Goal: Task Accomplishment & Management: Manage account settings

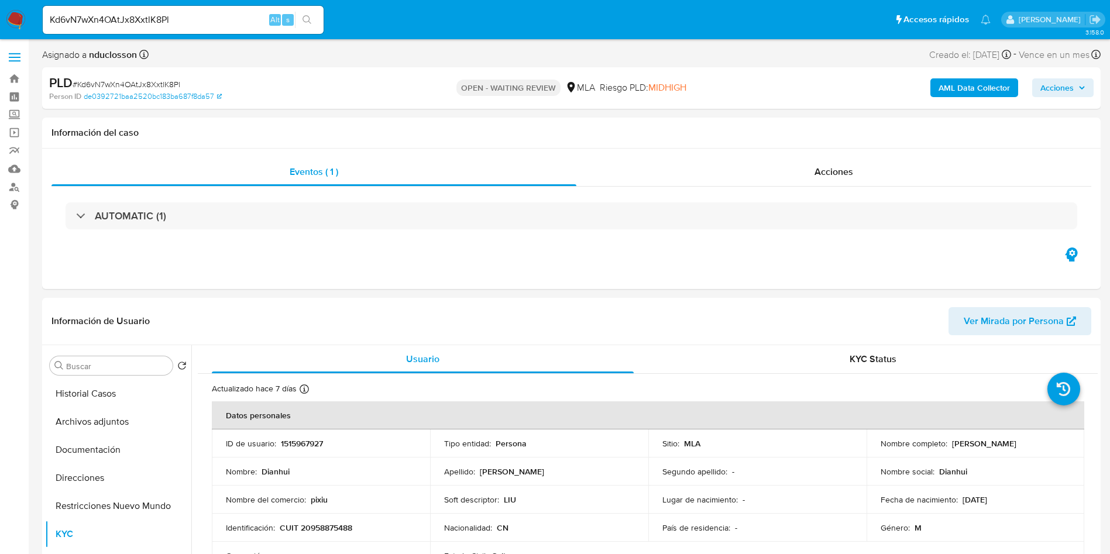
select select "10"
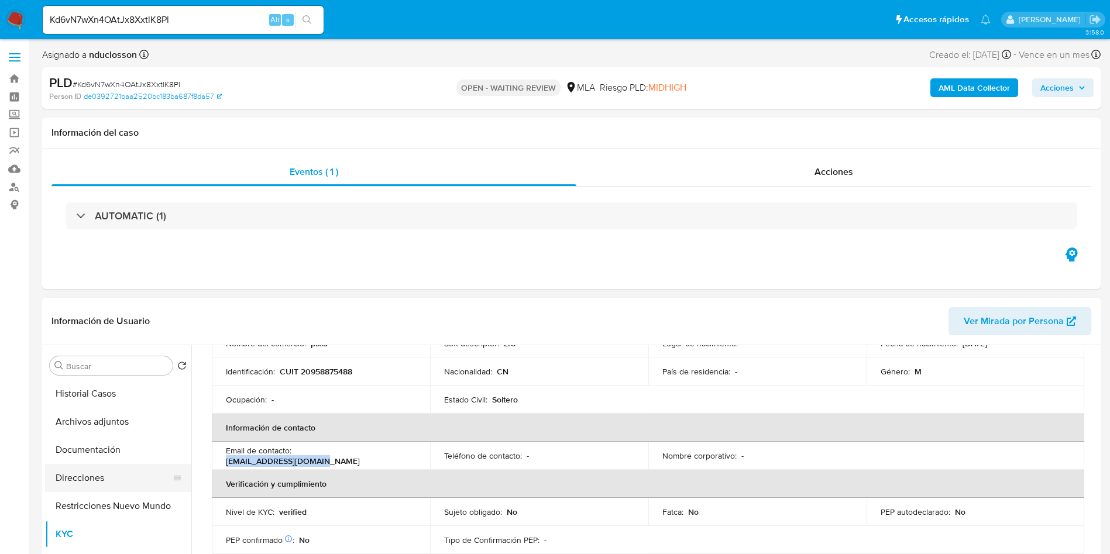
click at [96, 476] on button "Direcciones" at bounding box center [113, 478] width 137 height 28
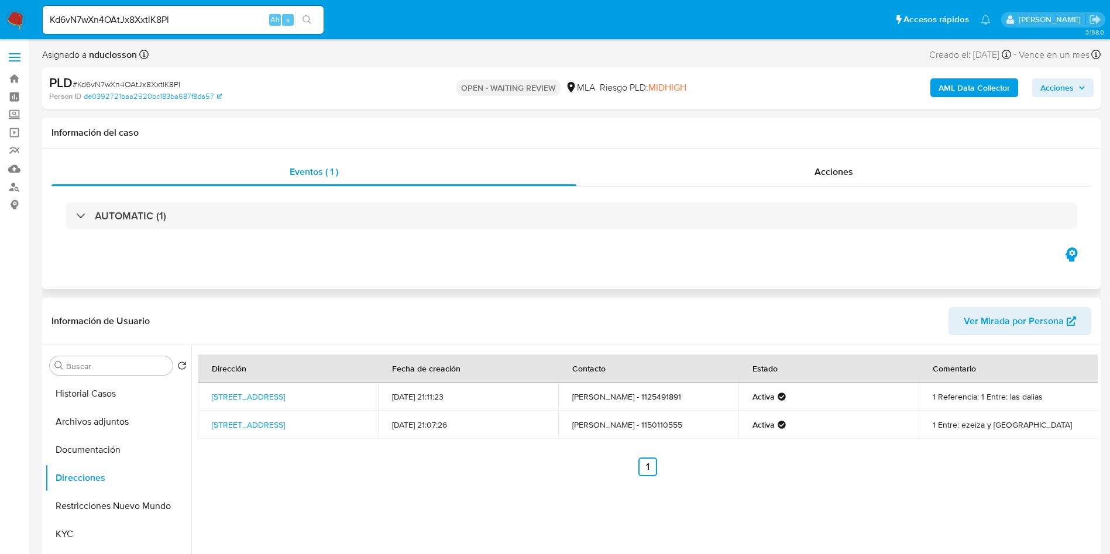
scroll to position [88, 0]
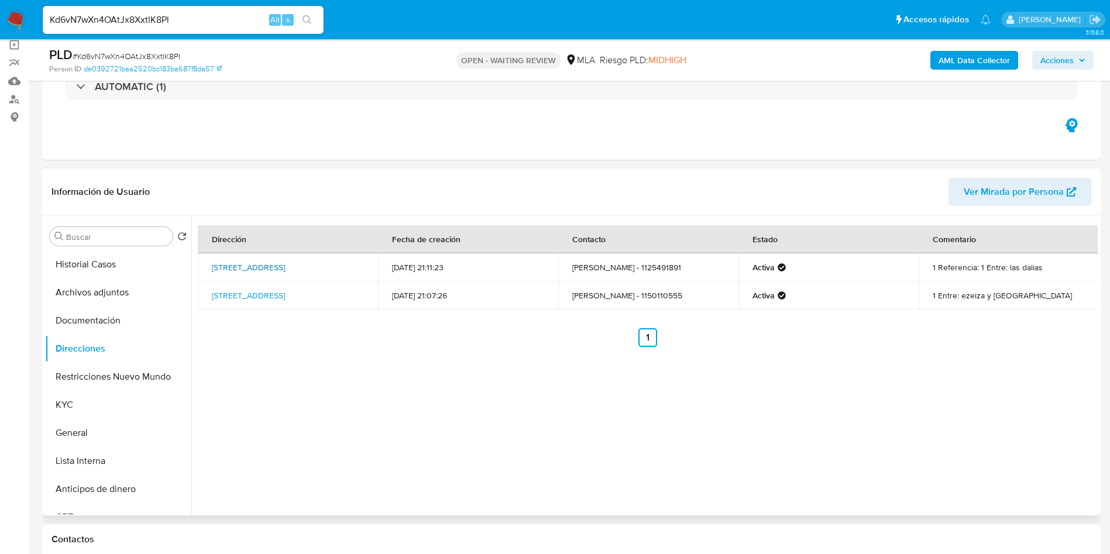
click at [264, 268] on link "Los Tulipanes 329, Ciudad Evita, Buenos Aires, 1778, Argentina 329" at bounding box center [248, 267] width 73 height 12
click at [255, 301] on link "Calle Ezeiza 6679, Laferrere, Buenos Aires, 1757, Argentina 6679" at bounding box center [248, 296] width 73 height 12
drag, startPoint x: 207, startPoint y: 264, endPoint x: 229, endPoint y: 272, distance: 23.7
click at [229, 272] on td "Los Tulipanes 329, Ciudad Evita, Buenos Aires, 1778, Argentina 329" at bounding box center [288, 267] width 180 height 28
copy link "Los Tulipanes 329, Ciudad Evita, Buenos Aires"
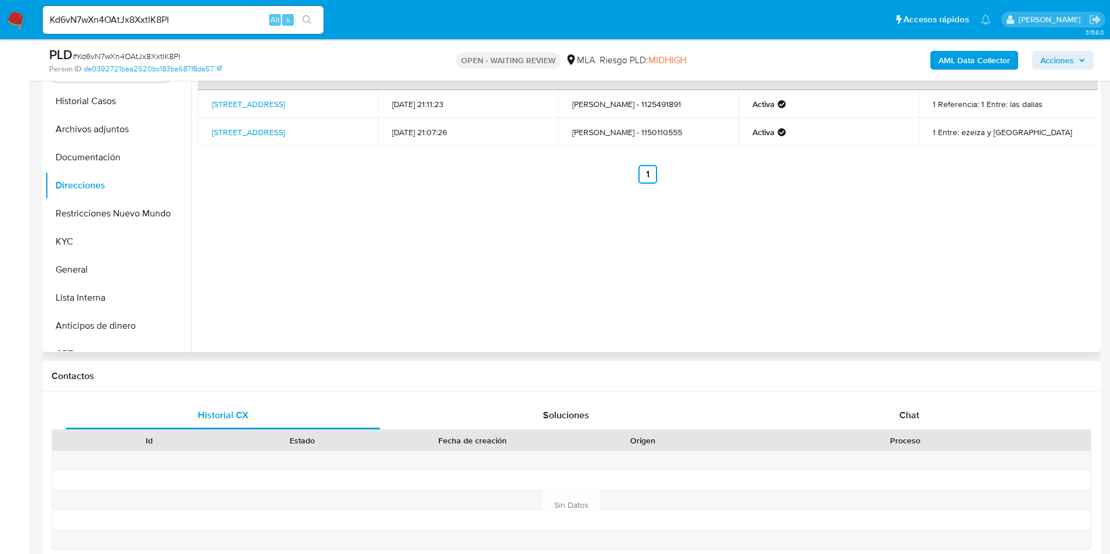
scroll to position [263, 0]
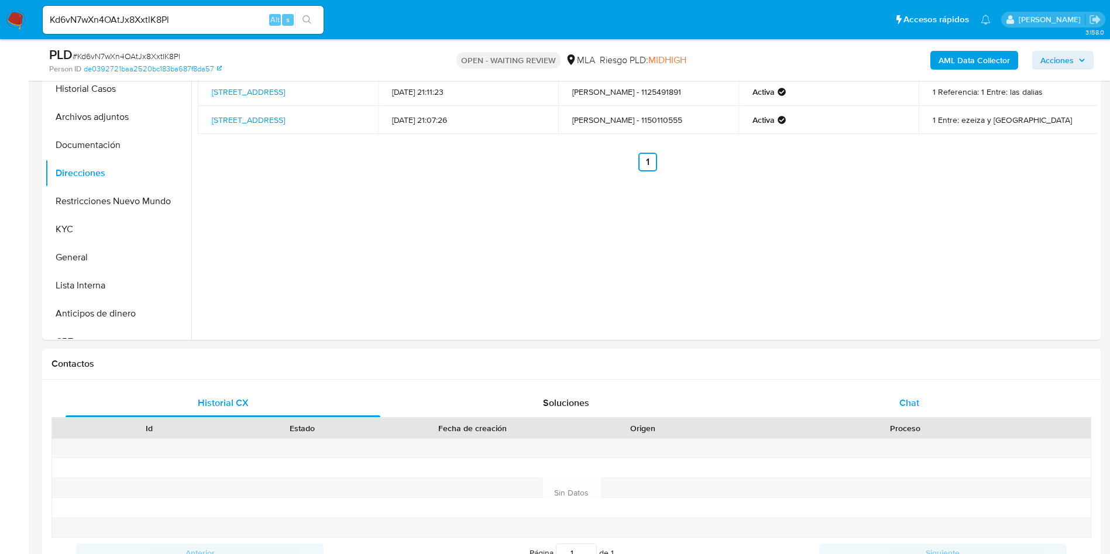
click at [860, 393] on div "Chat" at bounding box center [909, 403] width 315 height 28
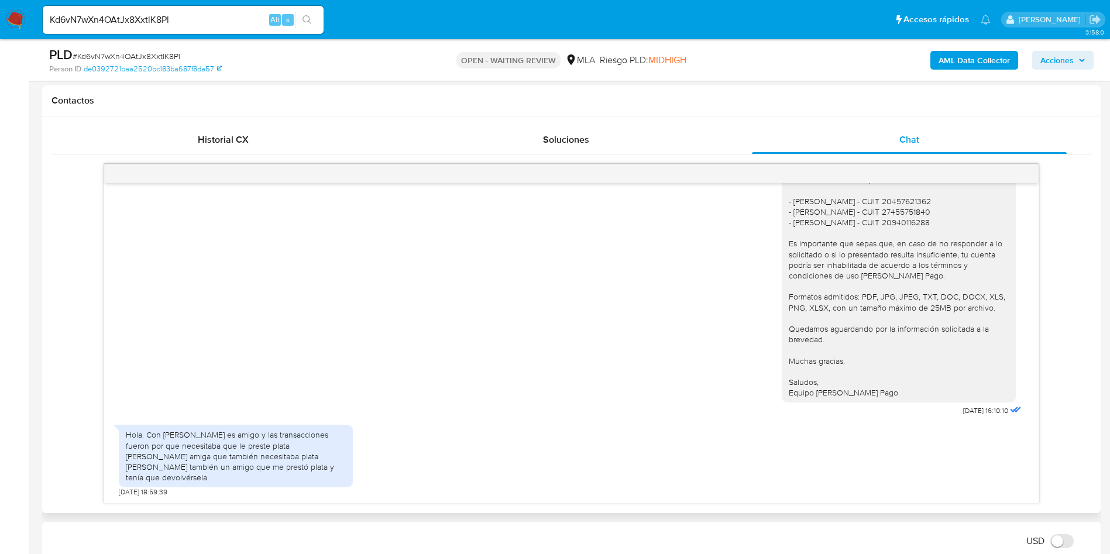
scroll to position [1707, 0]
drag, startPoint x: 256, startPoint y: 479, endPoint x: 100, endPoint y: 438, distance: 161.0
click at [100, 438] on div "17/07/2025 19:56:08 Hola, Esperamos que te encuentres muy bien. Te consultamos …" at bounding box center [570, 334] width 1039 height 340
copy div "Hola. Con Agustín Abraham Ruiz es amigo y las transacciones fueron por que nece…"
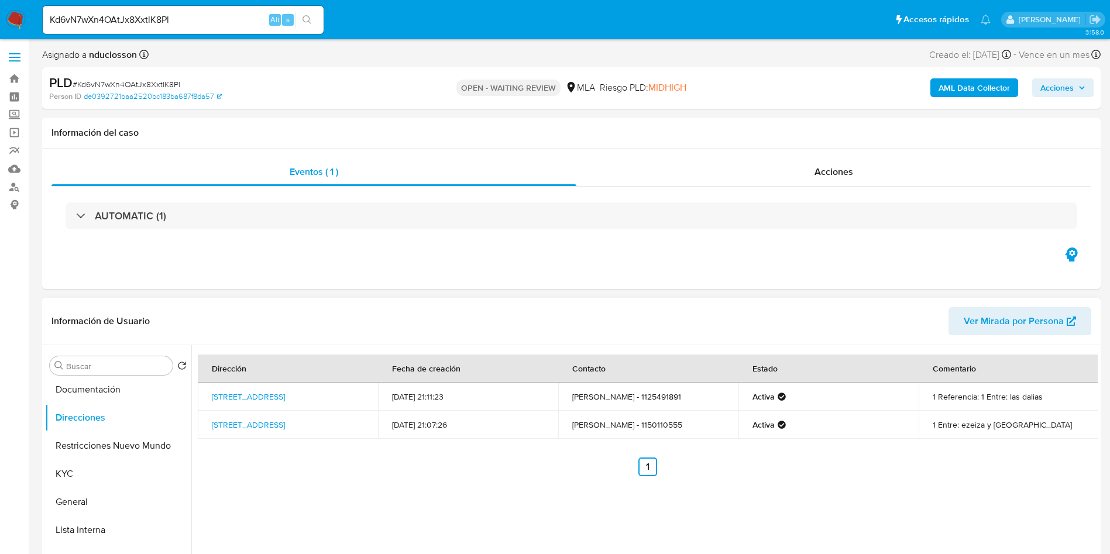
scroll to position [88, 0]
click at [85, 473] on button "General" at bounding box center [113, 474] width 137 height 28
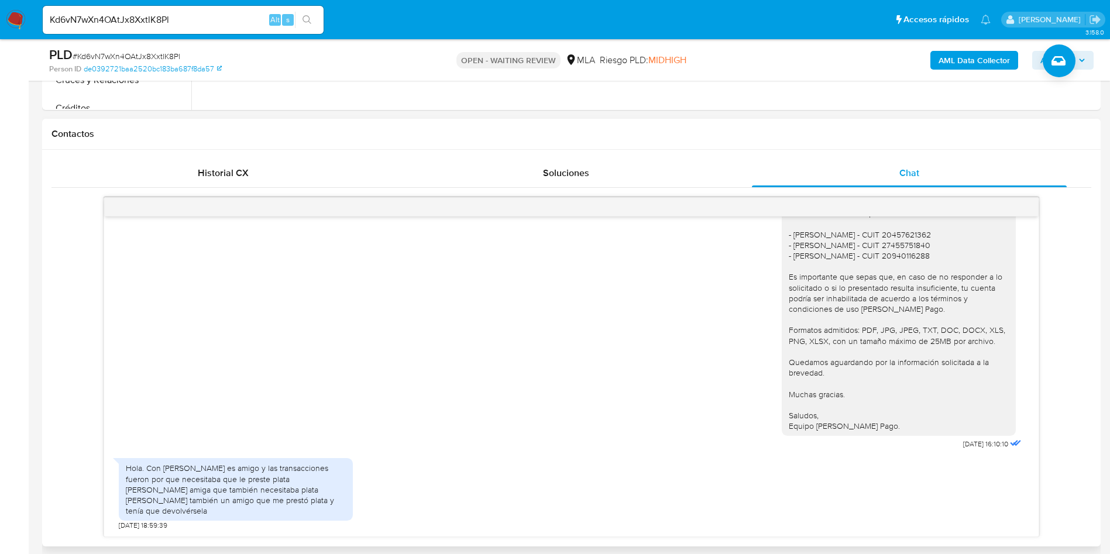
scroll to position [614, 0]
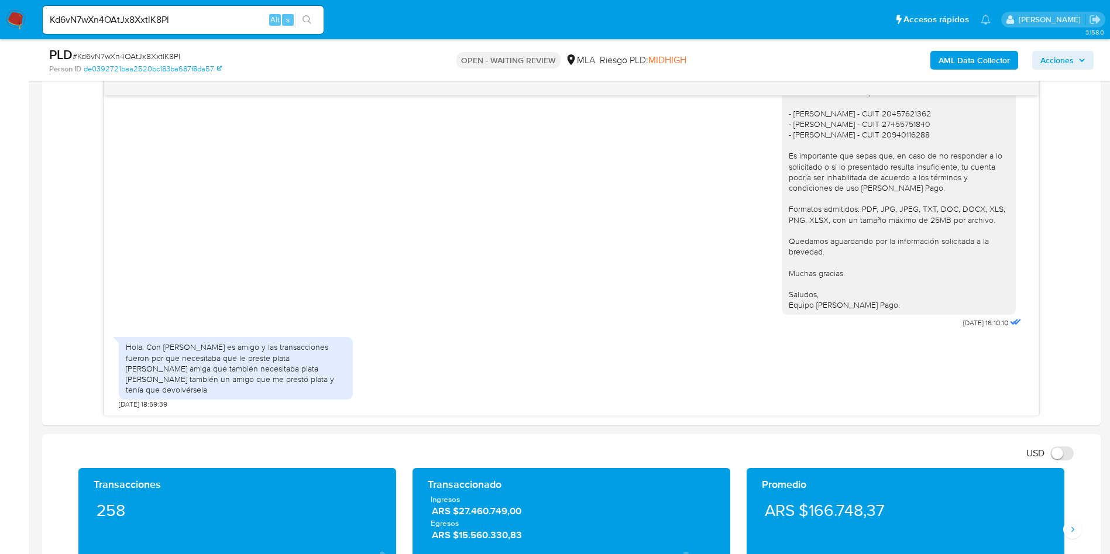
click at [36, 319] on main "3.158.0 Asignado a nduclosson Asignado el: 17/07/2025 16:33:47 Creado el: 12/07…" at bounding box center [555, 548] width 1110 height 2325
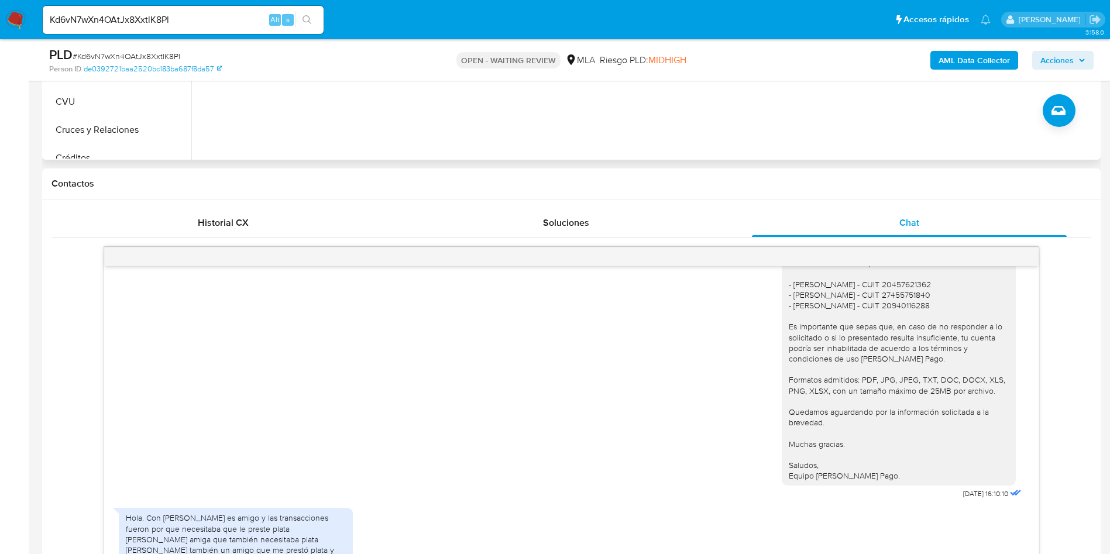
scroll to position [263, 0]
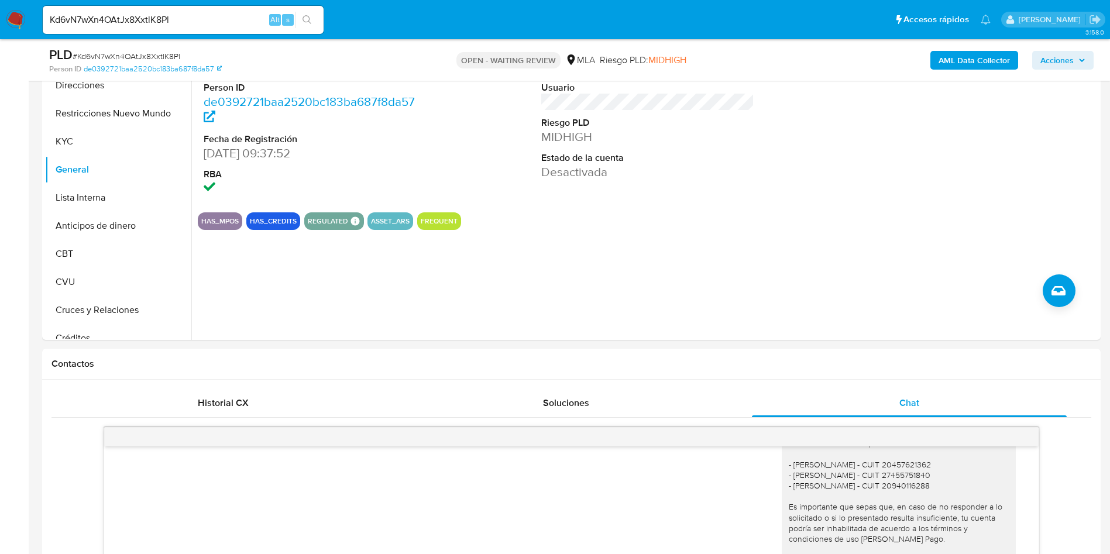
click at [104, 56] on span "# Kd6vN7wXn4OAtJx8XxtlK8Pl" at bounding box center [127, 56] width 108 height 12
copy span "Kd6vN7wXn4OAtJx8XxtlK8Pl"
click at [103, 112] on button "Restricciones Nuevo Mundo" at bounding box center [113, 113] width 137 height 28
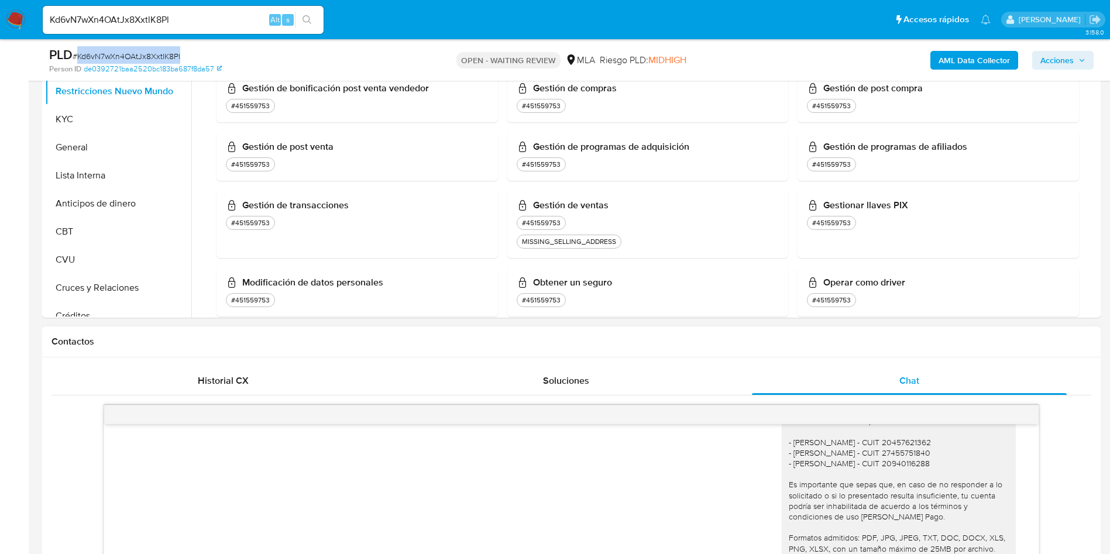
scroll to position [526, 0]
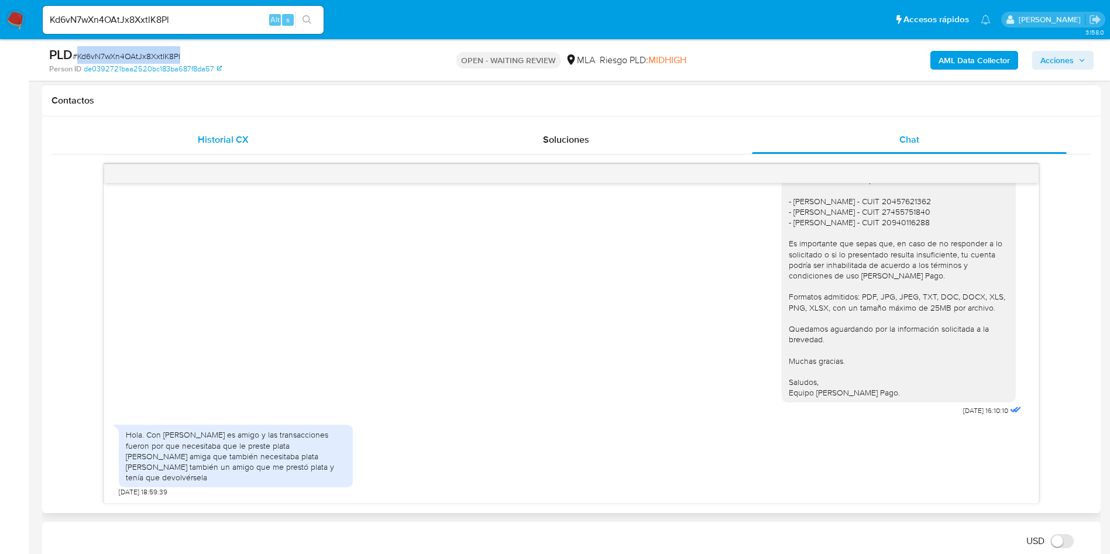
click at [257, 137] on div "Historial CX" at bounding box center [223, 140] width 315 height 28
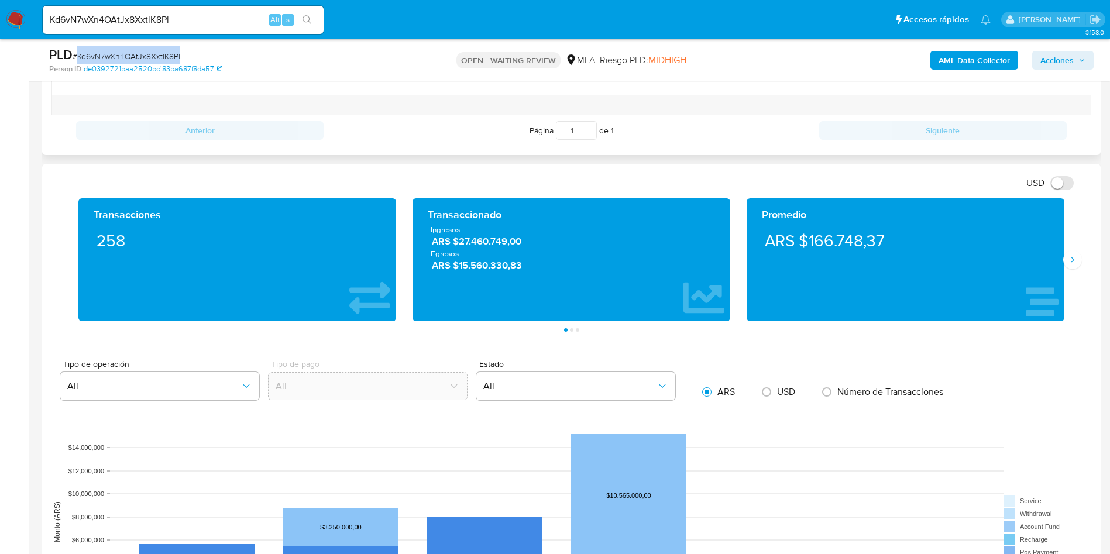
scroll to position [439, 0]
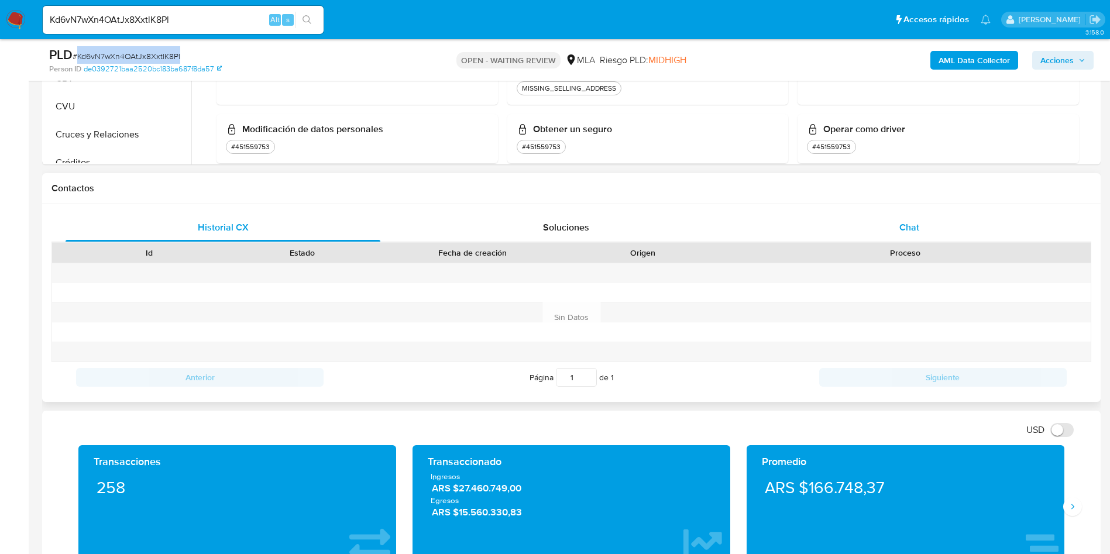
click at [907, 218] on div "Chat" at bounding box center [909, 228] width 315 height 28
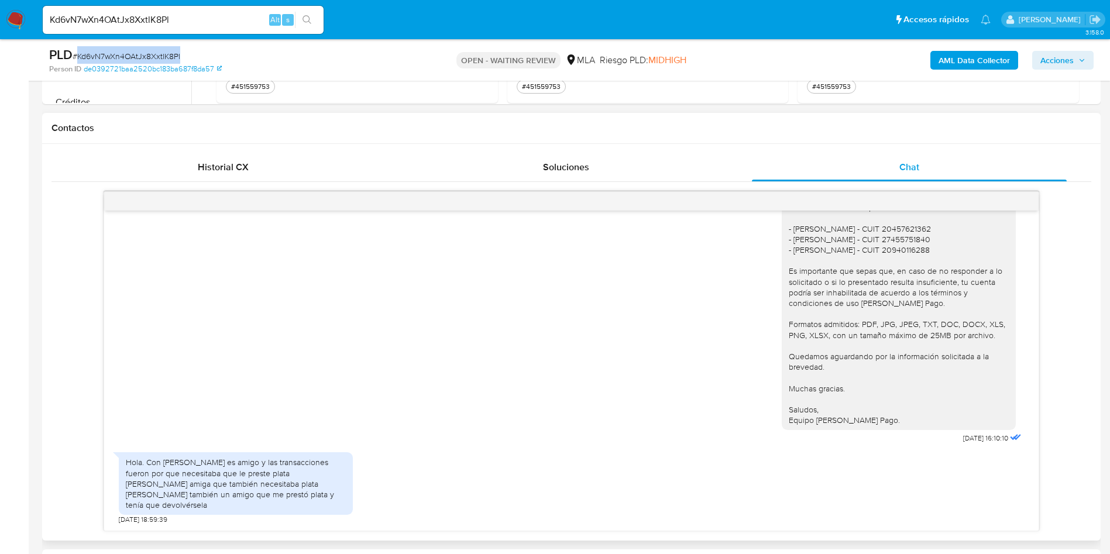
scroll to position [526, 0]
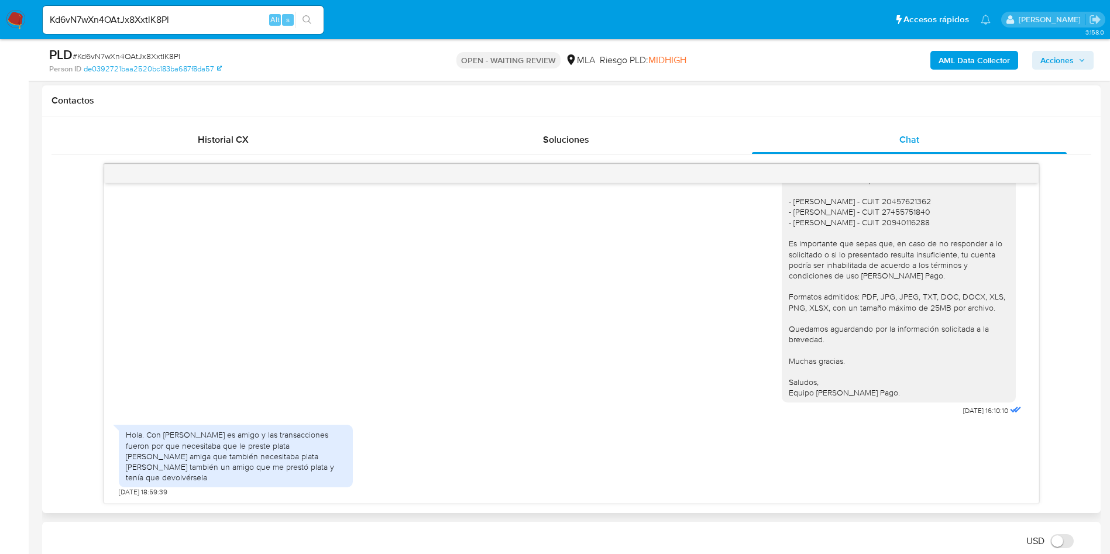
click at [1021, 175] on div at bounding box center [571, 173] width 934 height 19
click at [1028, 168] on div at bounding box center [571, 173] width 934 height 19
click at [1021, 172] on div at bounding box center [571, 173] width 934 height 19
click at [154, 53] on span "# Kd6vN7wXn4OAtJx8XxtlK8Pl" at bounding box center [127, 56] width 108 height 12
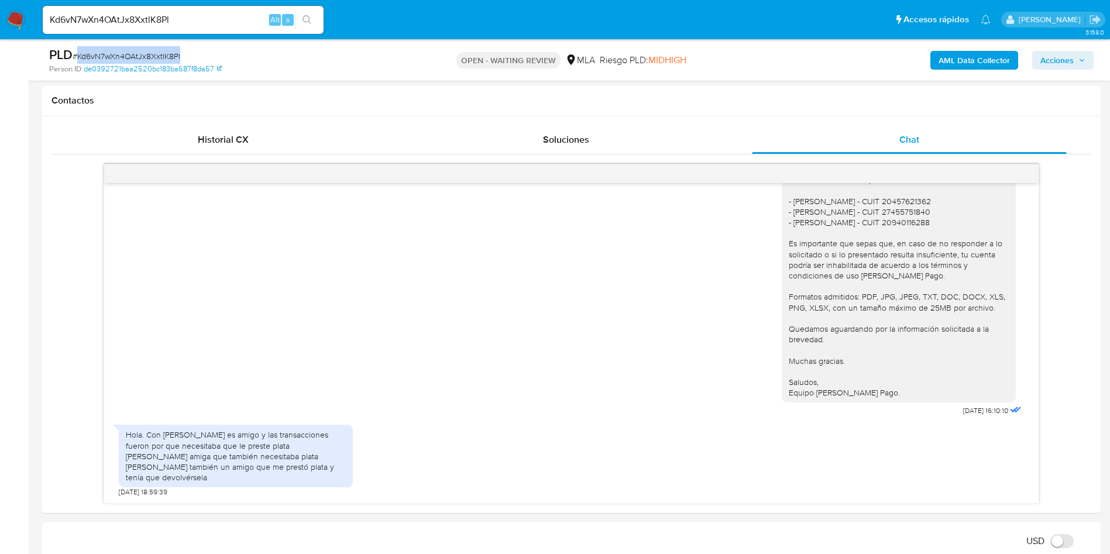
copy span "Kd6vN7wXn4OAtJx8XxtlK8Pl"
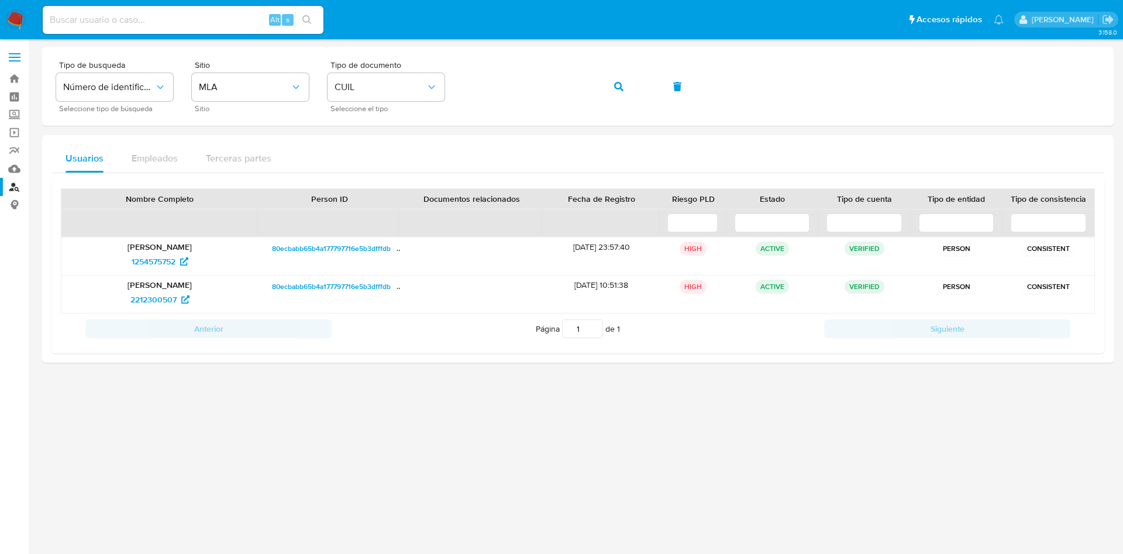
click at [873, 131] on div "Tipo de busqueda Número de identificación Seleccione tipo de búsqueda Sitio MLA…" at bounding box center [578, 205] width 1072 height 316
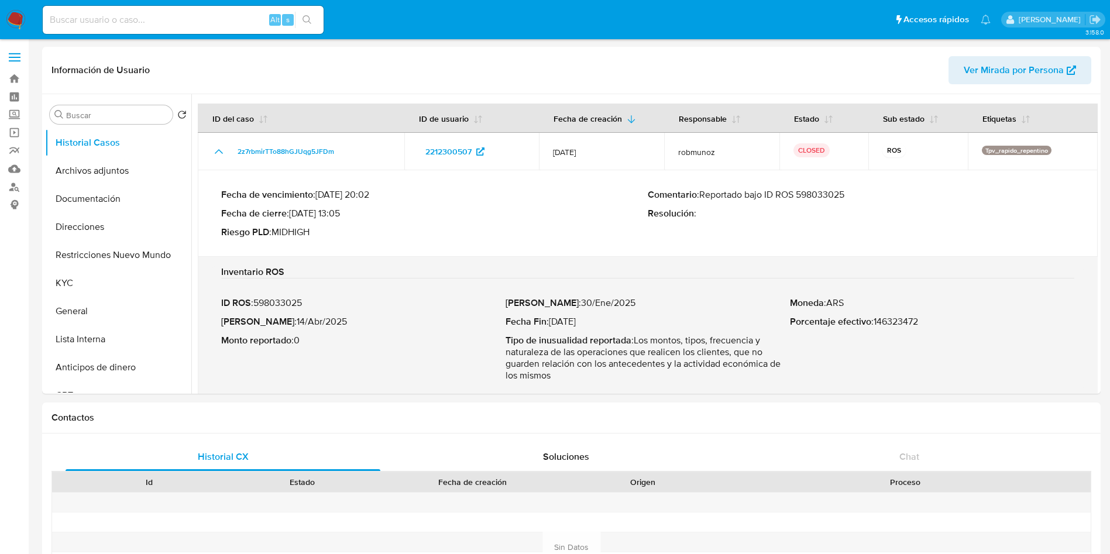
select select "10"
click at [11, 26] on img at bounding box center [16, 20] width 20 height 20
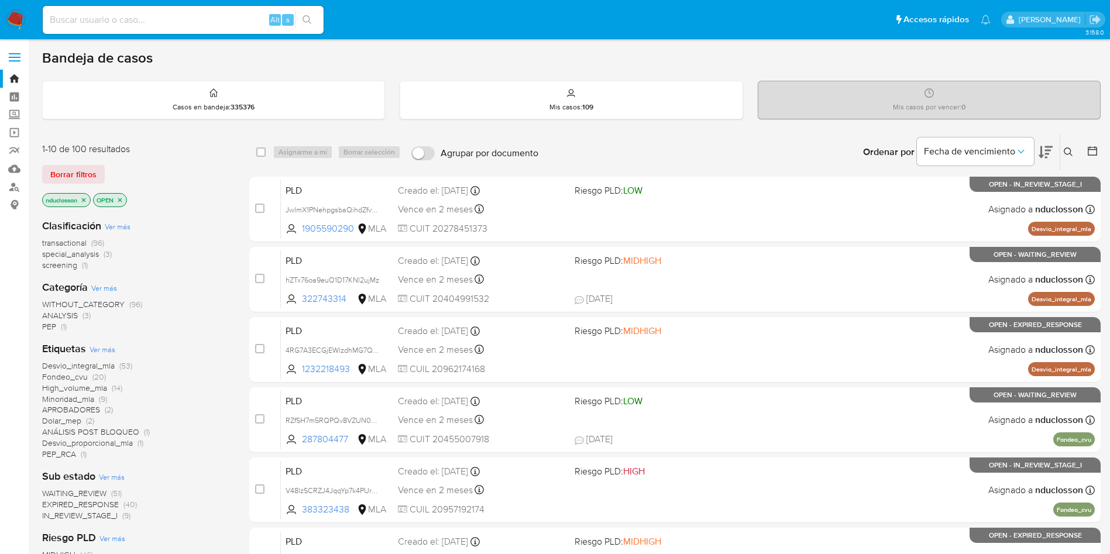
click at [1072, 152] on icon at bounding box center [1067, 151] width 9 height 9
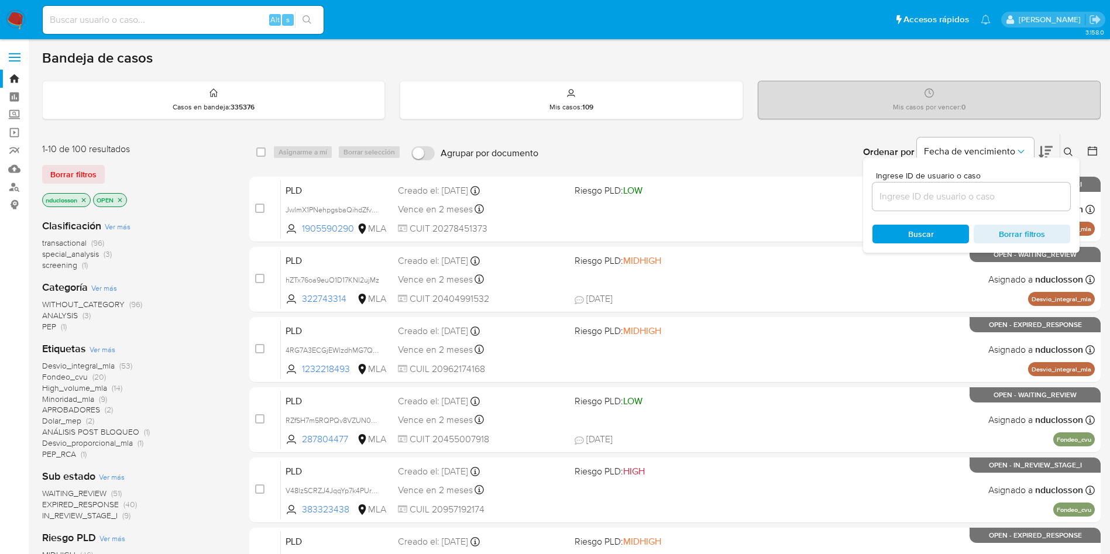
click at [918, 187] on div at bounding box center [971, 197] width 198 height 28
drag, startPoint x: 911, startPoint y: 197, endPoint x: 903, endPoint y: 222, distance: 27.0
click at [911, 197] on input at bounding box center [971, 196] width 198 height 15
paste input "Kd6vN7wXn4OAtJx8XxtlK8Pl"
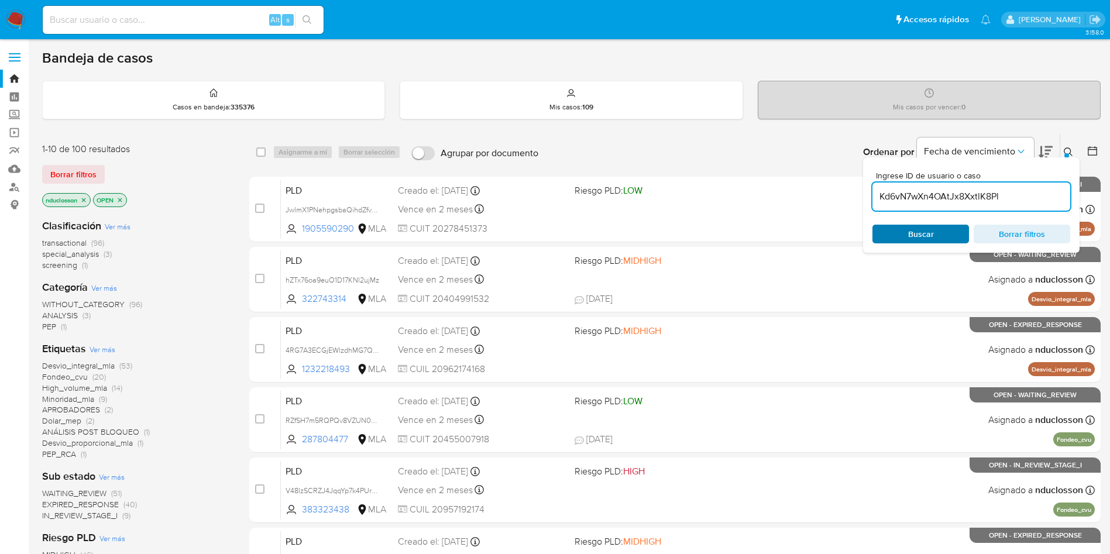
type input "Kd6vN7wXn4OAtJx8XxtlK8Pl"
click at [902, 232] on span "Buscar" at bounding box center [920, 234] width 80 height 16
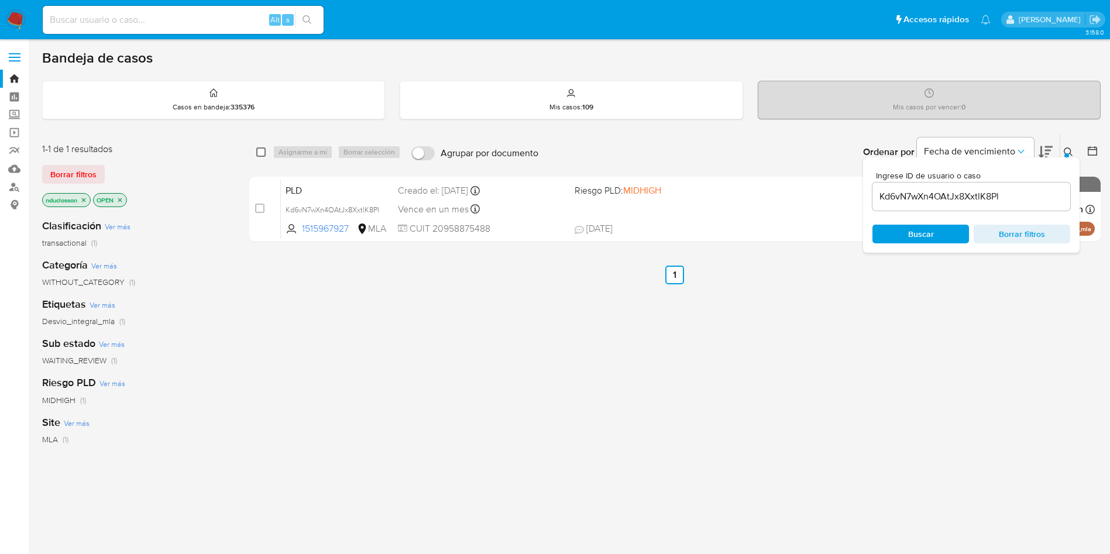
click at [257, 152] on input "checkbox" at bounding box center [260, 151] width 9 height 9
checkbox input "true"
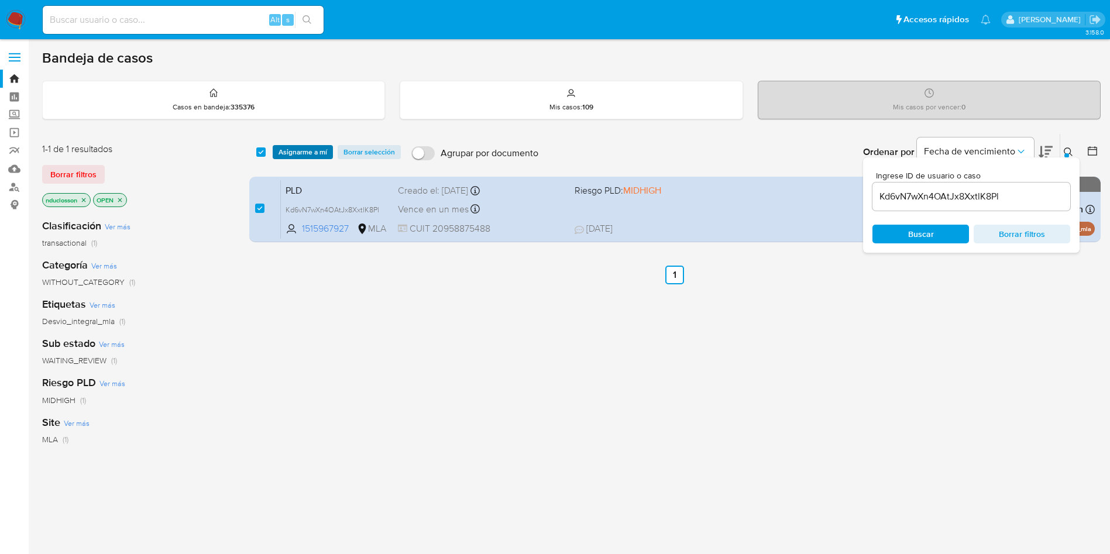
click at [283, 149] on span "Asignarme a mí" at bounding box center [302, 152] width 49 height 12
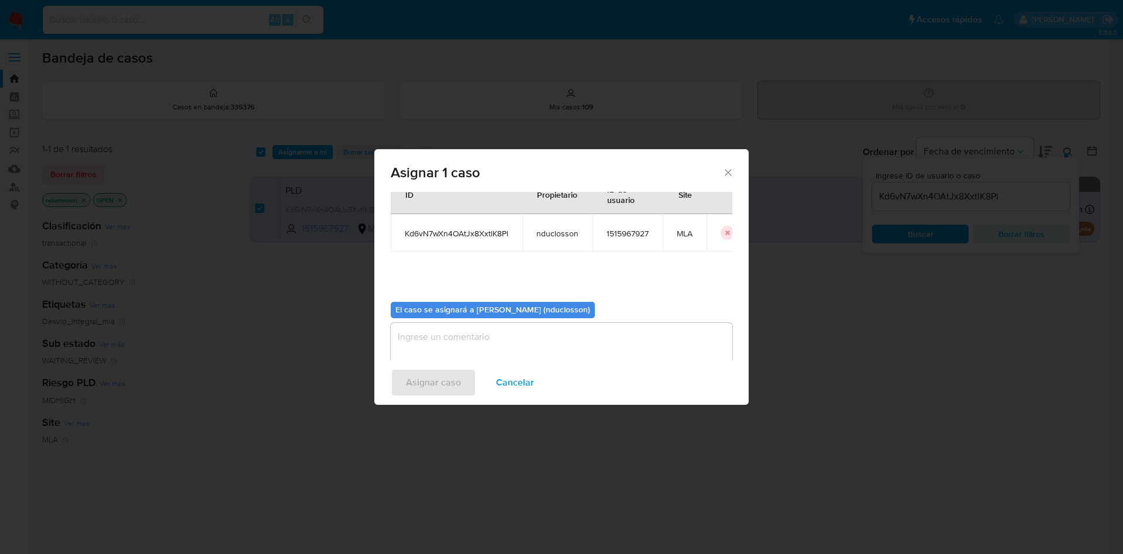
scroll to position [61, 0]
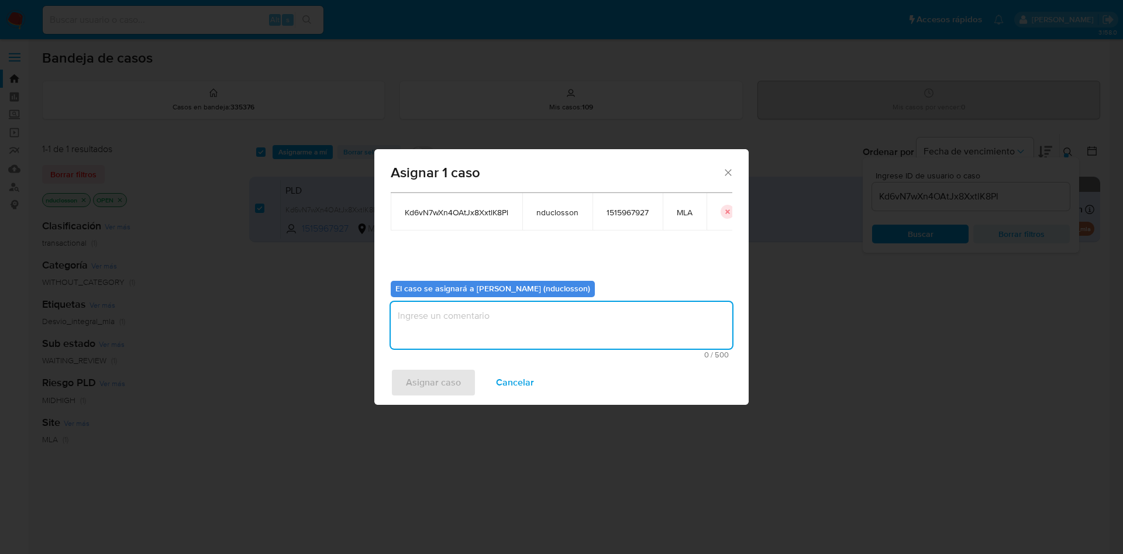
click at [462, 315] on textarea "assign-modal" at bounding box center [562, 325] width 342 height 47
click at [444, 377] on span "Asignar caso" at bounding box center [433, 383] width 55 height 26
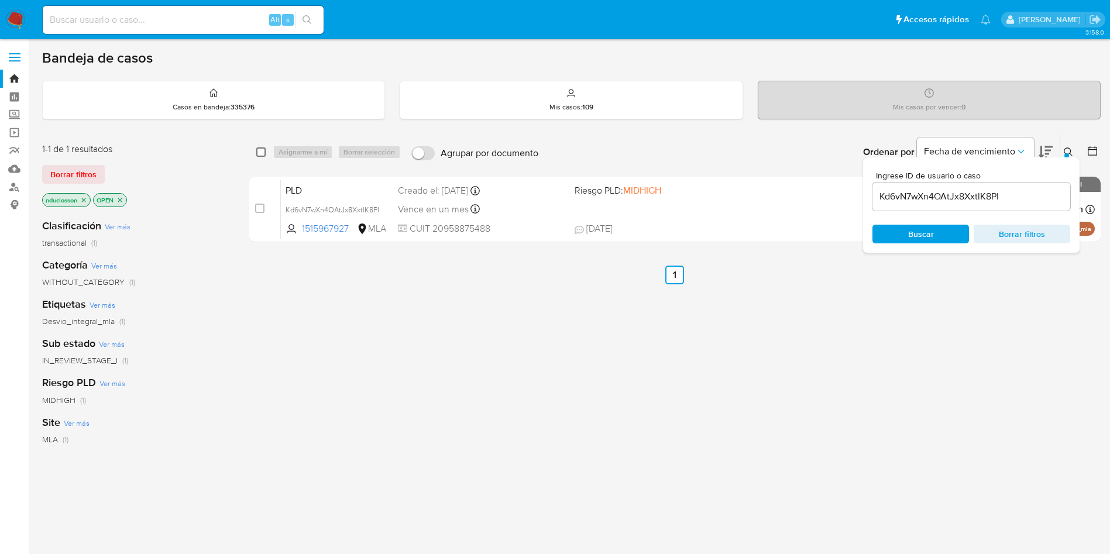
click at [263, 156] on input "checkbox" at bounding box center [260, 151] width 9 height 9
checkbox input "true"
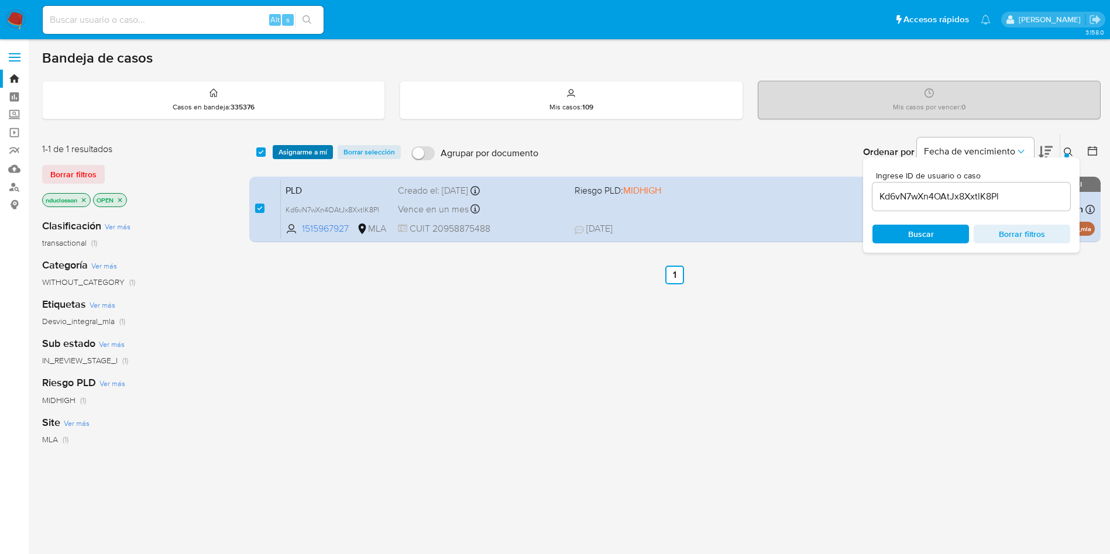
click at [293, 146] on span "Asignarme a mí" at bounding box center [302, 152] width 49 height 12
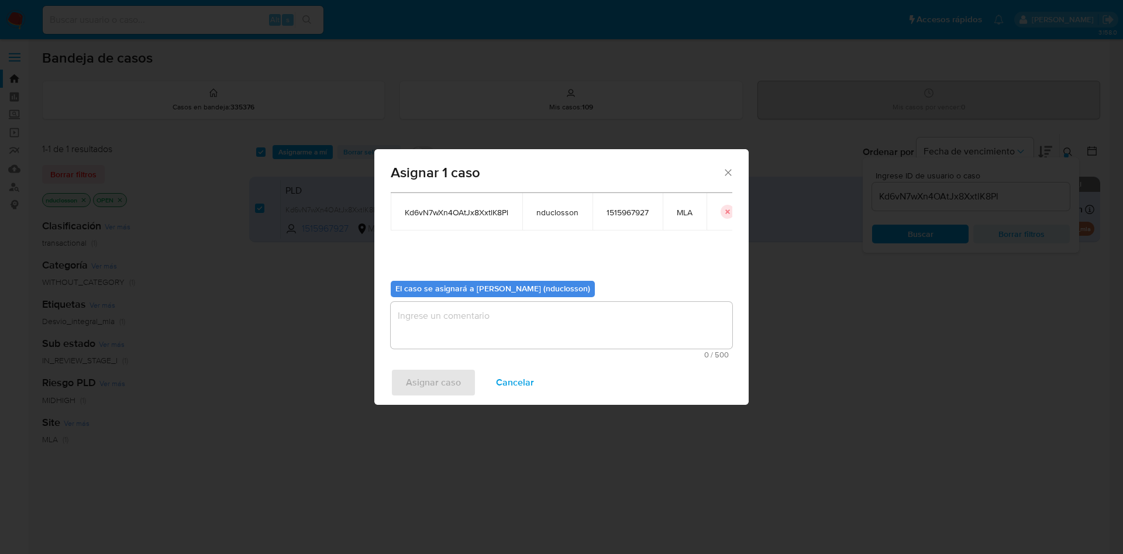
click at [475, 348] on textarea "assign-modal" at bounding box center [562, 325] width 342 height 47
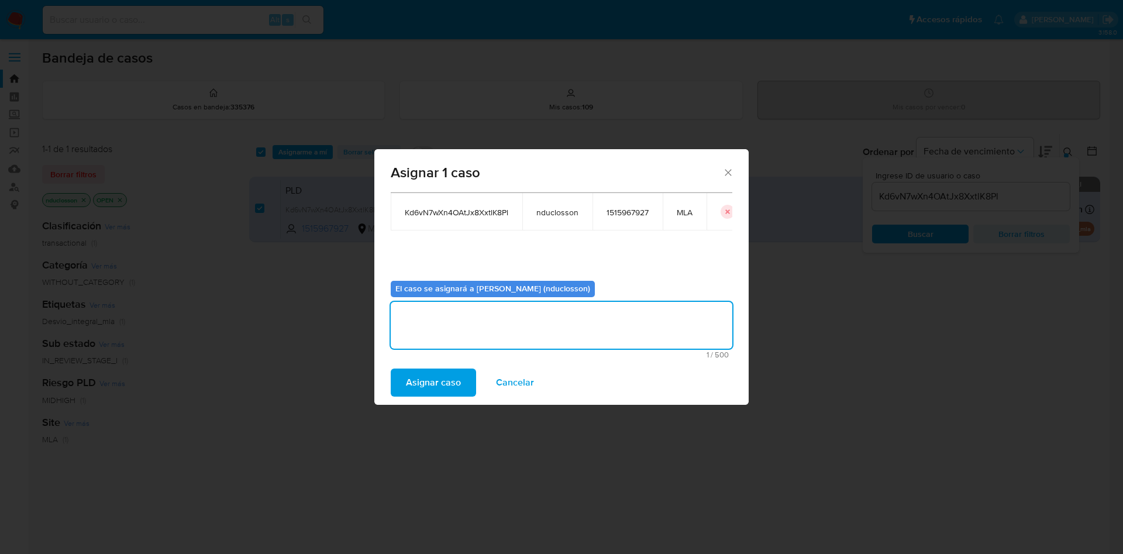
click at [434, 393] on span "Asignar caso" at bounding box center [433, 383] width 55 height 26
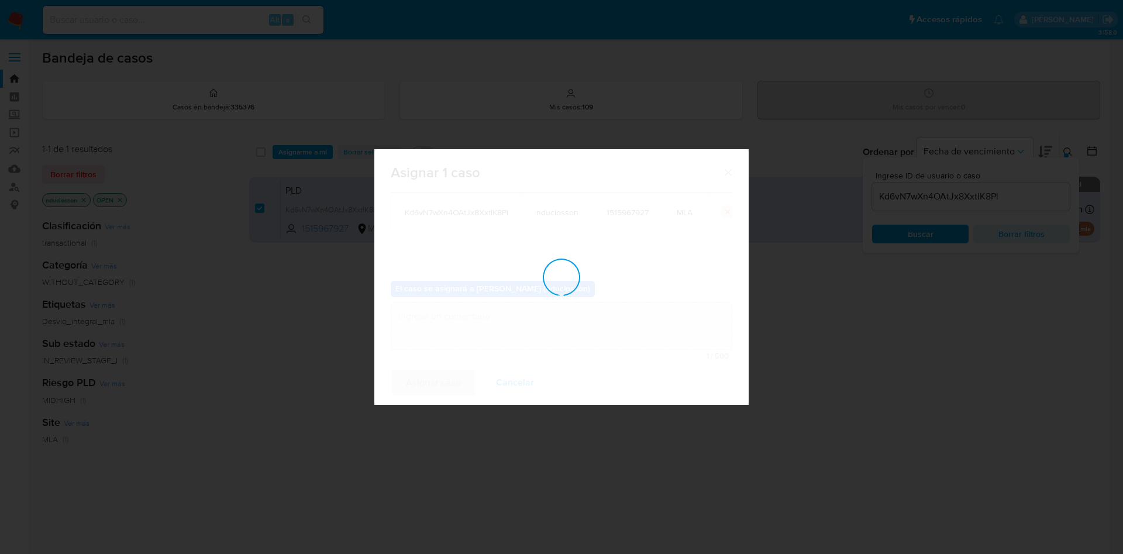
checkbox input "false"
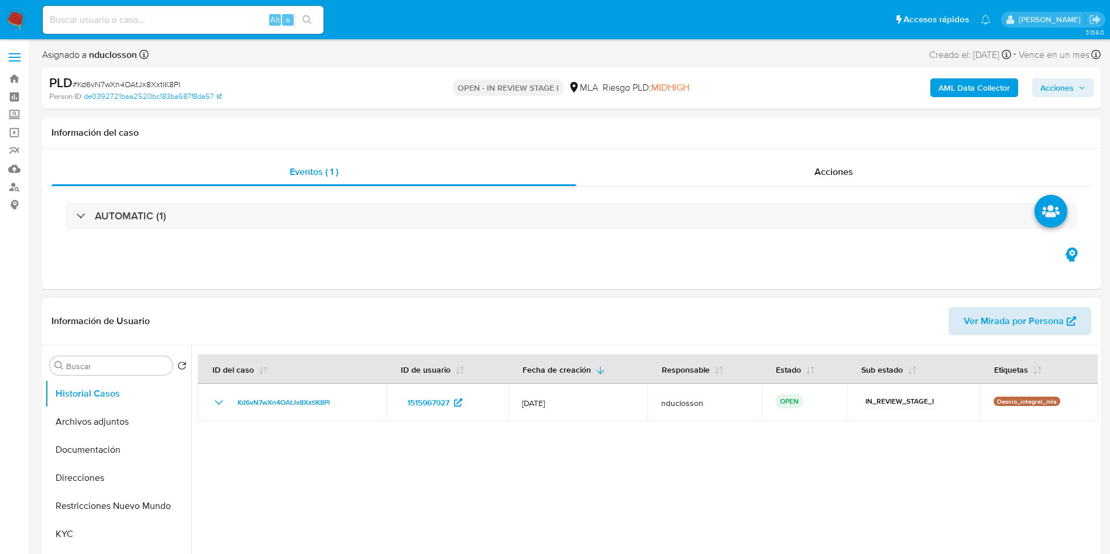
select select "10"
click at [104, 419] on button "Archivos adjuntos" at bounding box center [113, 422] width 137 height 28
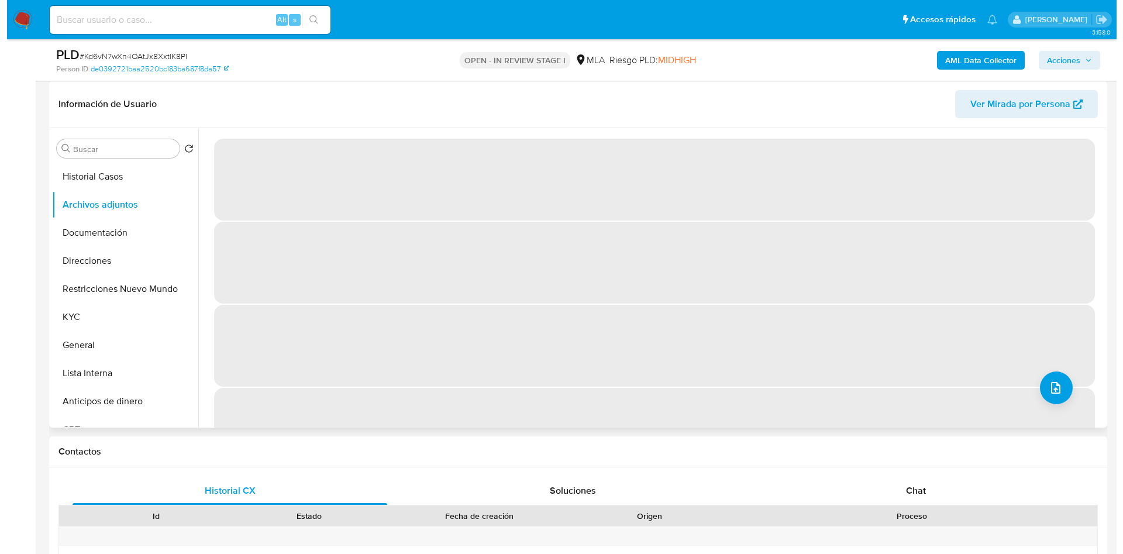
scroll to position [88, 0]
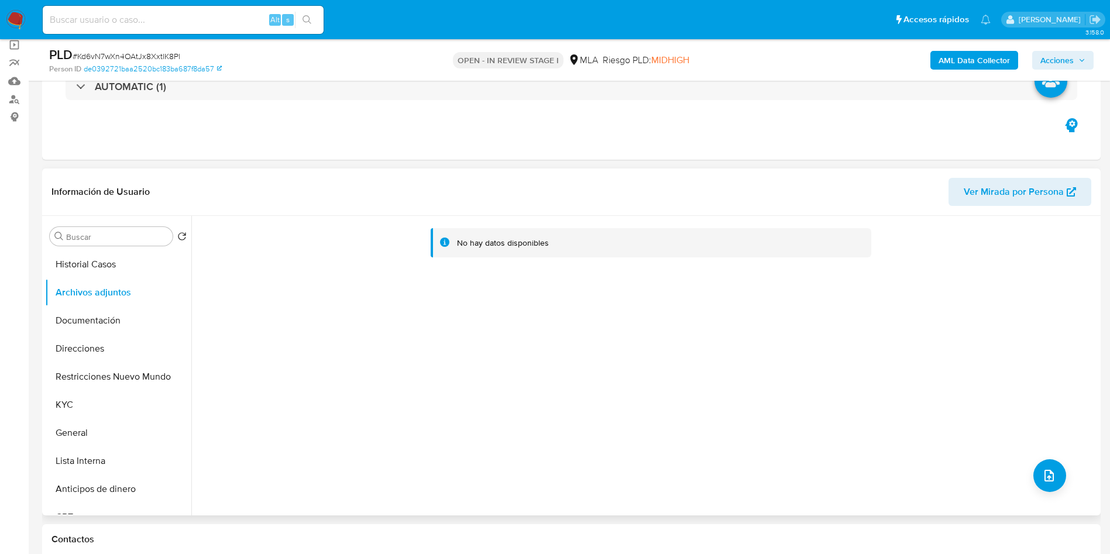
click at [979, 64] on b "AML Data Collector" at bounding box center [973, 60] width 71 height 19
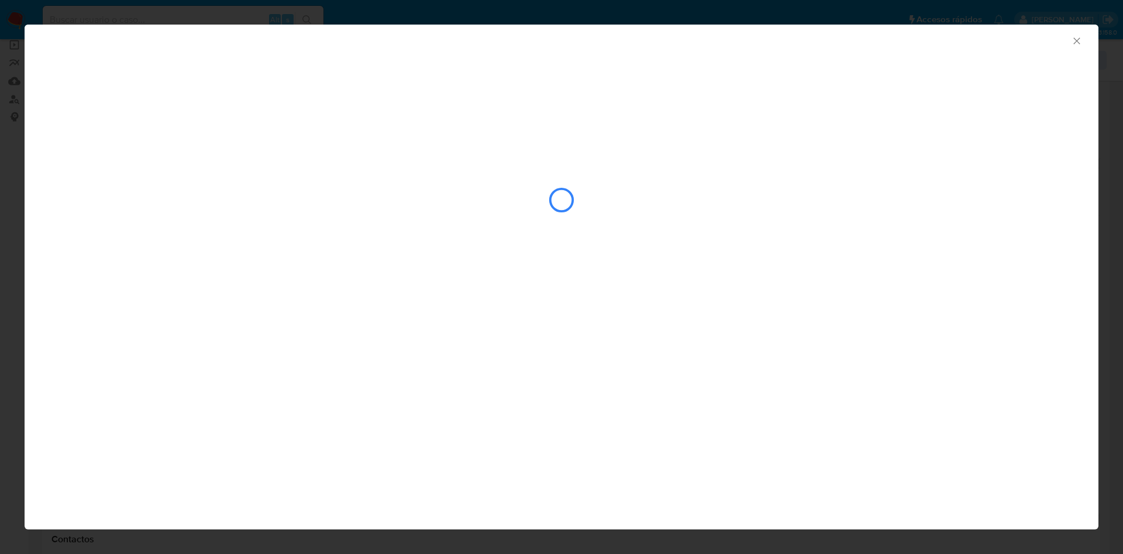
click at [1074, 40] on icon "Cerrar ventana" at bounding box center [1077, 41] width 12 height 12
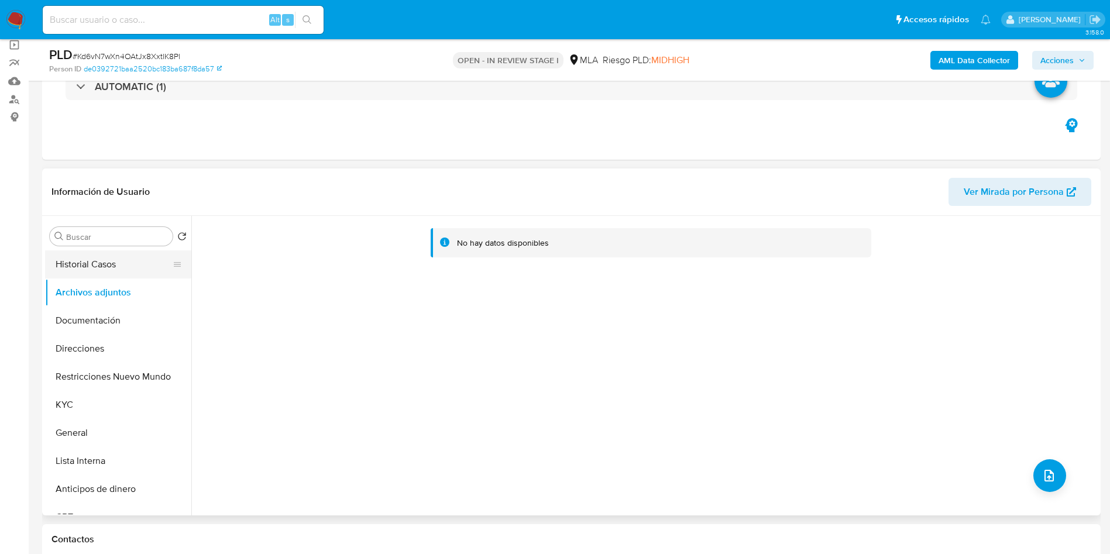
click at [107, 271] on button "Historial Casos" at bounding box center [113, 264] width 137 height 28
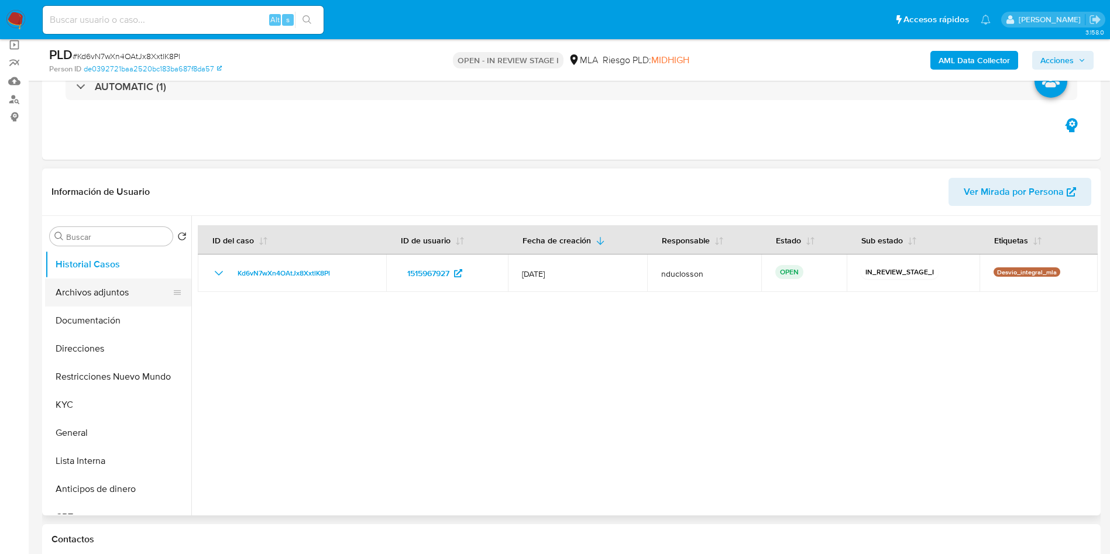
click at [111, 299] on button "Archivos adjuntos" at bounding box center [113, 292] width 137 height 28
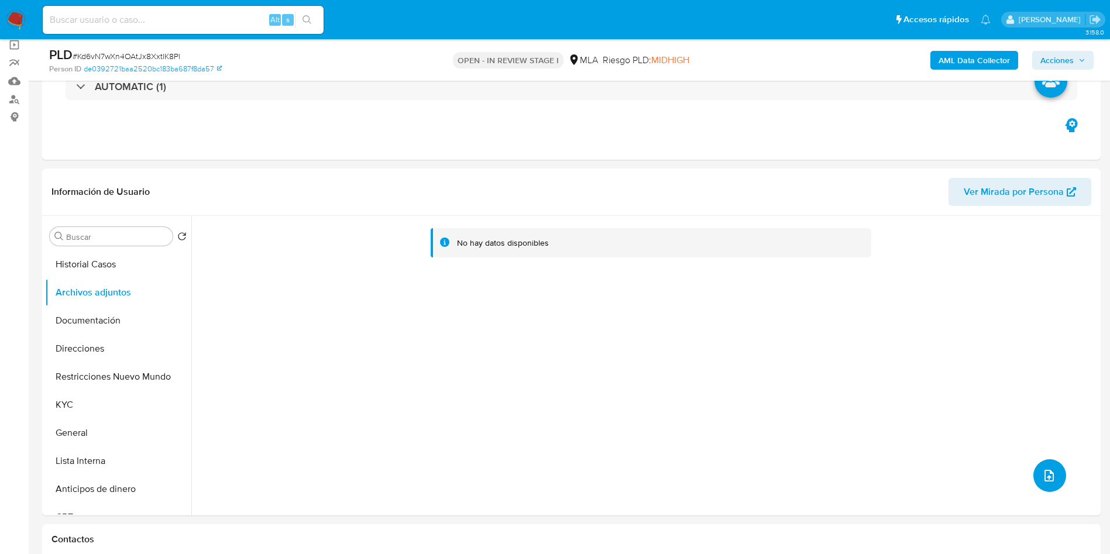
click at [1044, 477] on icon "upload-file" at bounding box center [1048, 476] width 9 height 12
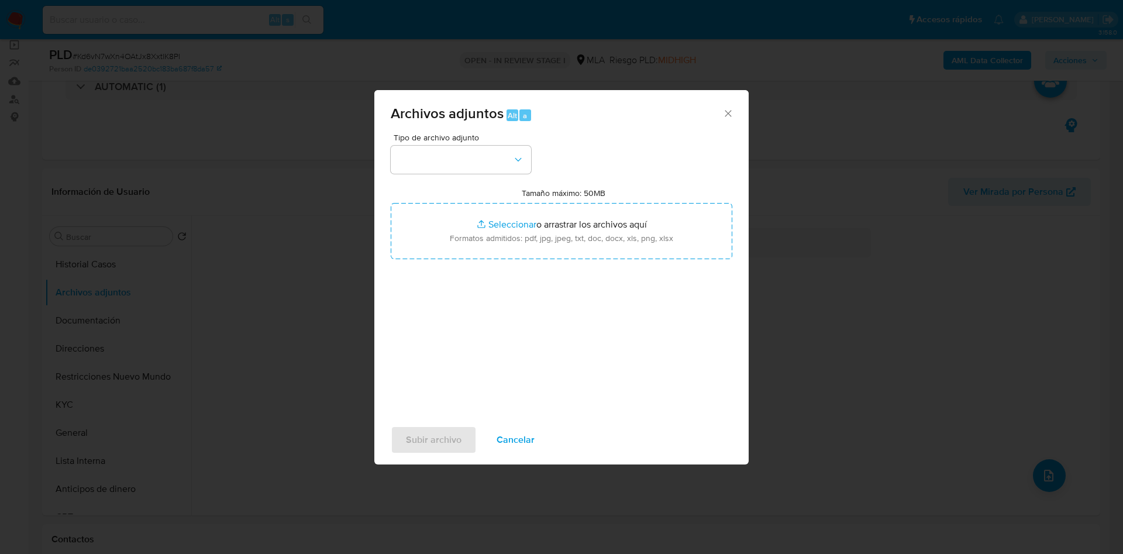
click at [477, 178] on div "Tipo de archivo adjunto Tamaño máximo: 50MB Seleccionar archivos Seleccionar o …" at bounding box center [562, 271] width 342 height 276
click at [469, 166] on button "button" at bounding box center [461, 160] width 140 height 28
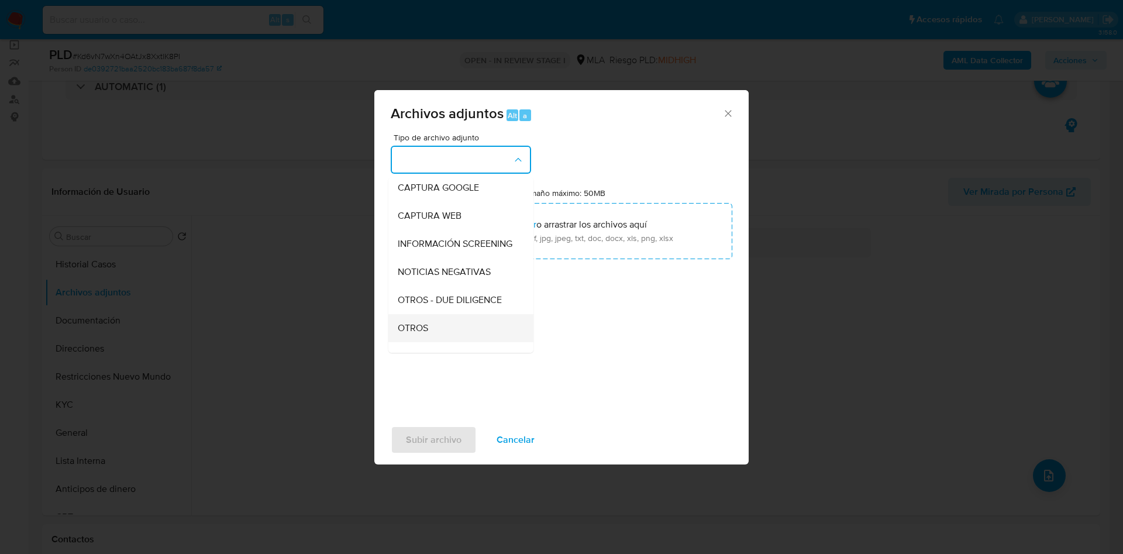
click at [443, 330] on div "OTROS" at bounding box center [457, 328] width 119 height 28
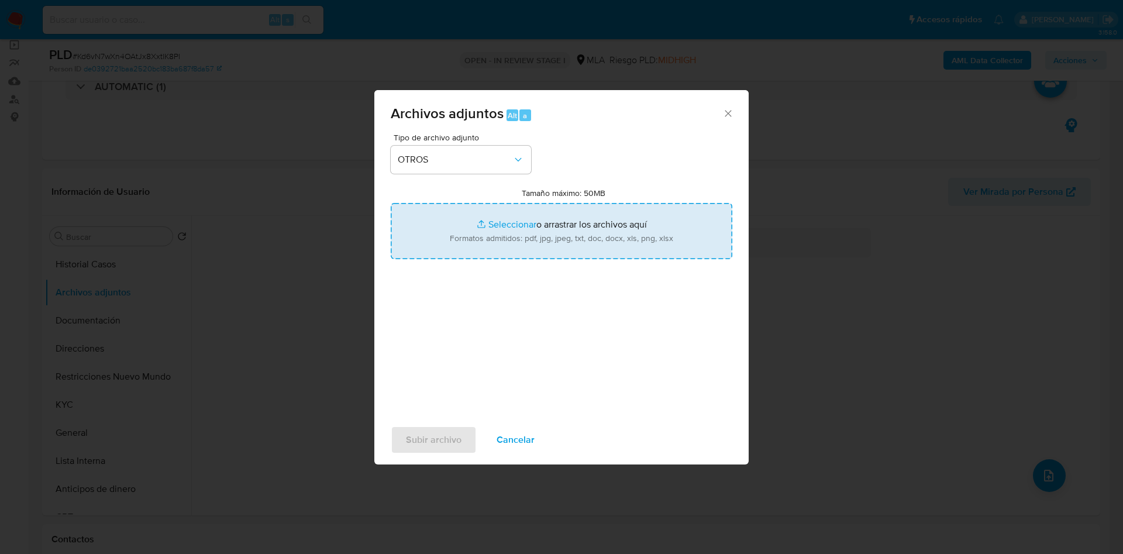
click at [497, 229] on input "Tamaño máximo: 50MB Seleccionar archivos" at bounding box center [562, 231] width 342 height 56
type input "C:\fakepath\1515967927 Movimientos.xlsx"
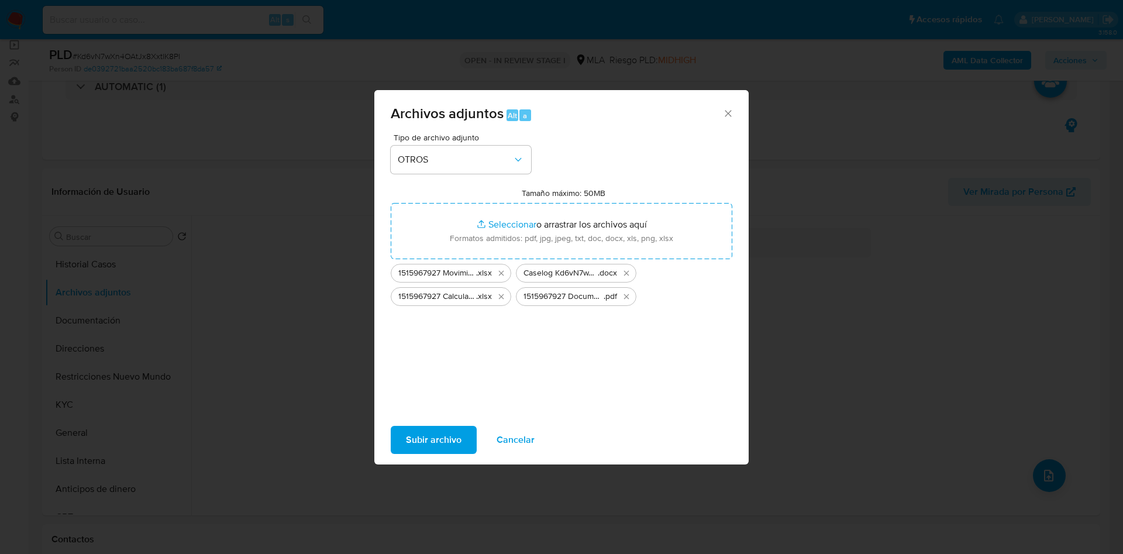
click at [435, 446] on span "Subir archivo" at bounding box center [434, 440] width 56 height 26
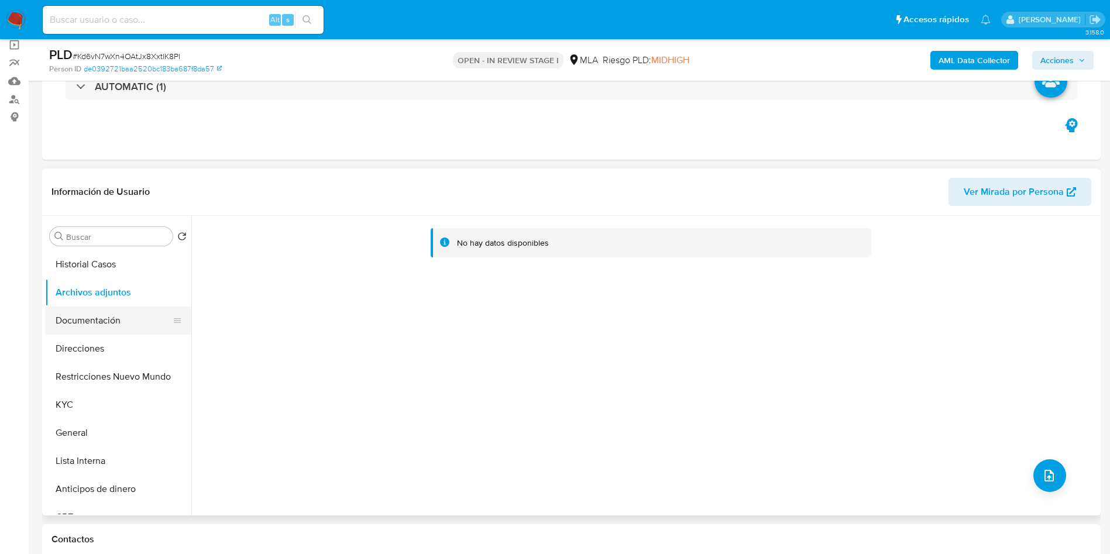
click at [115, 332] on button "Documentación" at bounding box center [113, 321] width 137 height 28
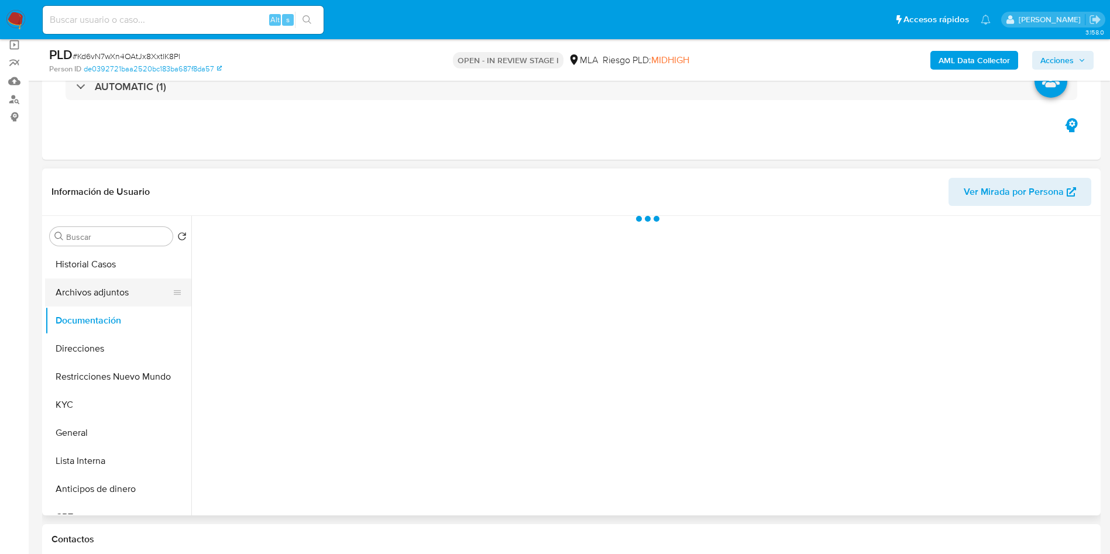
click at [100, 299] on button "Archivos adjuntos" at bounding box center [113, 292] width 137 height 28
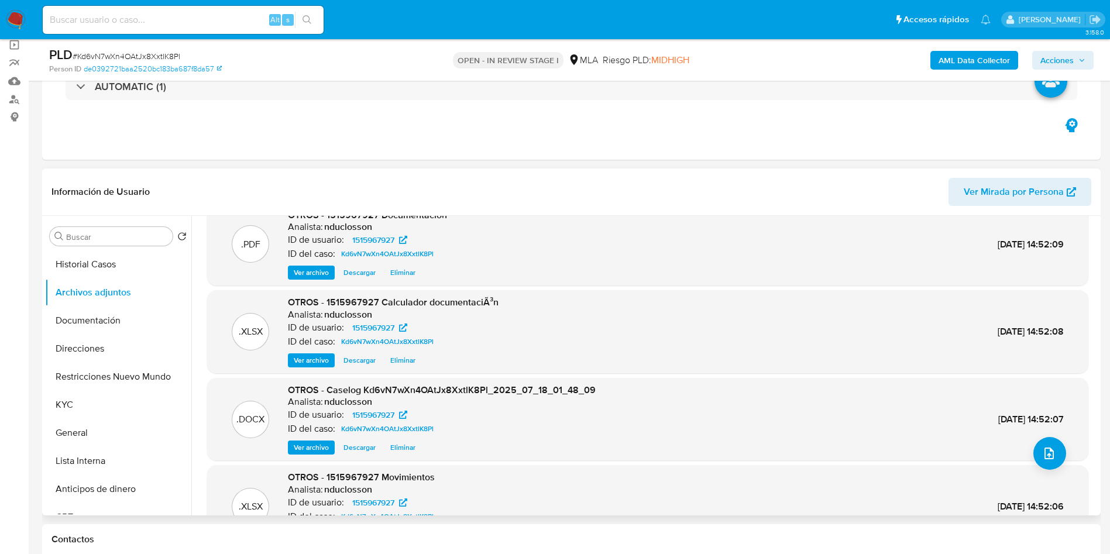
scroll to position [0, 0]
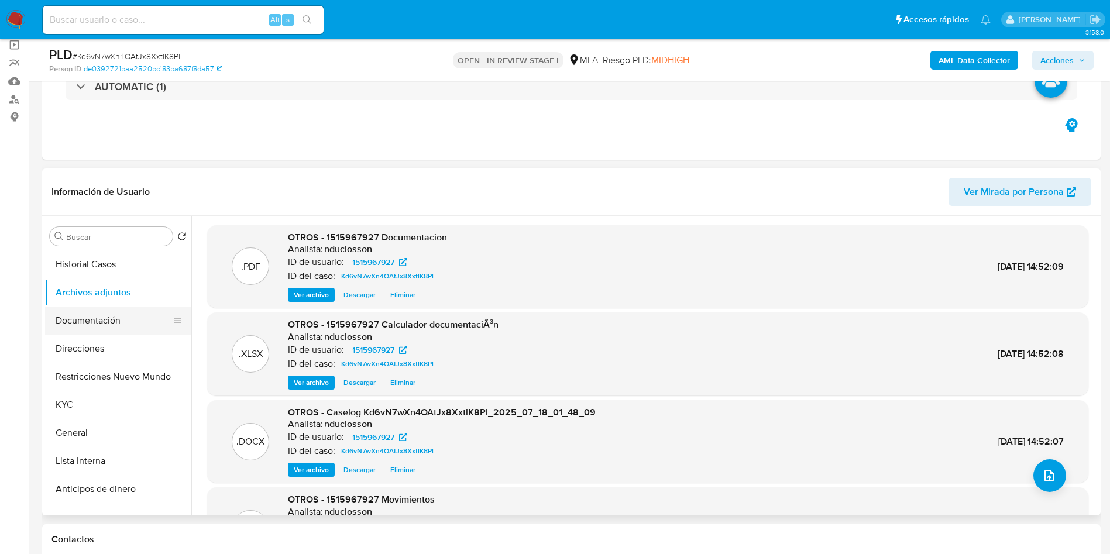
click at [95, 319] on button "Documentación" at bounding box center [113, 321] width 137 height 28
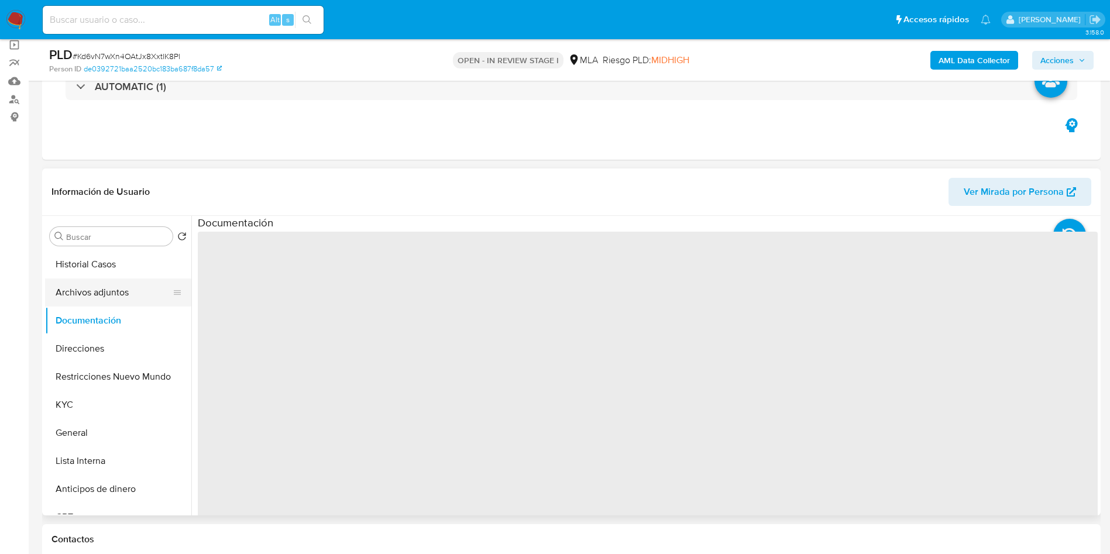
click at [83, 290] on button "Archivos adjuntos" at bounding box center [113, 292] width 137 height 28
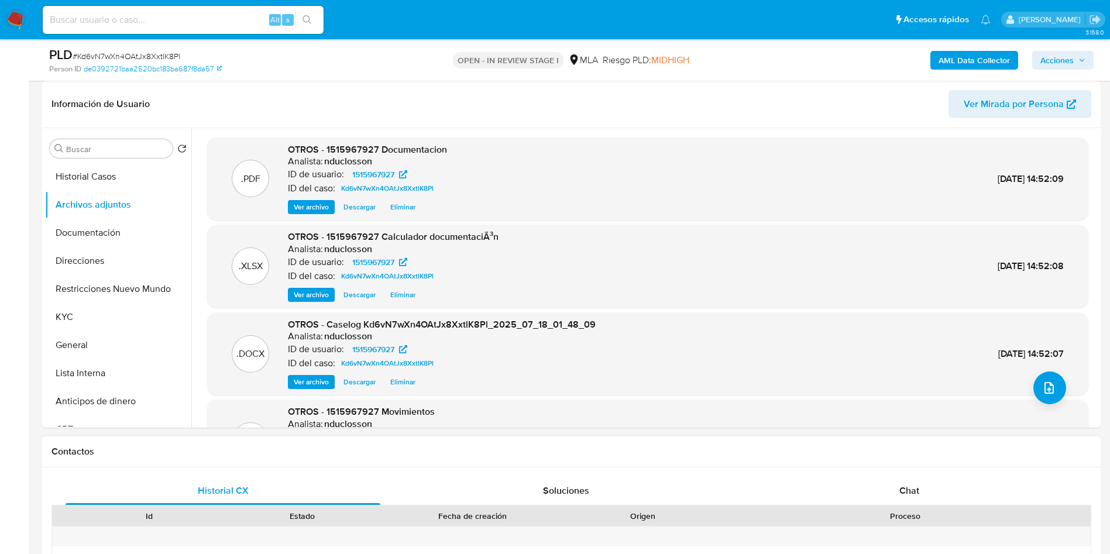
scroll to position [88, 0]
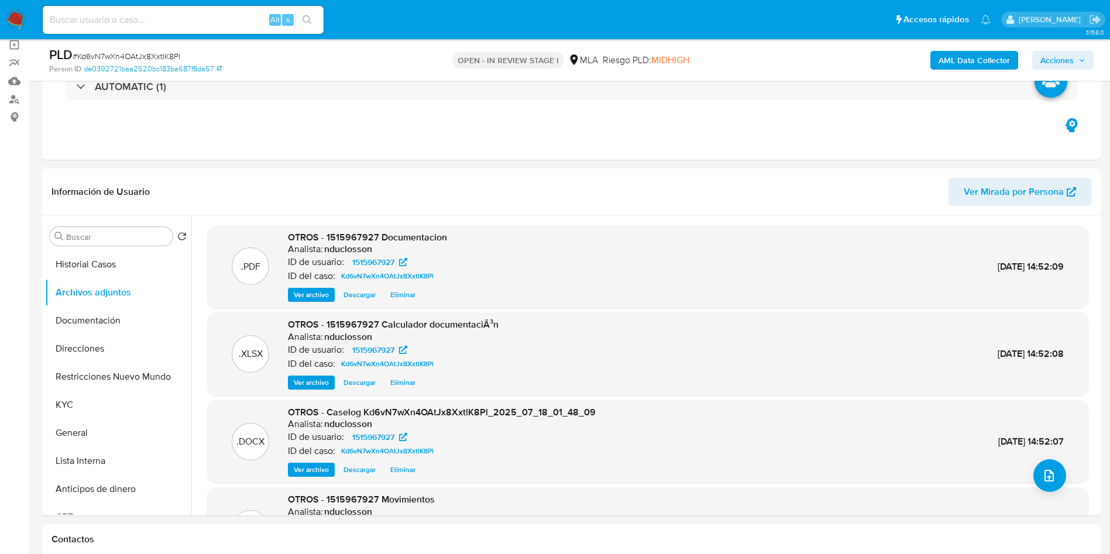
click at [952, 64] on b "AML Data Collector" at bounding box center [973, 60] width 71 height 19
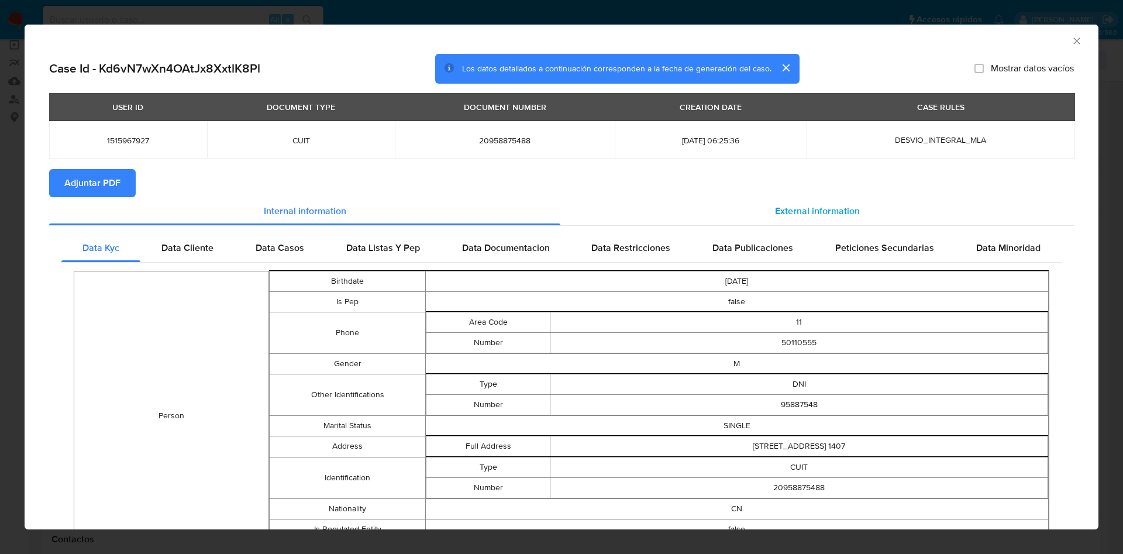
click at [777, 219] on div "External information" at bounding box center [817, 211] width 514 height 28
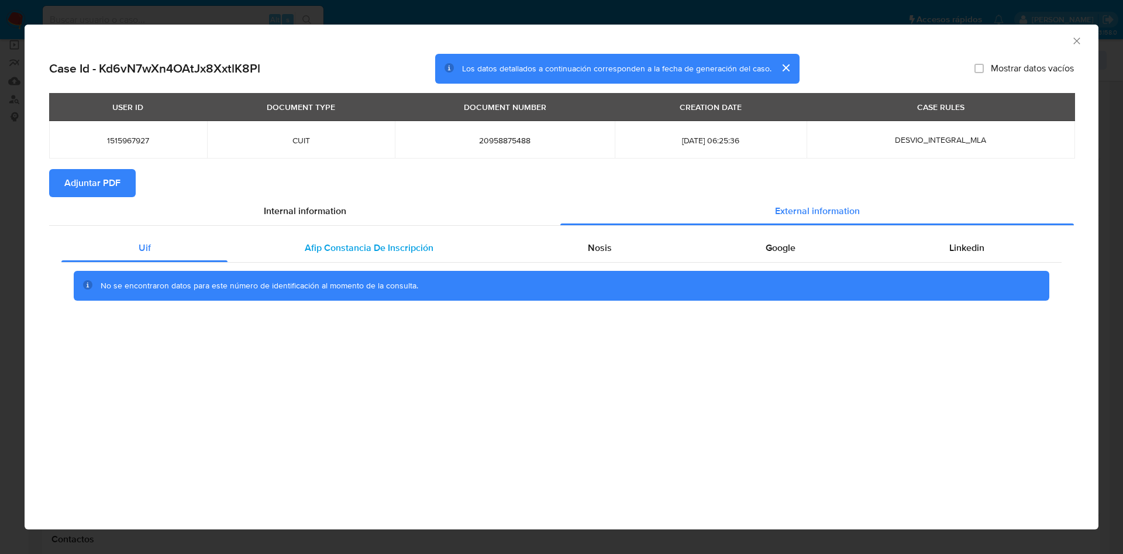
click at [344, 250] on span "Afip Constancia De Inscripción" at bounding box center [369, 247] width 129 height 13
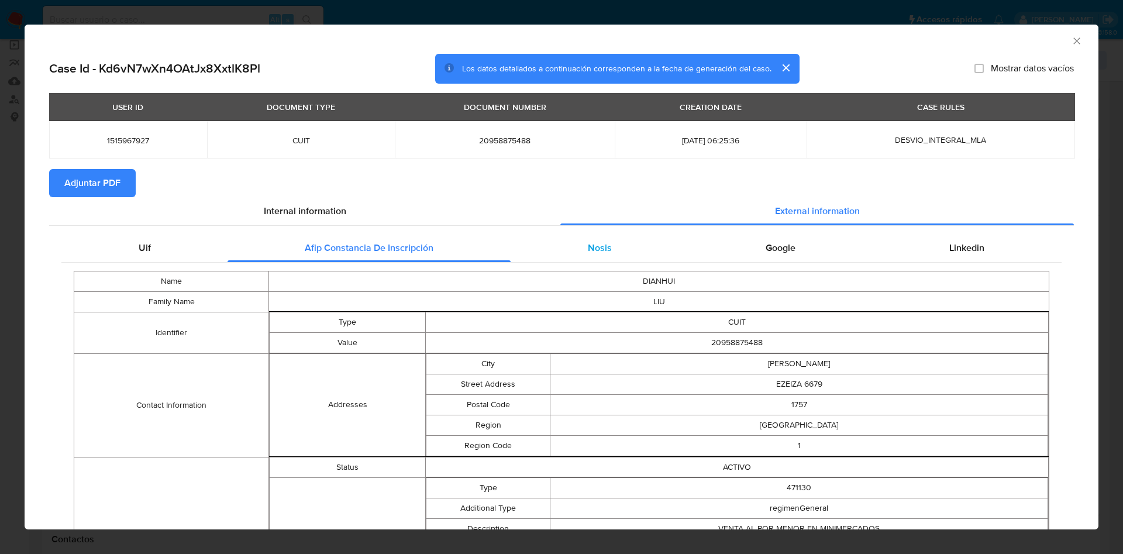
click at [655, 256] on div "Nosis" at bounding box center [600, 248] width 178 height 28
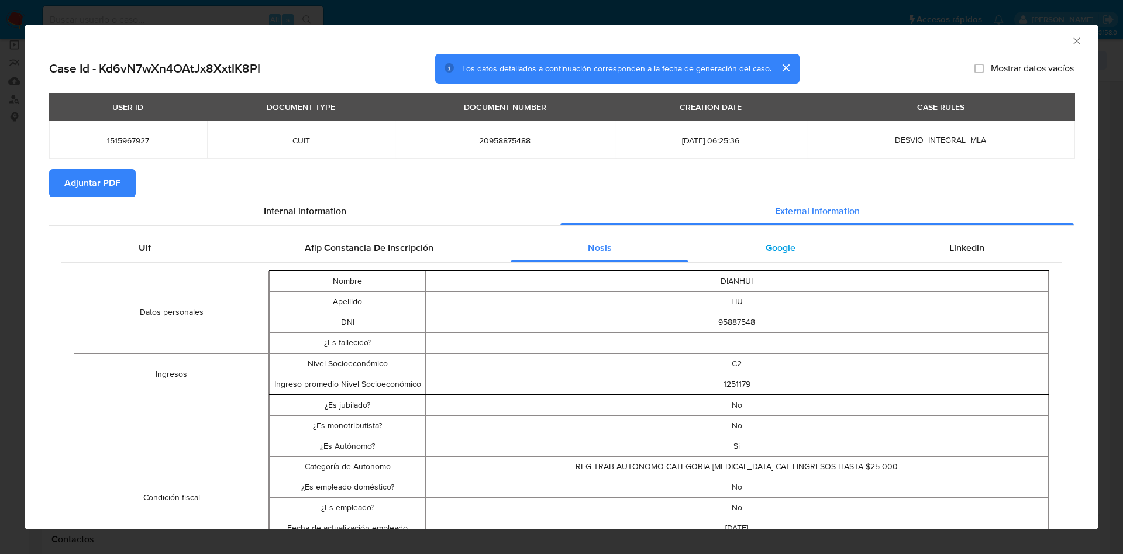
click at [774, 250] on span "Google" at bounding box center [781, 247] width 30 height 13
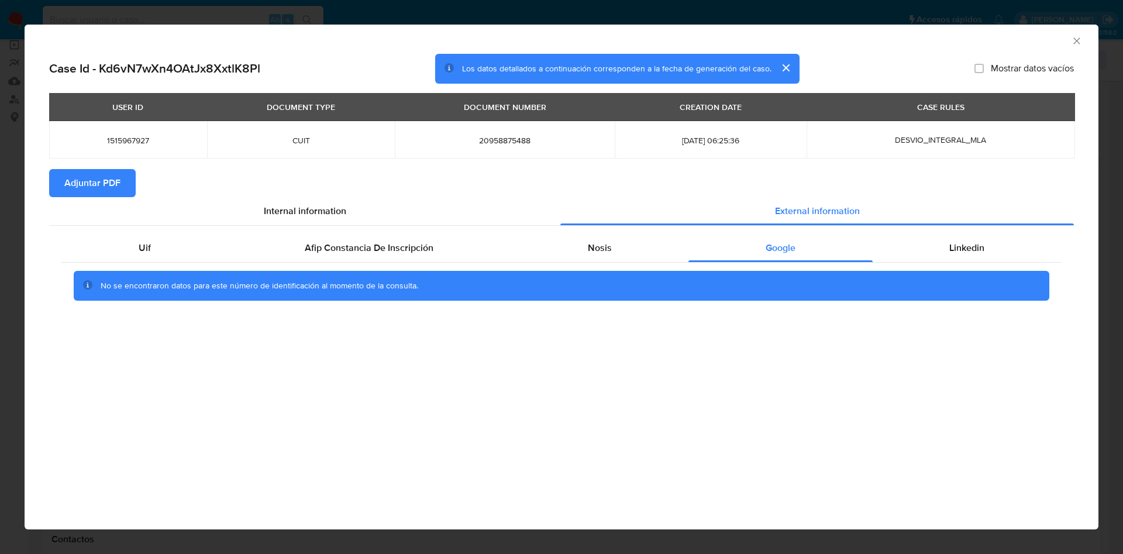
click at [952, 263] on div "No se encontraron datos para este número de identificación al momento de la con…" at bounding box center [561, 286] width 1000 height 47
click at [953, 250] on span "Linkedin" at bounding box center [966, 247] width 35 height 13
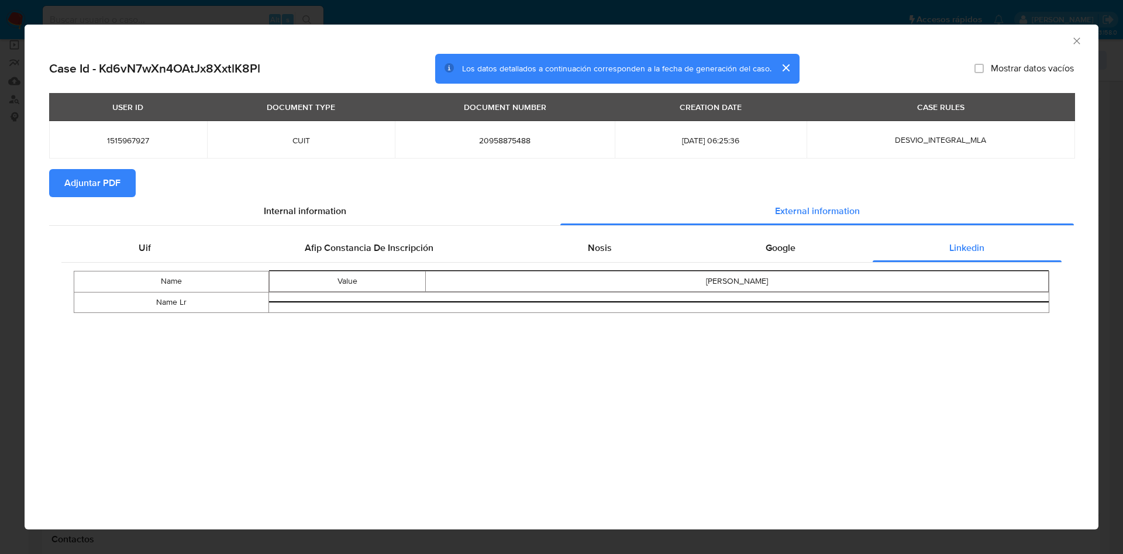
click at [79, 181] on span "Adjuntar PDF" at bounding box center [92, 183] width 56 height 26
click at [786, 64] on button "cerrar" at bounding box center [786, 68] width 28 height 28
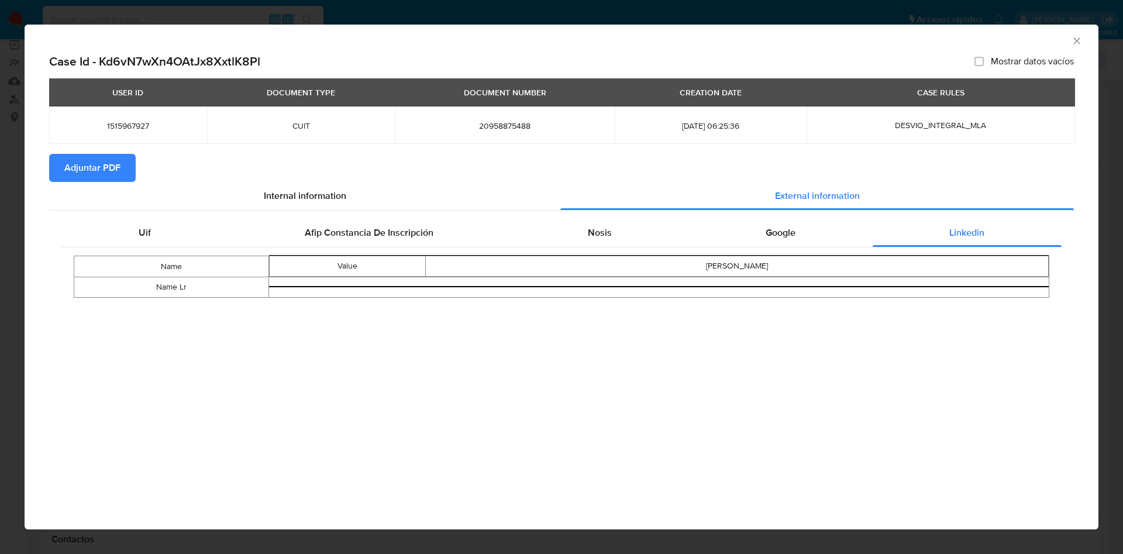
click at [1074, 34] on div "AML Data Collector" at bounding box center [562, 39] width 1074 height 29
click at [1075, 40] on icon "Cerrar ventana" at bounding box center [1077, 41] width 12 height 12
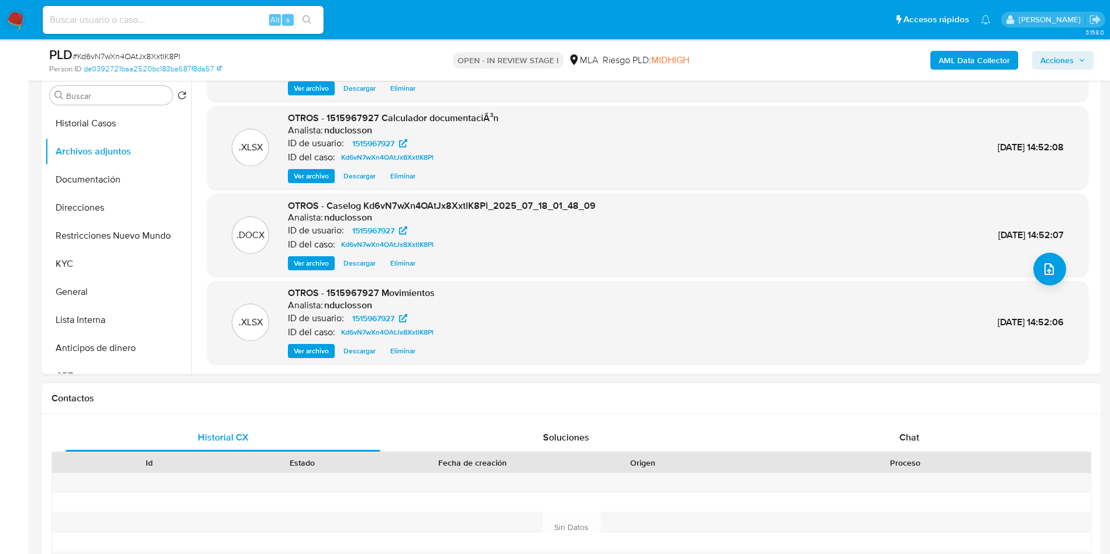
scroll to position [351, 0]
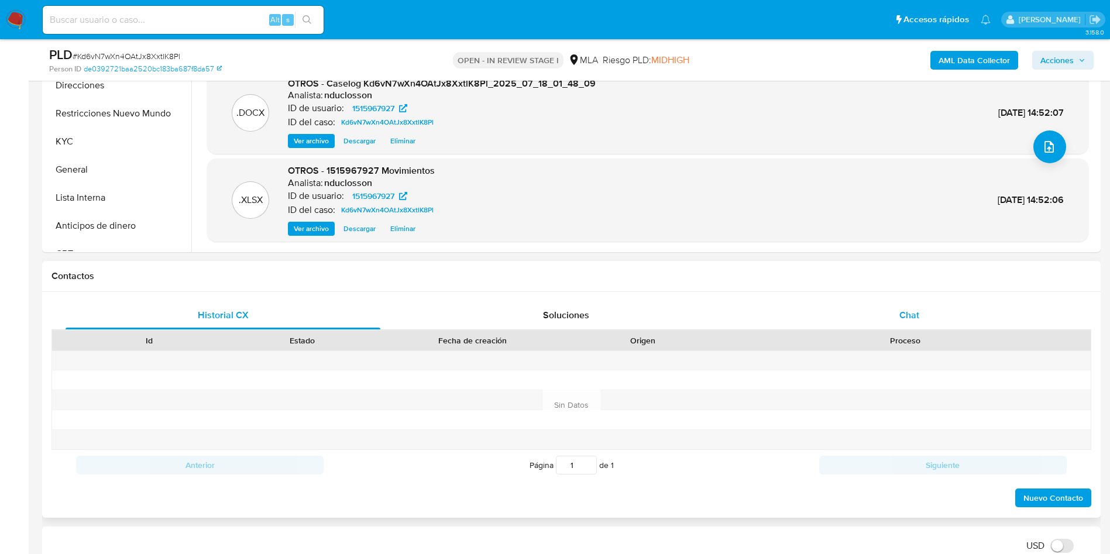
click at [921, 307] on div "Chat" at bounding box center [909, 315] width 315 height 28
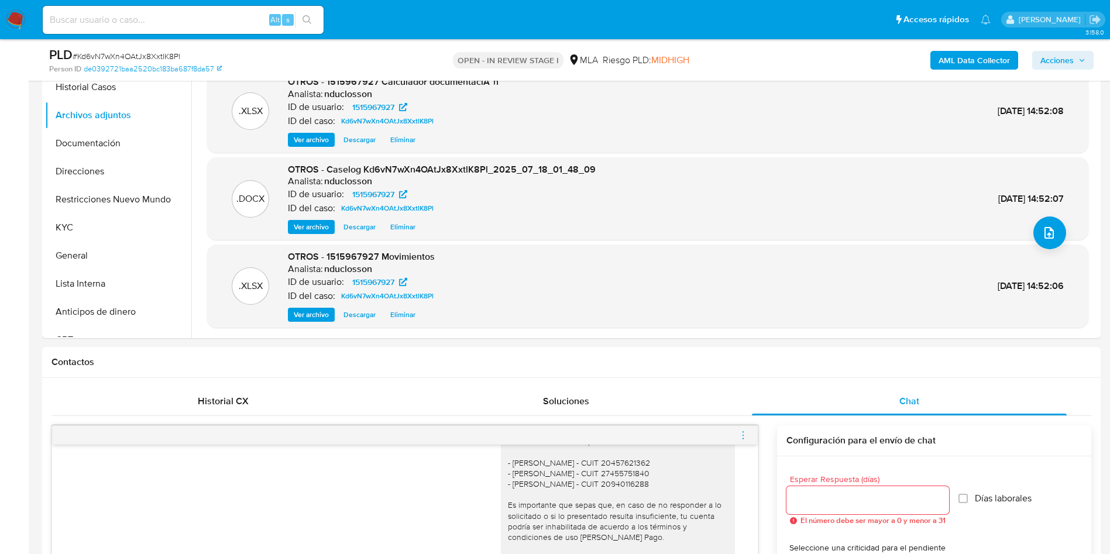
scroll to position [263, 0]
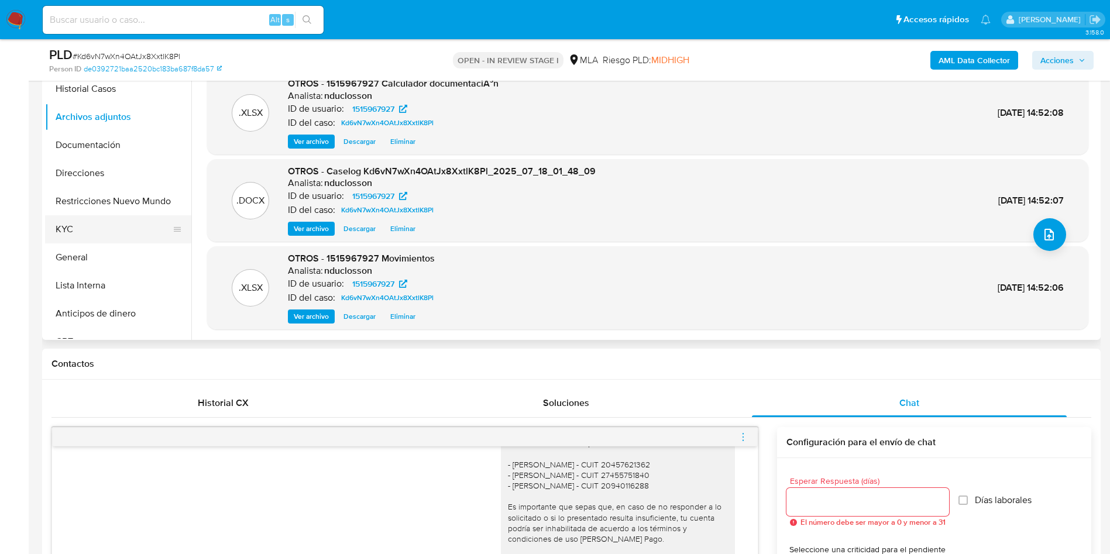
click at [99, 215] on button "KYC" at bounding box center [113, 229] width 137 height 28
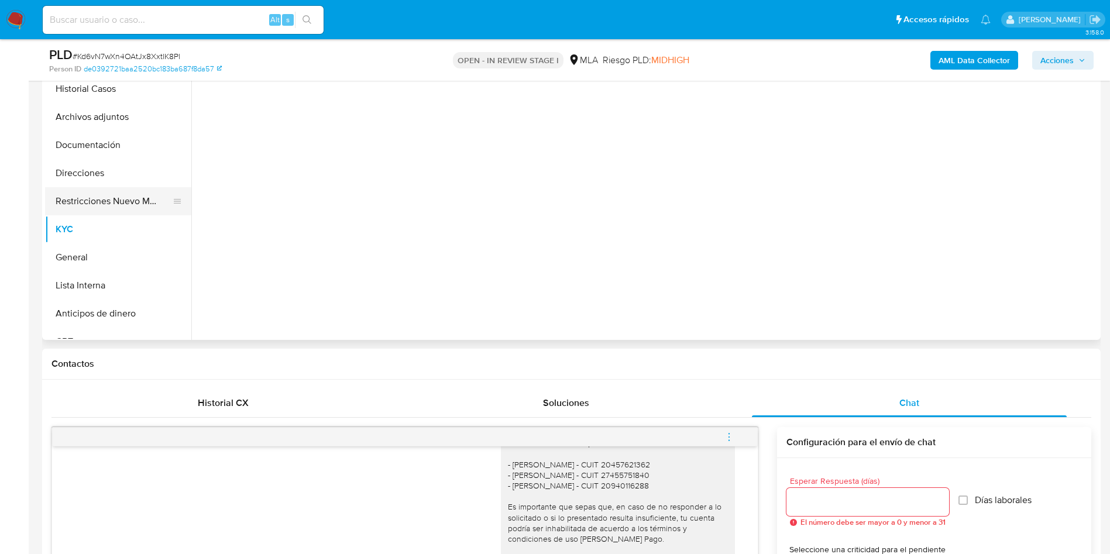
scroll to position [0, 0]
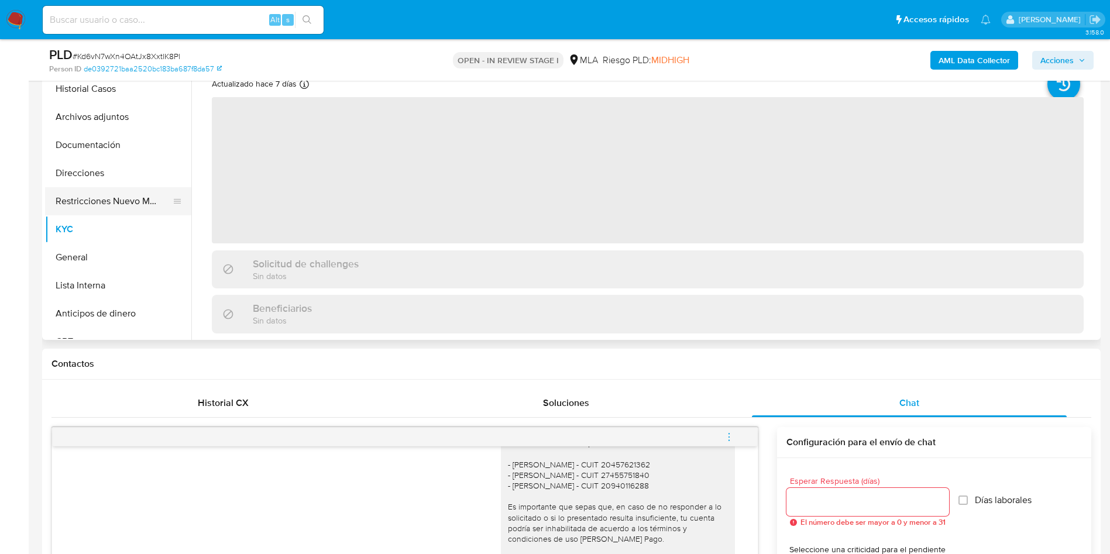
click at [93, 199] on button "Restricciones Nuevo Mundo" at bounding box center [113, 201] width 137 height 28
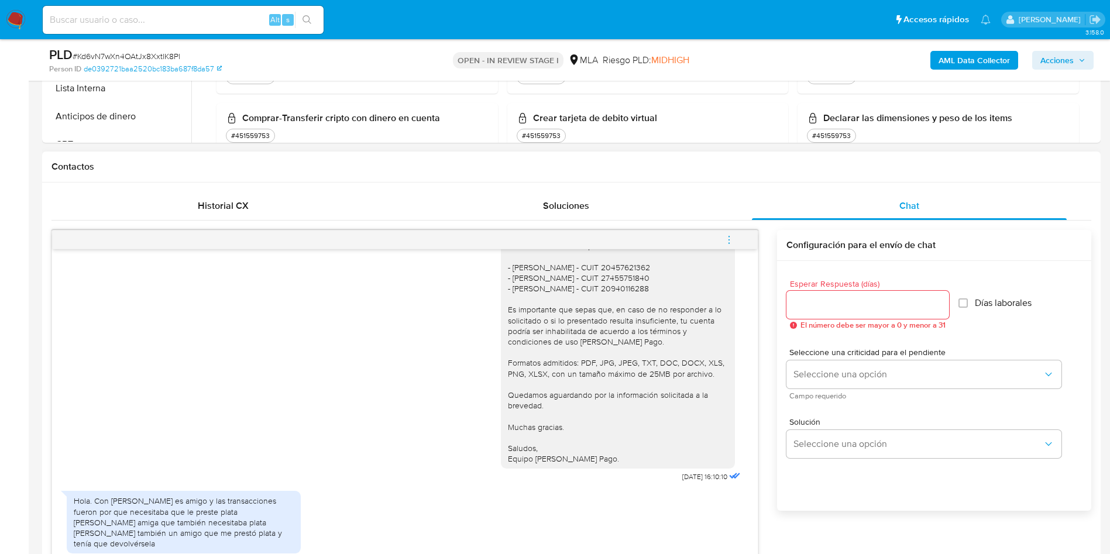
scroll to position [614, 0]
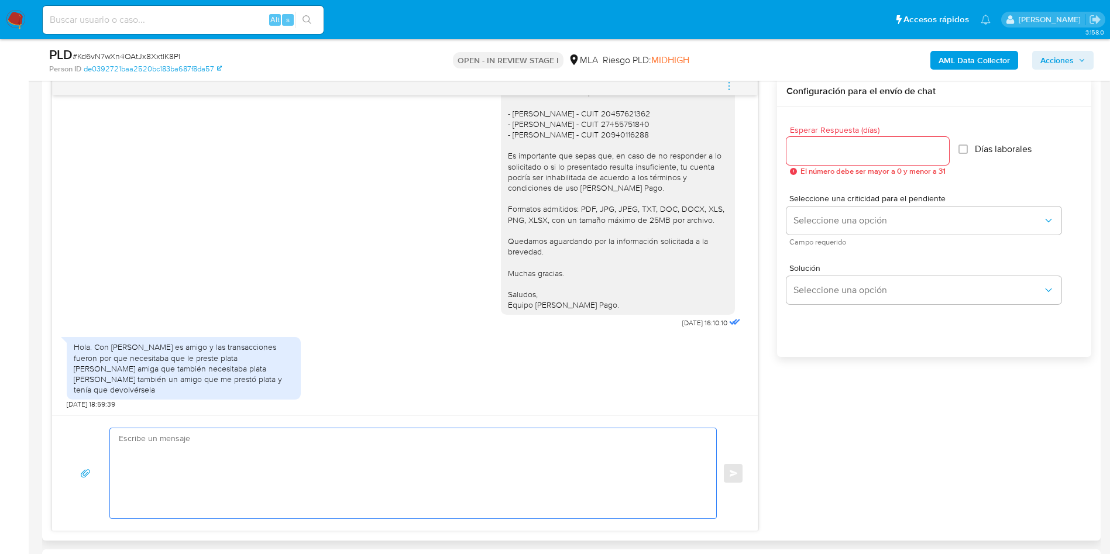
click at [267, 488] on textarea at bounding box center [410, 473] width 583 height 90
paste textarea "Hola, Muchas gracias por la respuesta. Analizamos tu caso y notamos que la info…"
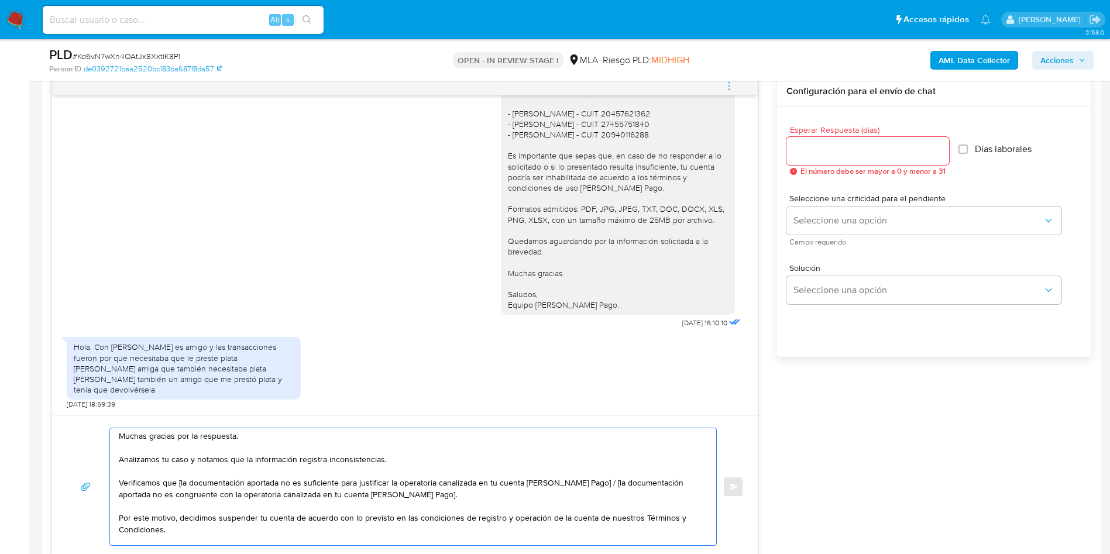
scroll to position [0, 0]
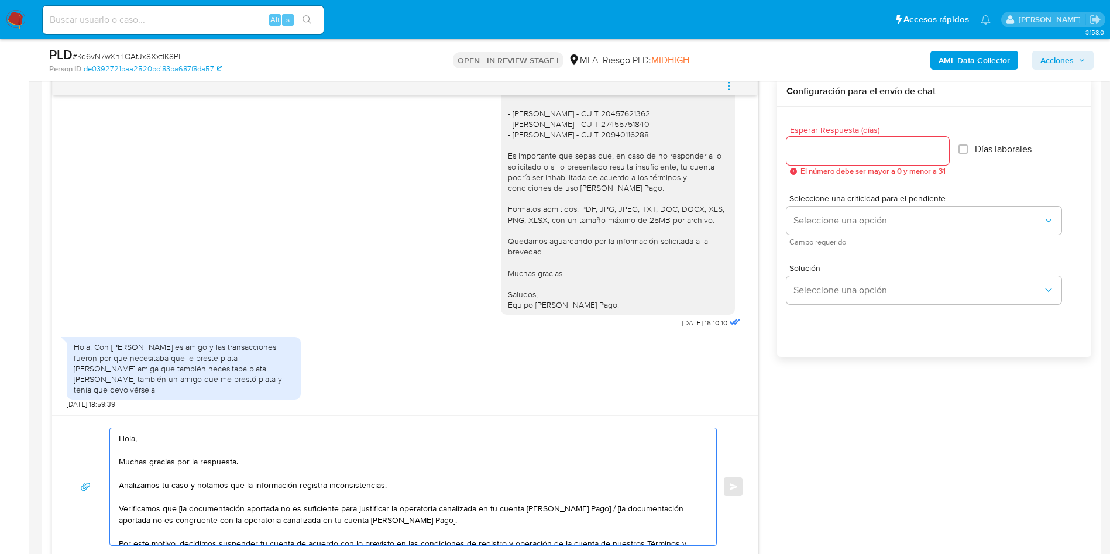
drag, startPoint x: 451, startPoint y: 522, endPoint x: 590, endPoint y: 510, distance: 139.8
click at [590, 510] on textarea "Hola, Muchas gracias por la respuesta. Analizamos tu caso y notamos que la info…" at bounding box center [410, 486] width 583 height 117
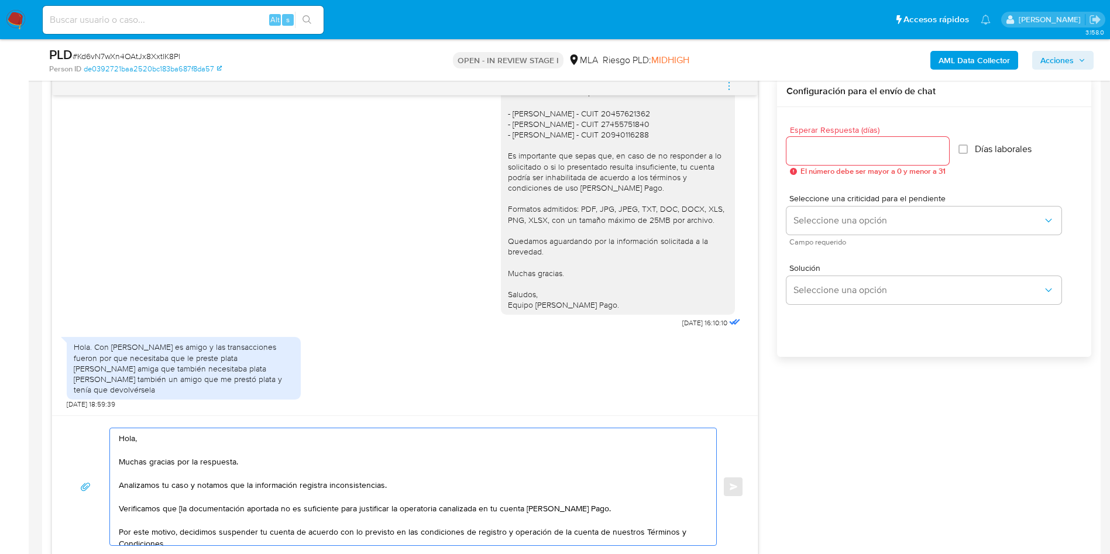
click at [183, 507] on textarea "Hola, Muchas gracias por la respuesta. Analizamos tu caso y notamos que la info…" at bounding box center [410, 486] width 583 height 117
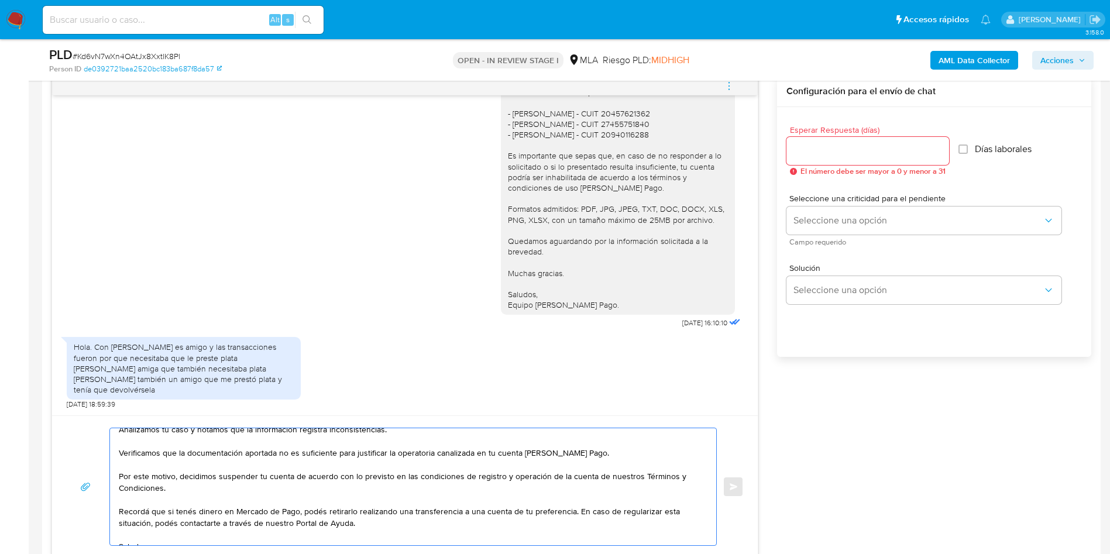
scroll to position [78, 0]
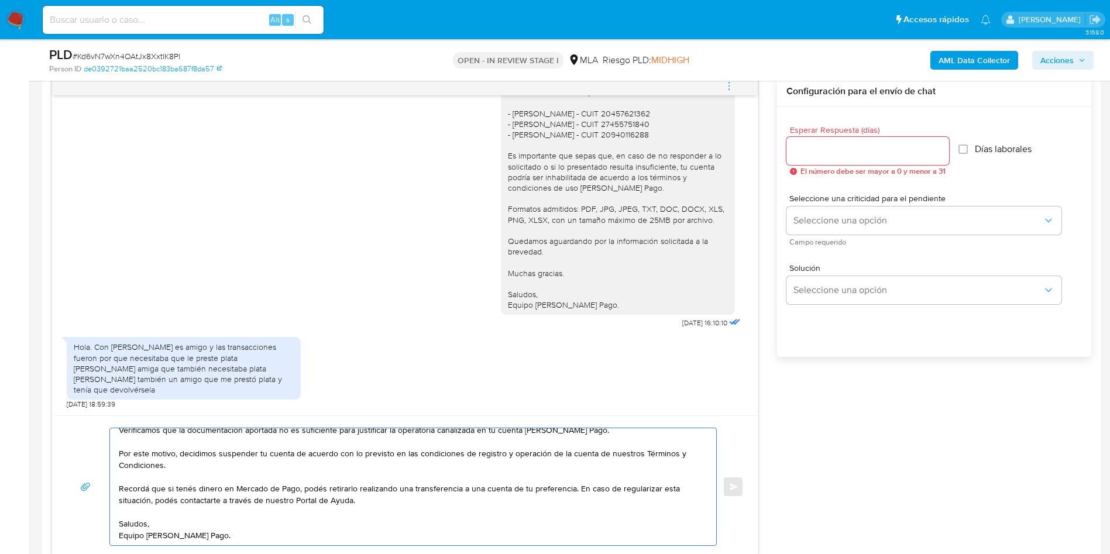
type textarea "Hola, Muchas gracias por la respuesta. Analizamos tu caso y notamos que la info…"
click at [824, 136] on div "Esperar Respuesta (días) El número debe ser mayor a 0 y menor a 31" at bounding box center [867, 151] width 163 height 50
click at [837, 150] on input "Esperar Respuesta (días)" at bounding box center [867, 150] width 163 height 15
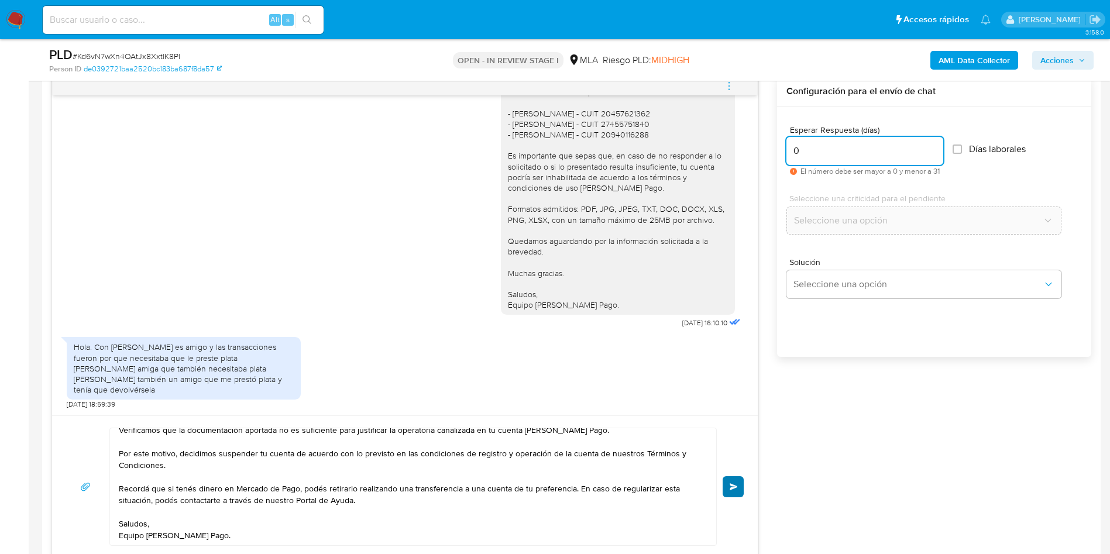
type input "0"
click at [728, 487] on button "Enviar" at bounding box center [732, 486] width 21 height 21
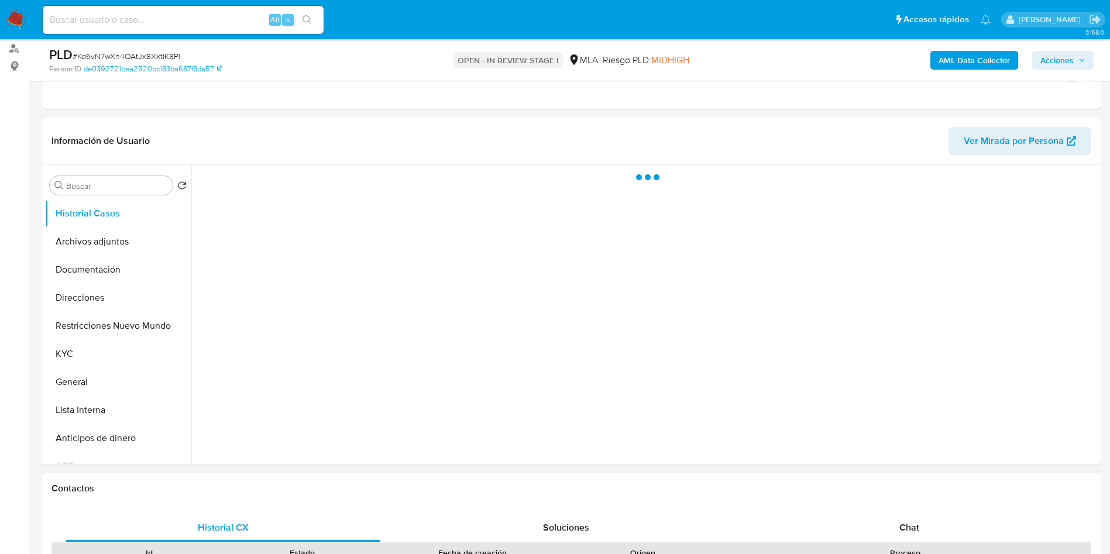
scroll to position [351, 0]
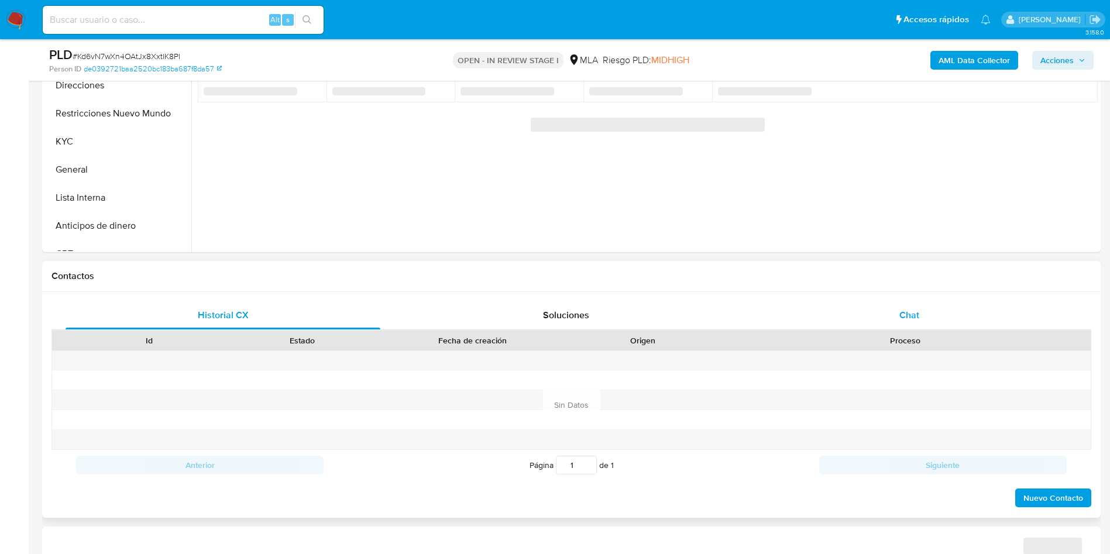
click at [925, 318] on div "Chat" at bounding box center [909, 315] width 315 height 28
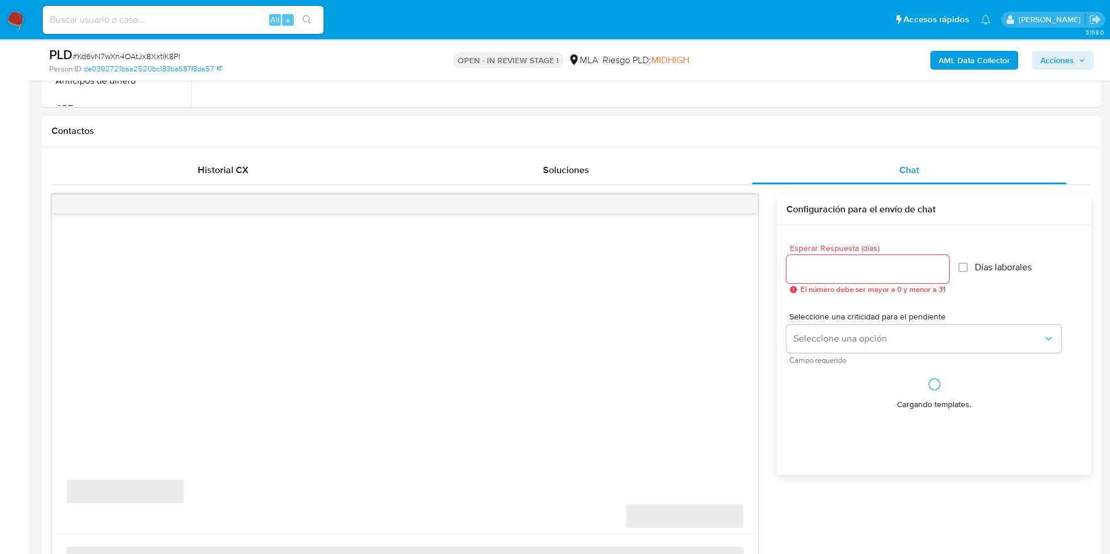
scroll to position [614, 0]
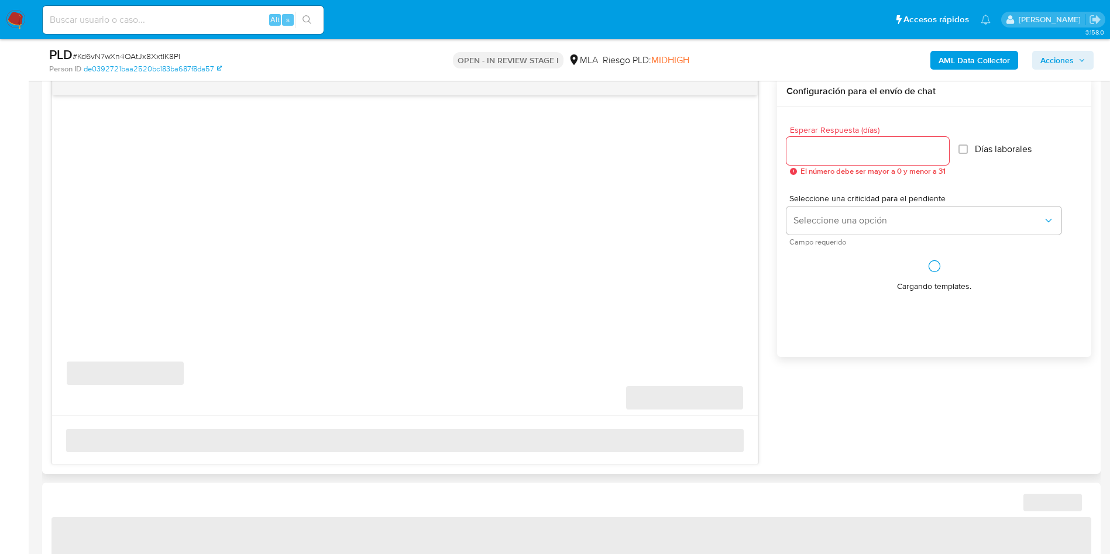
select select "10"
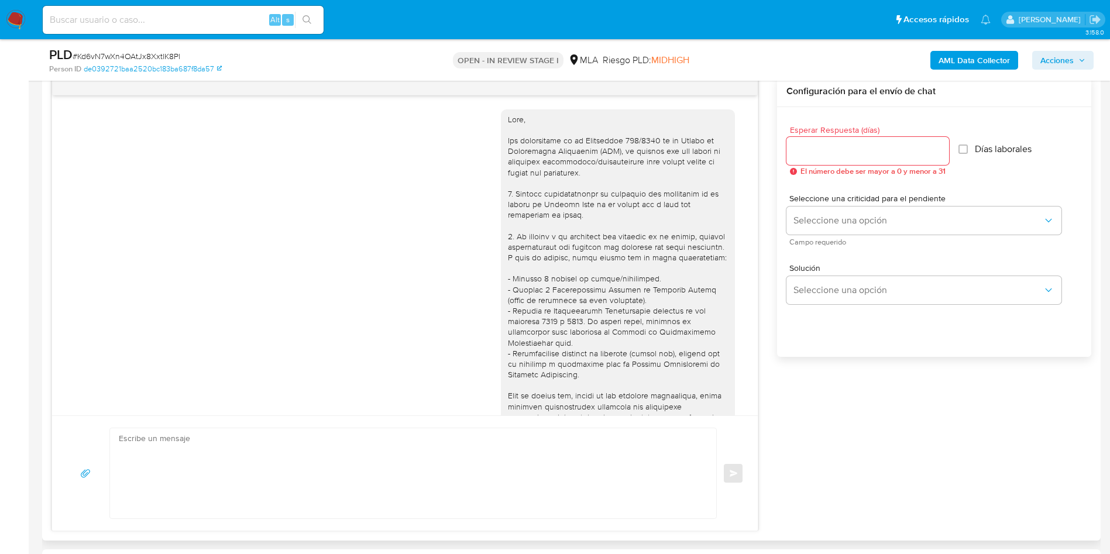
scroll to position [1975, 0]
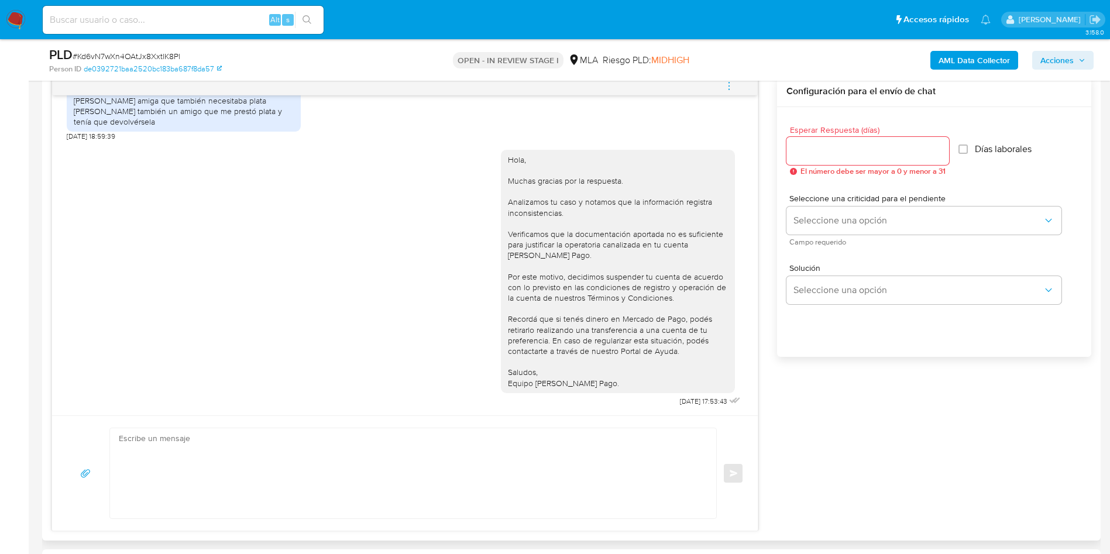
click at [730, 94] on span "menu-action" at bounding box center [729, 86] width 11 height 28
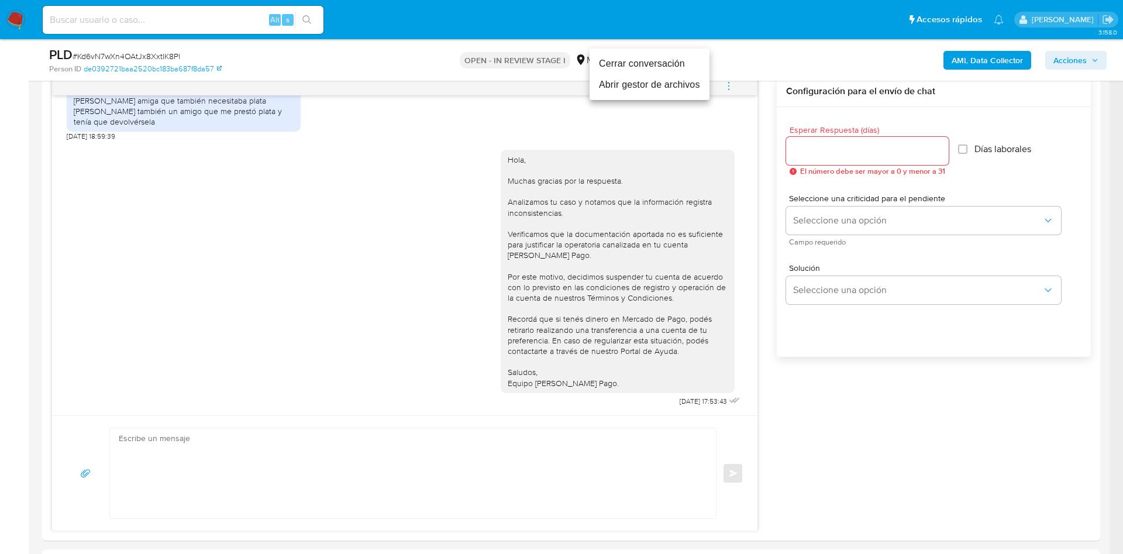
click at [650, 66] on li "Cerrar conversación" at bounding box center [650, 63] width 120 height 21
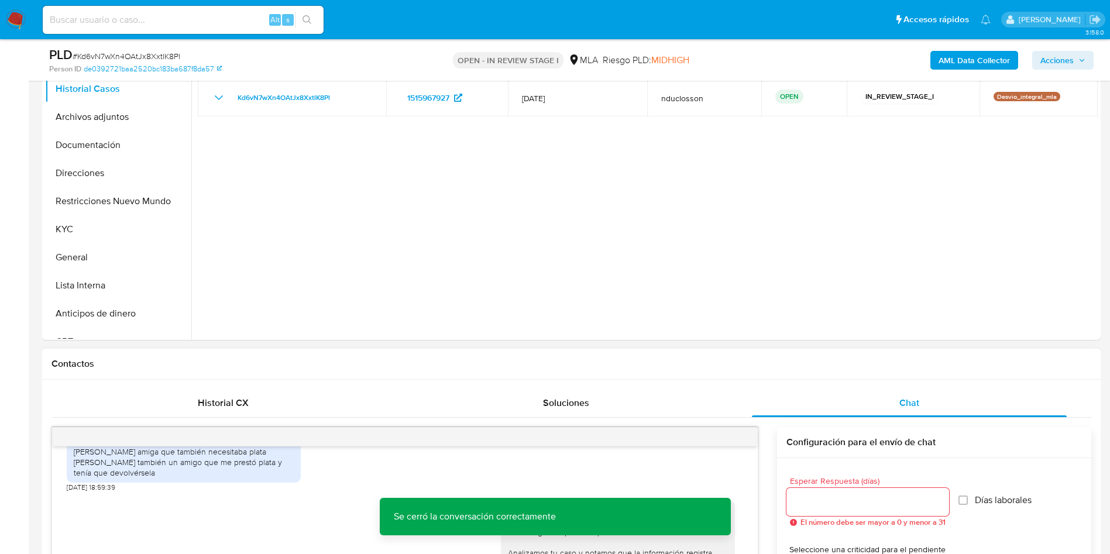
scroll to position [0, 0]
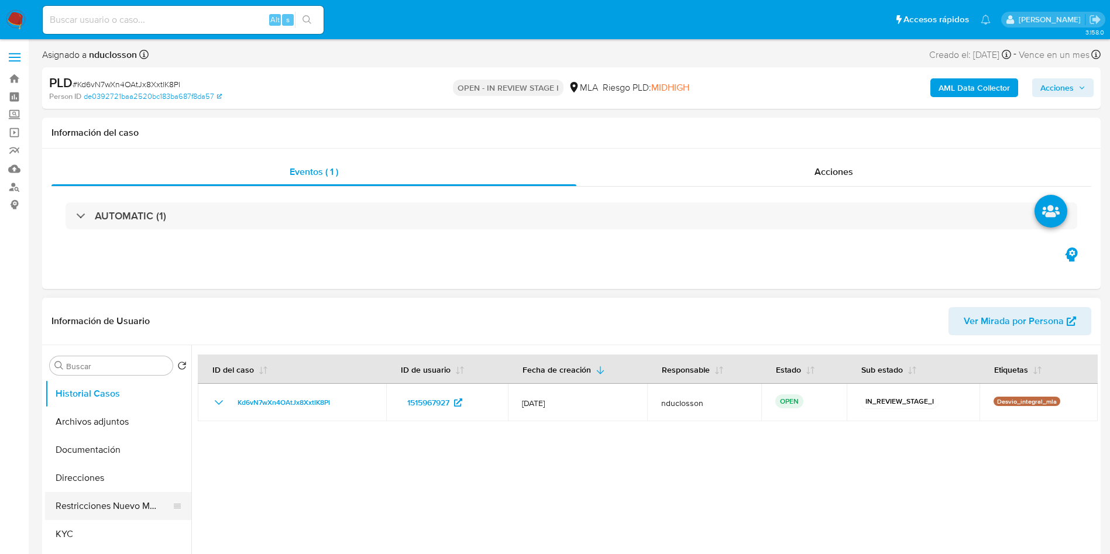
click at [115, 500] on button "Restricciones Nuevo Mundo" at bounding box center [113, 506] width 137 height 28
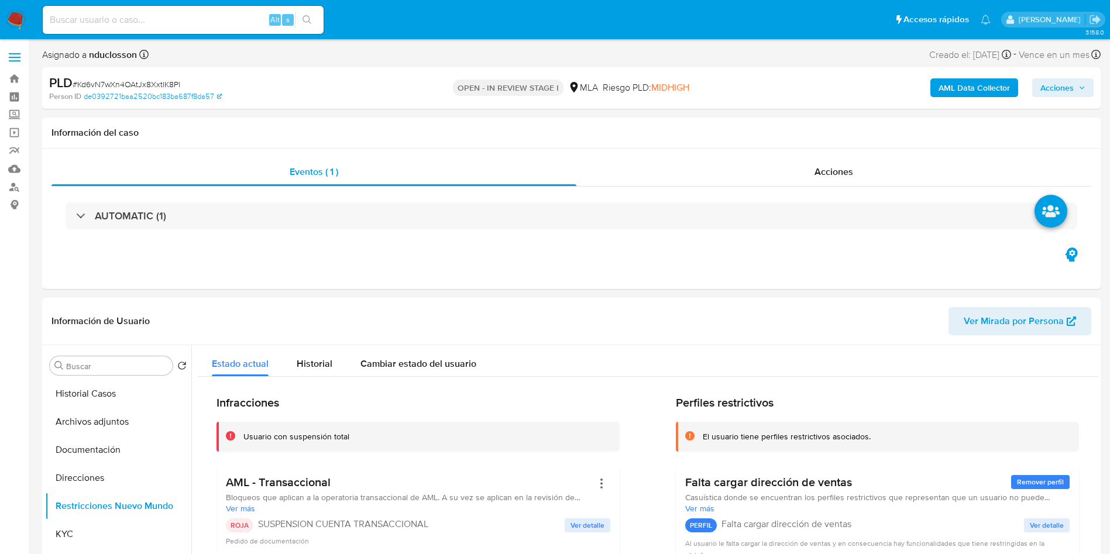
click at [1068, 92] on span "Acciones" at bounding box center [1056, 87] width 33 height 19
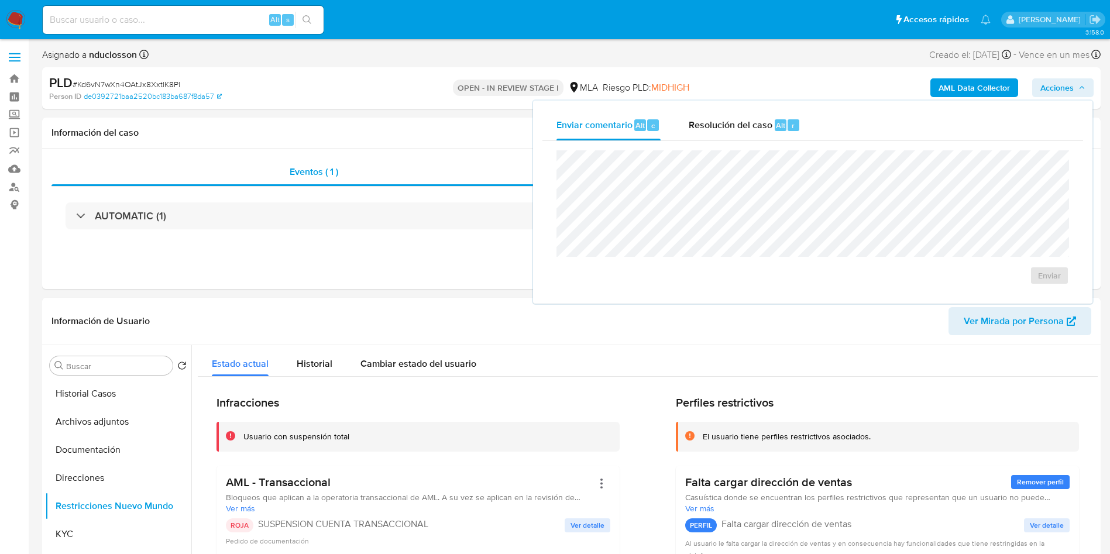
click at [719, 104] on div "Enviar comentario Alt c Resolución del caso Alt r Enviar" at bounding box center [812, 202] width 559 height 203
click at [715, 130] on span "Resolución del caso" at bounding box center [730, 124] width 84 height 13
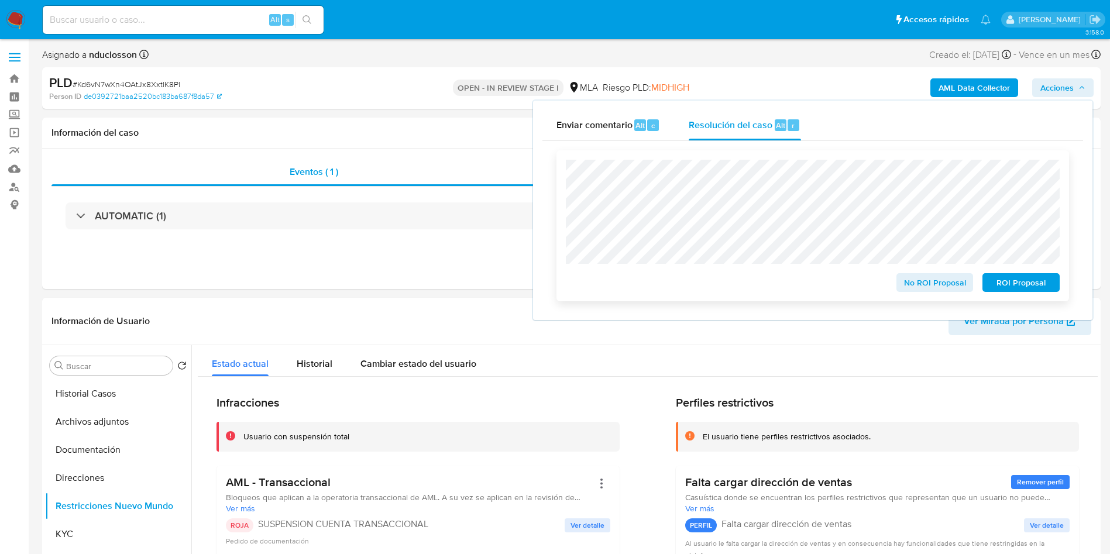
click at [1030, 278] on span "ROI Proposal" at bounding box center [1020, 282] width 61 height 16
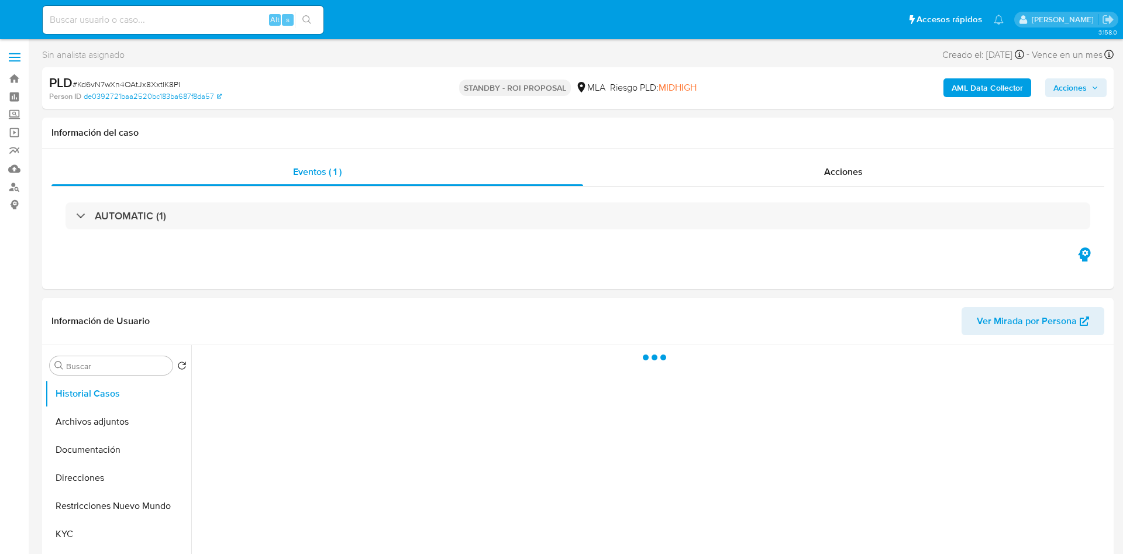
select select "10"
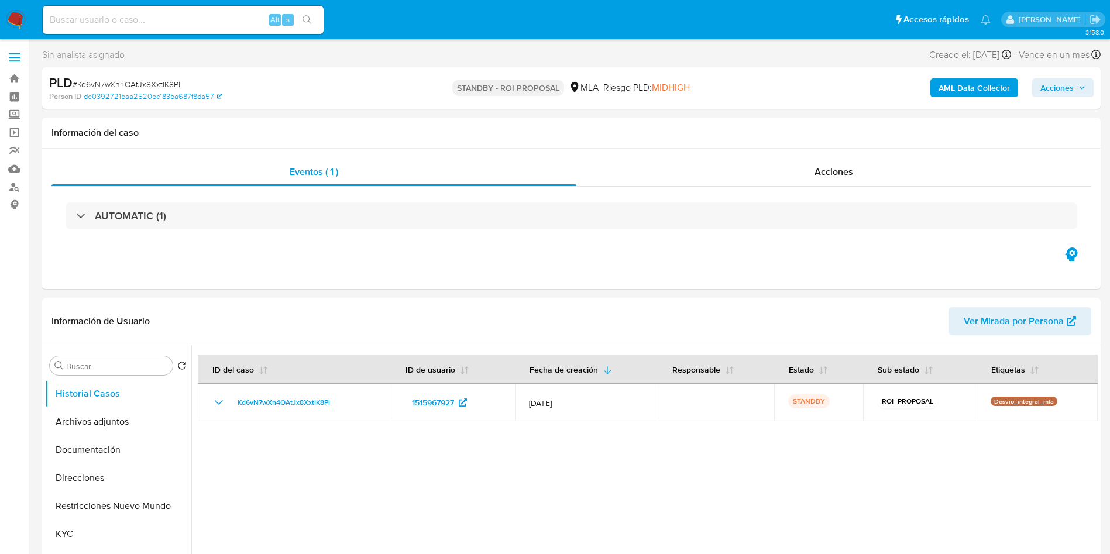
click at [190, 9] on div "Alt s" at bounding box center [183, 20] width 281 height 28
click at [184, 12] on input at bounding box center [183, 19] width 281 height 15
paste input "PzLuSxKrLuN4ZPRlegD1b4Zb"
type input "PzLuSxKrLuN4ZPRlegD1b4Zb"
click at [304, 16] on icon "search-icon" at bounding box center [306, 19] width 9 height 9
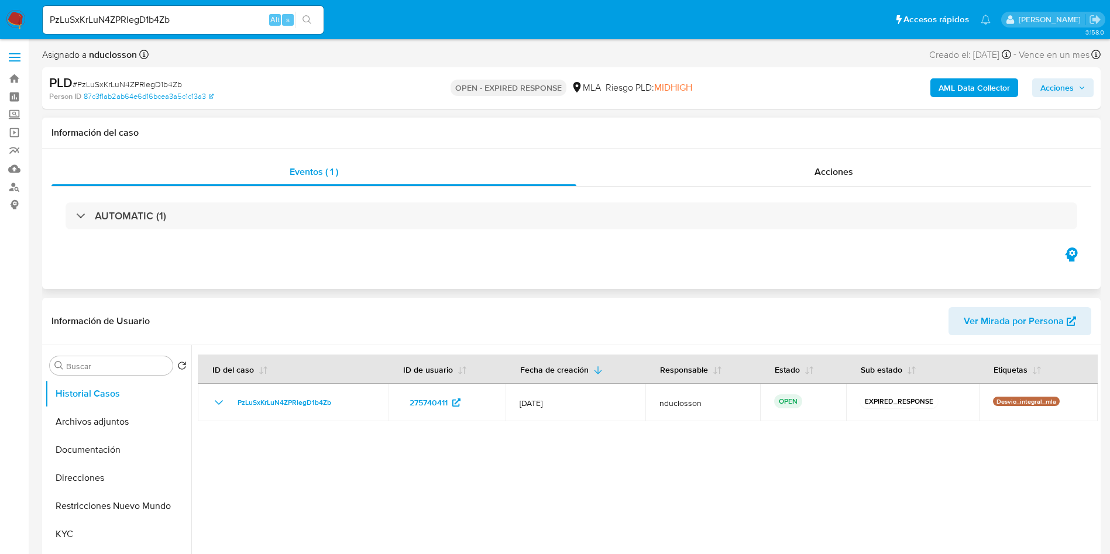
select select "10"
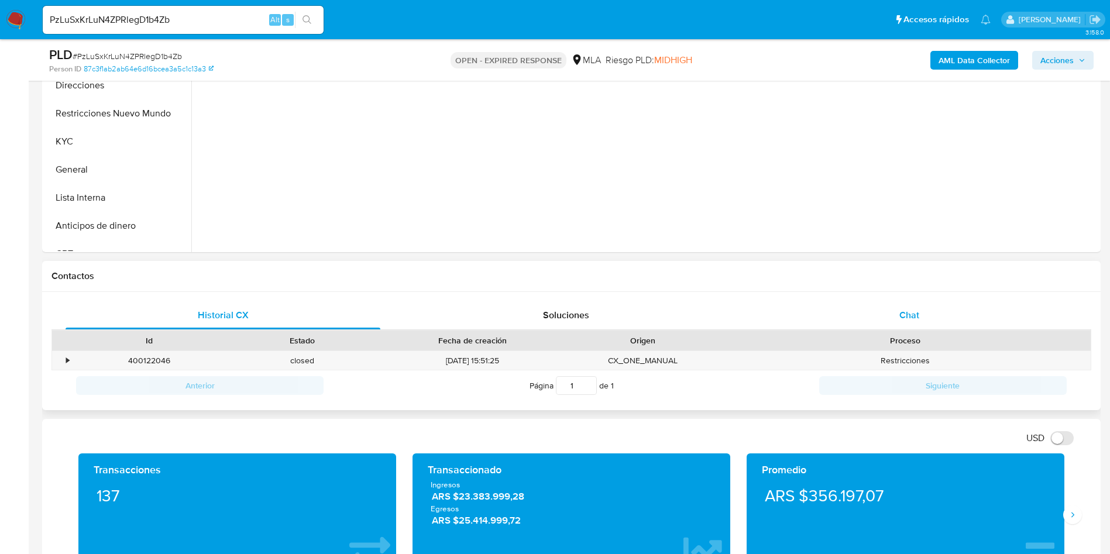
click at [879, 307] on div "Chat" at bounding box center [909, 315] width 315 height 28
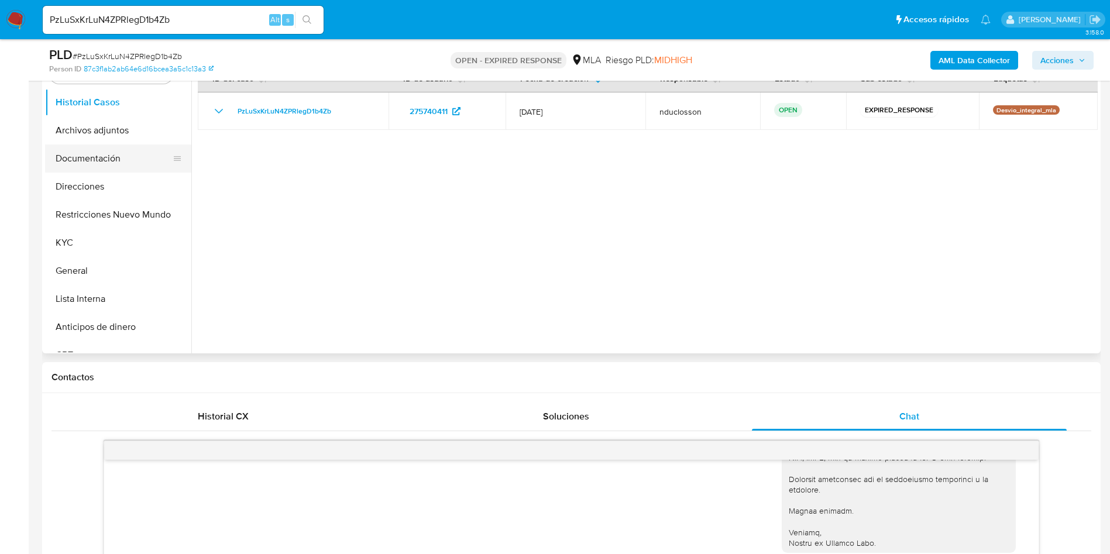
scroll to position [88, 0]
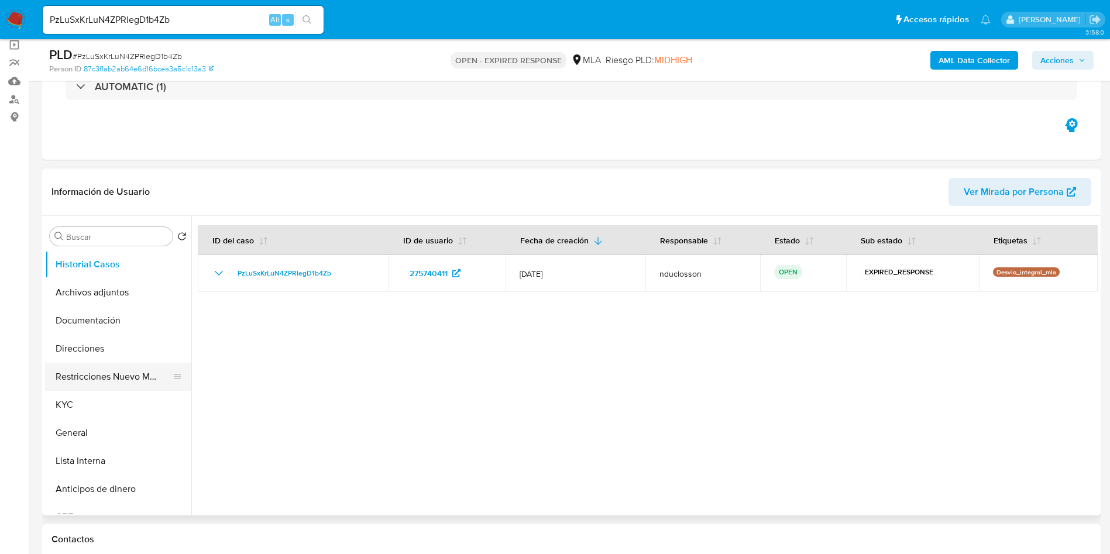
click at [103, 371] on button "Restricciones Nuevo Mundo" at bounding box center [113, 377] width 137 height 28
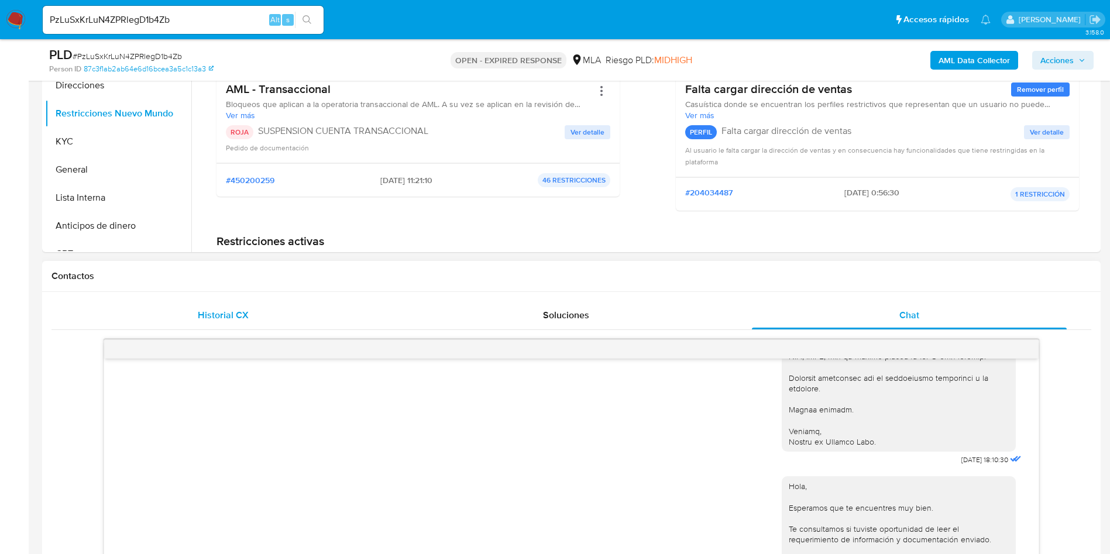
click at [342, 321] on div "Historial CX" at bounding box center [223, 315] width 315 height 28
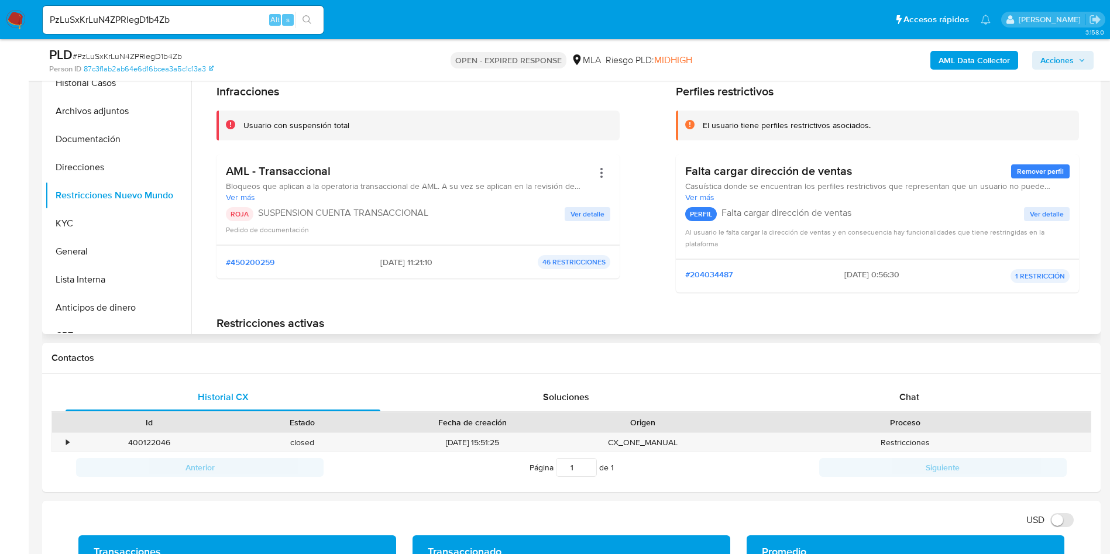
scroll to position [263, 0]
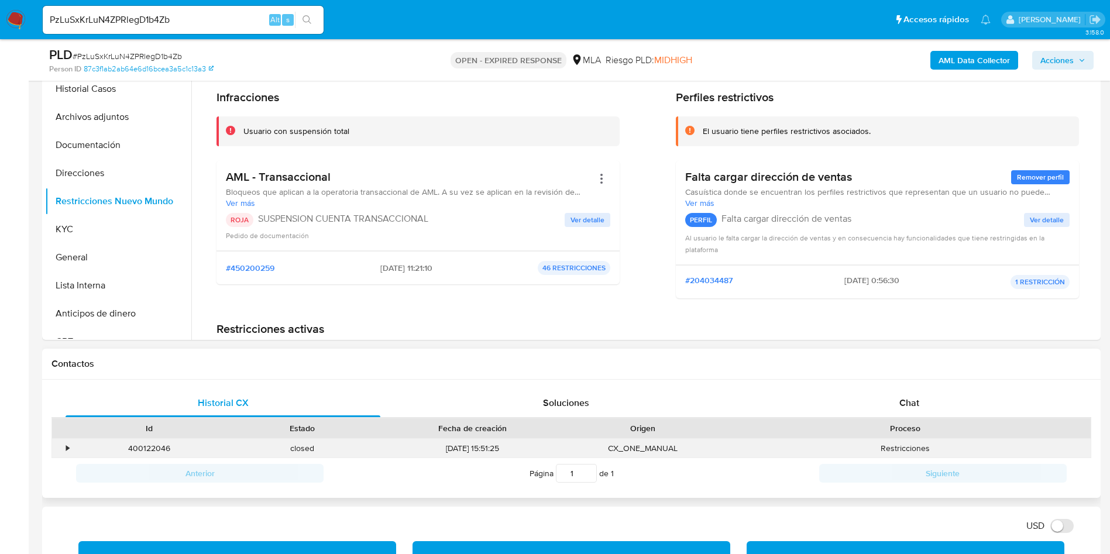
click at [145, 450] on div "400122046" at bounding box center [149, 448] width 153 height 19
copy div "400122046"
click at [869, 386] on div "Historial CX Soluciones Chat Id Estado Fecha de creación Origen Proceso • 40012…" at bounding box center [571, 439] width 1058 height 119
click at [883, 412] on div "Chat" at bounding box center [909, 403] width 315 height 28
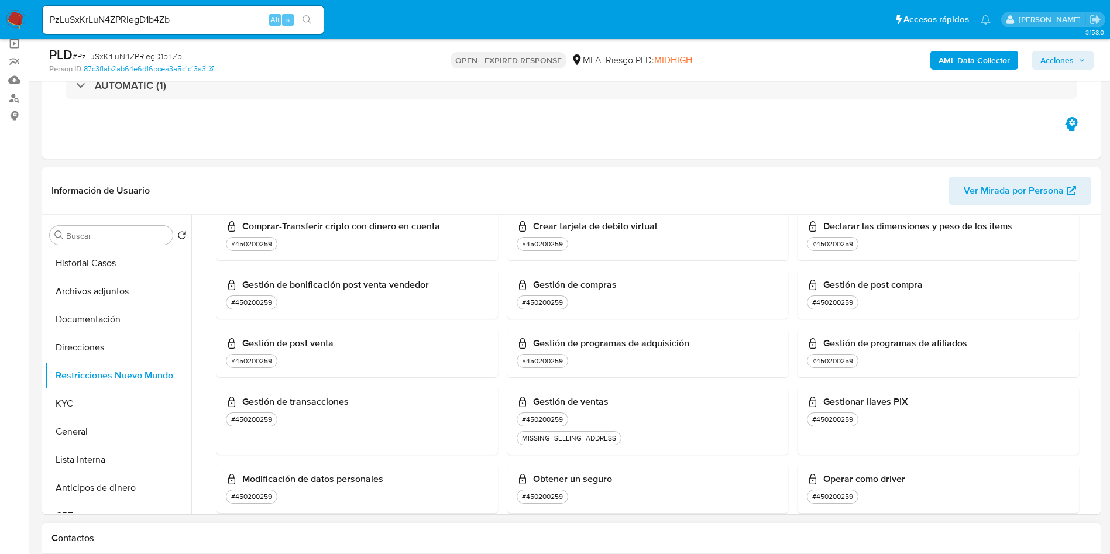
scroll to position [88, 0]
click at [89, 326] on button "Documentación" at bounding box center [113, 321] width 137 height 28
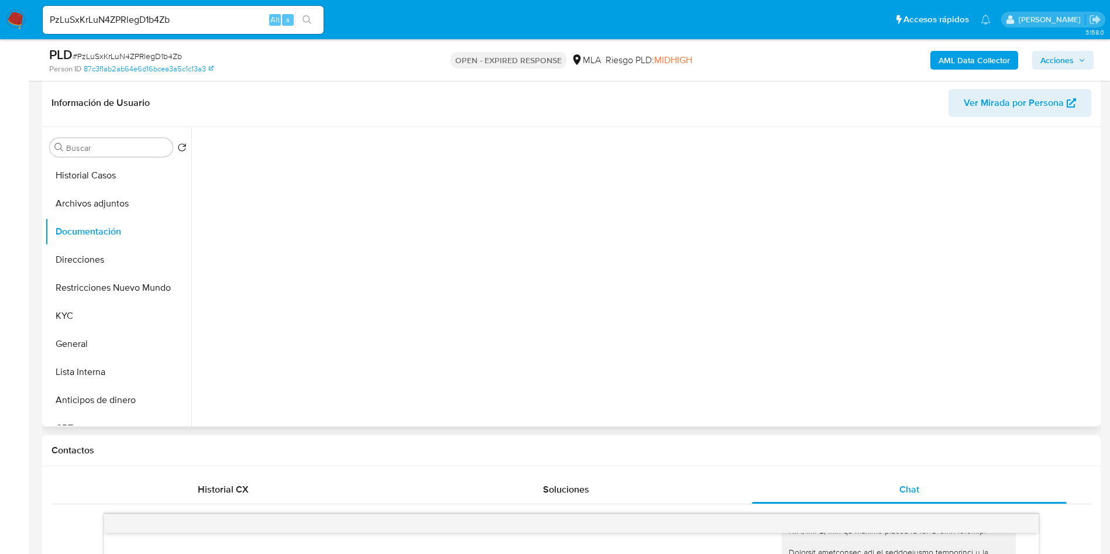
scroll to position [263, 0]
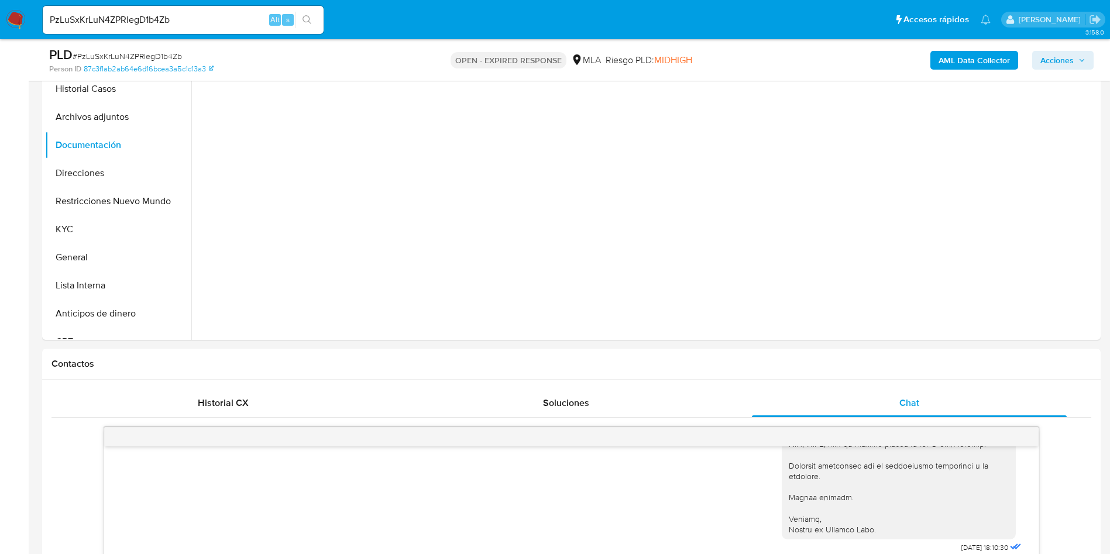
click at [144, 53] on span "# PzLuSxKrLuN4ZPRlegD1b4Zb" at bounding box center [127, 56] width 109 height 12
copy span "PzLuSxKrLuN4ZPRlegD1b4Zb"
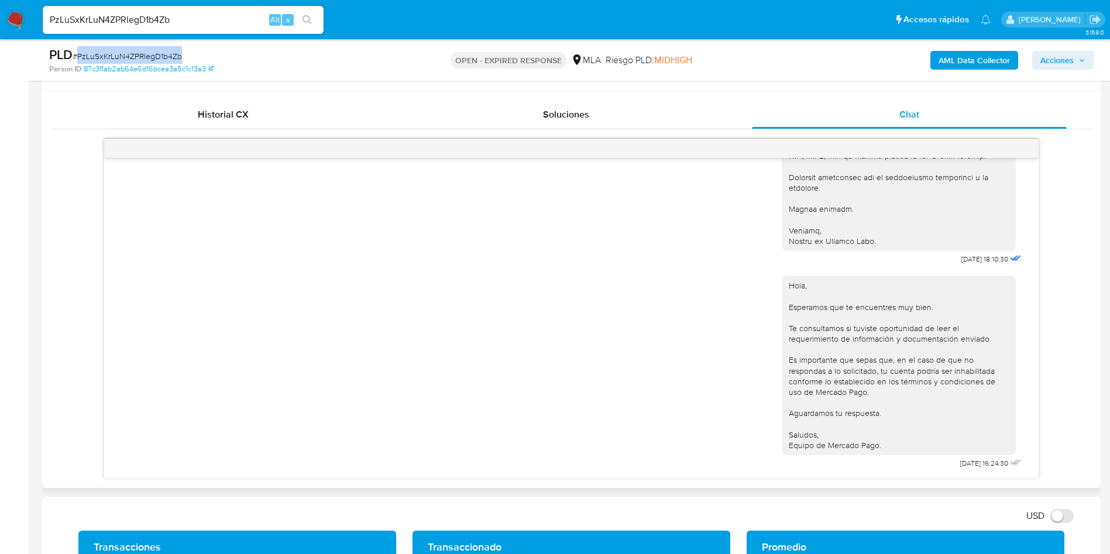
scroll to position [614, 0]
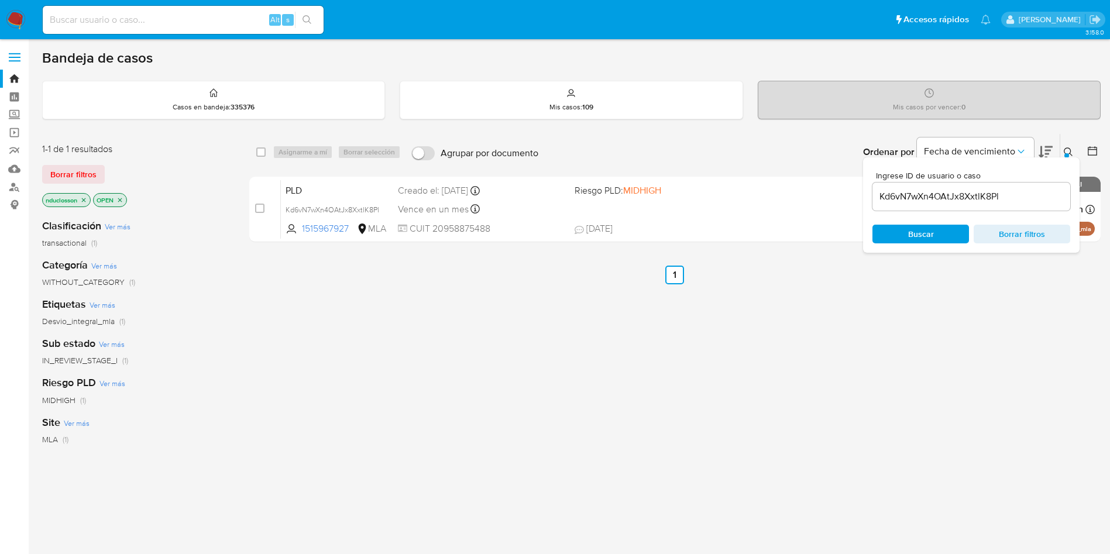
click at [972, 201] on input "Kd6vN7wXn4OAtJx8XxtlK8Pl" at bounding box center [971, 196] width 198 height 15
paste input "PzLuSxKrLuN4ZPRlegD1b4Zb"
type input "PzLuSxKrLuN4ZPRlegD1b4Zb"
click at [910, 233] on span "Buscar" at bounding box center [921, 234] width 26 height 19
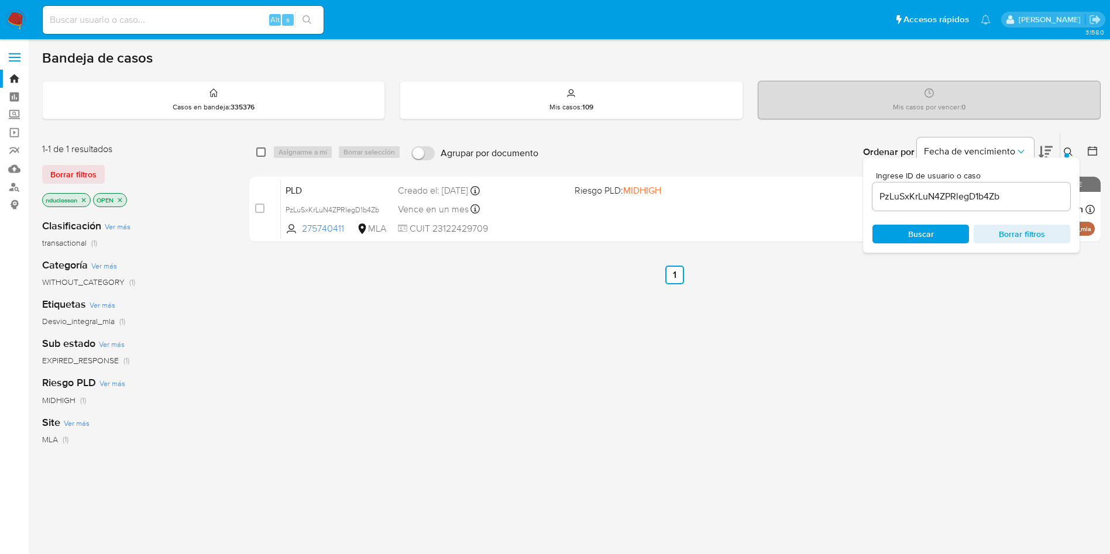
click at [260, 153] on input "checkbox" at bounding box center [260, 151] width 9 height 9
checkbox input "true"
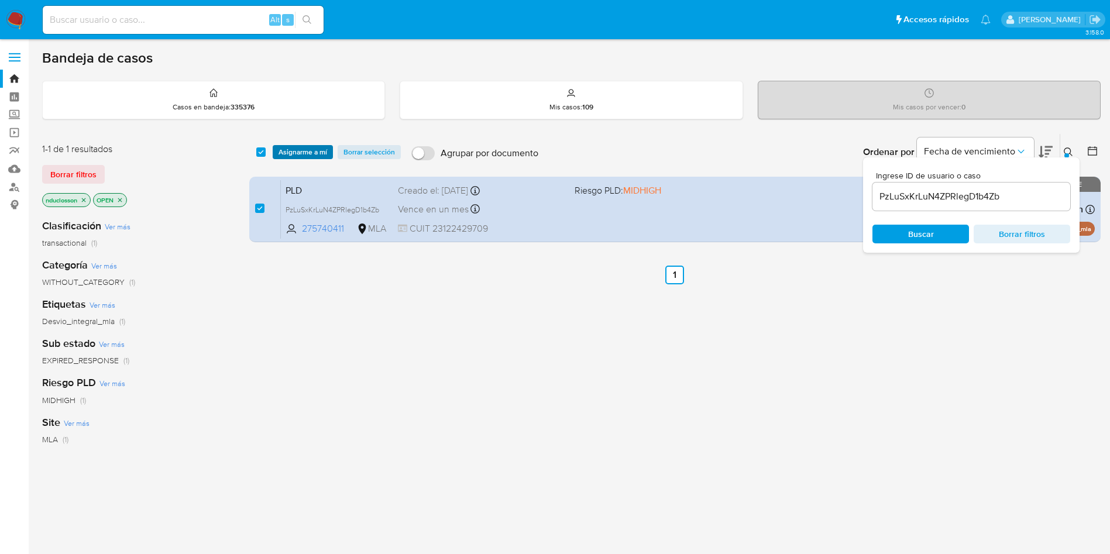
click at [325, 151] on span "Asignarme a mí" at bounding box center [302, 152] width 49 height 12
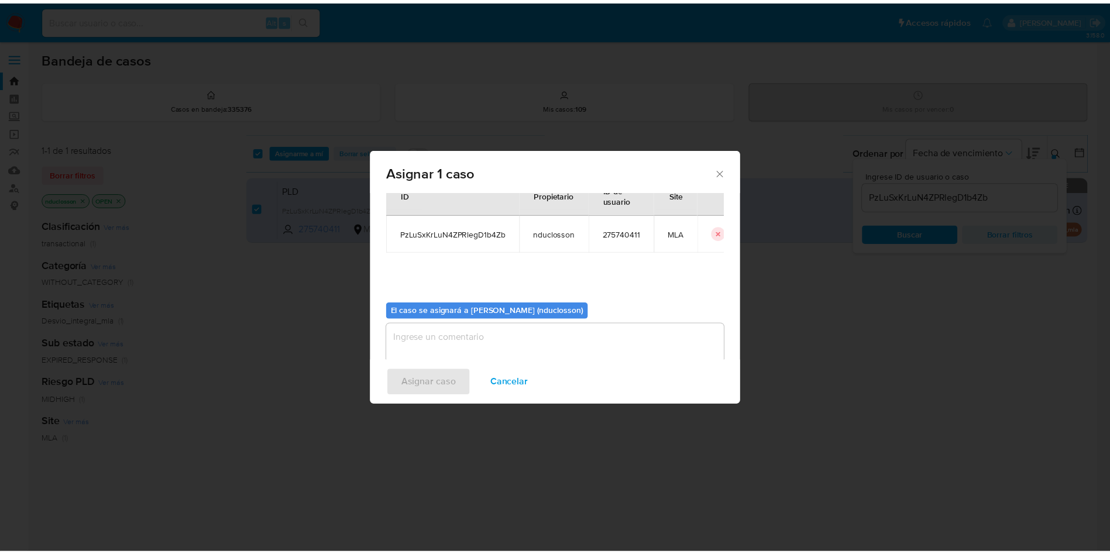
scroll to position [61, 0]
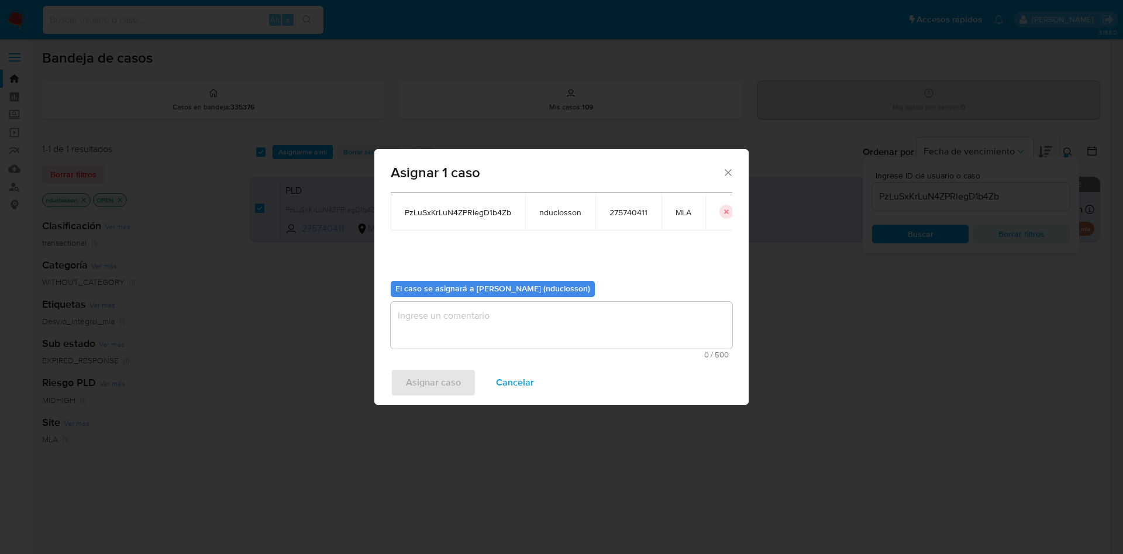
click at [476, 319] on textarea "assign-modal" at bounding box center [562, 325] width 342 height 47
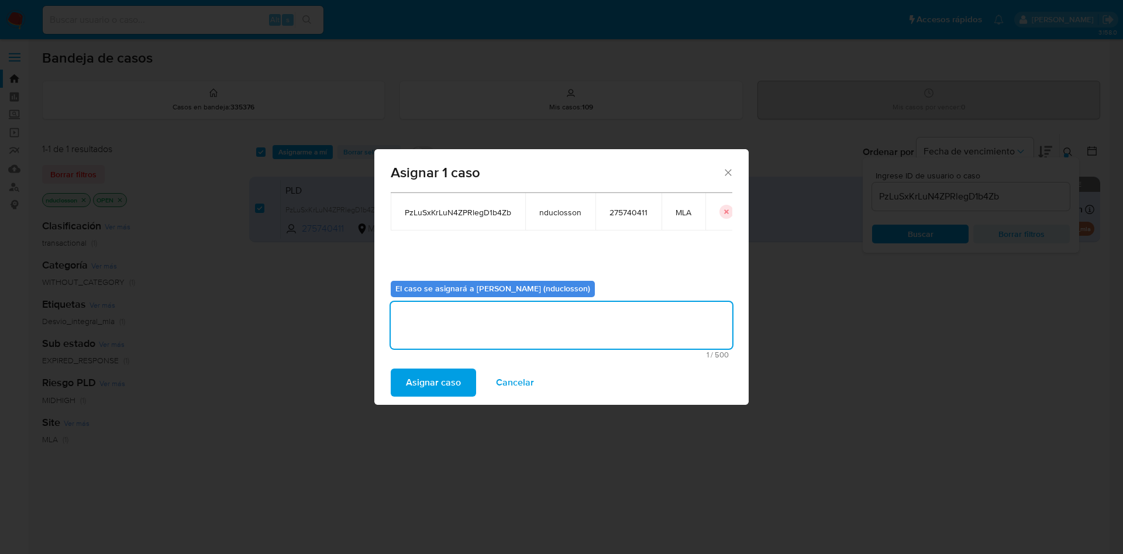
click at [413, 400] on div "Asignar caso Cancelar" at bounding box center [561, 382] width 374 height 44
click at [413, 378] on span "Asignar caso" at bounding box center [433, 383] width 55 height 26
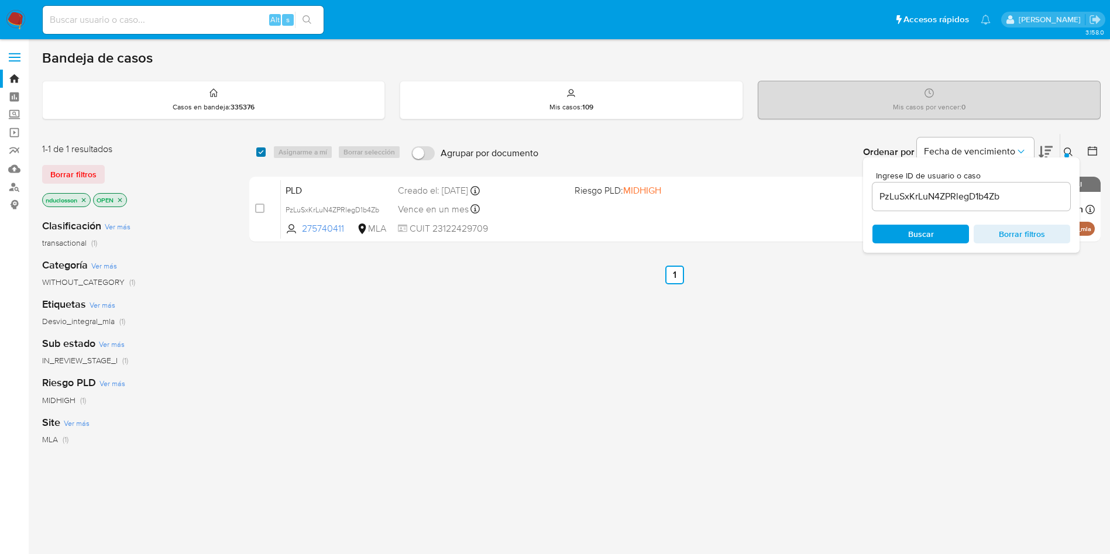
click at [266, 150] on div "select-all-cases-checkbox" at bounding box center [263, 152] width 14 height 14
click at [280, 151] on div "Asignarme a mí Borrar selección" at bounding box center [339, 152] width 133 height 14
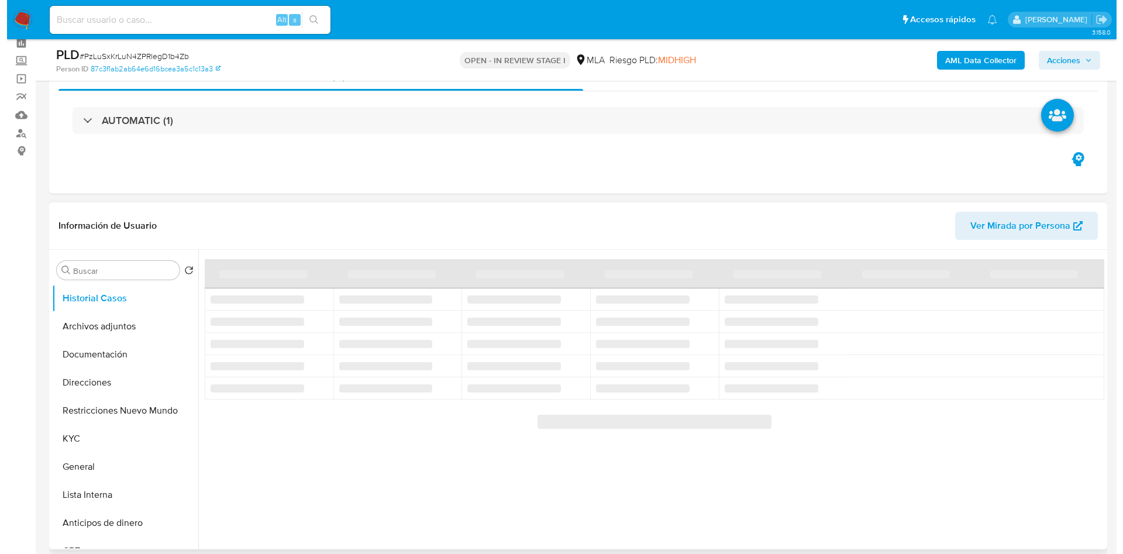
scroll to position [175, 0]
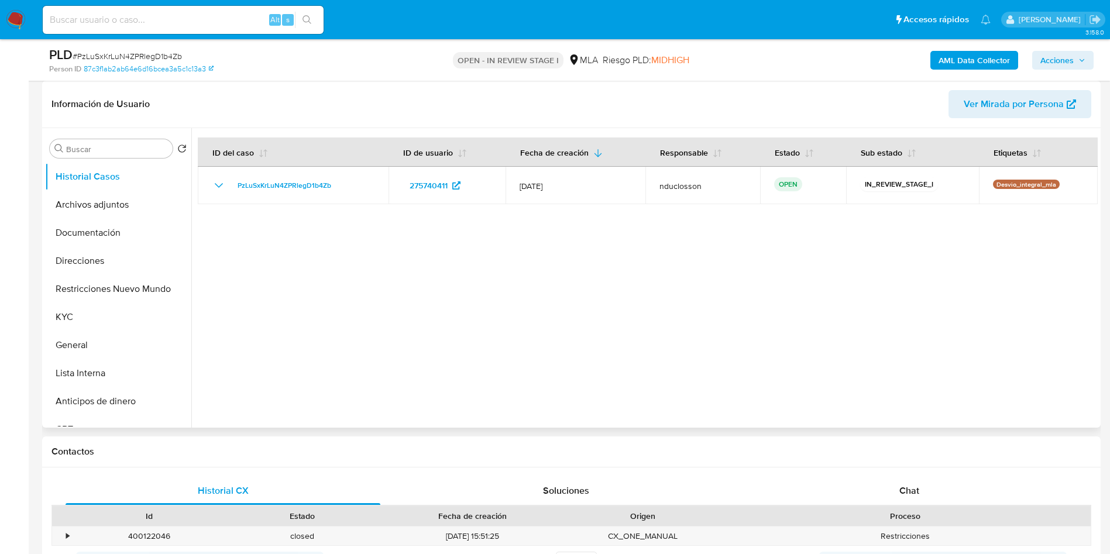
select select "10"
click at [94, 214] on button "Archivos adjuntos" at bounding box center [113, 205] width 137 height 28
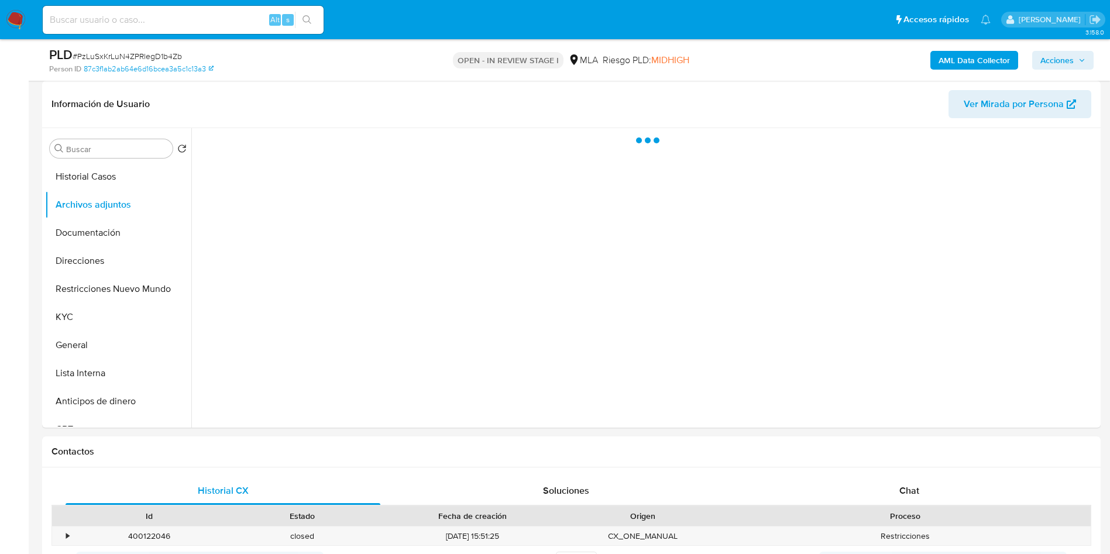
click at [942, 59] on b "AML Data Collector" at bounding box center [973, 60] width 71 height 19
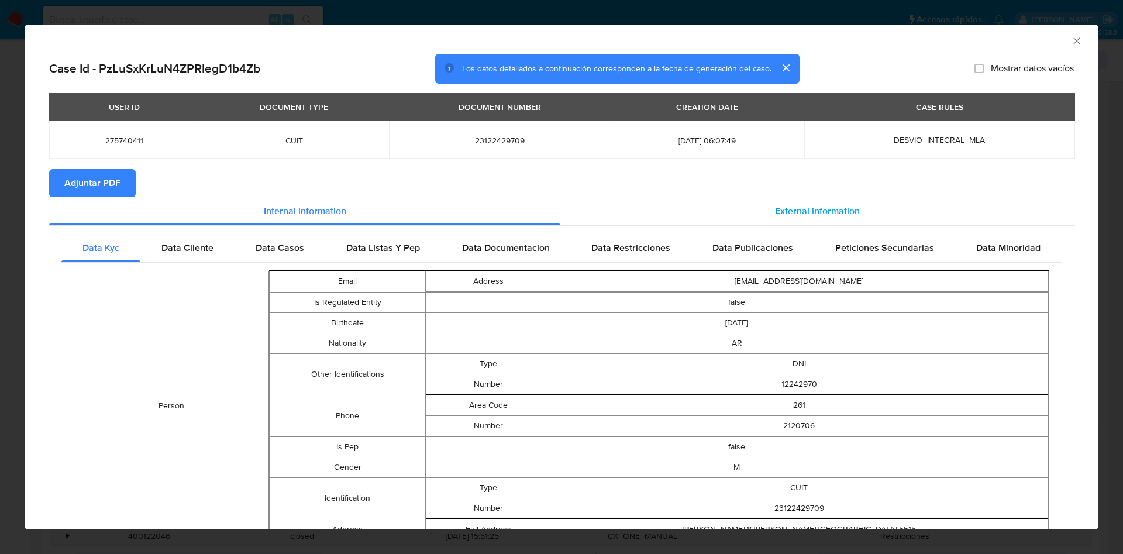
click at [693, 211] on div "External information" at bounding box center [817, 211] width 514 height 28
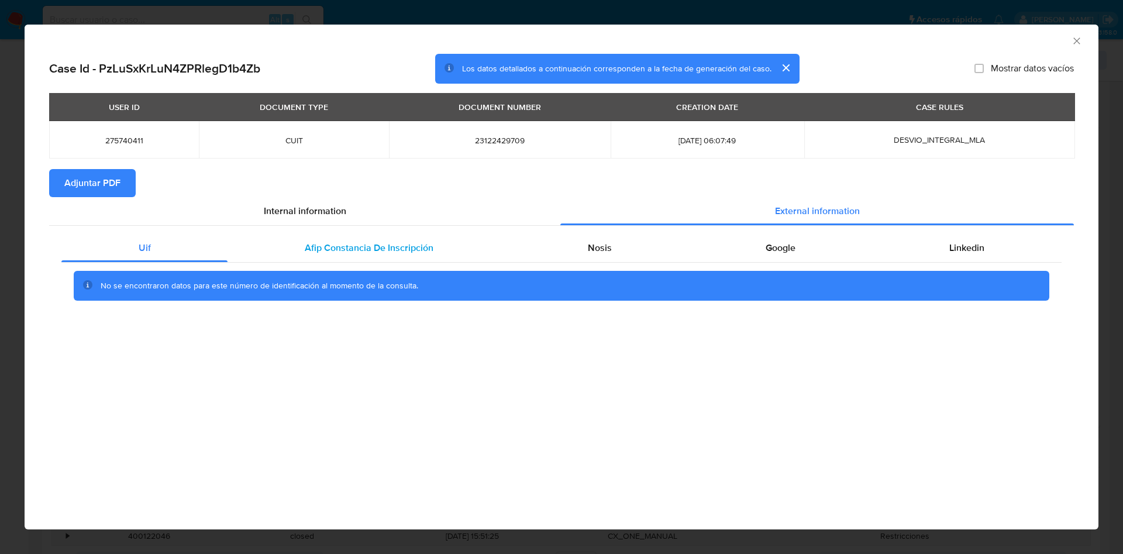
click at [381, 258] on div "Afip Constancia De Inscripción" at bounding box center [369, 248] width 283 height 28
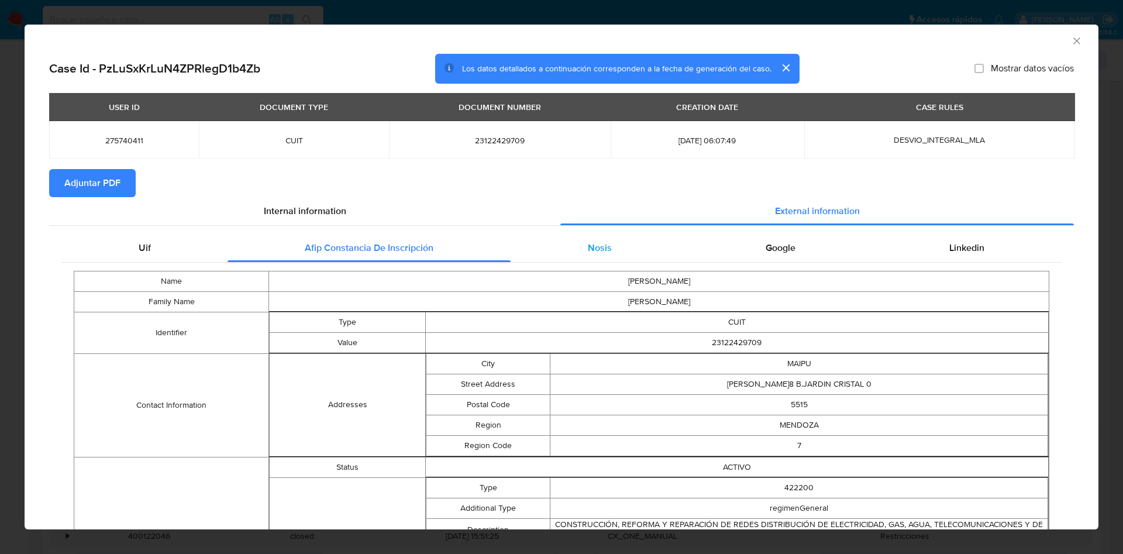
click at [579, 246] on div "Nosis" at bounding box center [600, 248] width 178 height 28
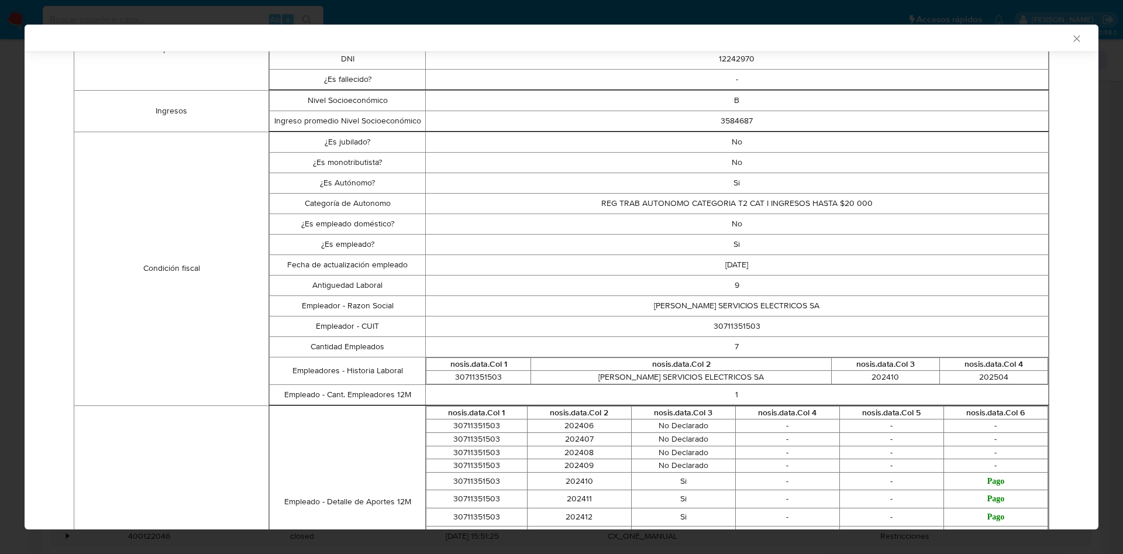
scroll to position [85, 0]
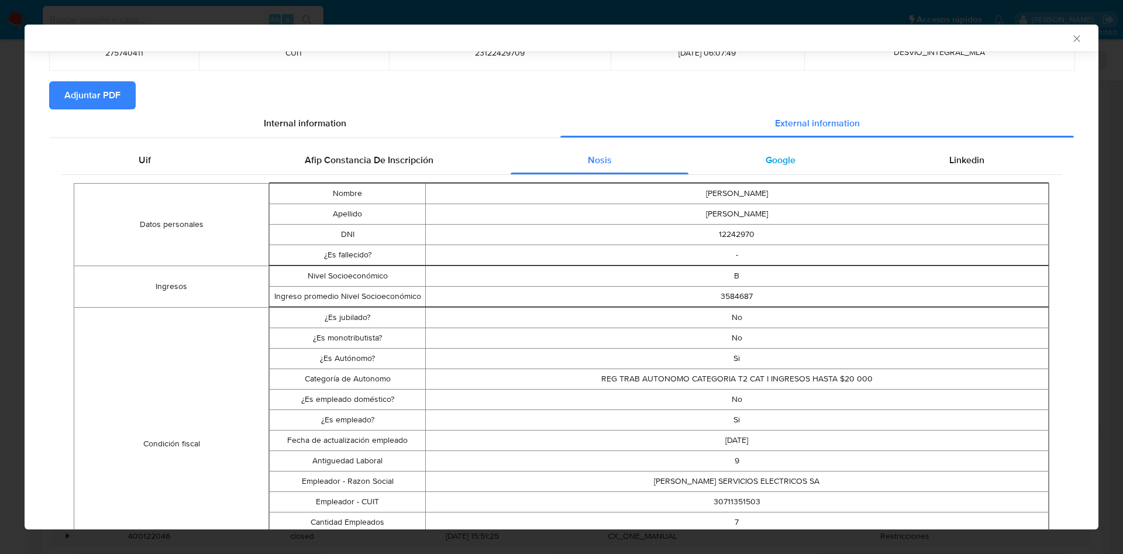
click at [772, 157] on span "Google" at bounding box center [781, 159] width 30 height 13
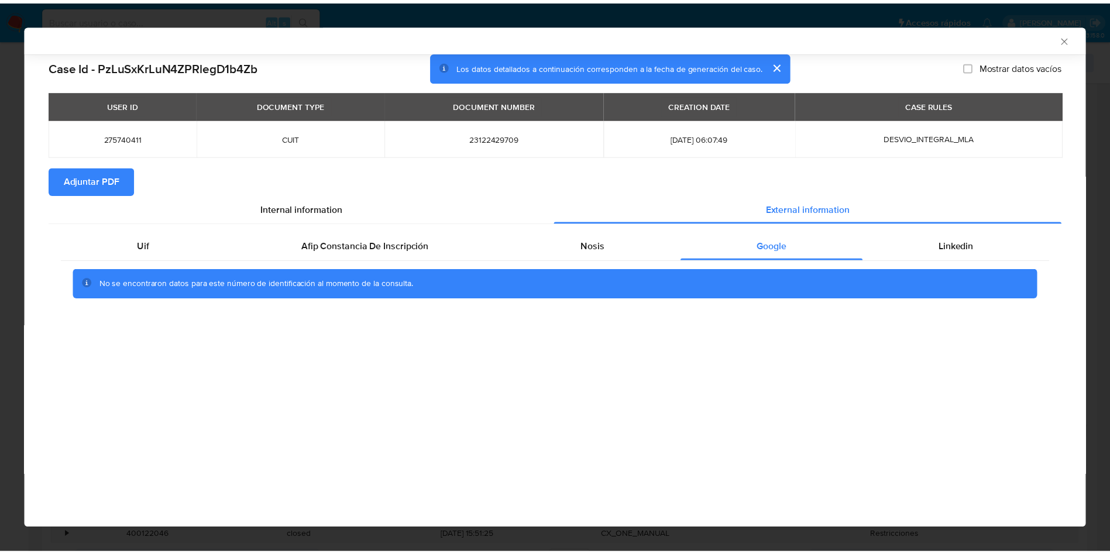
scroll to position [0, 0]
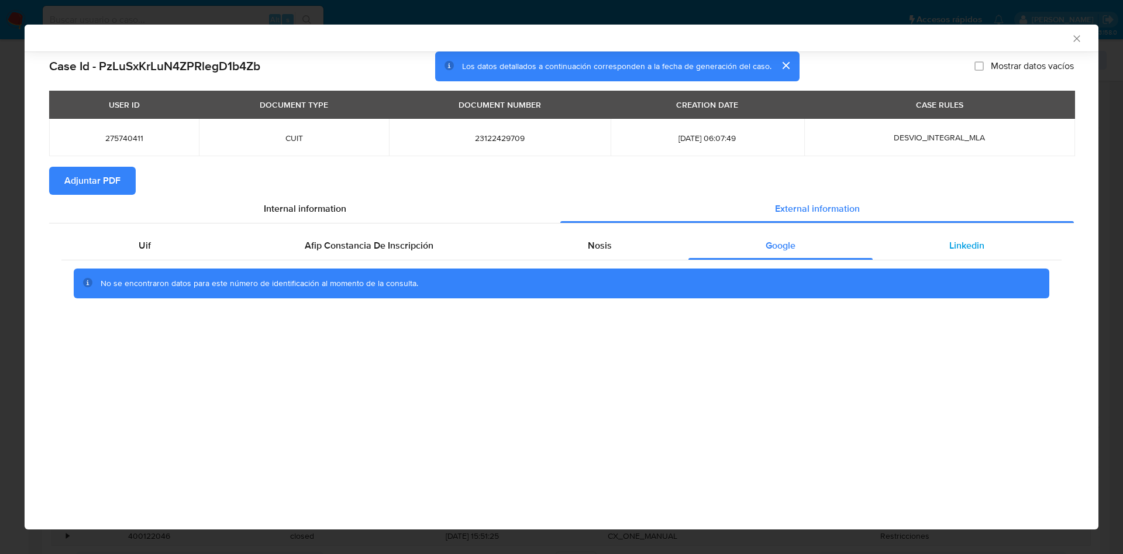
click at [975, 244] on span "Linkedin" at bounding box center [966, 245] width 35 height 13
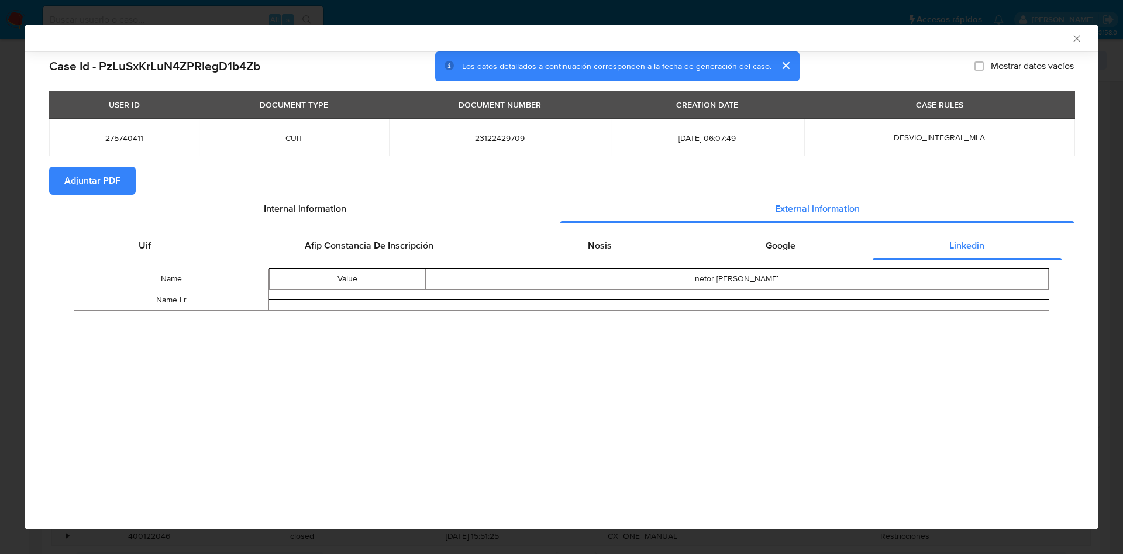
click at [108, 175] on span "Adjuntar PDF" at bounding box center [92, 181] width 56 height 26
click at [1075, 40] on icon "Cerrar ventana" at bounding box center [1077, 39] width 12 height 12
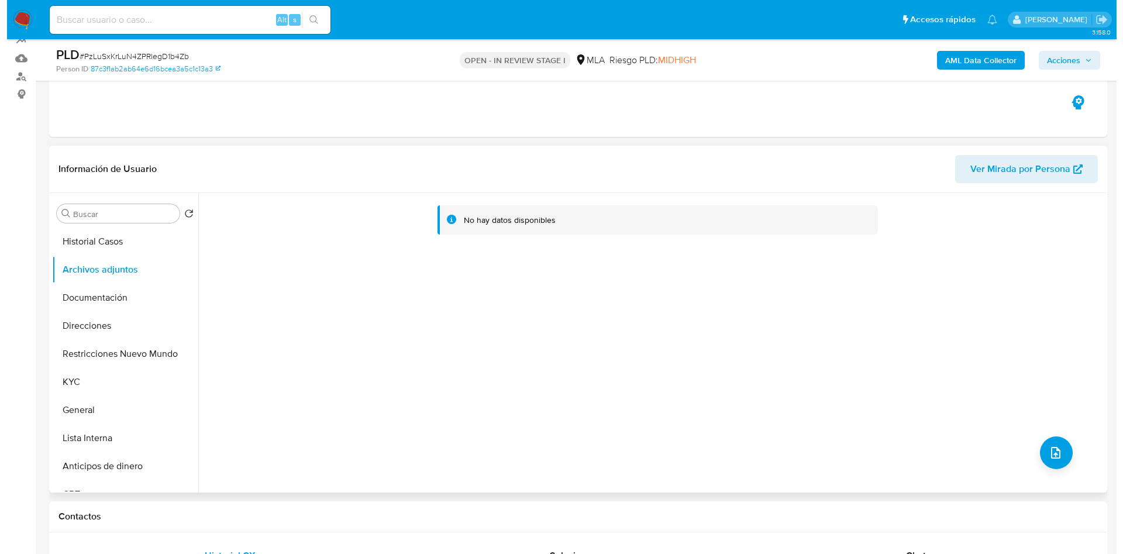
scroll to position [88, 0]
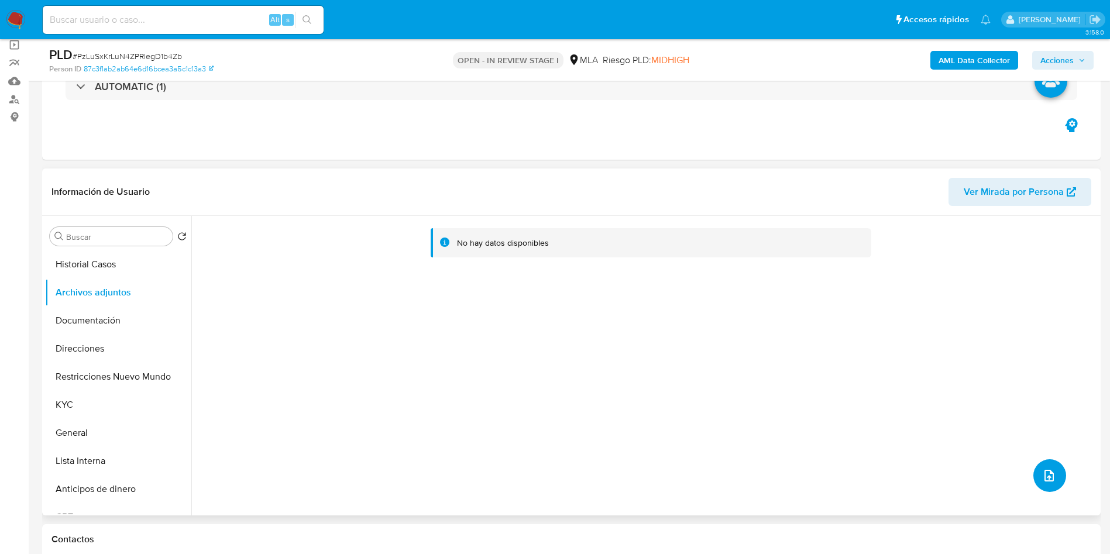
click at [1042, 476] on icon "upload-file" at bounding box center [1049, 476] width 14 height 14
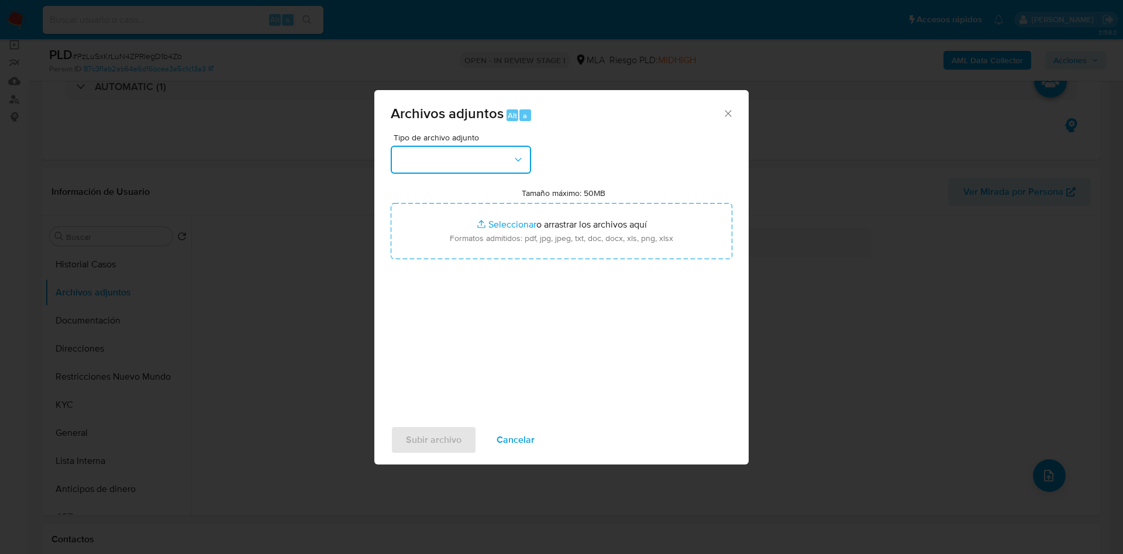
click at [471, 164] on button "button" at bounding box center [461, 160] width 140 height 28
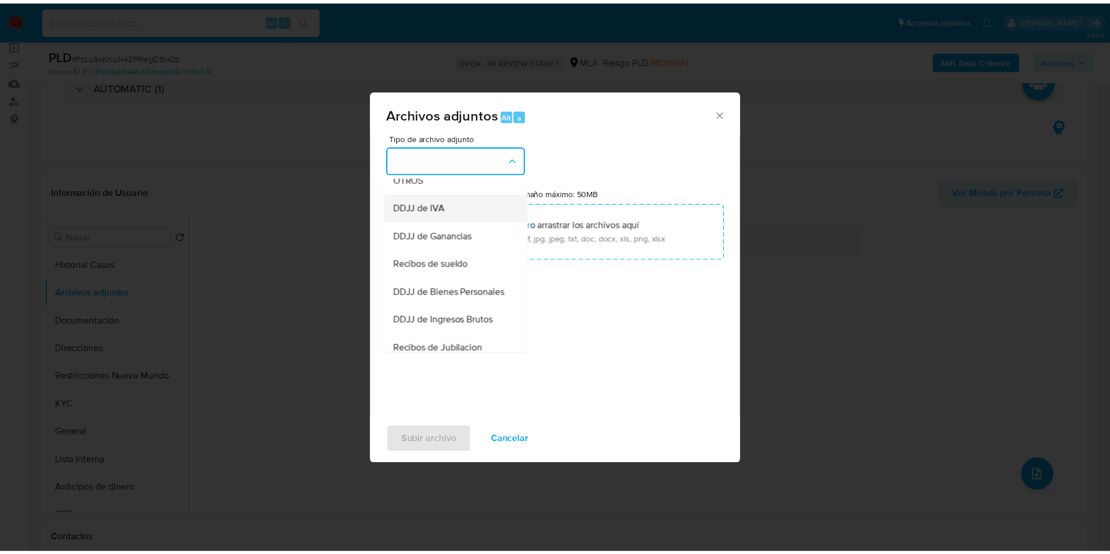
scroll to position [149, 0]
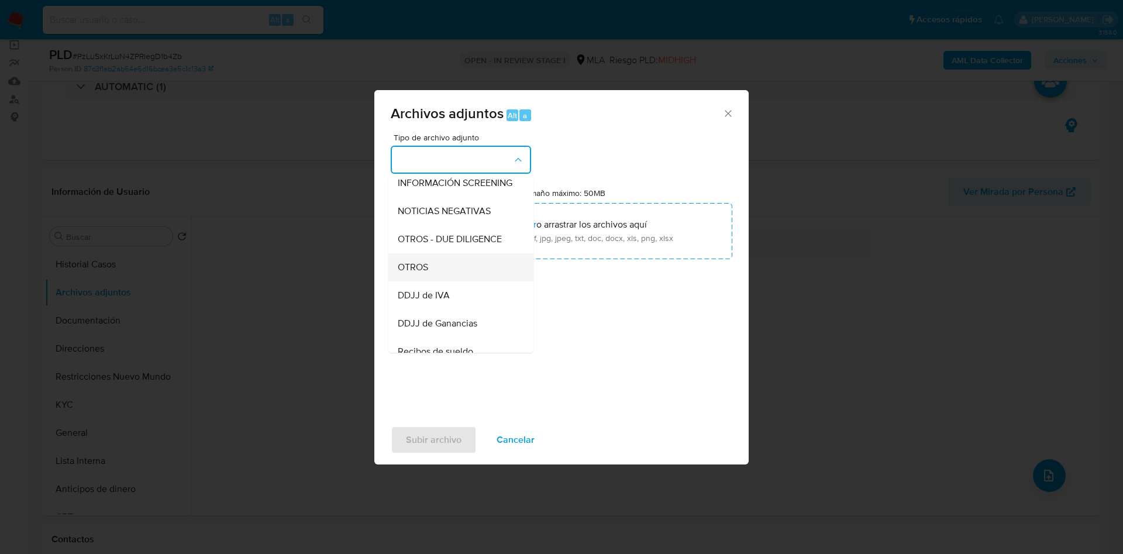
click at [425, 273] on span "OTROS" at bounding box center [413, 267] width 30 height 12
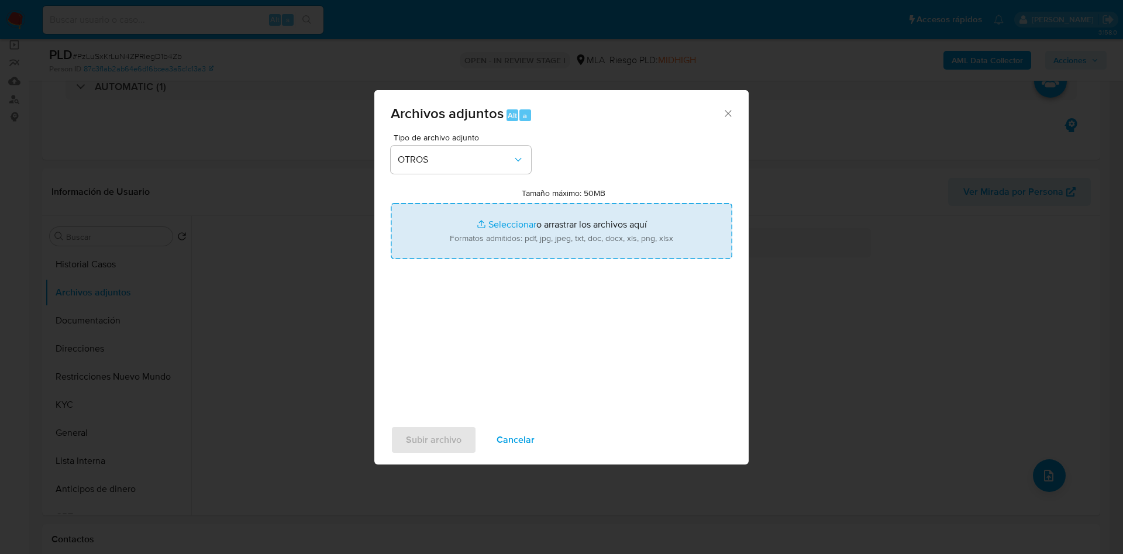
type input "C:\fakepath\Caselog PzLuSxKrLuN4ZPRlegD1b4Zb_2025_07_17_22_52_29.docx"
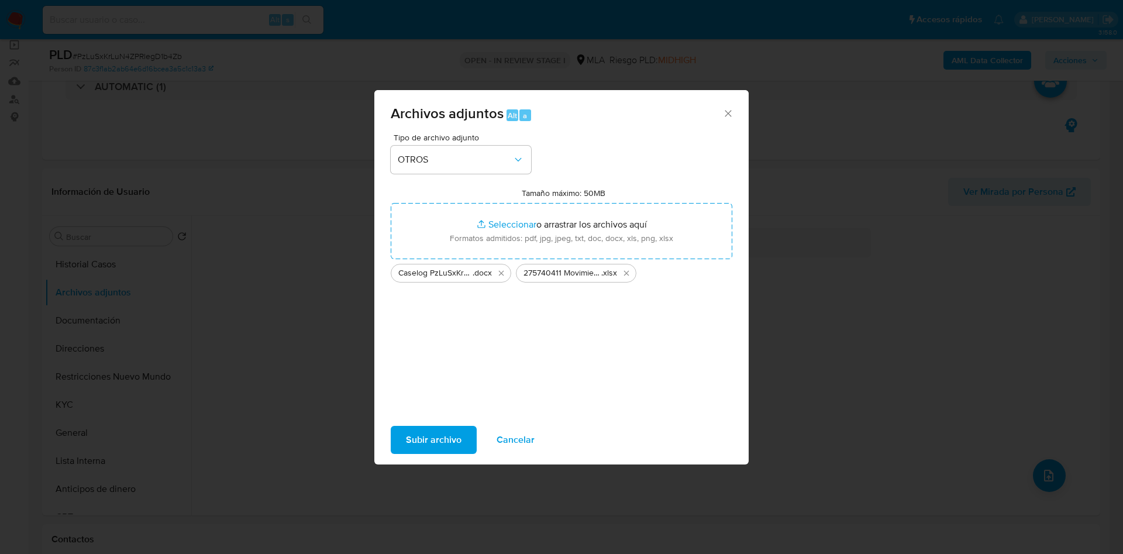
click at [451, 438] on span "Subir archivo" at bounding box center [434, 440] width 56 height 26
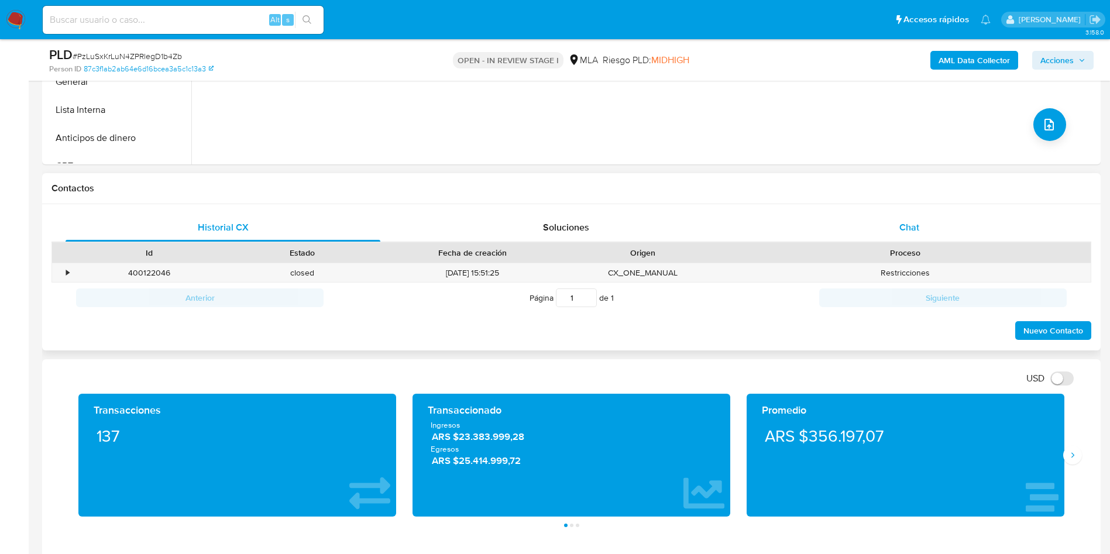
click at [903, 228] on span "Chat" at bounding box center [909, 227] width 20 height 13
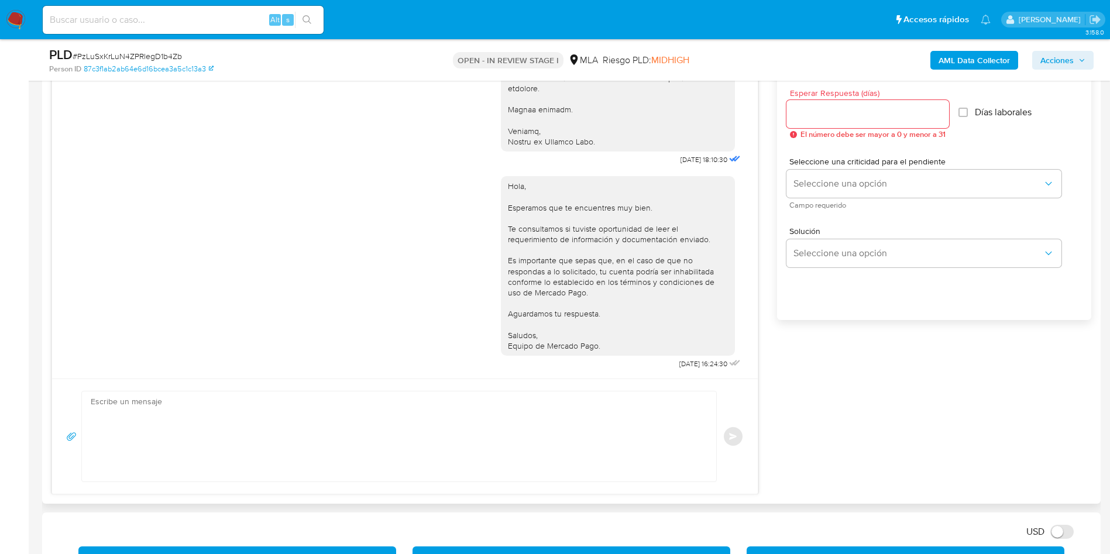
scroll to position [526, 0]
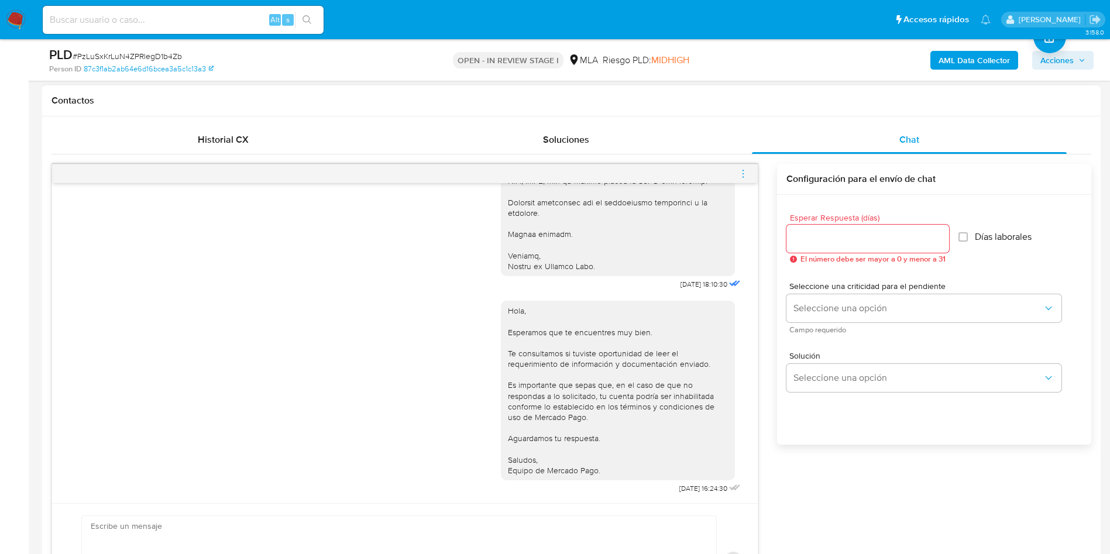
click at [744, 177] on icon "menu-action" at bounding box center [743, 173] width 11 height 11
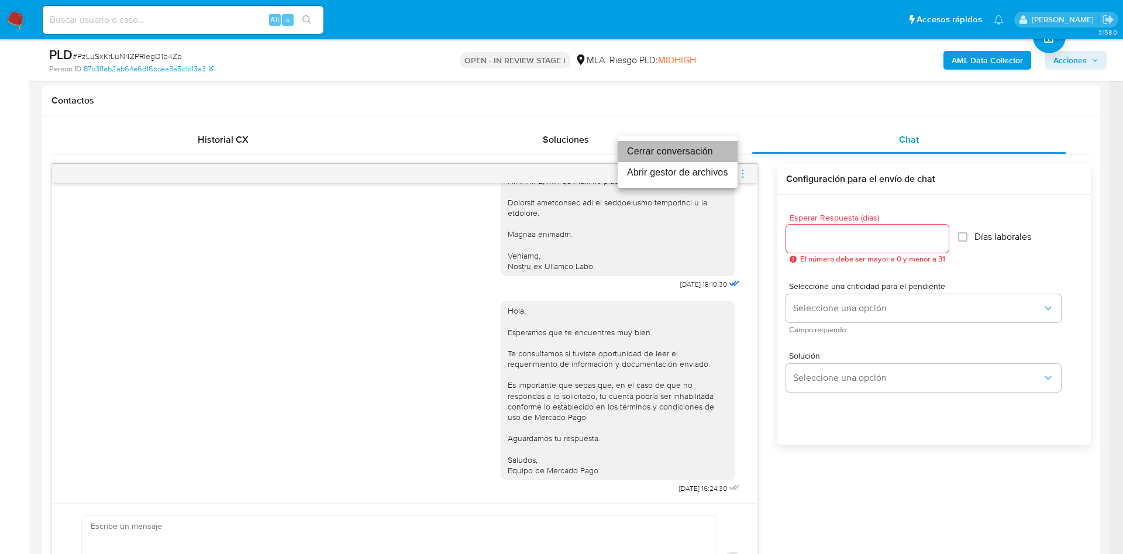
click at [681, 152] on li "Cerrar conversación" at bounding box center [678, 151] width 120 height 21
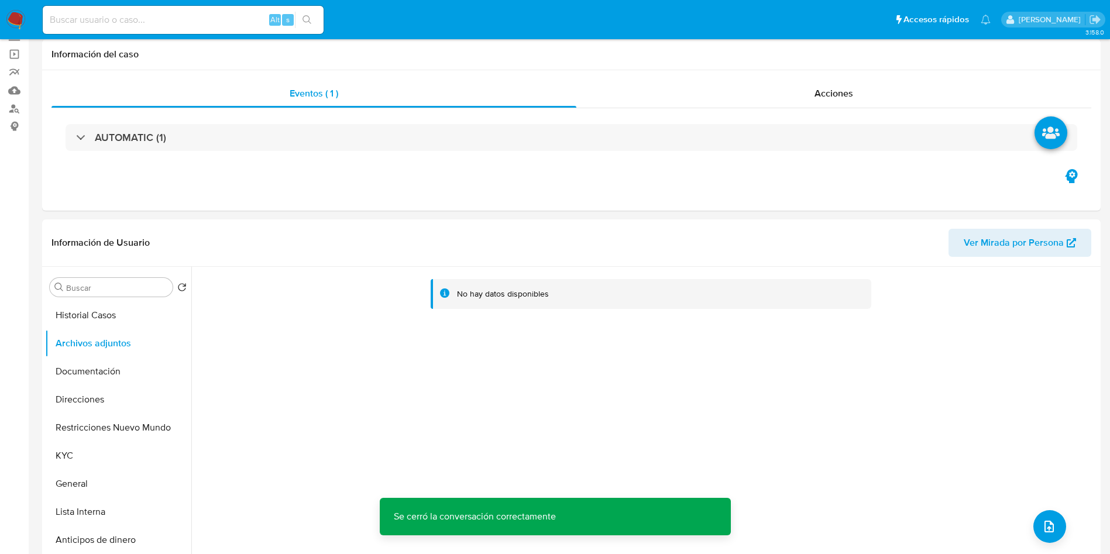
scroll to position [0, 0]
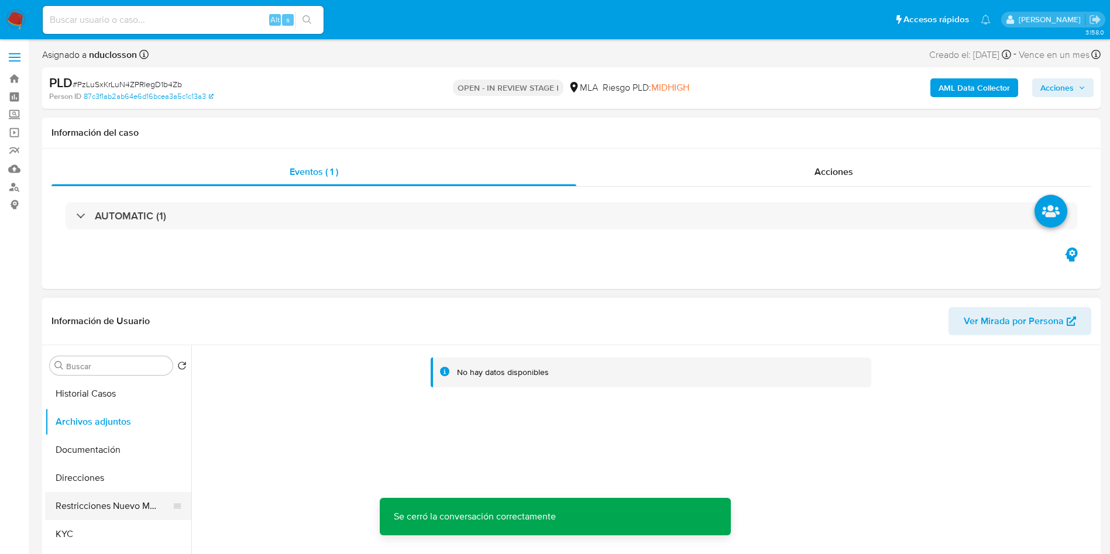
click at [108, 511] on button "Restricciones Nuevo Mundo" at bounding box center [113, 506] width 137 height 28
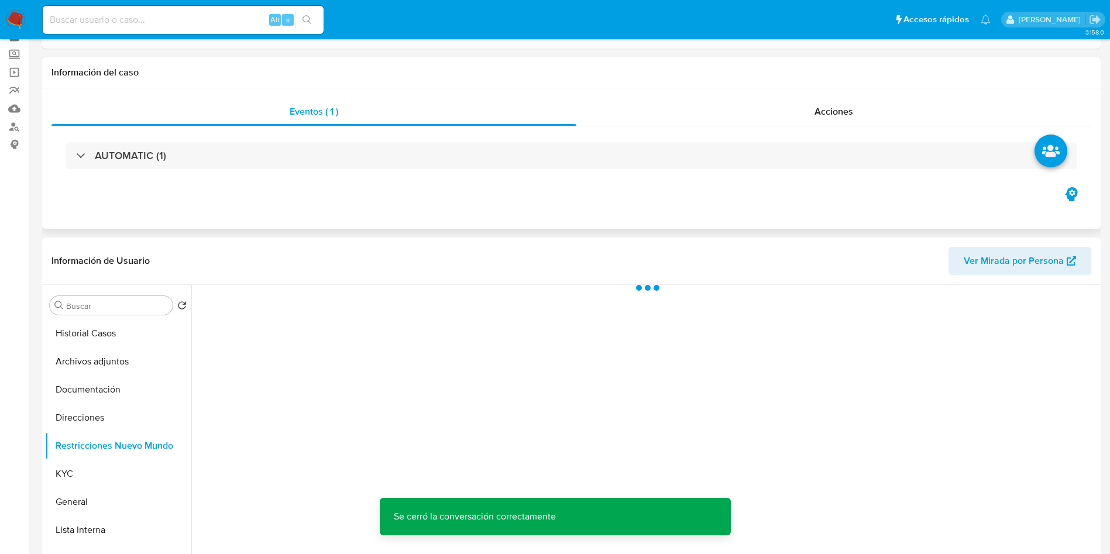
scroll to position [88, 0]
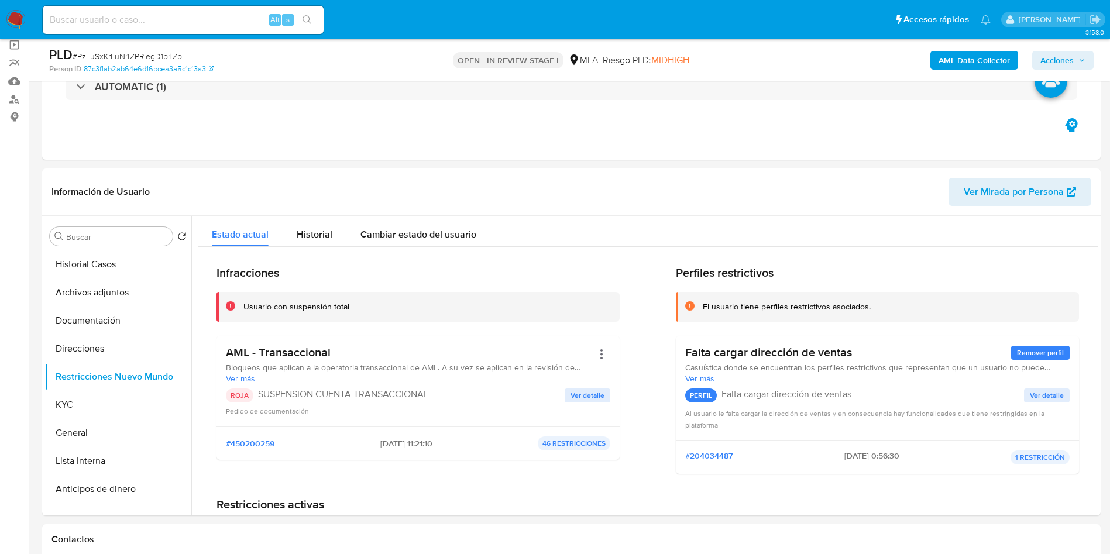
click at [1063, 54] on span "Acciones" at bounding box center [1056, 60] width 33 height 19
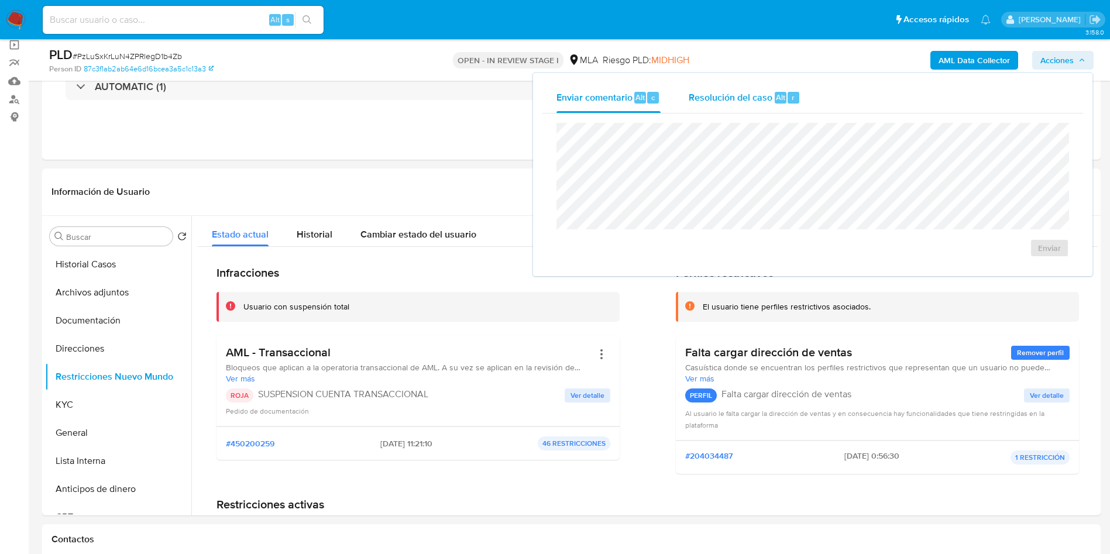
click at [728, 93] on span "Resolución del caso" at bounding box center [730, 96] width 84 height 13
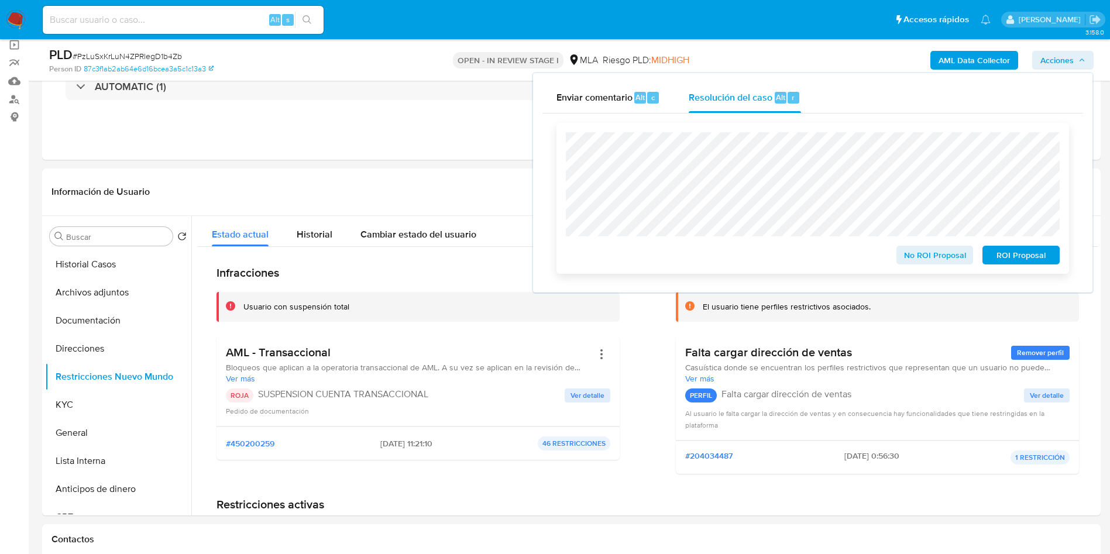
click at [1017, 255] on span "ROI Proposal" at bounding box center [1020, 255] width 61 height 16
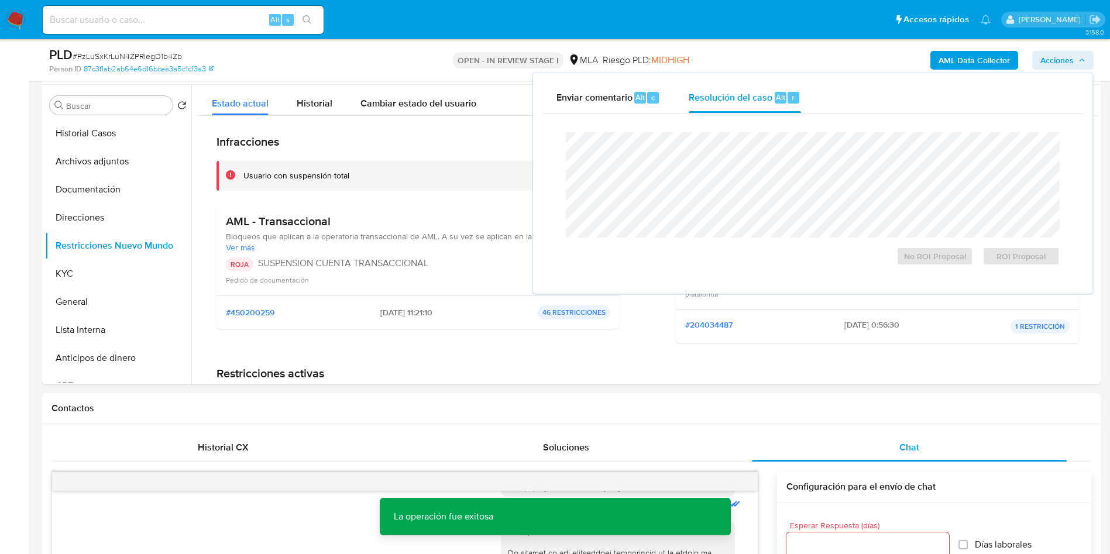
scroll to position [526, 0]
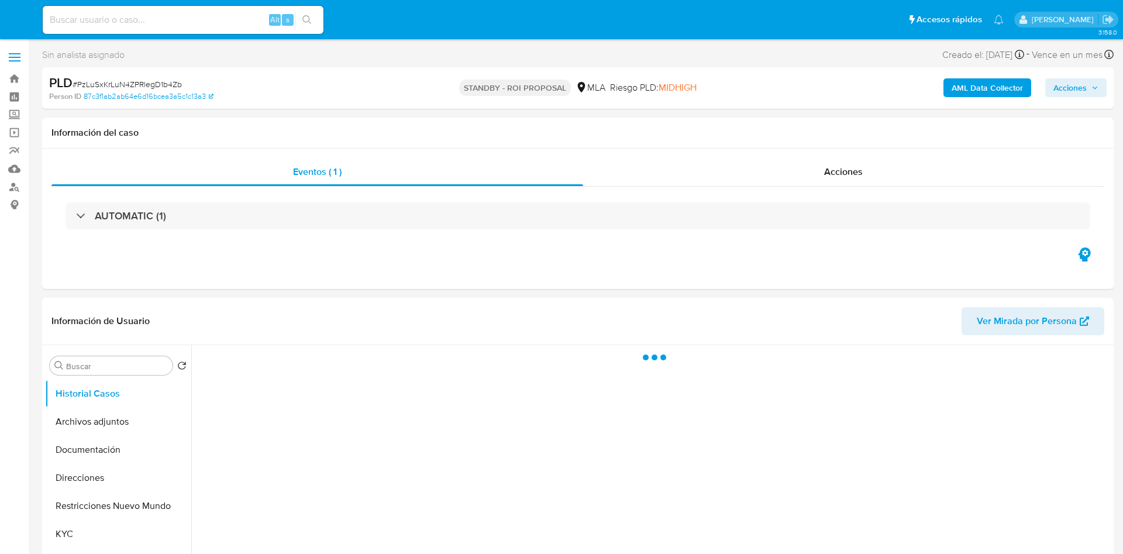
select select "10"
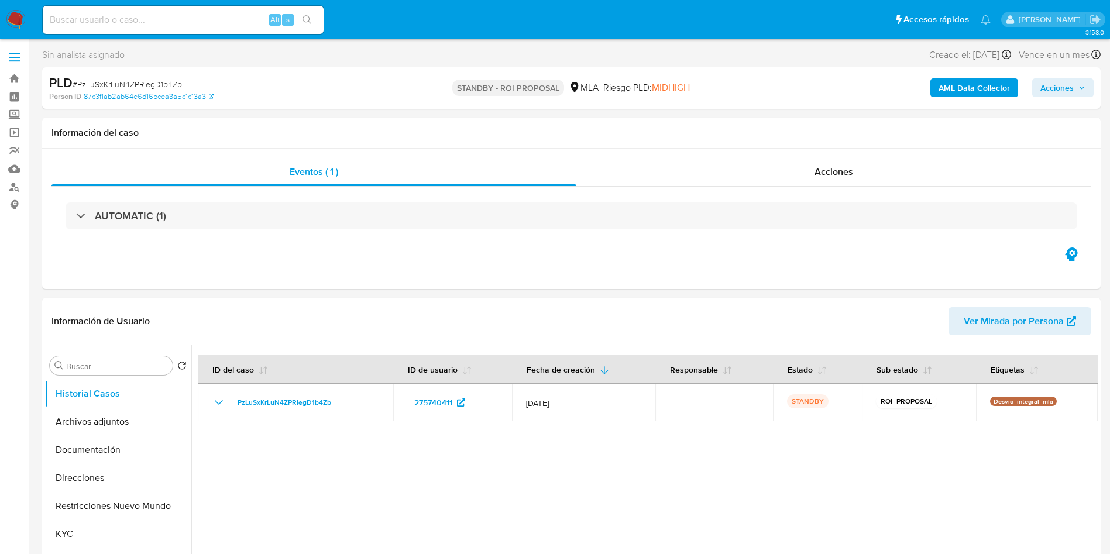
click at [161, 19] on input at bounding box center [183, 19] width 281 height 15
paste input "ZnLZyRmuacgNsdqWYDUKxme5"
type input "ZnLZyRmuacgNsdqWYDUKxme5"
click at [326, 21] on li "ZnLZyRmuacgNsdqWYDUKxme5 Alt s" at bounding box center [183, 19] width 287 height 29
click at [311, 19] on icon "search-icon" at bounding box center [306, 19] width 9 height 9
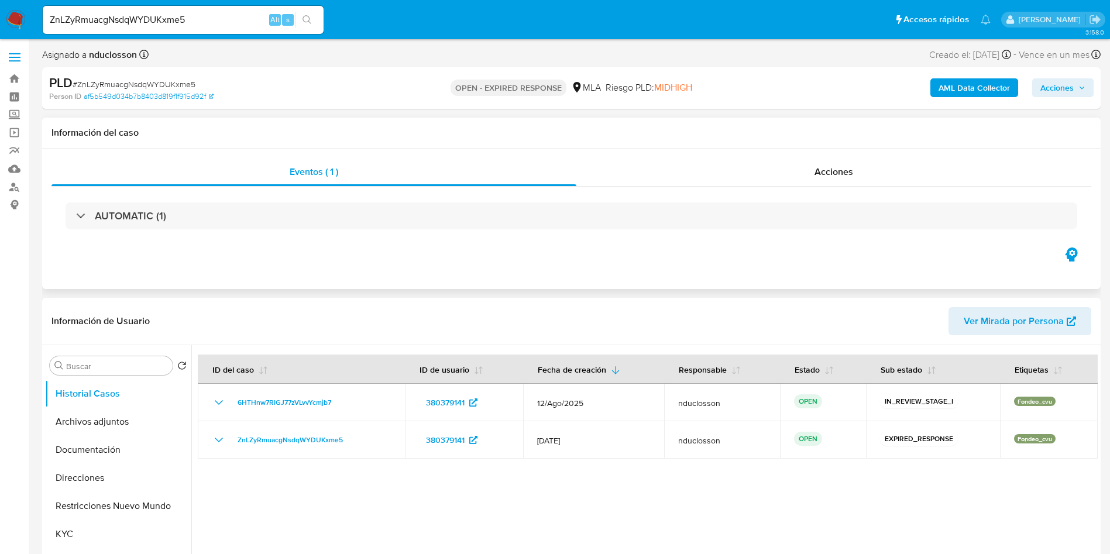
select select "10"
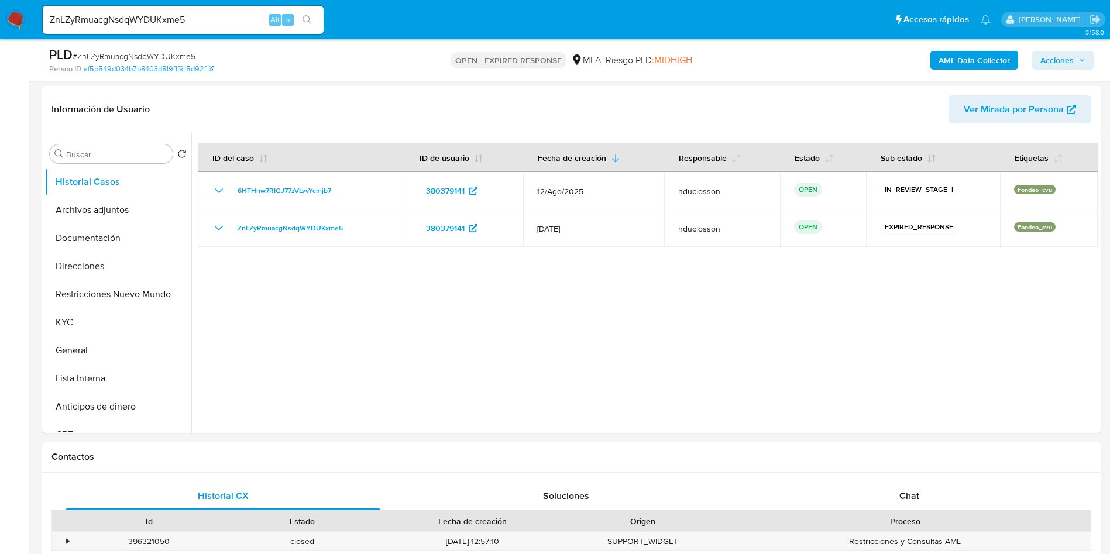
scroll to position [175, 0]
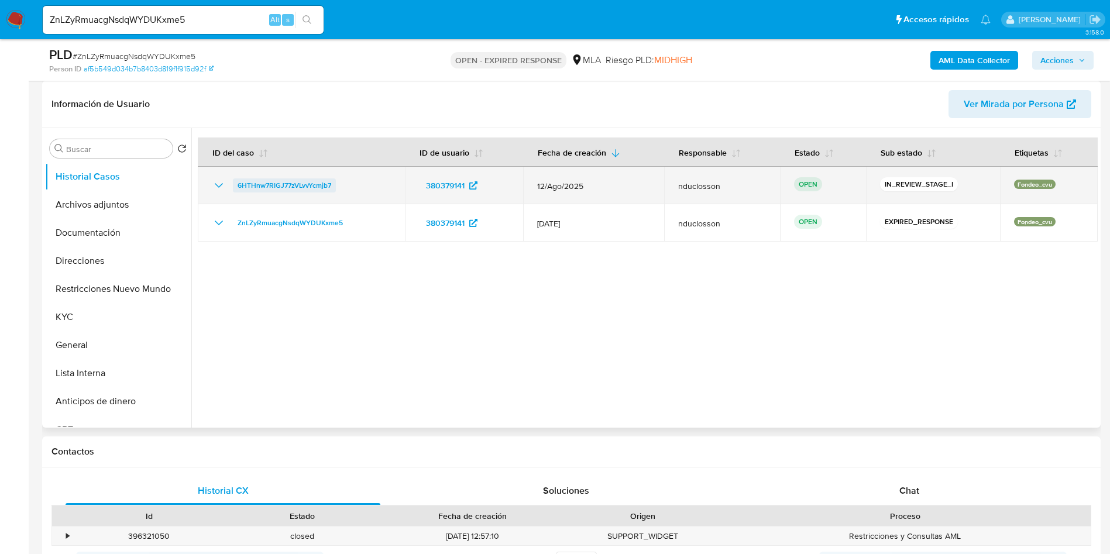
click at [263, 184] on span "6HTHnw7RIGJ77zVLvvYcmjb7" at bounding box center [284, 185] width 94 height 14
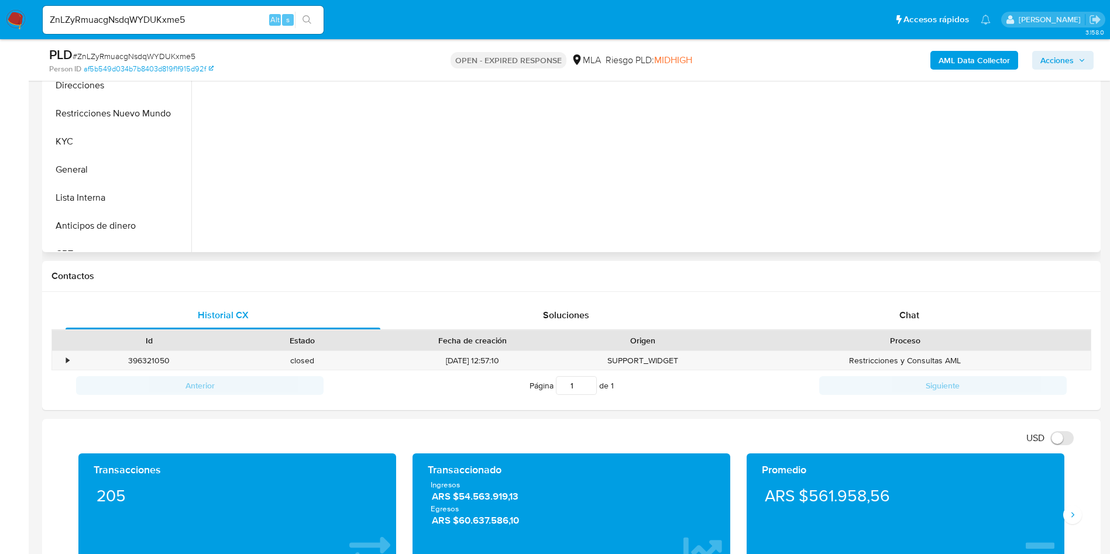
drag, startPoint x: 929, startPoint y: 315, endPoint x: 814, endPoint y: 185, distance: 174.1
click at [929, 315] on div "Chat" at bounding box center [909, 315] width 315 height 28
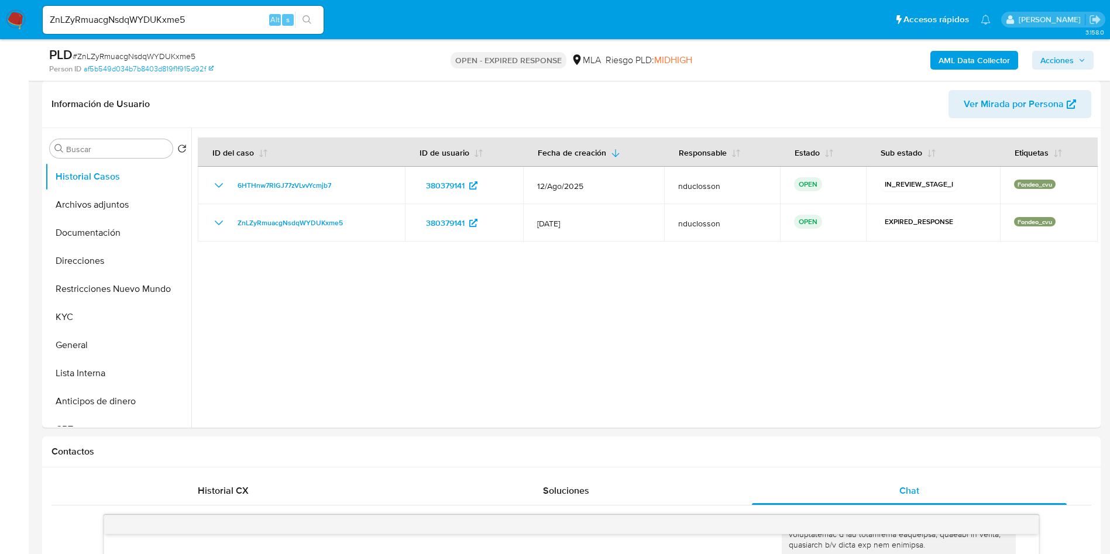
click at [136, 50] on span "# ZnLZyRmuacgNsdqWYDUKxme5" at bounding box center [134, 56] width 123 height 12
copy span "ZnLZyRmuacgNsdqWYDUKxme5"
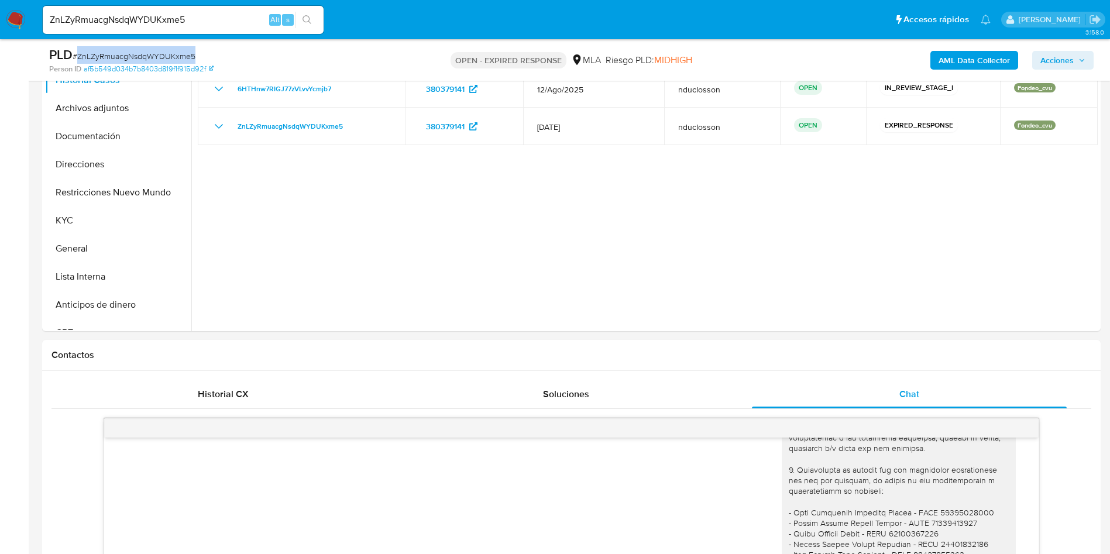
scroll to position [439, 0]
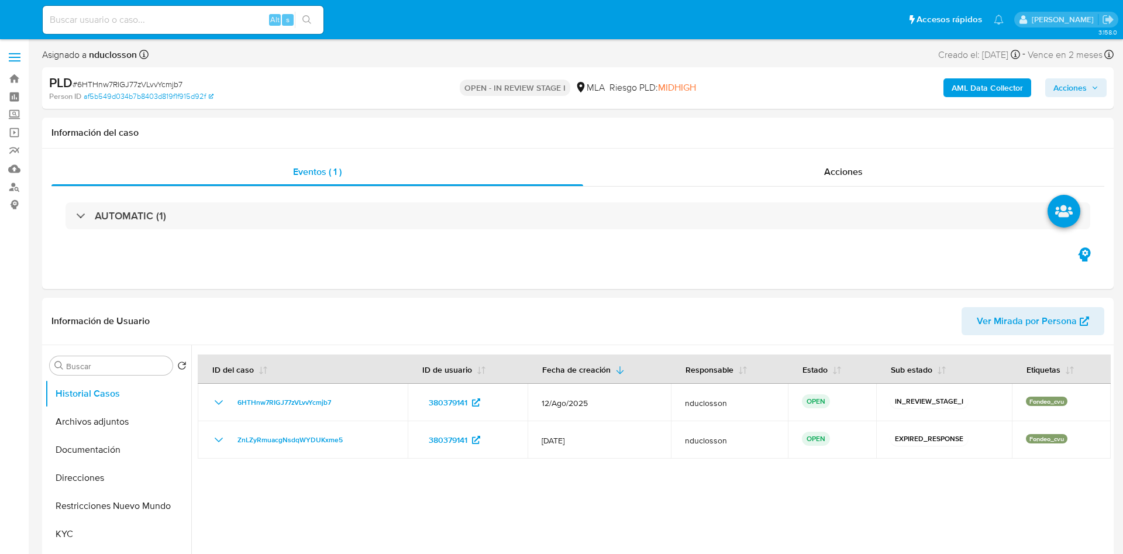
select select "10"
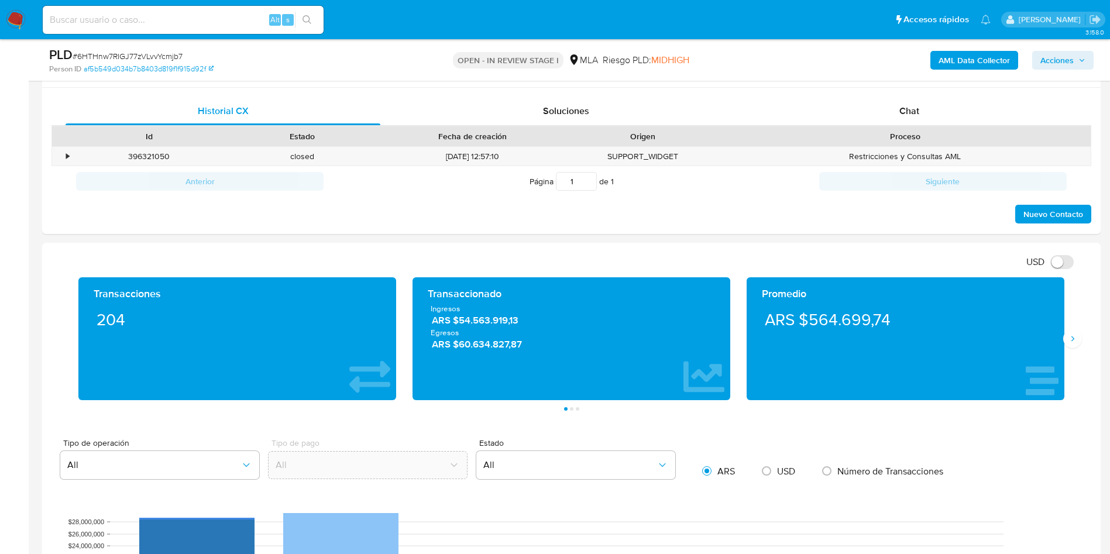
scroll to position [526, 0]
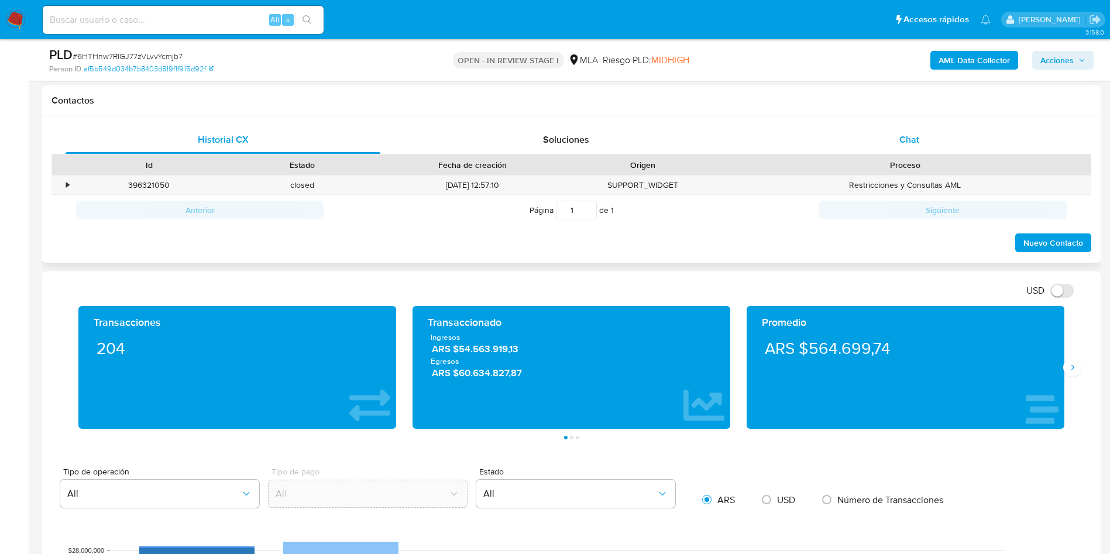
click at [881, 126] on div "Chat" at bounding box center [909, 140] width 315 height 28
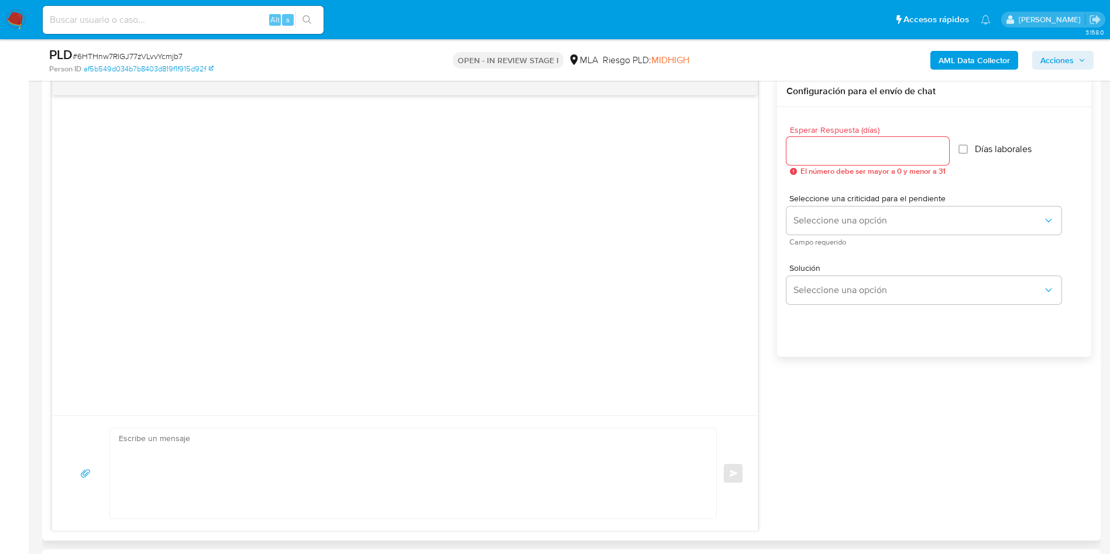
click at [755, 404] on div at bounding box center [404, 410] width 705 height 12
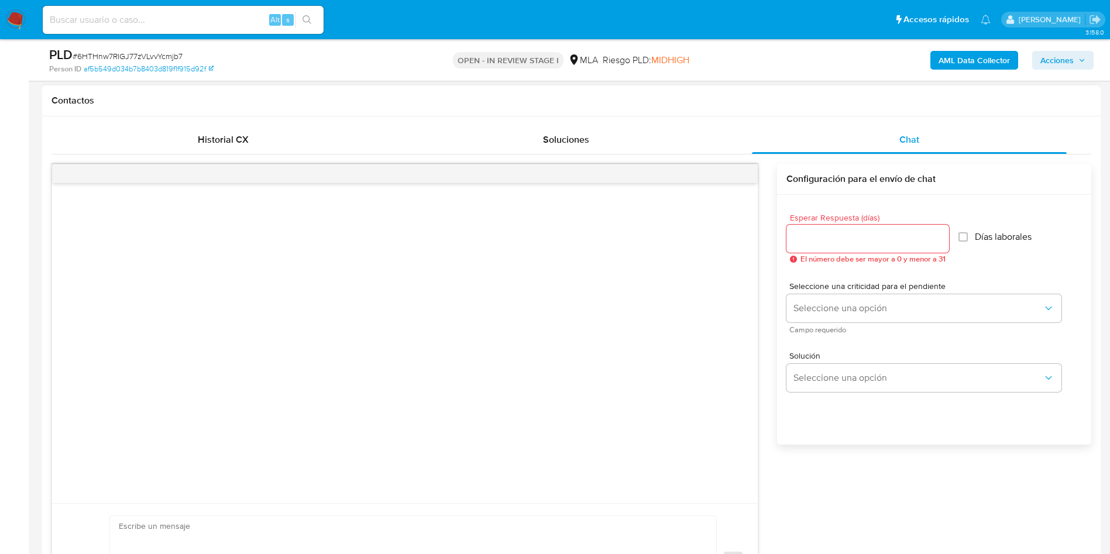
click at [747, 167] on div at bounding box center [404, 173] width 705 height 19
click at [746, 167] on div at bounding box center [404, 173] width 705 height 19
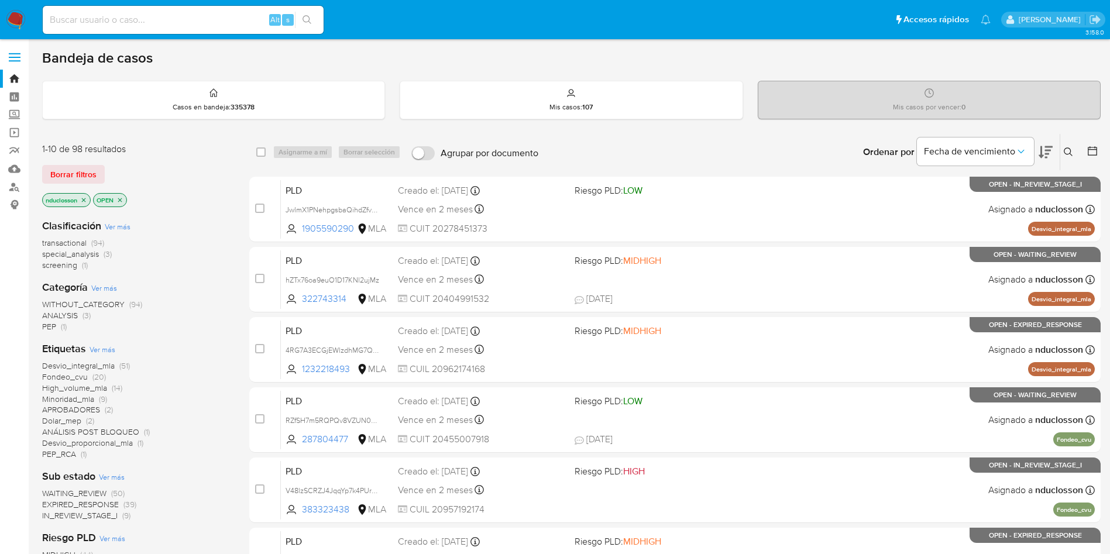
click at [1070, 145] on button at bounding box center [1069, 152] width 19 height 14
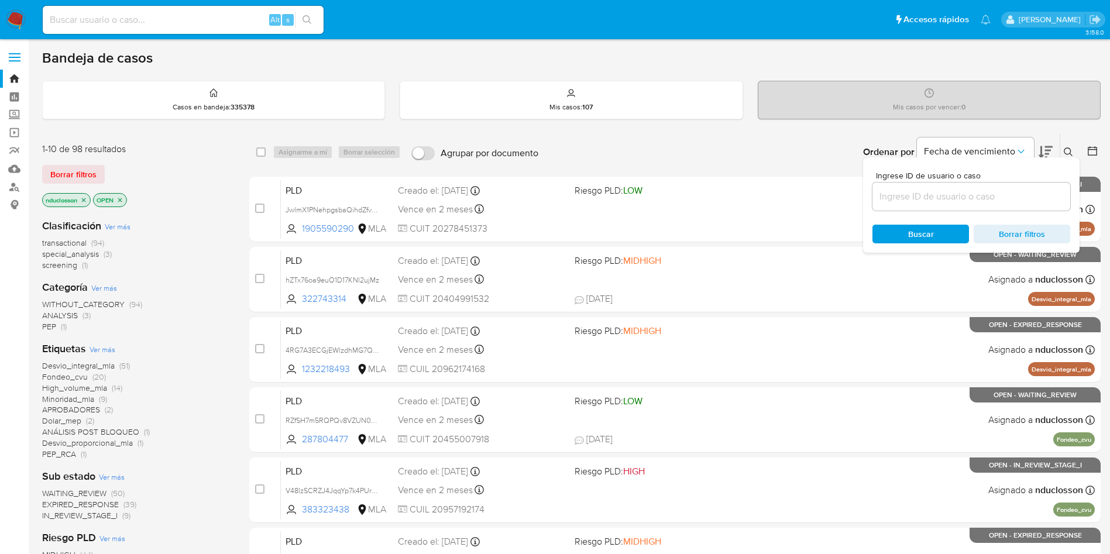
click at [910, 190] on input at bounding box center [971, 196] width 198 height 15
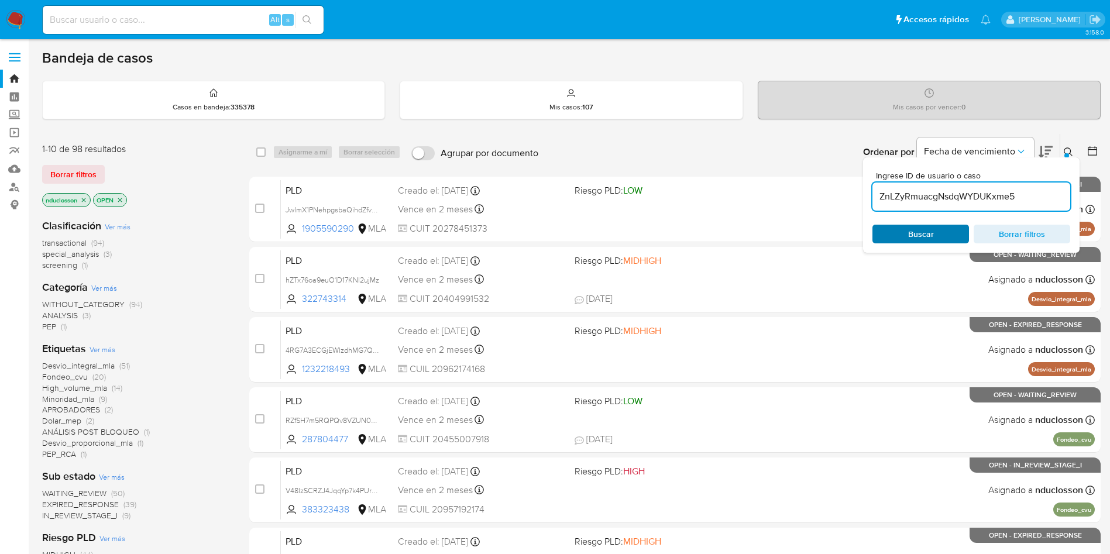
type input "ZnLZyRmuacgNsdqWYDUKxme5"
click at [900, 231] on span "Buscar" at bounding box center [920, 234] width 80 height 16
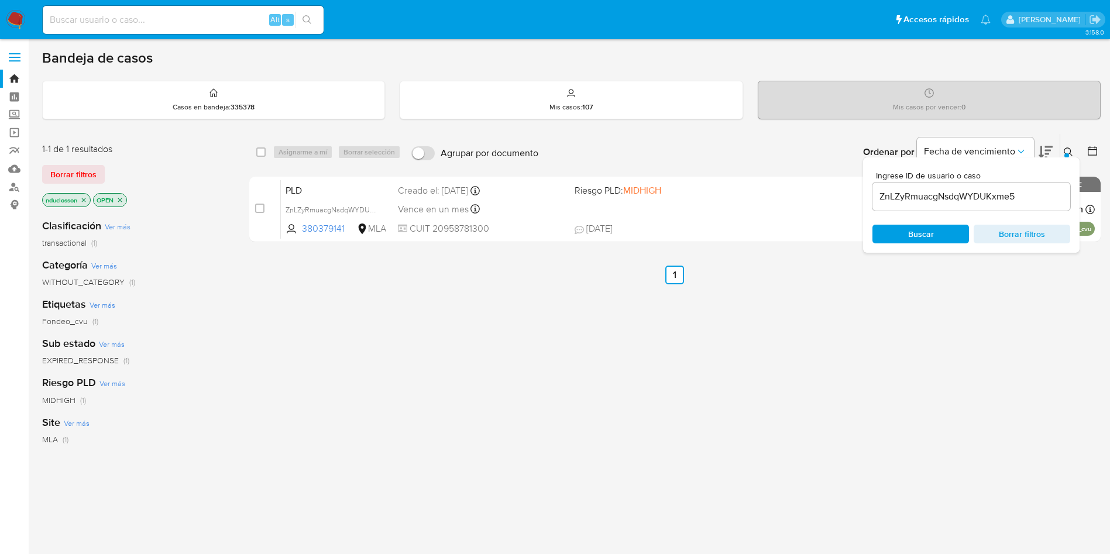
drag, startPoint x: 263, startPoint y: 150, endPoint x: 280, endPoint y: 150, distance: 17.6
click at [262, 149] on input "checkbox" at bounding box center [260, 151] width 9 height 9
checkbox input "true"
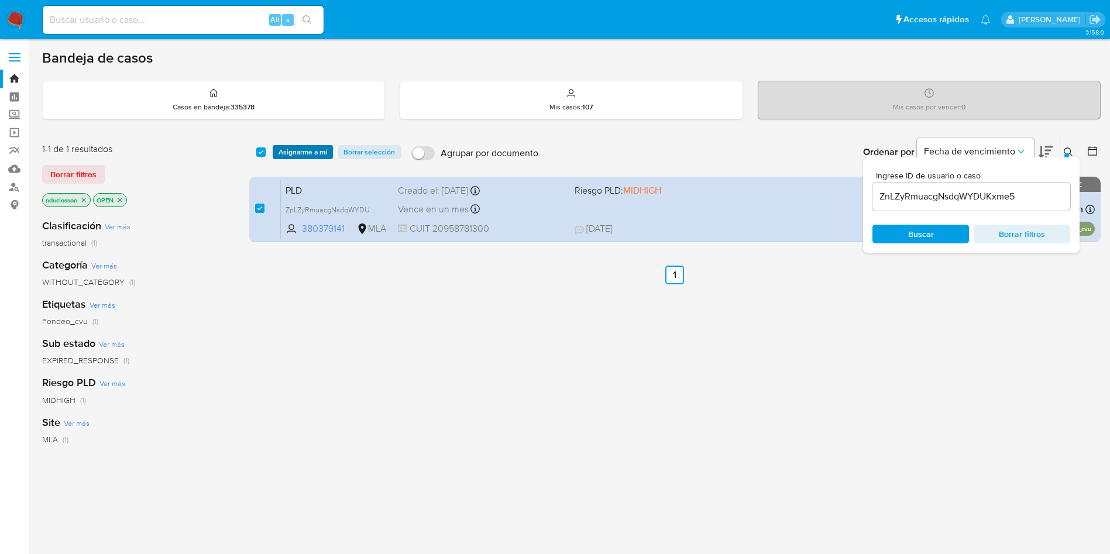
click at [280, 150] on span "Asignarme a mí" at bounding box center [302, 152] width 49 height 12
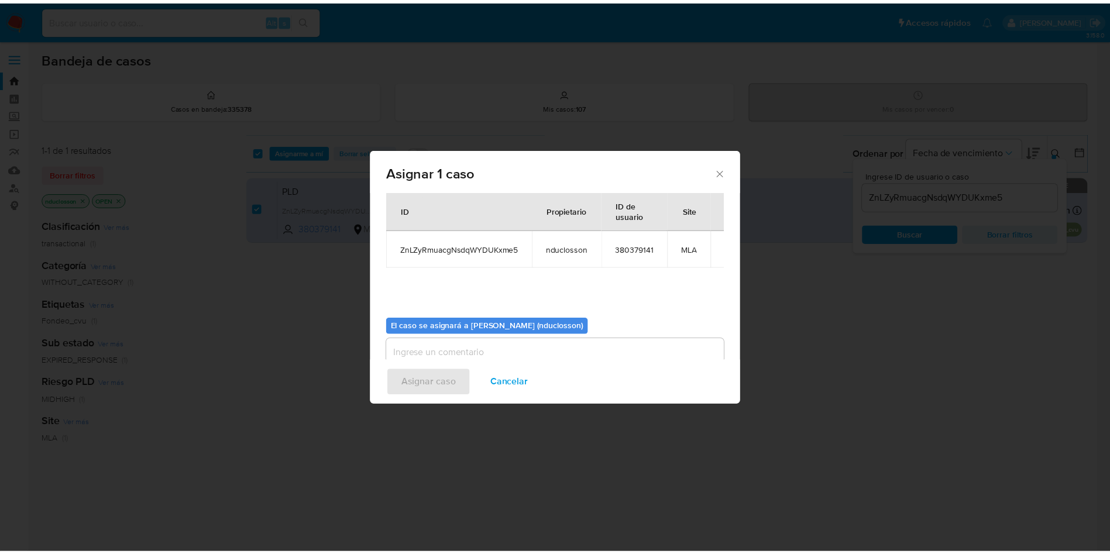
scroll to position [61, 0]
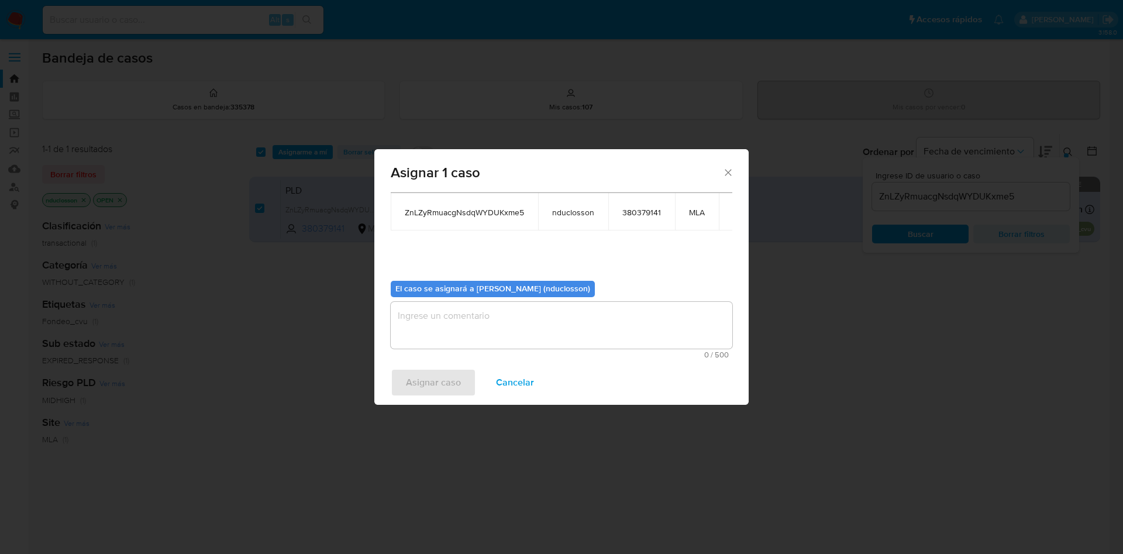
click at [463, 313] on textarea "assign-modal" at bounding box center [562, 325] width 342 height 47
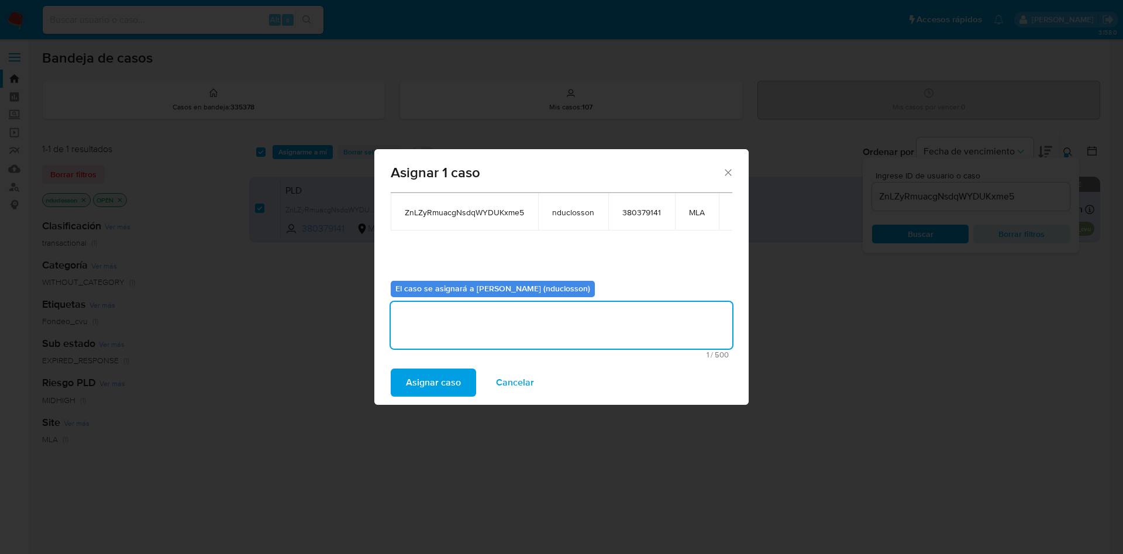
click at [433, 387] on span "Asignar caso" at bounding box center [433, 383] width 55 height 26
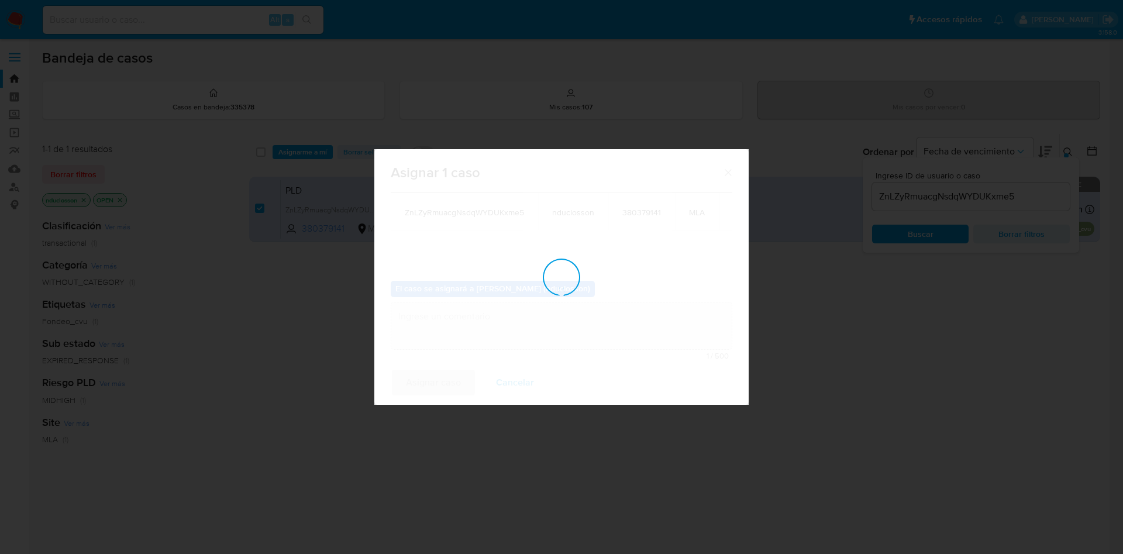
checkbox input "false"
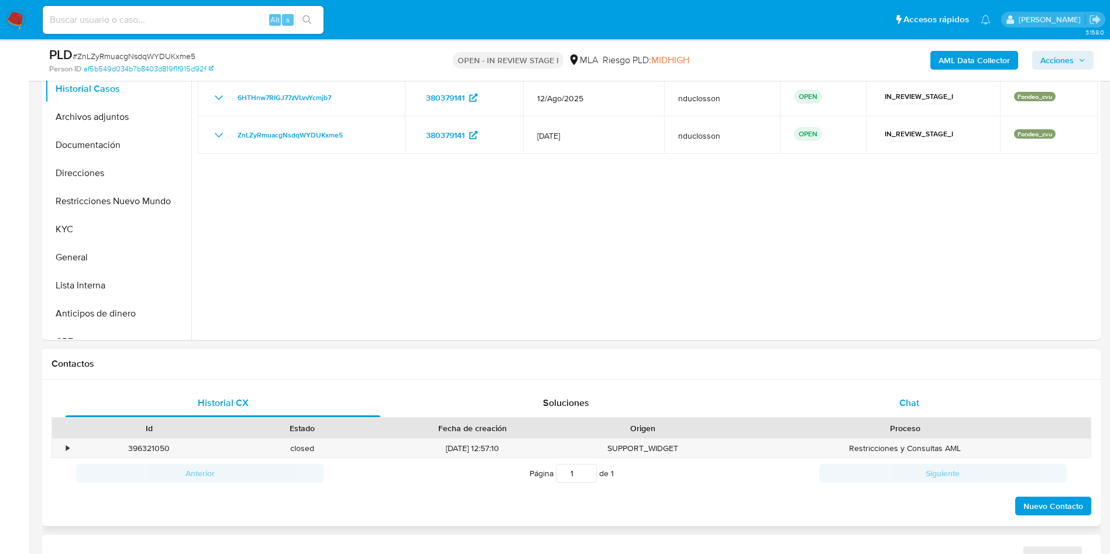
select select "10"
click at [894, 400] on div "Chat" at bounding box center [909, 403] width 315 height 28
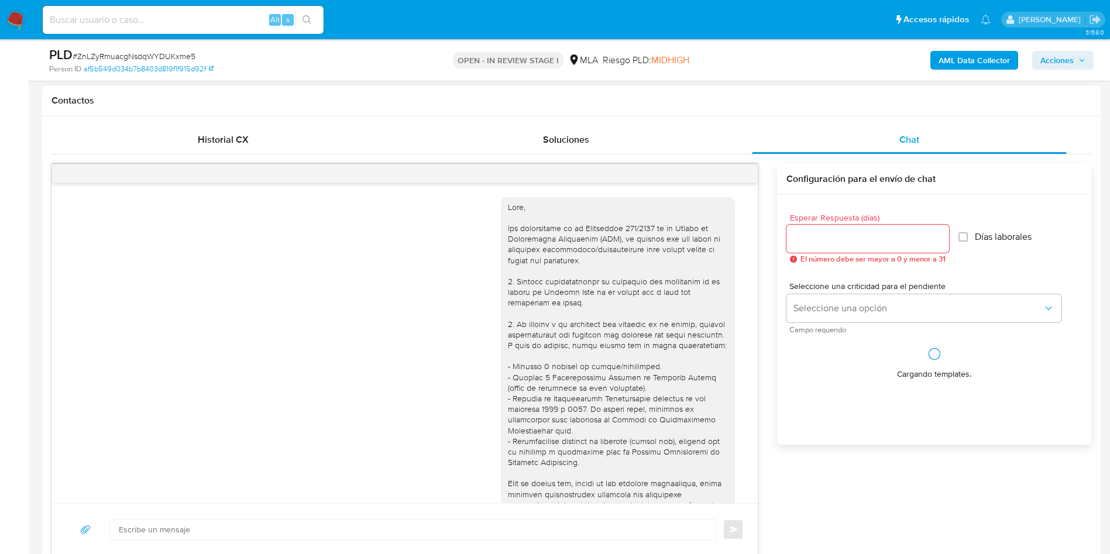
scroll to position [1174, 0]
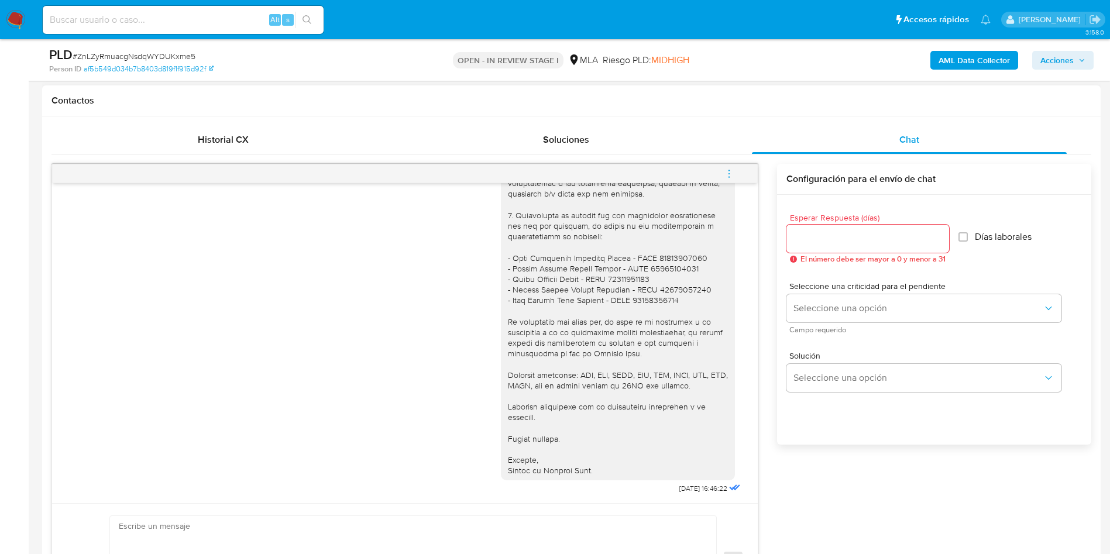
click at [739, 173] on button "menu-action" at bounding box center [729, 174] width 39 height 28
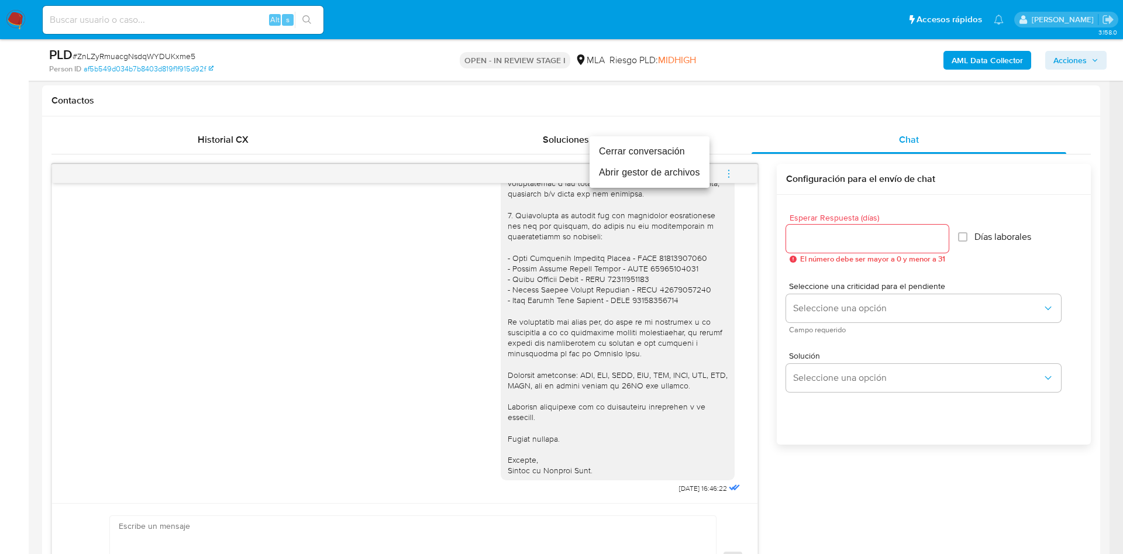
click at [662, 156] on li "Cerrar conversación" at bounding box center [650, 151] width 120 height 21
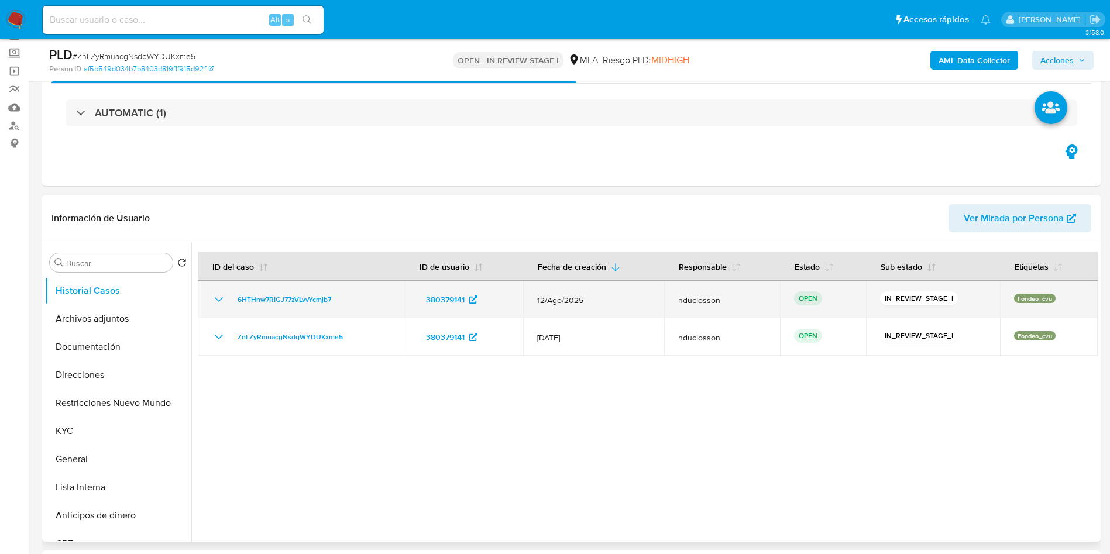
scroll to position [88, 0]
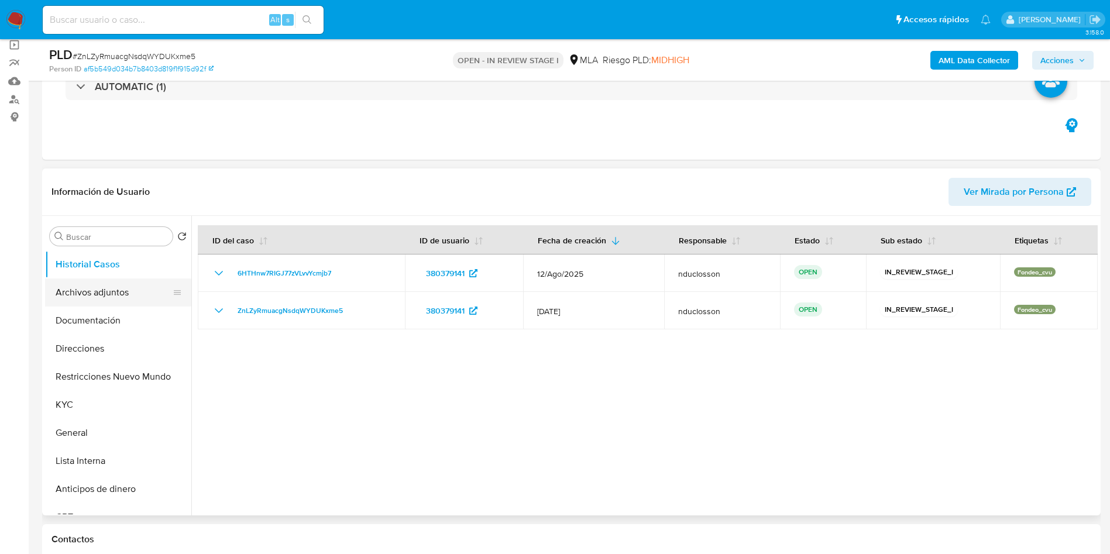
click at [84, 301] on button "Archivos adjuntos" at bounding box center [113, 292] width 137 height 28
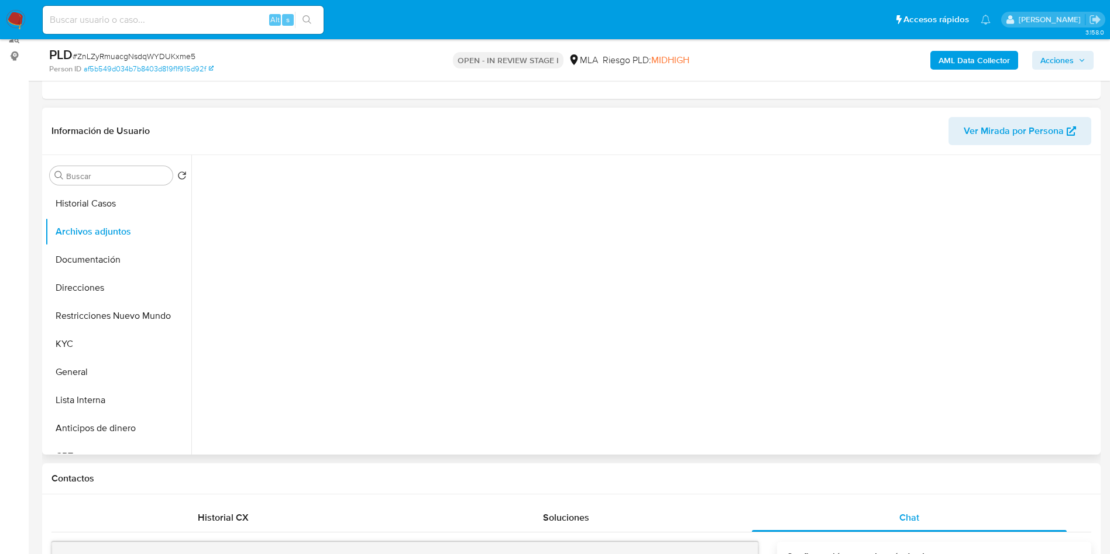
scroll to position [175, 0]
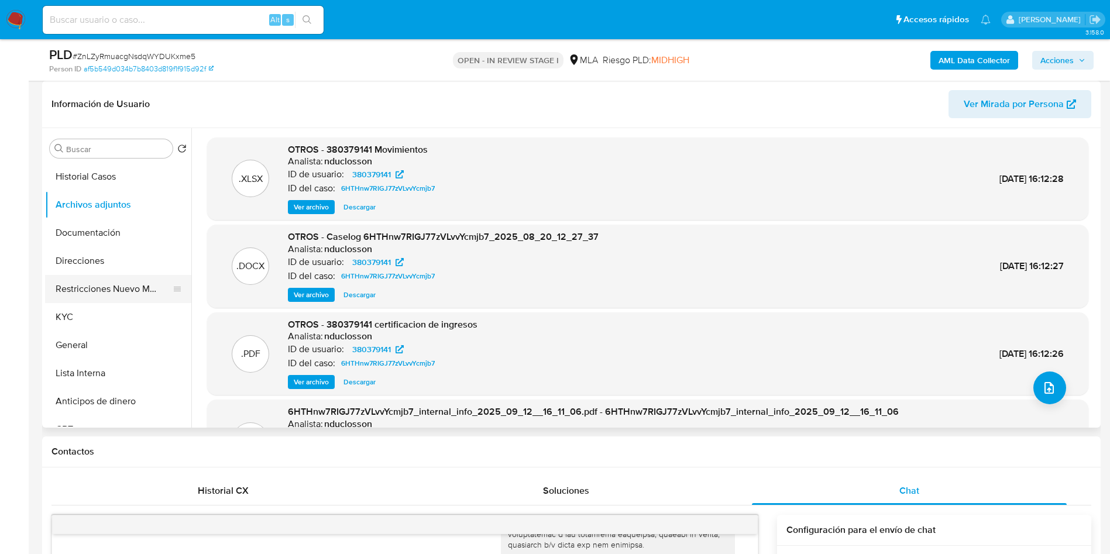
click at [96, 290] on button "Restricciones Nuevo Mundo" at bounding box center [113, 289] width 137 height 28
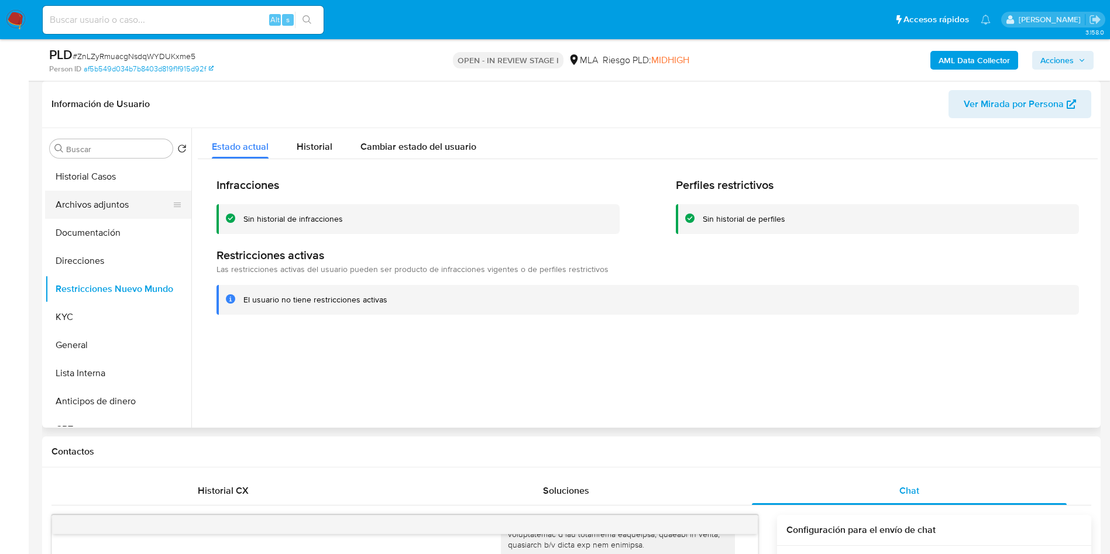
click at [75, 206] on button "Archivos adjuntos" at bounding box center [113, 205] width 137 height 28
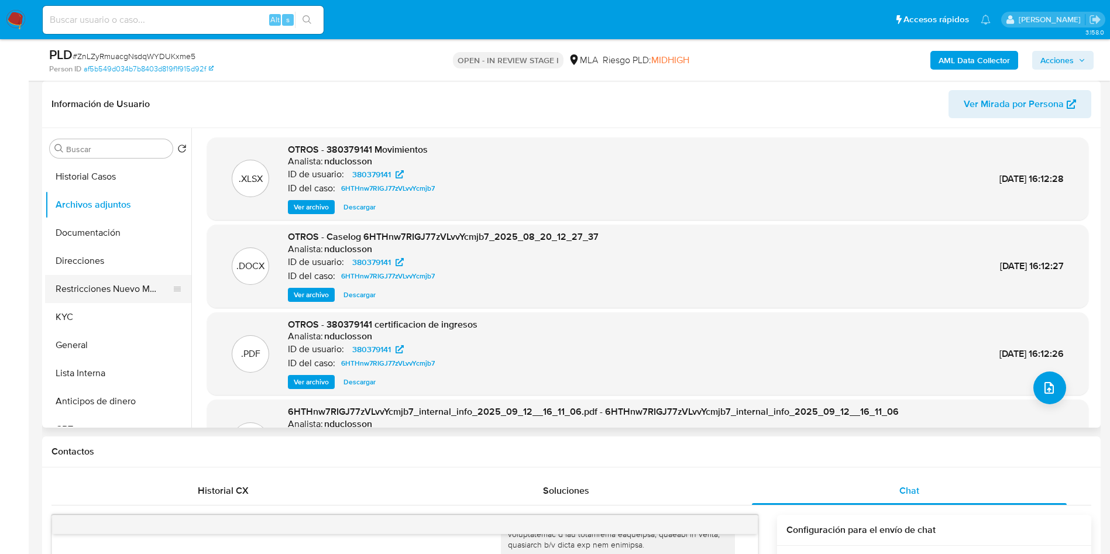
click at [102, 295] on button "Restricciones Nuevo Mundo" at bounding box center [113, 289] width 137 height 28
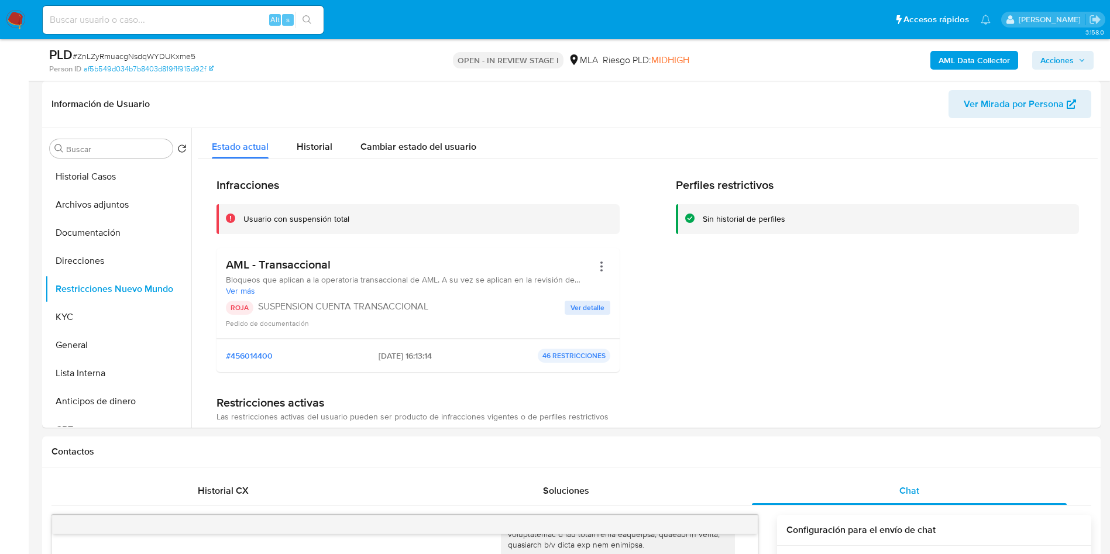
click at [1062, 57] on span "Acciones" at bounding box center [1056, 60] width 33 height 19
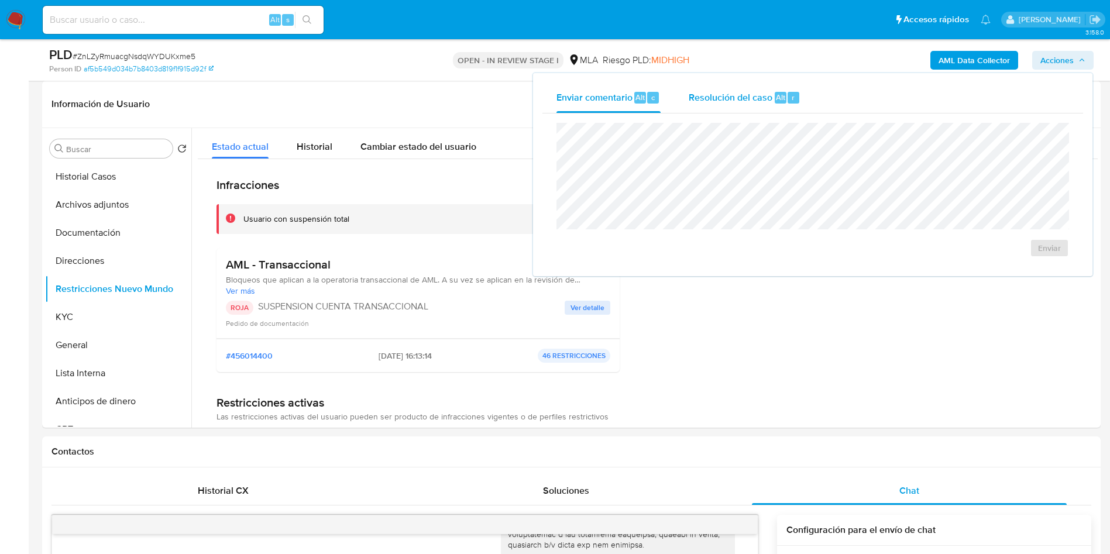
click at [725, 109] on div "Resolución del caso Alt r" at bounding box center [744, 97] width 112 height 30
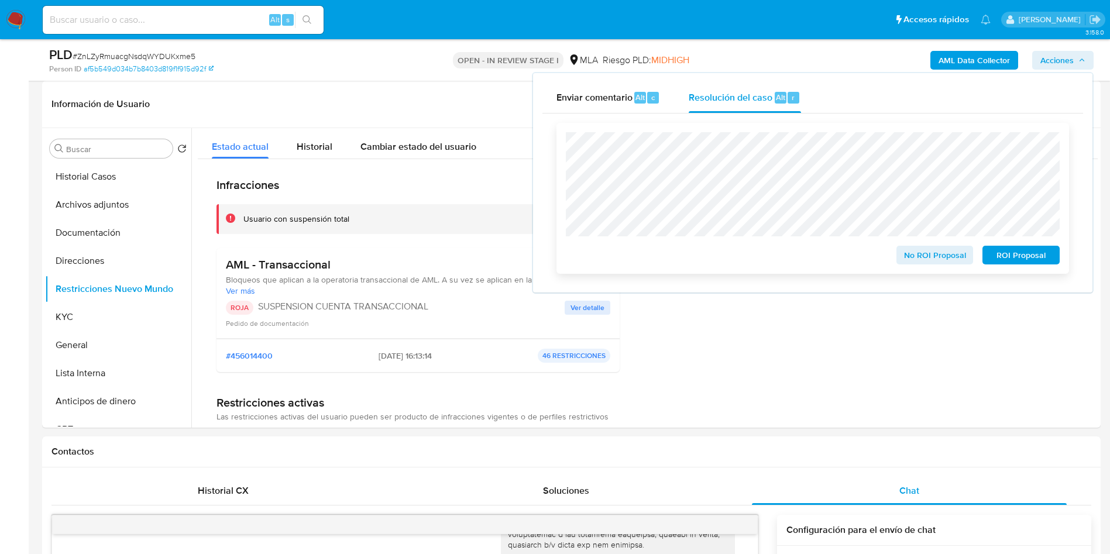
click at [1033, 261] on span "ROI Proposal" at bounding box center [1020, 255] width 61 height 16
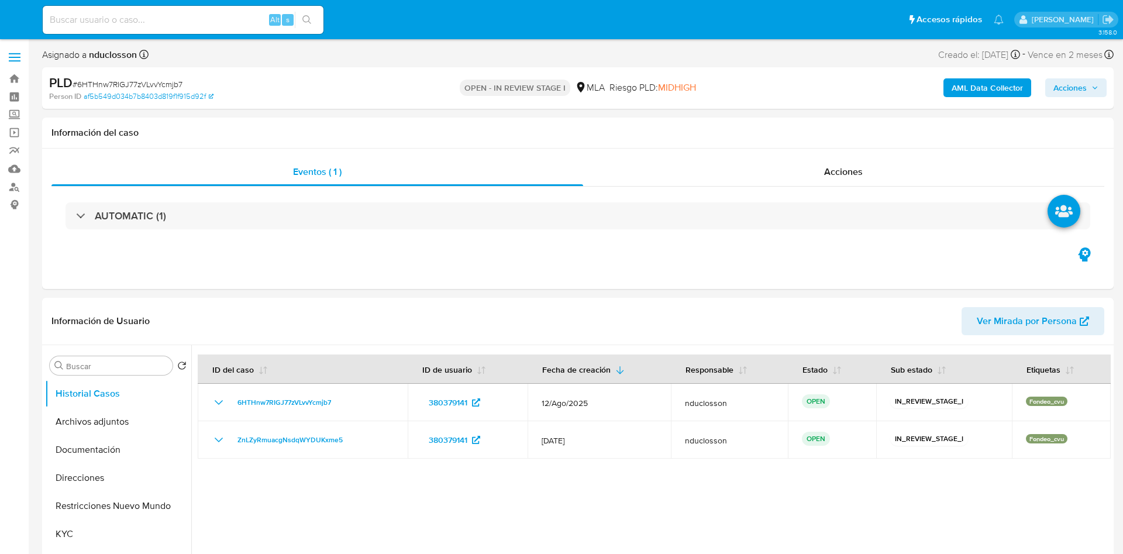
select select "10"
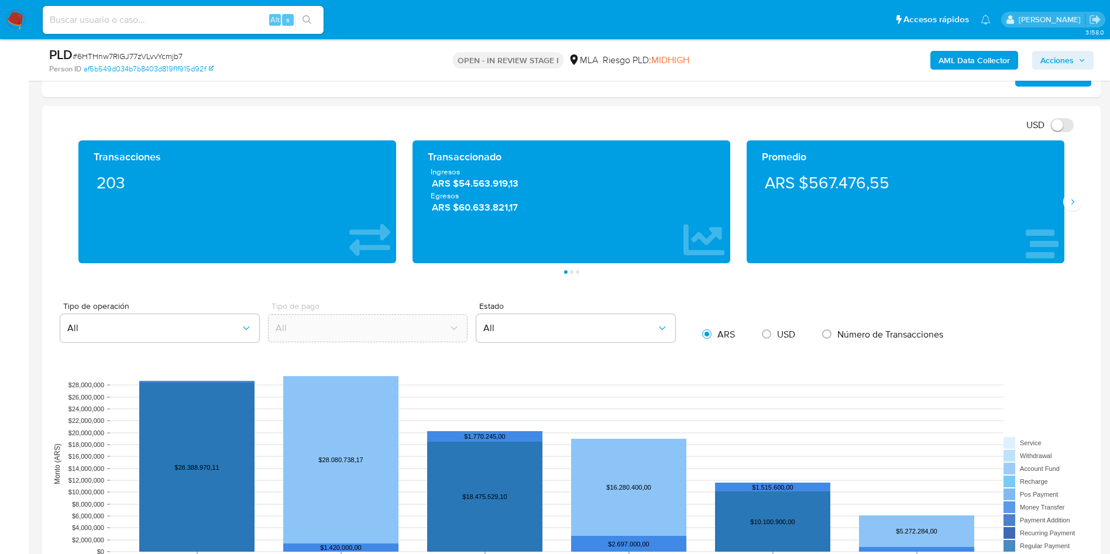
scroll to position [526, 0]
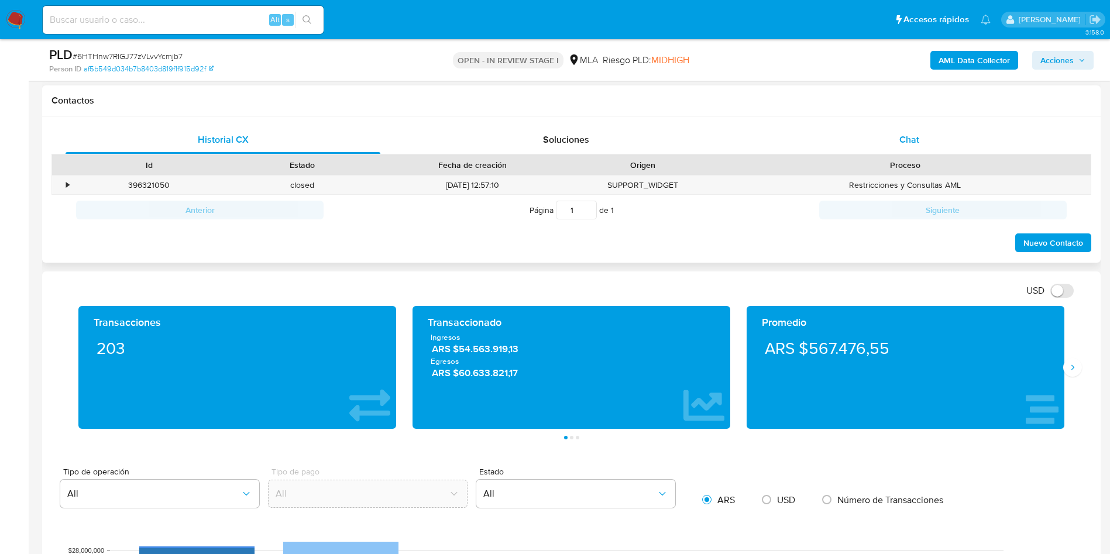
click at [877, 138] on div "Chat" at bounding box center [909, 140] width 315 height 28
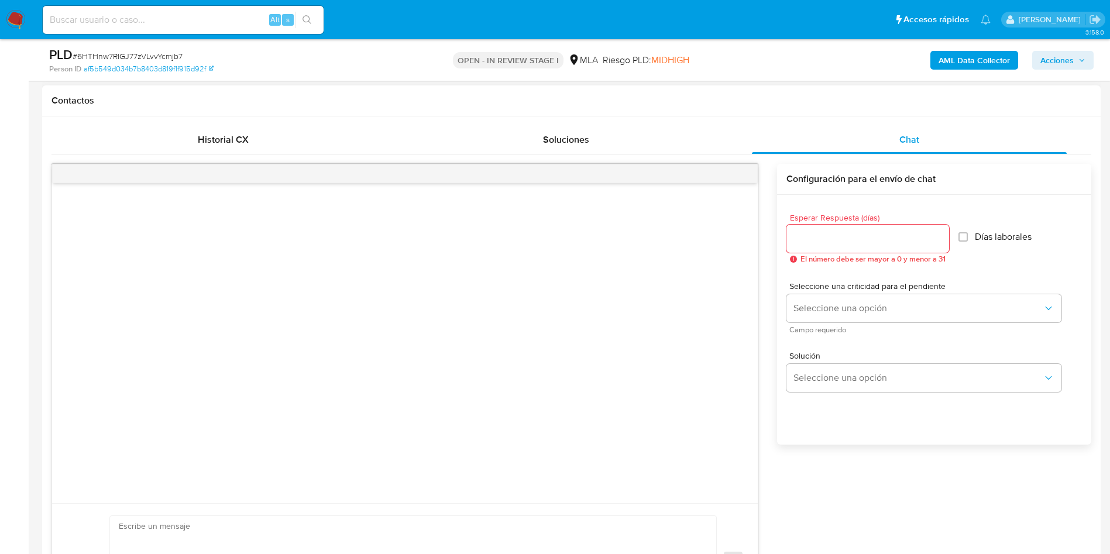
click at [748, 174] on div at bounding box center [404, 173] width 705 height 19
click at [175, 132] on div "Historial CX" at bounding box center [223, 140] width 315 height 28
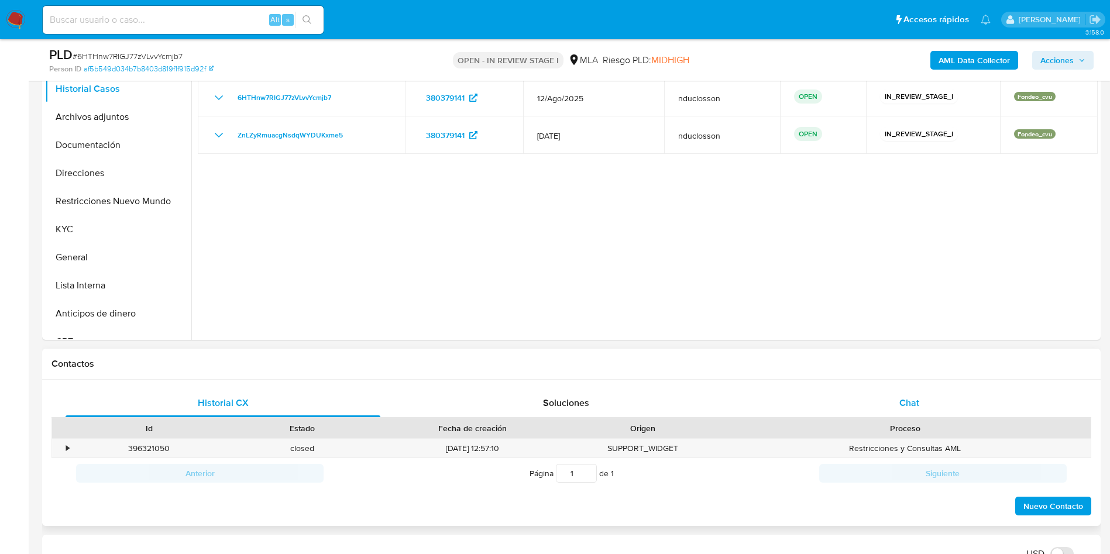
click at [937, 409] on div "Chat" at bounding box center [909, 403] width 315 height 28
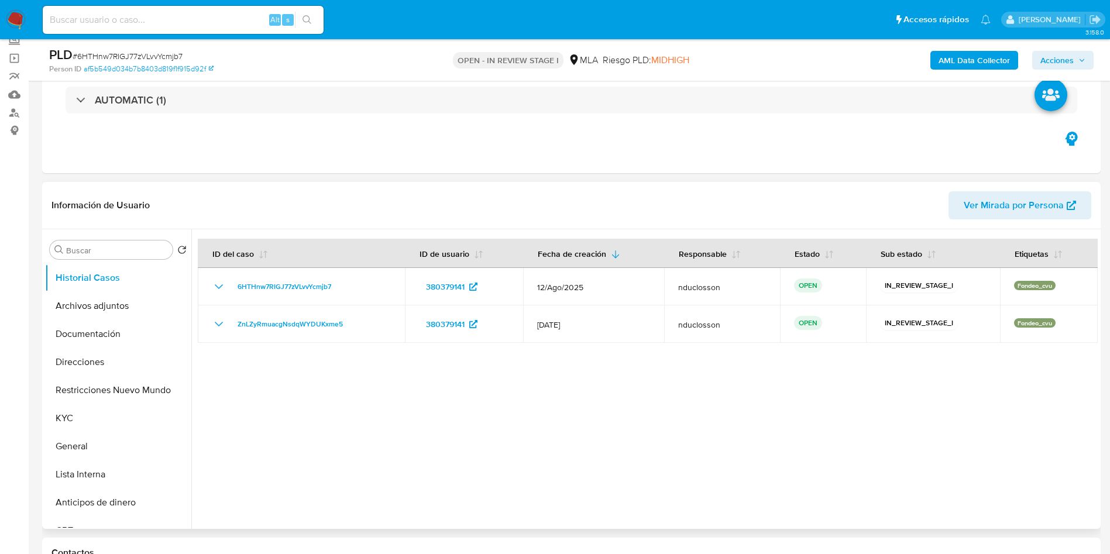
scroll to position [0, 0]
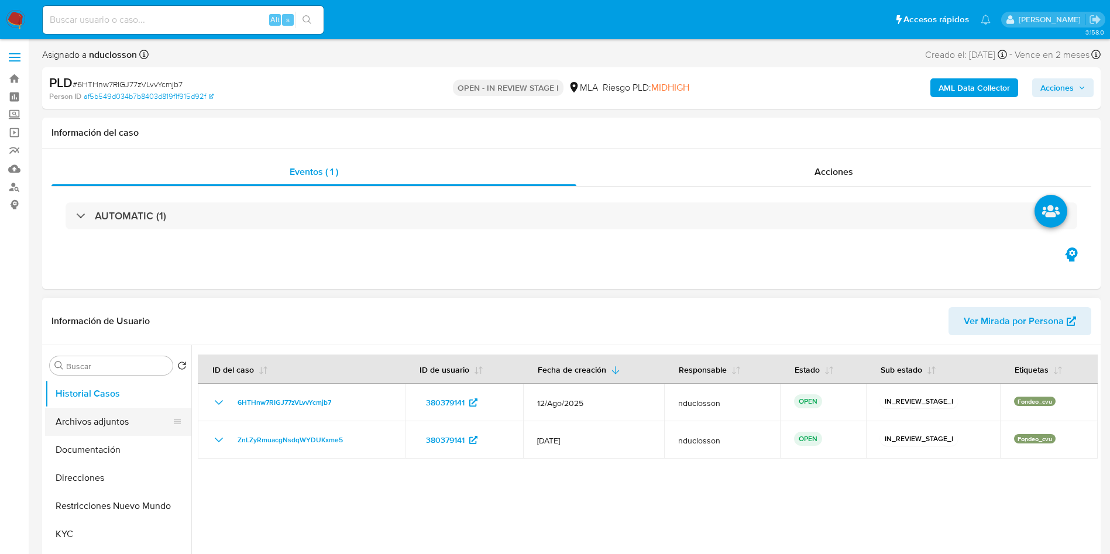
click at [129, 422] on button "Archivos adjuntos" at bounding box center [113, 422] width 137 height 28
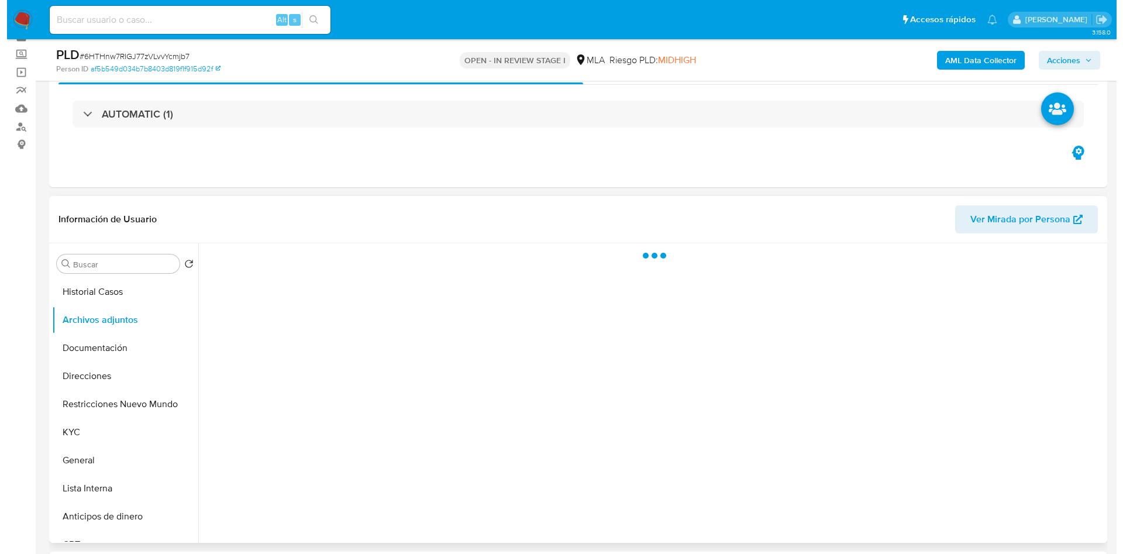
scroll to position [88, 0]
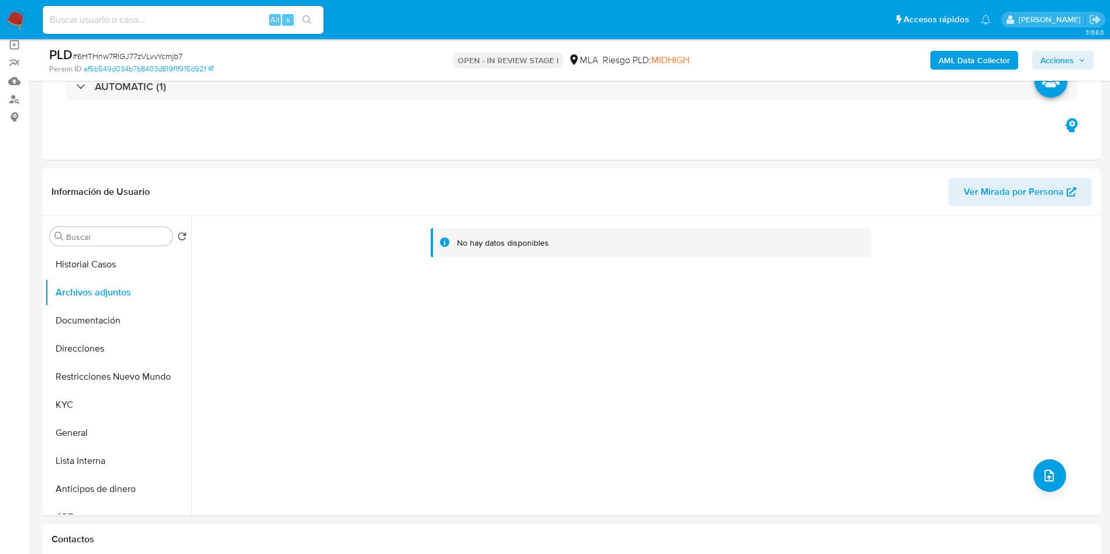
click at [956, 64] on b "AML Data Collector" at bounding box center [973, 60] width 71 height 19
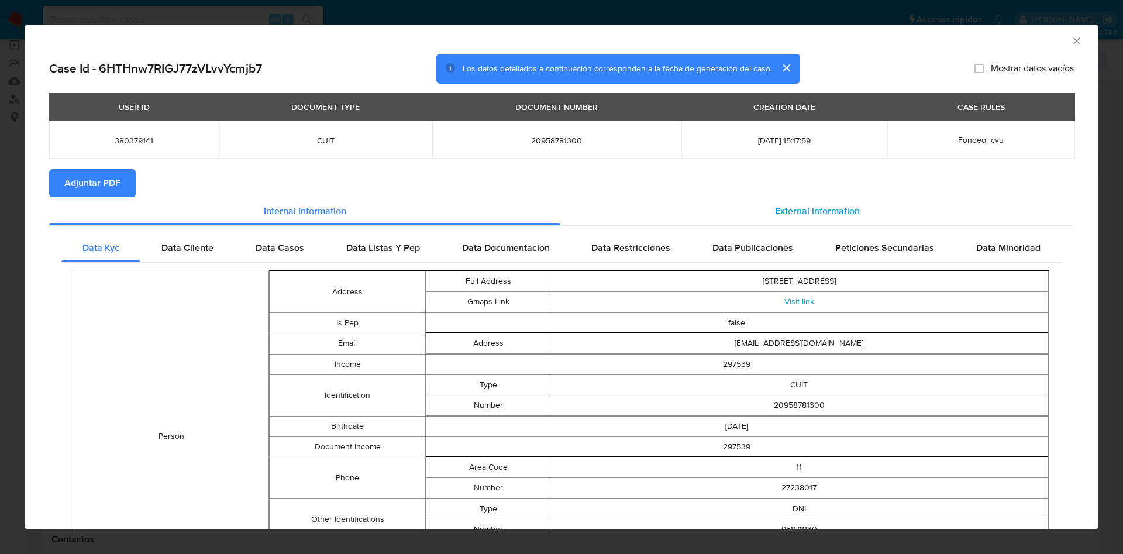
click at [718, 205] on div "External information" at bounding box center [817, 211] width 514 height 28
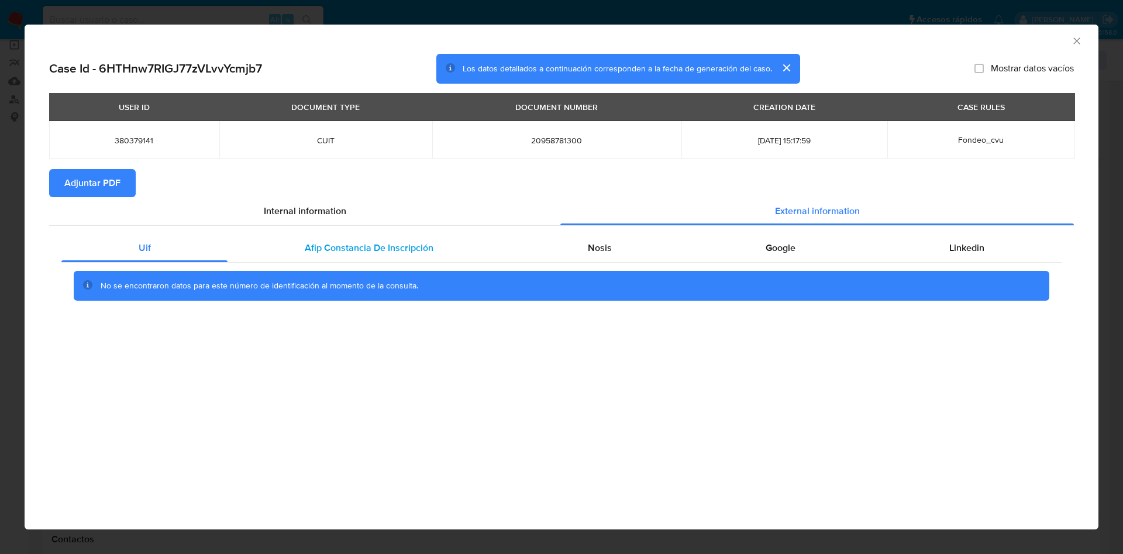
click at [377, 241] on span "Afip Constancia De Inscripción" at bounding box center [369, 247] width 129 height 13
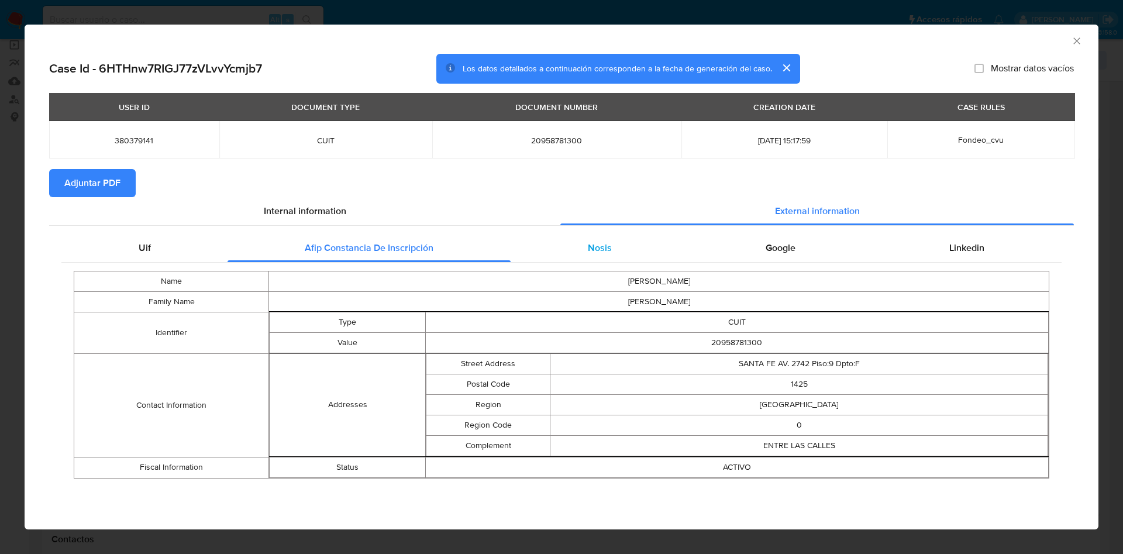
click at [626, 244] on div "Nosis" at bounding box center [600, 248] width 178 height 28
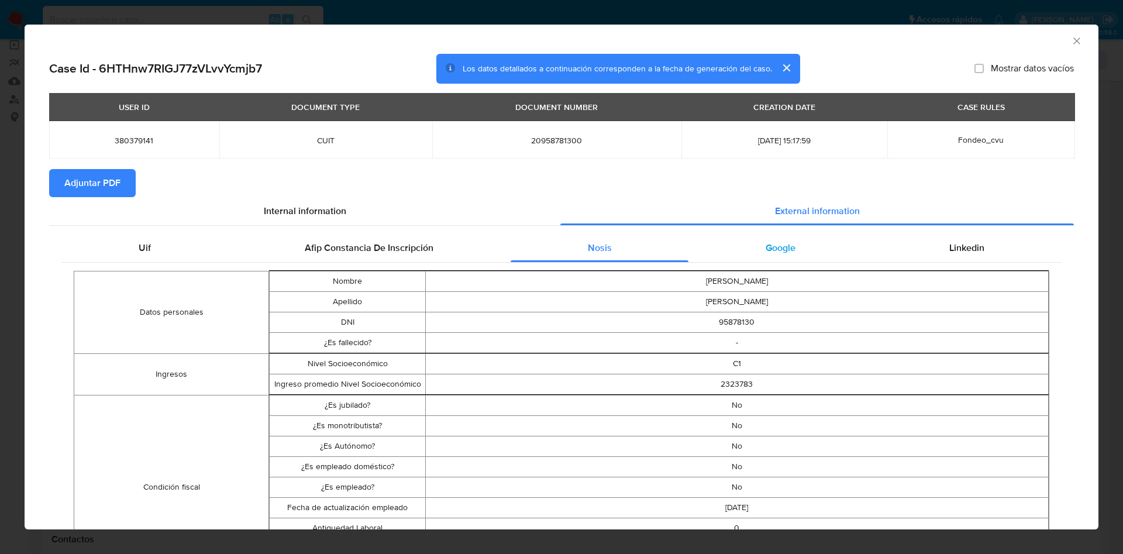
click at [762, 256] on div "Google" at bounding box center [780, 248] width 184 height 28
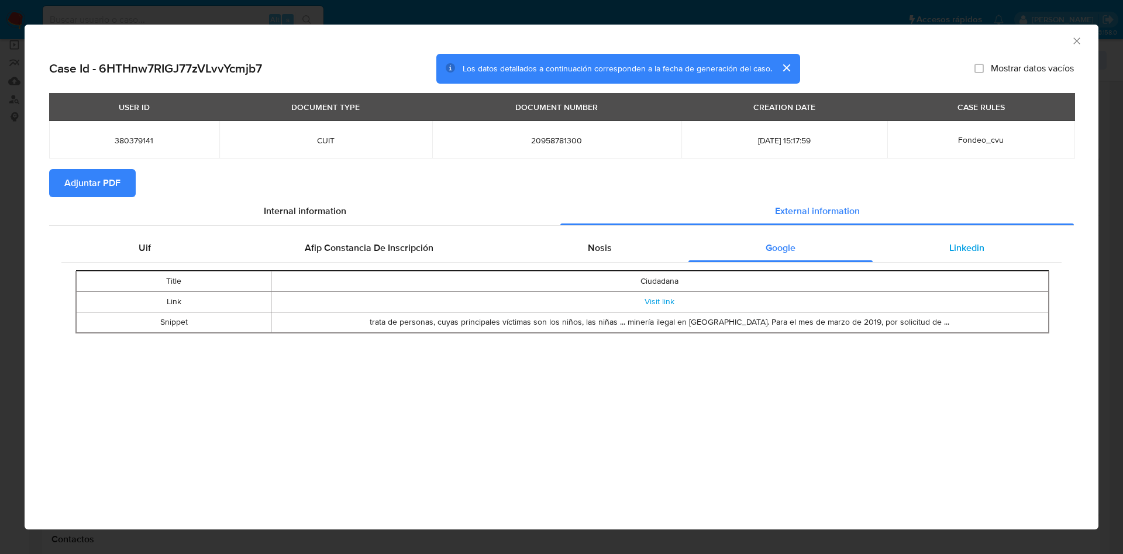
click at [954, 244] on span "Linkedin" at bounding box center [966, 247] width 35 height 13
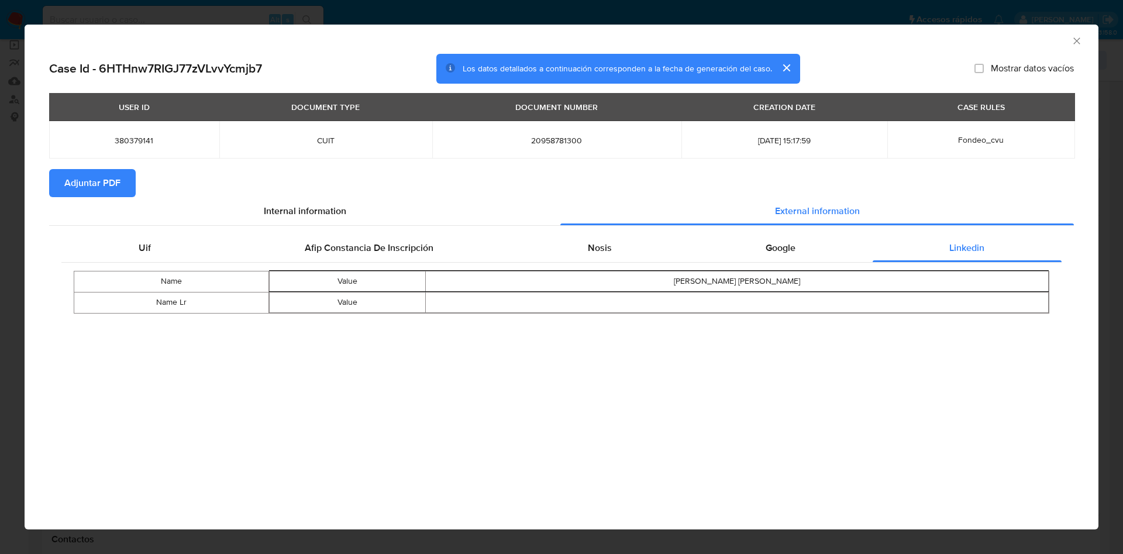
click at [138, 174] on section "Adjuntar PDF" at bounding box center [561, 183] width 1025 height 28
click at [108, 173] on span "Adjuntar PDF" at bounding box center [92, 183] width 56 height 26
click at [1078, 41] on icon "Cerrar ventana" at bounding box center [1077, 41] width 12 height 12
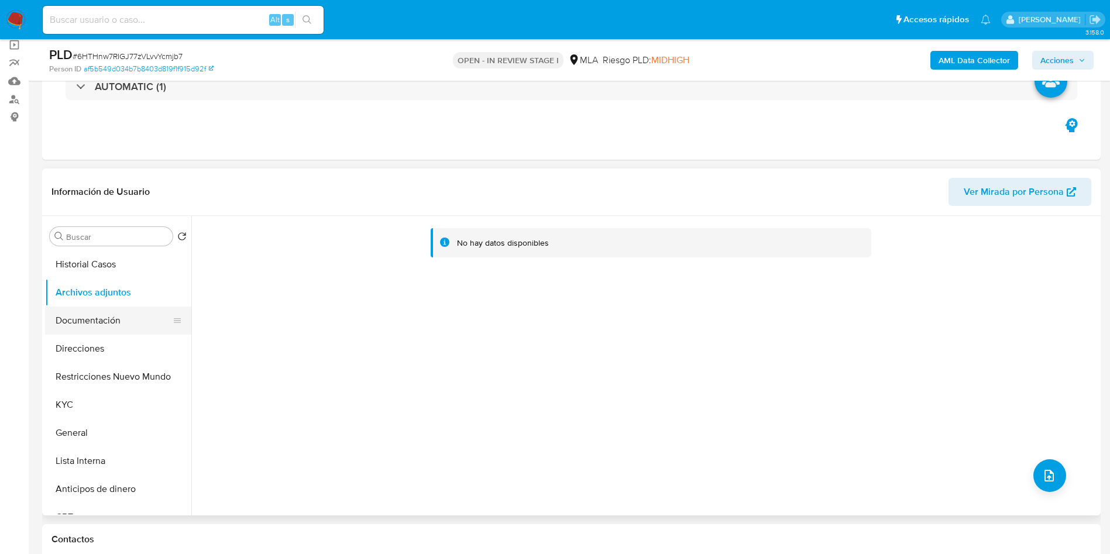
click at [118, 312] on button "Documentación" at bounding box center [113, 321] width 137 height 28
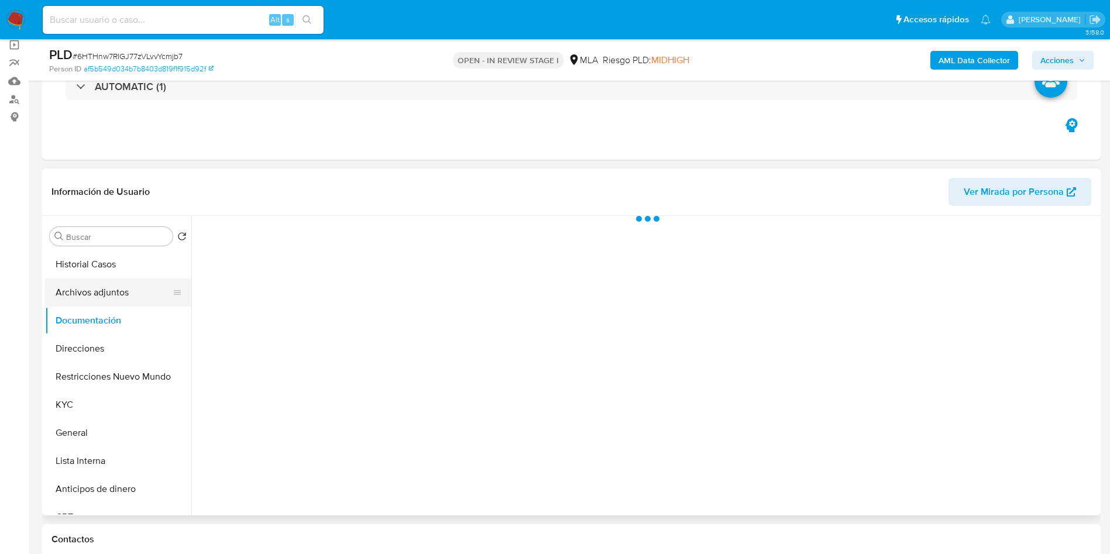
click at [95, 301] on button "Archivos adjuntos" at bounding box center [113, 292] width 137 height 28
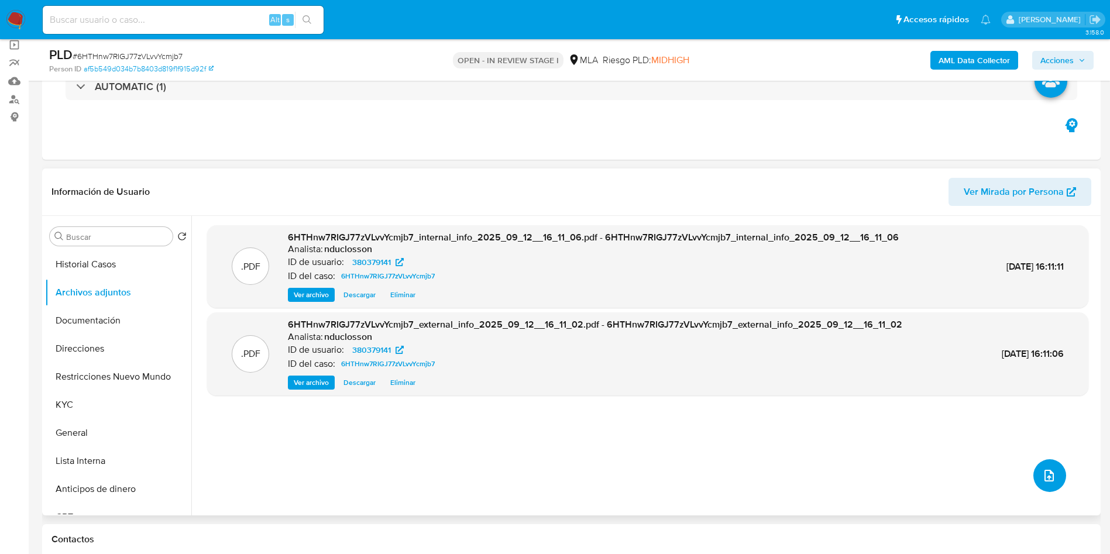
click at [1058, 475] on button "upload-file" at bounding box center [1049, 475] width 33 height 33
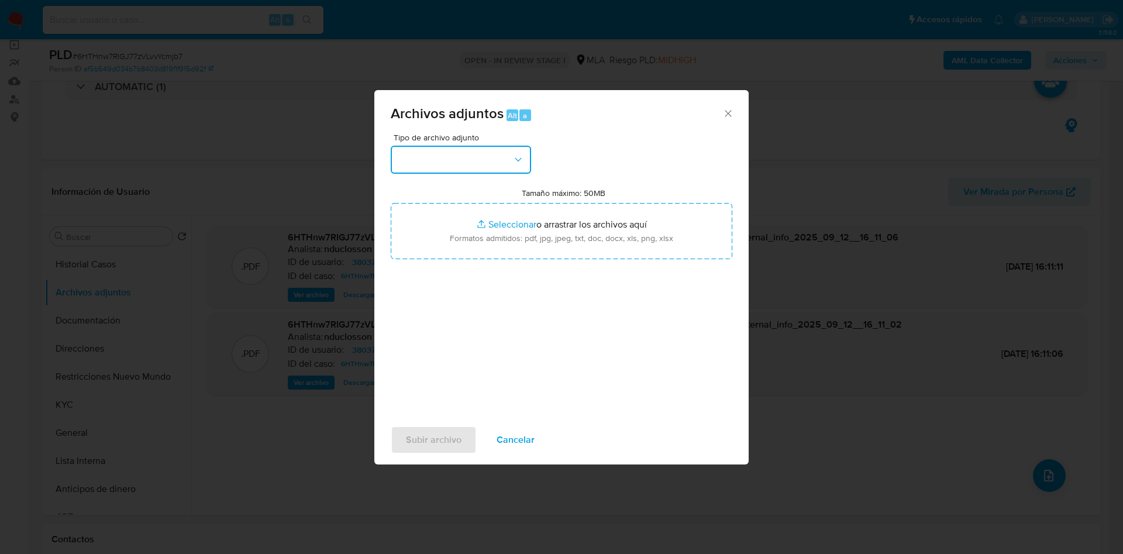
click at [486, 173] on button "button" at bounding box center [461, 160] width 140 height 28
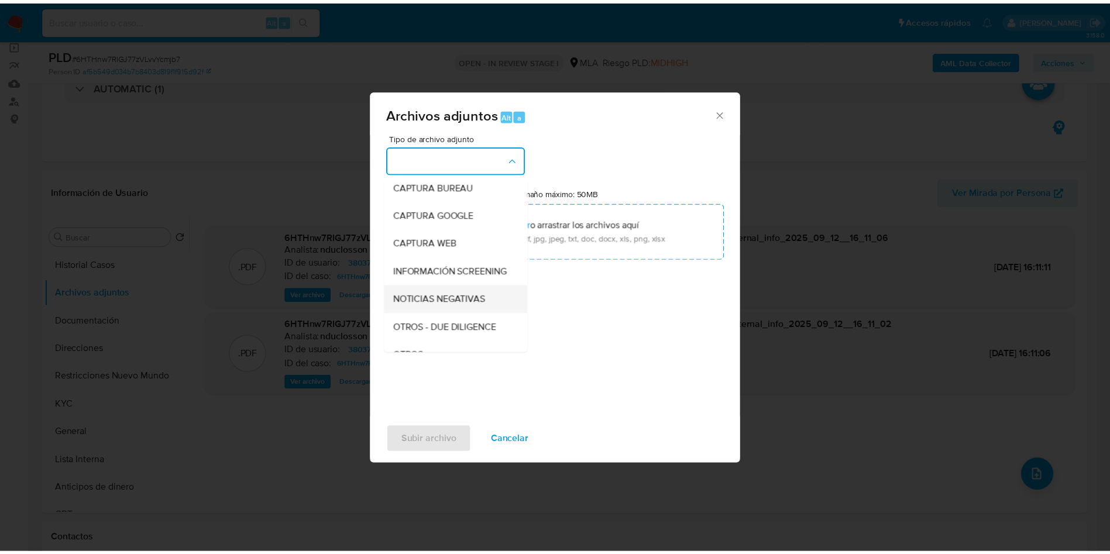
scroll to position [149, 0]
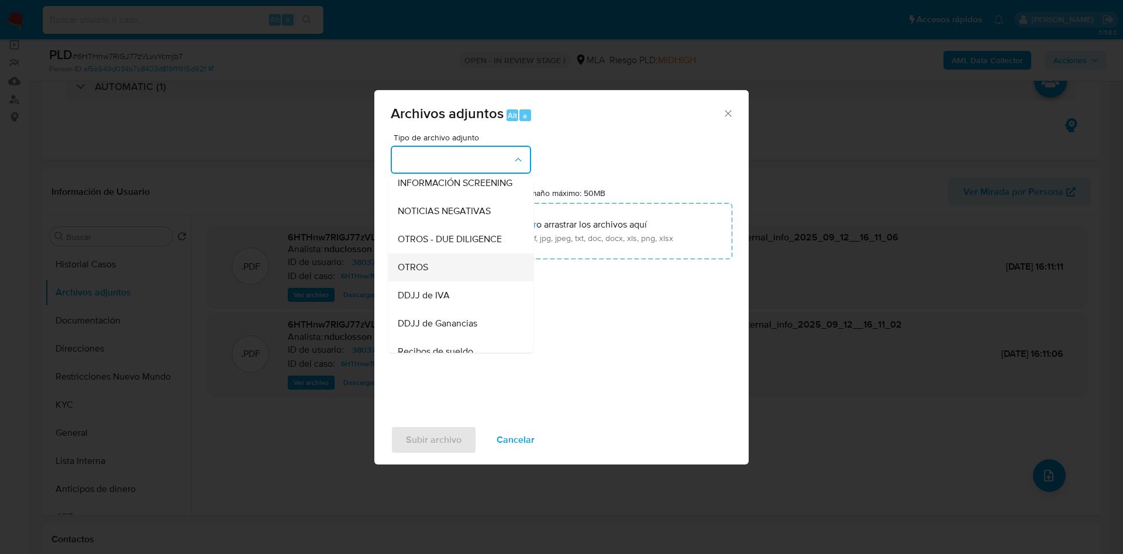
click at [427, 273] on span "OTROS" at bounding box center [413, 267] width 30 height 12
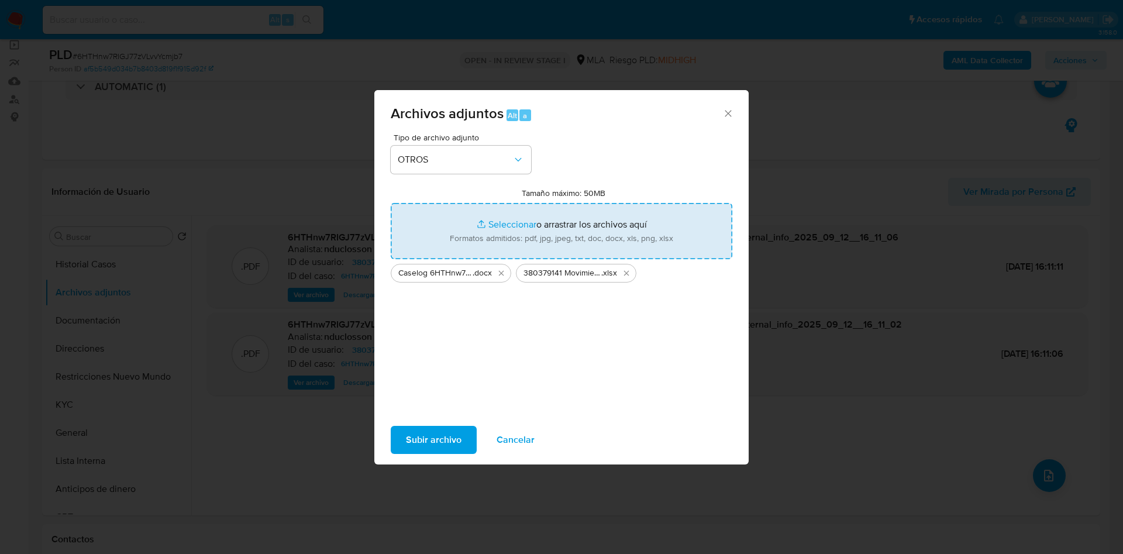
type input "C:\fakepath\380379141 certificacion de ingresos.pdf"
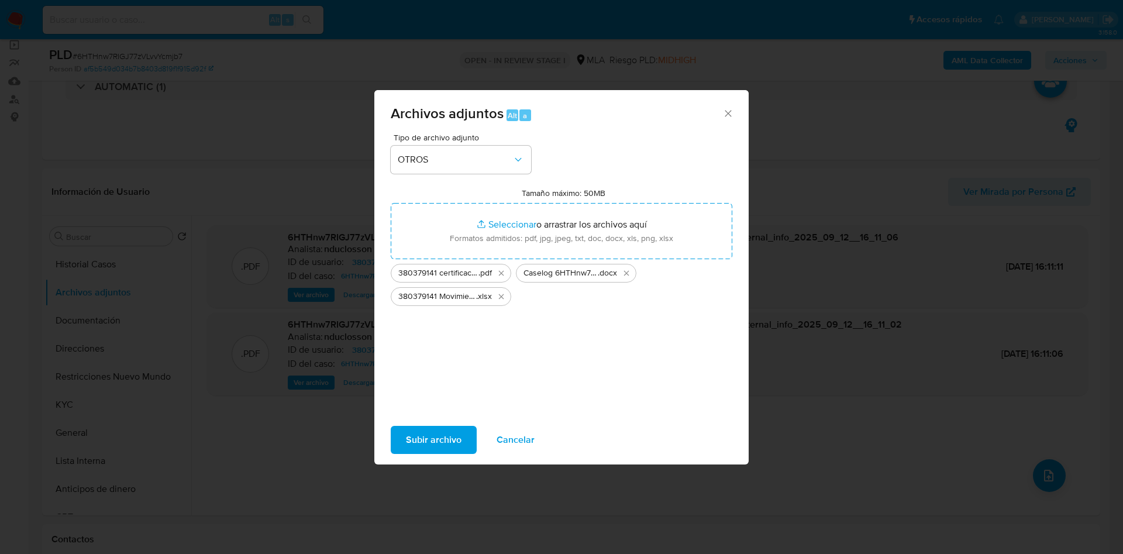
click at [428, 431] on span "Subir archivo" at bounding box center [434, 440] width 56 height 26
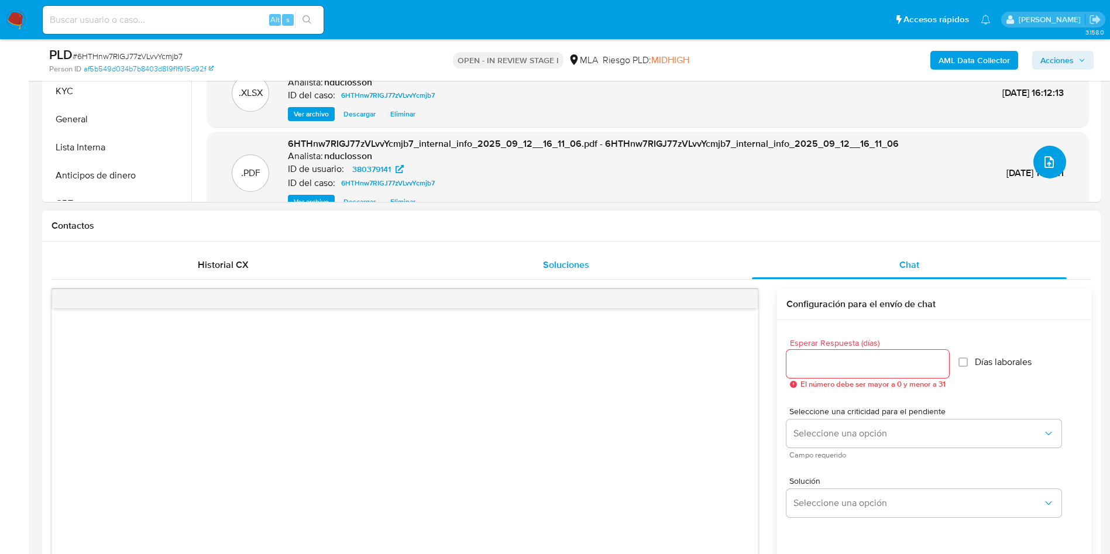
scroll to position [439, 0]
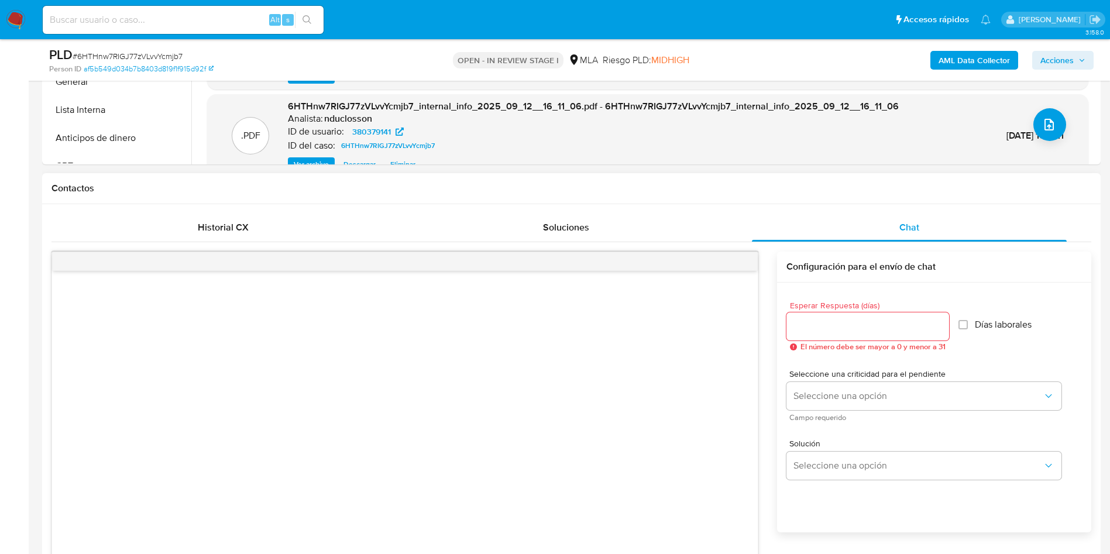
click at [751, 262] on div at bounding box center [404, 261] width 705 height 19
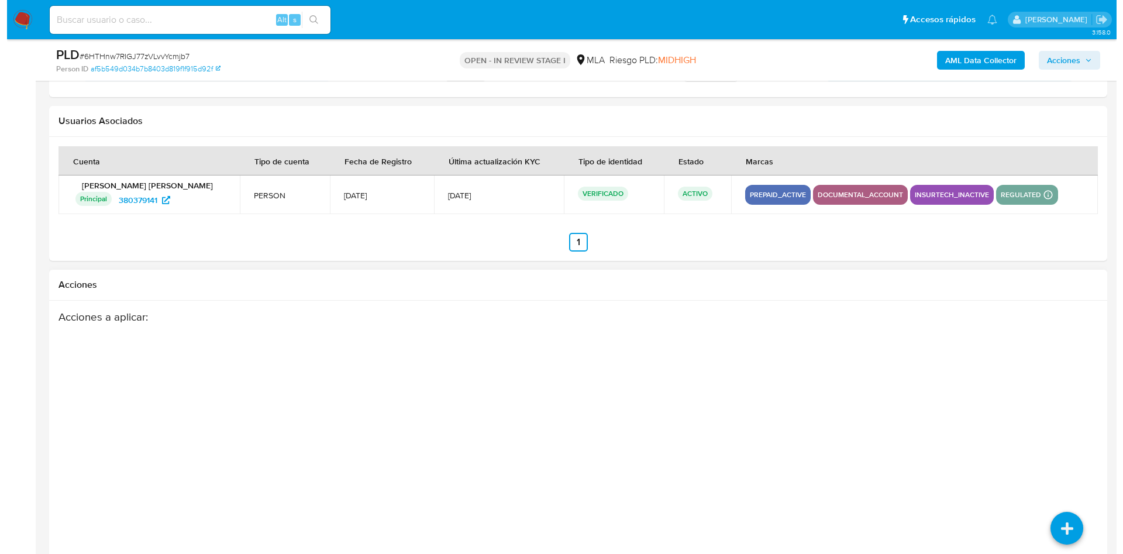
scroll to position [2068, 0]
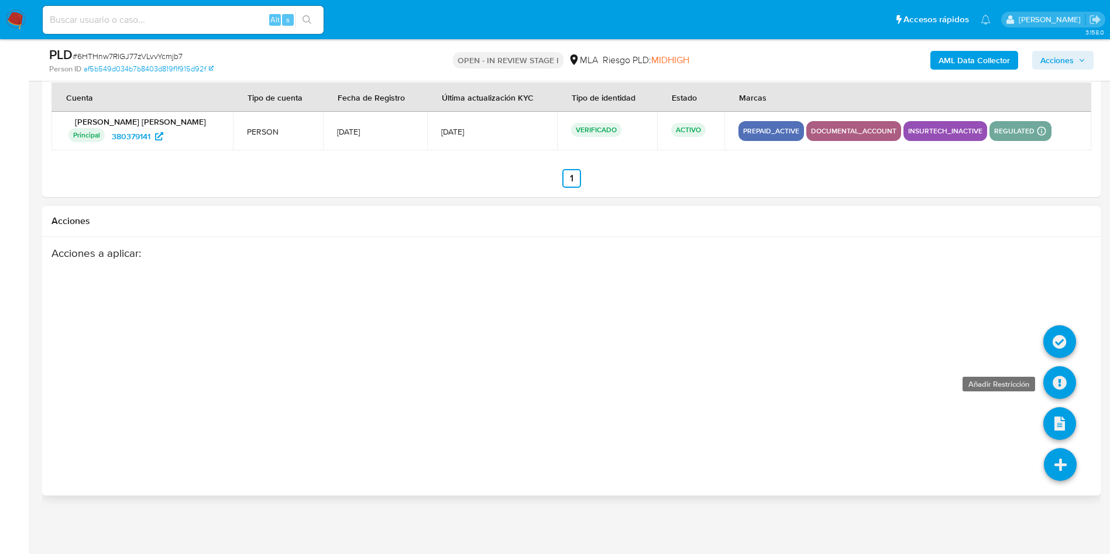
click at [1054, 377] on icon at bounding box center [1059, 382] width 33 height 33
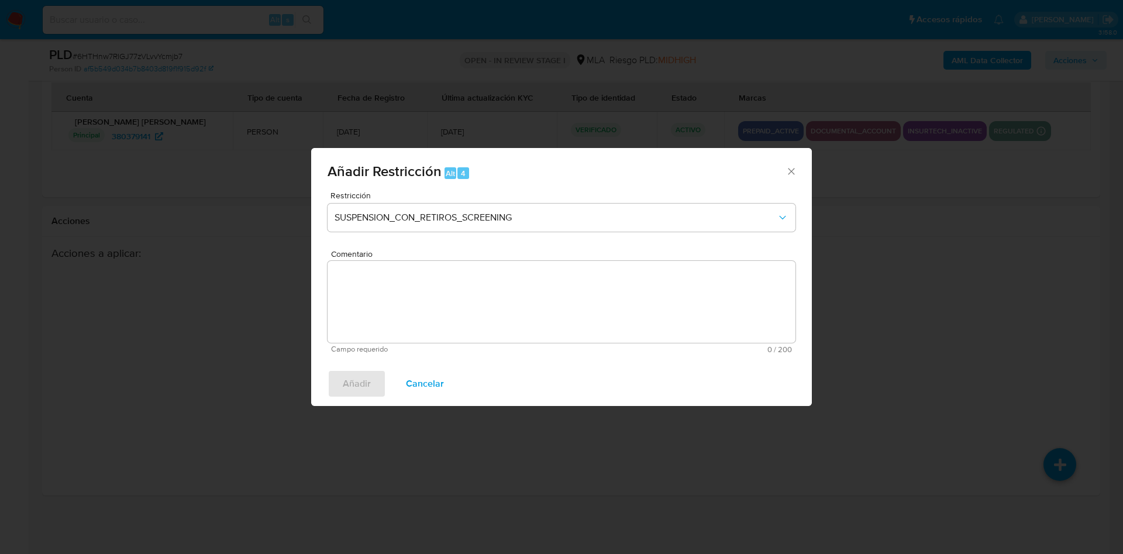
click at [566, 202] on div "Restricción SUSPENSION_CON_RETIROS_SCREENING" at bounding box center [562, 219] width 468 height 56
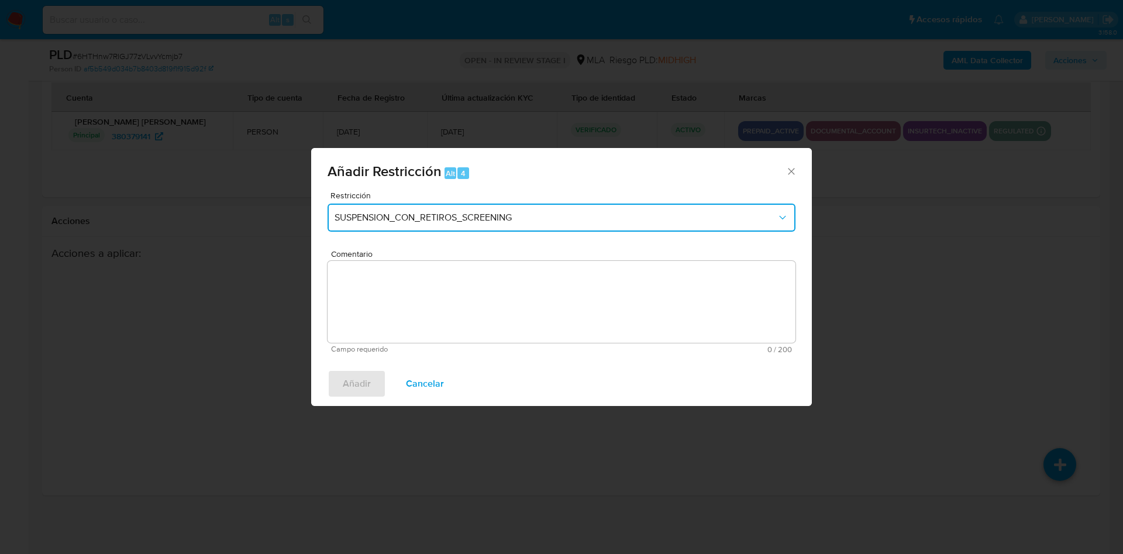
click at [562, 212] on span "SUSPENSION_CON_RETIROS_SCREENING" at bounding box center [556, 218] width 442 height 12
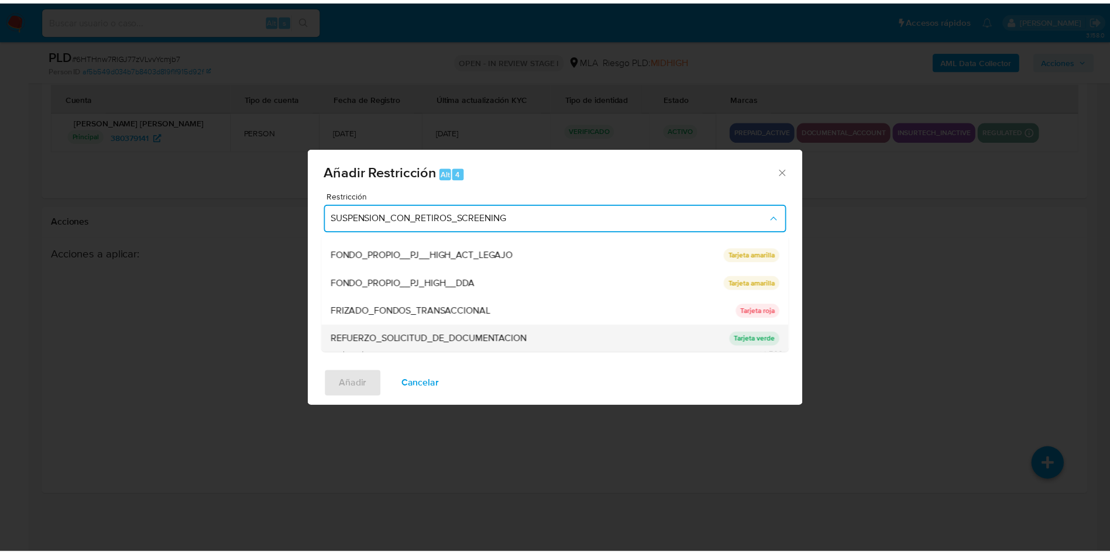
scroll to position [248, 0]
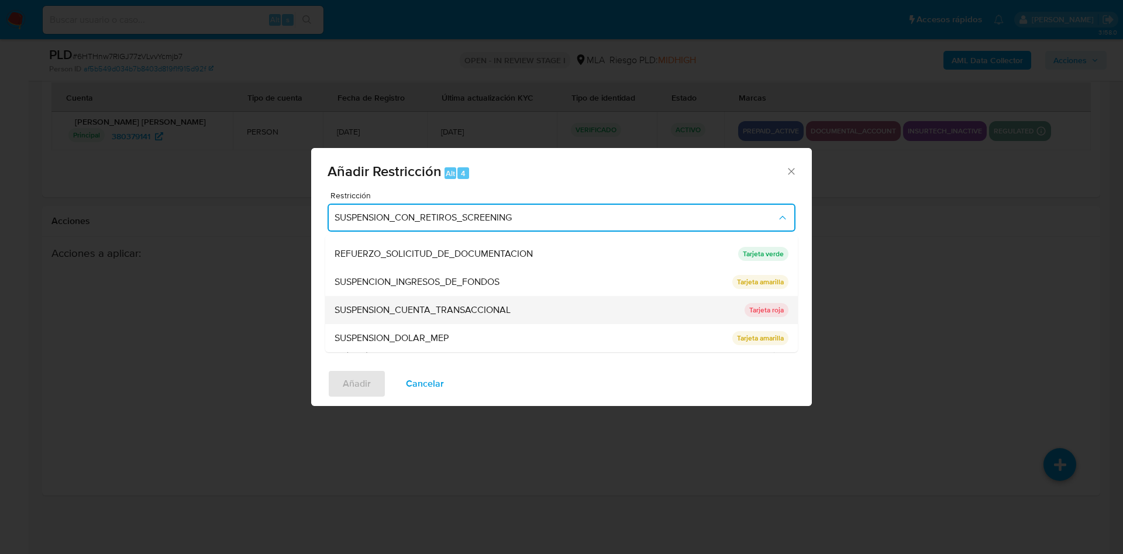
click at [501, 315] on span "SUSPENSION_CUENTA_TRANSACCIONAL" at bounding box center [423, 310] width 176 height 12
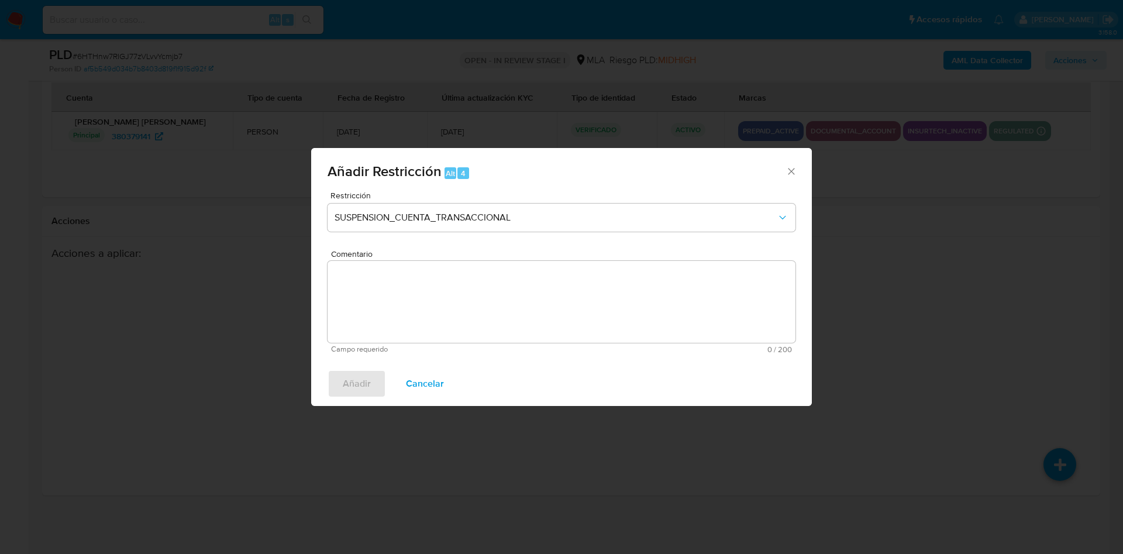
click at [478, 290] on textarea "Comentario" at bounding box center [562, 302] width 468 height 82
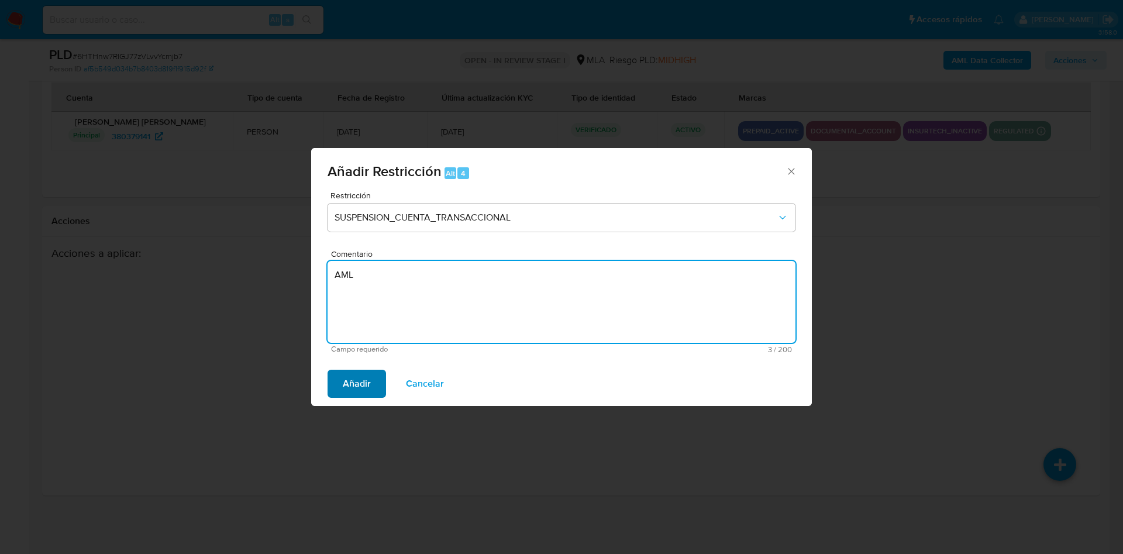
type textarea "AML"
click at [366, 380] on span "Añadir" at bounding box center [357, 384] width 28 height 26
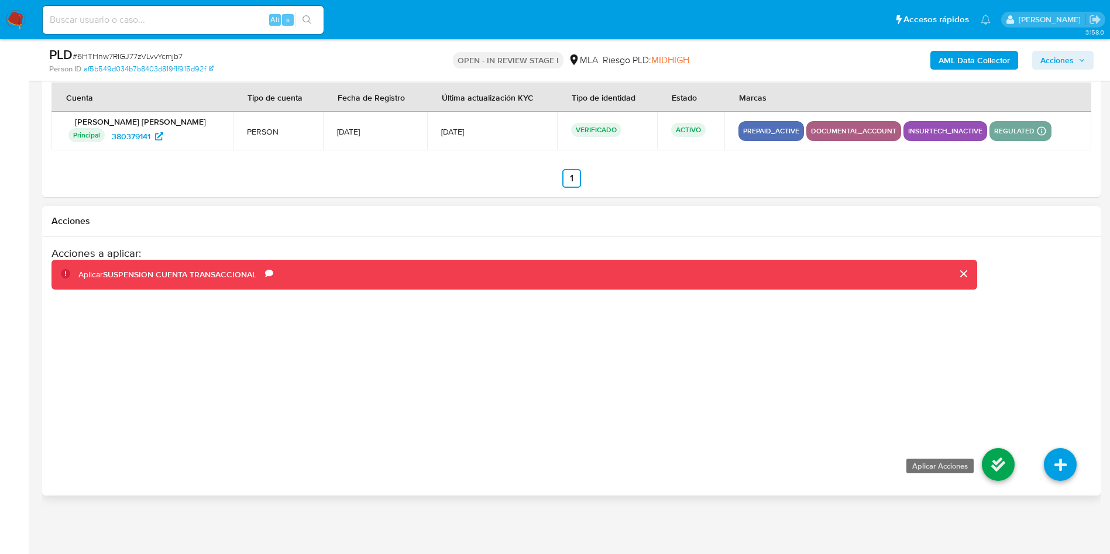
click at [996, 459] on icon at bounding box center [998, 464] width 33 height 33
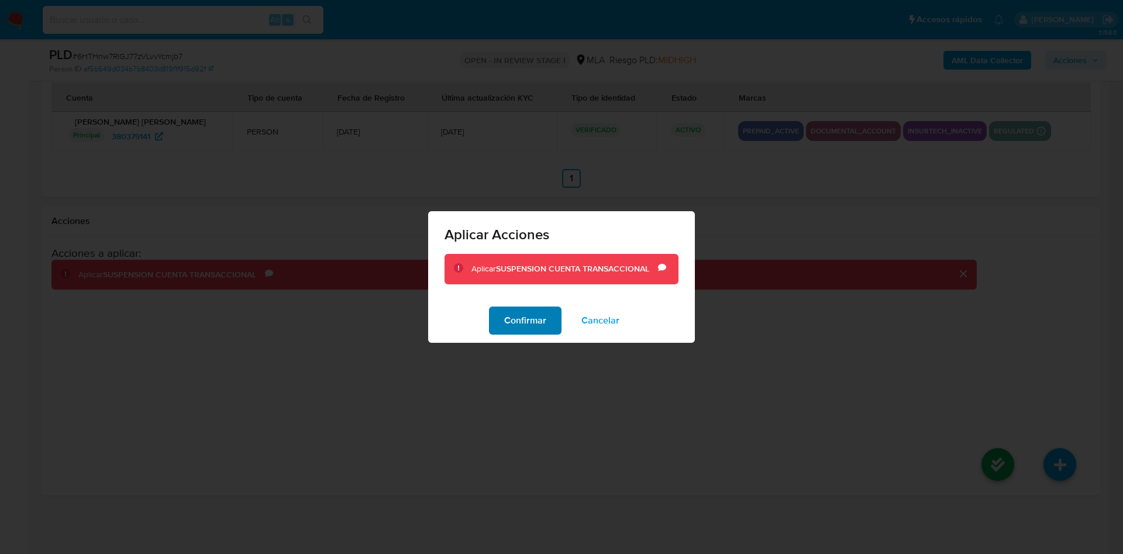
click at [504, 311] on button "Confirmar" at bounding box center [525, 321] width 73 height 28
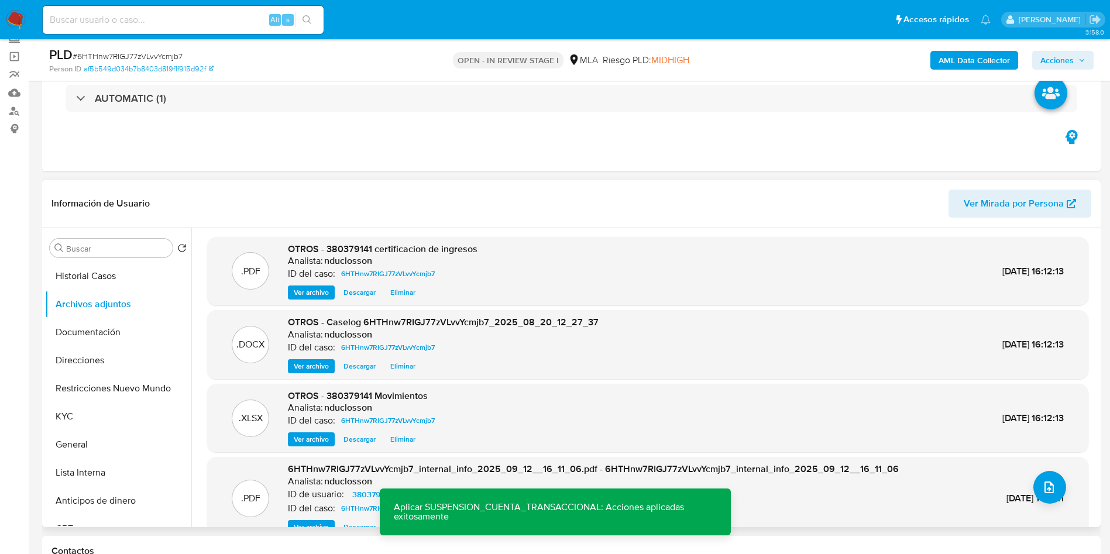
scroll to position [0, 0]
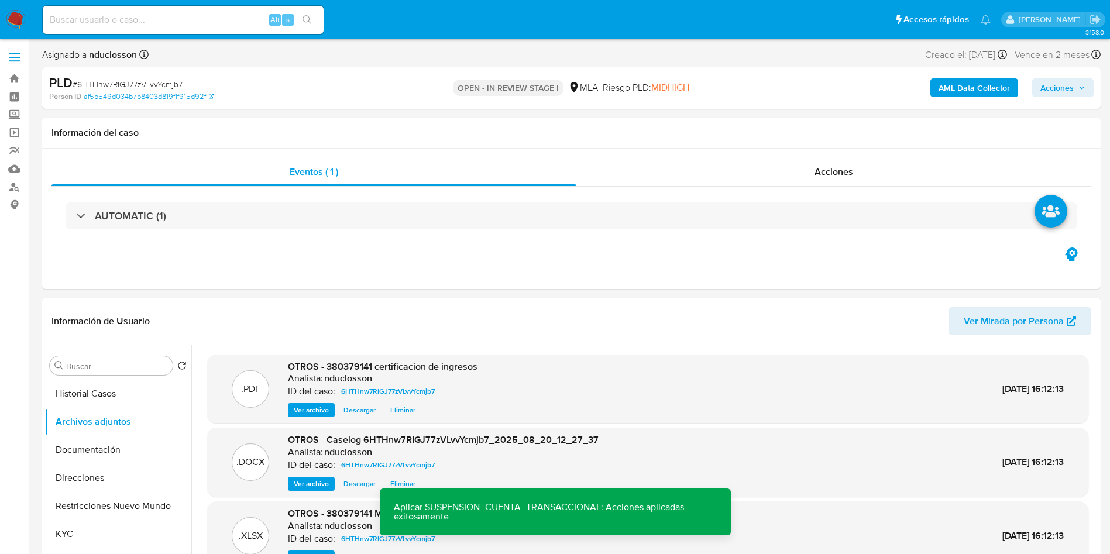
drag, startPoint x: 1068, startPoint y: 86, endPoint x: 1059, endPoint y: 88, distance: 8.5
click at [1068, 86] on span "Acciones" at bounding box center [1056, 87] width 33 height 19
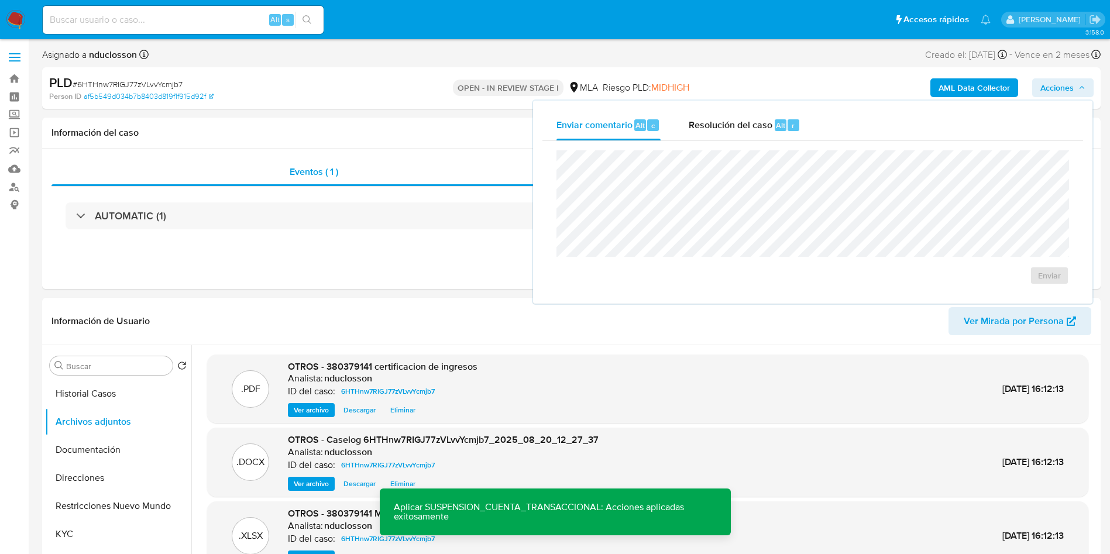
drag, startPoint x: 796, startPoint y: 119, endPoint x: 766, endPoint y: 148, distance: 41.4
click at [796, 119] on div "r" at bounding box center [793, 125] width 12 height 12
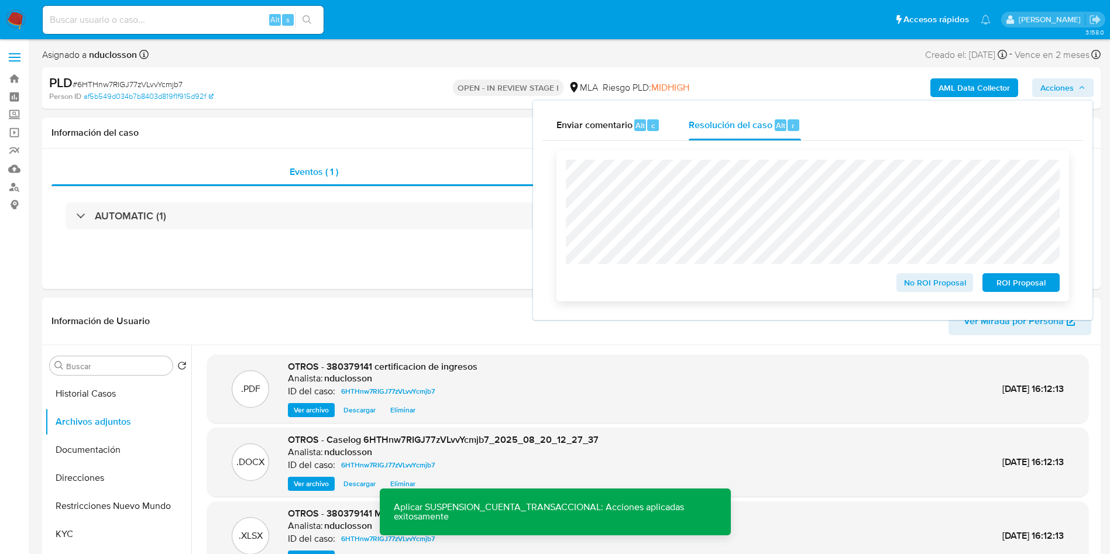
click at [1015, 284] on span "ROI Proposal" at bounding box center [1020, 282] width 61 height 16
click at [105, 506] on button "Restricciones Nuevo Mundo" at bounding box center [113, 506] width 137 height 28
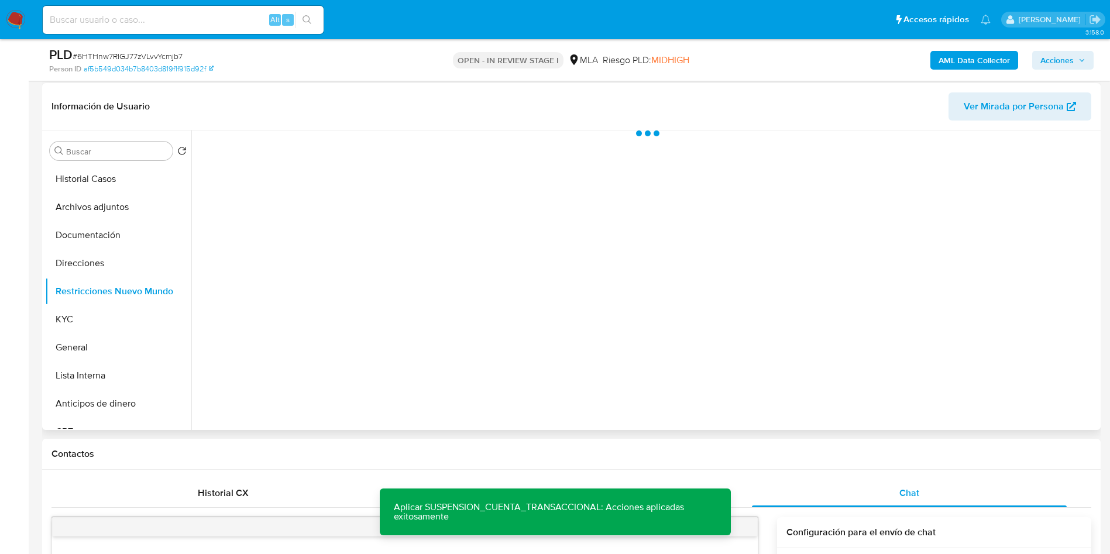
scroll to position [175, 0]
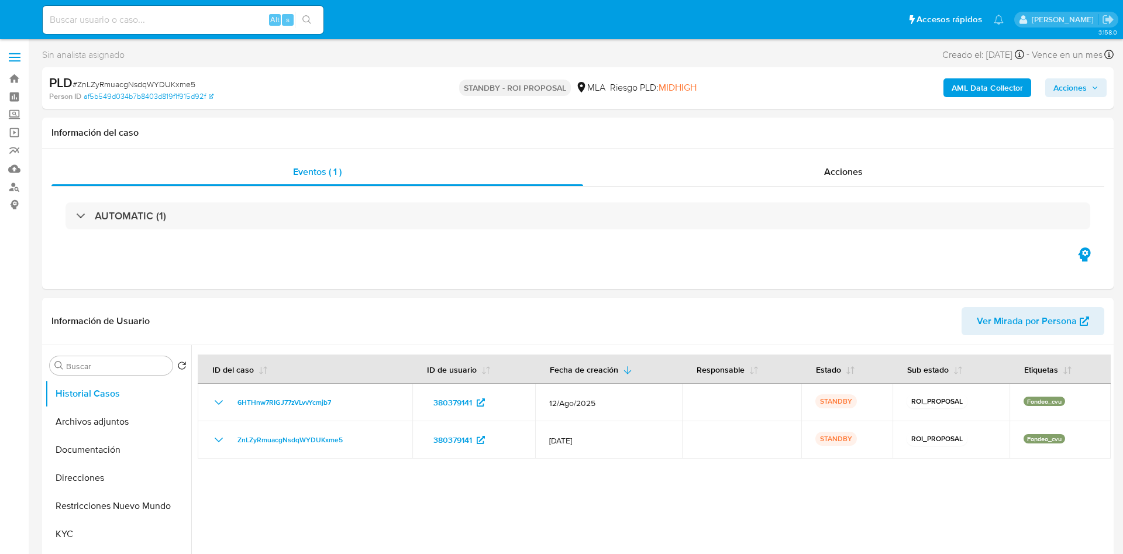
select select "10"
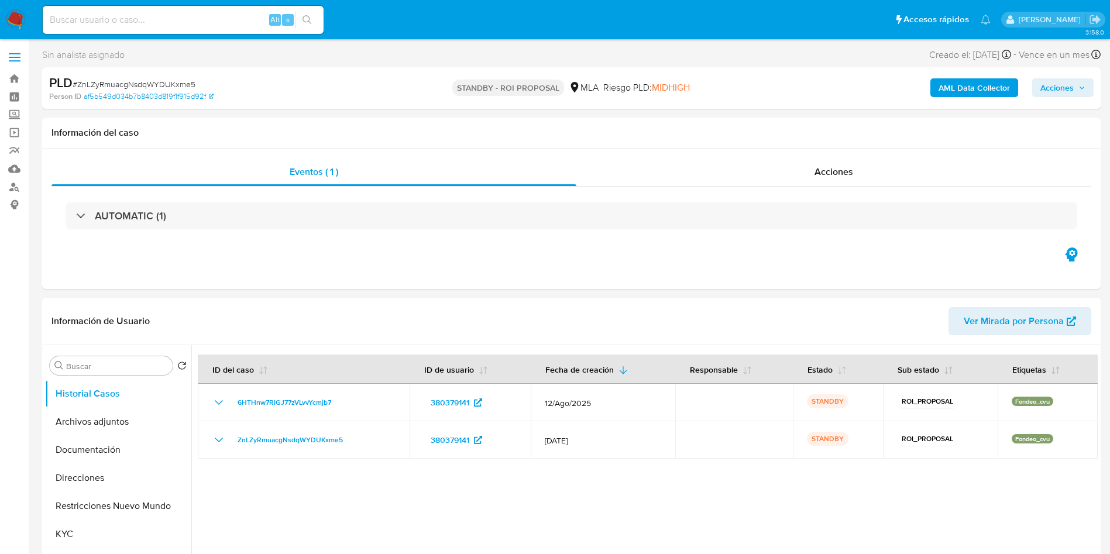
click at [127, 15] on input at bounding box center [183, 19] width 281 height 15
paste input "n0y9Cc7p2CV0NWWeGR4nOEIR"
type input "n0y9Cc7p2CV0NWWeGR4nOEIR"
click at [312, 26] on button "search-icon" at bounding box center [307, 20] width 24 height 16
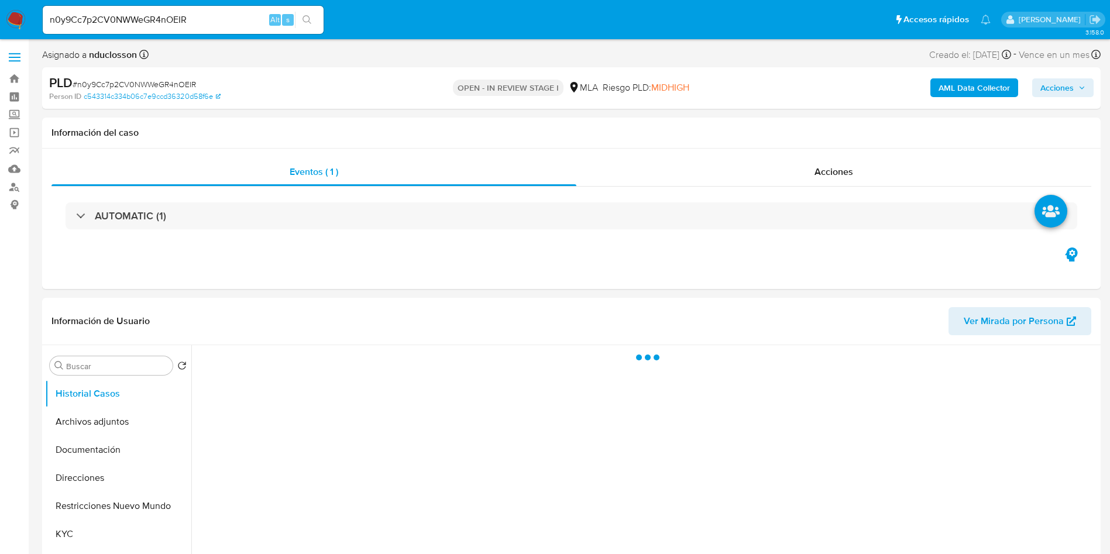
select select "10"
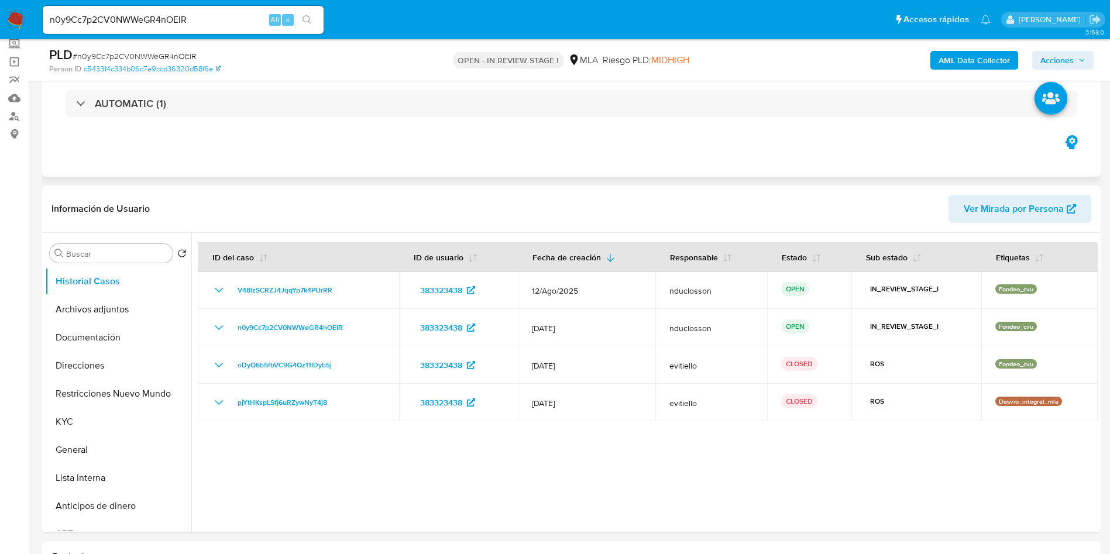
scroll to position [88, 0]
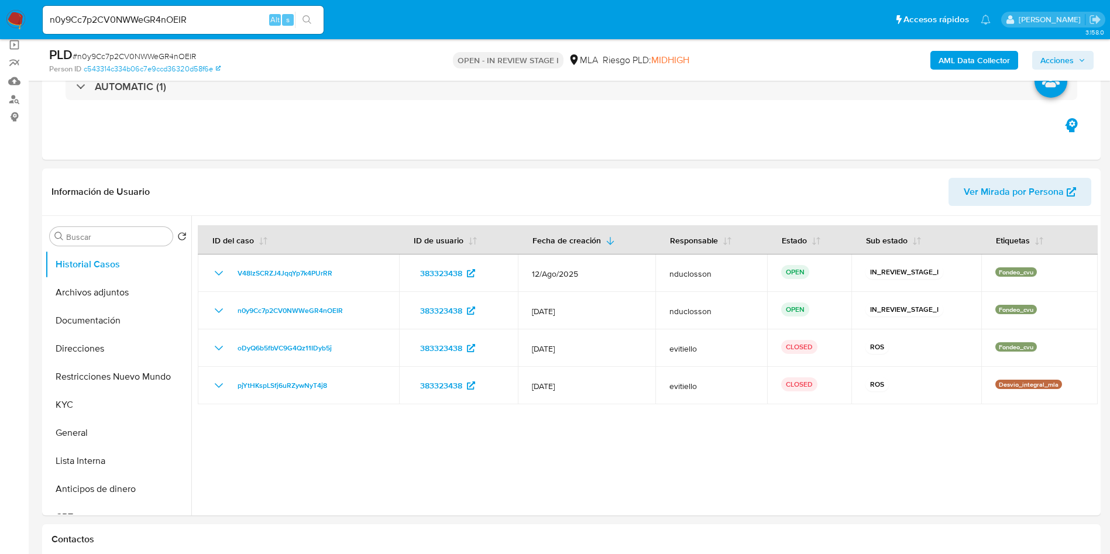
click at [184, 22] on input "n0y9Cc7p2CV0NWWeGR4nOEIR" at bounding box center [183, 19] width 281 height 15
paste input "https://drive.google.com/file/d/1xN3lXSnnb_3pHrDQiPzBxFaUaEPJlVmy/view?usp=driv…"
click at [164, 15] on input "https://drive.google.com/file/d/1xN3lXSnnb_3pHrDQiPzBxFaUaEPJlVmy/view?usp=driv…" at bounding box center [183, 19] width 281 height 15
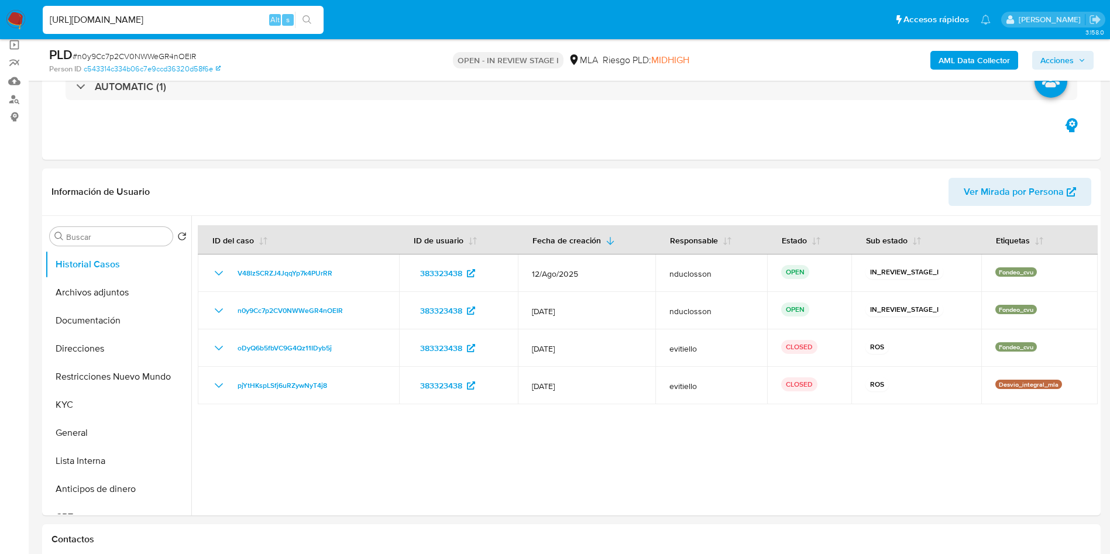
click at [164, 15] on input "https://drive.google.com/file/d/1xN3lXSnnb_3pHrDQiPzBxFaUaEPJlVmy/view?usp=driv…" at bounding box center [183, 19] width 281 height 15
paste input "n0y9Cc7p2CV0NWWeGR4nOEIR"
type input "https://drive.google.com/filen0y9Cc7p2CV0NWWeGR4nOEIRd/1xN3lXSnnb_3pHrDQiPzBxFa…"
click at [164, 15] on input "https://drive.google.com/filen0y9Cc7p2CV0NWWeGR4nOEIRd/1xN3lXSnnb_3pHrDQiPzBxFa…" at bounding box center [183, 19] width 281 height 15
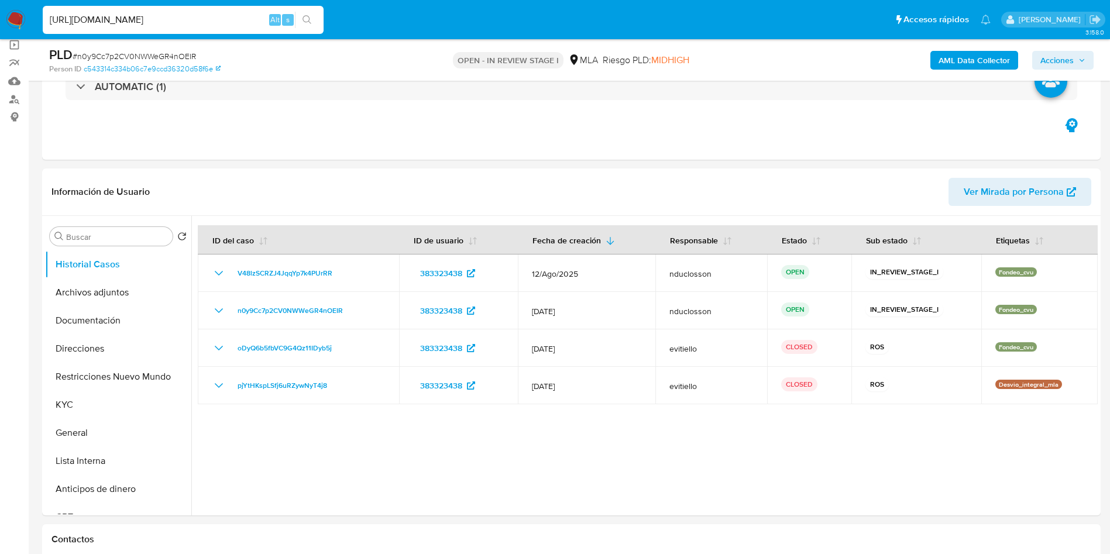
click at [164, 15] on input "https://drive.google.com/filen0y9Cc7p2CV0NWWeGR4nOEIRd/1xN3lXSnnb_3pHrDQiPzBxFa…" at bounding box center [183, 19] width 281 height 15
paste input "n0y9Cc7p2CV0NWWeGR4nOEIR"
type input "n0y9Cc7p2CV0NWWeGR4nOEIR"
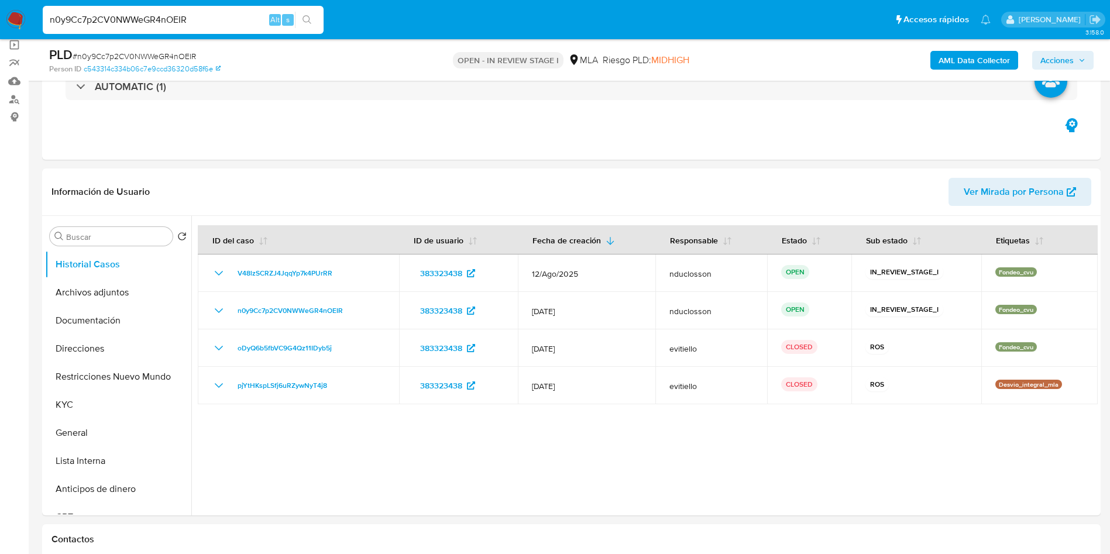
click at [308, 22] on icon "search-icon" at bounding box center [306, 19] width 9 height 9
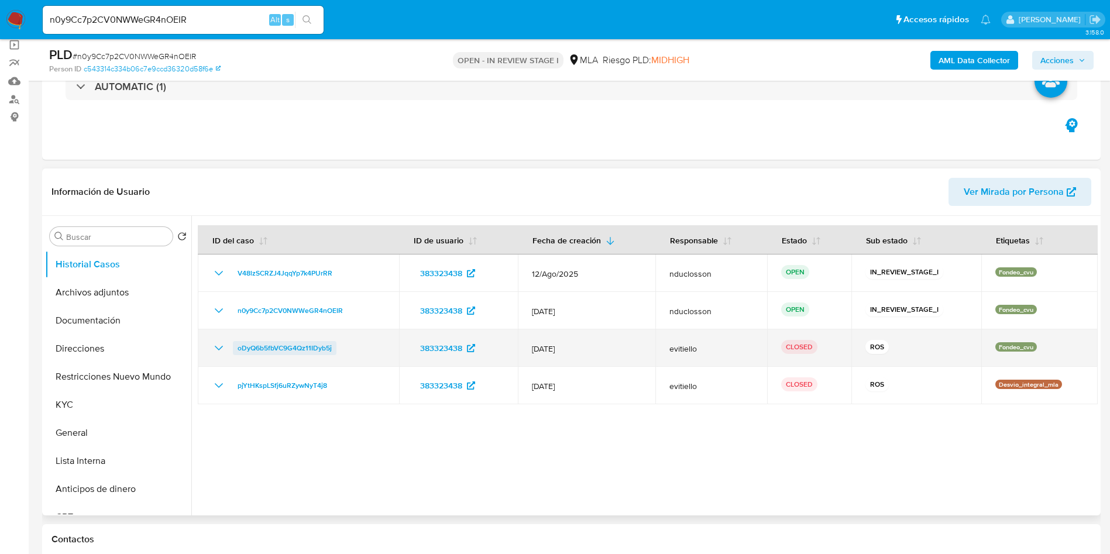
click at [308, 346] on span "oDyQ6b5fbVC9G4Qz11IDyb5j" at bounding box center [284, 348] width 94 height 14
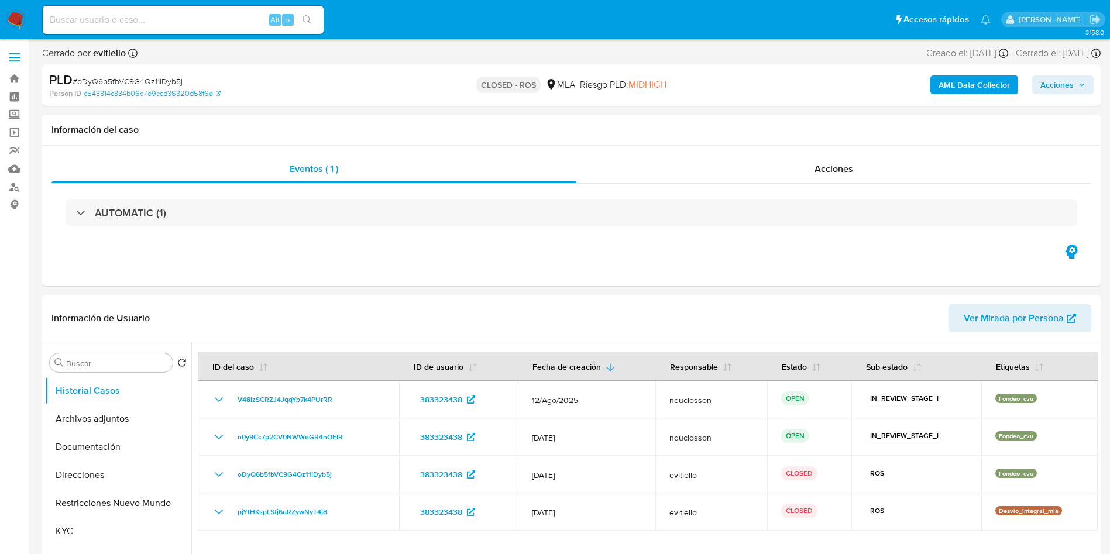
select select "10"
click at [92, 414] on button "Archivos adjuntos" at bounding box center [113, 419] width 137 height 28
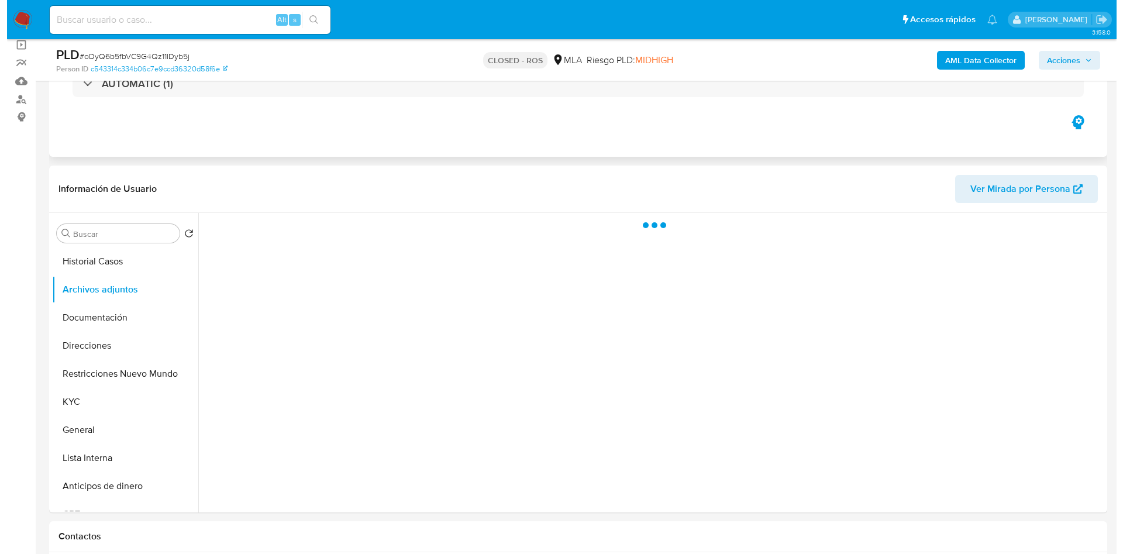
scroll to position [175, 0]
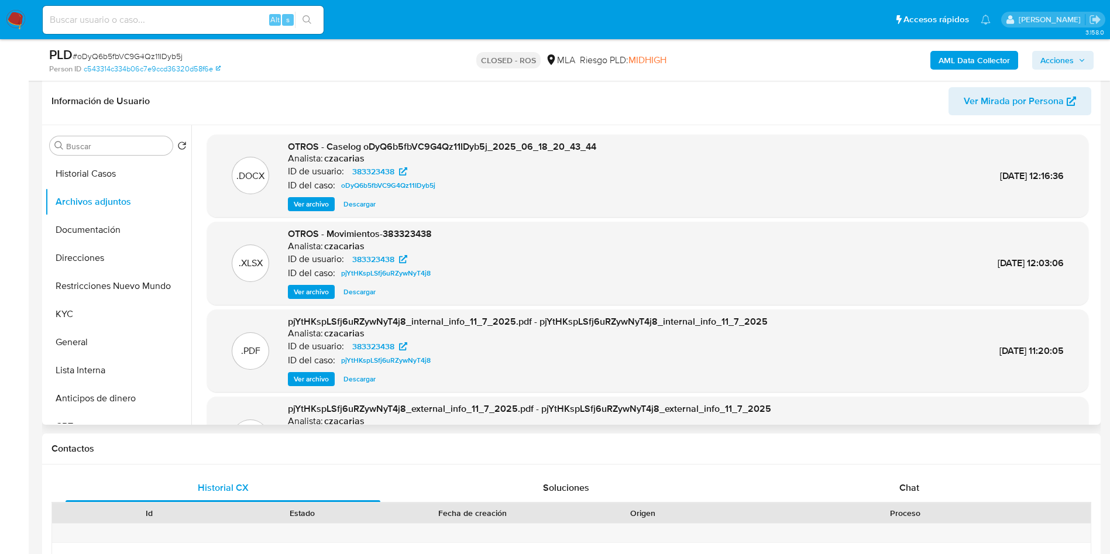
click at [315, 204] on span "Ver archivo" at bounding box center [311, 204] width 35 height 12
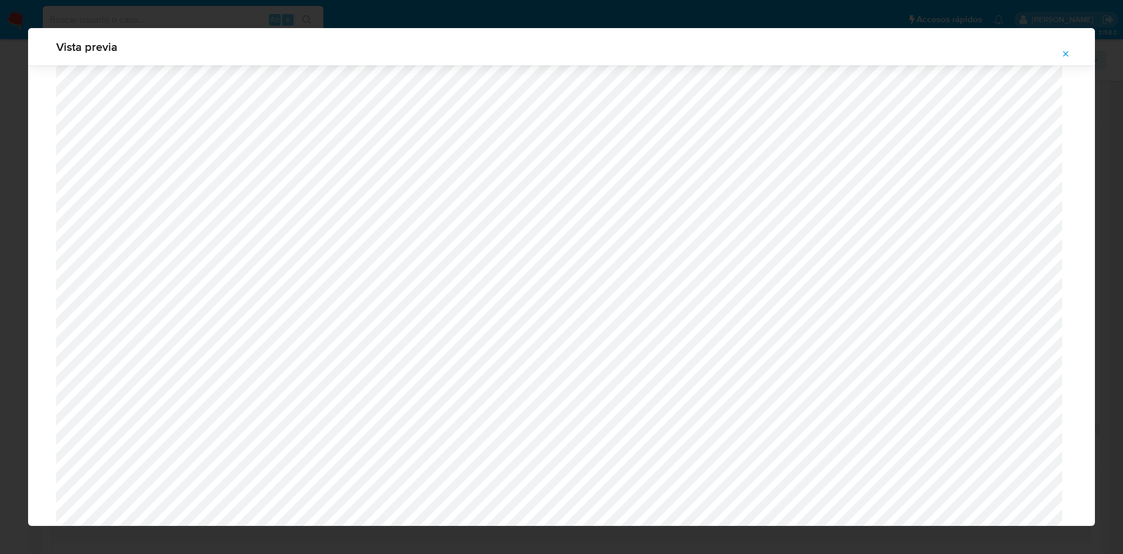
scroll to position [415, 0]
drag, startPoint x: 1061, startPoint y: 42, endPoint x: 1063, endPoint y: 49, distance: 6.8
click at [1061, 42] on span "Vista previa" at bounding box center [561, 47] width 1011 height 12
click at [1065, 51] on icon "Attachment preview" at bounding box center [1065, 53] width 9 height 9
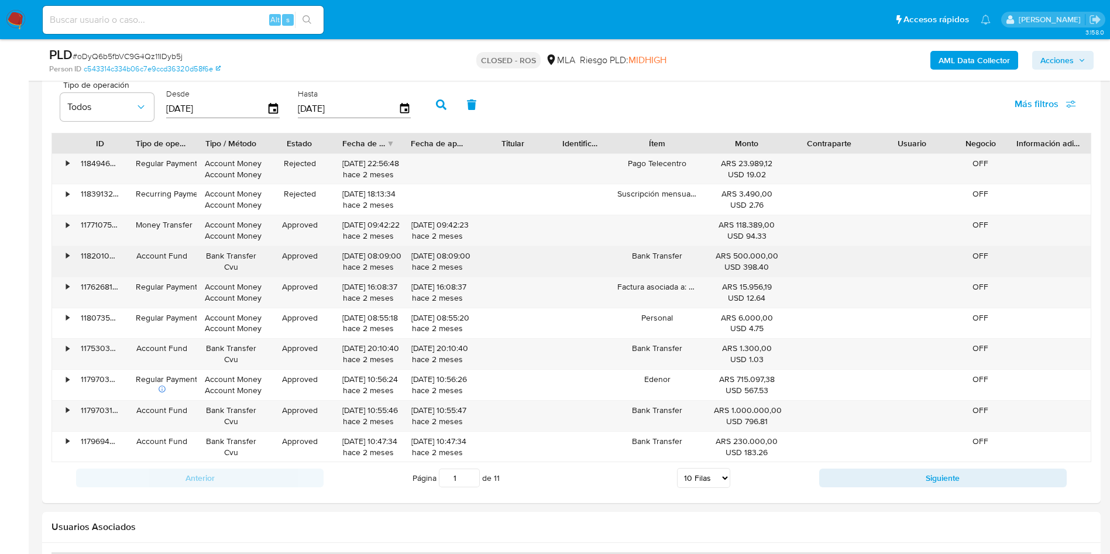
scroll to position [1228, 0]
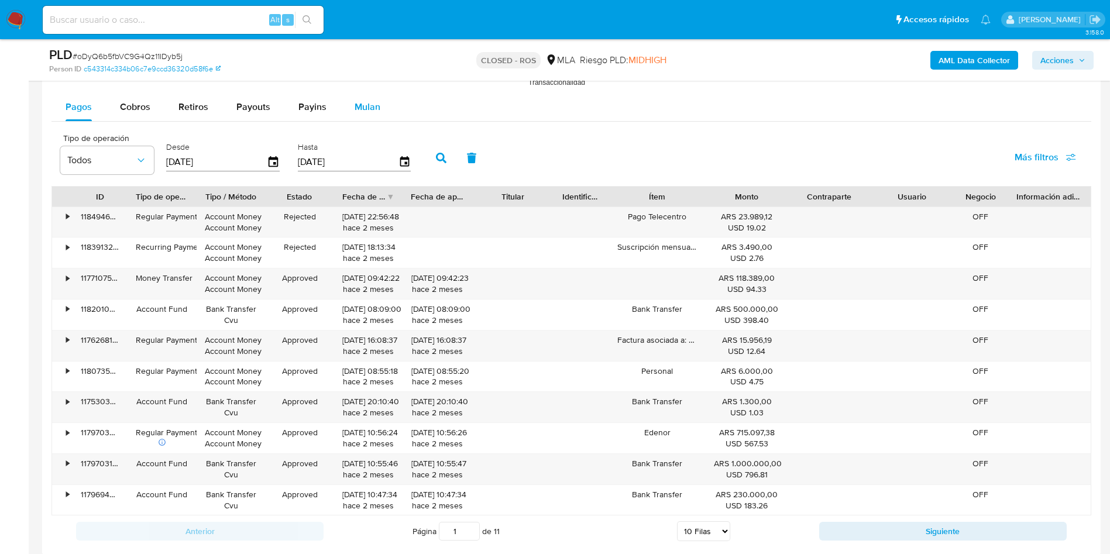
click at [348, 118] on button "Mulan" at bounding box center [367, 107] width 54 height 28
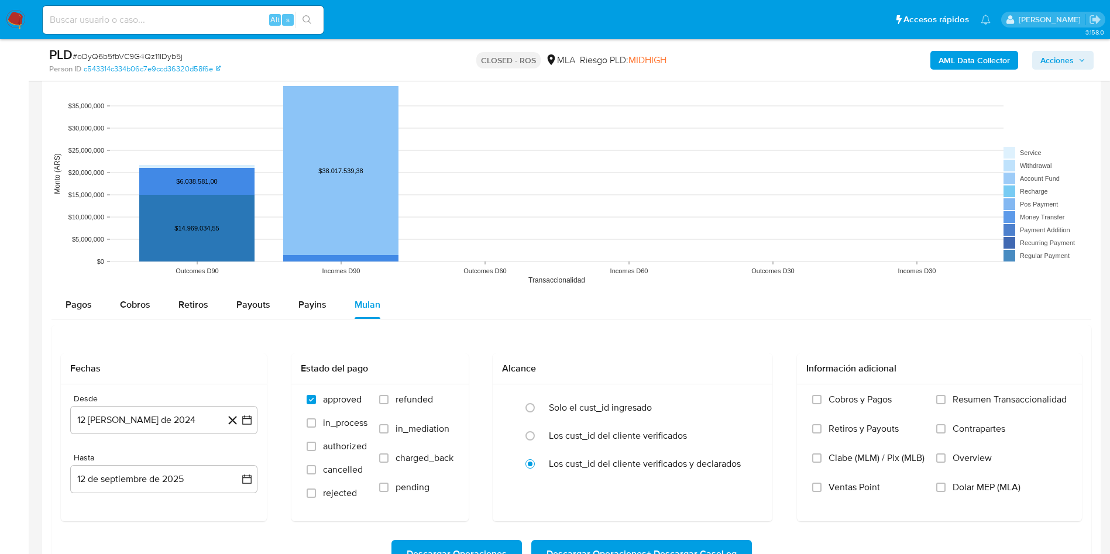
scroll to position [1053, 0]
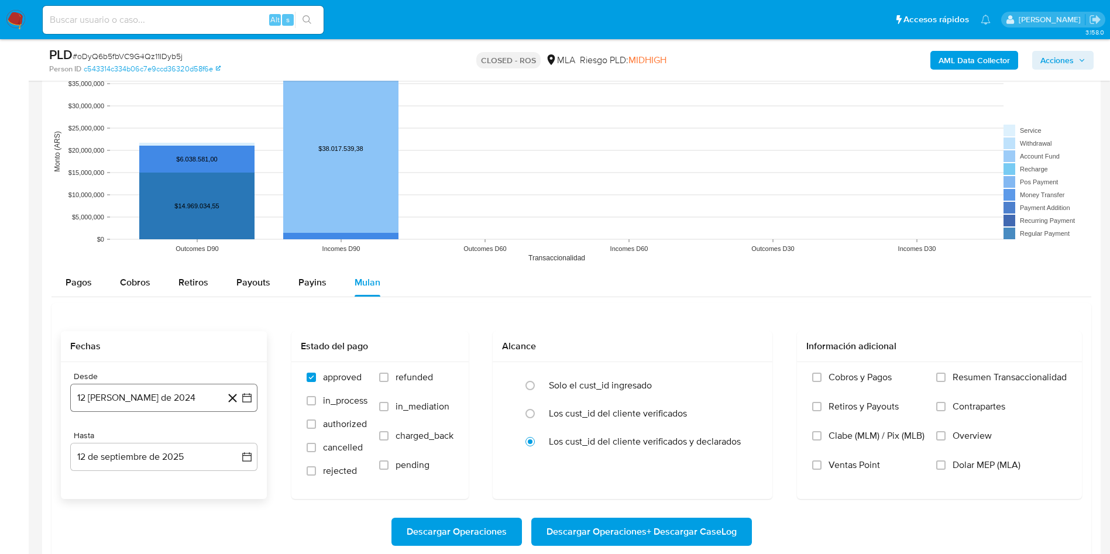
click at [140, 396] on button "12 [PERSON_NAME] de 2024" at bounding box center [163, 398] width 187 height 28
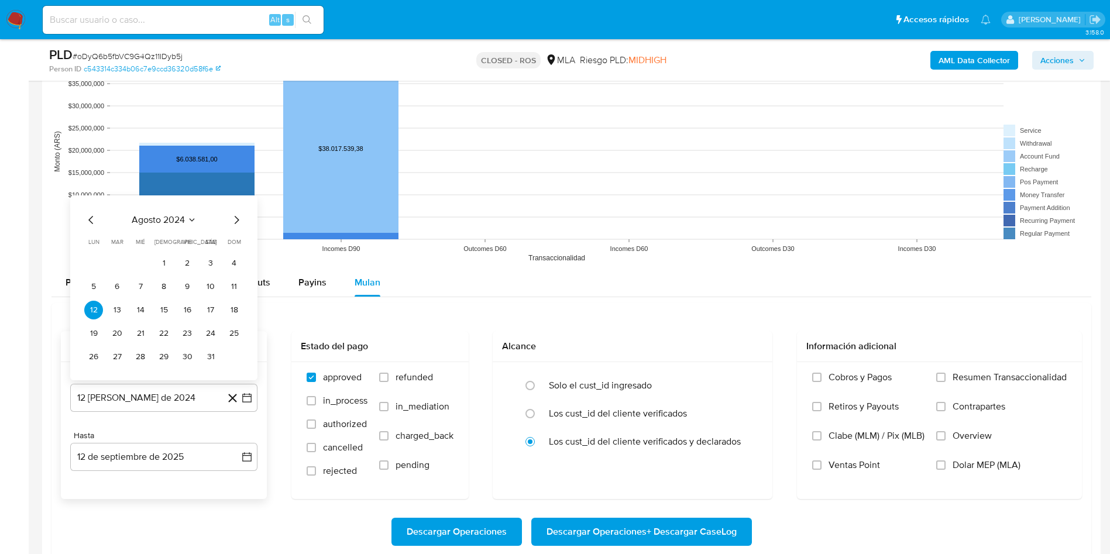
click at [188, 217] on icon "Seleccionar mes y año" at bounding box center [191, 219] width 9 height 9
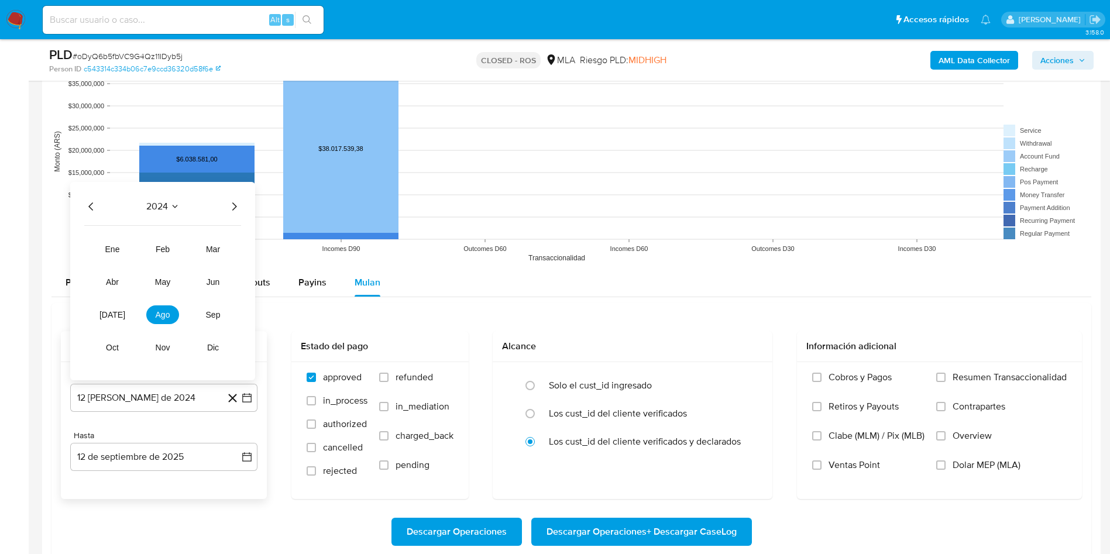
click at [233, 209] on icon "Año siguiente" at bounding box center [234, 206] width 5 height 8
click at [205, 282] on button "jun" at bounding box center [213, 282] width 33 height 19
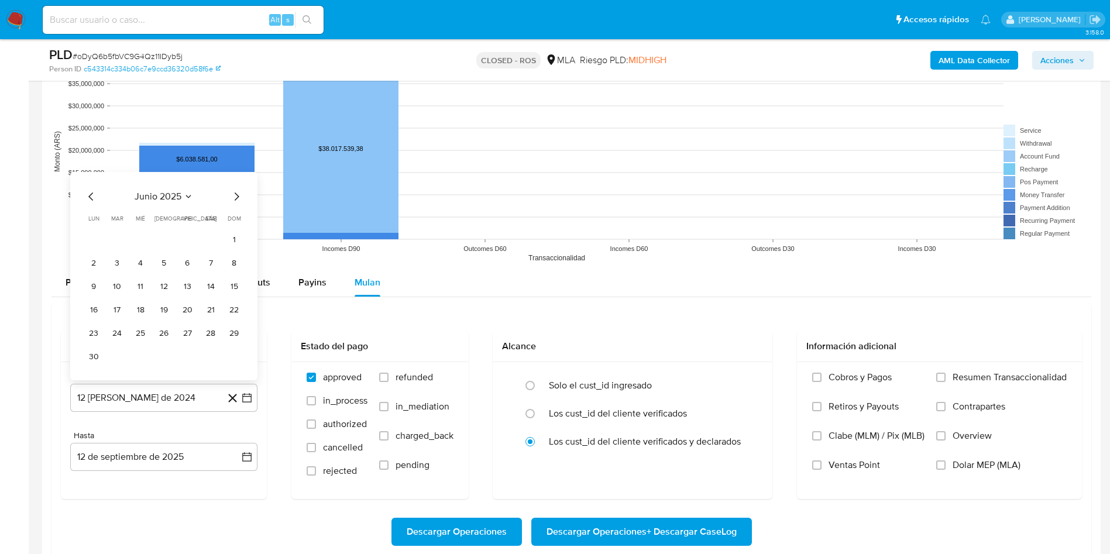
click at [231, 239] on button "1" at bounding box center [234, 239] width 19 height 19
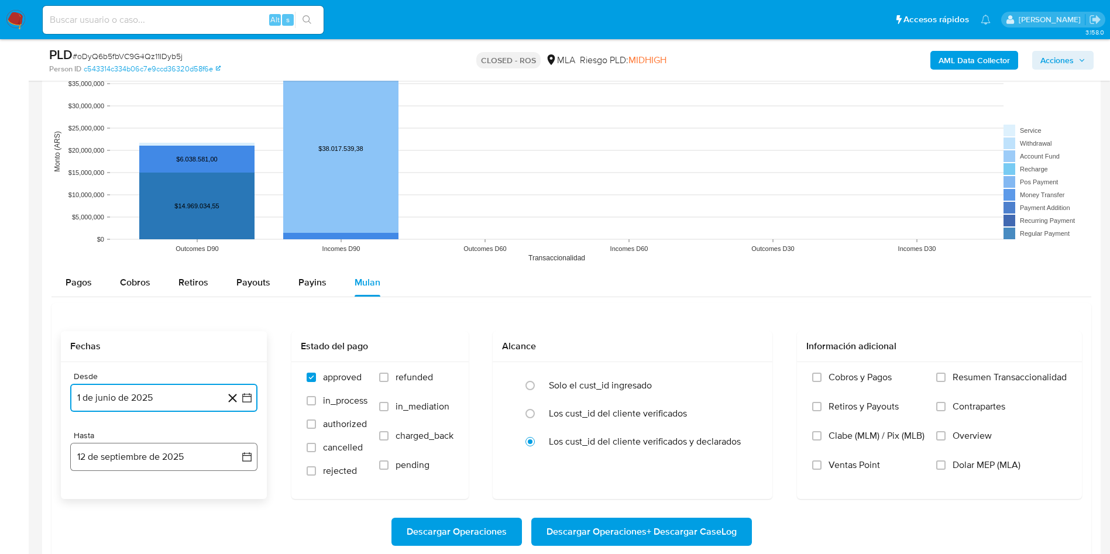
click at [154, 464] on button "12 de septiembre de 2025" at bounding box center [163, 457] width 187 height 28
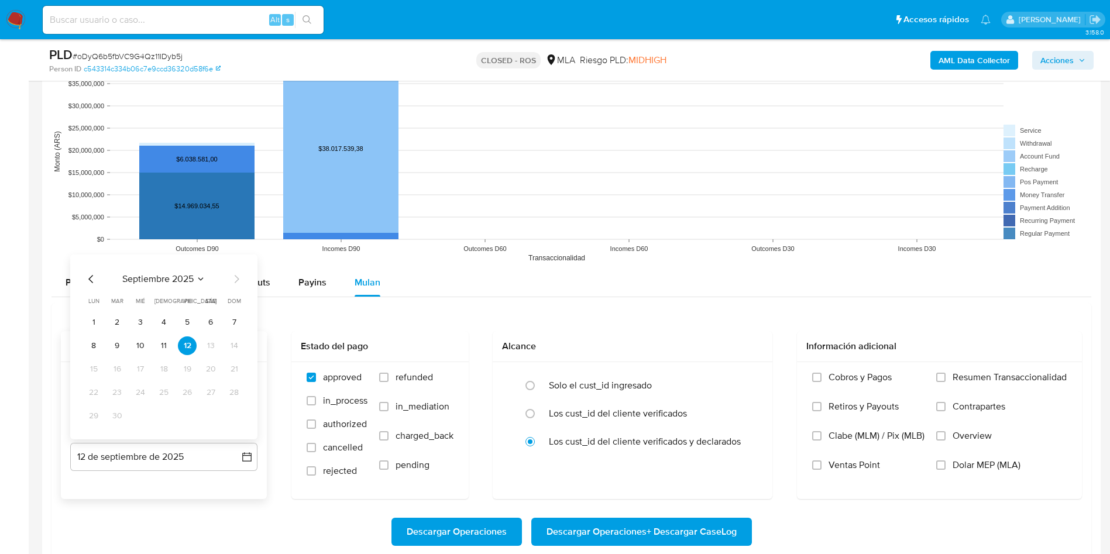
click at [150, 281] on span "septiembre 2025" at bounding box center [157, 279] width 71 height 12
click at [113, 369] on span "[DATE]" at bounding box center [112, 373] width 26 height 9
click at [170, 419] on button "31" at bounding box center [163, 416] width 19 height 19
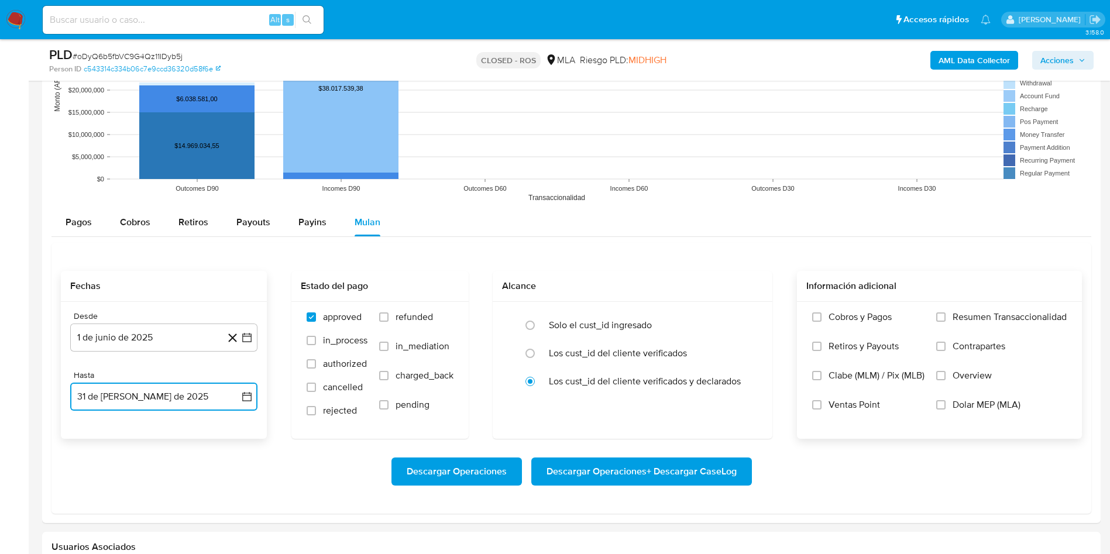
scroll to position [1141, 0]
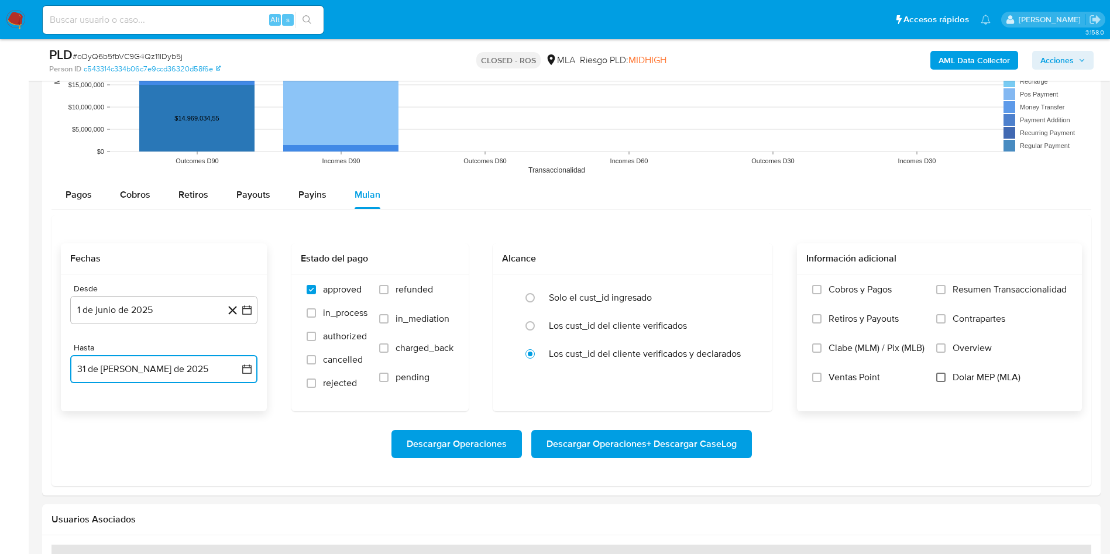
click at [944, 380] on input "Dolar MEP (MLA)" at bounding box center [940, 377] width 9 height 9
click at [609, 448] on span "Descargar Operaciones + Descargar CaseLog" at bounding box center [641, 444] width 190 height 26
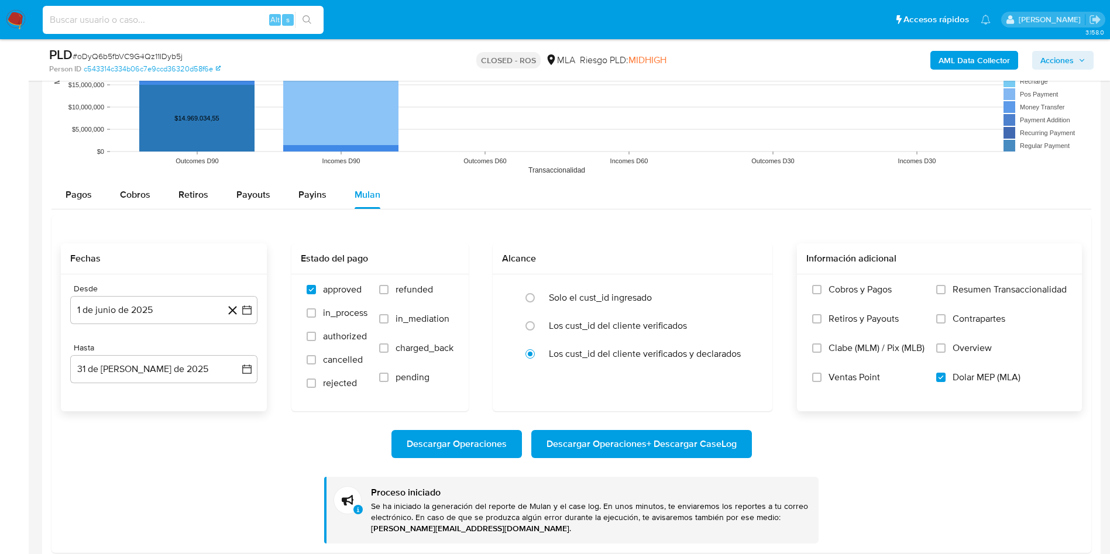
click at [163, 13] on input at bounding box center [183, 19] width 281 height 15
paste input "iyfgEZy50PClBbZzOsz94D6h"
type input "iyfgEZy50PClBbZzOsz94D6h"
click at [314, 22] on button "search-icon" at bounding box center [307, 20] width 24 height 16
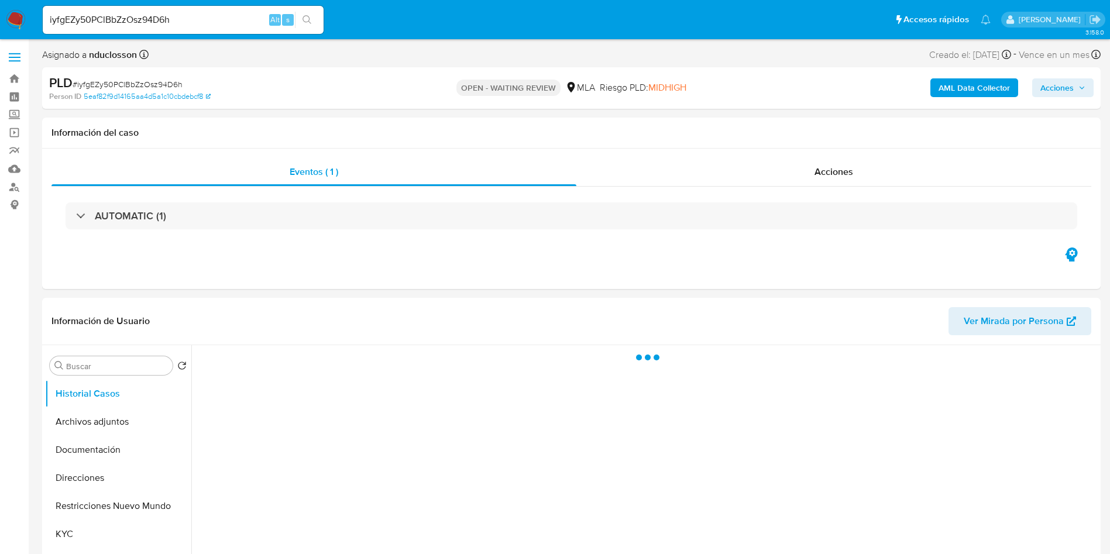
select select "10"
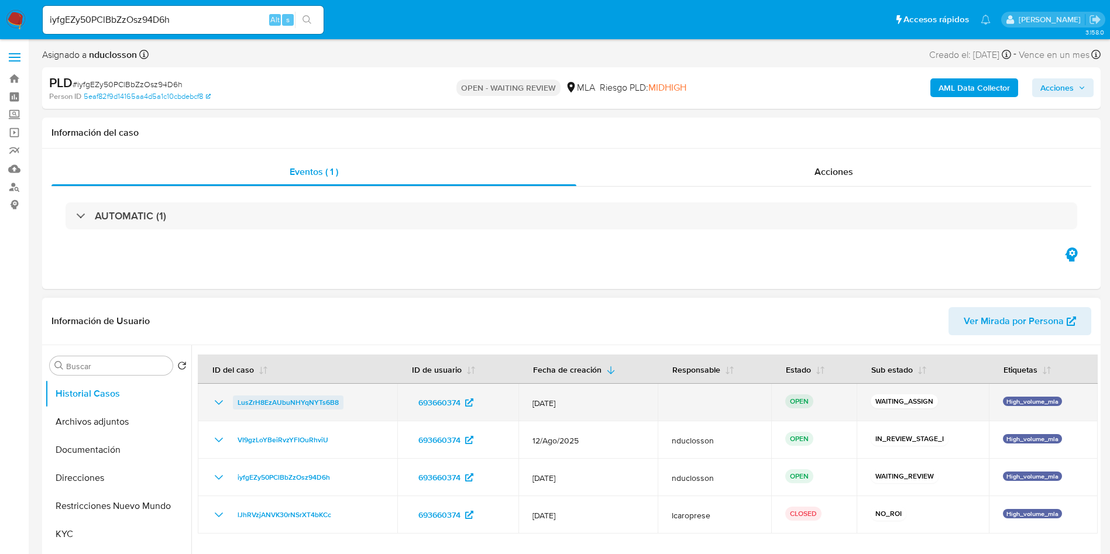
drag, startPoint x: 345, startPoint y: 405, endPoint x: 233, endPoint y: 396, distance: 112.7
click at [233, 396] on div "LusZrH8EzAUbuNHYqNYTs6B8" at bounding box center [297, 402] width 171 height 14
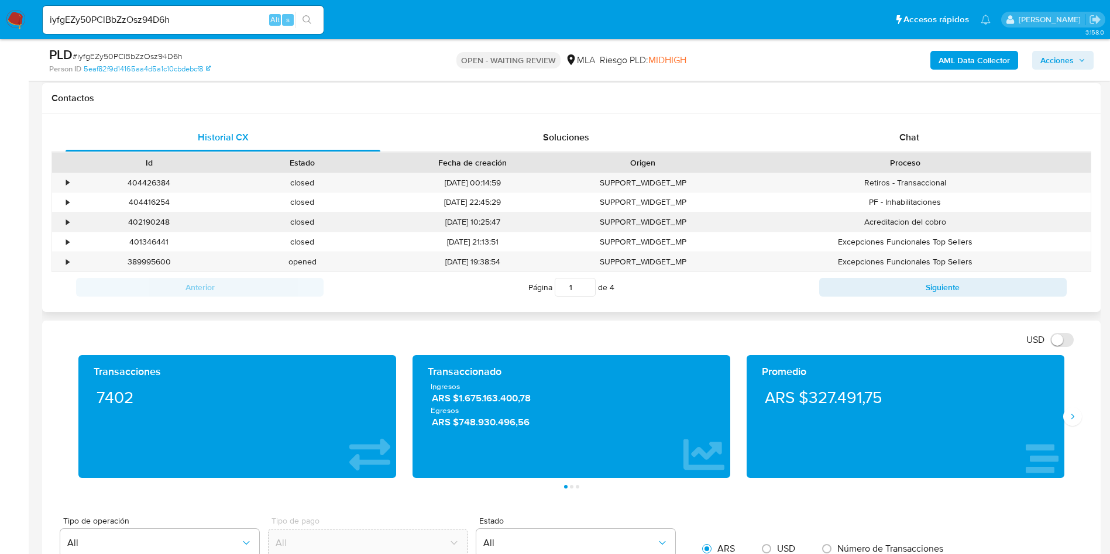
scroll to position [439, 0]
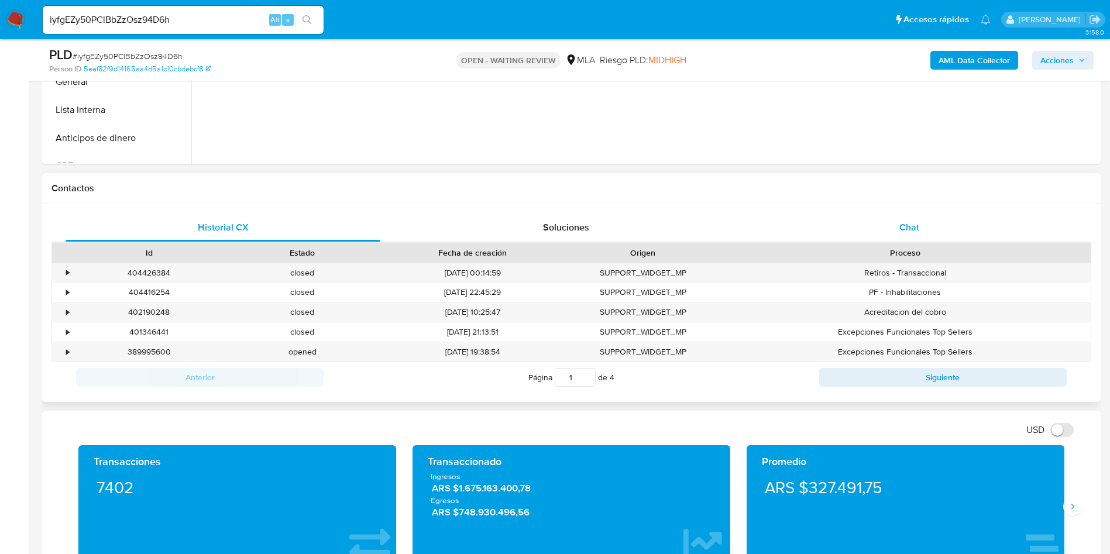
click at [917, 226] on span "Chat" at bounding box center [909, 227] width 20 height 13
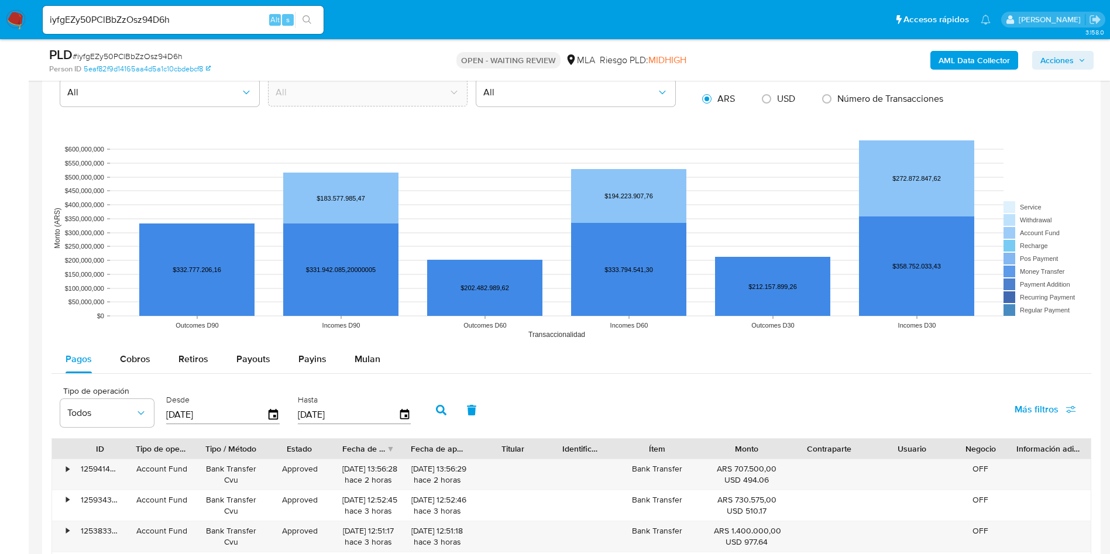
scroll to position [1404, 0]
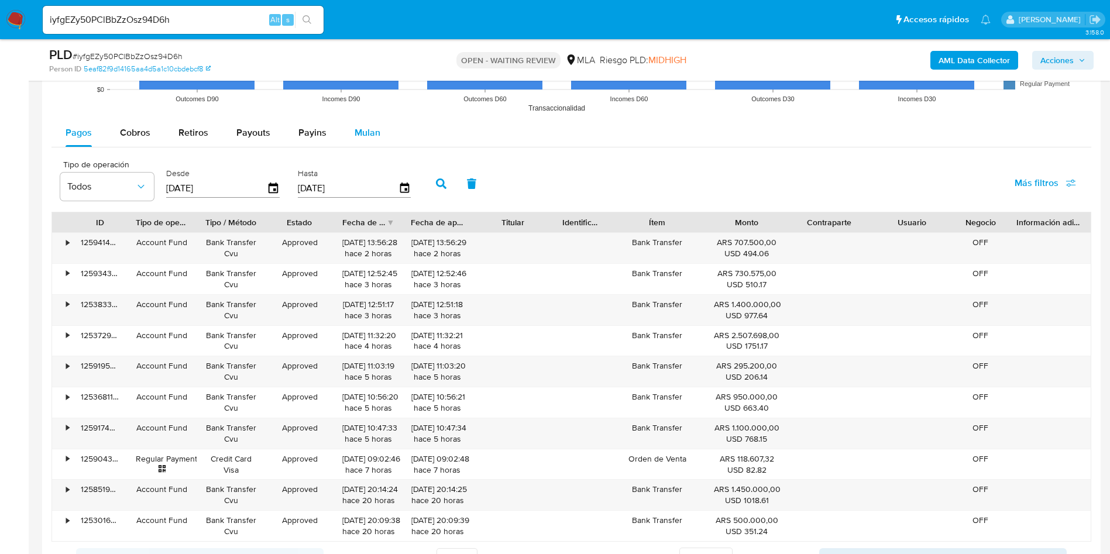
click at [378, 134] on button "Mulan" at bounding box center [367, 133] width 54 height 28
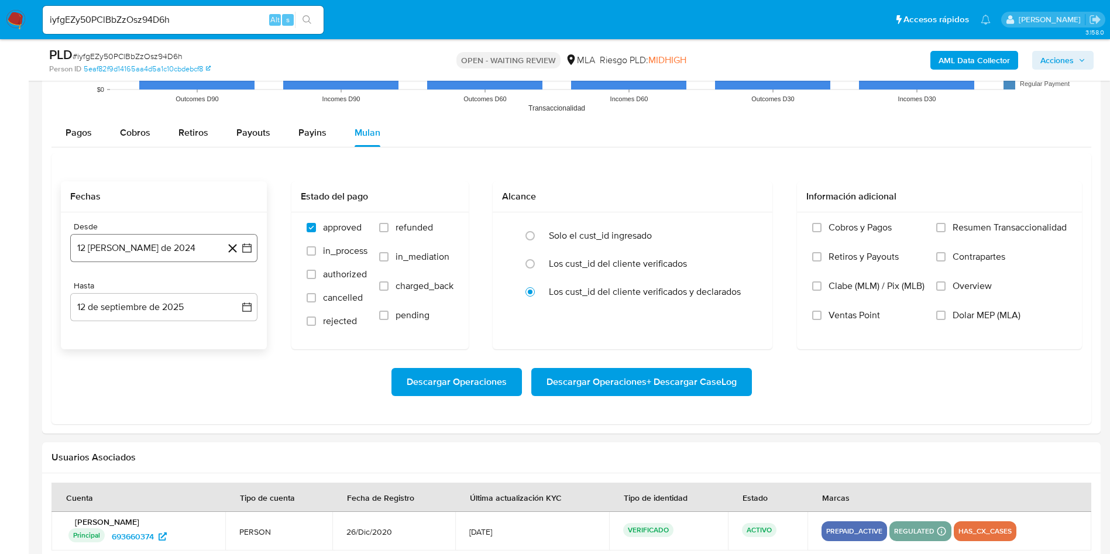
click at [170, 241] on button "12 de agosto de 2024" at bounding box center [163, 248] width 187 height 28
click at [198, 289] on div "agosto 2024" at bounding box center [163, 290] width 159 height 14
click at [195, 290] on icon "Seleccionar mes y año" at bounding box center [191, 289] width 9 height 9
click at [236, 287] on icon "Año siguiente" at bounding box center [234, 290] width 14 height 14
click at [157, 361] on span "may" at bounding box center [162, 365] width 15 height 9
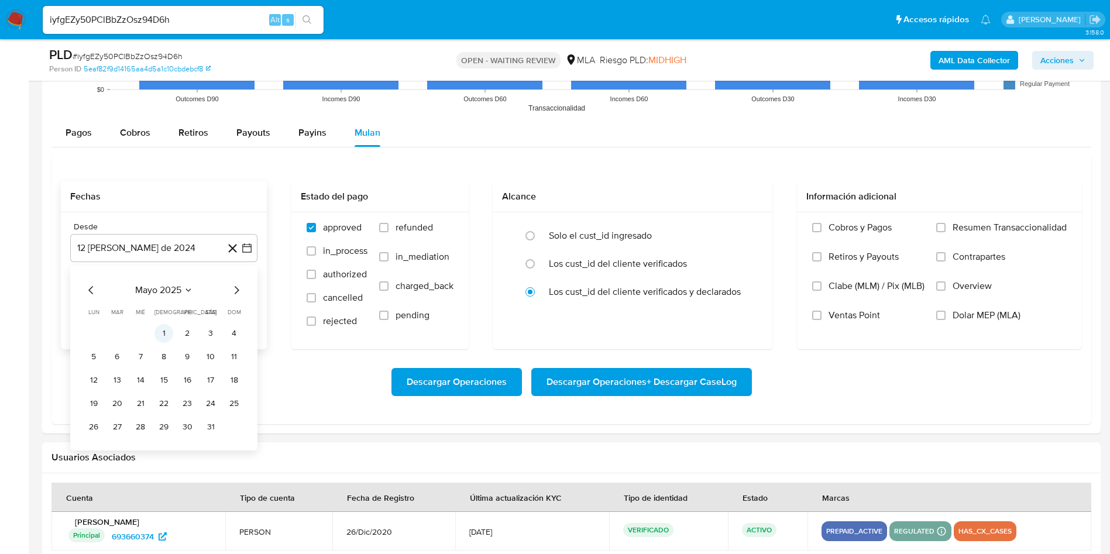
click at [167, 331] on button "1" at bounding box center [163, 333] width 19 height 19
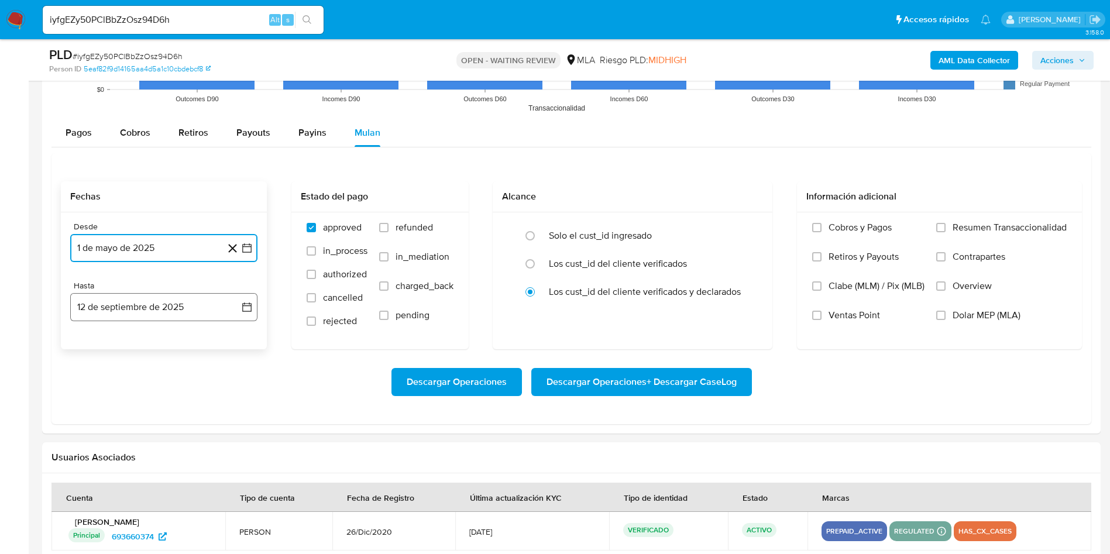
click at [171, 307] on button "12 de septiembre de 2025" at bounding box center [163, 307] width 187 height 28
click at [91, 347] on icon "Mes anterior" at bounding box center [91, 349] width 14 height 14
click at [233, 494] on button "31" at bounding box center [234, 486] width 19 height 19
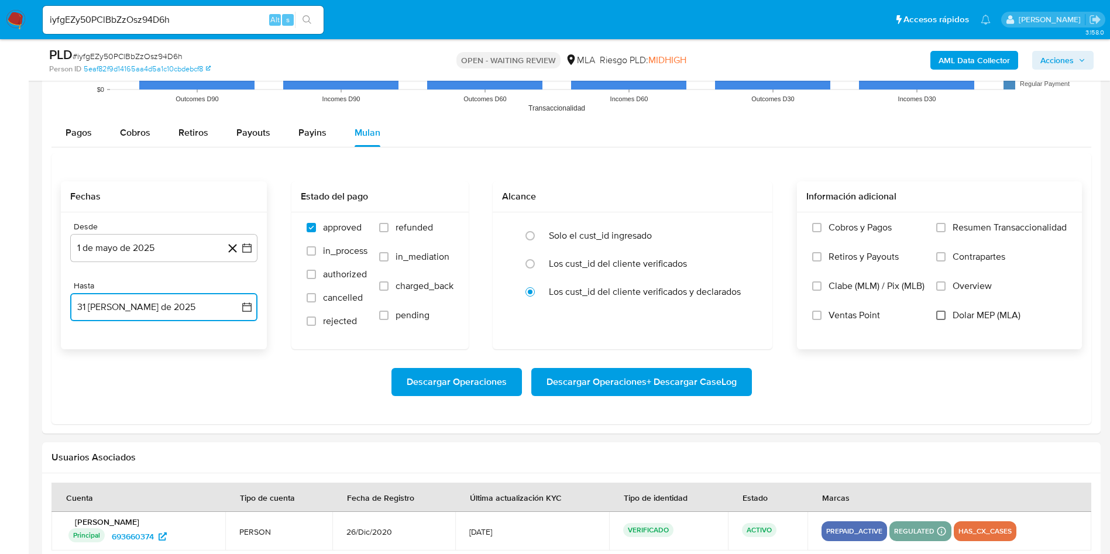
click at [944, 315] on input "Dolar MEP (MLA)" at bounding box center [940, 315] width 9 height 9
click at [596, 377] on span "Descargar Operaciones + Descargar CaseLog" at bounding box center [641, 382] width 190 height 26
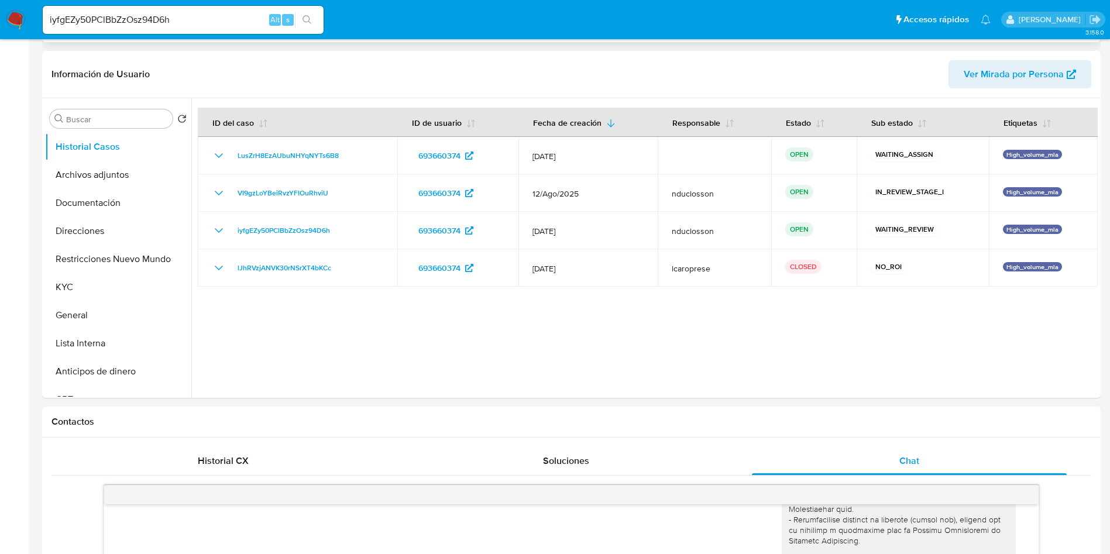
scroll to position [0, 0]
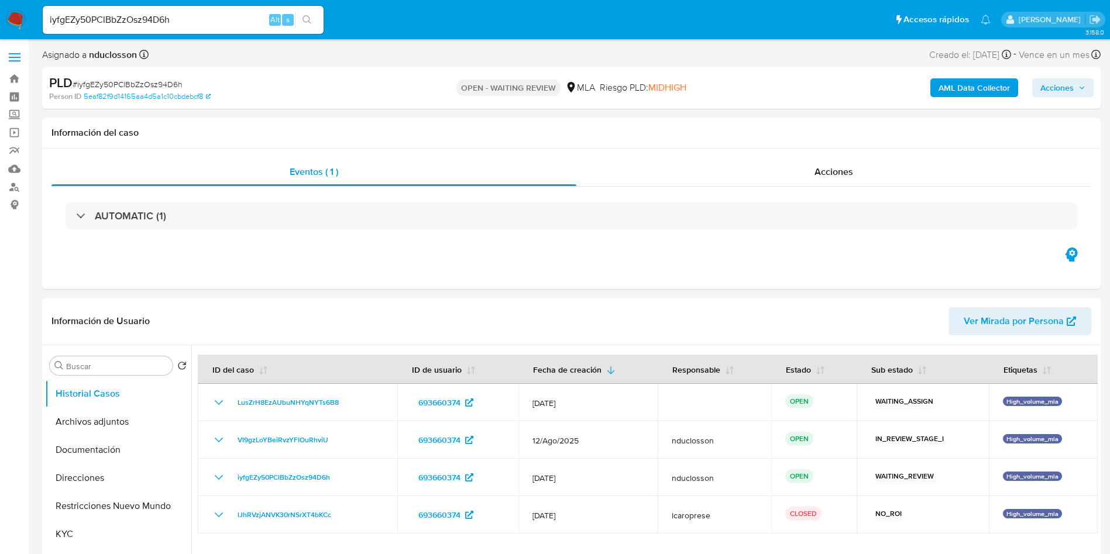
click at [136, 12] on input "iyfgEZy50PClBbZzOsz94D6h" at bounding box center [183, 19] width 281 height 15
paste input "n0y9Cc7p2CV0NWWeGR4nOEIR"
type input "n0y9Cc7p2CV0NWWeGR4nOEIR"
click at [301, 19] on button "search-icon" at bounding box center [307, 20] width 24 height 16
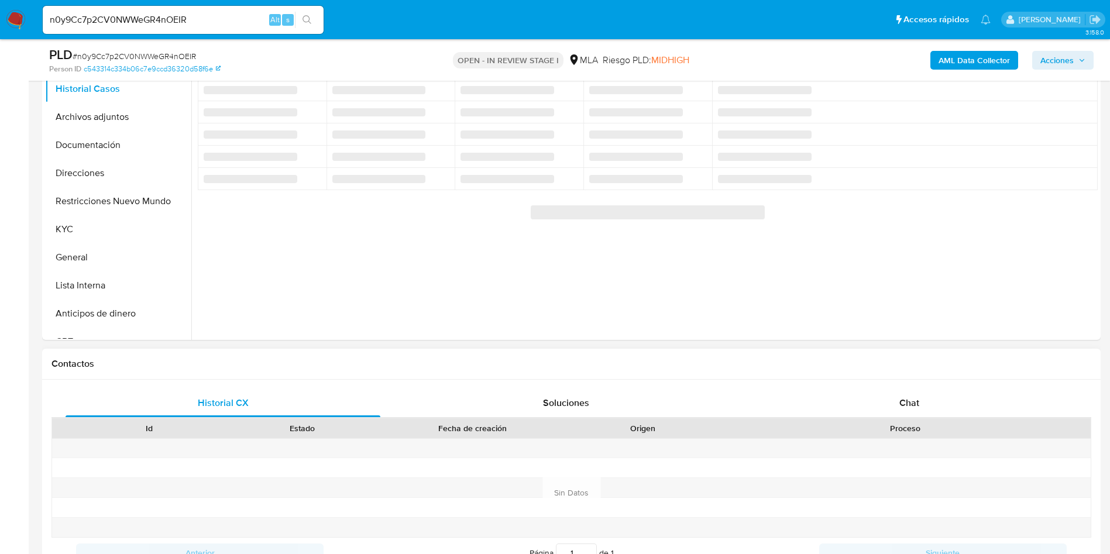
scroll to position [88, 0]
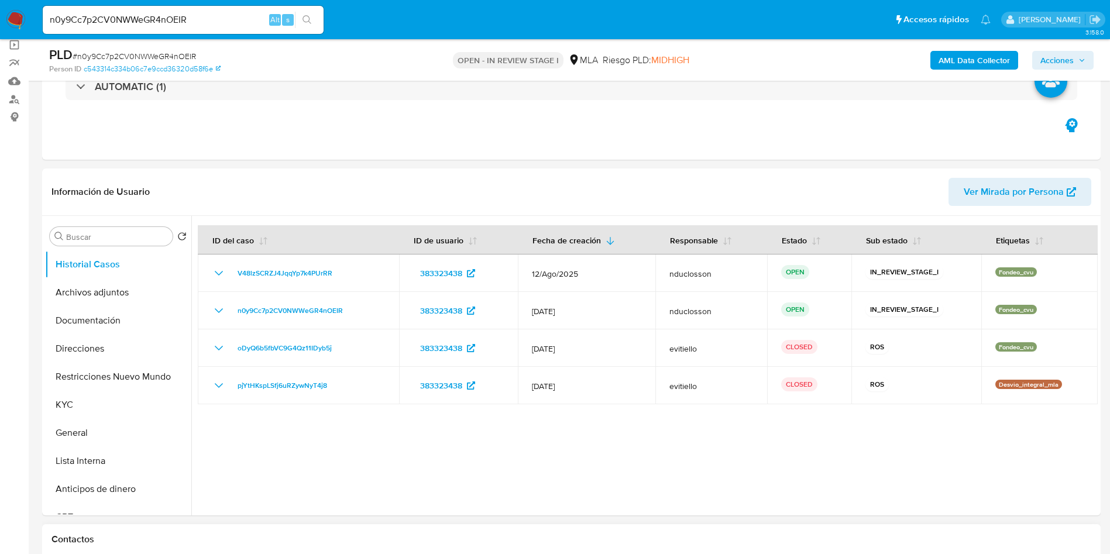
select select "10"
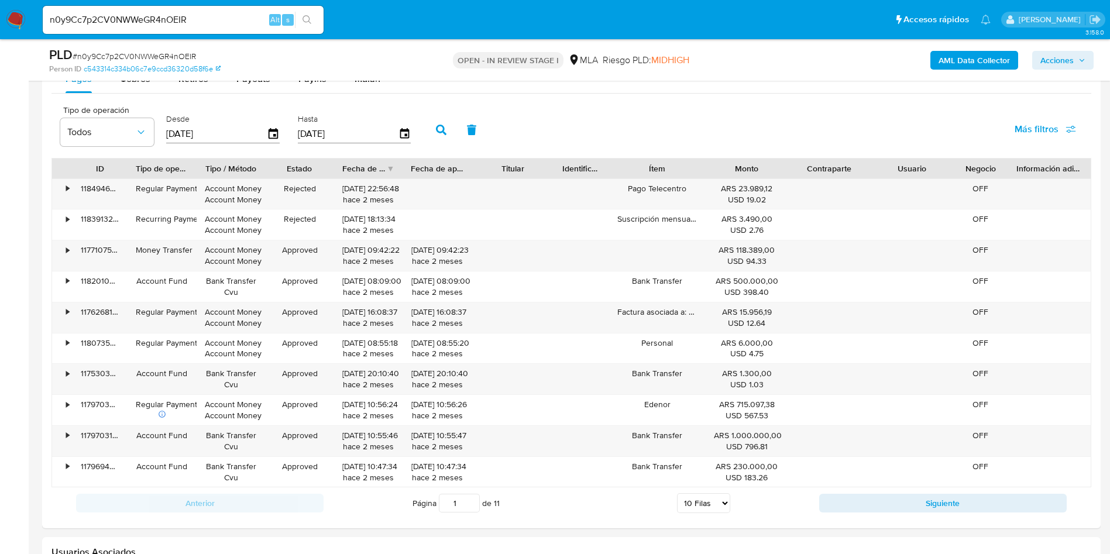
scroll to position [1168, 0]
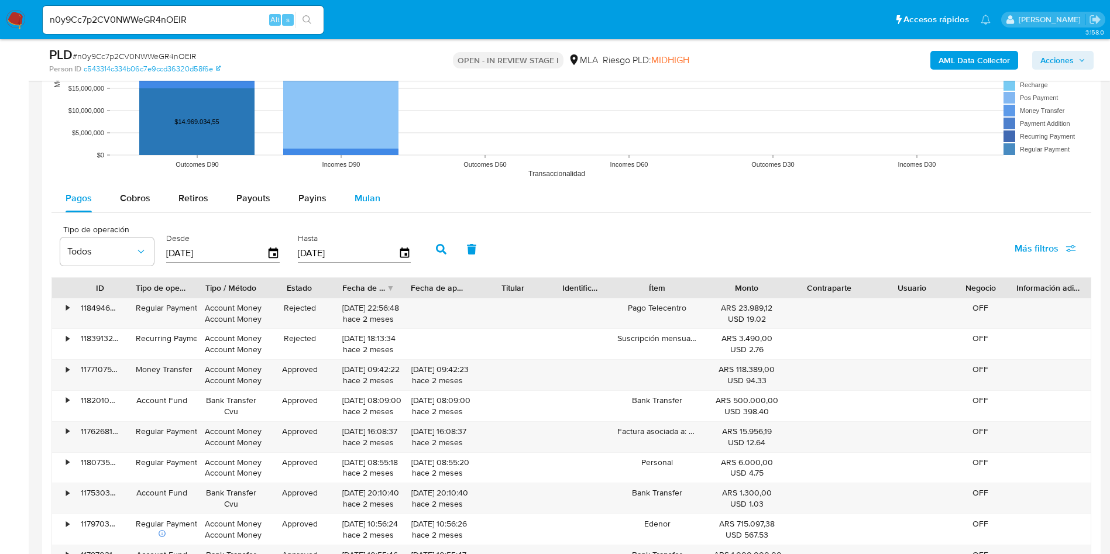
click at [343, 199] on button "Mulan" at bounding box center [367, 198] width 54 height 28
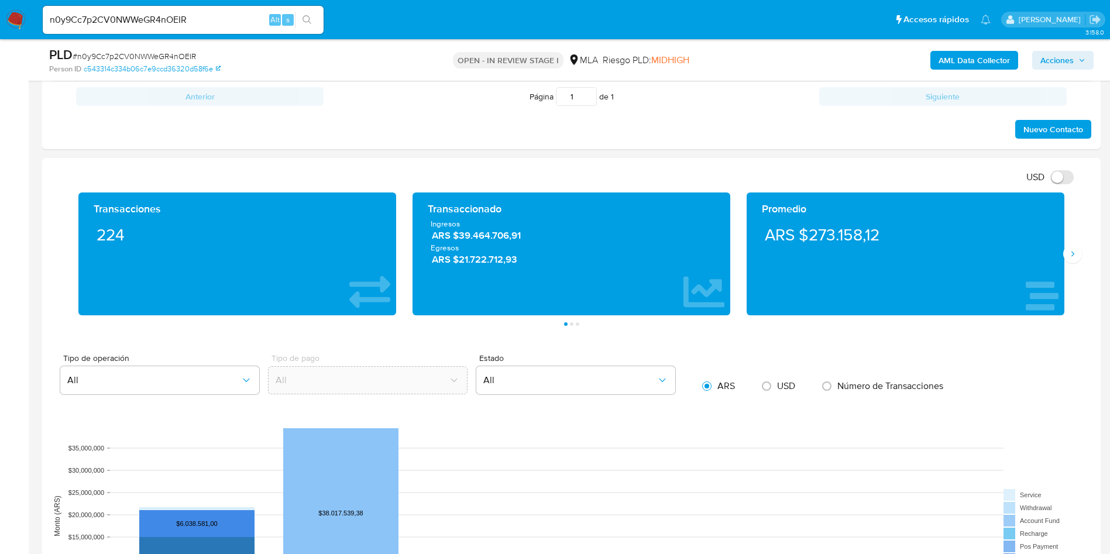
scroll to position [642, 0]
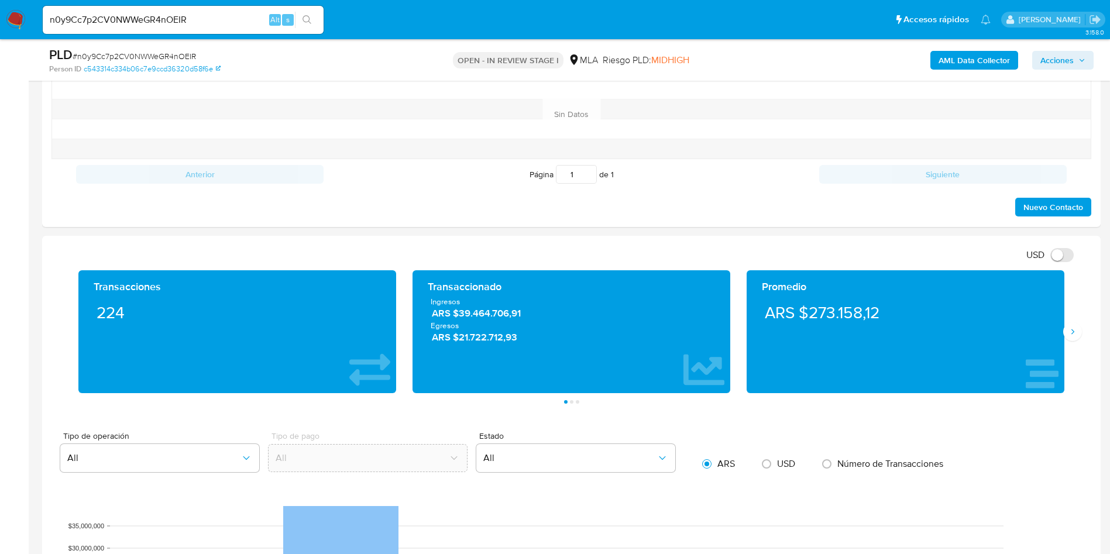
click at [143, 12] on input "n0y9Cc7p2CV0NWWeGR4nOEIR" at bounding box center [183, 19] width 281 height 15
paste input "OgHDteO2GQkyG99xjEVya9Hl"
type input "OgHDteO2GQkyG99xjEVya9Hl"
click at [302, 26] on button "search-icon" at bounding box center [307, 20] width 24 height 16
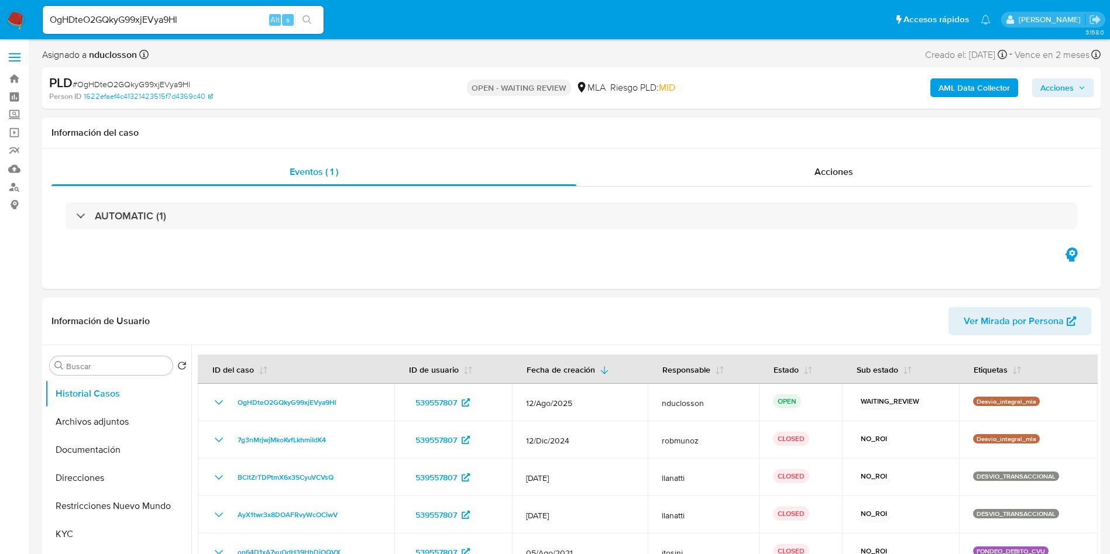
select select "10"
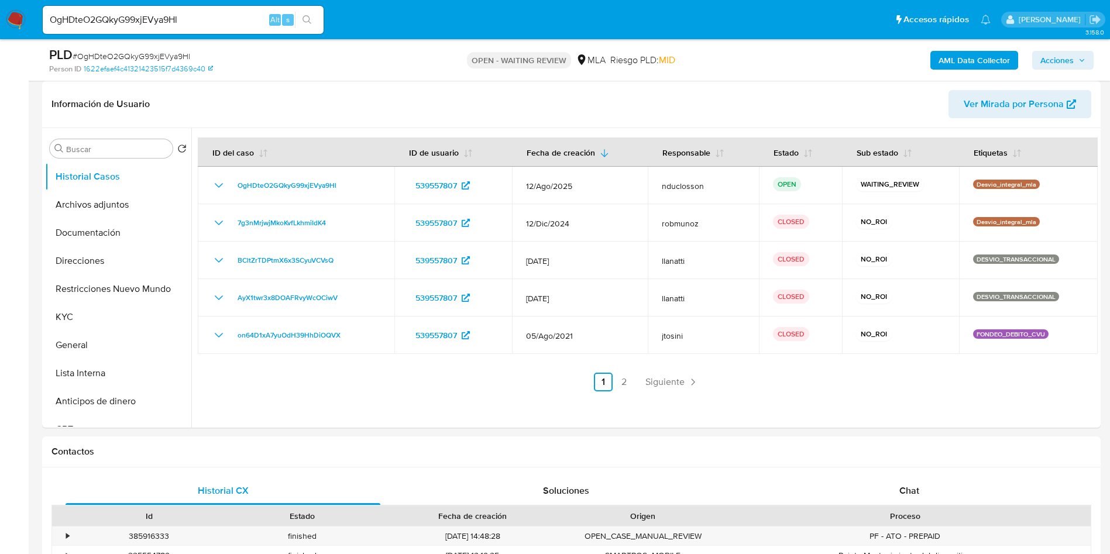
click at [154, 16] on input "OgHDteO2GQkyG99xjEVya9Hl" at bounding box center [183, 19] width 281 height 15
paste input "VqAK9n5gQU6QVnAS8mQxjm2R"
type input "VqAK9n5gQU6QVnAS8mQxjm2R"
click at [307, 15] on icon "search-icon" at bounding box center [306, 19] width 9 height 9
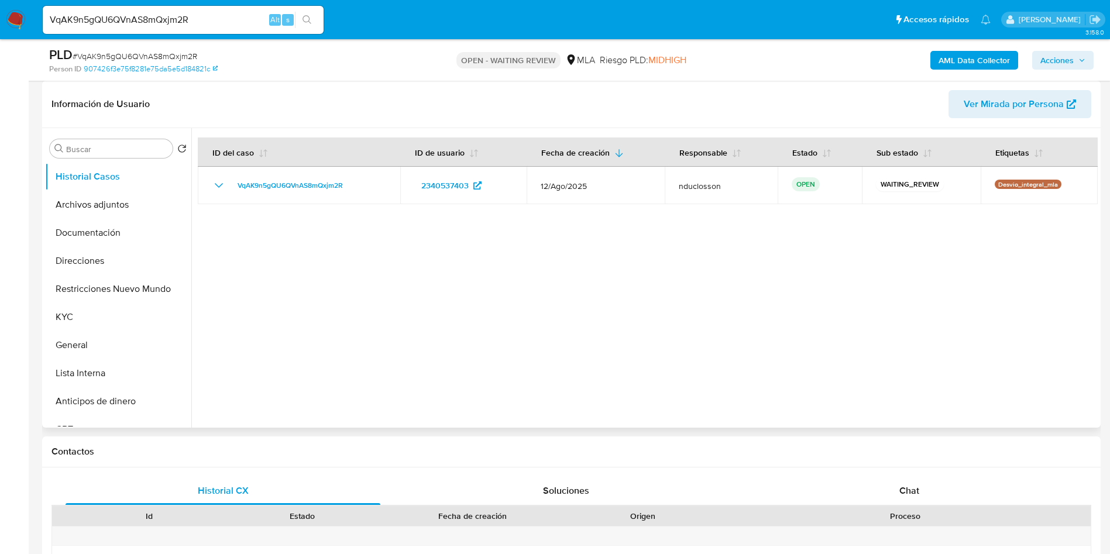
select select "10"
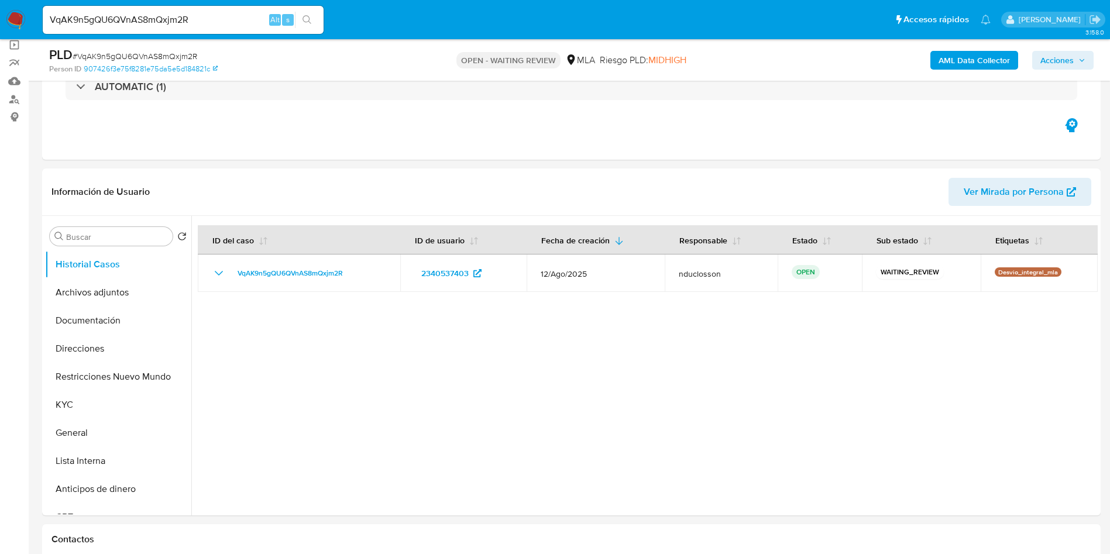
click at [146, 22] on input "VqAK9n5gQU6QVnAS8mQxjm2R" at bounding box center [183, 19] width 281 height 15
paste input "qC4xU3ZlfbHlndMc0WTtgSAS"
type input "qC4xU3ZlfbHlndMc0WTtgSAS"
click at [304, 25] on button "search-icon" at bounding box center [307, 20] width 24 height 16
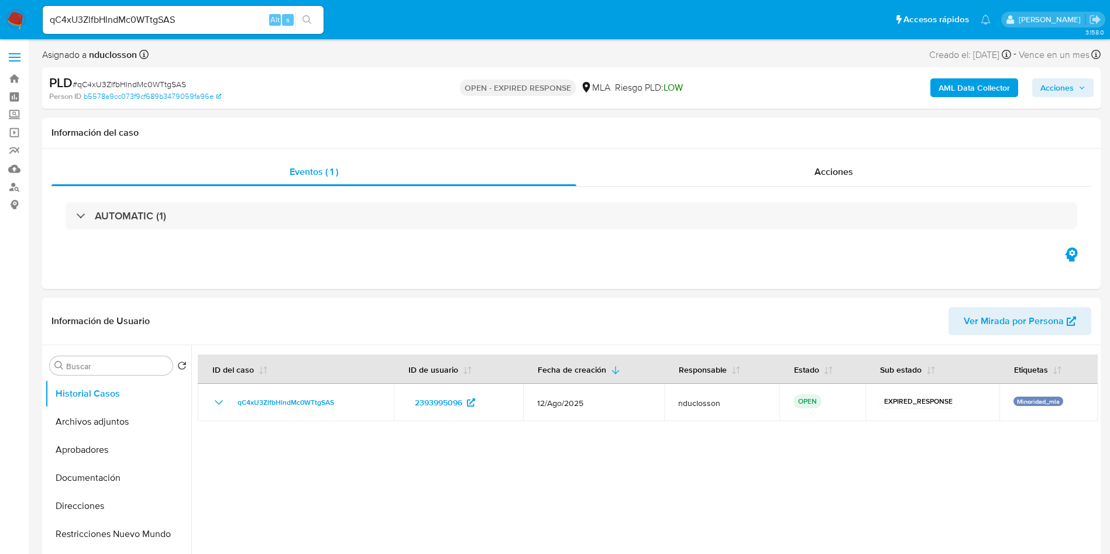
select select "10"
click at [164, 8] on div "qC4xU3ZlfbHlndMc0WTtgSAS Alt s" at bounding box center [183, 20] width 281 height 28
click at [153, 20] on input "qC4xU3ZlfbHlndMc0WTtgSAS" at bounding box center [183, 19] width 281 height 15
paste input "VI8K4eRUfRXZd4QWkUi9ubDQ"
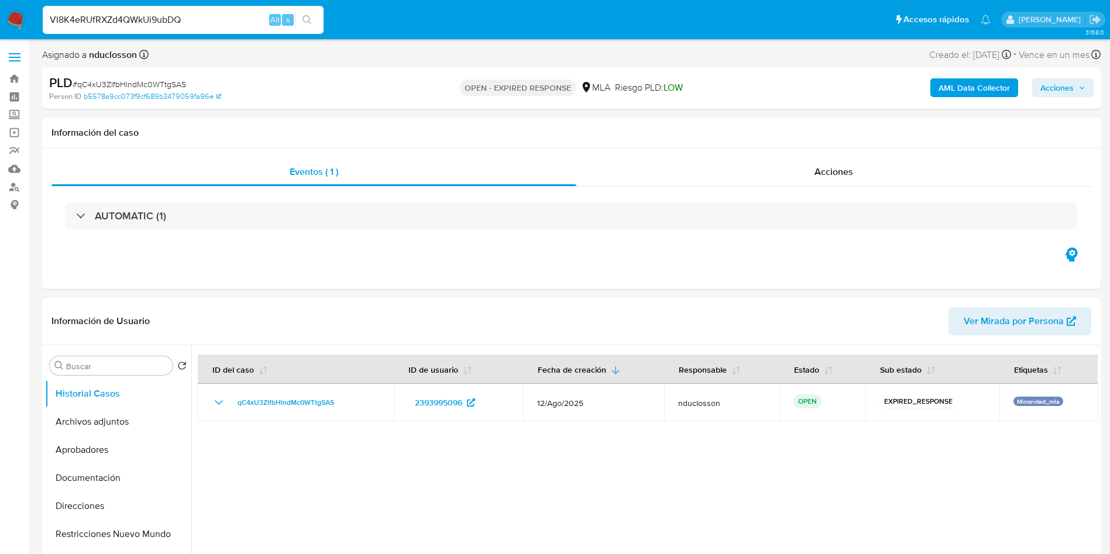
type input "VI8K4eRUfRXZd4QWkUi9ubDQ"
click at [304, 22] on icon "search-icon" at bounding box center [306, 19] width 9 height 9
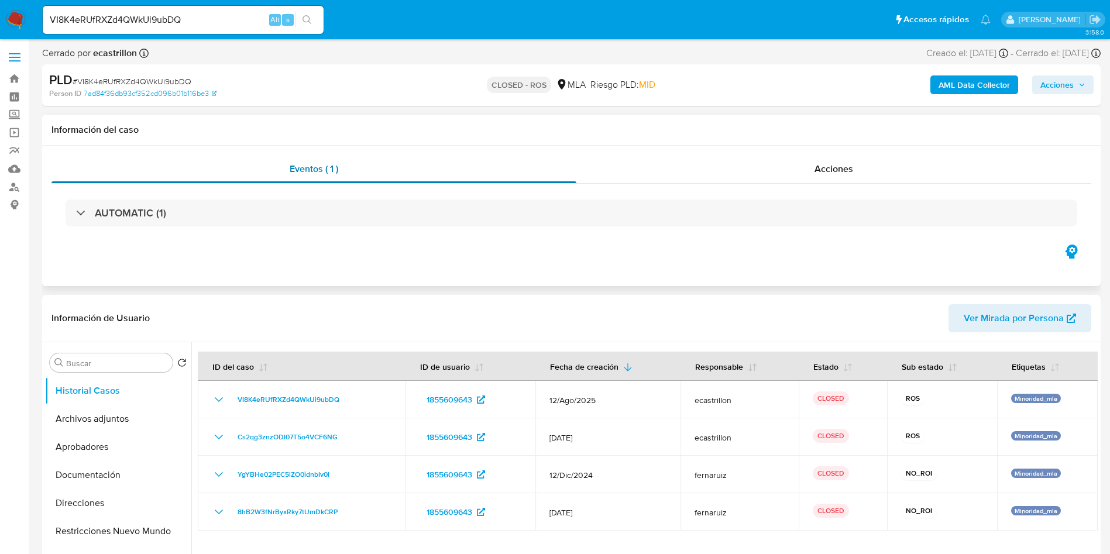
select select "10"
click at [120, 18] on input "VI8K4eRUfRXZd4QWkUi9ubDQ" at bounding box center [183, 19] width 281 height 15
paste input "aCtXXxNOjFwu6CSi4RV41osj"
type input "aCtXXxNOjFwu6CSi4RV41osj"
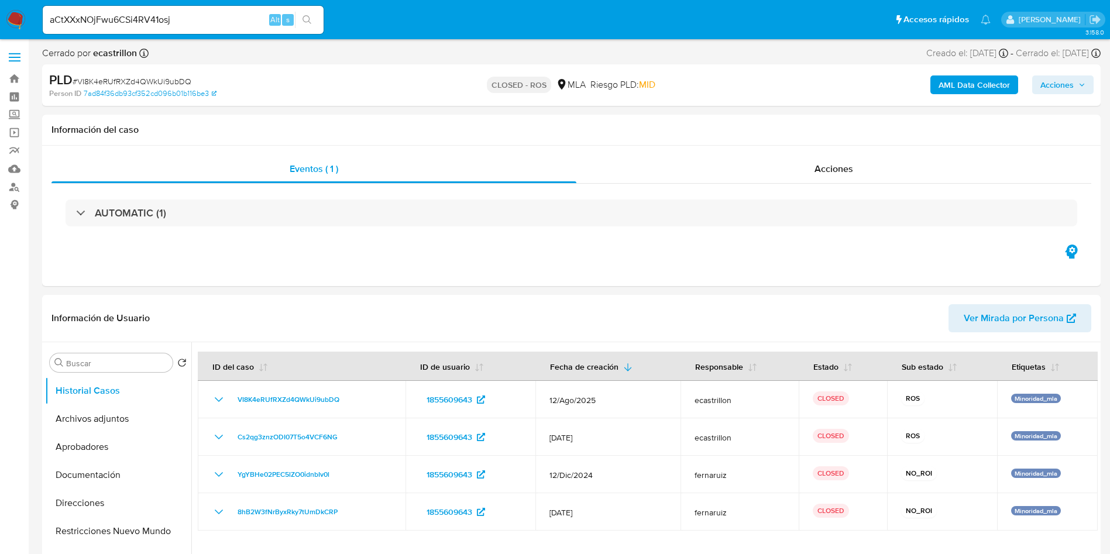
click at [304, 20] on icon "search-icon" at bounding box center [306, 19] width 9 height 9
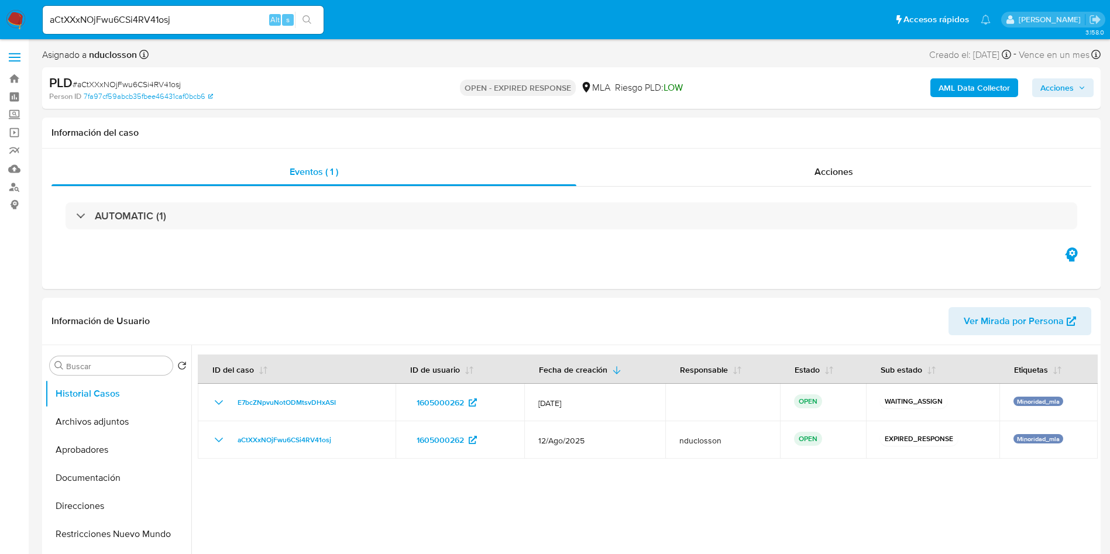
select select "10"
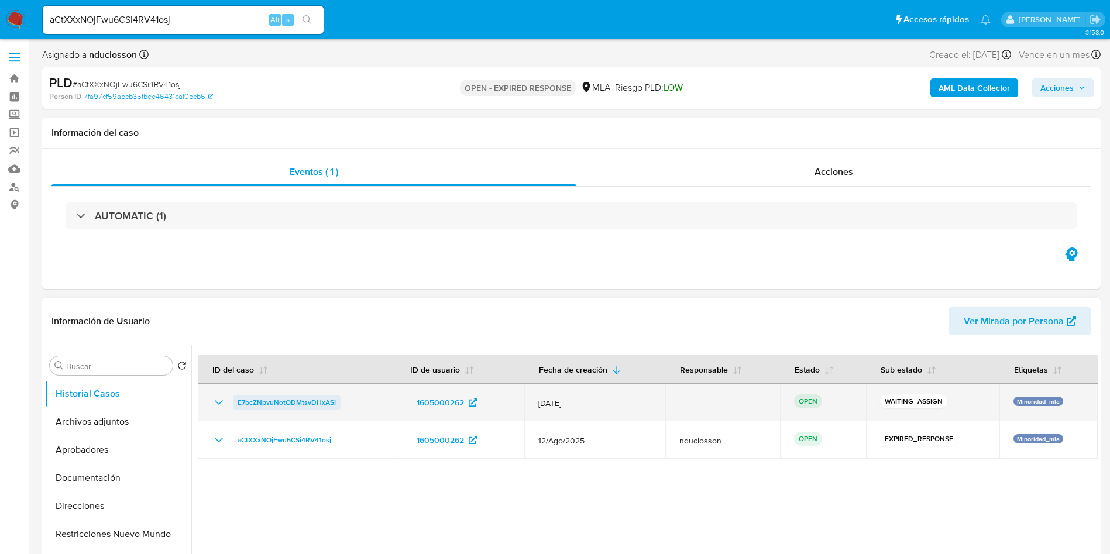
drag, startPoint x: 357, startPoint y: 404, endPoint x: 236, endPoint y: 408, distance: 121.2
click at [236, 408] on div "E7bcZNpvuNotODMtsvDHxASI" at bounding box center [297, 402] width 170 height 14
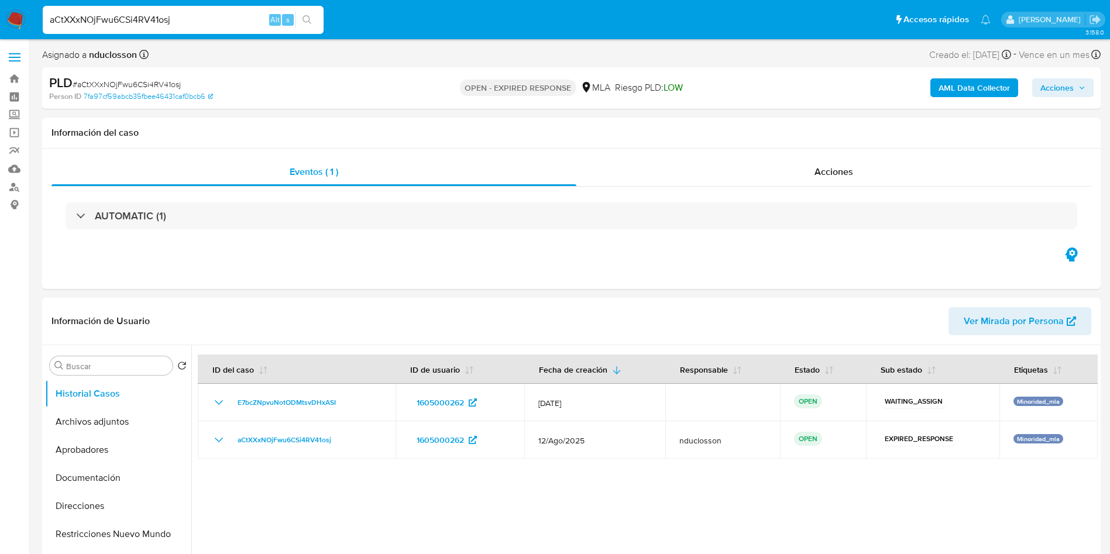
click at [114, 13] on input "aCtXXxNOjFwu6CSi4RV41osj" at bounding box center [183, 19] width 281 height 15
paste input "cxc6JAQpQHBl3pkHeZiPlP1x"
type input "cxc6JAQpQHBl3pkHeZiPlP1x"
click at [308, 20] on icon "search-icon" at bounding box center [306, 19] width 9 height 9
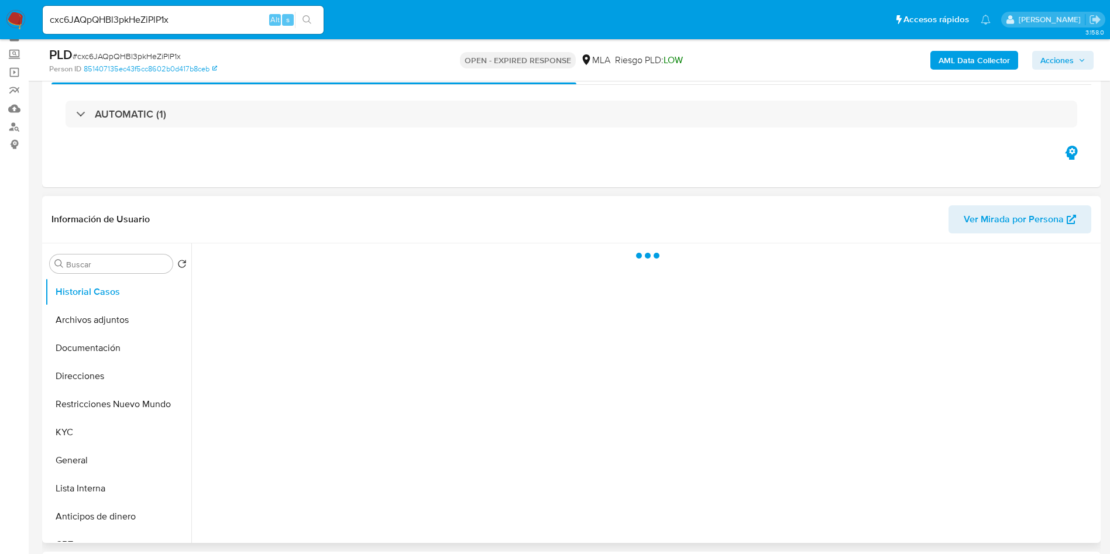
scroll to position [88, 0]
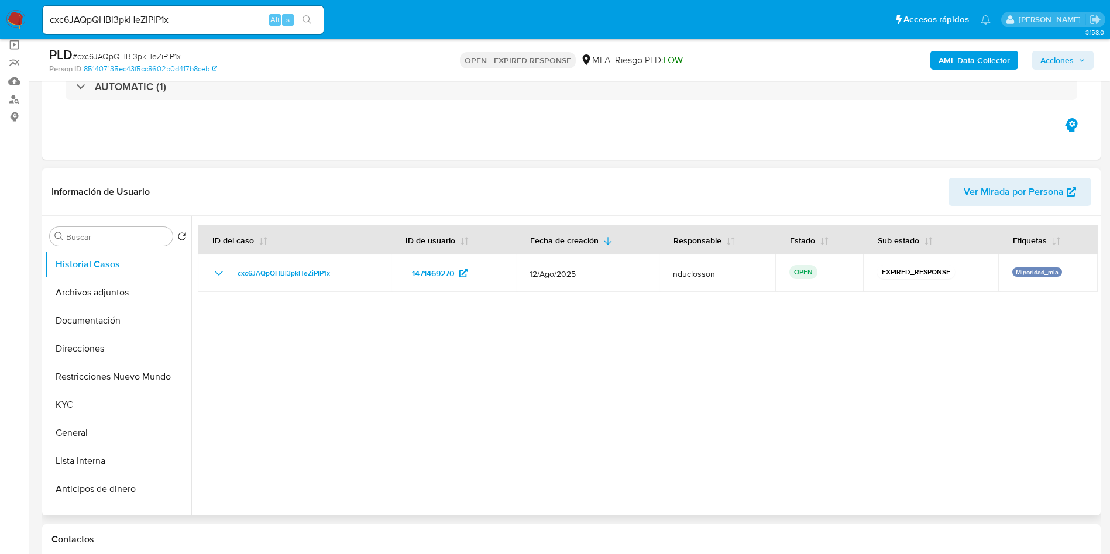
select select "10"
click at [158, 9] on div "cxc6JAQpQHBl3pkHeZiPlP1x Alt s" at bounding box center [183, 20] width 281 height 28
click at [157, 20] on input "cxc6JAQpQHBl3pkHeZiPlP1x" at bounding box center [183, 19] width 281 height 15
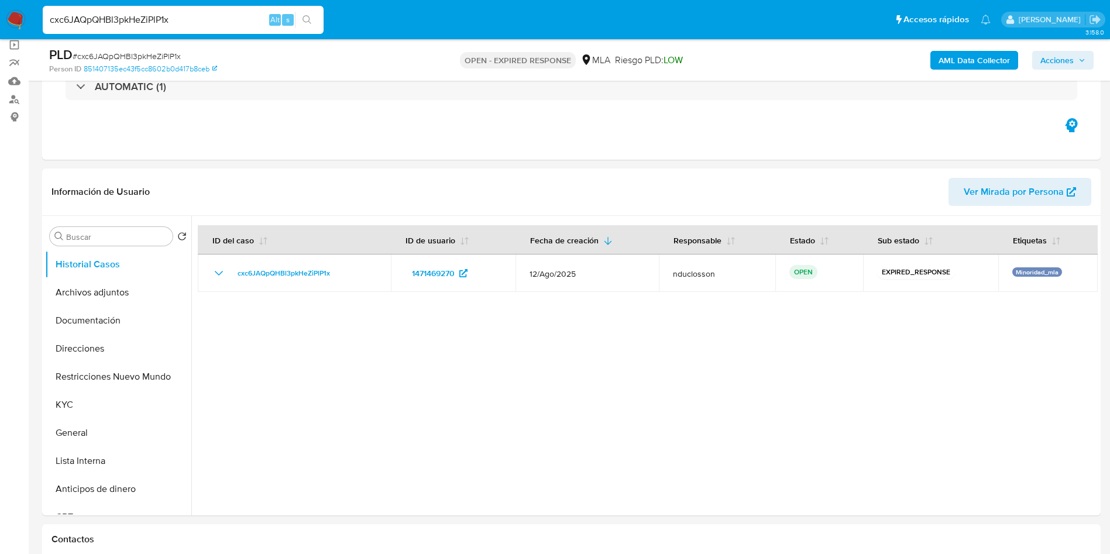
paste input "SALeiC1ZO5KjBJyBlBVfjplq"
type input "SALeiC1ZO5KjBJyBlBVfjplq"
click at [308, 16] on icon "search-icon" at bounding box center [306, 19] width 9 height 9
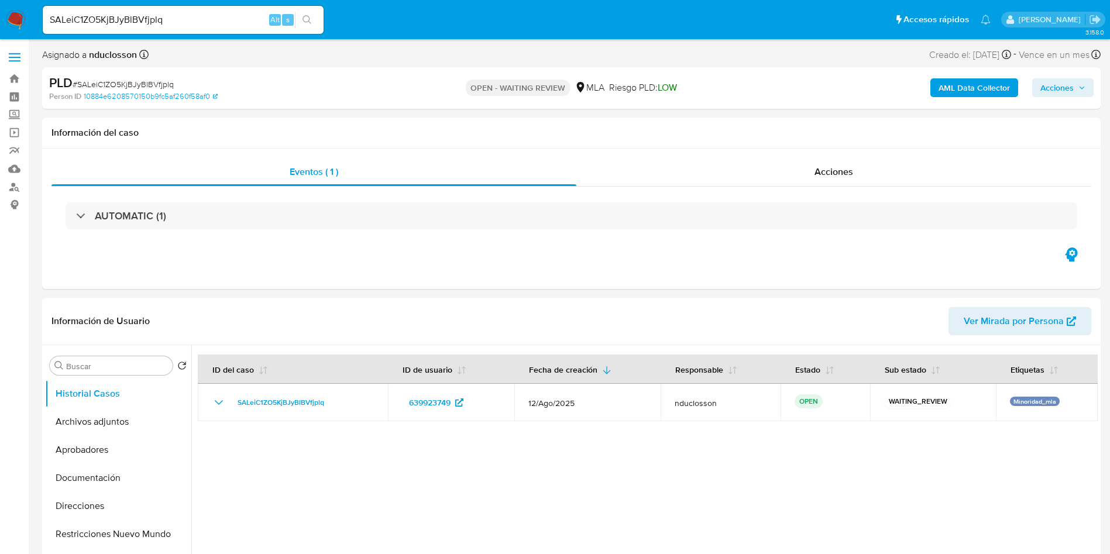
select select "10"
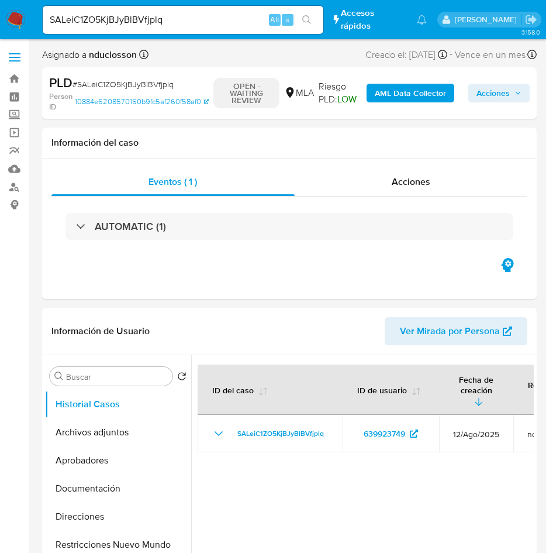
click at [81, 12] on input "SALeiC1ZO5KjBJyBlBVfjplq" at bounding box center [183, 19] width 281 height 15
paste input "jm2GdTI1qZMUOrBEvHsLcWpU"
type input "jm2GdTI1qZMUOrBEvHsLcWpU"
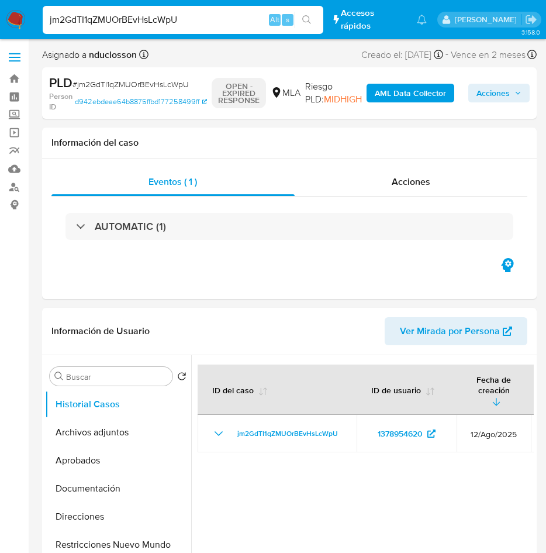
select select "10"
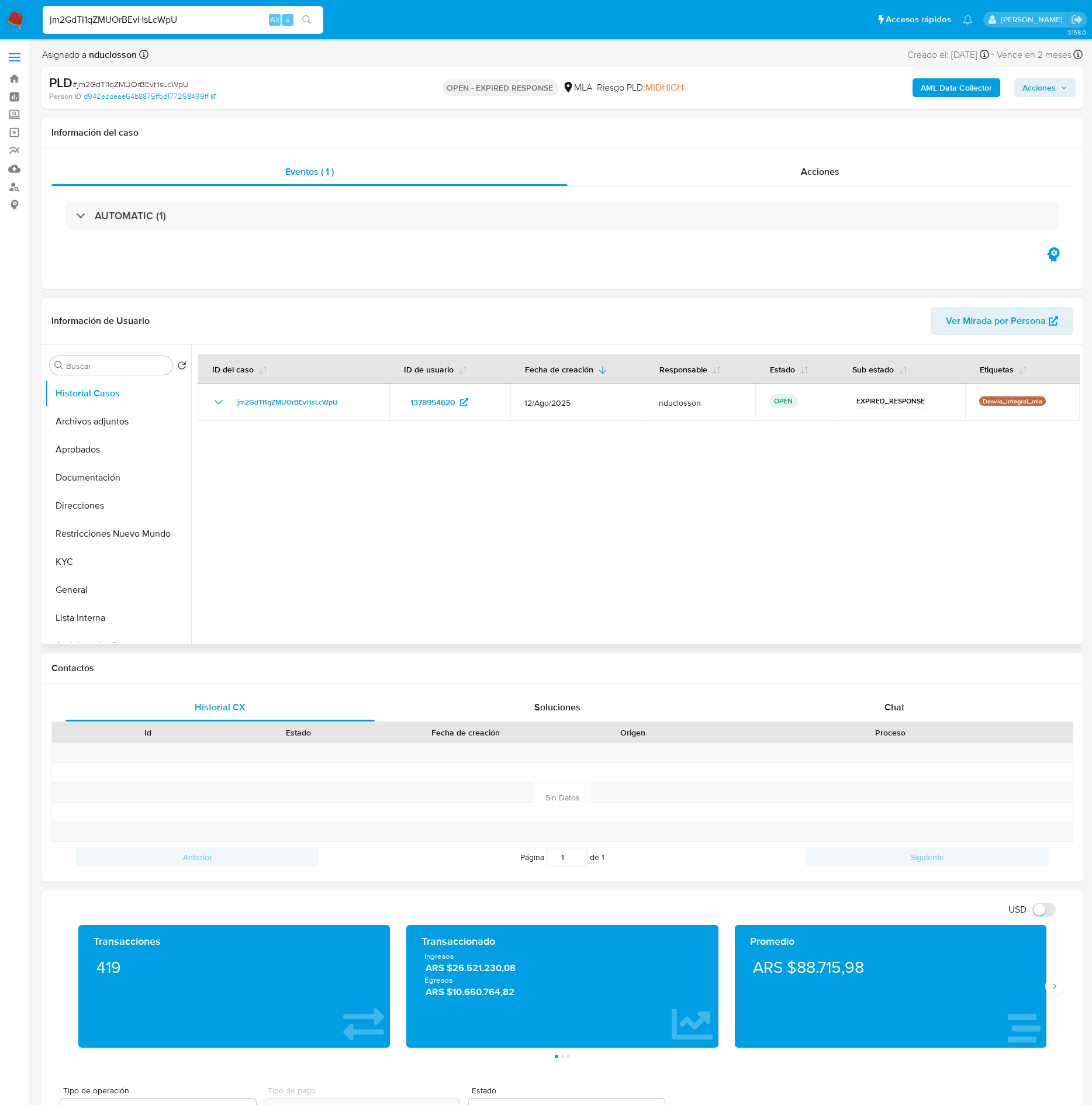
drag, startPoint x: 476, startPoint y: 1, endPoint x: 257, endPoint y: 556, distance: 596.6
click at [257, 552] on div at bounding box center [634, 494] width 888 height 299
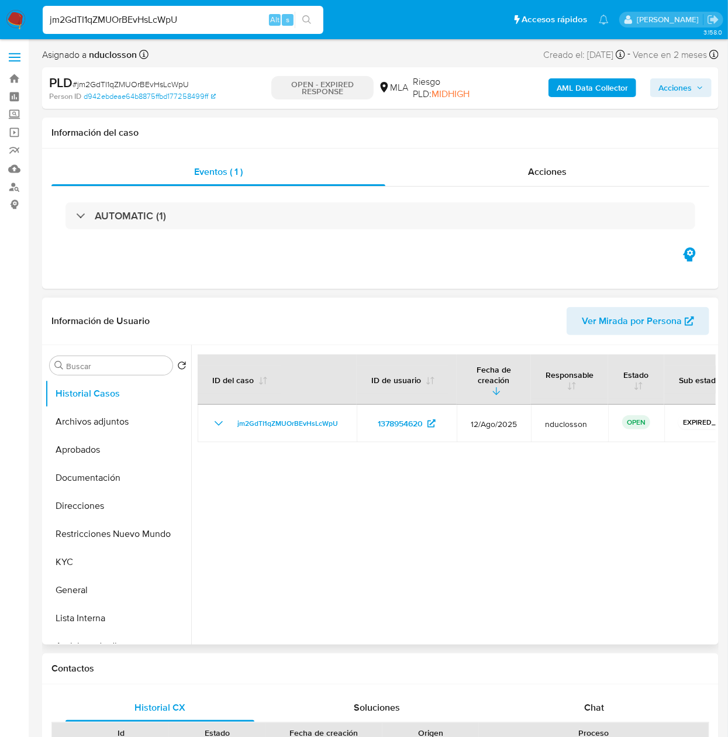
drag, startPoint x: 817, startPoint y: 2, endPoint x: 244, endPoint y: 505, distance: 762.6
click at [244, 505] on div at bounding box center [453, 494] width 525 height 299
click at [122, 32] on div "jm2GdTI1qZMUOrBEvHsLcWpU Alt s" at bounding box center [183, 20] width 281 height 28
click at [111, 22] on input "jm2GdTI1qZMUOrBEvHsLcWpU" at bounding box center [183, 19] width 281 height 15
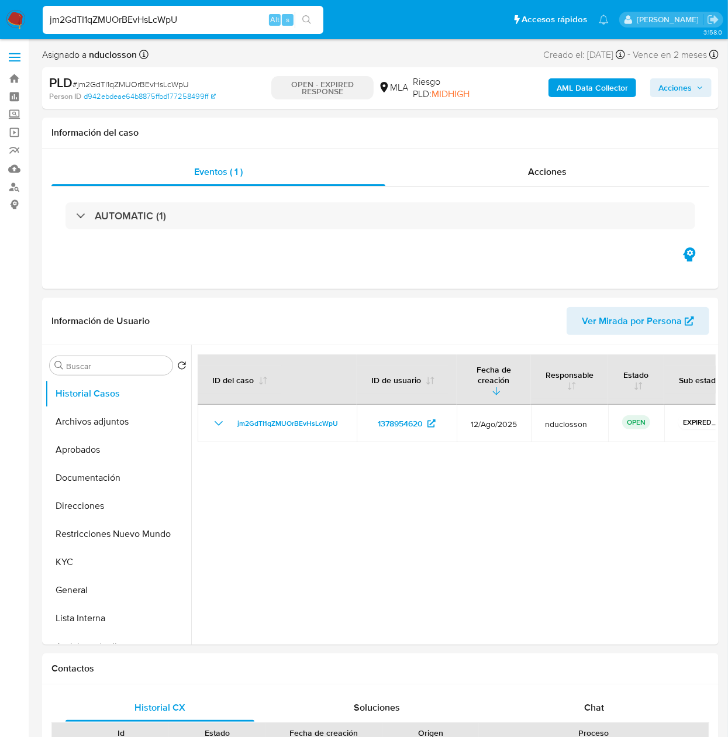
paste input "MMfJgxDSnpjsfYALUn6tI7iB"
type input "MMfJgxDSnpjsfYALUn6tI7iB"
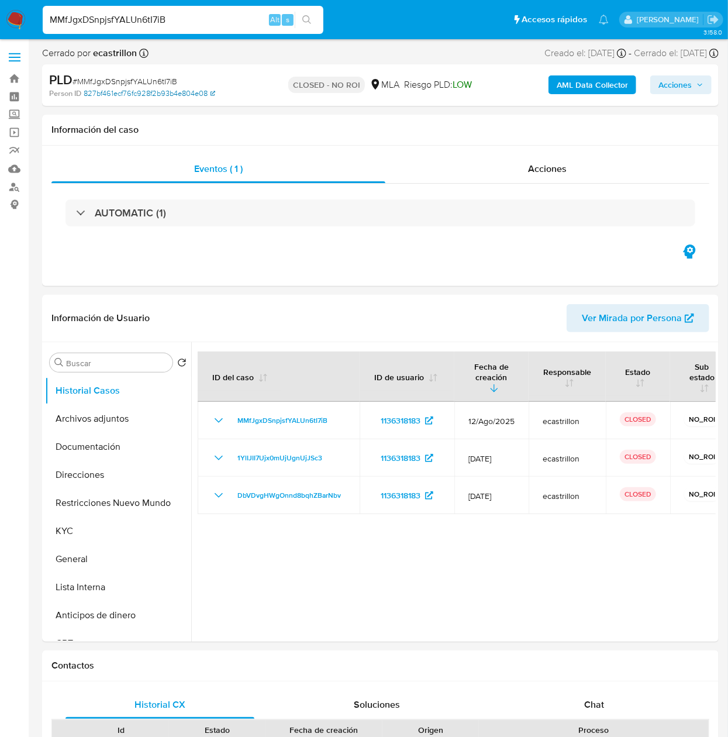
select select "10"
click at [119, 14] on input "MMfJgxDSnpjsfYALUn6tI7iB" at bounding box center [183, 19] width 281 height 15
paste input "9oafbWjb7WIAg3HYrVIDg9Fy"
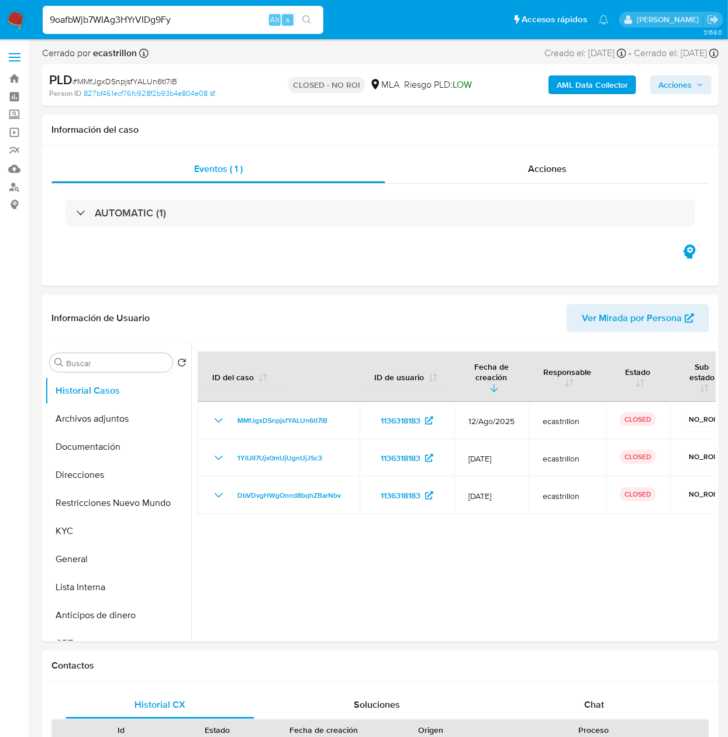
type input "9oafbWjb7WIAg3HYrVIDg9Fy"
click at [314, 18] on button "search-icon" at bounding box center [307, 20] width 24 height 16
select select "10"
click at [120, 20] on input "9oafbWjb7WIAg3HYrVIDg9Fy" at bounding box center [183, 19] width 281 height 15
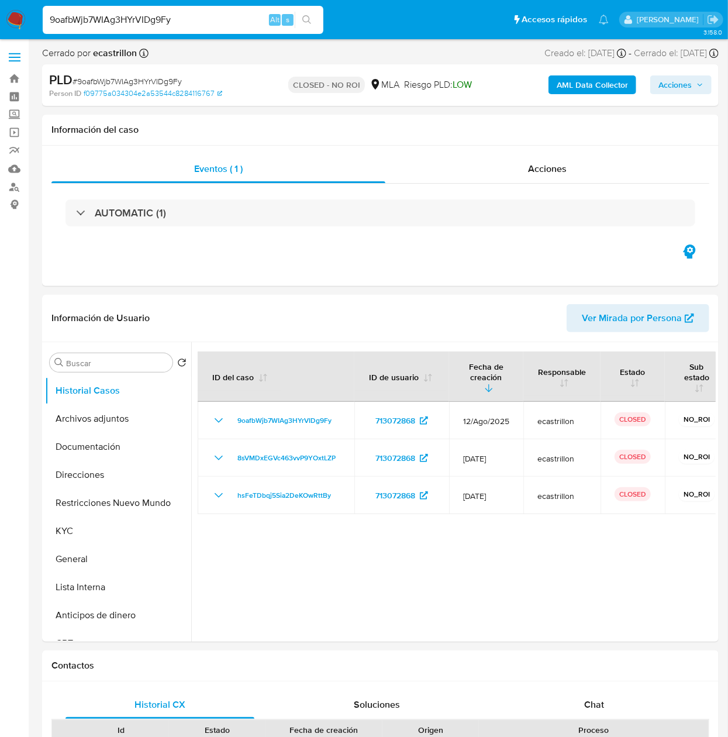
paste input "fZ5sQSIhFPwIK1HGDVWe1TpZ"
type input "fZ5sQSIhFPwIK1HGDVWe1TpZ"
click at [298, 18] on button "search-icon" at bounding box center [307, 20] width 24 height 16
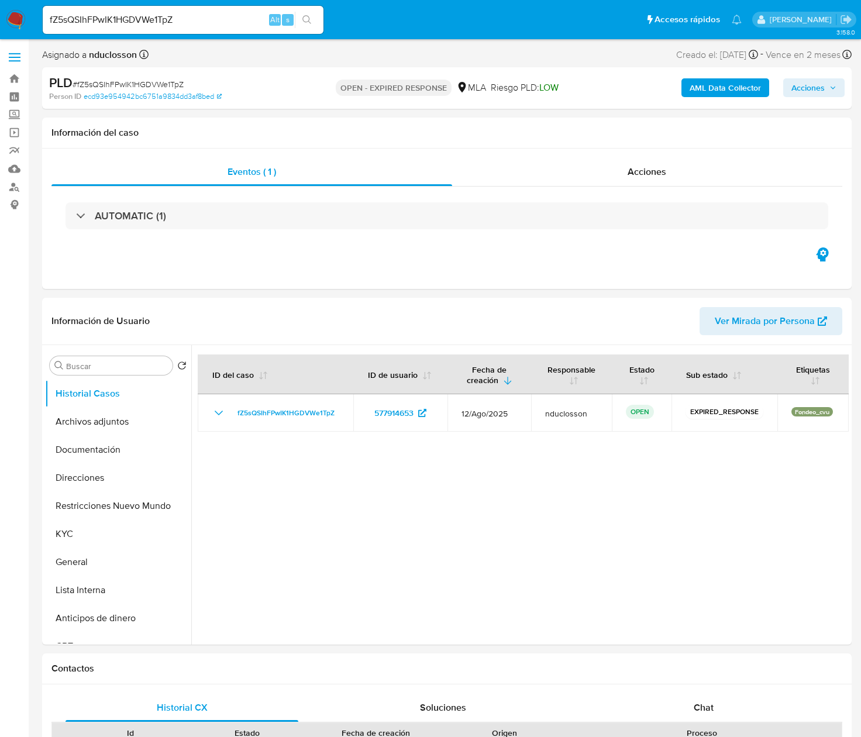
select select "10"
click at [120, 13] on input "fZ5sQSIhFPwIK1HGDVWe1TpZ" at bounding box center [183, 19] width 281 height 15
paste input "POQlMolUv2iZefPvoCN5hirH"
type input "POQlMolUv2iZefPvoCN5hirH"
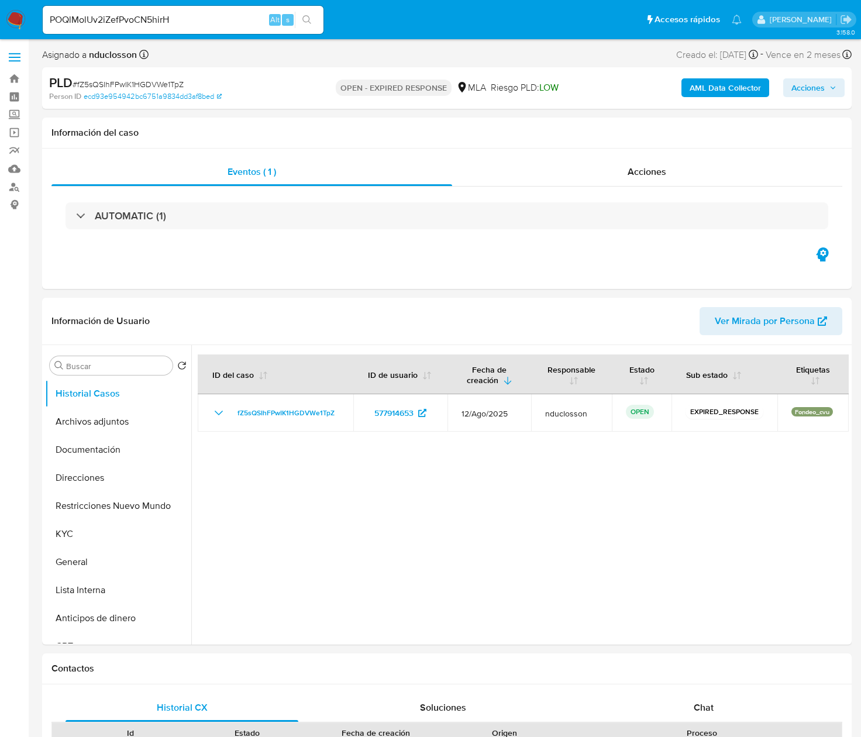
click at [307, 16] on icon "search-icon" at bounding box center [306, 19] width 9 height 9
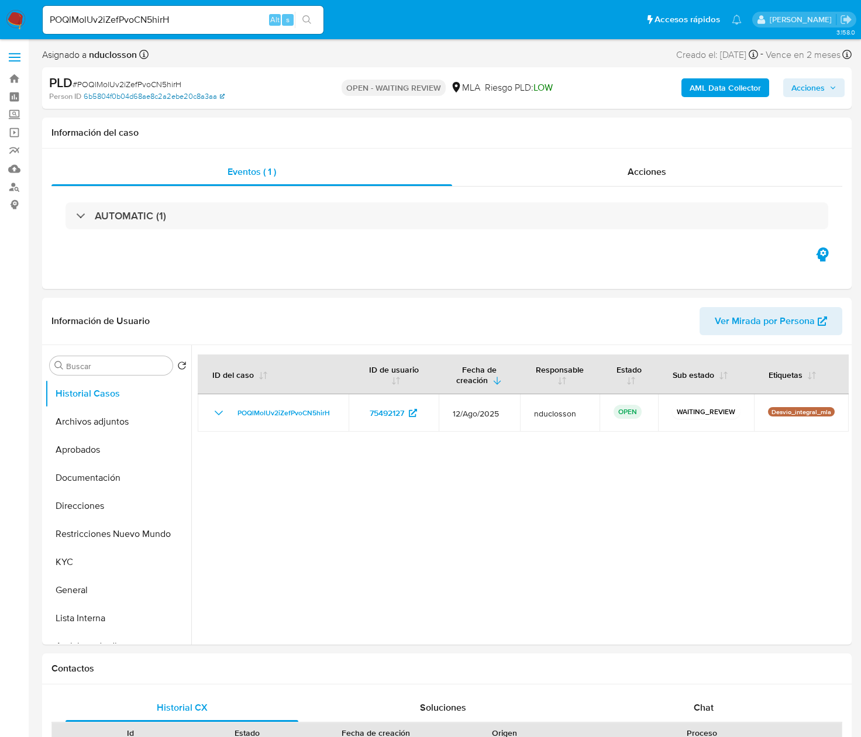
select select "10"
click at [125, 9] on div "POQlMolUv2iZefPvoCN5hirH Alt s" at bounding box center [183, 20] width 281 height 28
click at [124, 18] on input "POQlMolUv2iZefPvoCN5hirH" at bounding box center [183, 19] width 281 height 15
paste input "RHNg1xNXvwjXQm0l2lBuQLMU"
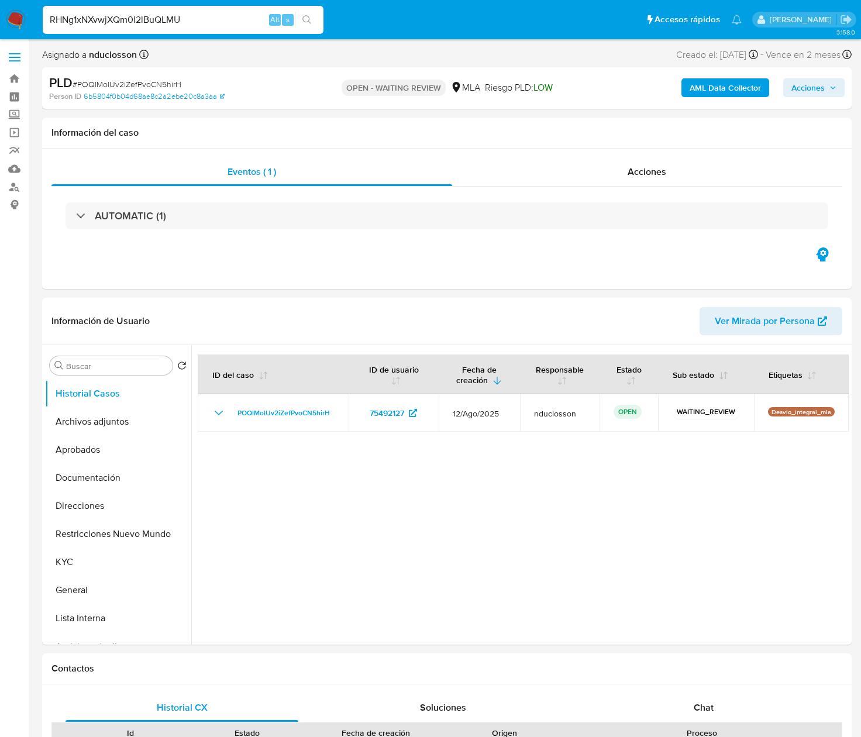
type input "RHNg1xNXvwjXQm0l2lBuQLMU"
click at [307, 27] on button "search-icon" at bounding box center [307, 20] width 24 height 16
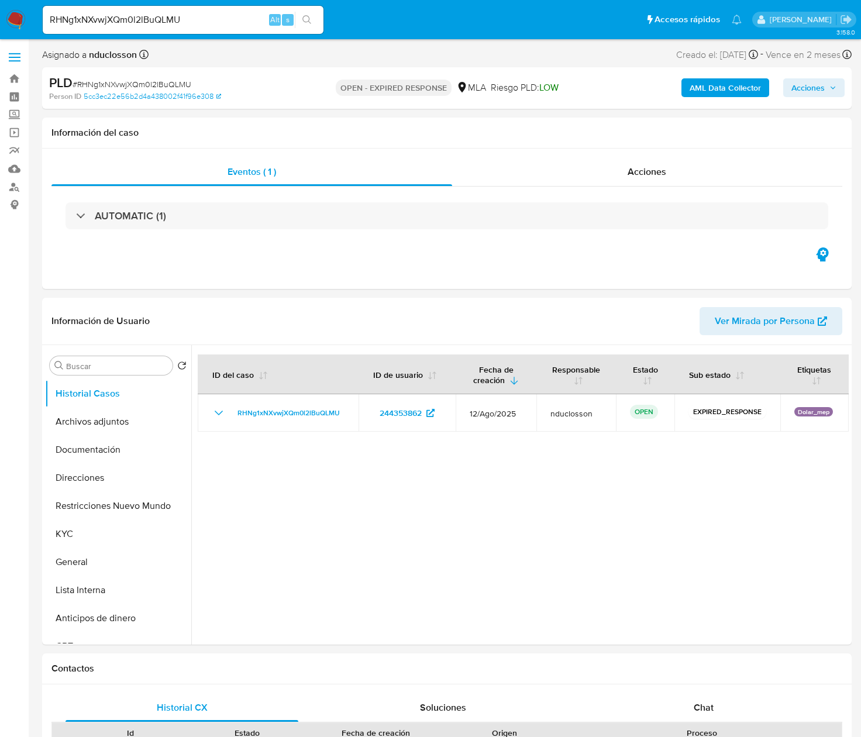
select select "10"
click at [157, 20] on input "RHNg1xNXvwjXQm0l2lBuQLMU" at bounding box center [183, 19] width 281 height 15
paste input "iMyJeA8bR0aZ58XcfrMsHDhk"
type input "iMyJeA8bR0aZ58XcfrMsHDhk"
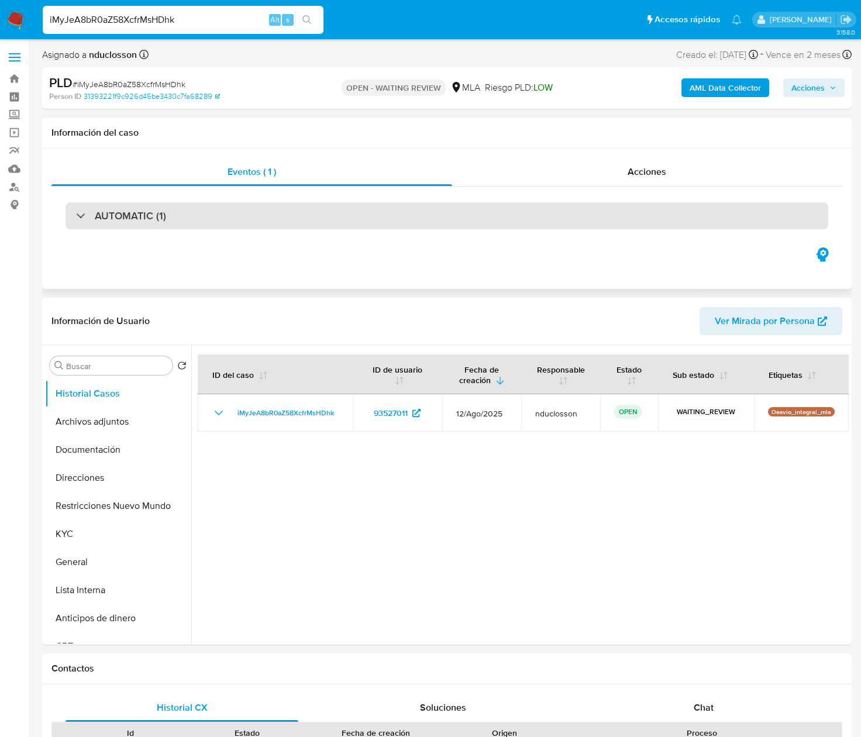
select select "10"
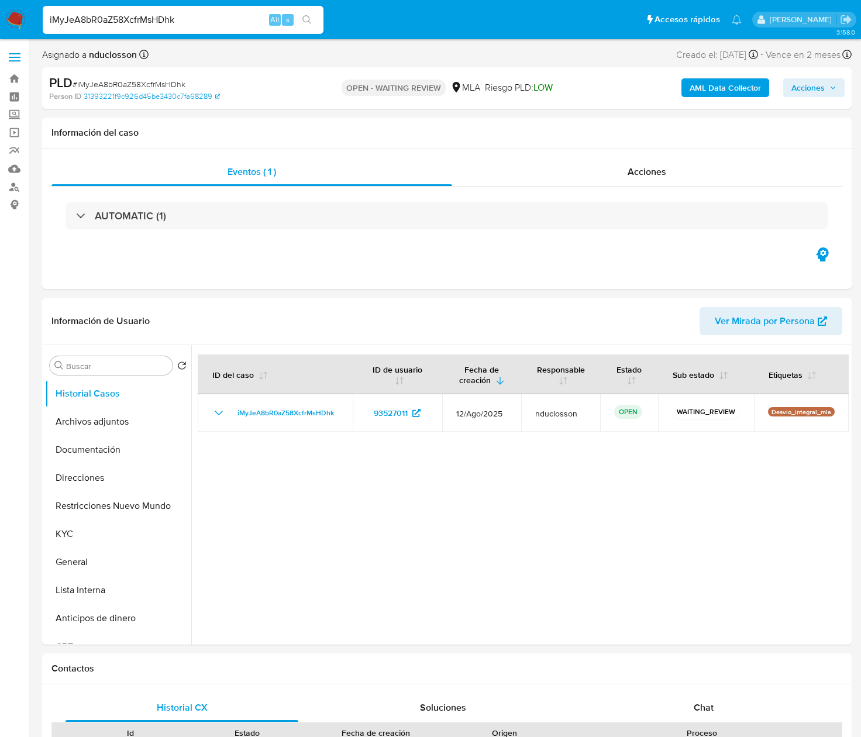
click at [139, 12] on input "iMyJeA8bR0aZ58XcfrMsHDhk" at bounding box center [183, 19] width 281 height 15
paste input "ViovUkcxq2sSBXevrmjtIxCz"
type input "ViovUkcxq2sSBXevrmjtIxCz"
click at [305, 15] on icon "search-icon" at bounding box center [306, 19] width 9 height 9
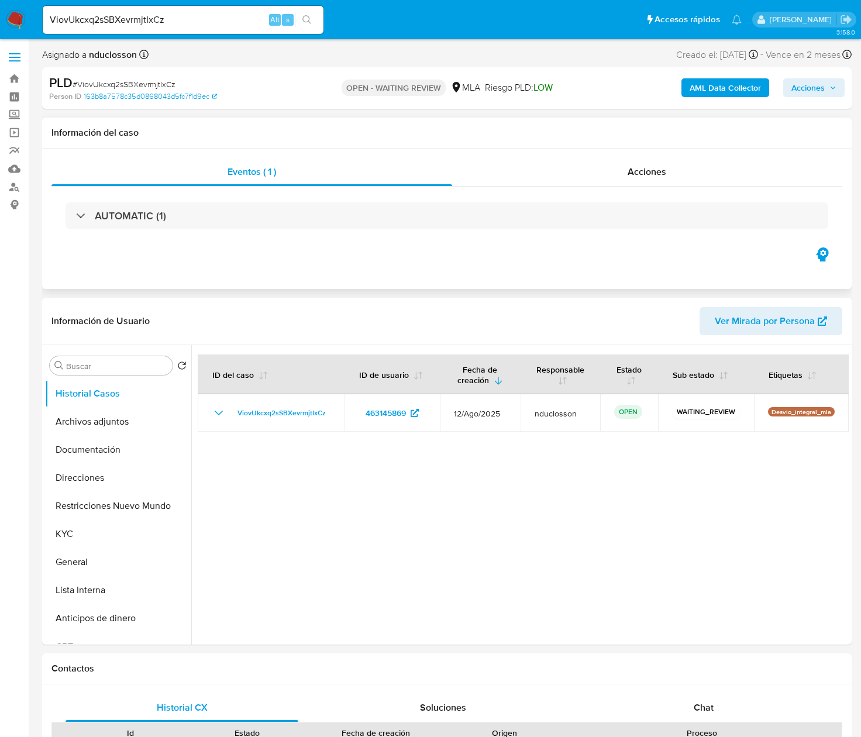
select select "10"
click at [108, 6] on div "ViovUkcxq2sSBXevrmjtIxCz Alt s" at bounding box center [183, 20] width 281 height 28
click at [111, 21] on input "ViovUkcxq2sSBXevrmjtIxCz" at bounding box center [183, 19] width 281 height 15
paste input "rf1Vql2BYQVCVCRLfjh670uF"
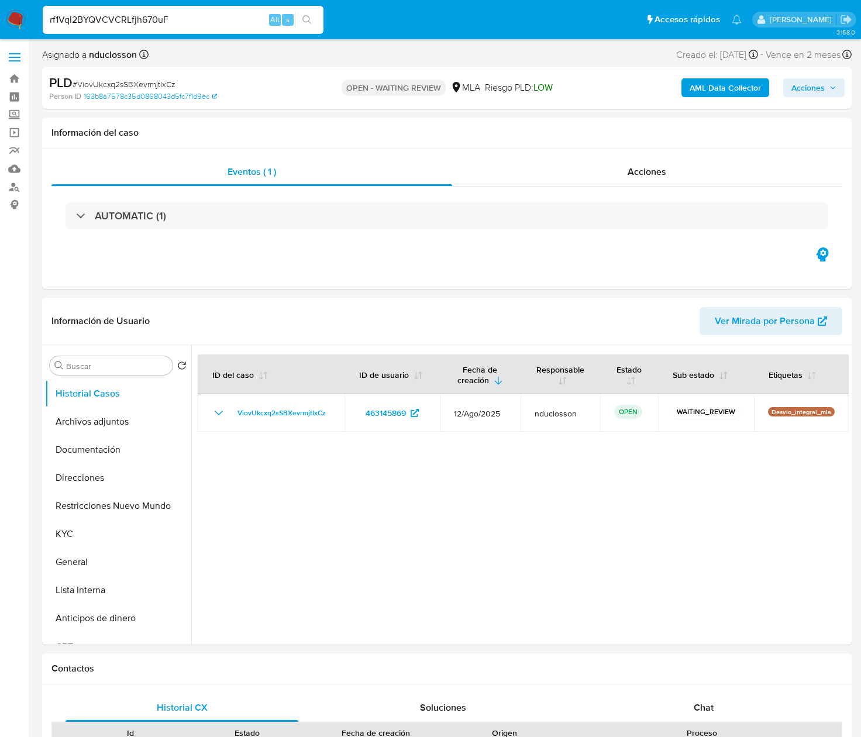
type input "rf1Vql2BYQVCVCRLfjh670uF"
click at [310, 12] on button "search-icon" at bounding box center [307, 20] width 24 height 16
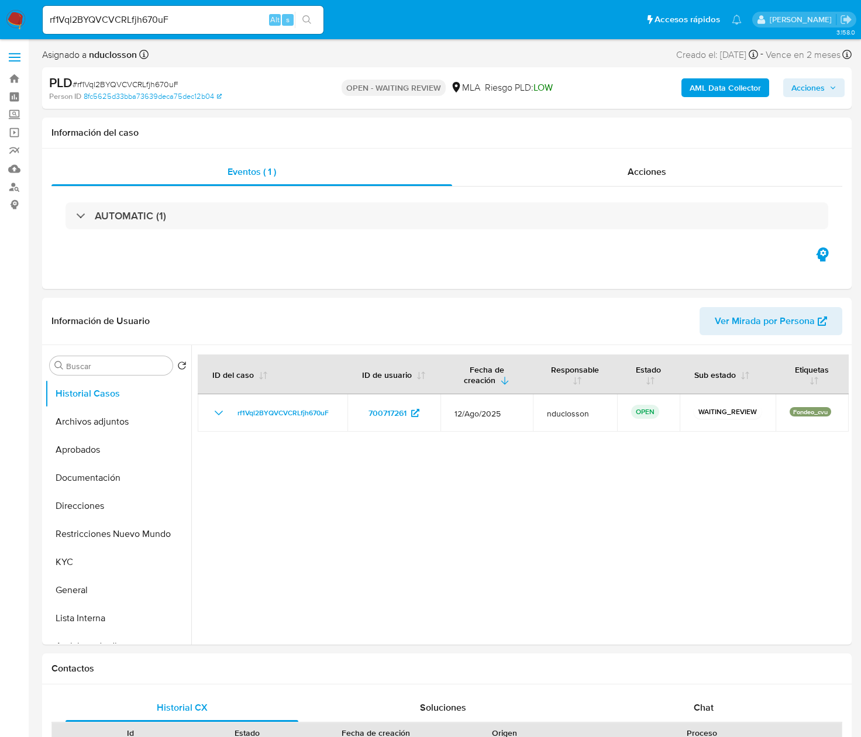
select select "10"
click at [138, 11] on div "rf1Vql2BYQVCVCRLfjh670uF Alt s" at bounding box center [183, 20] width 281 height 28
click at [137, 16] on input "rf1Vql2BYQVCVCRLfjh670uF" at bounding box center [183, 19] width 281 height 15
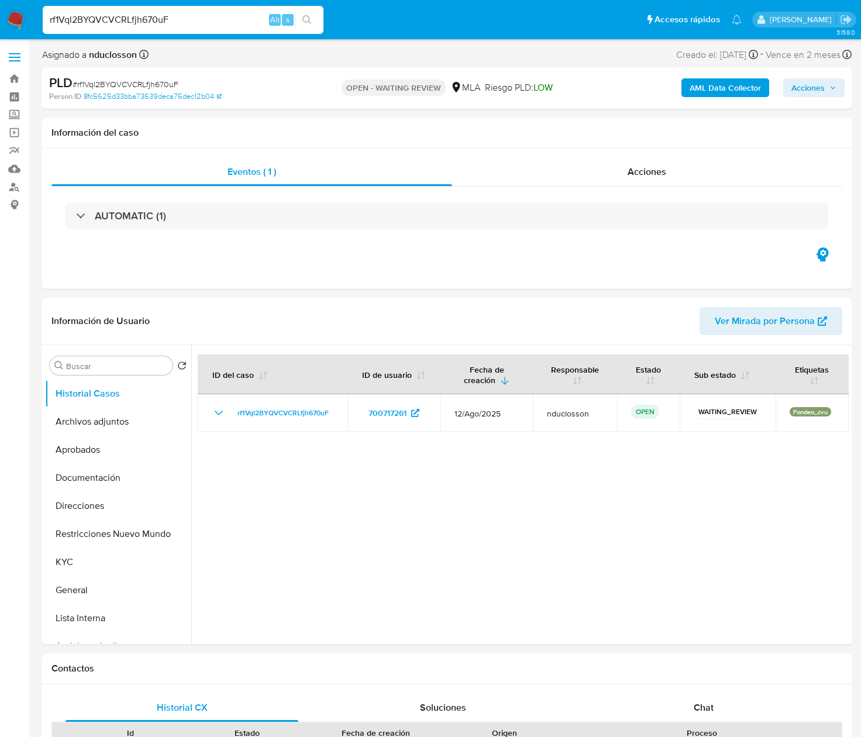
paste input "Qvq2Yo8jZ5RDFE9si17ngRsd"
type input "Qvq2Yo8jZ5RDFE9si17ngRsd"
click at [307, 22] on icon "search-icon" at bounding box center [306, 19] width 9 height 9
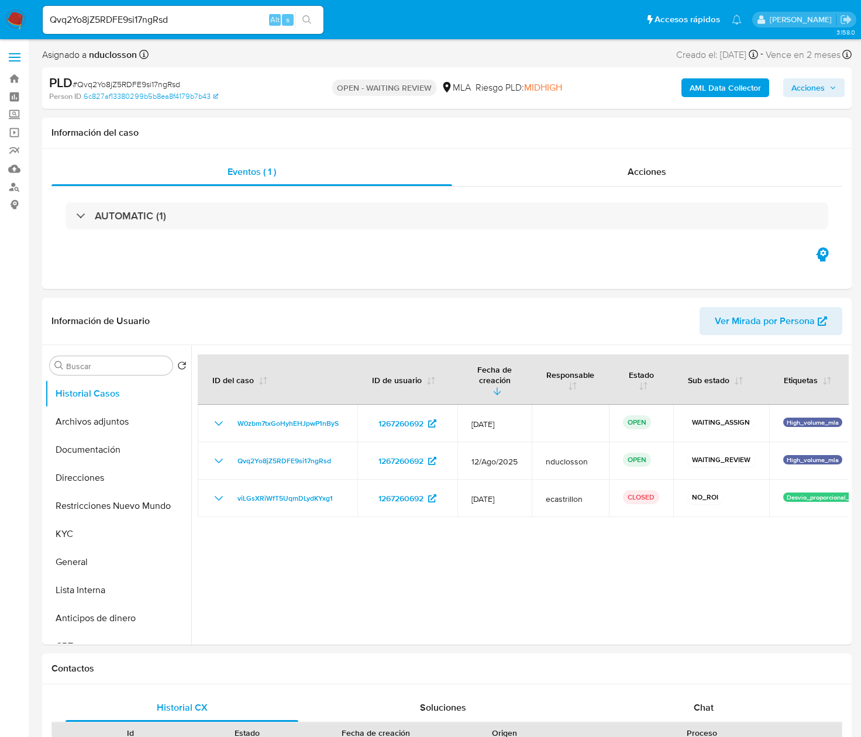
select select "10"
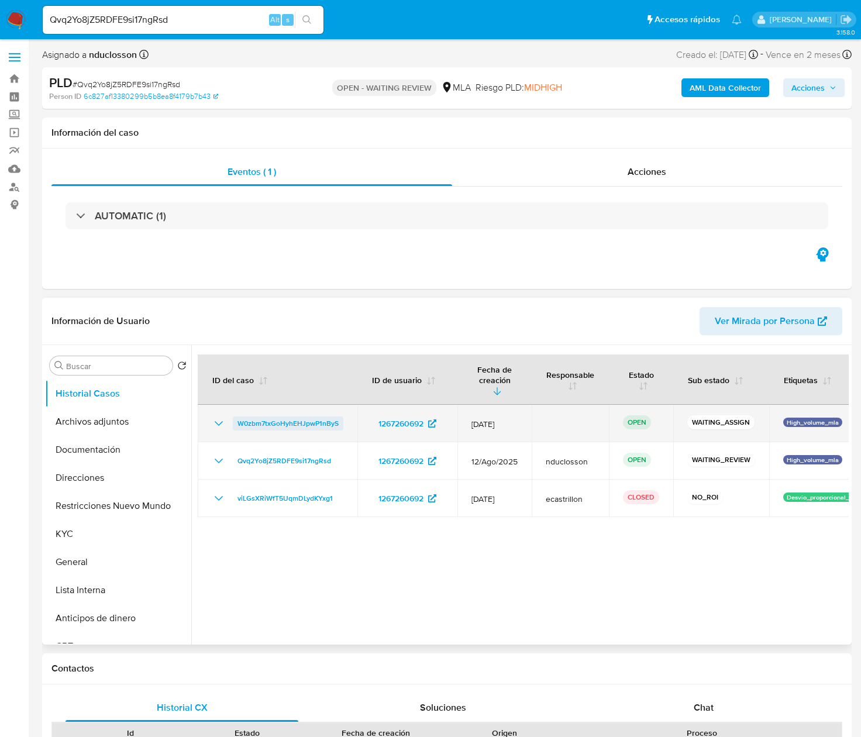
drag, startPoint x: 351, startPoint y: 416, endPoint x: 234, endPoint y: 409, distance: 117.2
click at [234, 409] on td "W0zbm7txGoHyhEHJpwP1nByS" at bounding box center [278, 423] width 160 height 37
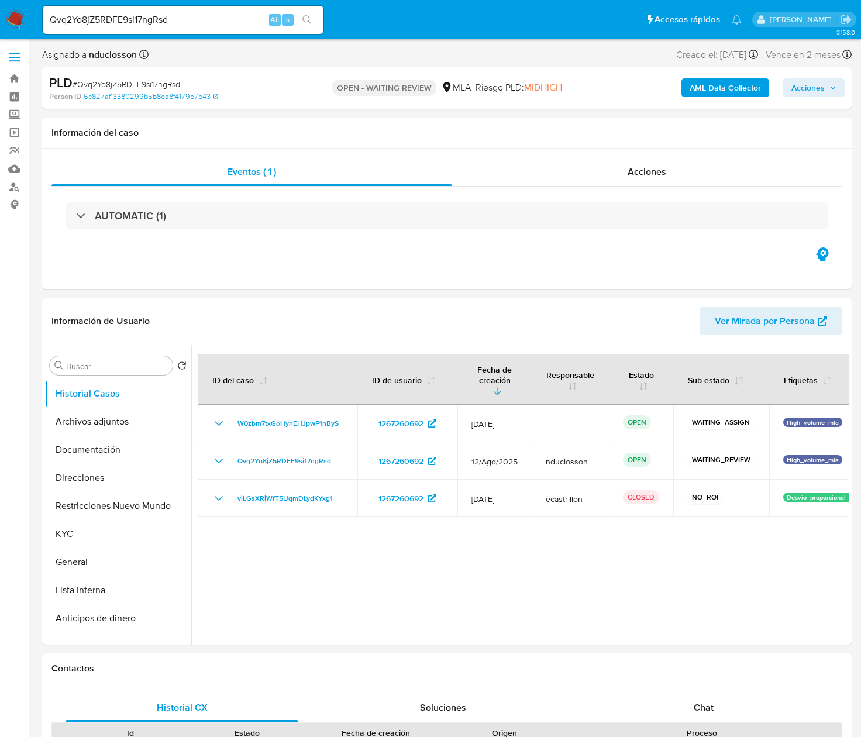
click at [104, 32] on div "Qvq2Yo8jZ5RDFE9si17ngRsd Alt s" at bounding box center [183, 20] width 281 height 28
click at [97, 20] on input "Qvq2Yo8jZ5RDFE9si17ngRsd" at bounding box center [183, 19] width 281 height 15
paste input "2EpfenX581O0XLz37CTJwmlj"
type input "2EpfenX581O0XLz37CTJwmlj"
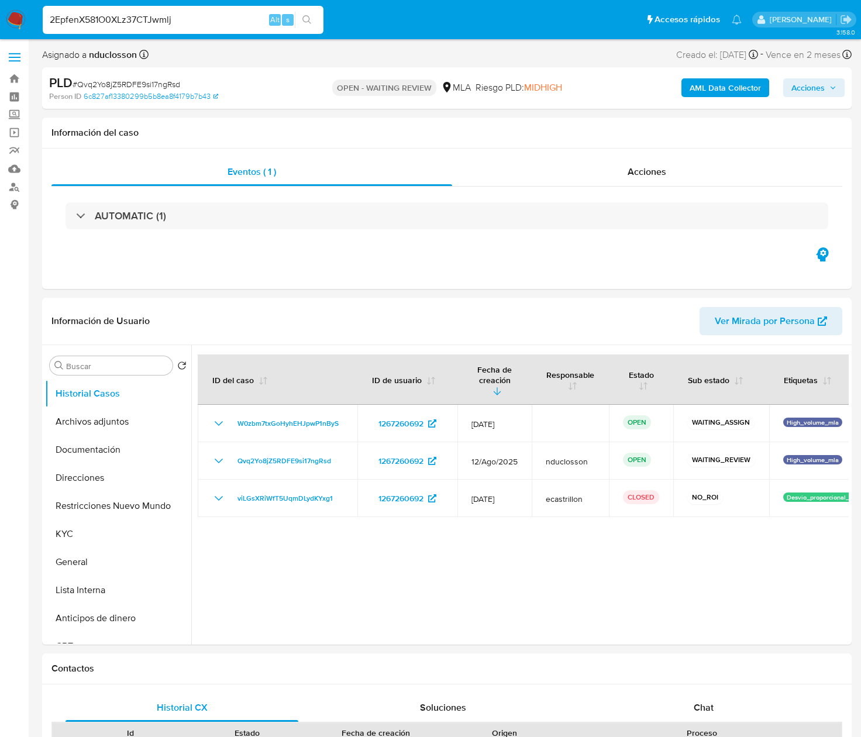
click at [305, 18] on icon "search-icon" at bounding box center [306, 19] width 9 height 9
select select "10"
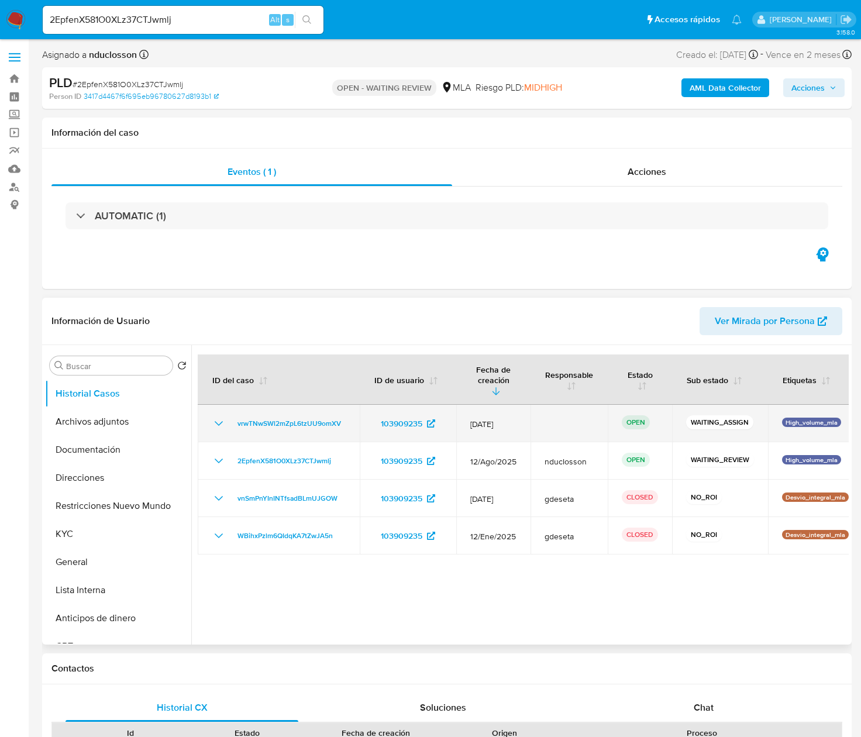
drag, startPoint x: 356, startPoint y: 416, endPoint x: 225, endPoint y: 414, distance: 131.1
click at [225, 414] on td "vrwTNwSWl2mZpL6tzUU9omXV" at bounding box center [279, 423] width 162 height 37
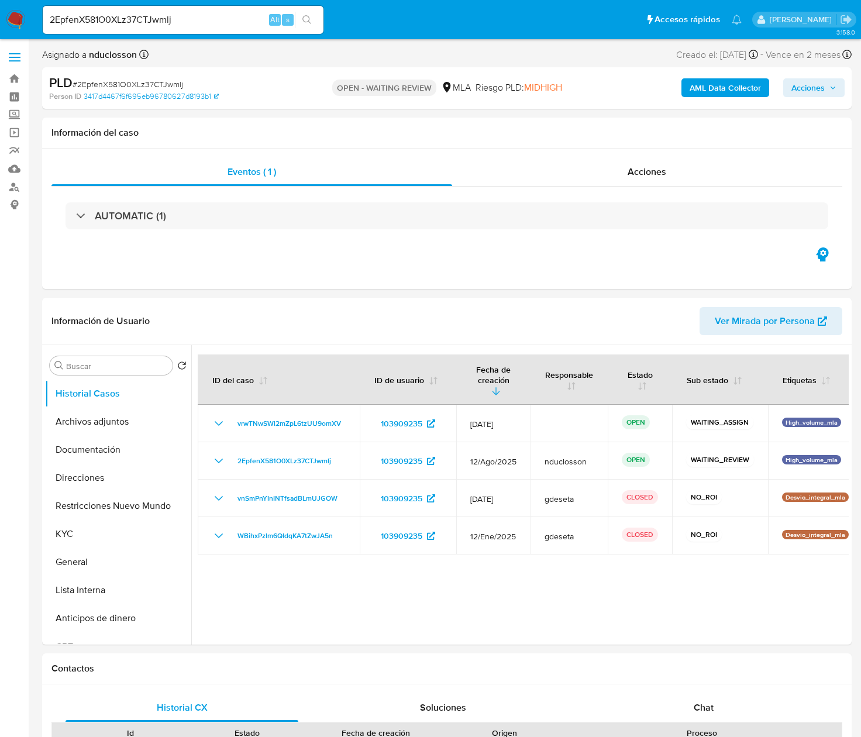
click at [116, 15] on input "2EpfenX581O0XLz37CTJwmlj" at bounding box center [183, 19] width 281 height 15
paste input "XVZmxRUyPS9SemlolcPLNygo"
click at [322, 18] on input "XVZmxRUyPS9SemlolcPLNygo" at bounding box center [183, 19] width 281 height 15
type input "XVZmxRUyPS9SemlolcPLNygo"
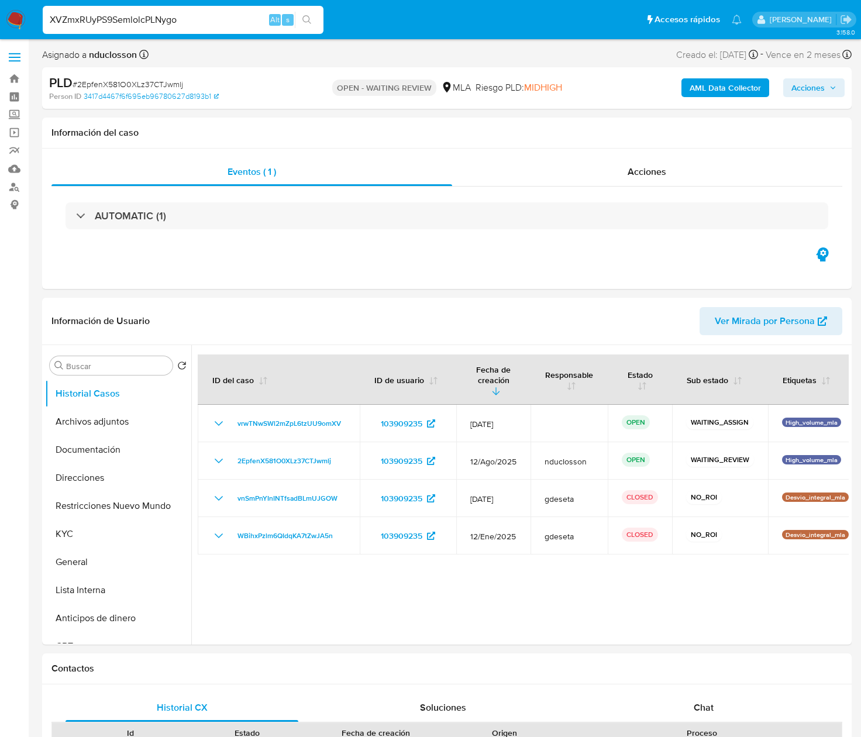
click at [308, 16] on icon "search-icon" at bounding box center [306, 19] width 9 height 9
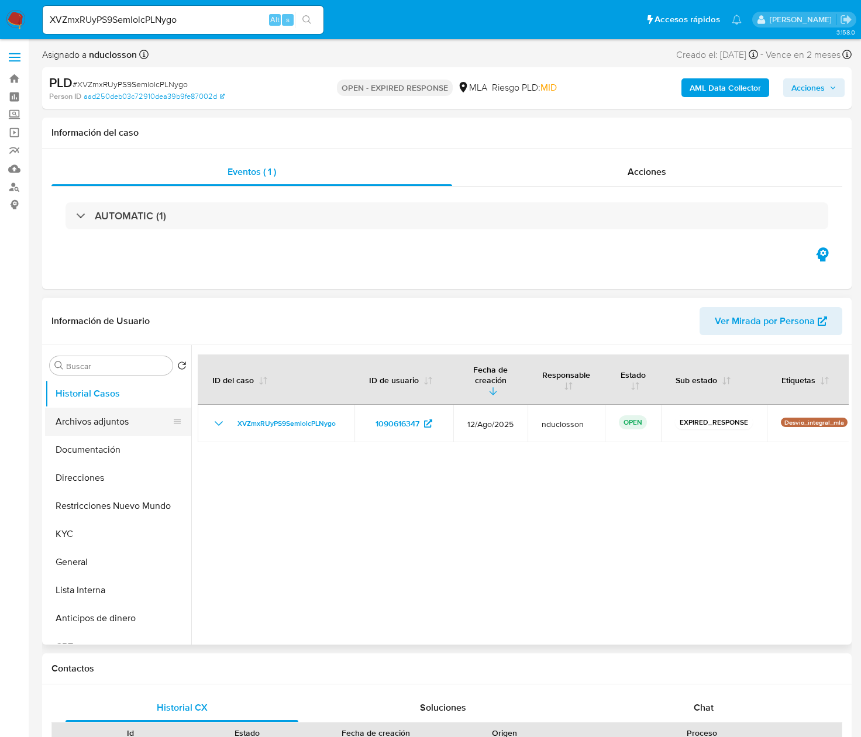
select select "10"
click at [155, 13] on input "XVZmxRUyPS9SemlolcPLNygo" at bounding box center [183, 19] width 281 height 15
paste input "HaJs0zhB5DWAVtwSZ7liD6eJ"
type input "HaJs0zhB5DWAVtwSZ7liD6eJ"
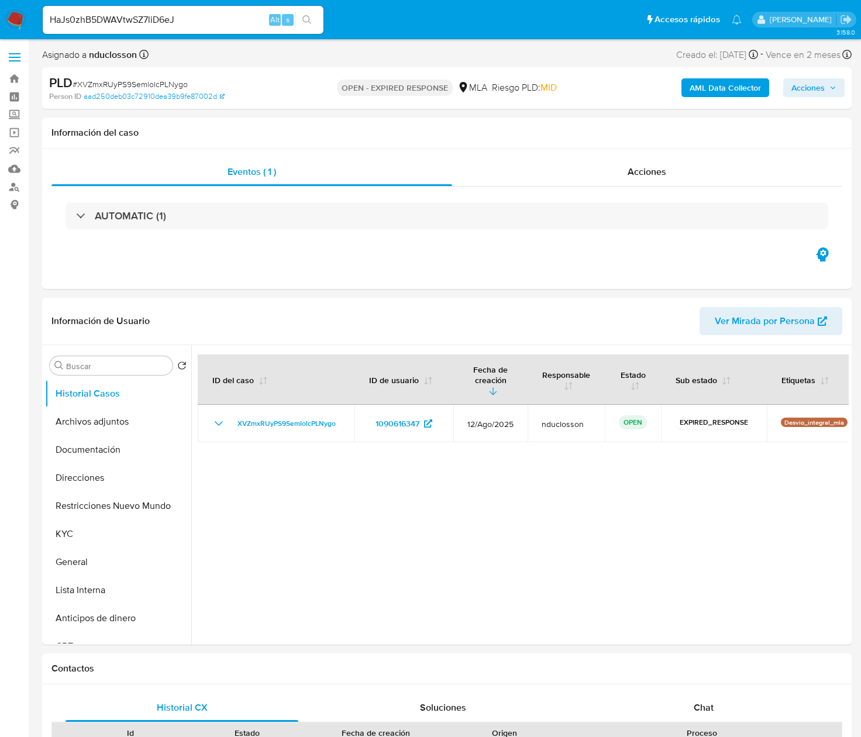
click at [312, 21] on button "search-icon" at bounding box center [307, 20] width 24 height 16
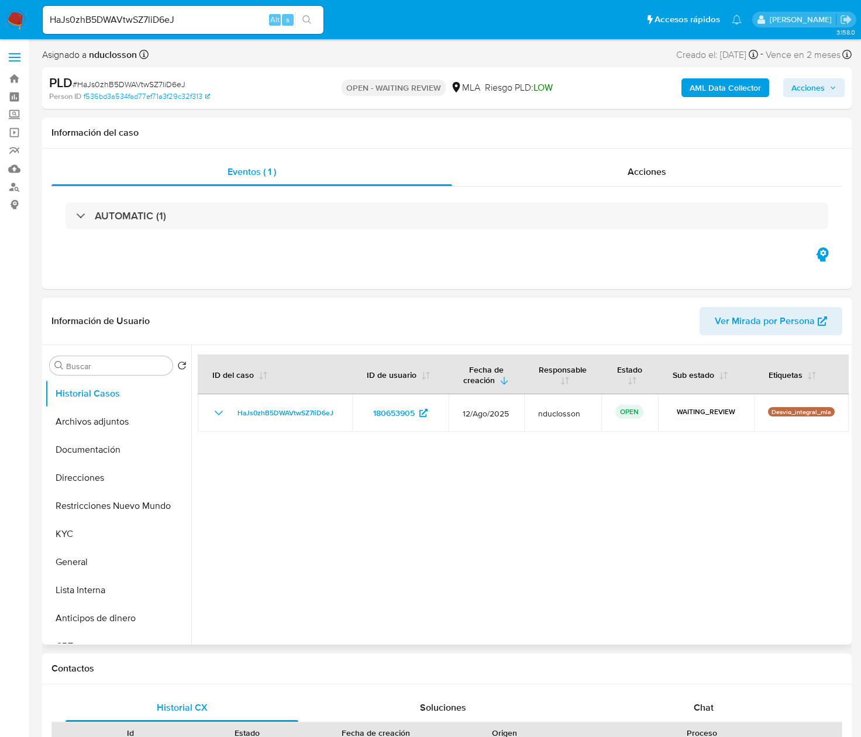
select select "10"
click at [133, 27] on input "HaJs0zhB5DWAVtwSZ7liD6eJ" at bounding box center [183, 19] width 281 height 15
paste input "WBVay6Cg8qb4oQBnhKo3e85w"
type input "WBVay6Cg8qb4oQBnhKo3e85w"
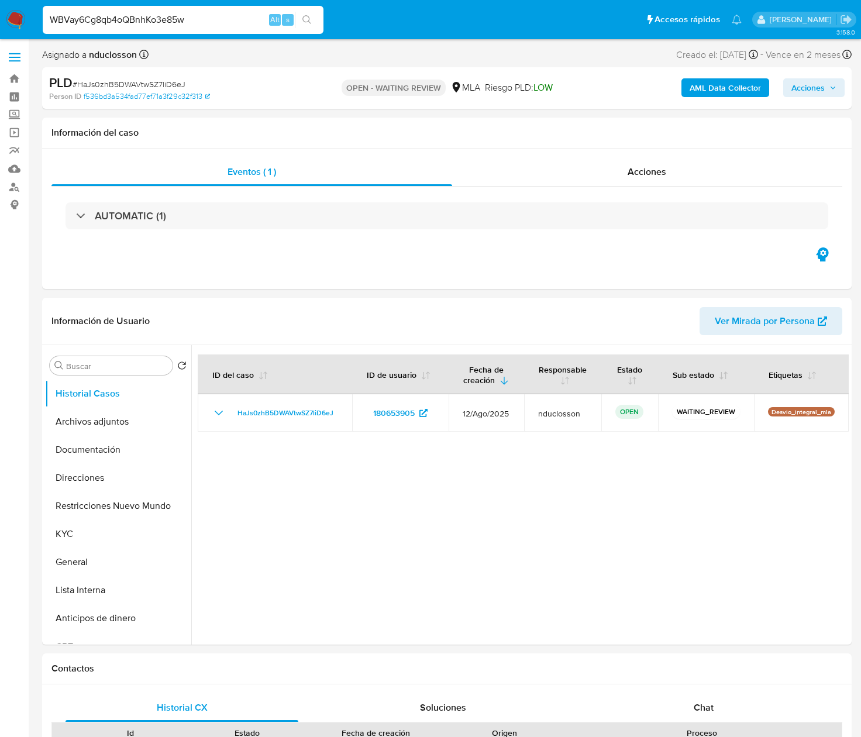
click at [309, 19] on icon "search-icon" at bounding box center [306, 19] width 9 height 9
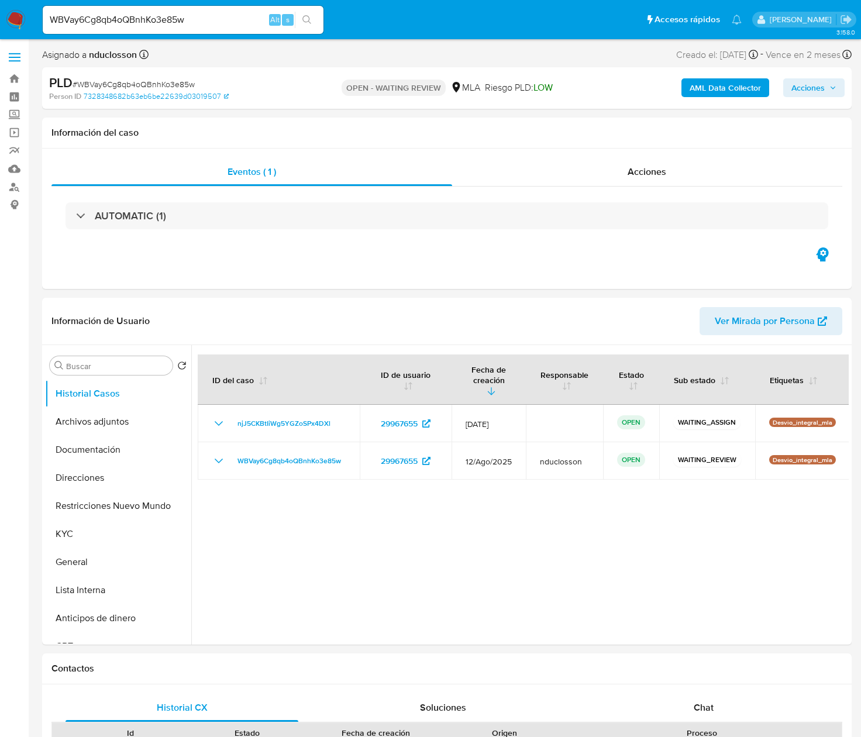
select select "10"
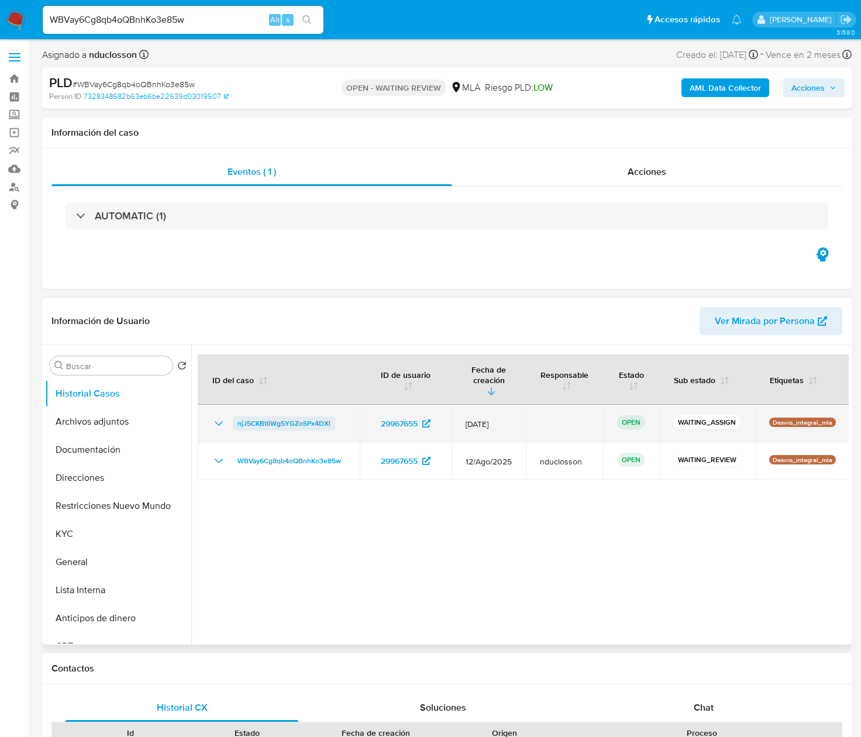
drag, startPoint x: 345, startPoint y: 411, endPoint x: 234, endPoint y: 415, distance: 111.2
click at [234, 416] on div "njJ5CKBtIiWg5YGZoSPx4DXl" at bounding box center [279, 423] width 134 height 14
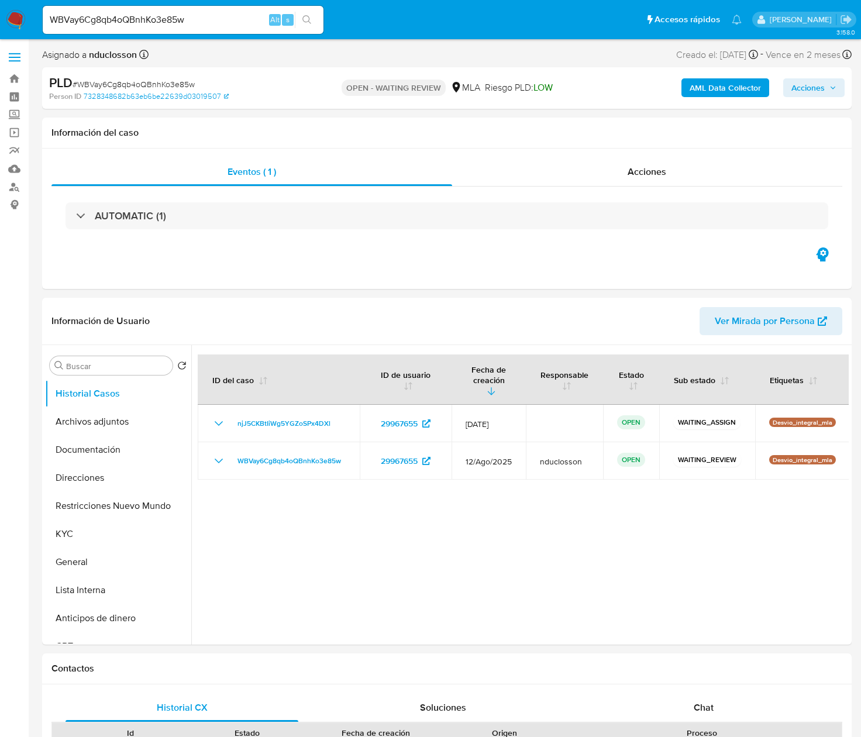
click at [101, 21] on input "WBVay6Cg8qb4oQBnhKo3e85w" at bounding box center [183, 19] width 281 height 15
paste input "uV89H4UvHftGXdjizwr8Ujwe"
type input "uV89H4UvHftGXdjizwr8Ujwe"
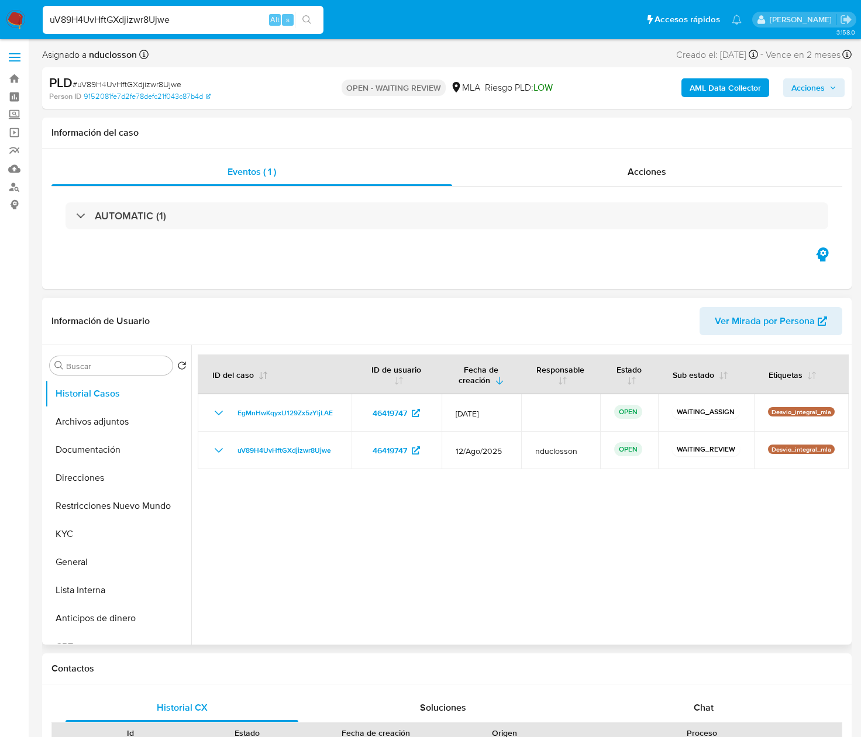
select select "10"
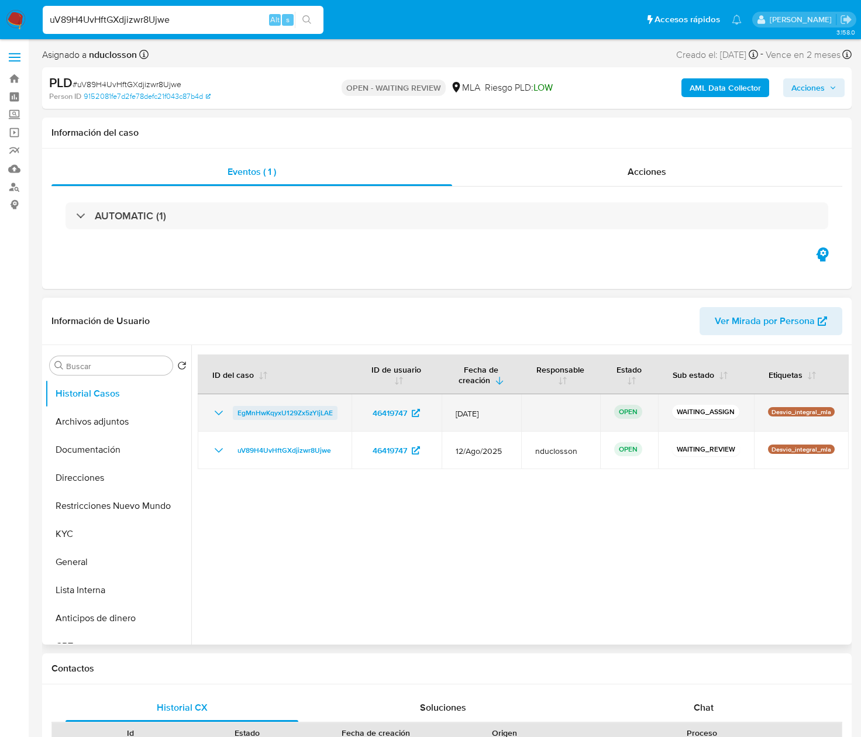
drag, startPoint x: 340, startPoint y: 414, endPoint x: 235, endPoint y: 416, distance: 105.9
click at [235, 416] on td "EgMnHwKqyxU129Zx5zYljLAE" at bounding box center [275, 412] width 154 height 37
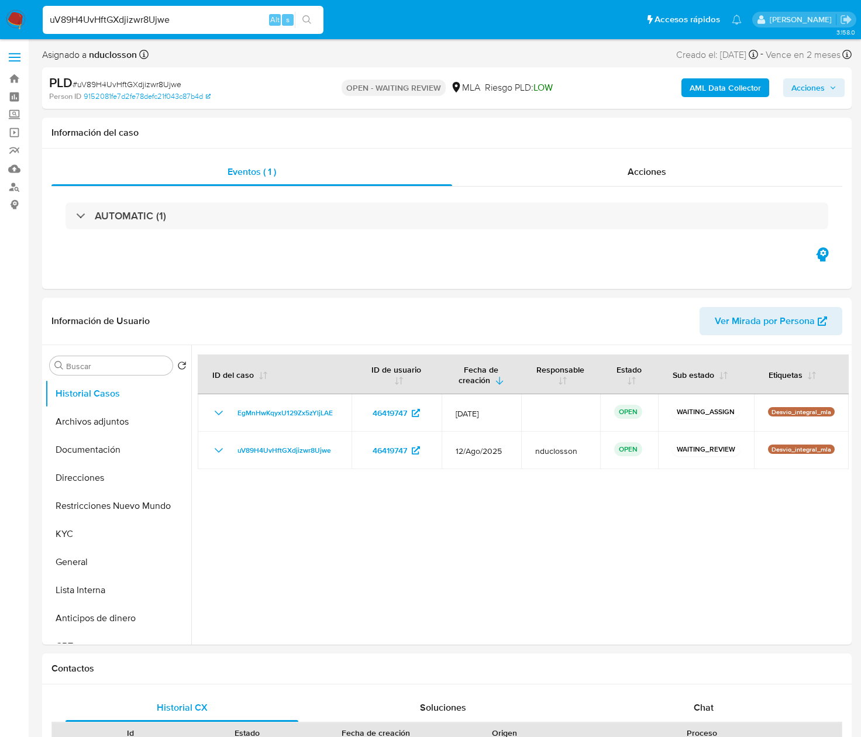
click at [109, 13] on input "uV89H4UvHftGXdjizwr8Ujwe" at bounding box center [183, 19] width 281 height 15
paste input "wFCn0P4Y2cWNJL8IQiW43f7b"
type input "wFCn0P4Y2cWNJL8IQiW43f7b"
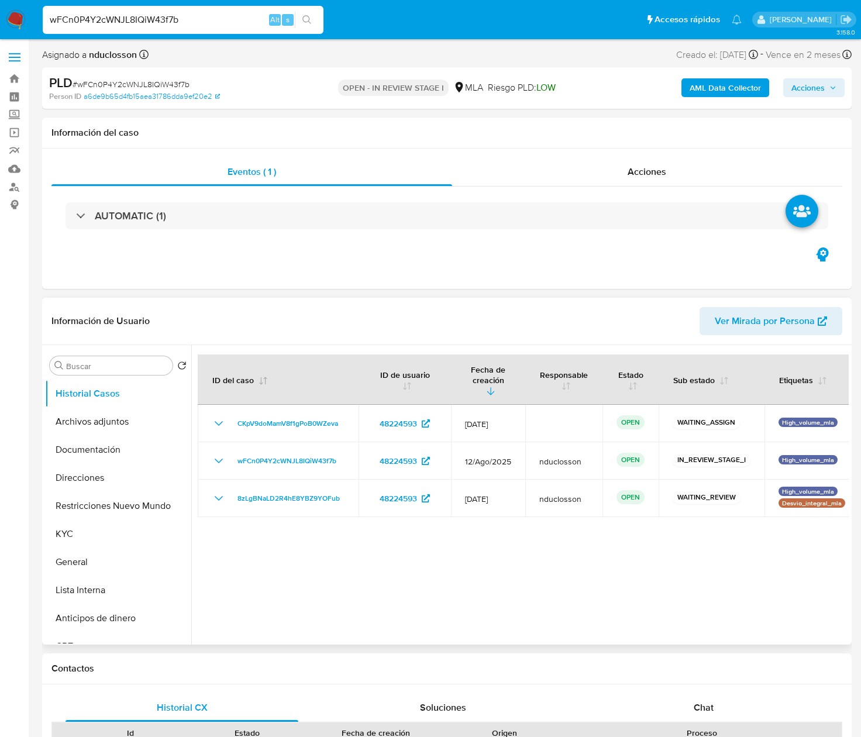
select select "10"
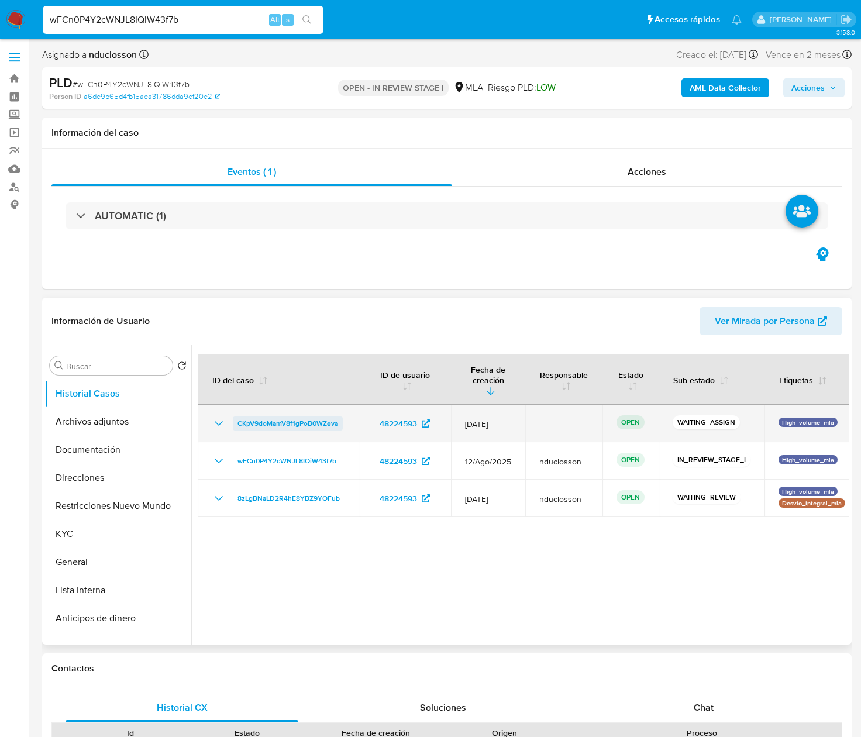
drag, startPoint x: 345, startPoint y: 418, endPoint x: 233, endPoint y: 419, distance: 111.7
click at [233, 419] on td "CKpV9doMamV8f1gPoB0WZeva" at bounding box center [278, 423] width 161 height 37
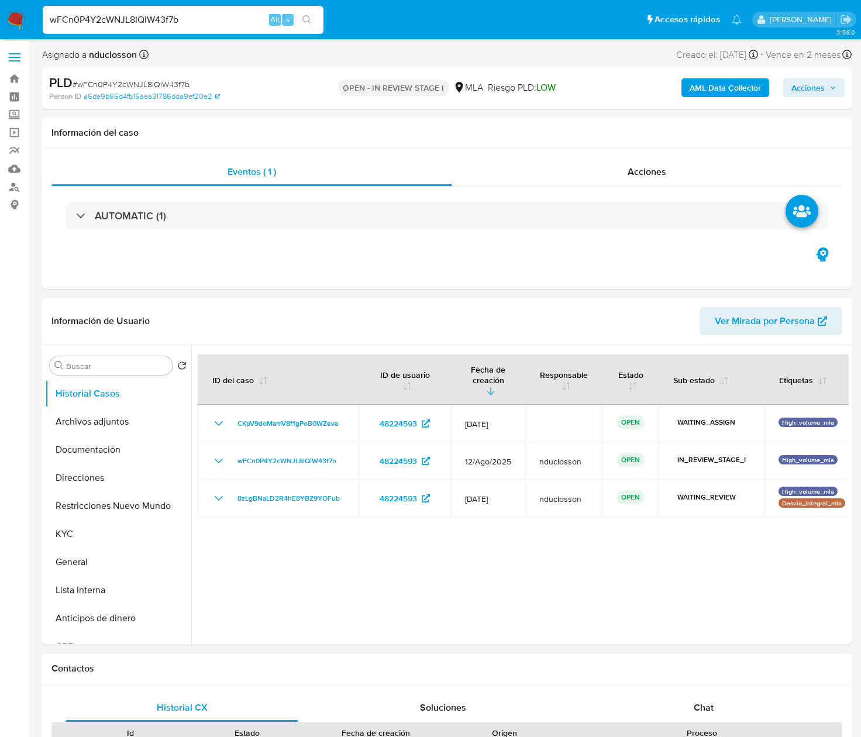
click at [118, 15] on input "wFCn0P4Y2cWNJL8IQiW43f7b" at bounding box center [183, 19] width 281 height 15
paste input "NwlX8969FfTp0u9df2rsLtba"
type input "NwlX8969FfTp0u9df2rsLtba"
click at [307, 15] on icon "search-icon" at bounding box center [306, 19] width 9 height 9
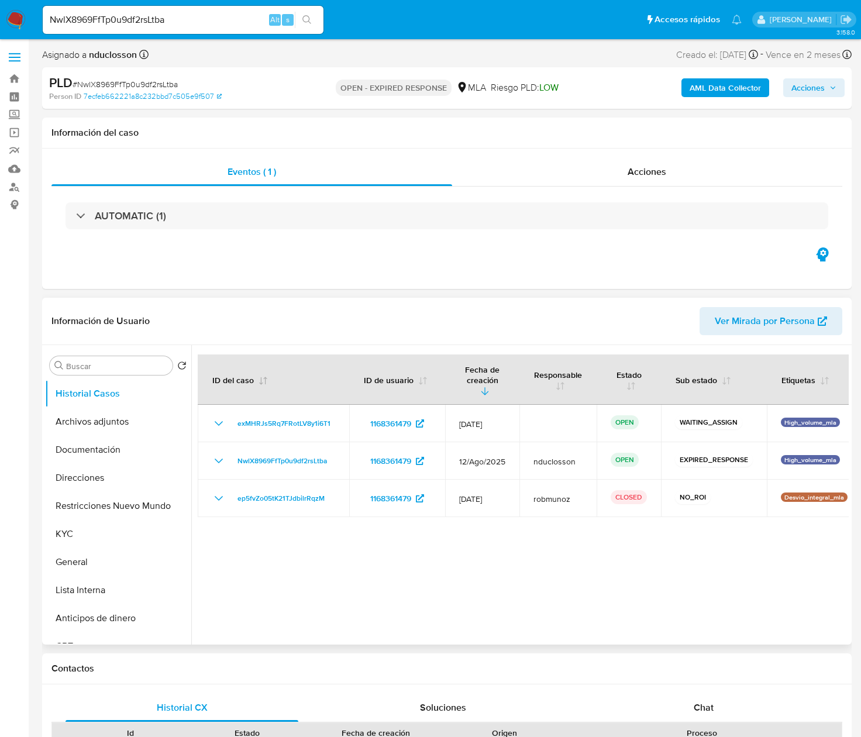
select select "10"
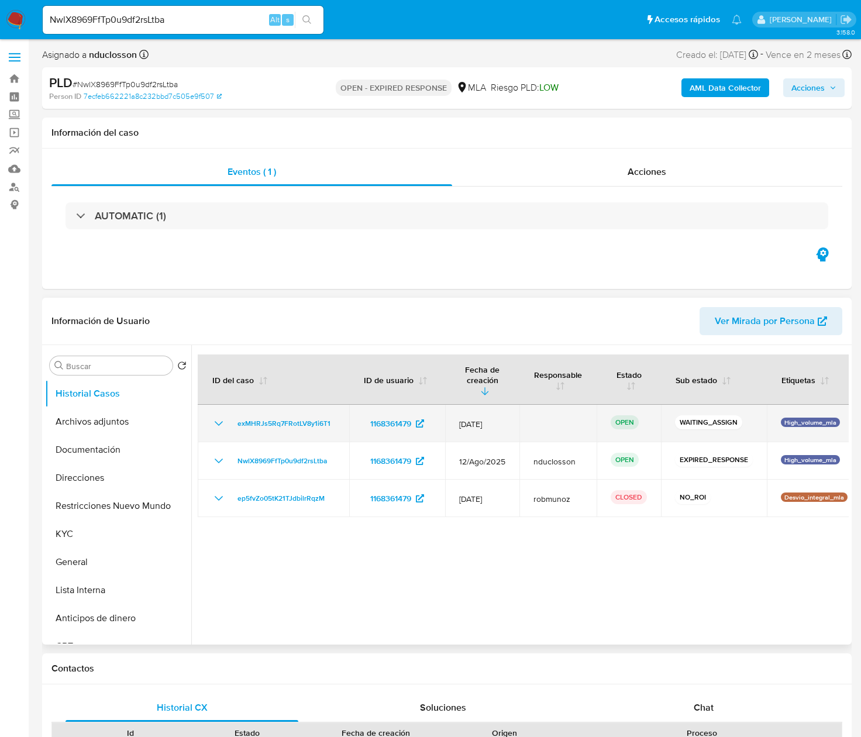
drag, startPoint x: 339, startPoint y: 415, endPoint x: 226, endPoint y: 411, distance: 113.6
click at [226, 411] on td "exMHRJs5Rq7FRotLV8y1i6T1" at bounding box center [274, 423] width 152 height 37
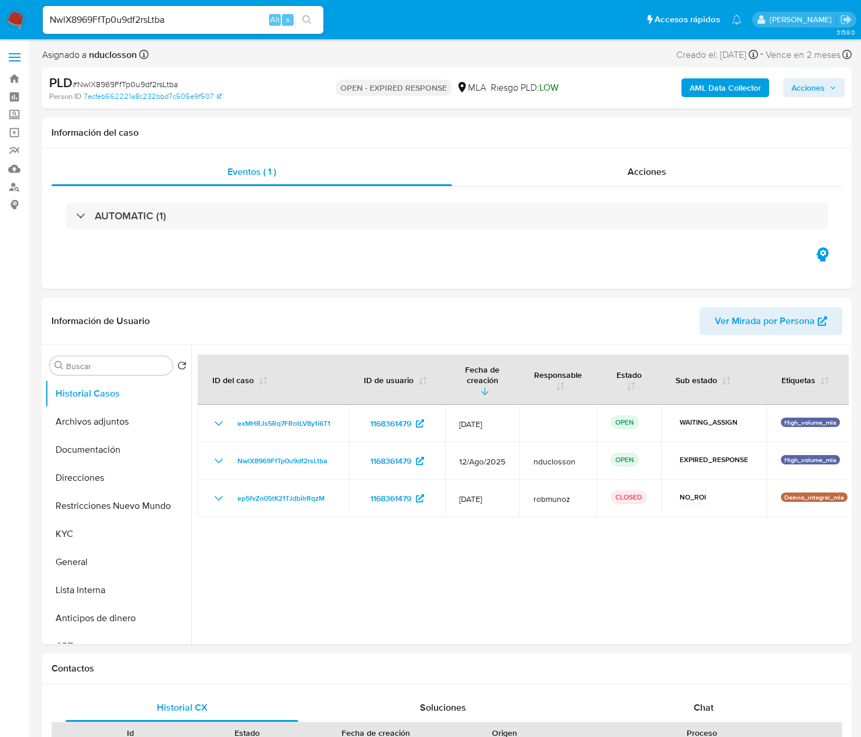
select select "10"
click at [136, 20] on input "NwlX8969FfTp0u9df2rsLtba" at bounding box center [183, 19] width 281 height 15
paste input "4RG7A3ECGjEWlzdhMG7Qq4EJ"
type input "4RG7A3ECGjEWlzdhMG7Qq4EJ"
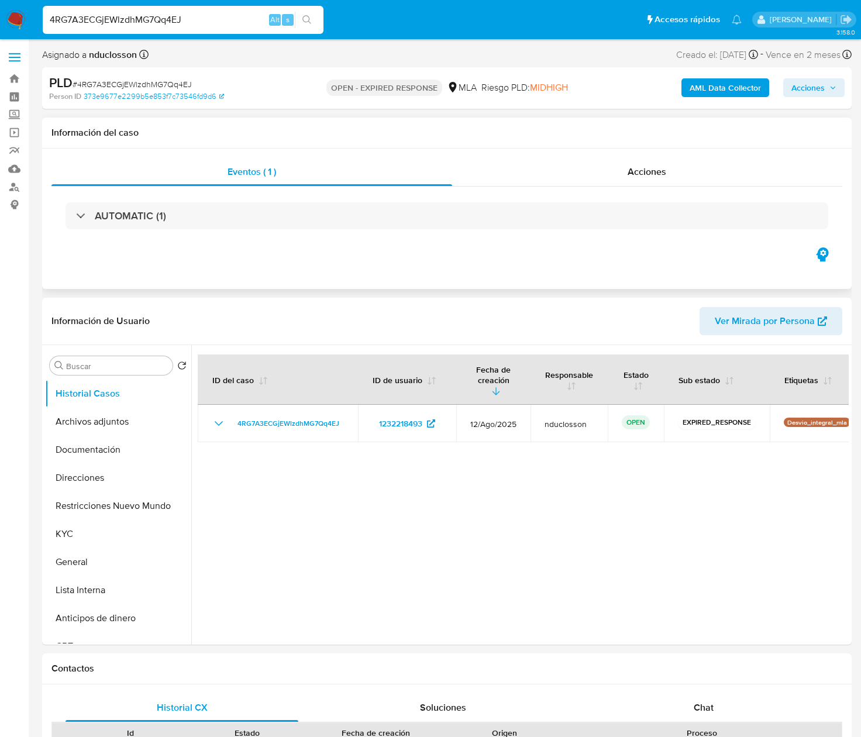
select select "10"
click at [131, 23] on input "4RG7A3ECGjEWlzdhMG7Qq4EJ" at bounding box center [183, 19] width 281 height 15
paste input "VI9gzLoYBeiRvzYFIOuRhviU"
type input "VI9gzLoYBeiRvzYFIOuRhviU"
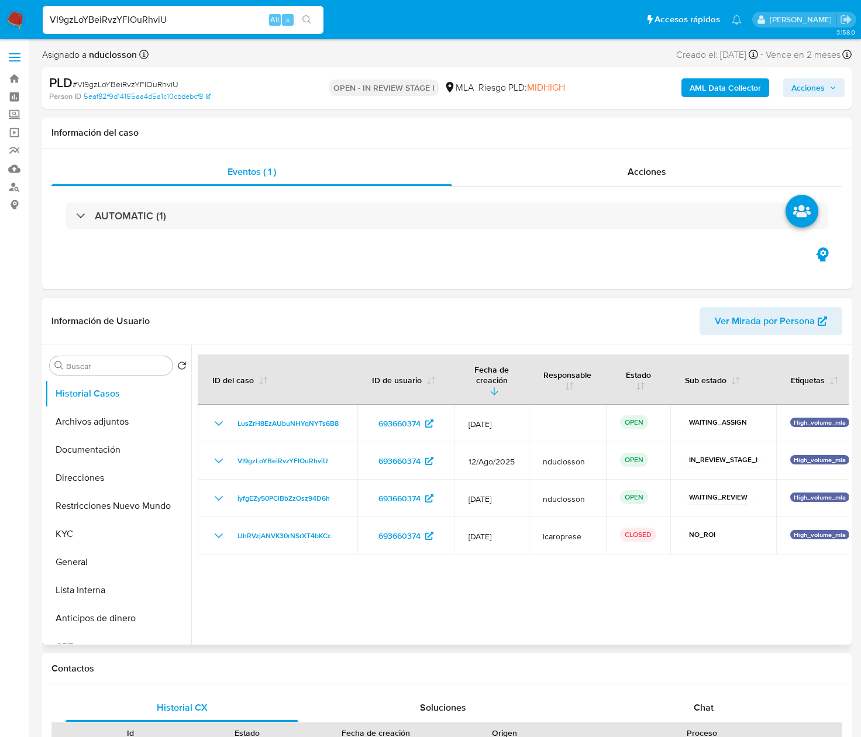
select select "10"
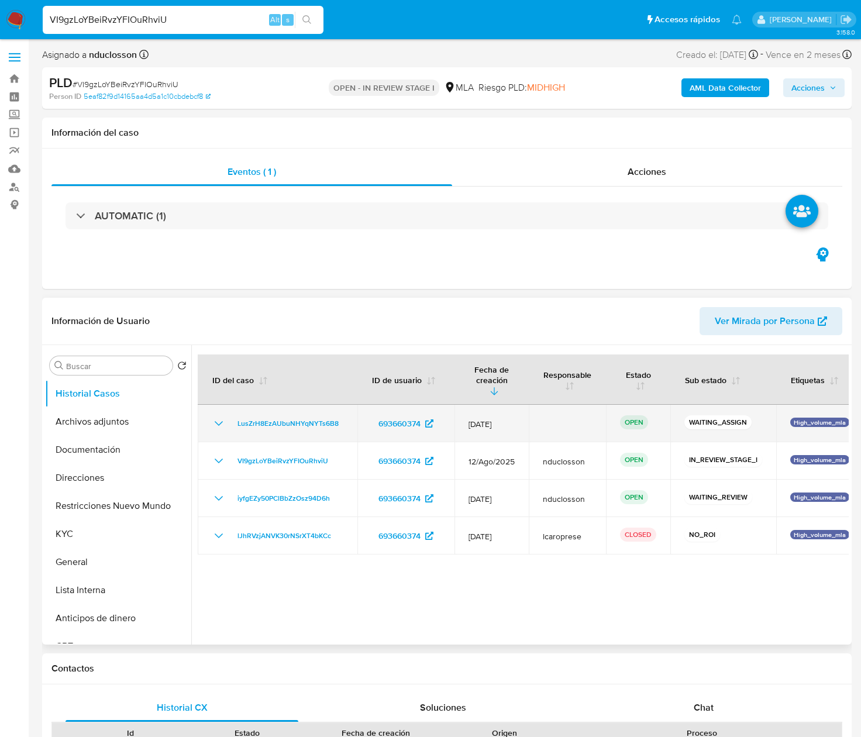
drag, startPoint x: 343, startPoint y: 416, endPoint x: 230, endPoint y: 409, distance: 112.5
click at [230, 409] on td "LusZrH8EzAUbuNHYqNYTs6B8" at bounding box center [278, 423] width 160 height 37
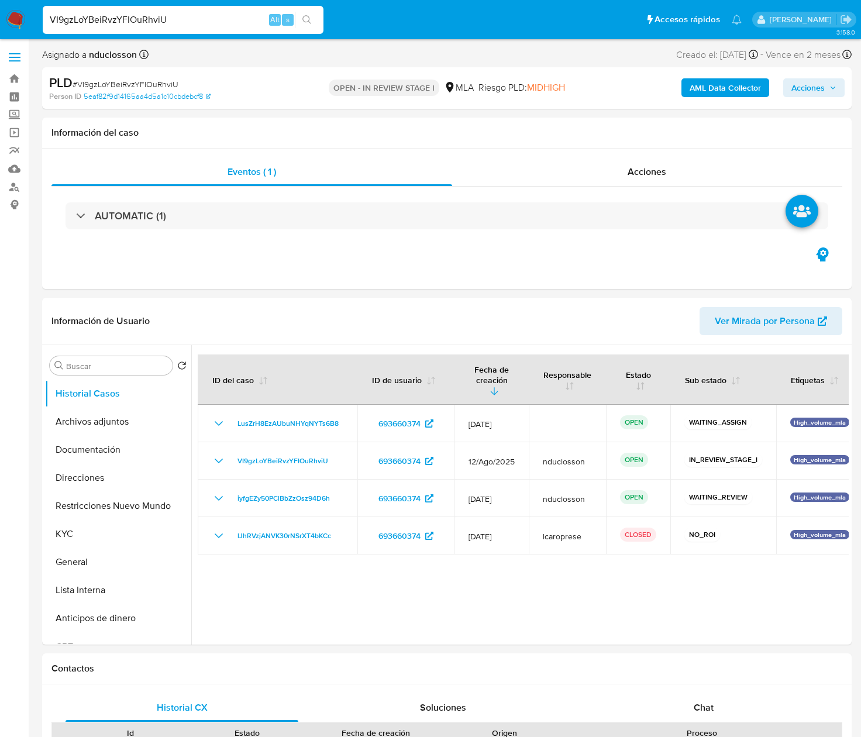
click at [123, 21] on input "VI9gzLoYBeiRvzYFIOuRhviU" at bounding box center [183, 19] width 281 height 15
paste input "7oaPXuasidTO4Z9QdXzD2W7L"
type input "7oaPXuasidTO4Z9QdXzD2W7L"
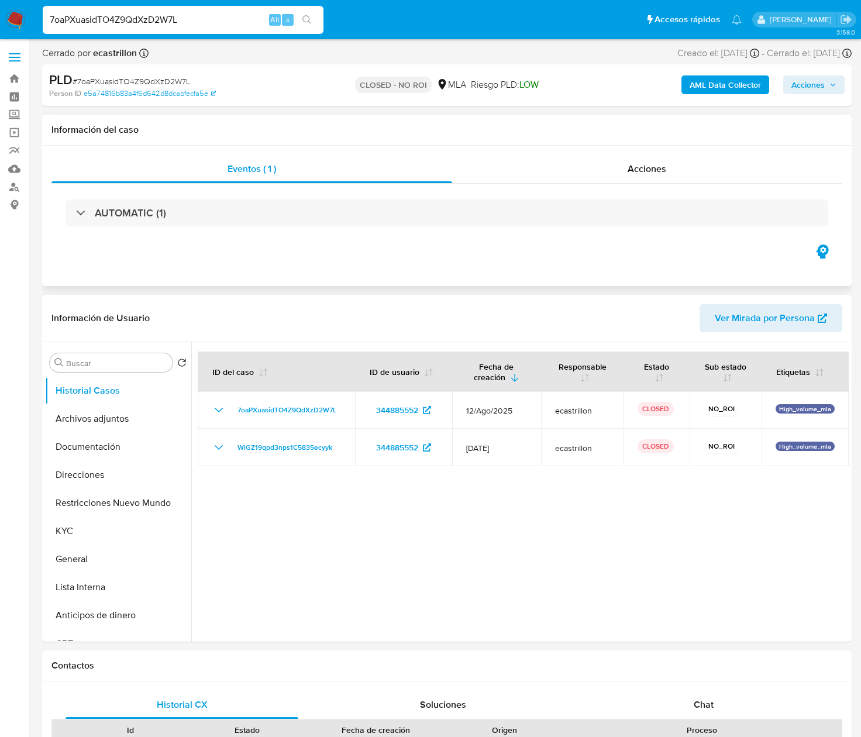
select select "10"
click at [121, 27] on input "7oaPXuasidTO4Z9QdXzD2W7L" at bounding box center [183, 19] width 281 height 15
paste input "6HTHnw7RIGJ77zVLvvYcmjb7"
type input "6HTHnw7RIGJ77zVLvvYcmjb7"
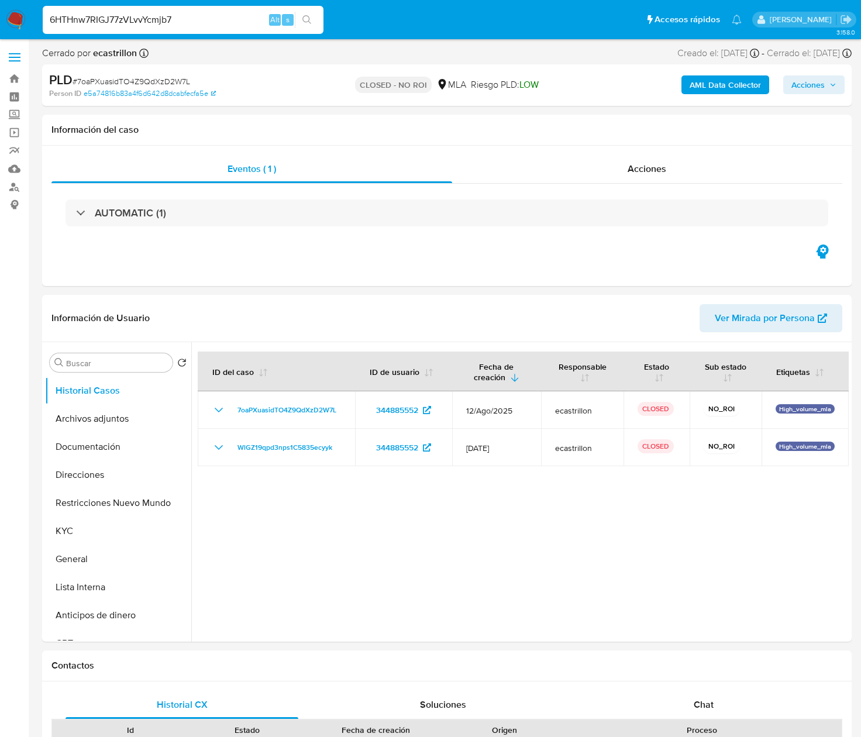
click at [312, 13] on button "search-icon" at bounding box center [307, 20] width 24 height 16
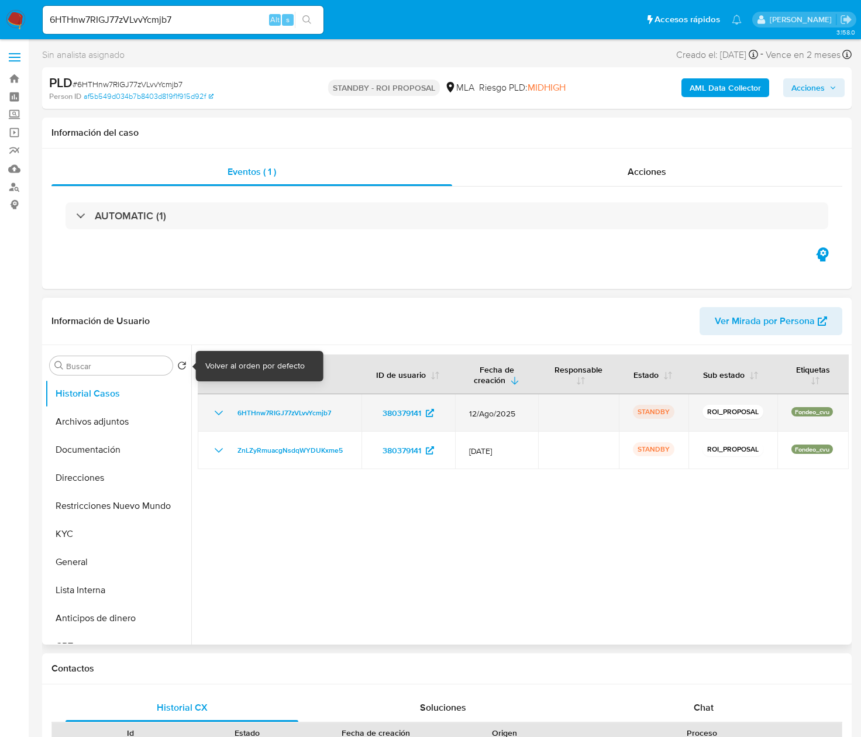
select select "10"
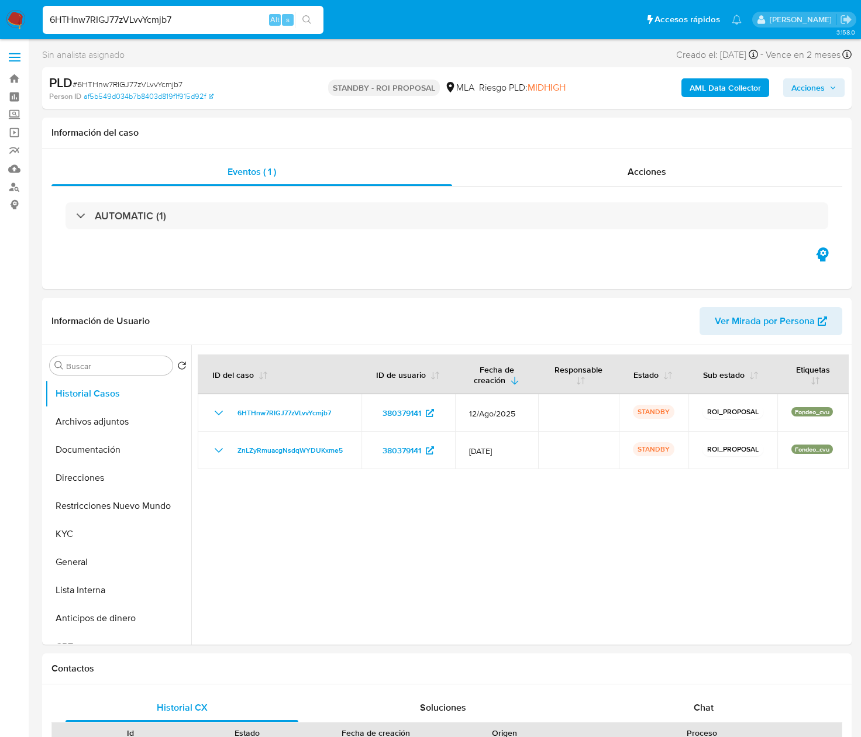
click at [98, 23] on input "6HTHnw7RIGJ77zVLvvYcmjb7" at bounding box center [183, 19] width 281 height 15
paste input "V48lzSCRZJ4JqqYp7k4PUrRR"
type input "V48lzSCRZJ4JqqYp7k4PUrRR"
click at [308, 21] on icon "search-icon" at bounding box center [306, 19] width 9 height 9
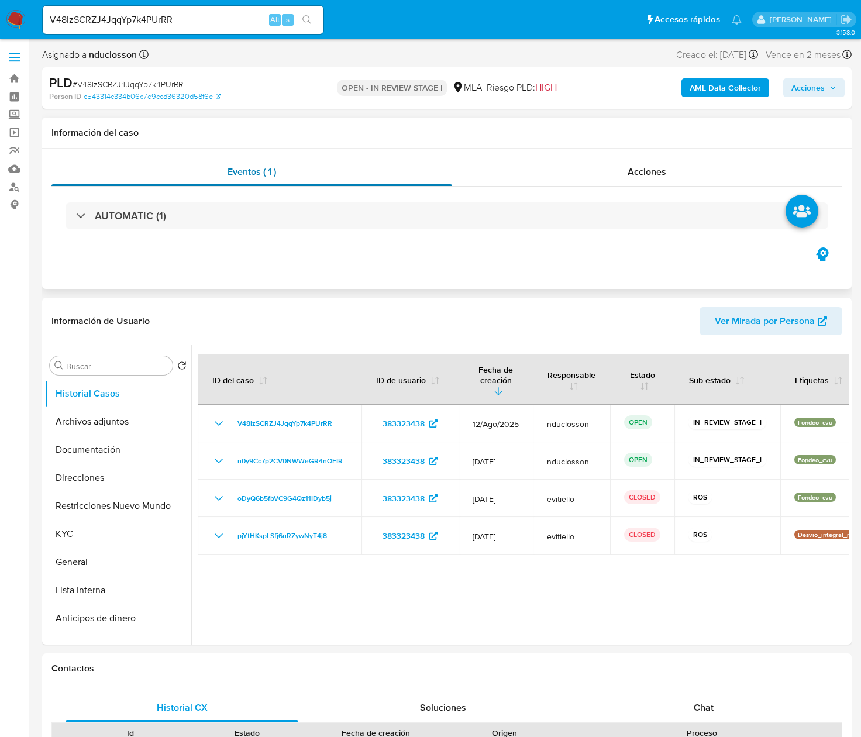
select select "10"
click at [118, 20] on input "V48lzSCRZJ4JqqYp7k4PUrRR" at bounding box center [183, 19] width 281 height 15
paste input "I4WJATlRVnPSxLR7UQaiM7p0"
type input "I4WJATlRVnPSxLR7UQaiM7p0"
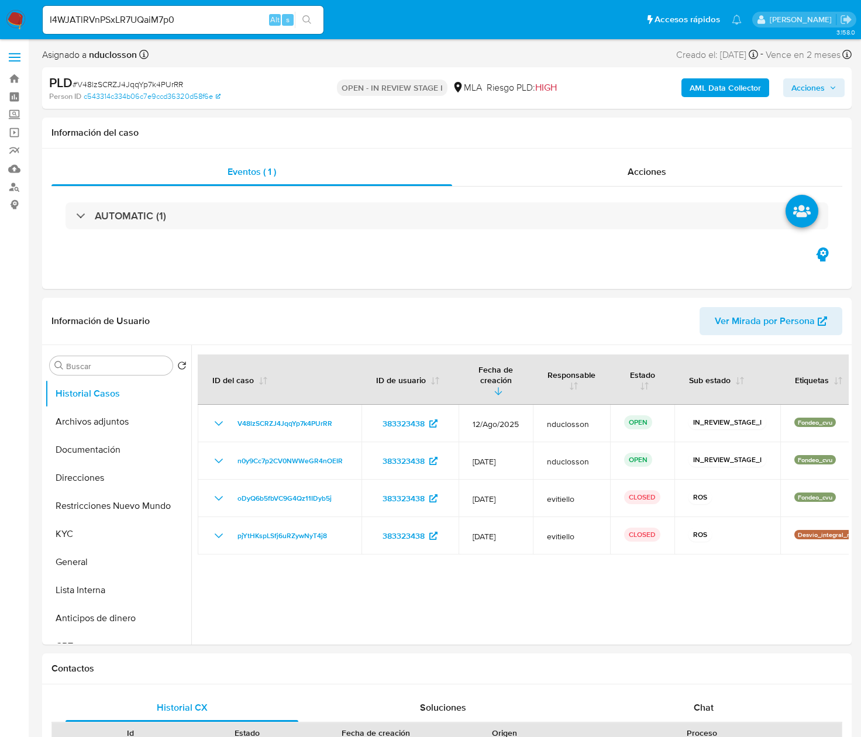
click at [301, 11] on div "I4WJATlRVnPSxLR7UQaiM7p0 Alt s" at bounding box center [183, 20] width 281 height 28
click at [304, 19] on icon "search-icon" at bounding box center [306, 19] width 9 height 9
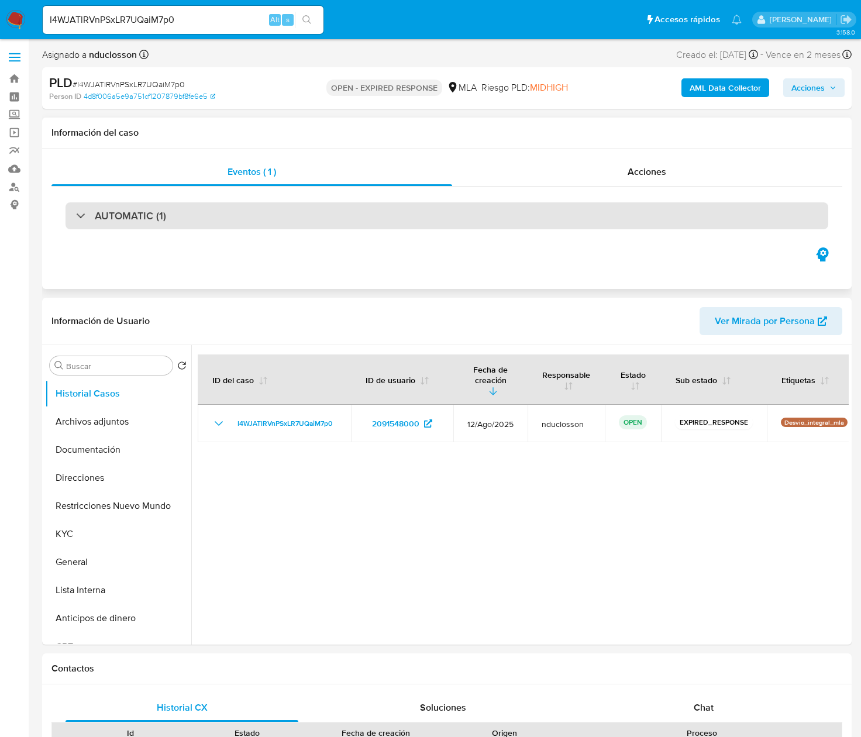
select select "10"
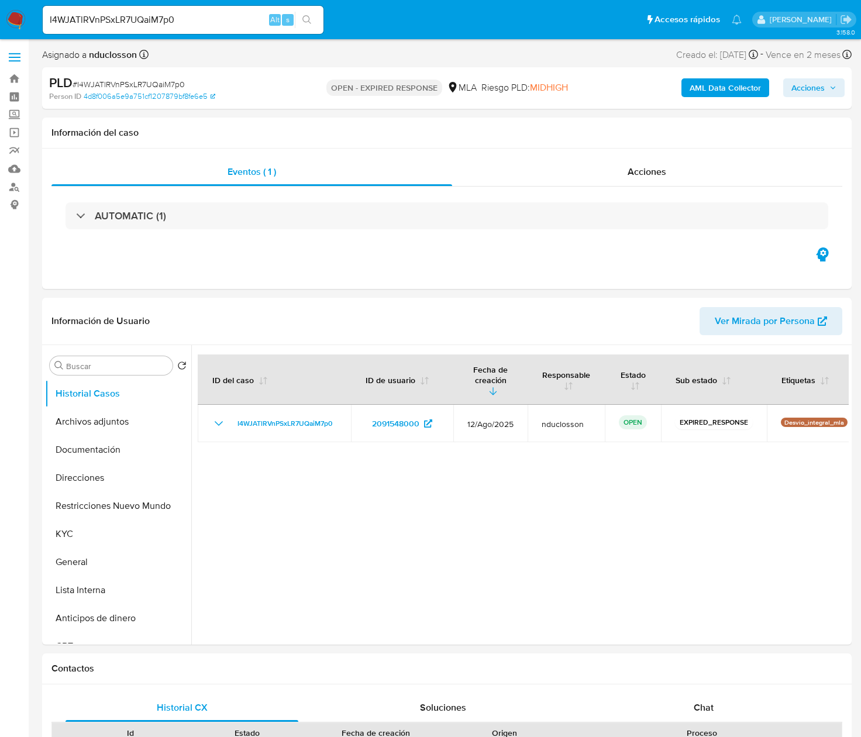
click at [139, 21] on input "I4WJATlRVnPSxLR7UQaiM7p0" at bounding box center [183, 19] width 281 height 15
paste input "LFO1aawUheY1uag2HbDoP64e"
type input "LFO1aawUheY1uag2HbDoP64e"
click at [312, 20] on button "search-icon" at bounding box center [307, 20] width 24 height 16
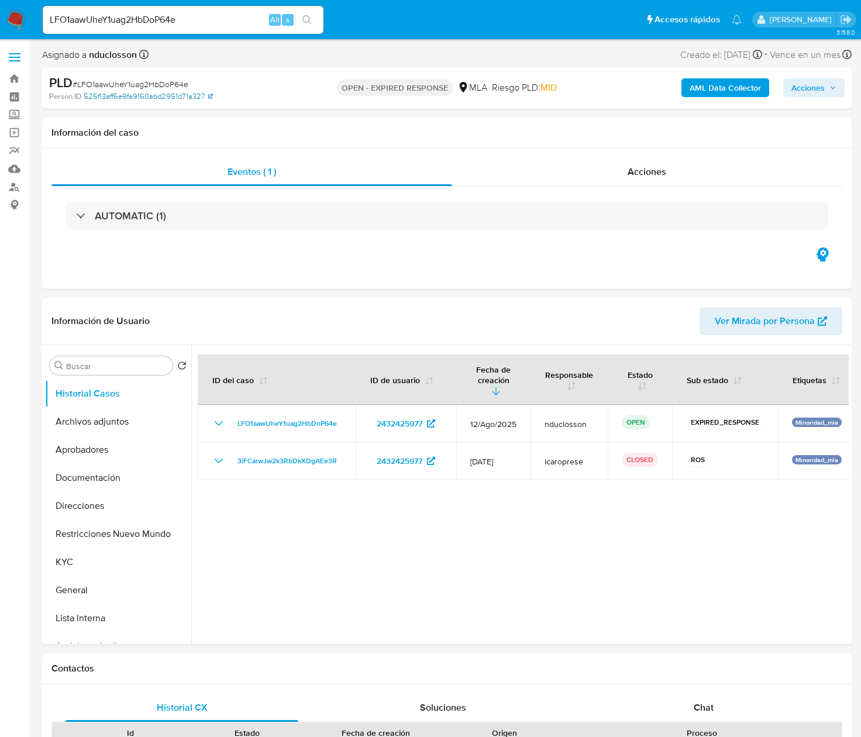
select select "10"
click at [135, 20] on input "LFO1aawUheY1uag2HbDoP64e" at bounding box center [183, 19] width 281 height 15
paste input "aR25c6H5XJgDJ8Mmih1iHf3R"
type input "aR25c6H5XJgDJ8Mmih1iHf3R"
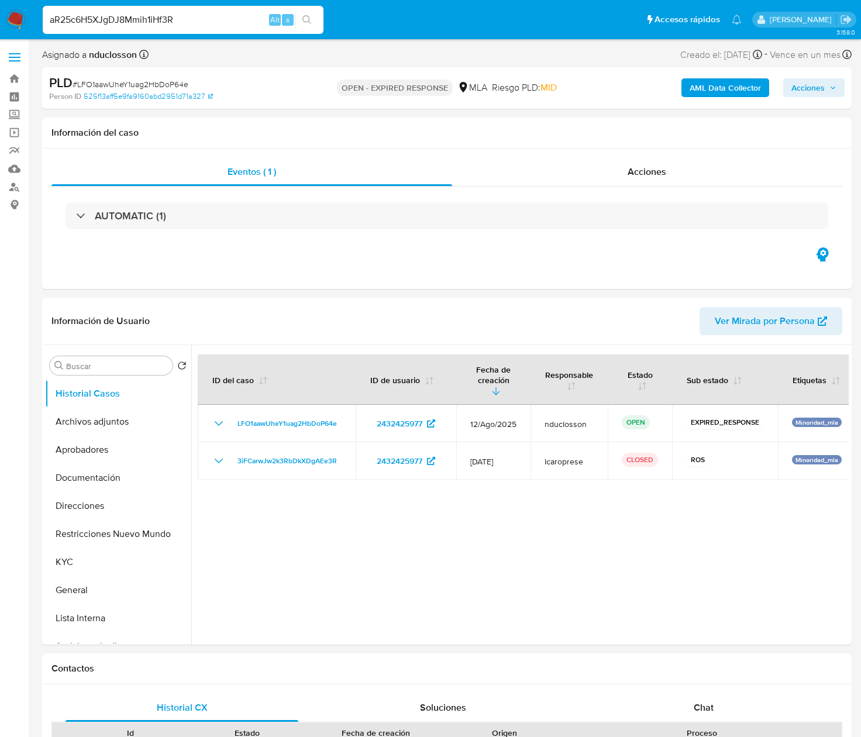
click at [312, 20] on button "search-icon" at bounding box center [307, 20] width 24 height 16
select select "10"
click at [117, 27] on div "aR25c6H5XJgDJ8Mmih1iHf3R Alt s" at bounding box center [183, 20] width 281 height 28
click at [108, 14] on input "aR25c6H5XJgDJ8Mmih1iHf3R" at bounding box center [183, 19] width 281 height 15
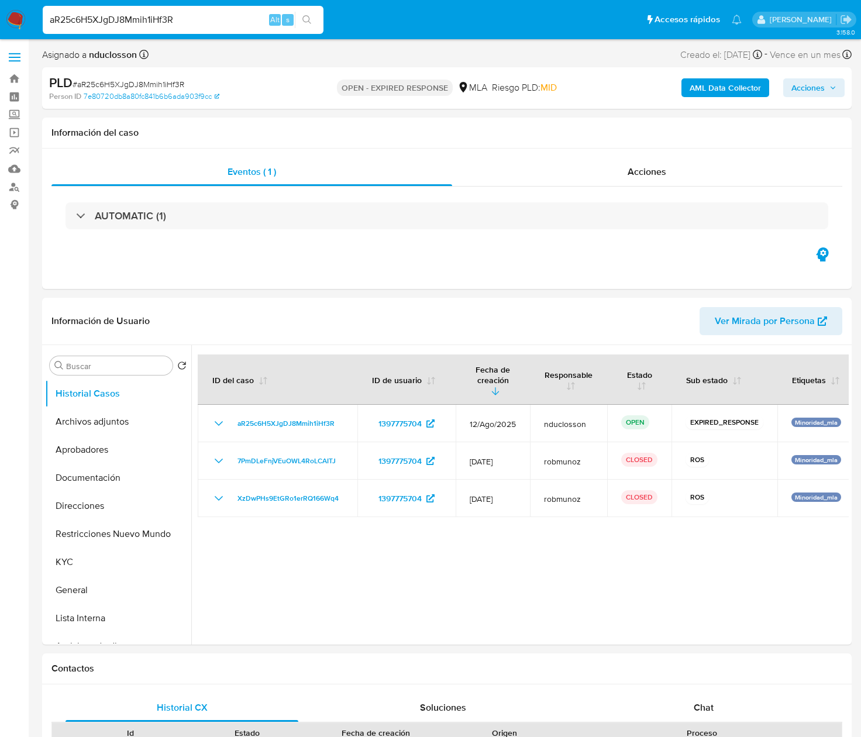
paste input "9M7kSyGL8YZqTEGcbAcePdPT"
type input "9M7kSyGL8YZqTEGcbAcePdPT"
click at [318, 20] on button "search-icon" at bounding box center [307, 20] width 24 height 16
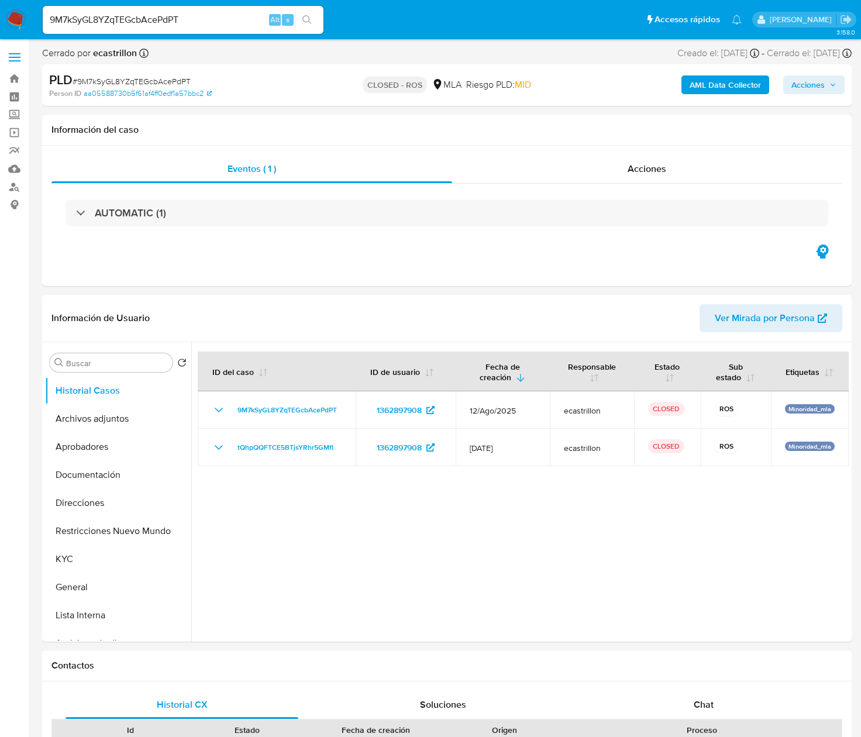
select select "10"
click at [123, 23] on input "9M7kSyGL8YZqTEGcbAcePdPT" at bounding box center [183, 19] width 281 height 15
paste input "n20y6f2seL7aSKIqur9JKJG"
type input "9n20y6f2seL7aSKIqur9JKJG"
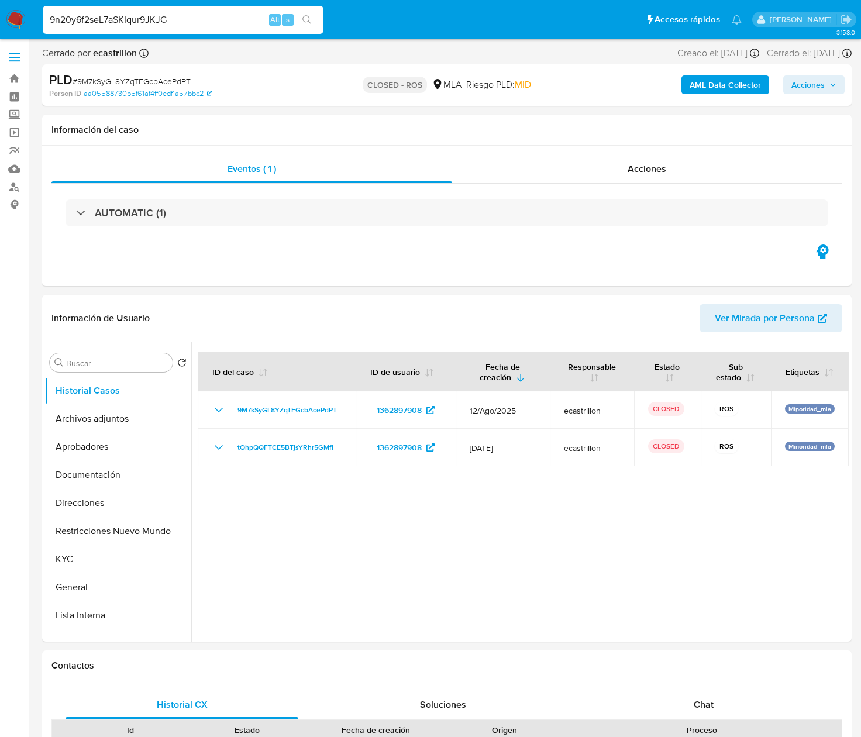
click at [307, 20] on icon "search-icon" at bounding box center [306, 19] width 9 height 9
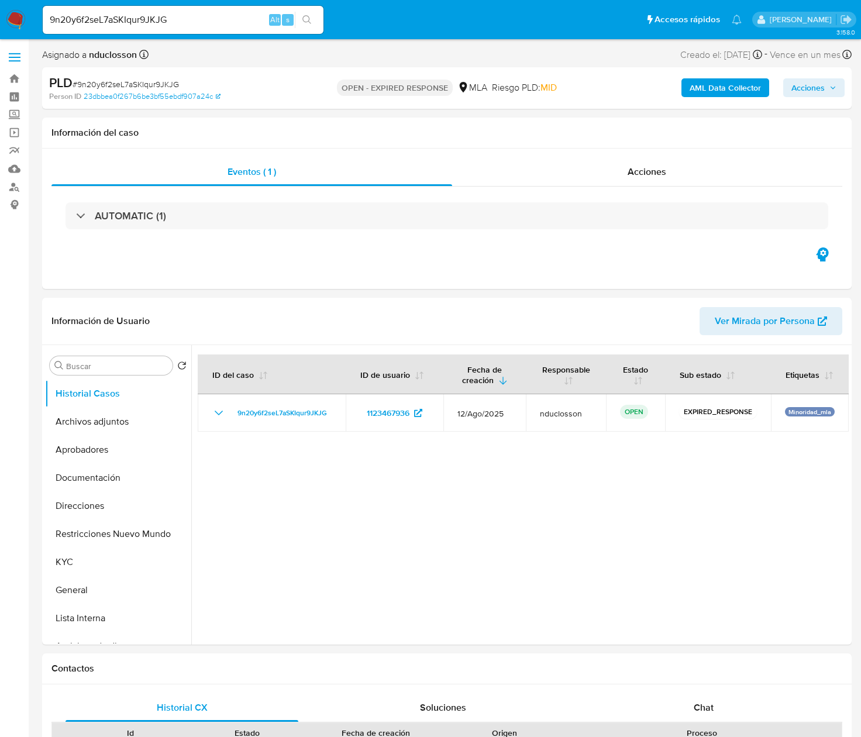
select select "10"
click at [77, 22] on input "9n20y6f2seL7aSKIqur9JKJG" at bounding box center [183, 19] width 281 height 15
paste input "LLVB5Q19IBeWyH6y9OlzbEda"
type input "LLVB5Q19IBeWyH6y9OlzbEda"
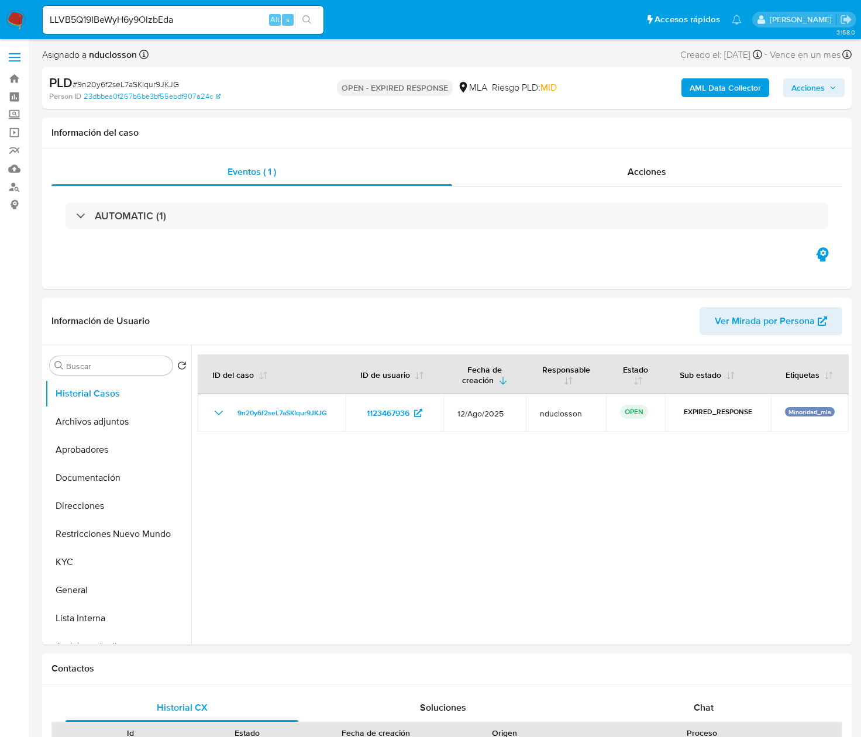
click at [307, 20] on icon "search-icon" at bounding box center [306, 19] width 9 height 9
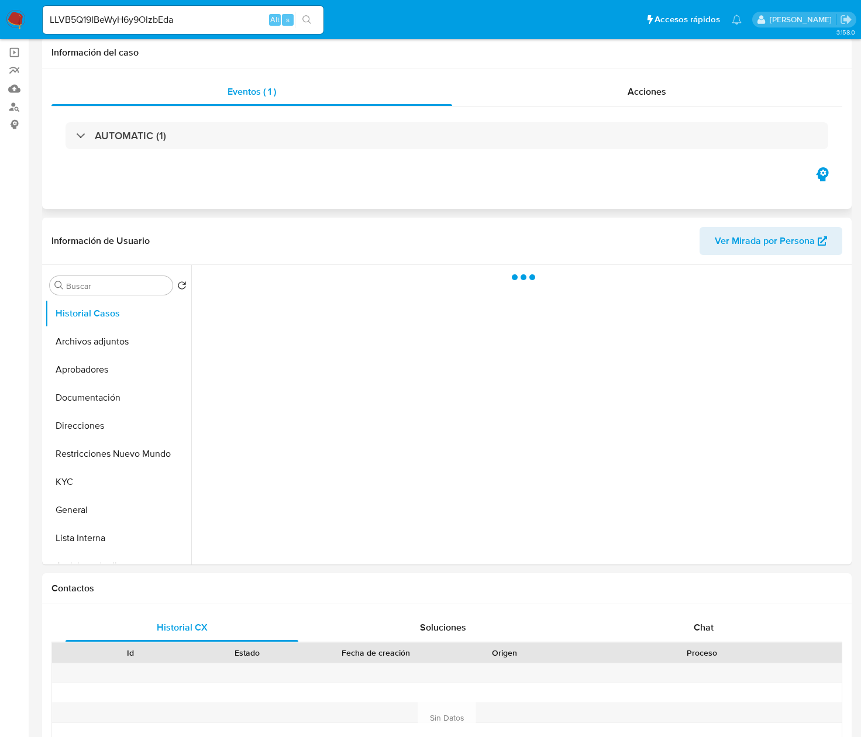
scroll to position [117, 0]
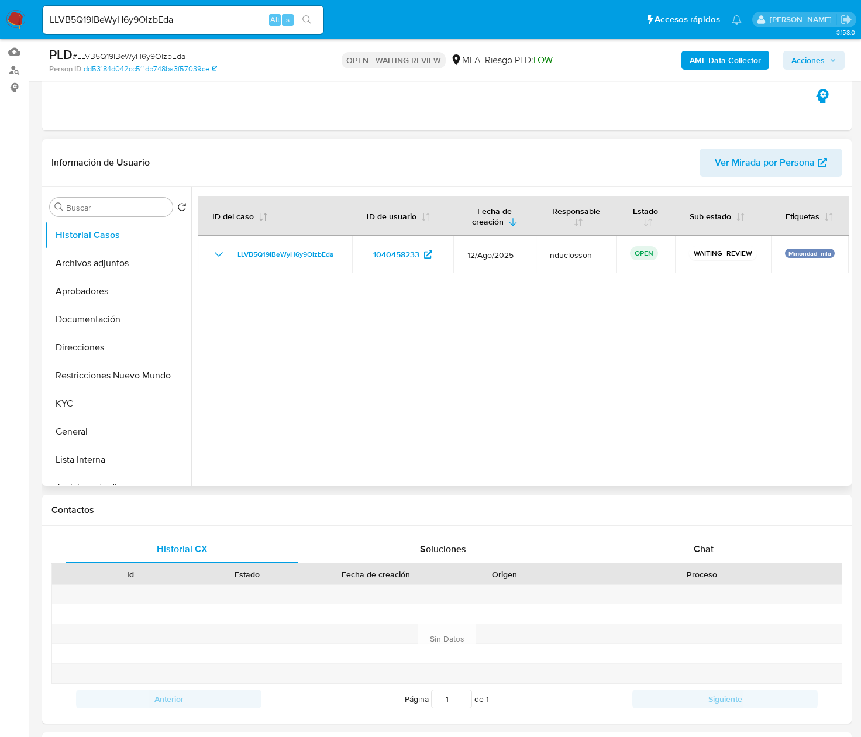
select select "10"
click at [118, 6] on div "LLVB5Q19IBeWyH6y9OlzbEda Alt s" at bounding box center [183, 20] width 281 height 28
click at [112, 20] on input "LLVB5Q19IBeWyH6y9OlzbEda" at bounding box center [183, 19] width 281 height 15
paste input "AxcAl77S7v1P1AQ2IC9O7yL6"
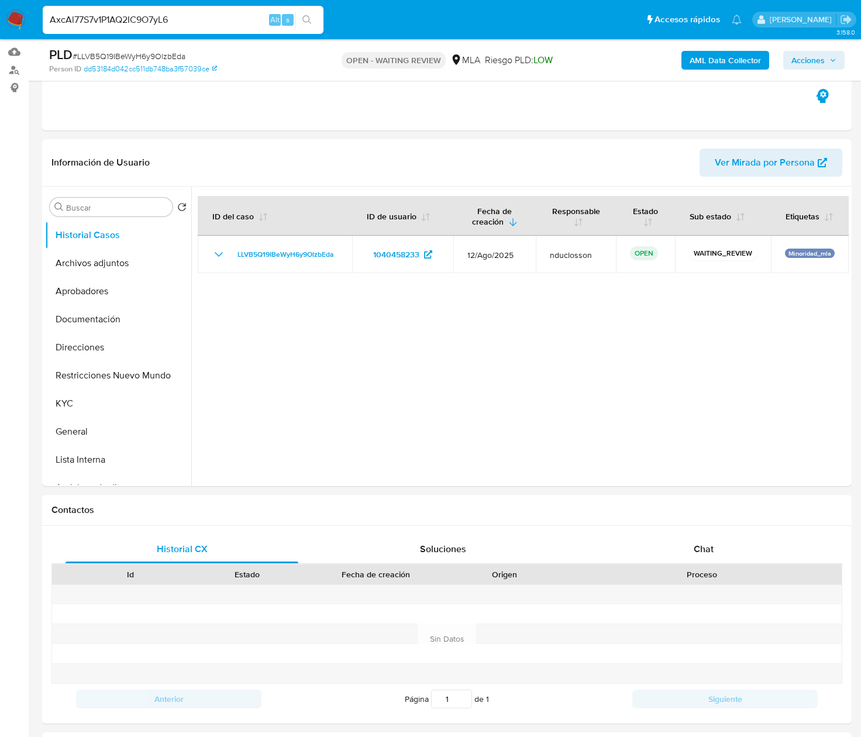
type input "AxcAl77S7v1P1AQ2IC9O7yL6"
click at [305, 13] on button "search-icon" at bounding box center [307, 20] width 24 height 16
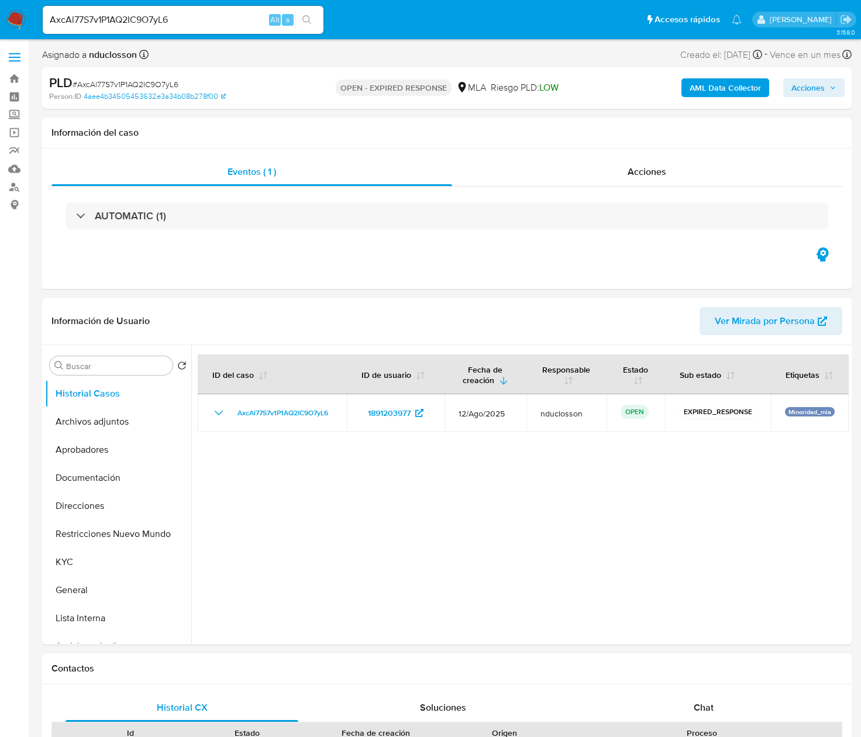
select select "10"
click at [109, 13] on input "AxcAl77S7v1P1AQ2IC9O7yL6" at bounding box center [183, 19] width 281 height 15
paste input "RZfSH7m5RQPQv8VZUN0bisWq"
type input "RZfSH7m5RQPQv8VZUN0bisWq"
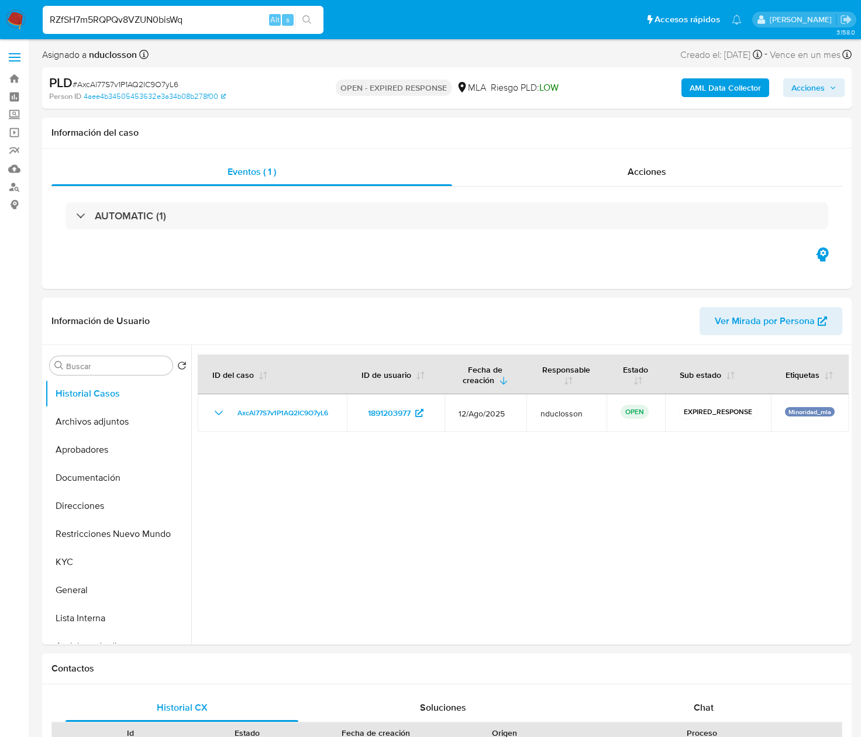
click at [314, 29] on div "RZfSH7m5RQPQv8VZUN0bisWq Alt s" at bounding box center [183, 20] width 281 height 28
click at [314, 28] on div "RZfSH7m5RQPQv8VZUN0bisWq Alt s" at bounding box center [183, 20] width 281 height 28
click at [302, 16] on icon "search-icon" at bounding box center [306, 19] width 9 height 9
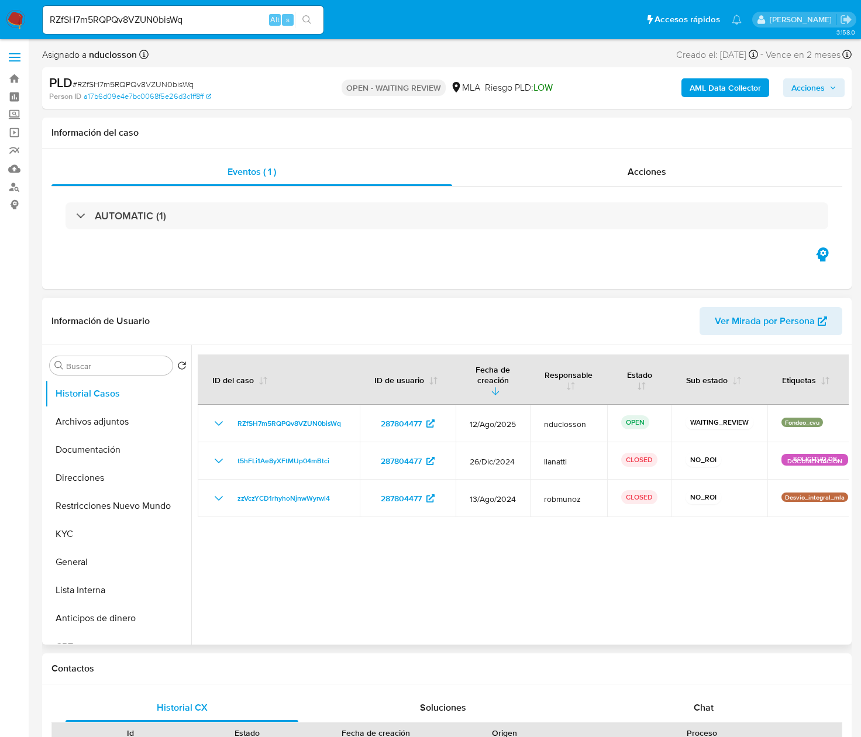
select select "10"
click at [96, 22] on input "RZfSH7m5RQPQv8VZUN0bisWq" at bounding box center [183, 19] width 281 height 15
paste input "hMnZrx7XTgOQGgegkGZVzAzr"
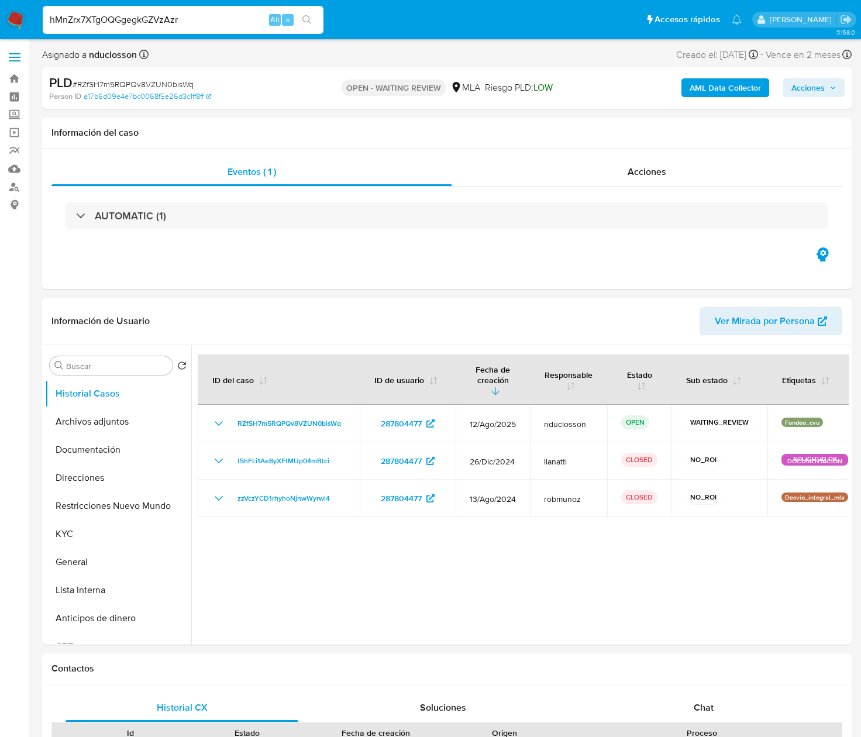
type input "hMnZrx7XTgOQGgegkGZVzAzr"
click at [307, 20] on icon "search-icon" at bounding box center [306, 19] width 9 height 9
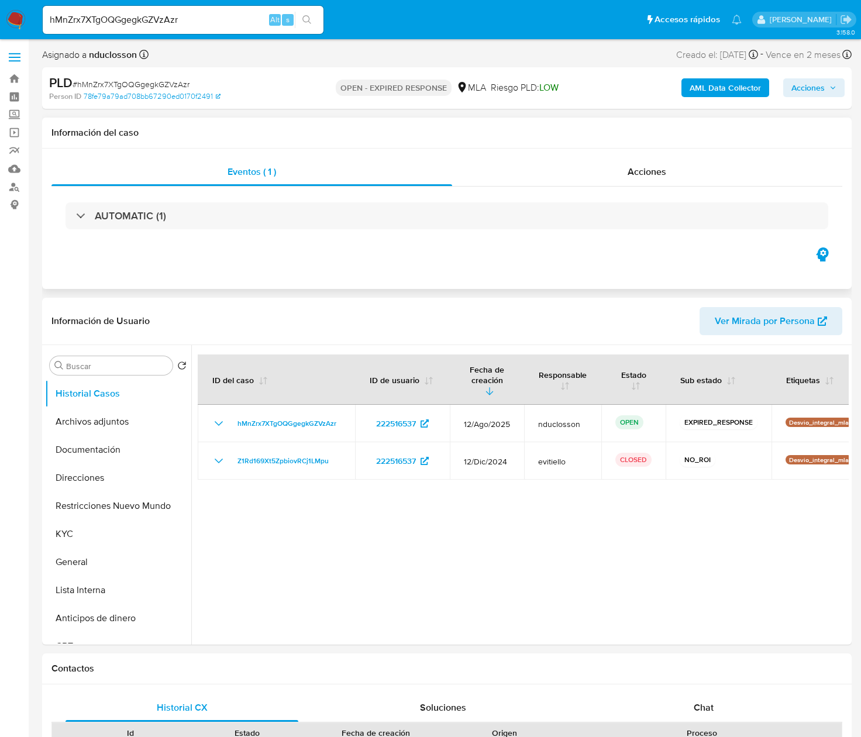
select select "10"
click at [131, 14] on input "hMnZrx7XTgOQGgegkGZVzAzr" at bounding box center [183, 19] width 281 height 15
paste input "GCAbx00wYqESGMmhi4V42Cil"
type input "GCAbx00wYqESGMmhi4V42Cil"
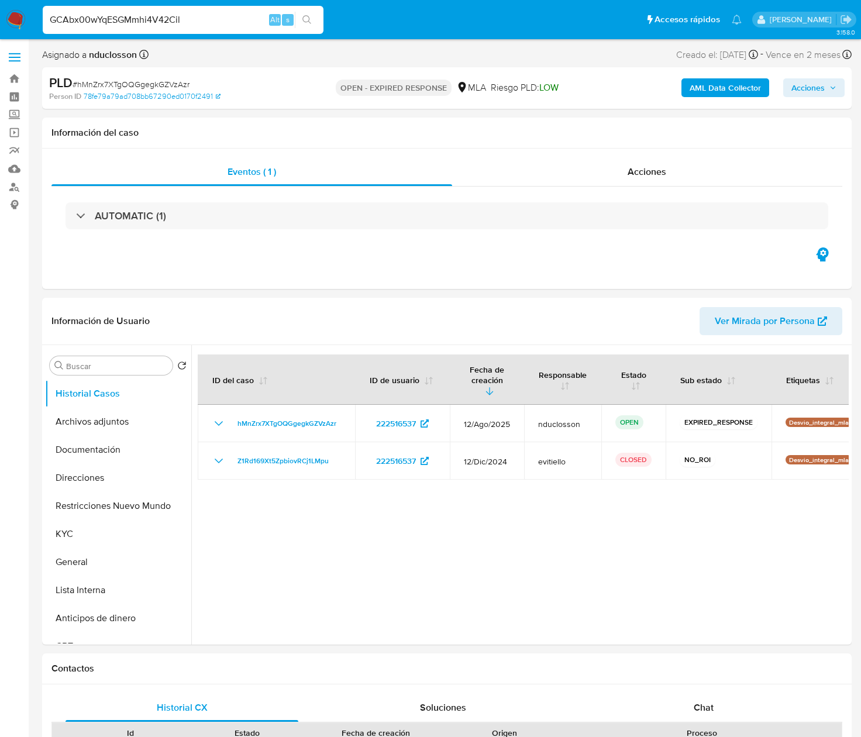
click at [300, 19] on button "search-icon" at bounding box center [307, 20] width 24 height 16
select select "10"
click at [134, 23] on input "GCAbx00wYqESGMmhi4V42Cil" at bounding box center [183, 19] width 281 height 15
paste input "UStozMQGGh6axjV3Tjv0Nj6S"
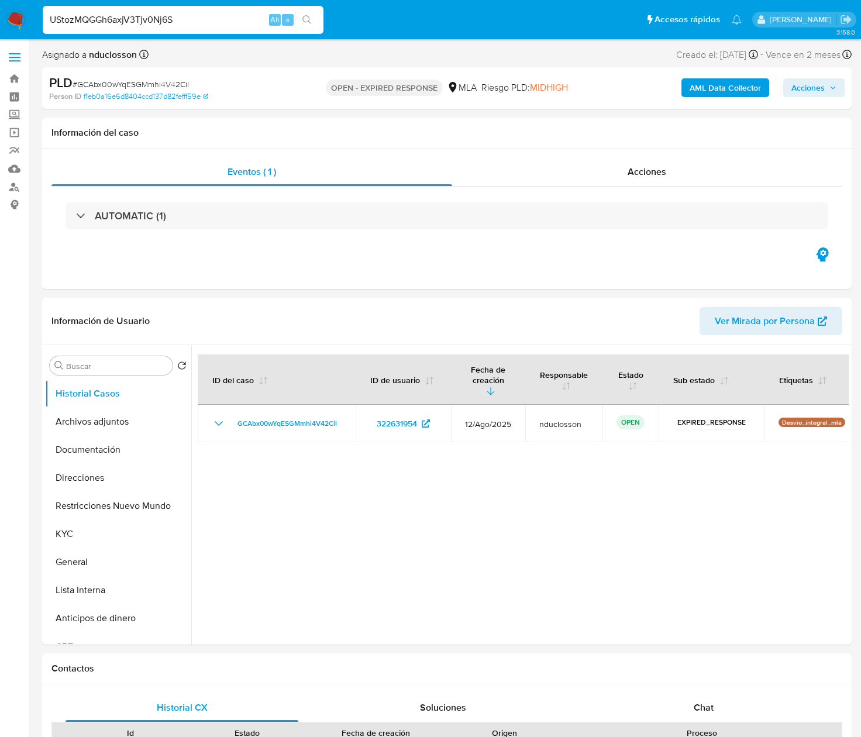
type input "UStozMQGGh6axjV3Tjv0Nj6S"
click at [305, 21] on icon "search-icon" at bounding box center [306, 19] width 9 height 9
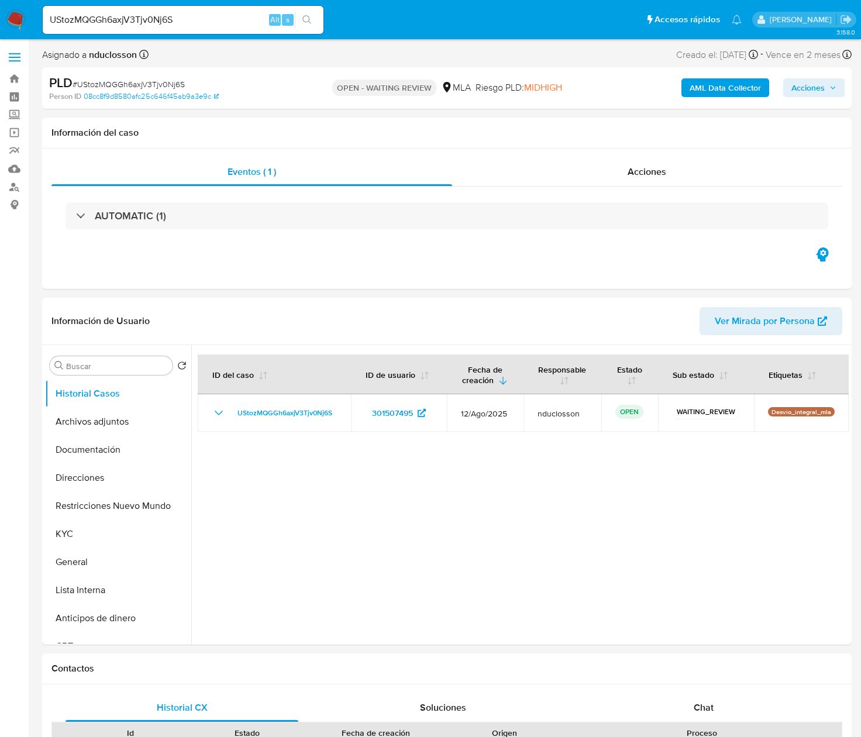
select select "10"
click at [123, 20] on input "UStozMQGGh6axjV3Tjv0Nj6S" at bounding box center [183, 19] width 281 height 15
paste input "ZeaWvEtQAeIwDo3BNdO7yGdt"
type input "ZeaWvEtQAeIwDo3BNdO7yGdt"
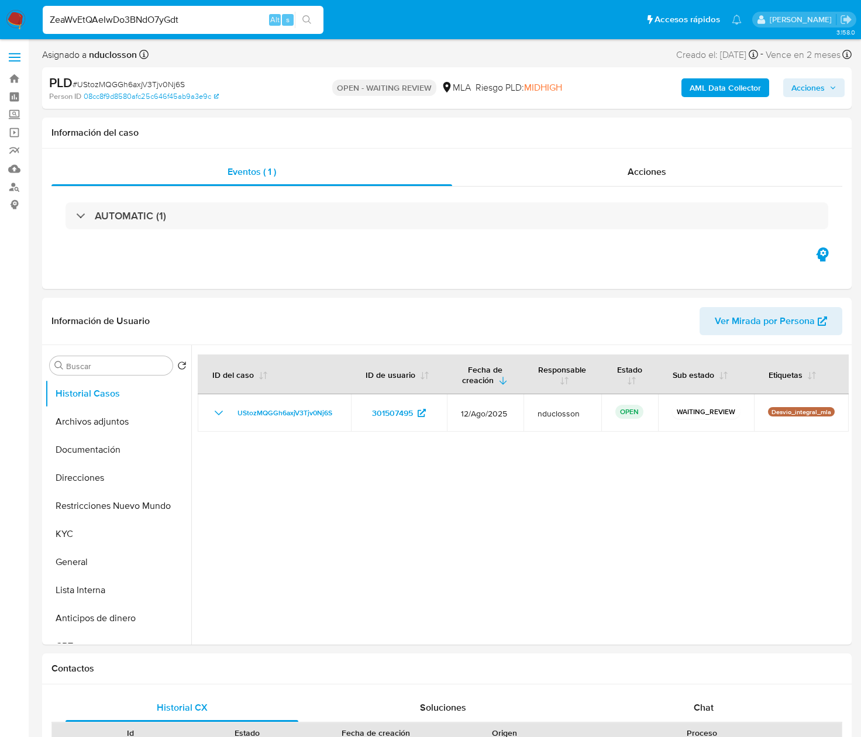
click at [316, 27] on button "search-icon" at bounding box center [307, 20] width 24 height 16
select select "10"
click at [130, 16] on input "ZeaWvEtQAeIwDo3BNdO7yGdt" at bounding box center [183, 19] width 281 height 15
paste input "hZTx76oa9euO1D17KNl2ujMz"
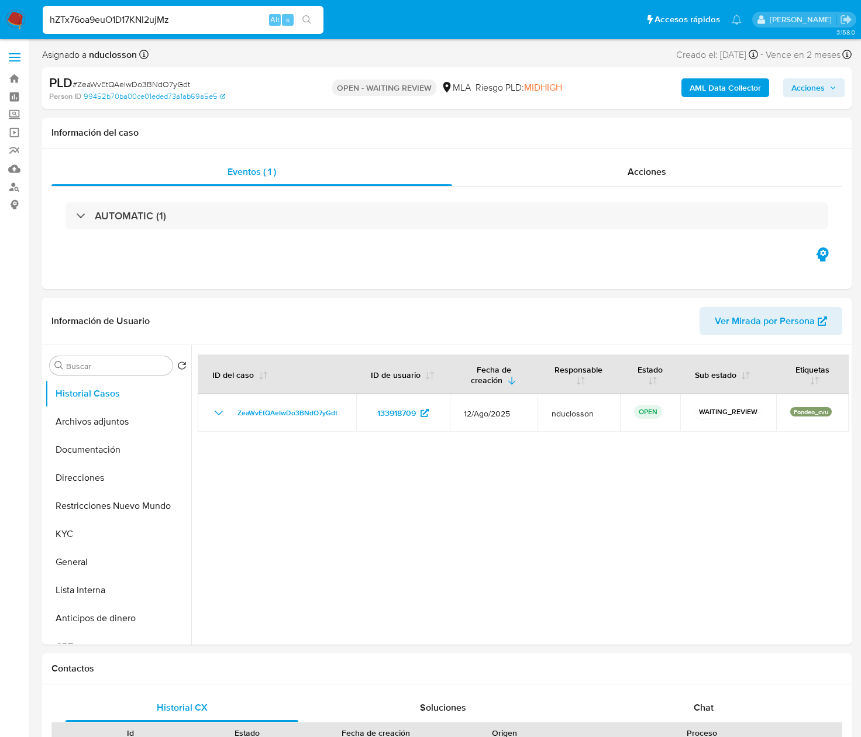
type input "hZTx76oa9euO1D17KNl2ujMz"
click at [310, 23] on icon "search-icon" at bounding box center [306, 19] width 9 height 9
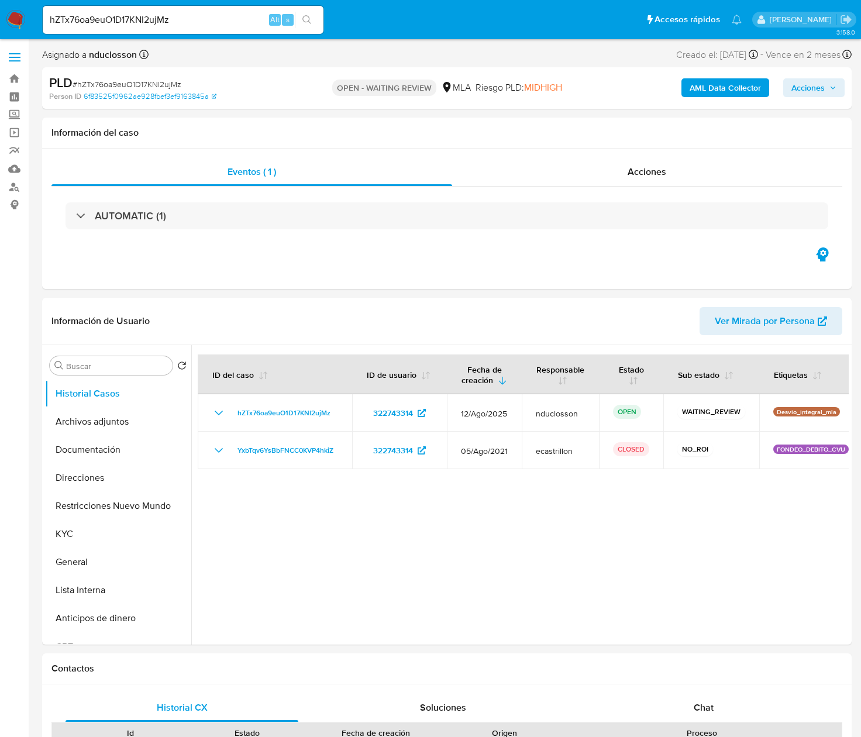
select select "10"
click at [118, 21] on input "hZTx76oa9euO1D17KNl2ujMz" at bounding box center [183, 19] width 281 height 15
paste input "ocJhwB0g604WwHdjVGxTximK"
type input "ocJhwB0g604WwHdjVGxTximK"
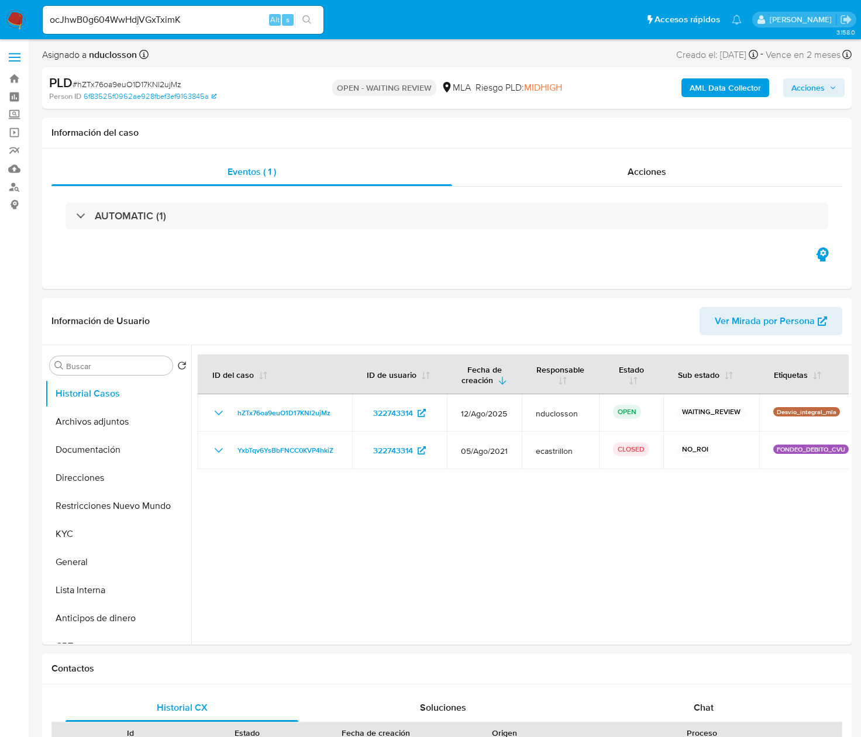
click at [314, 20] on button "search-icon" at bounding box center [307, 20] width 24 height 16
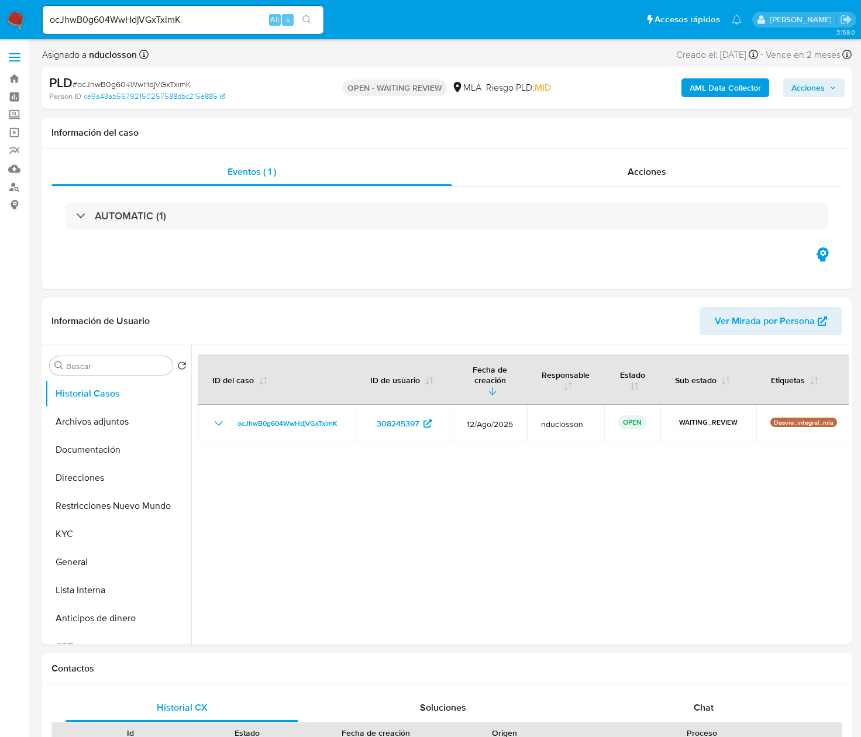
select select "10"
click at [115, 19] on input "ocJhwB0g604WwHdjVGxTximK" at bounding box center [183, 19] width 281 height 15
paste input "cpsxNS0iYZtO8OhSHfGYEXQ3"
type input "cpsxNS0iYZtO8OhSHfGYEXQ3"
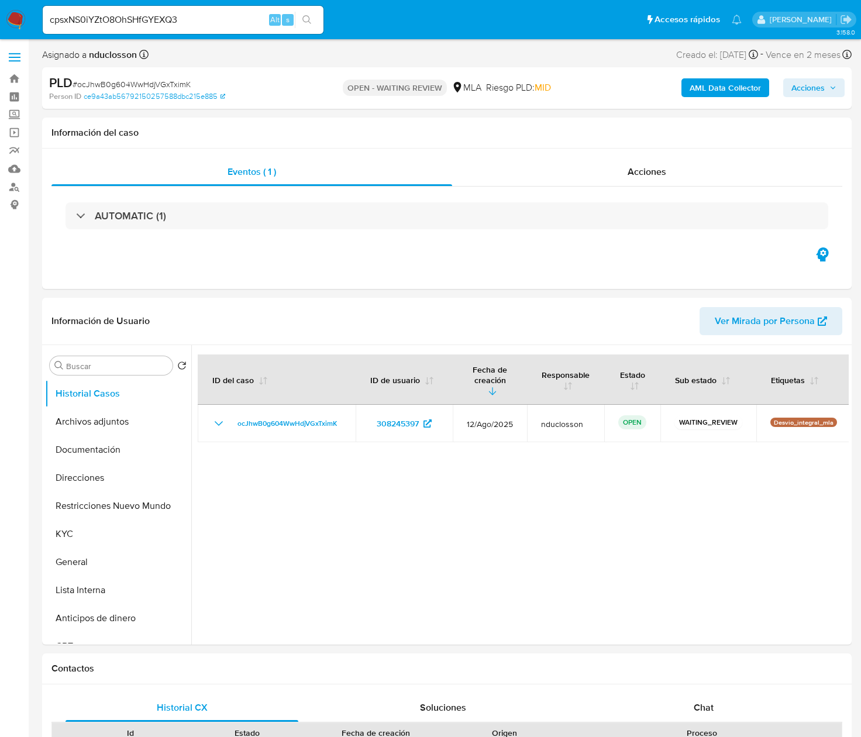
click at [309, 22] on icon "search-icon" at bounding box center [306, 19] width 9 height 9
select select "10"
click at [125, 15] on input "cpsxNS0iYZtO8OhSHfGYEXQ3" at bounding box center [183, 19] width 281 height 15
paste input "BxApBiKyPD4BAdUjpVC9c9Bi"
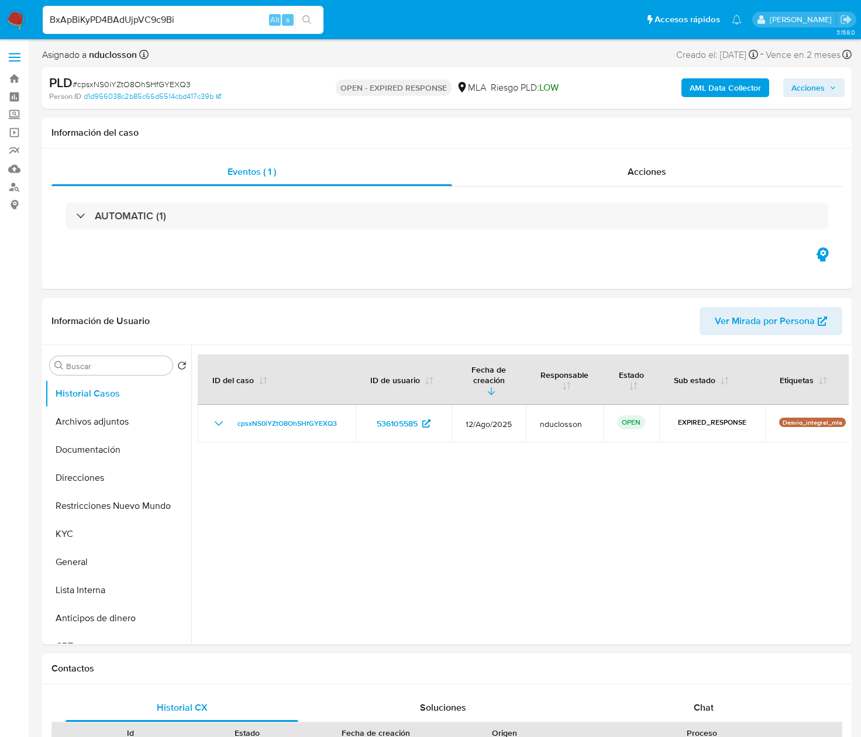
type input "BxApBiKyPD4BAdUjpVC9c9Bi"
click at [305, 22] on icon "search-icon" at bounding box center [306, 19] width 9 height 9
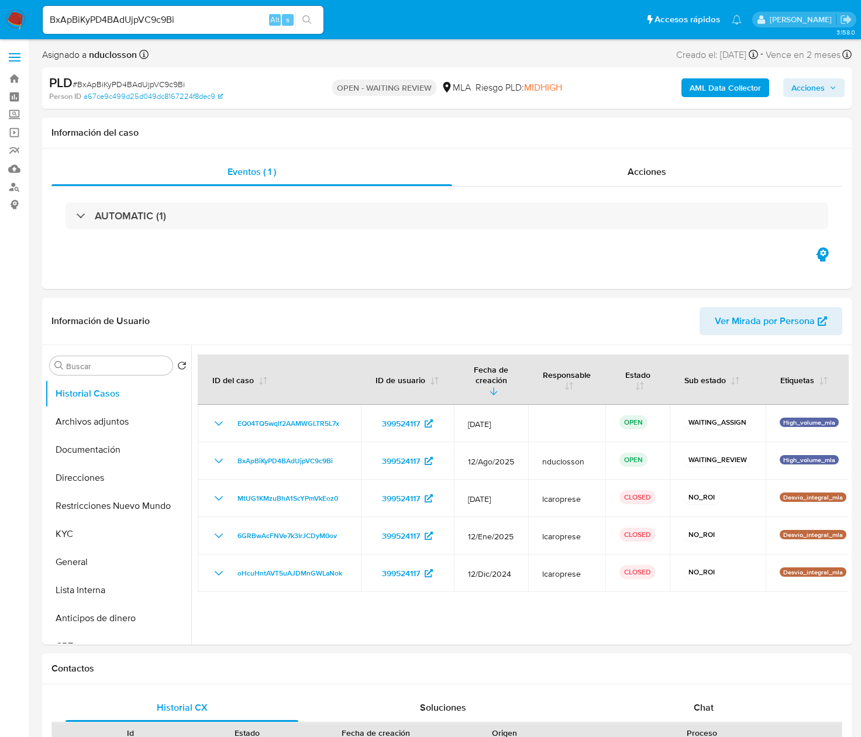
select select "10"
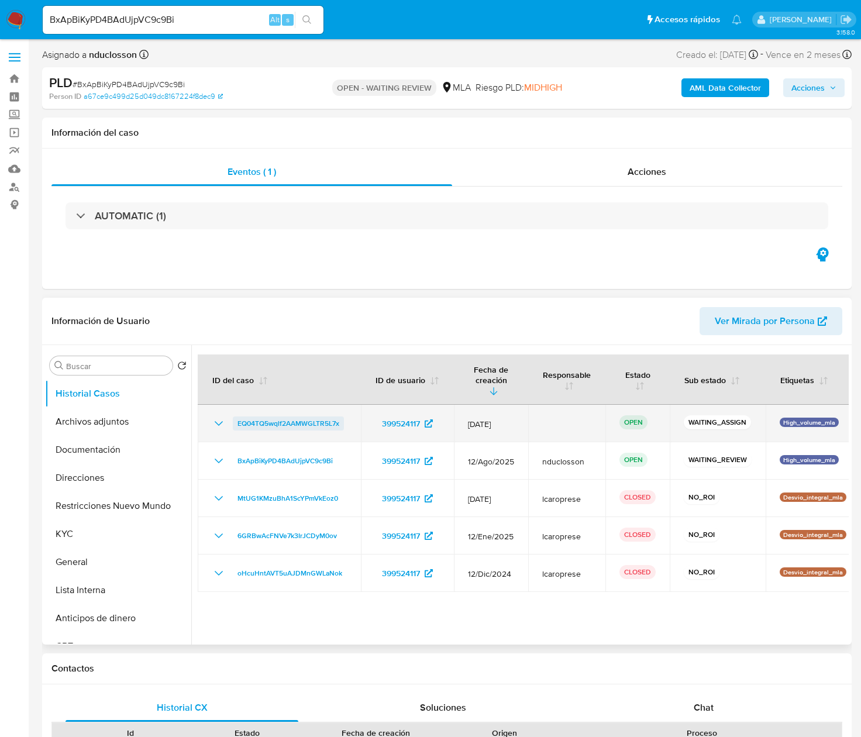
click at [340, 409] on td "EQ04TQ5wqlf2AAMWGLTR5L7x" at bounding box center [279, 423] width 163 height 37
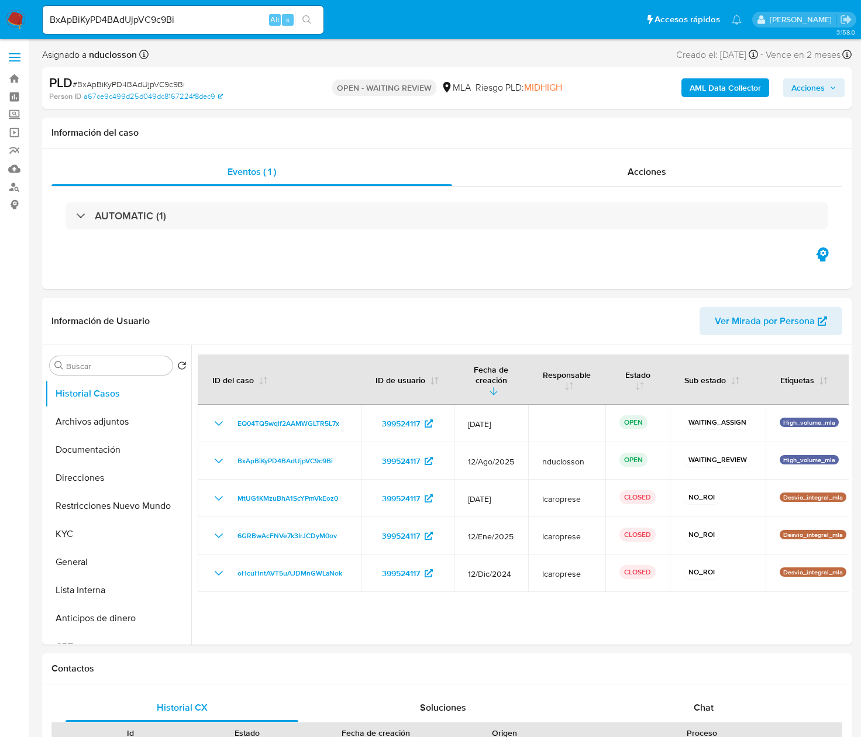
click at [89, 18] on input "BxApBiKyPD4BAdUjpVC9c9Bi" at bounding box center [183, 19] width 281 height 15
paste input "kYocLHvdIpJkixm1W4Sj9awO"
type input "kYocLHvdIpJkixm1W4Sj9awO"
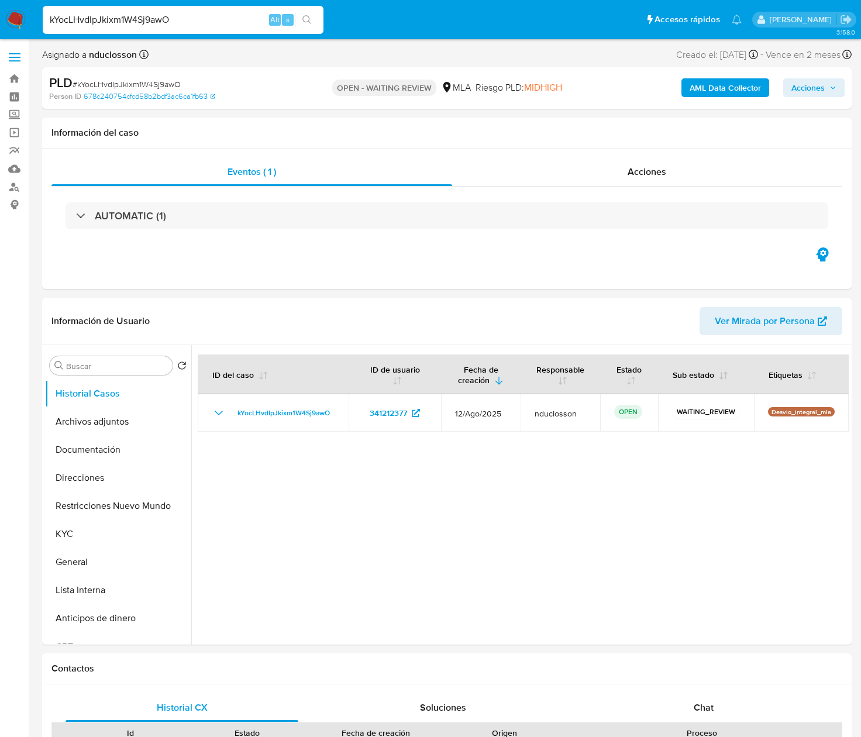
select select "10"
click at [96, 6] on div "kYocLHvdIpJkixm1W4Sj9awO Alt s" at bounding box center [183, 20] width 281 height 28
click at [105, 25] on input "kYocLHvdIpJkixm1W4Sj9awO" at bounding box center [183, 19] width 281 height 15
paste input "I5mFJ5oUh6TjLpIcXdwq3E32"
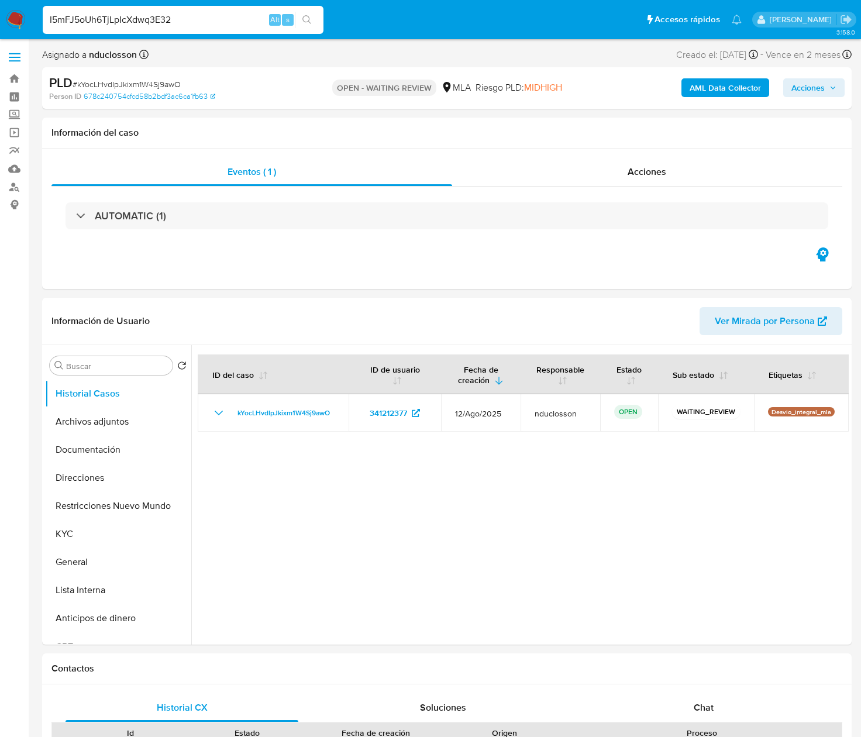
type input "I5mFJ5oUh6TjLpIcXdwq3E32"
click at [307, 18] on icon "search-icon" at bounding box center [306, 19] width 9 height 9
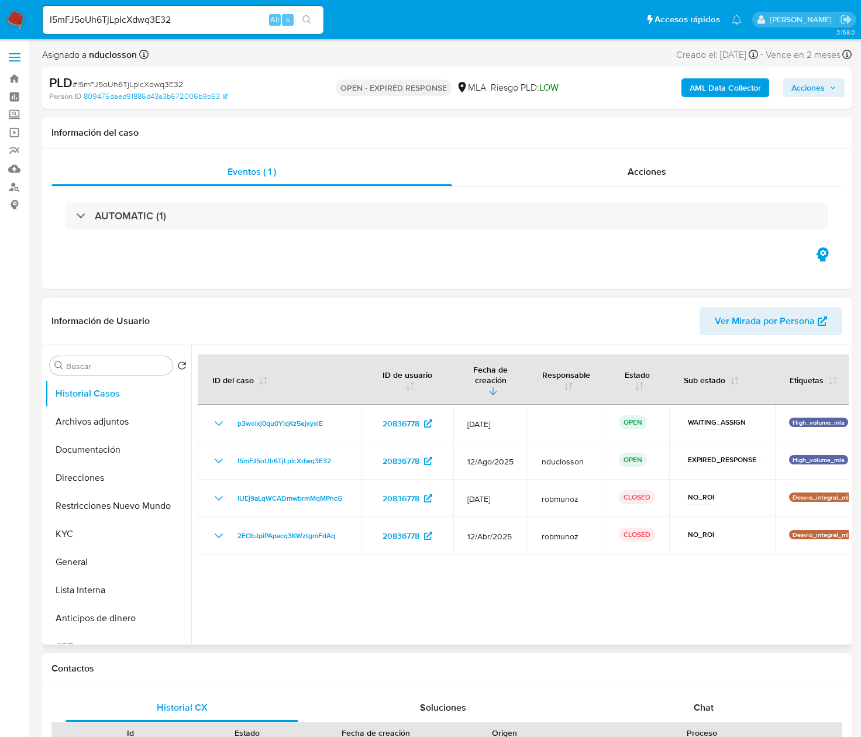
select select "10"
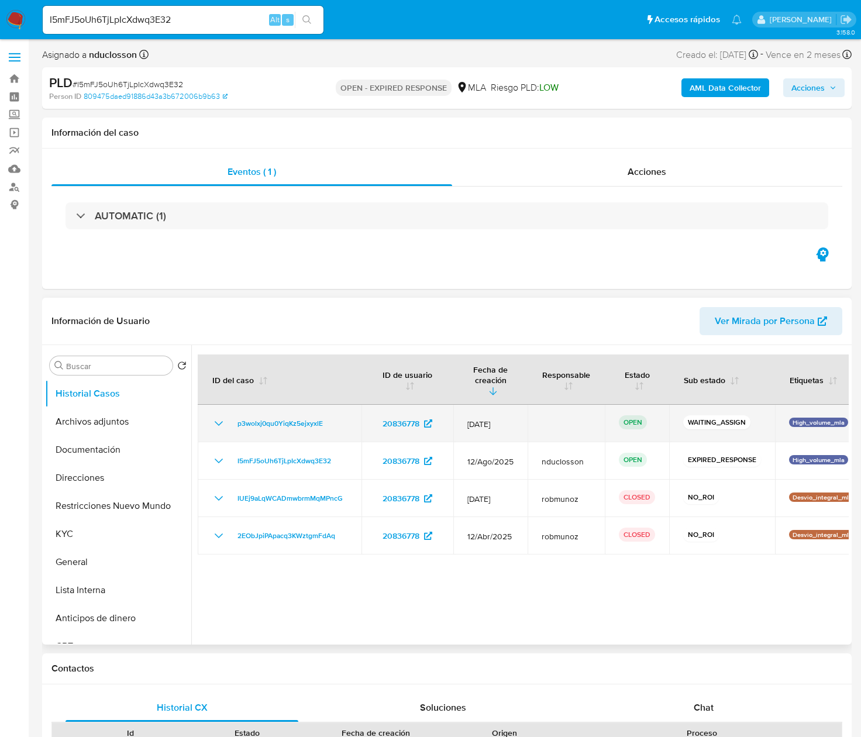
drag, startPoint x: 332, startPoint y: 413, endPoint x: 230, endPoint y: 421, distance: 102.1
click at [230, 421] on td "p3wolxj0qu0YiqKz5ejxyxlE" at bounding box center [280, 423] width 164 height 37
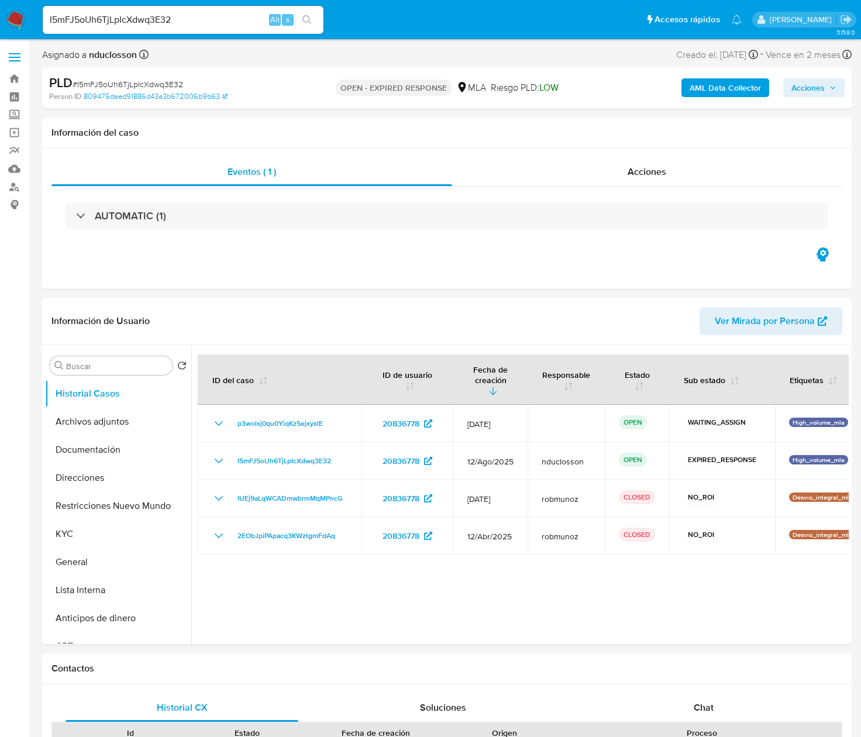
click at [143, 18] on input "I5mFJ5oUh6TjLpIcXdwq3E32" at bounding box center [183, 19] width 281 height 15
paste input "XHq2j3WI7PrWtN2A3Gro1D7h"
type input "XHq2j3WI7PrWtN2A3Gro1D7h"
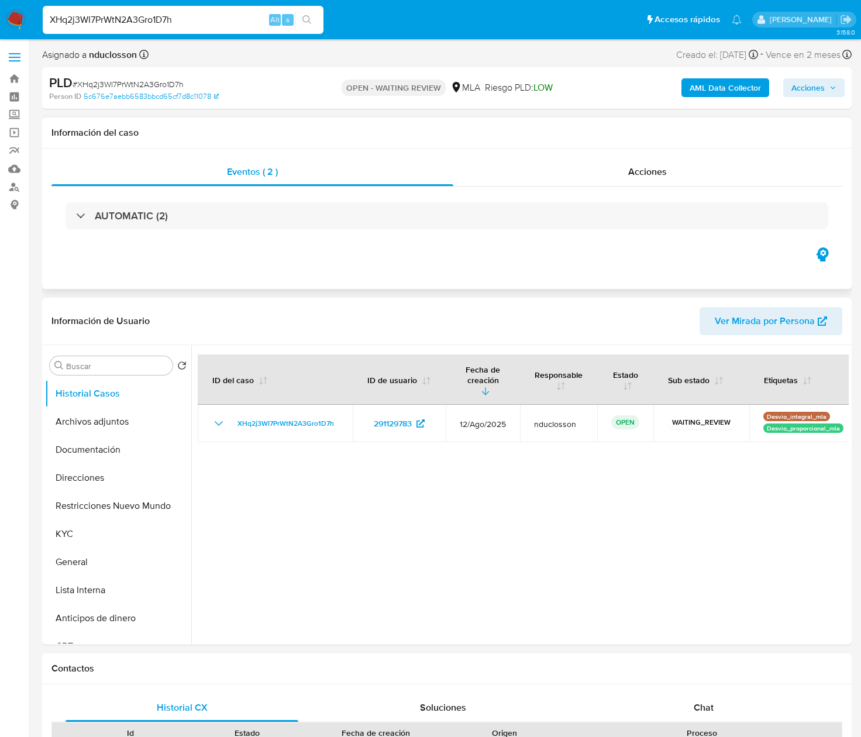
select select "10"
click at [154, 13] on input "XHq2j3WI7PrWtN2A3Gro1D7h" at bounding box center [183, 19] width 281 height 15
paste input "KRPcrD4y7FmW8upiEn7lydkD"
type input "KRPcrD4y7FmW8upiEn7lydkD"
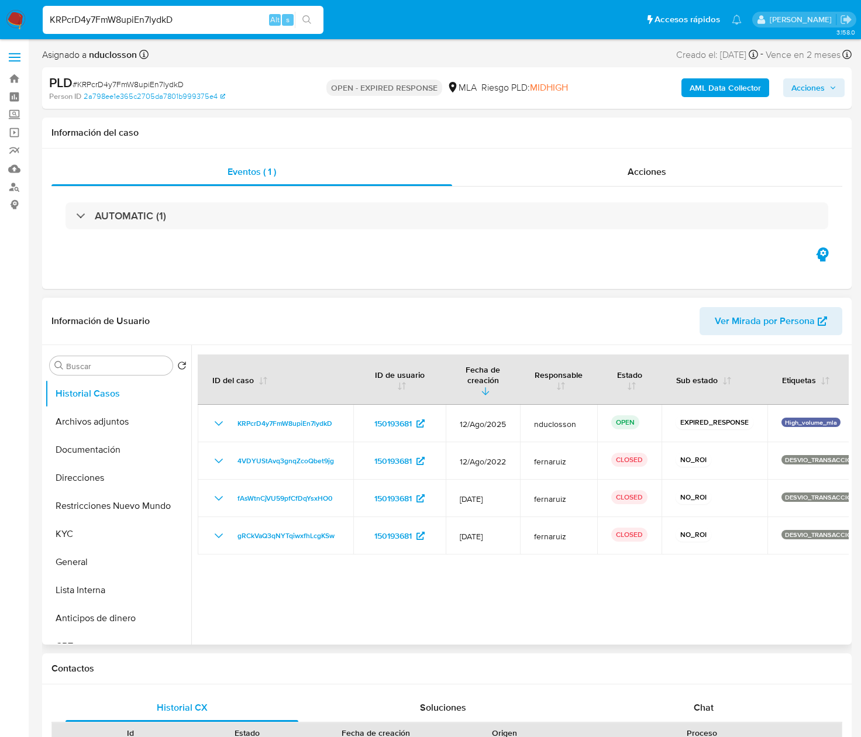
select select "10"
click at [87, 16] on input "KRPcrD4y7FmW8upiEn7lydkD" at bounding box center [183, 19] width 281 height 15
paste input "WidDHnG6dsUR4GflLKQRmgfq"
type input "WidDHnG6dsUR4GflLKQRmgfq"
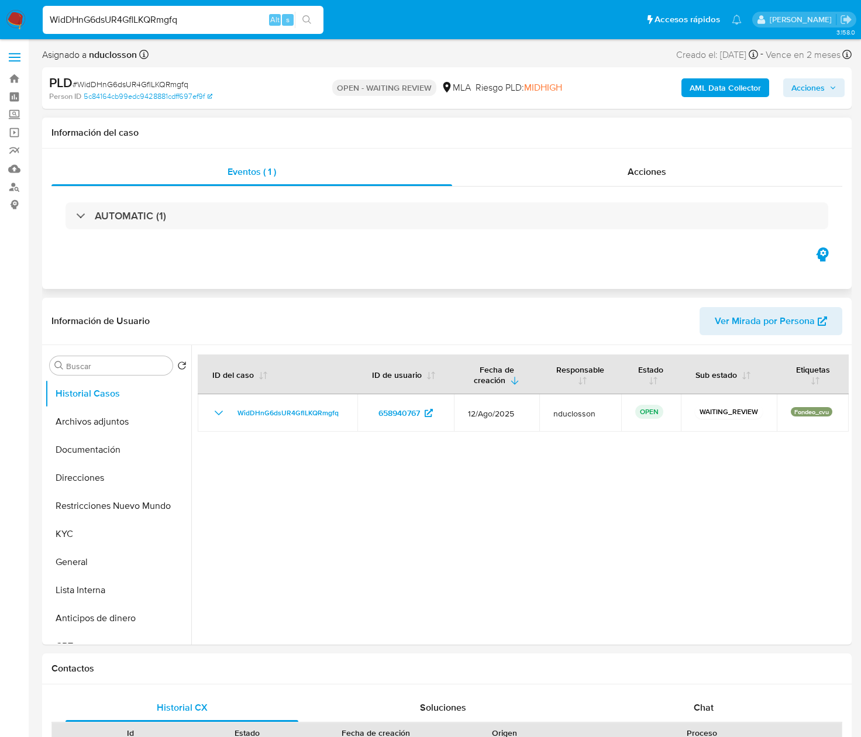
select select "10"
click at [104, 27] on input "WidDHnG6dsUR4GflLKQRmgfq" at bounding box center [183, 19] width 281 height 15
paste input "XHqKve8BnohIJOBCuwF61Eir"
type input "XHqKve8BnohIJOBCuwF61Eir"
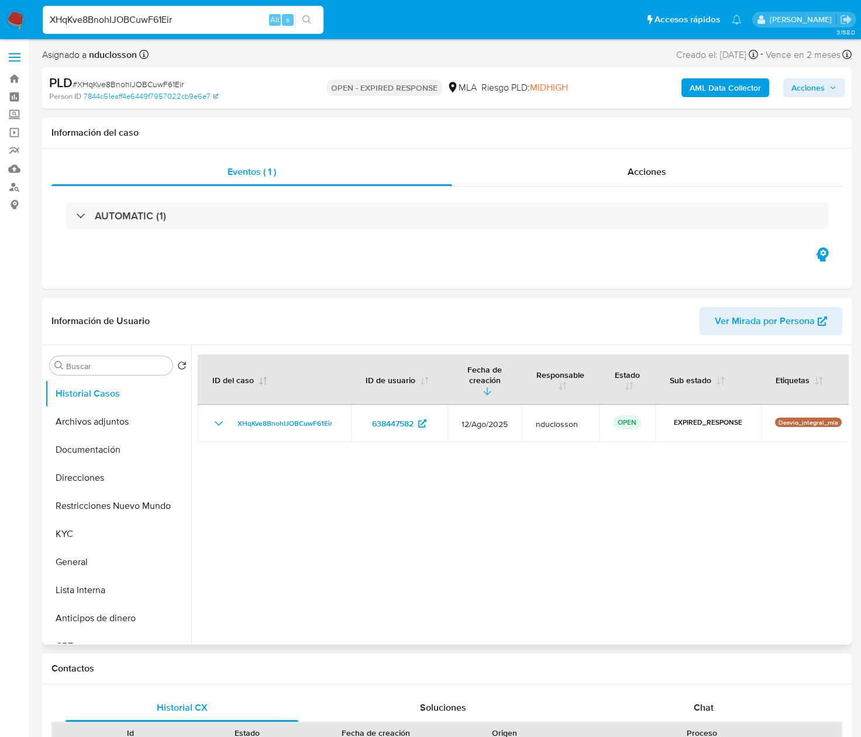
select select "10"
click at [117, 12] on input "XHqKve8BnohIJOBCuwF61Eir" at bounding box center [183, 19] width 281 height 15
paste input "RzW36TnYYDX9gdMRDthHxOiP"
type input "RzW36TnYYDX9gdMRDthHxOiP"
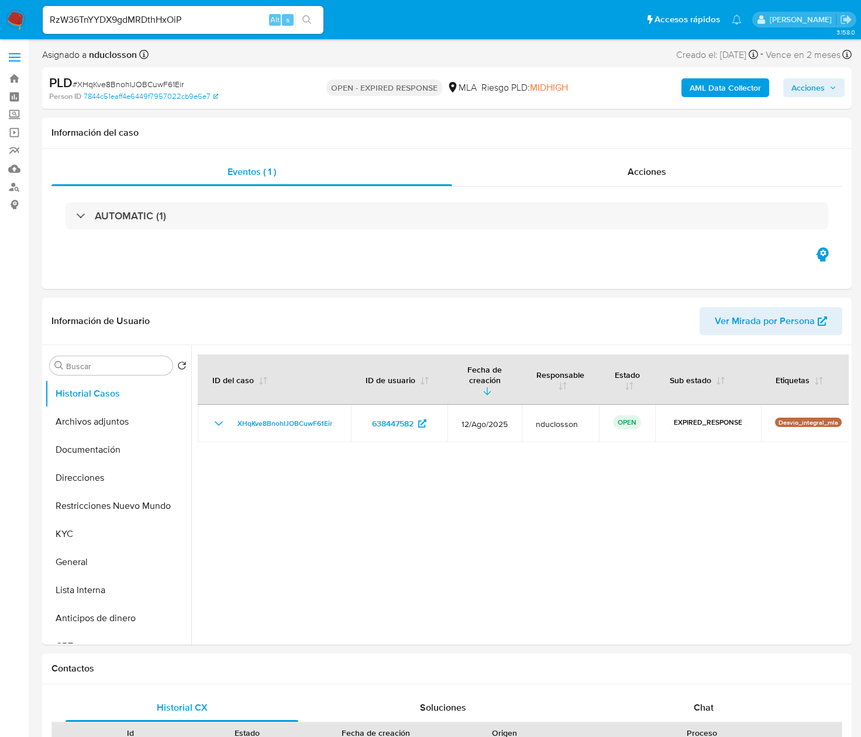
click at [311, 15] on icon "search-icon" at bounding box center [306, 19] width 9 height 9
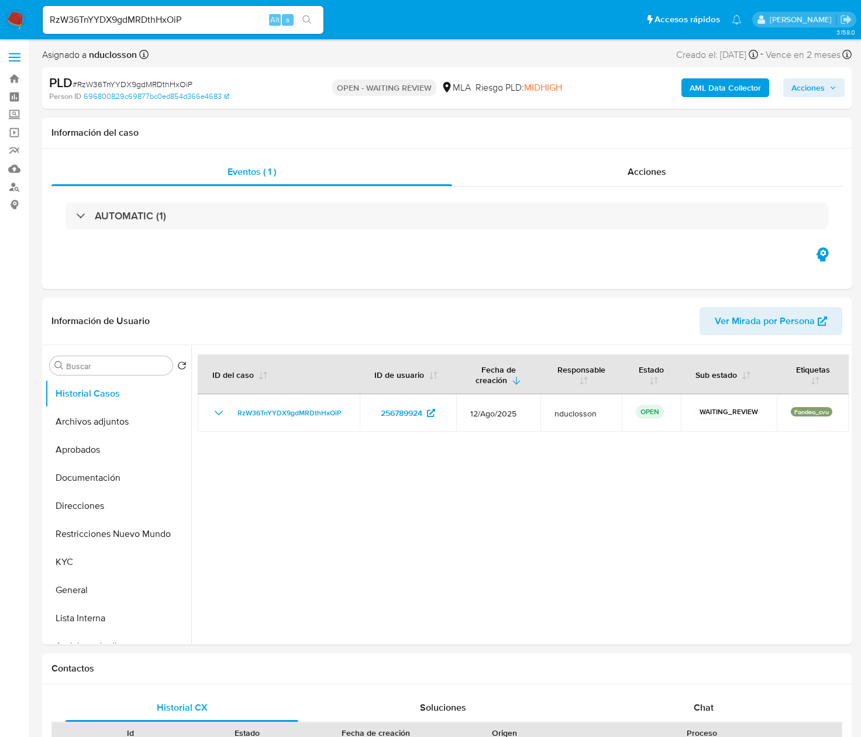
select select "10"
click at [120, 23] on input "RzW36TnYYDX9gdMRDthHxOiP" at bounding box center [183, 19] width 281 height 15
paste input "s67mWYo10FhGGHgf0H9JZN1a"
type input "s67mWYo10FhGGHgf0H9JZN1a"
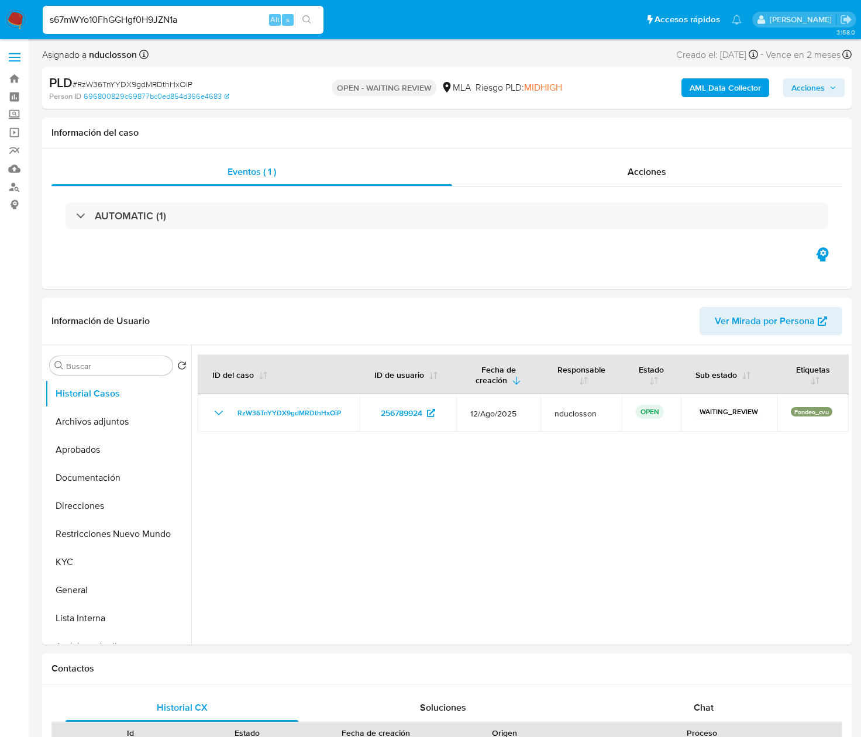
click at [301, 14] on button "search-icon" at bounding box center [307, 20] width 24 height 16
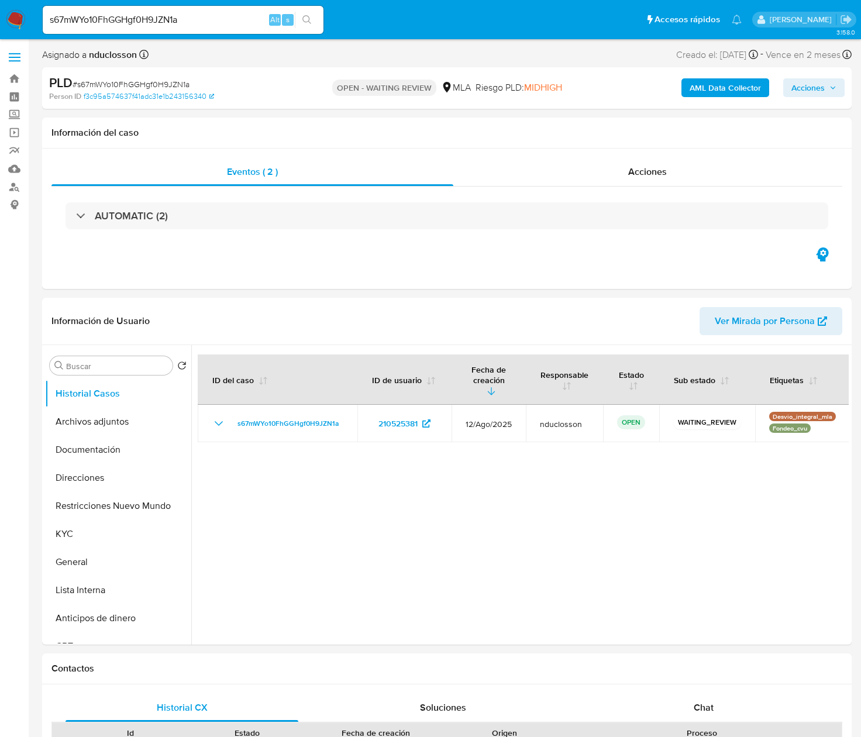
select select "10"
click at [137, 23] on input "s67mWYo10FhGGHgf0H9JZN1a" at bounding box center [183, 19] width 281 height 15
paste input "CDXTsJktscCyu8aV3GW4NvKP"
type input "CDXTsJktscCyu8aV3GW4NvKP"
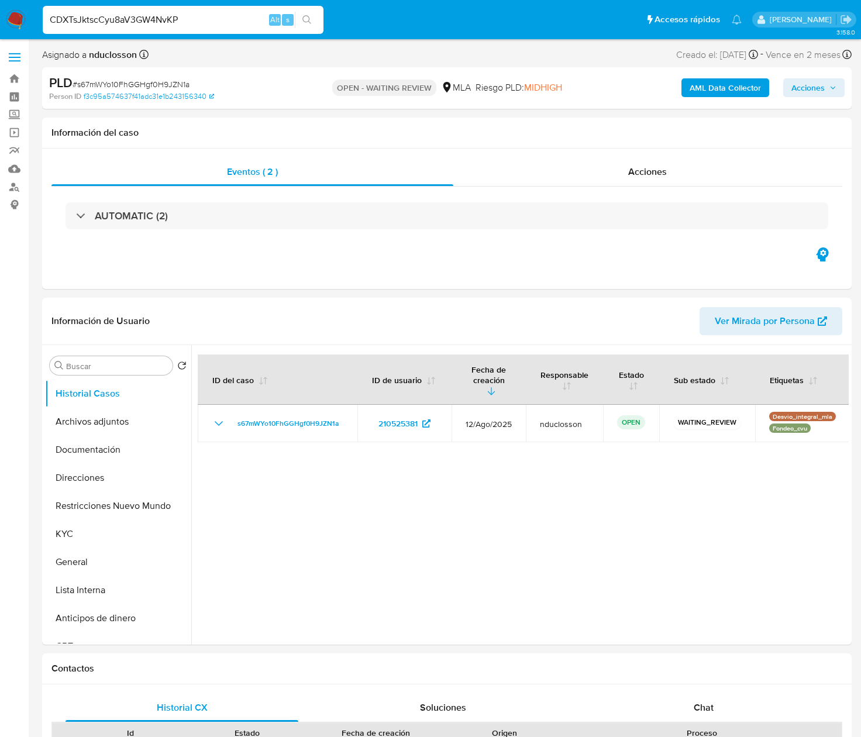
click at [307, 23] on icon "search-icon" at bounding box center [306, 19] width 9 height 9
select select "10"
click at [115, 13] on input "CDXTsJktscCyu8aV3GW4NvKP" at bounding box center [183, 19] width 281 height 15
paste input "fFWbnZDRLGbsoRqv3Y05QJWm"
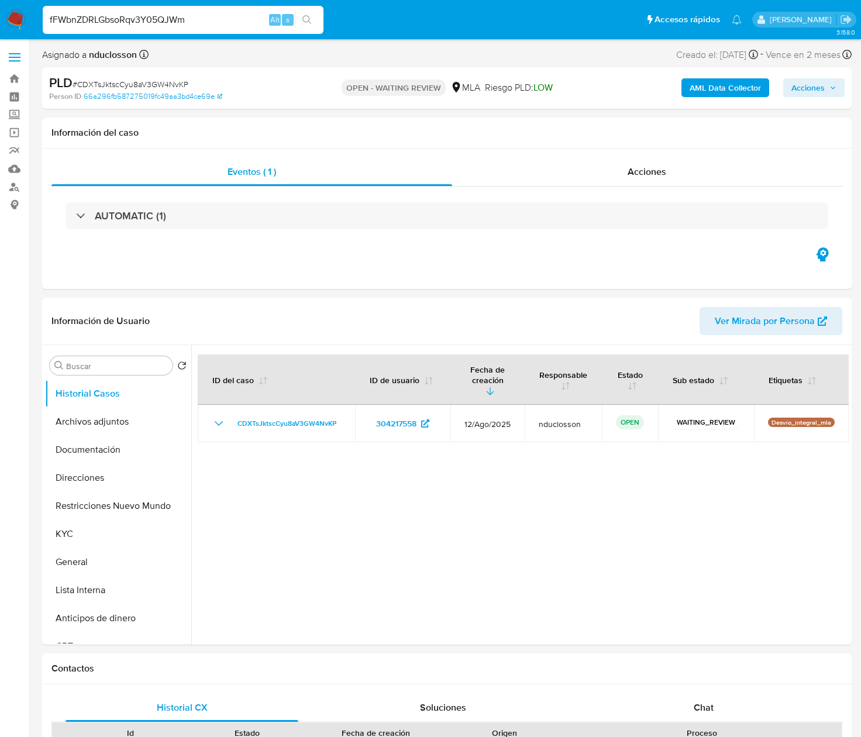
type input "fFWbnZDRLGbsoRqv3Y05QJWm"
click at [309, 21] on icon "search-icon" at bounding box center [306, 19] width 9 height 9
select select "10"
click at [150, 11] on div "fFWbnZDRLGbsoRqv3Y05QJWm Alt s" at bounding box center [183, 20] width 281 height 28
click at [153, 23] on input "fFWbnZDRLGbsoRqv3Y05QJWm" at bounding box center [183, 19] width 281 height 15
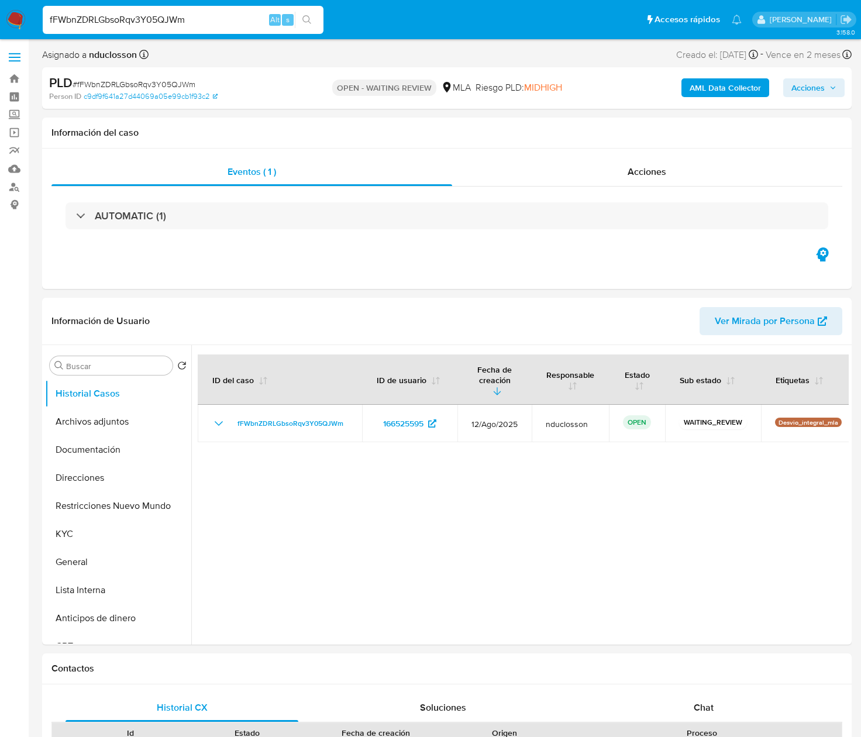
click at [153, 23] on input "fFWbnZDRLGbsoRqv3Y05QJWm" at bounding box center [183, 19] width 281 height 15
paste input "TiFjWeeR7qnYMEZXUbMqzEb"
type input "TiFjWeeR7qnYMEZXUbMqzEbm"
select select "10"
type input "TiFjWeeR7qnYMEZXUbMqzEbm"
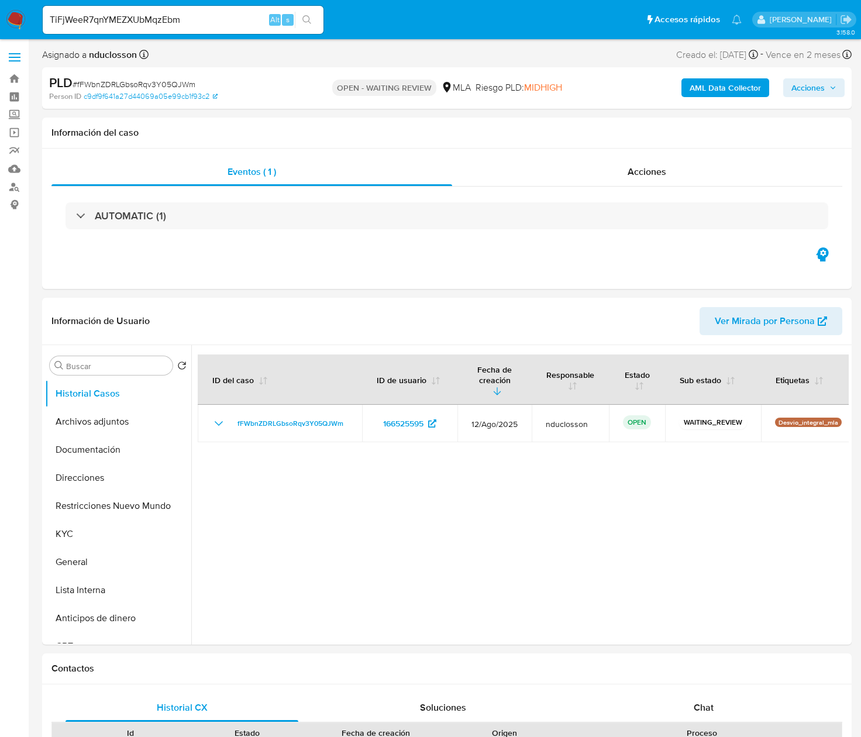
click at [309, 16] on icon "search-icon" at bounding box center [306, 19] width 9 height 9
select select "10"
click at [118, 13] on input "TiFjWeeR7qnYMEZXUbMqzEbm" at bounding box center [183, 19] width 281 height 15
paste input "pGRXQ3zYrp1kGVpsLGBgEvl2"
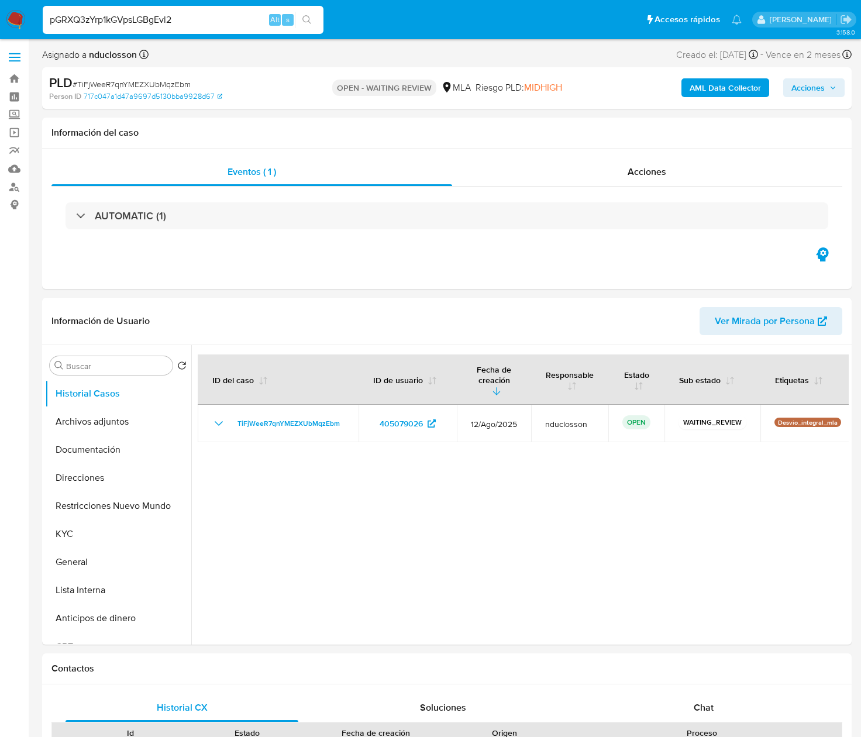
type input "pGRXQ3zYrp1kGVpsLGBgEvl2"
click at [307, 20] on icon "search-icon" at bounding box center [306, 19] width 9 height 9
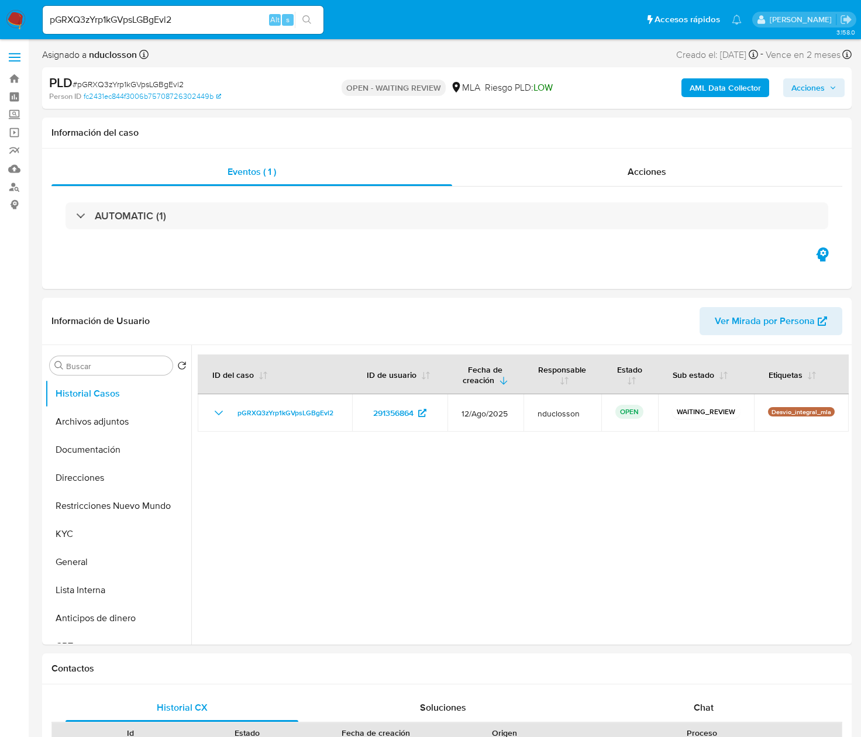
select select "10"
click at [109, 16] on input "pGRXQ3zYrp1kGVpsLGBgEvl2" at bounding box center [183, 19] width 281 height 15
paste input "qx6GfqRGyER1bAluTAuWlza9"
type input "qx6GfqRGyER1bAluTAuWlza9"
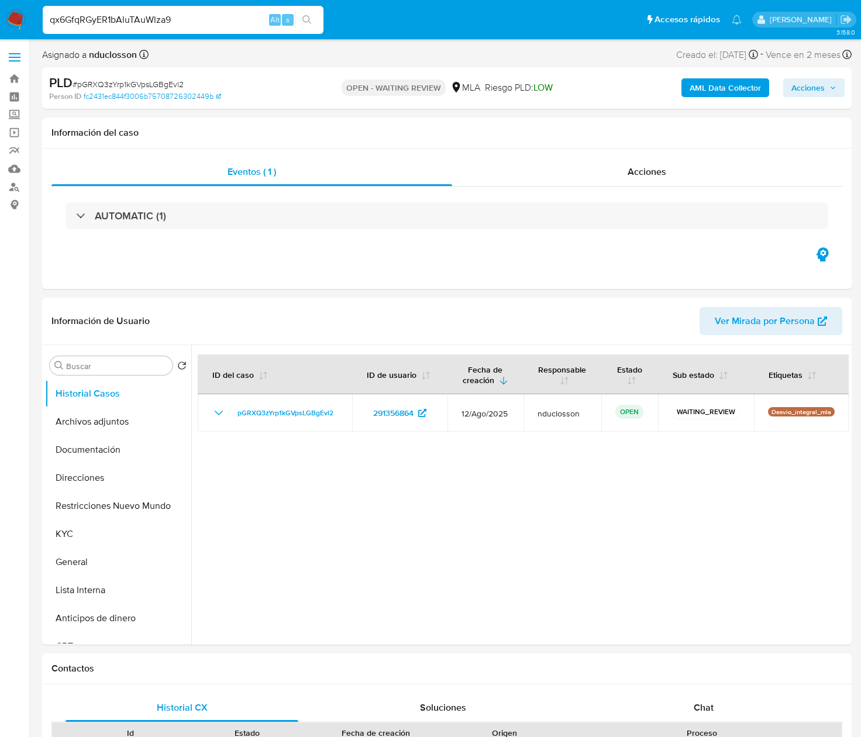
click at [309, 15] on icon "search-icon" at bounding box center [306, 19] width 9 height 9
select select "10"
click at [140, 29] on div "qx6GfqRGyER1bAluTAuWlza9 Alt s" at bounding box center [183, 20] width 281 height 28
click at [126, 21] on input "qx6GfqRGyER1bAluTAuWlza9" at bounding box center [183, 19] width 281 height 15
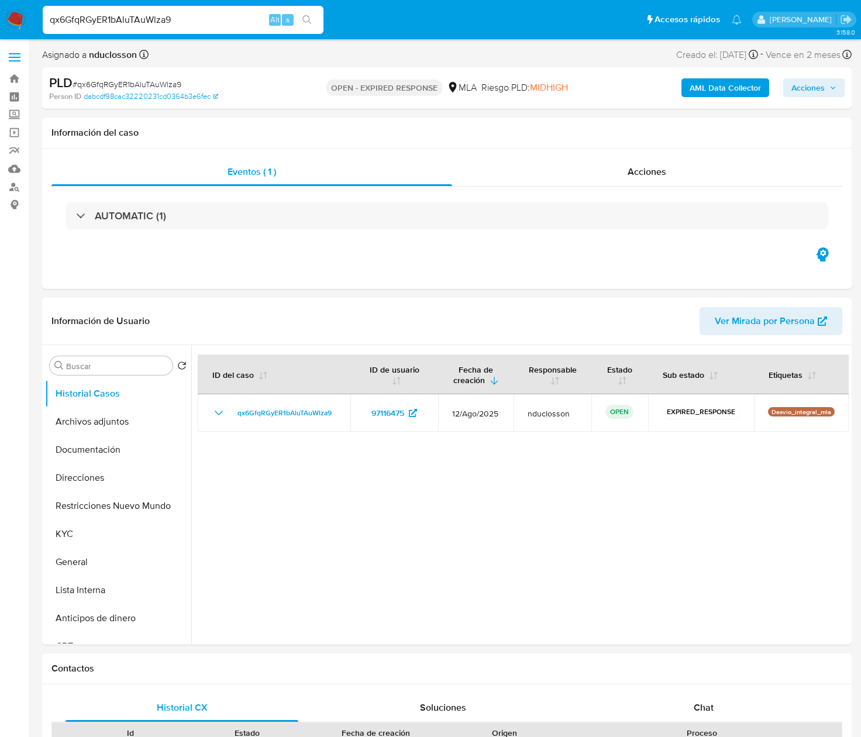
paste input "ogSYeaUGZPDoQImYZikSGxjo"
type input "ogSYeaUGZPDoQImYZikSGxjo"
click at [314, 13] on button "search-icon" at bounding box center [307, 20] width 24 height 16
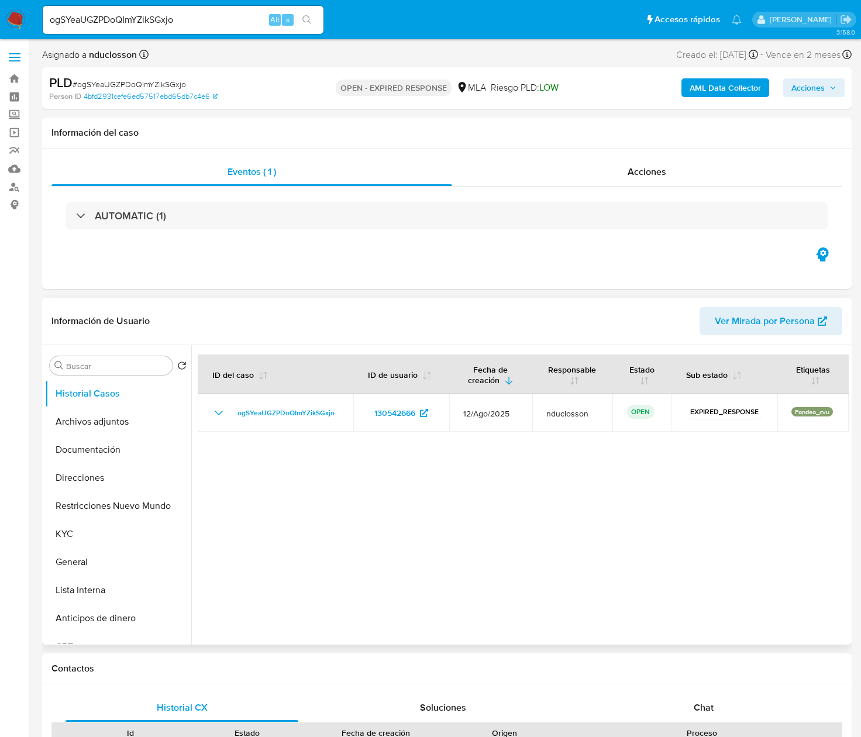
select select "10"
click at [101, 30] on div "ogSYeaUGZPDoQImYZikSGxjo Alt s" at bounding box center [183, 20] width 281 height 28
click at [95, 26] on input "ogSYeaUGZPDoQImYZikSGxjo" at bounding box center [183, 19] width 281 height 15
paste input "IhExW1TS2VlxHDgXmcAiaRGp"
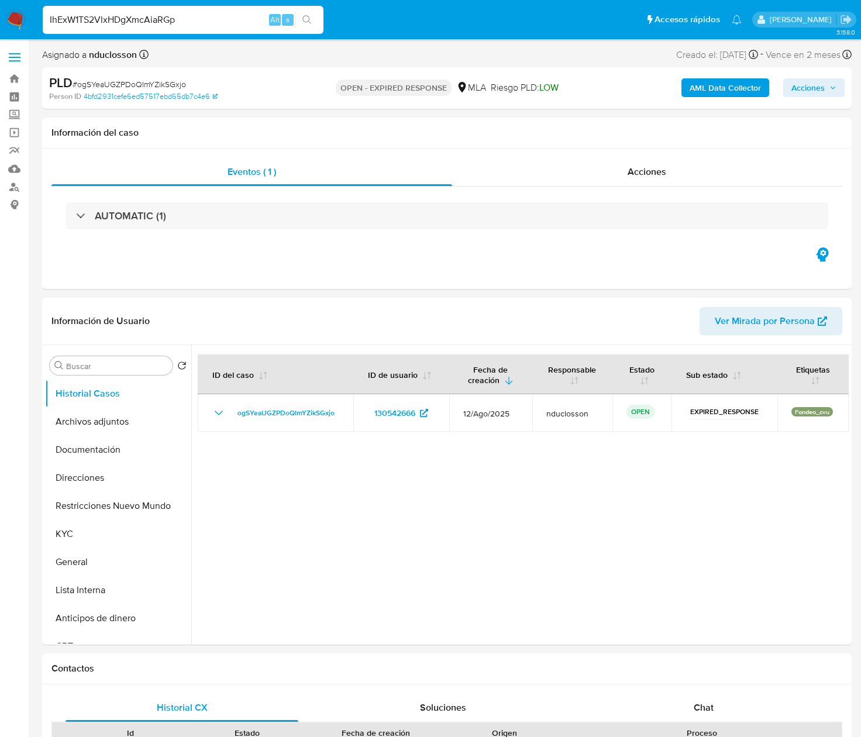
type input "IhExW1TS2VlxHDgXmcAiaRGp"
click at [314, 16] on button "search-icon" at bounding box center [307, 20] width 24 height 16
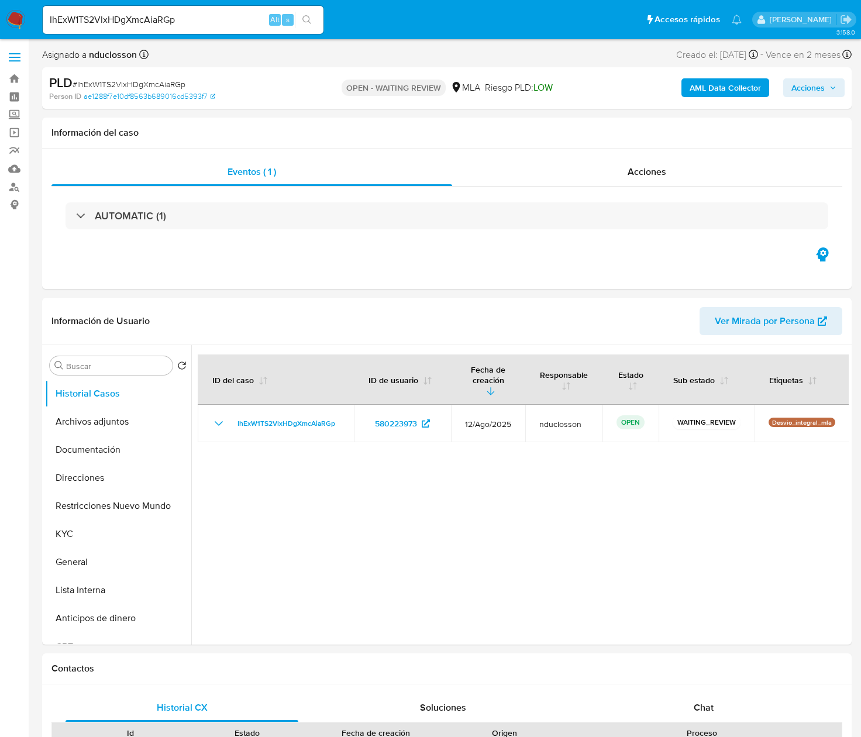
select select "10"
click at [123, 16] on input "IhExW1TS2VlxHDgXmcAiaRGp" at bounding box center [183, 19] width 281 height 15
paste input "NTrUjcUPmKzQXjec6xK6SLrv"
type input "NTrUjcUPmKzQXjec6xK6SLrv"
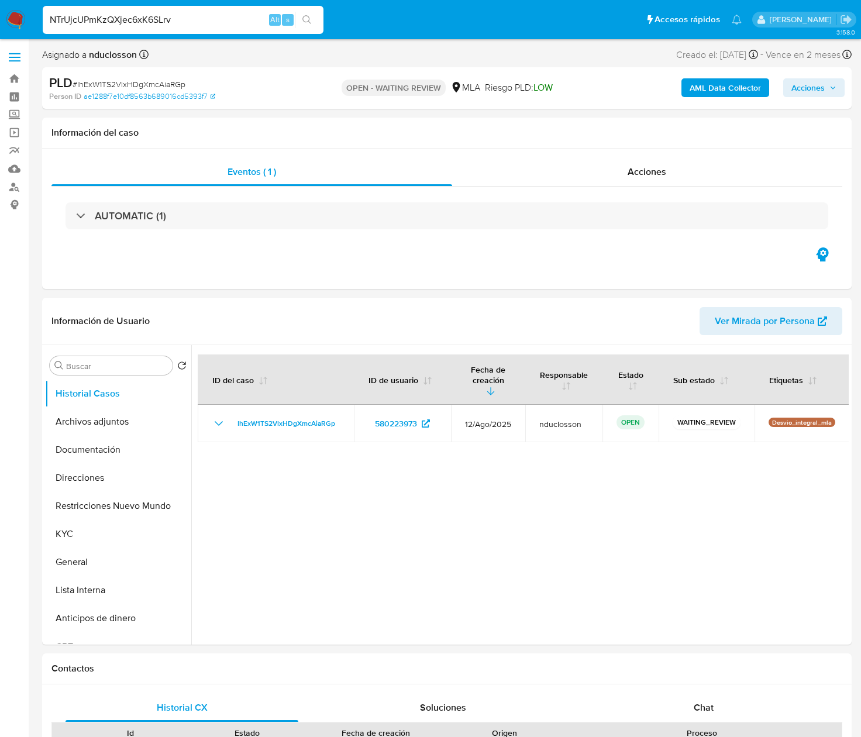
click at [309, 18] on icon "search-icon" at bounding box center [306, 19] width 9 height 9
click at [298, 19] on button "search-icon" at bounding box center [307, 20] width 24 height 16
click at [314, 19] on button "search-icon" at bounding box center [307, 20] width 24 height 16
click at [302, 19] on icon "search-icon" at bounding box center [306, 19] width 9 height 9
click at [186, 19] on input "NTrUjcUPmKzQXjec6xK6SLrv" at bounding box center [183, 19] width 281 height 15
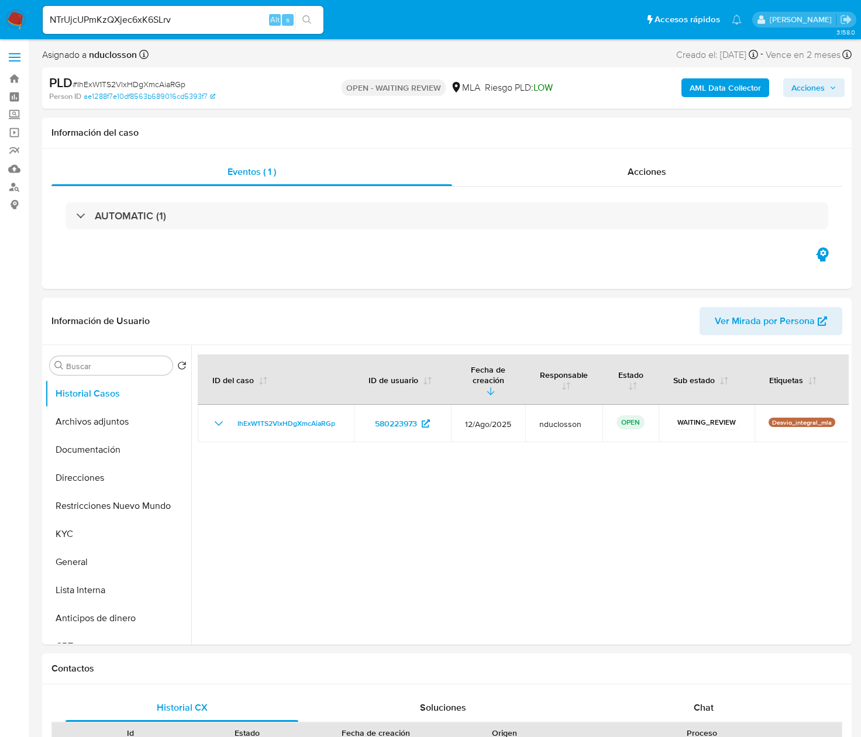
click at [303, 20] on icon "search-icon" at bounding box center [306, 19] width 9 height 9
click at [133, 27] on input "NTrUjcUPmKzQXjec6xK6SLrv" at bounding box center [183, 19] width 281 height 15
click at [109, 16] on input "NTrUjcUPmKzQXjec6xK6SLrv" at bounding box center [183, 19] width 281 height 15
paste input "NTrUjcUPmKzQXjec6xK6SLrv"
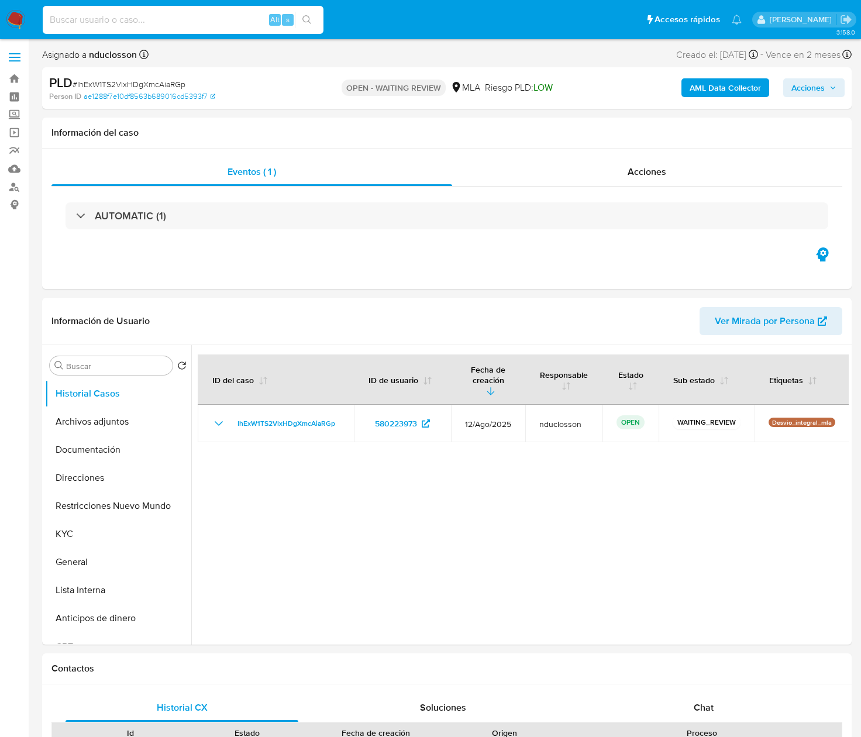
type input "NTrUjcUPmKzQXjec6xK6SLrv"
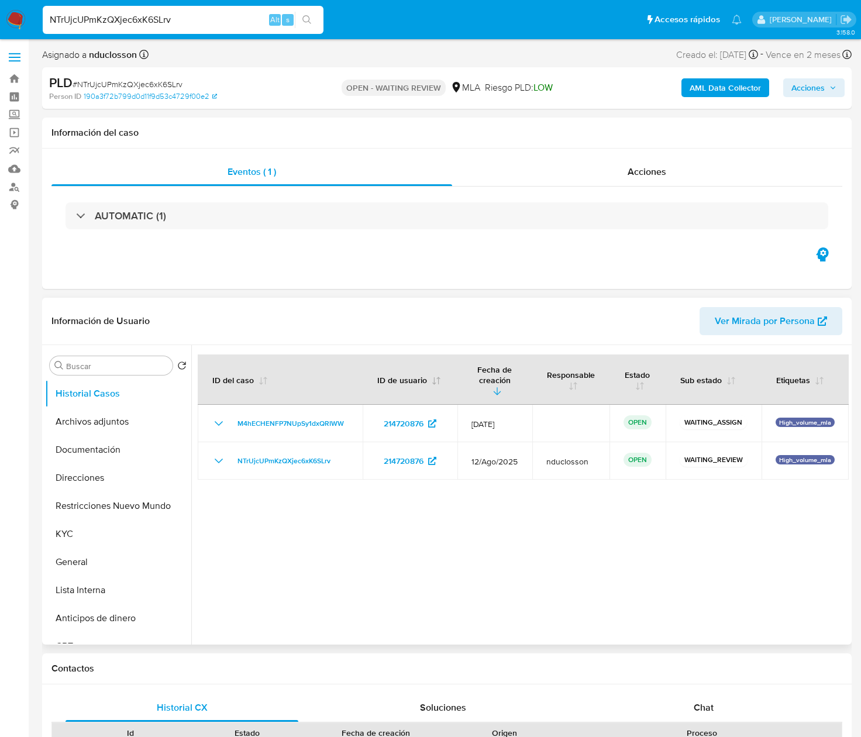
select select "10"
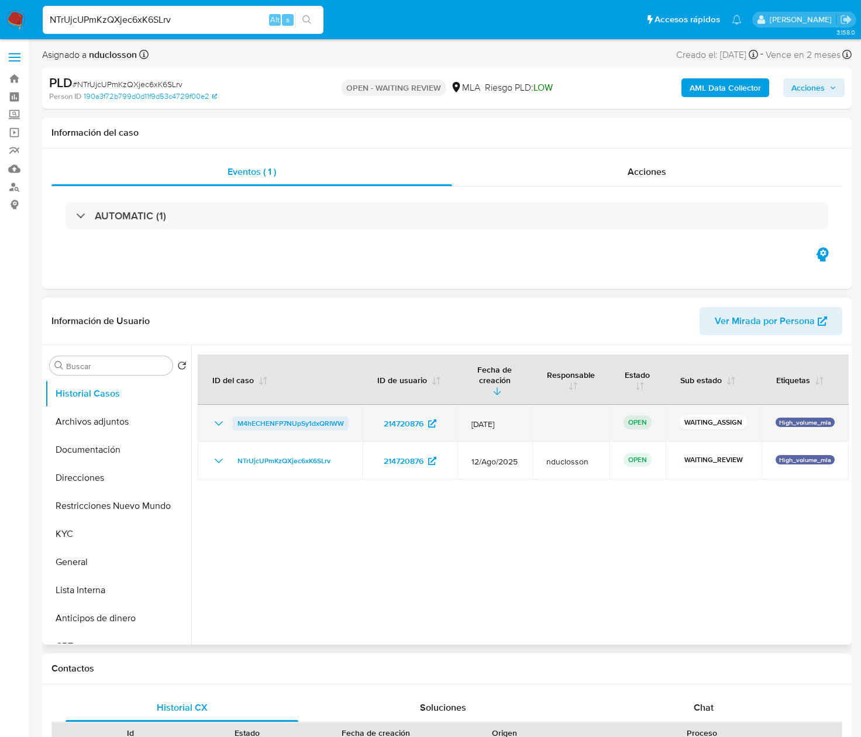
drag, startPoint x: 354, startPoint y: 408, endPoint x: 233, endPoint y: 412, distance: 121.7
click at [233, 412] on td "M4hECHENFP7NUpSy1dxQRIWW" at bounding box center [280, 423] width 165 height 37
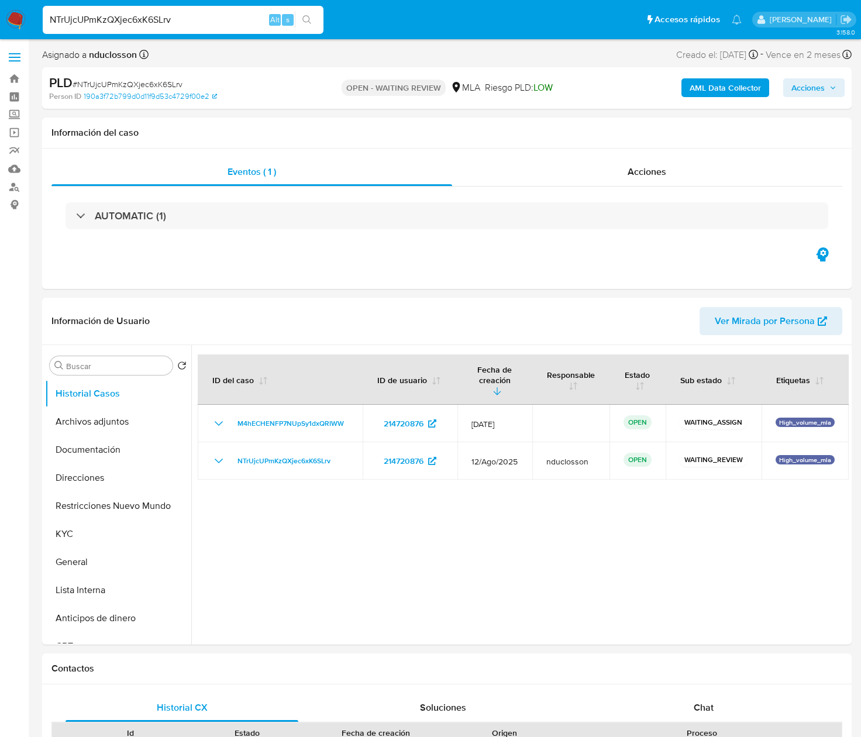
click at [89, 18] on input "NTrUjcUPmKzQXjec6xK6SLrv" at bounding box center [183, 19] width 281 height 15
drag, startPoint x: 89, startPoint y: 18, endPoint x: 170, endPoint y: 7, distance: 80.9
click at [89, 18] on input "NTrUjcUPmKzQXjec6xK6SLrv" at bounding box center [183, 19] width 281 height 15
paste input "vWDugePWanofSAcK4weiWp4d"
type input "vWDugePWanofSAcK4weiWp4d"
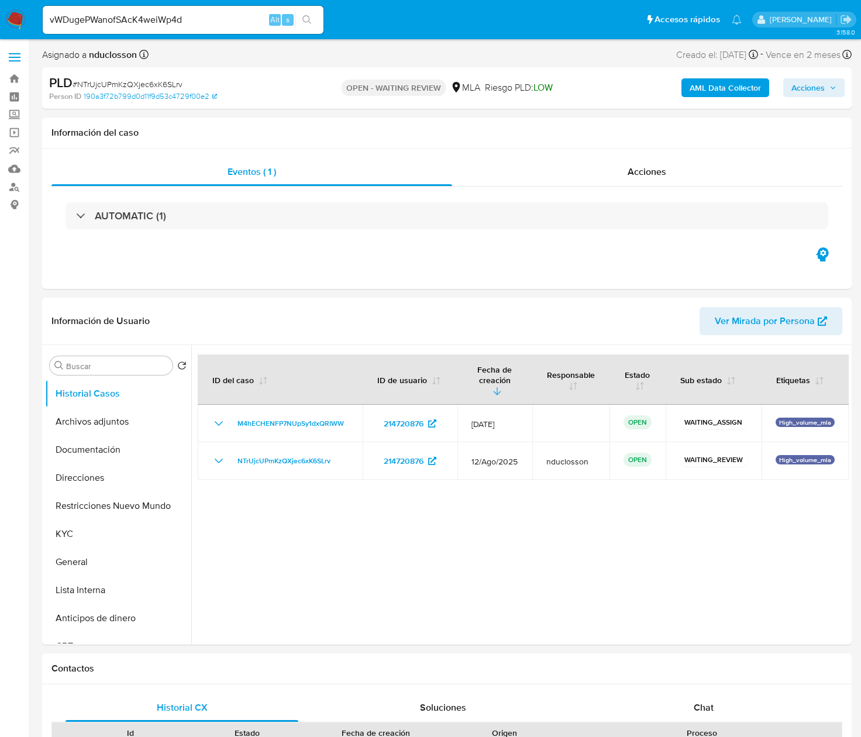
click at [309, 20] on icon "search-icon" at bounding box center [306, 19] width 9 height 9
click at [91, 18] on input "vWDugePWanofSAcK4weiWp4d" at bounding box center [183, 19] width 281 height 15
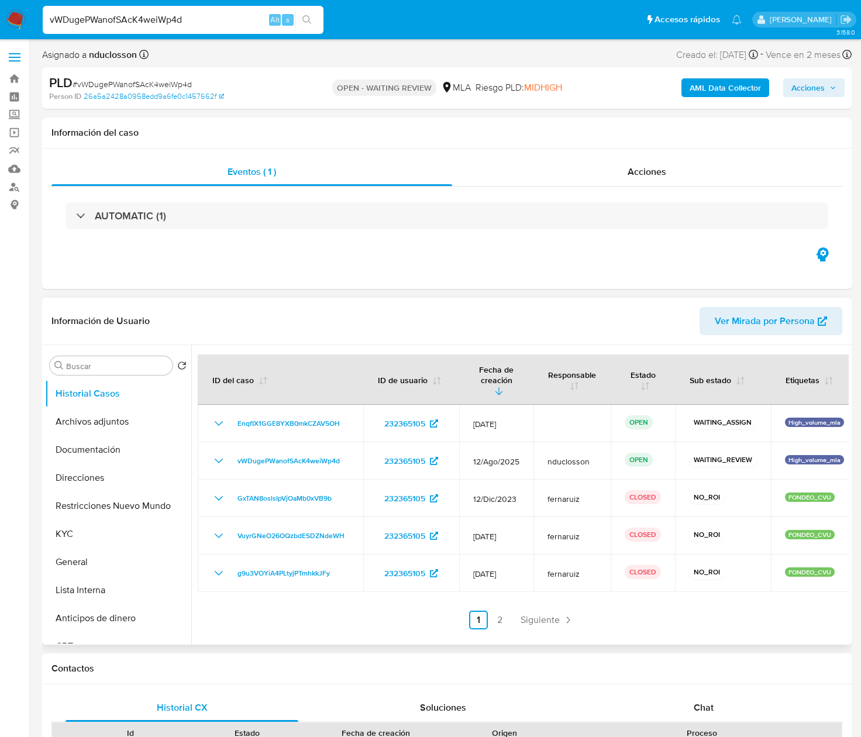
select select "10"
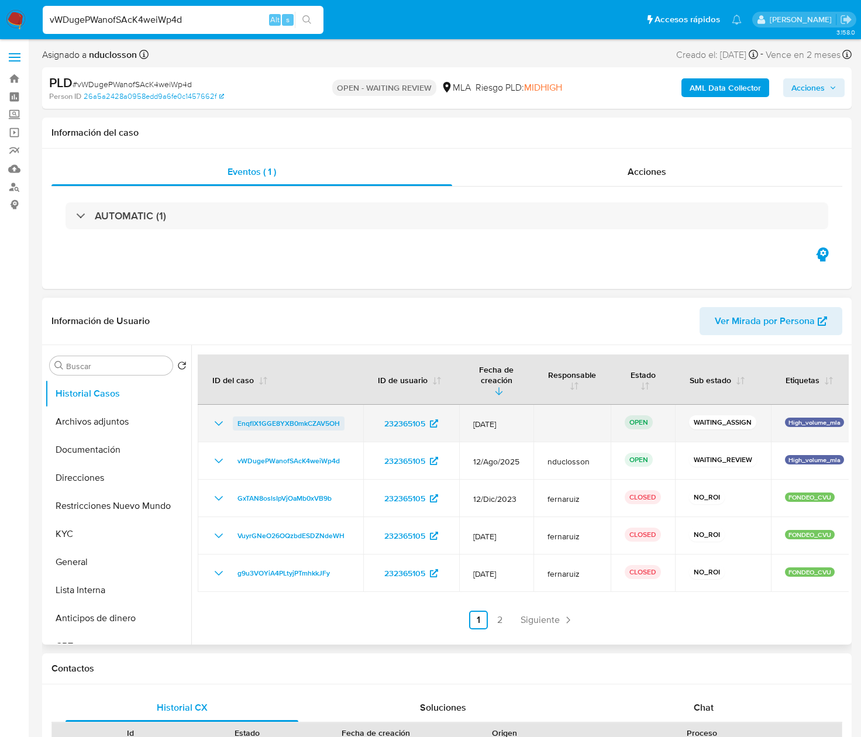
drag, startPoint x: 351, startPoint y: 414, endPoint x: 233, endPoint y: 416, distance: 118.2
click at [233, 416] on td "EnqfIX1GGE8YXB0mkCZAV5OH" at bounding box center [281, 423] width 166 height 37
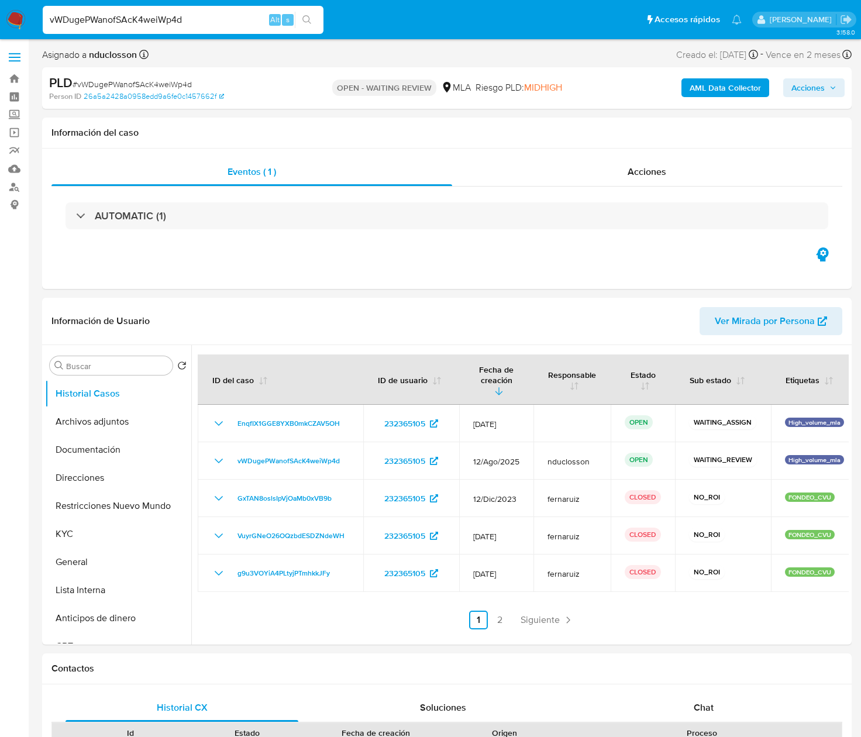
click at [132, 13] on input "vWDugePWanofSAcK4weiWp4d" at bounding box center [183, 19] width 281 height 15
paste input "UvNl1pFeolkHxnc9kWbwbayn"
type input "UvNl1pFeolkHxnc9kWbwbayn"
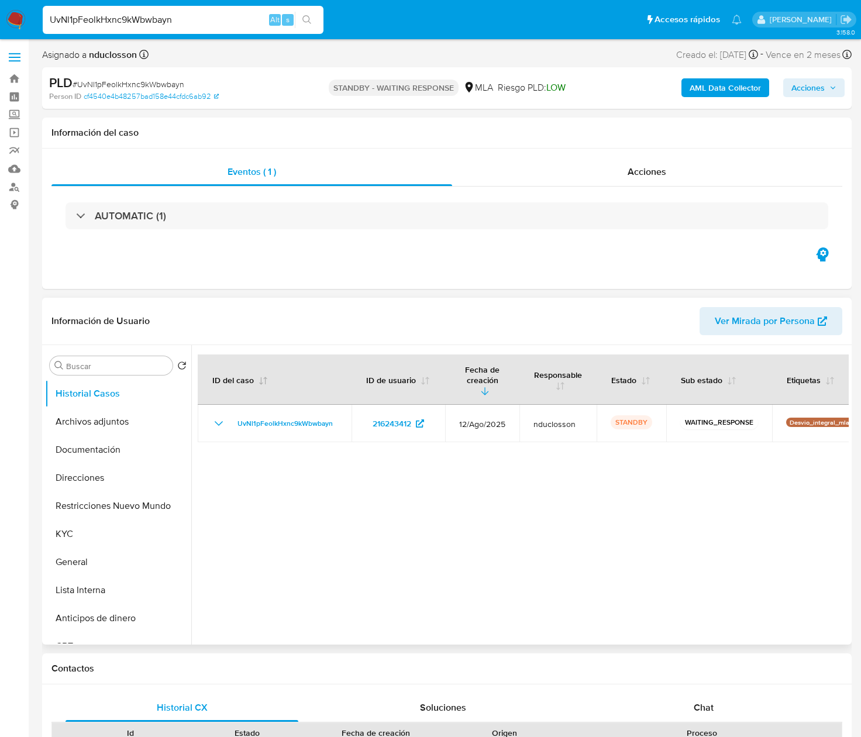
select select "10"
click at [92, 19] on input "UvNl1pFeolkHxnc9kWbwbayn" at bounding box center [183, 19] width 281 height 15
paste input "nDuIgS3X8lhJlwE57Dmncv7C"
type input "nDuIgS3X8lhJlwE57Dmncv7C"
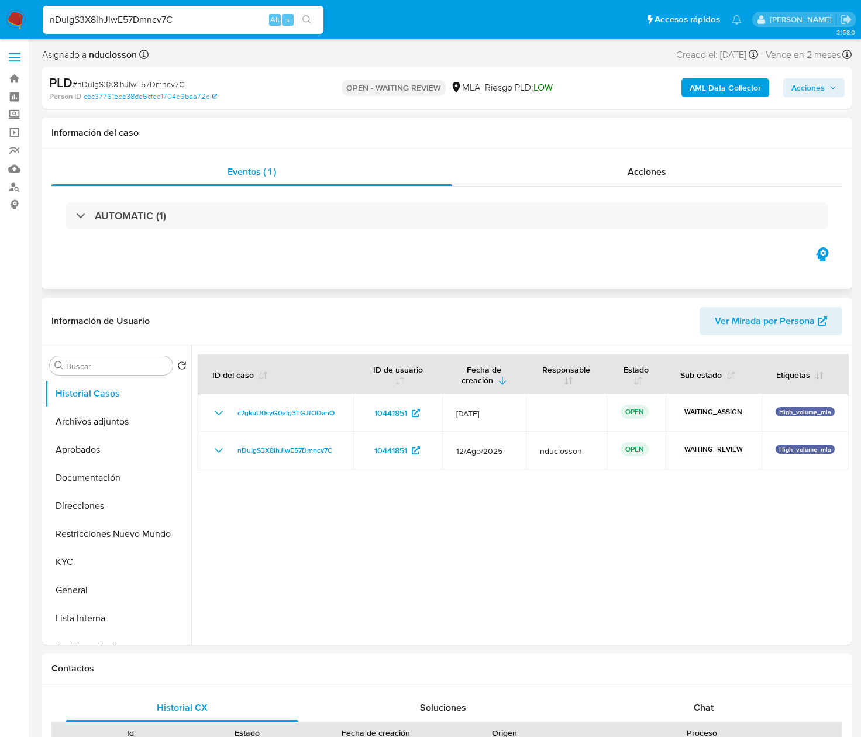
select select "10"
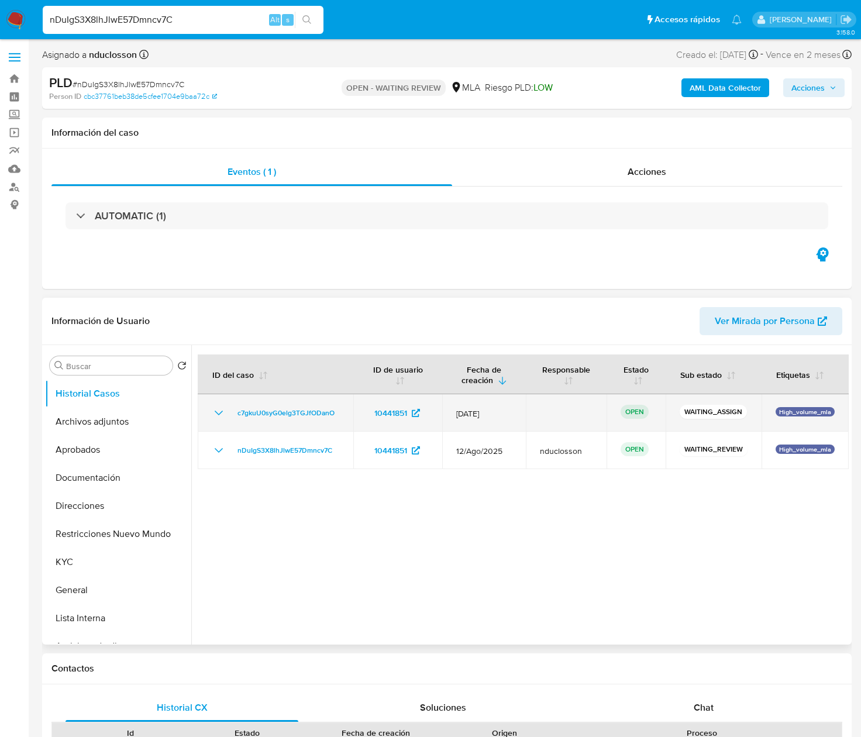
drag, startPoint x: 342, startPoint y: 416, endPoint x: 232, endPoint y: 413, distance: 110.0
click at [232, 413] on td "c7gkuU0syG0elg3TGJfODanO" at bounding box center [276, 412] width 156 height 37
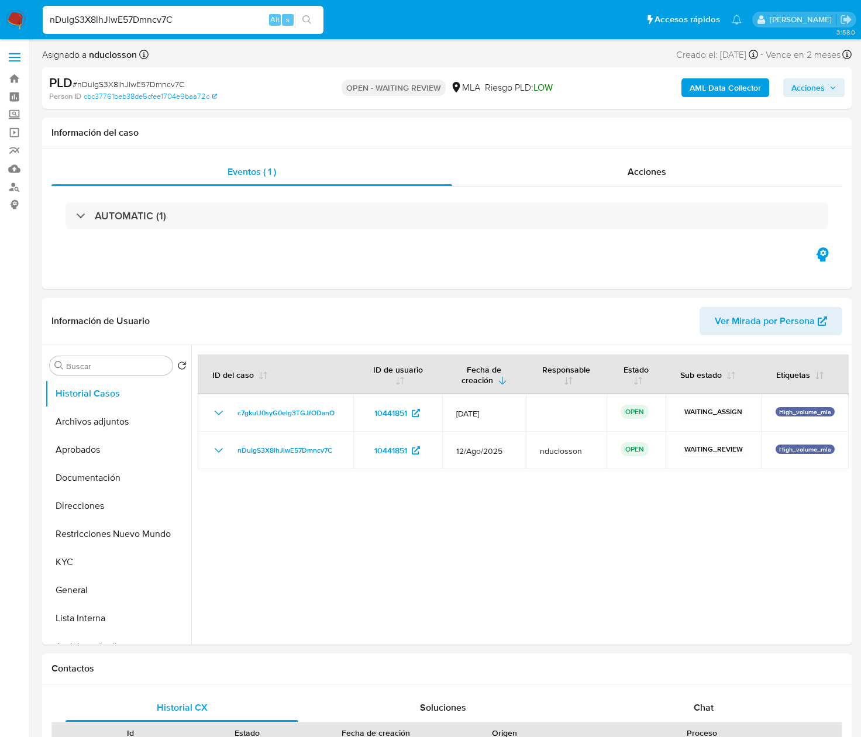
click at [108, 20] on input "nDuIgS3X8lhJlwE57Dmncv7C" at bounding box center [183, 19] width 281 height 15
paste input "JwlmX1PNehpgsbaQihdZfvZT"
type input "JwlmX1PNehpgsbaQihdZfvZT"
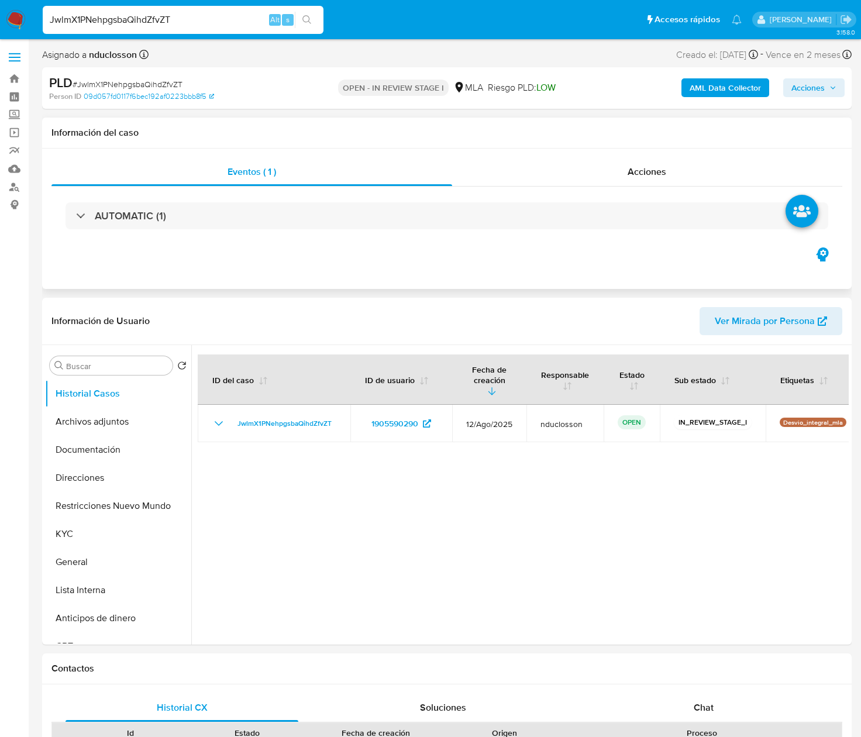
select select "10"
click at [145, 16] on input "JwlmX1PNehpgsbaQihdZfvZT" at bounding box center [183, 19] width 281 height 15
paste input "LFVyec0iQN7y4Tu678b8IiVr"
type input "LFVyec0iQN7y4Tu678b8IiVr"
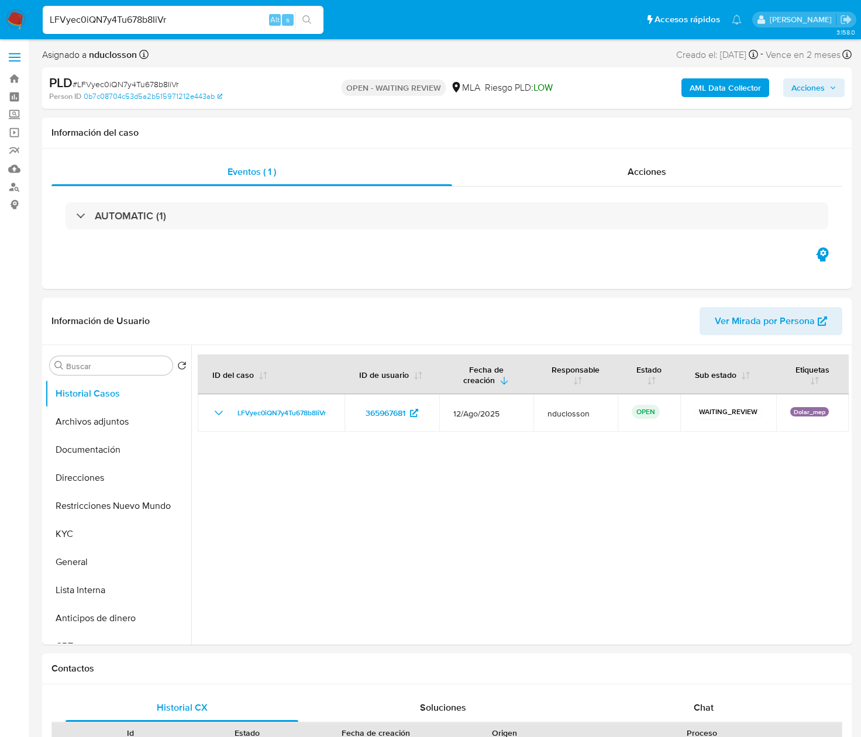
select select "10"
click at [126, 21] on input "LFVyec0iQN7y4Tu678b8IiVr" at bounding box center [183, 19] width 281 height 15
paste input "plzmNaBq0Ya8CjHIcNQh5WFB"
type input "plzmNaBq0Ya8CjHIcNQh5WFB"
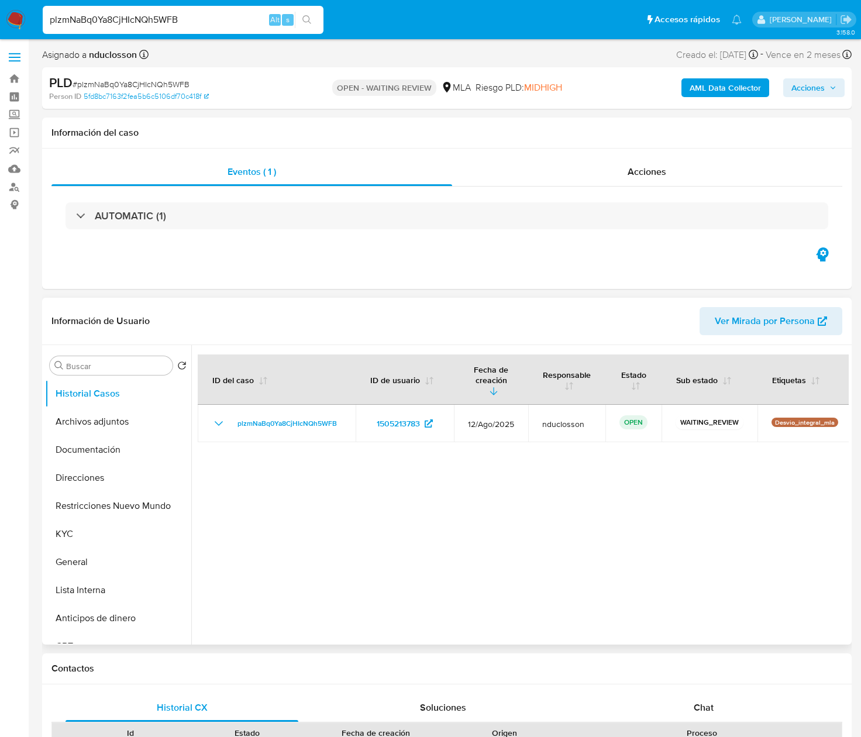
select select "10"
click at [159, 16] on input "plzmNaBq0Ya8CjHIcNQh5WFB" at bounding box center [183, 19] width 281 height 15
paste input "XypTiaAet7pKQezQl8JxG00Z"
type input "XypTiaAet7pKQezQl8JxG00Z"
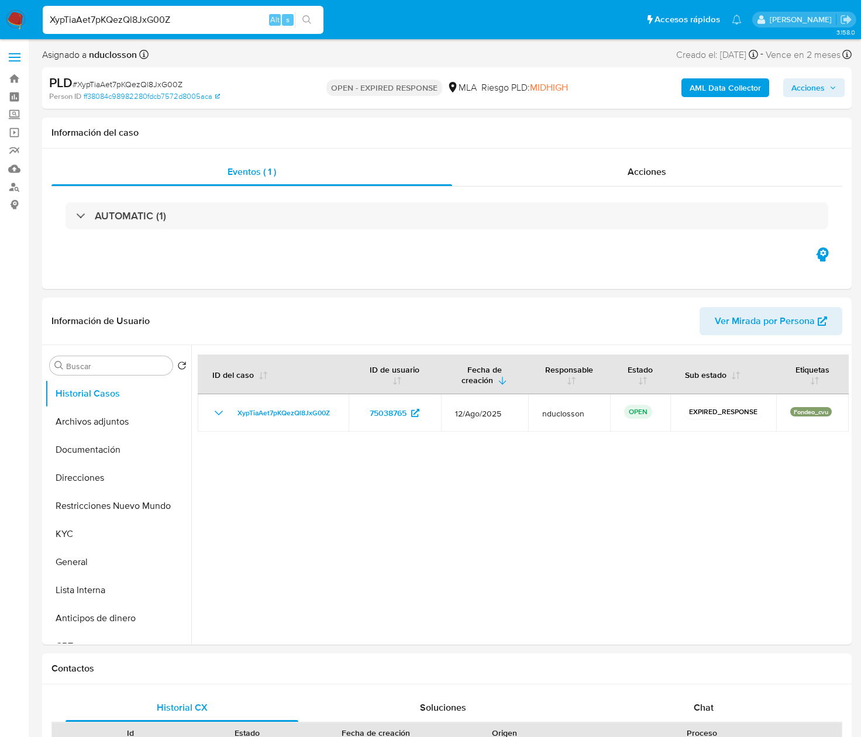
select select "10"
click at [115, 18] on input "XypTiaAet7pKQezQl8JxG00Z" at bounding box center [183, 19] width 281 height 15
paste input "gHV29deEppACdlJdngF8pHhV"
type input "gHV29deEppACdlJdngF8pHhV"
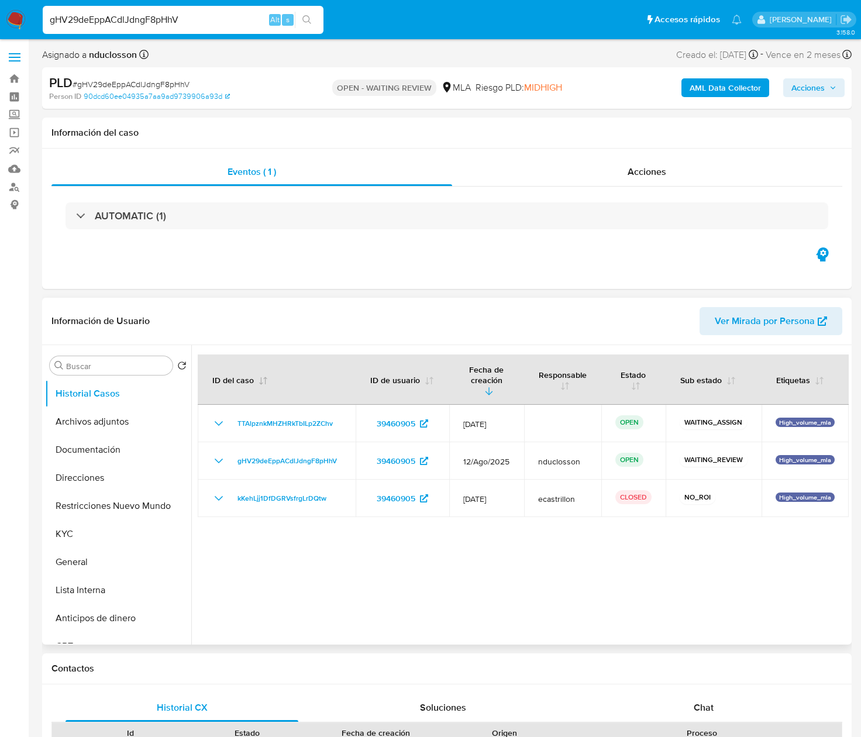
select select "10"
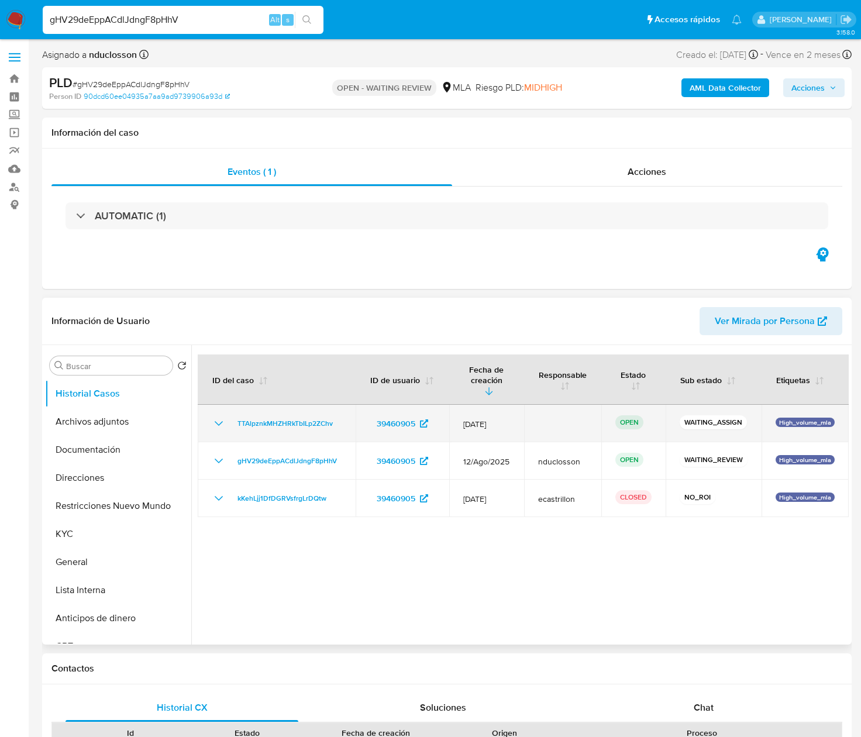
drag, startPoint x: 343, startPoint y: 416, endPoint x: 226, endPoint y: 414, distance: 117.0
click at [226, 414] on td "TTAlpznkMHZHRkTbILp2ZChv" at bounding box center [277, 423] width 158 height 37
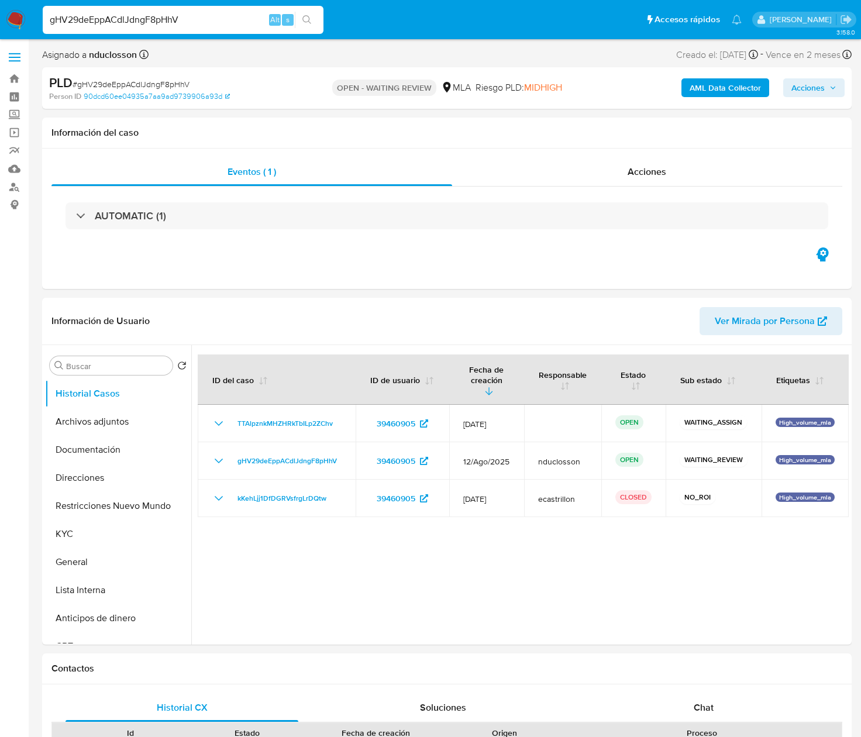
click at [126, 22] on input "gHV29deEppACdlJdngF8pHhV" at bounding box center [183, 19] width 281 height 15
paste input "owyQ11rY42hs8jLWCDR9LcZL"
type input "owyQ11rY42hs8jLWCDR9LcZL"
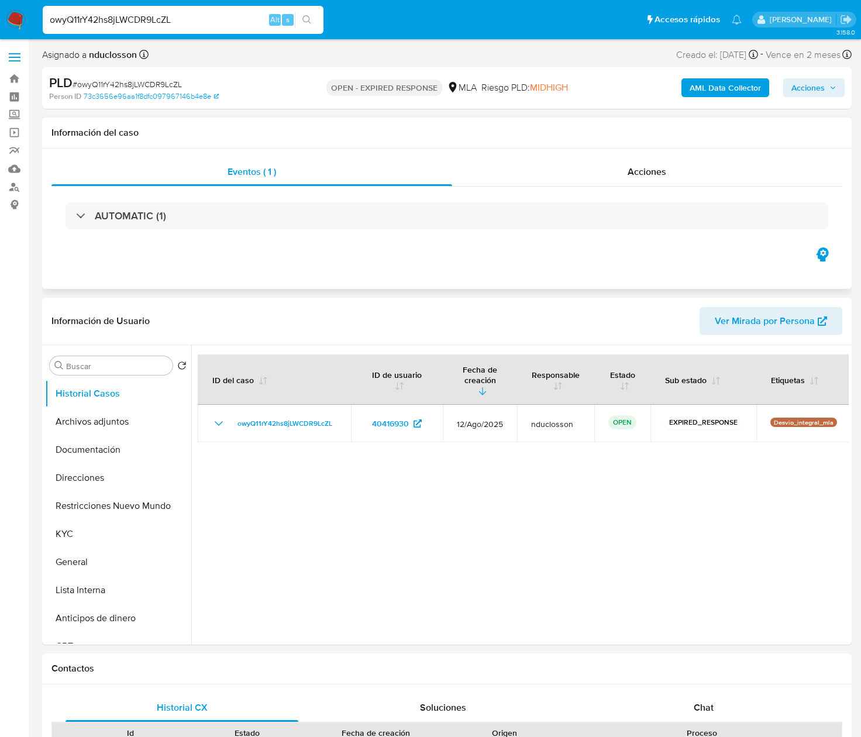
select select "10"
click at [102, 14] on input "owyQ11rY42hs8jLWCDR9LcZL" at bounding box center [183, 19] width 281 height 15
paste input "zCe14OnFzEcgXy1w6cqdxI71"
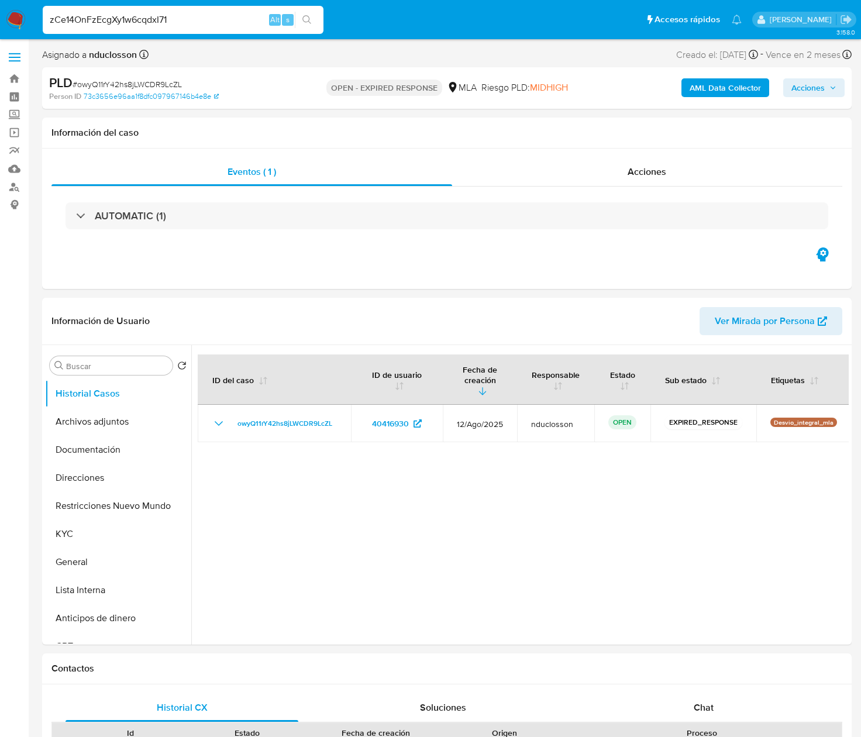
type input "zCe14OnFzEcgXy1w6cqdxI71"
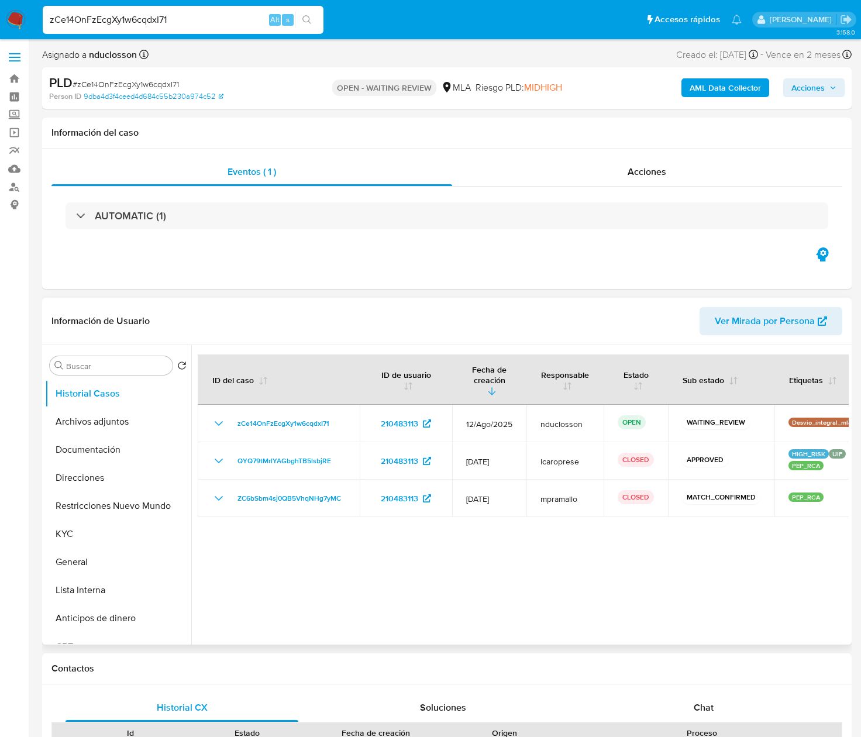
select select "10"
click at [85, 26] on input "zCe14OnFzEcgXy1w6cqdxI71" at bounding box center [183, 19] width 281 height 15
paste input "vmfUKAheORxhOu1gwI68ETVy"
type input "vmfUKAheORxhOu1gwI68ETVy"
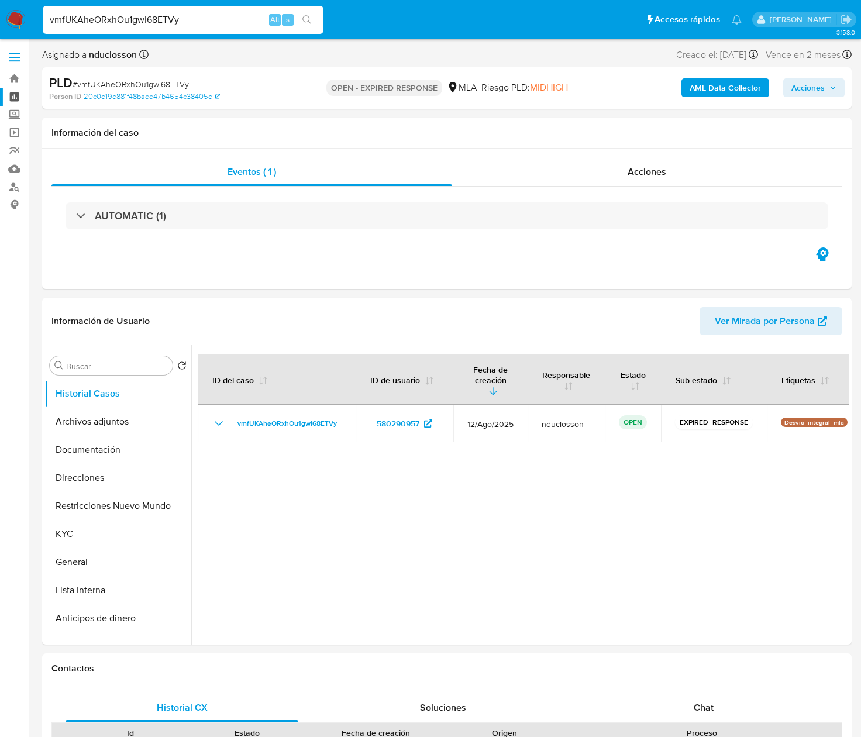
select select "10"
click at [108, 20] on input "vmfUKAheORxhOu1gwI68ETVy" at bounding box center [183, 19] width 281 height 15
paste input "XaE8PG5siTtXd6dTBu3abCYw"
type input "XaE8PG5siTtXd6dTBu3abCYw"
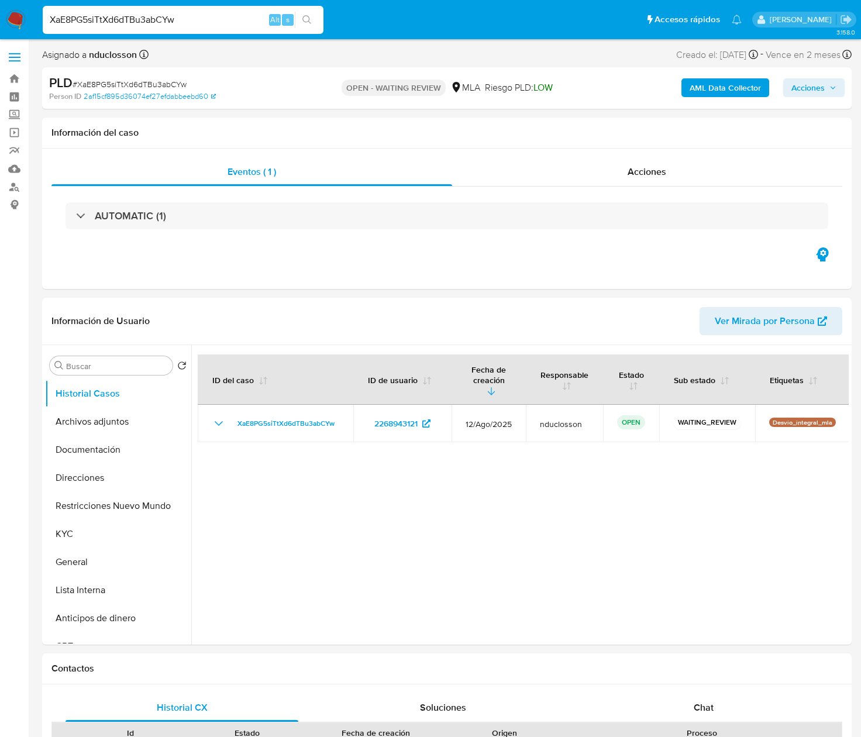
select select "10"
click at [140, 25] on input "XaE8PG5siTtXd6dTBu3abCYw" at bounding box center [183, 19] width 281 height 15
paste input "d4prkEzZU5vLVM0Z5Oyg1gCI"
type input "d4prkEzZU5vLVM0Z5Oyg1gCI"
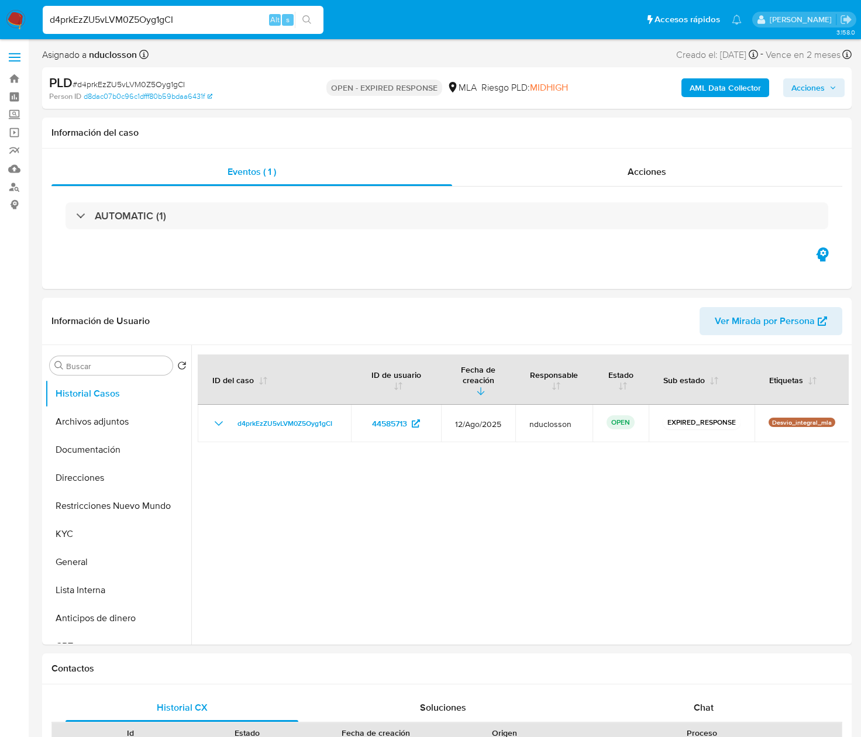
select select "10"
click at [81, 22] on input "d4prkEzZU5vLVM0Z5Oyg1gCI" at bounding box center [183, 19] width 281 height 15
paste input "q1fdG1TIXMCta5H0FpIMxLe7"
type input "q1fdG1TIXMCta5H0FpIMxLe7"
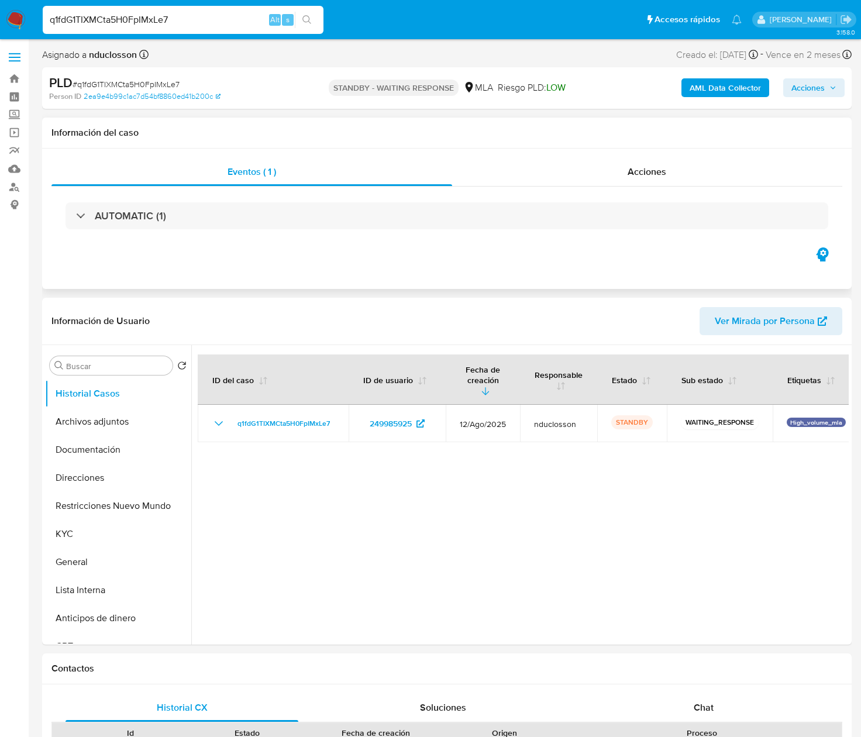
select select "10"
click at [96, 16] on input "q1fdG1TIXMCta5H0FpIMxLe7" at bounding box center [183, 19] width 281 height 15
click at [96, 15] on input "q1fdG1TIXMCta5H0FpIMxLe7" at bounding box center [183, 19] width 281 height 15
paste input "V8G2S5WE2nxjiRTD0qtIo7lL"
type input "V8G2S5WE2nxjiRTD0qtIo7lL"
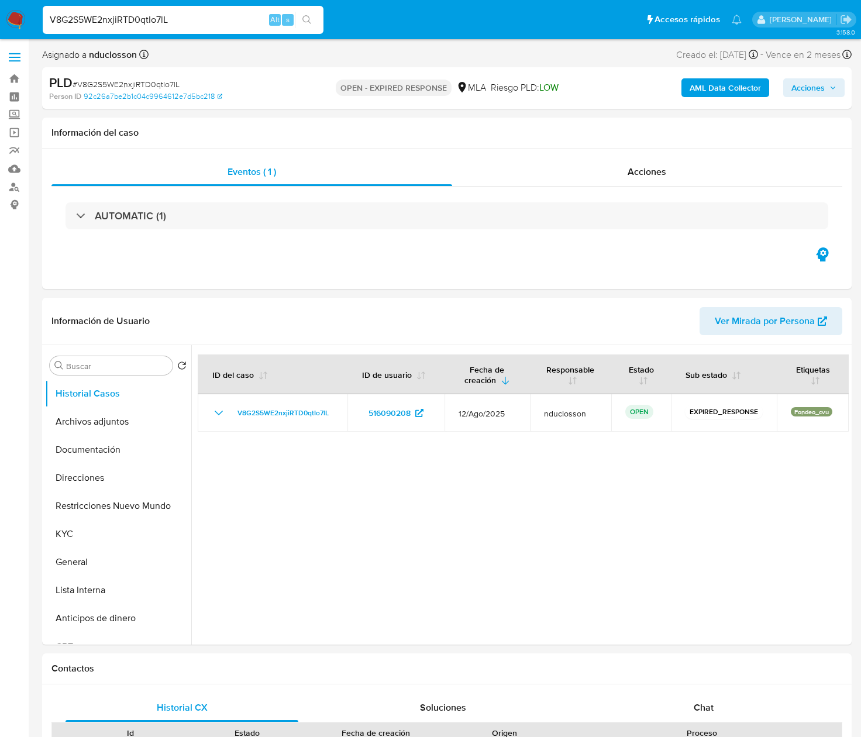
select select "10"
click at [118, 20] on input "V8G2S5WE2nxjiRTD0qtIo7lL" at bounding box center [183, 19] width 281 height 15
paste input "9fuFsrVKniSHUNZtQw7dnxKI"
type input "9fuFsrVKniSHUNZtQw7dnxKI"
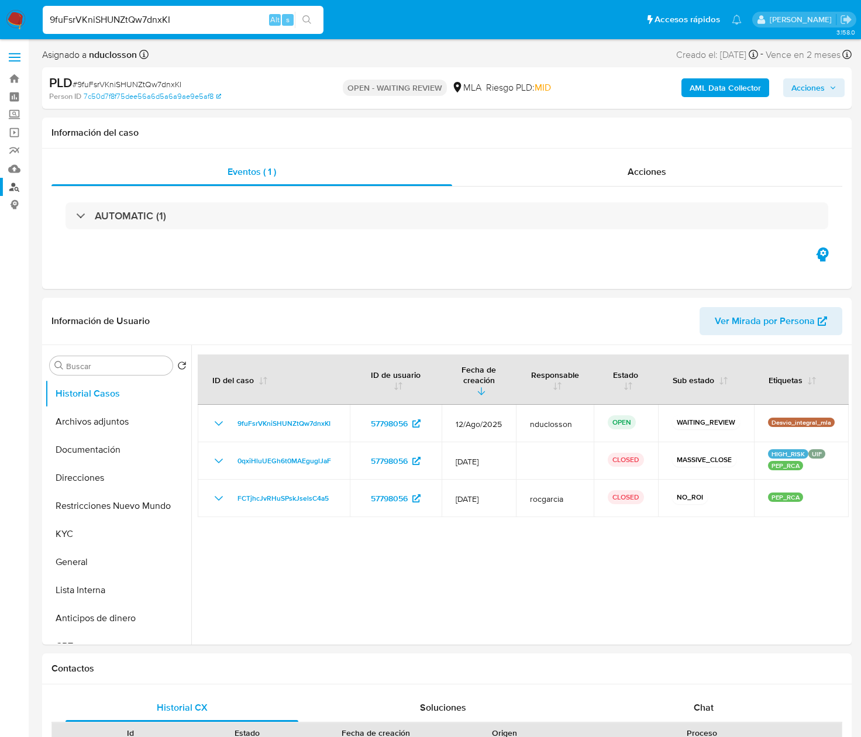
select select "10"
click at [144, 21] on input "9fuFsrVKniSHUNZtQw7dnxKI" at bounding box center [183, 19] width 281 height 15
paste input "33kMyCElItEtUhtATC5bP8hz"
type input "33kMyCElItEtUhtATC5bP8hz"
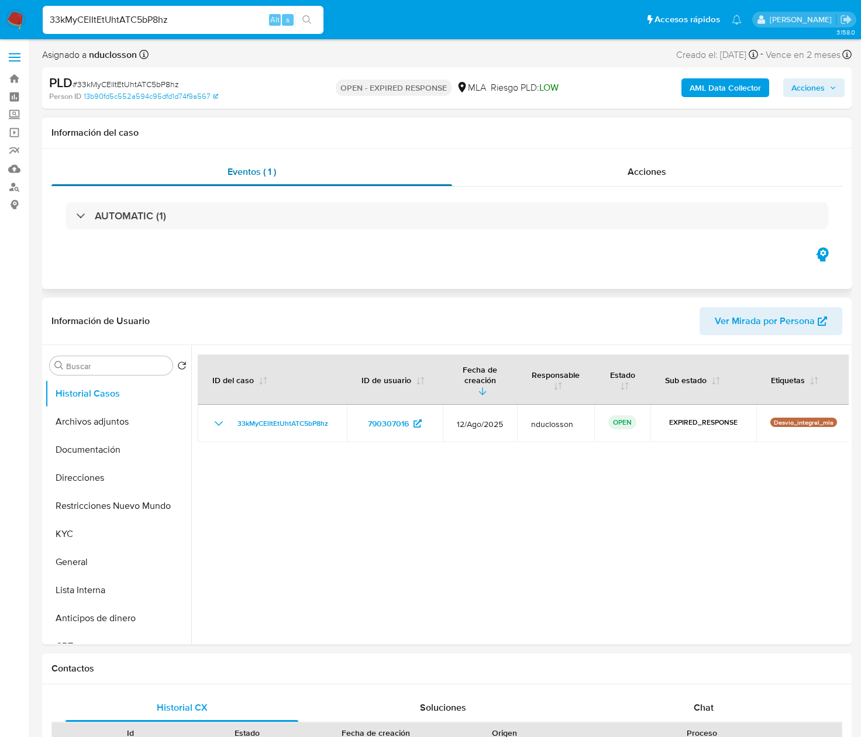
select select "10"
click at [115, 22] on input "33kMyCElItEtUhtATC5bP8hz" at bounding box center [183, 19] width 281 height 15
paste input "cvzAE5IeoEs3zKMayUSHz6JS"
type input "cvzAE5IeoEs3zKMayUSHz6JS"
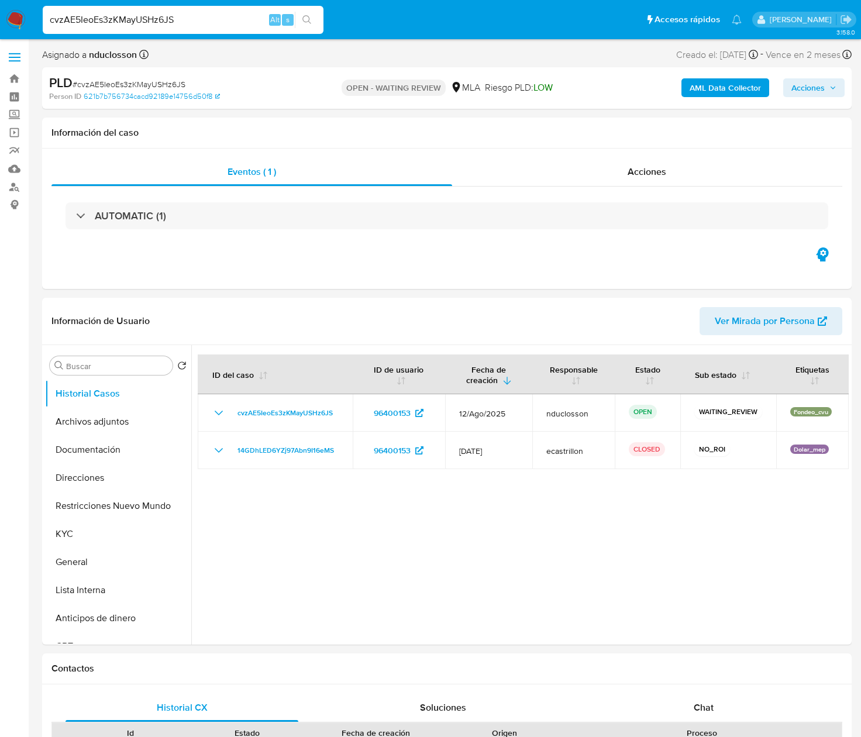
select select "10"
click at [92, 19] on input "cvzAE5IeoEs3zKMayUSHz6JS" at bounding box center [183, 19] width 281 height 15
paste input "7sQ91MeXBN2q6dUOlyl243mB"
type input "7sQ91MeXBN2q6dUOlyl243mB"
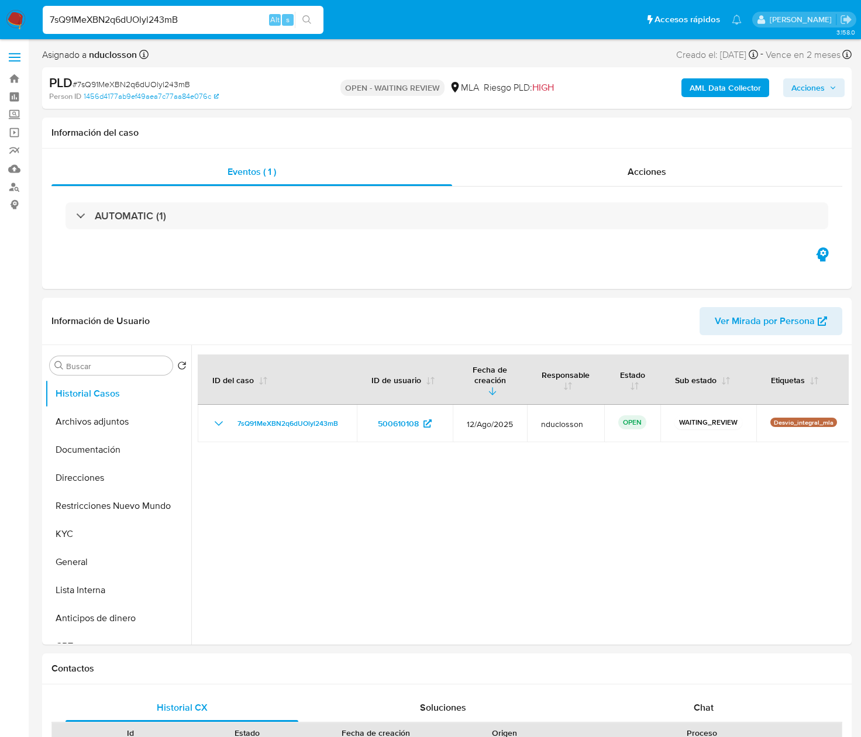
select select "10"
click at [136, 27] on input "7sQ91MeXBN2q6dUOlyl243mB" at bounding box center [183, 19] width 281 height 15
click at [118, 20] on input "7sQ91MeXBN2q6dUOlyl243mB" at bounding box center [183, 19] width 281 height 15
paste input "ay8tq3vx6LQUAk02joan1AGl"
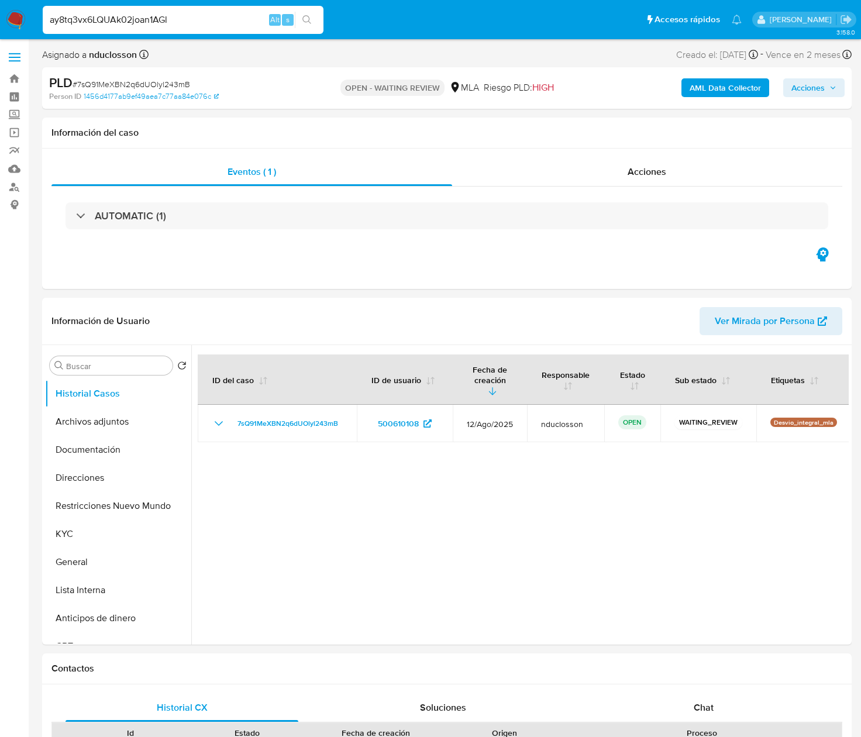
type input "ay8tq3vx6LQUAk02joan1AGl"
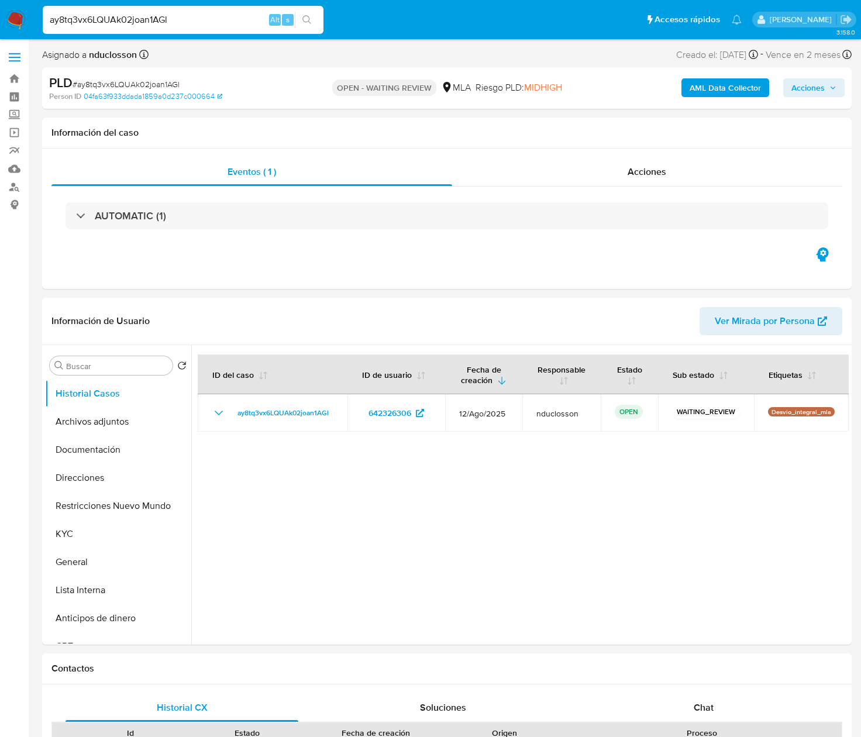
select select "10"
click at [113, 27] on input "ay8tq3vx6LQUAk02joan1AGl" at bounding box center [183, 19] width 281 height 15
paste input "CMIajdoanPWmm0Ksv61cxqlr"
type input "CMIajdoanPWmm0Ksv61cxqlr"
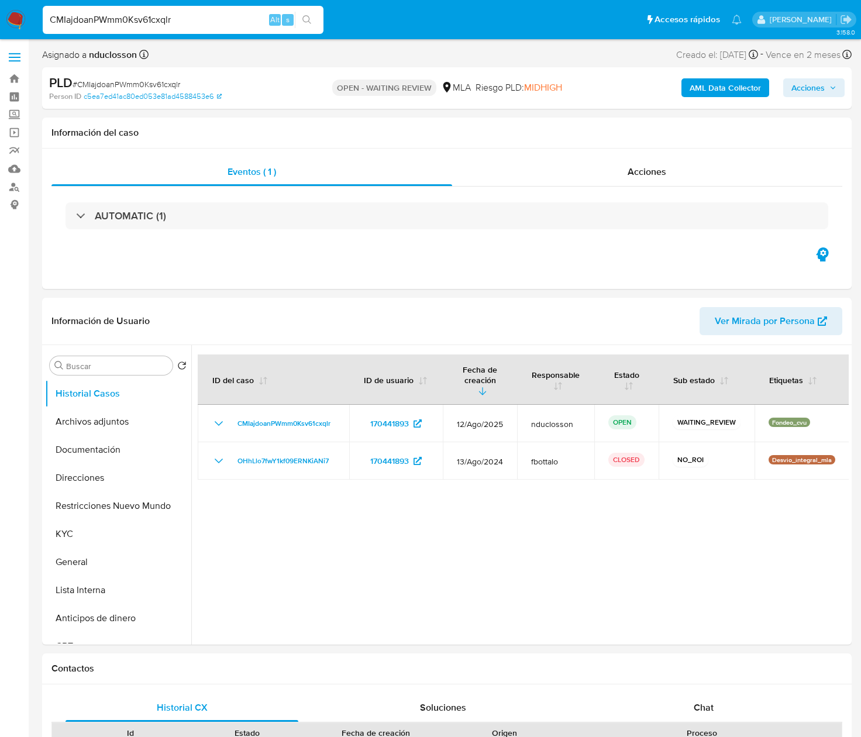
select select "10"
click at [117, 6] on div "CMIajdoanPWmm0Ksv61cxqlr Alt s" at bounding box center [183, 20] width 281 height 28
click at [117, 27] on div "CMIajdoanPWmm0Ksv61cxqlr Alt s" at bounding box center [183, 20] width 281 height 28
click at [110, 14] on input "CMIajdoanPWmm0Ksv61cxqlr" at bounding box center [183, 19] width 281 height 15
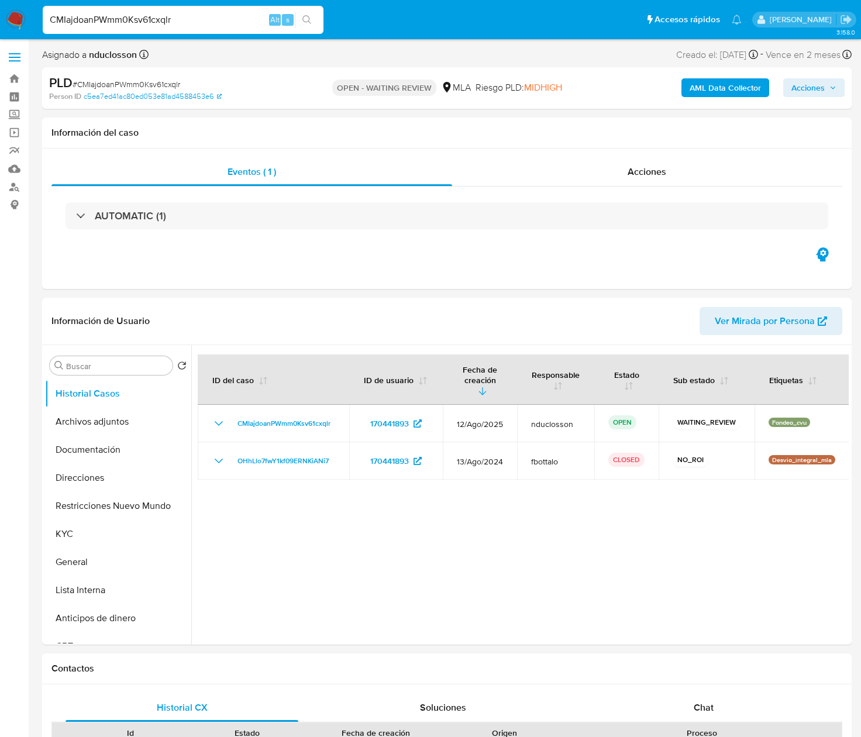
click at [110, 14] on input "CMIajdoanPWmm0Ksv61cxqlr" at bounding box center [183, 19] width 281 height 15
paste input "mxZ8tSjL4HMFCBrt5arnPKnz"
type input "mxZ8tSjL4HMFCBrt5arnPKnz"
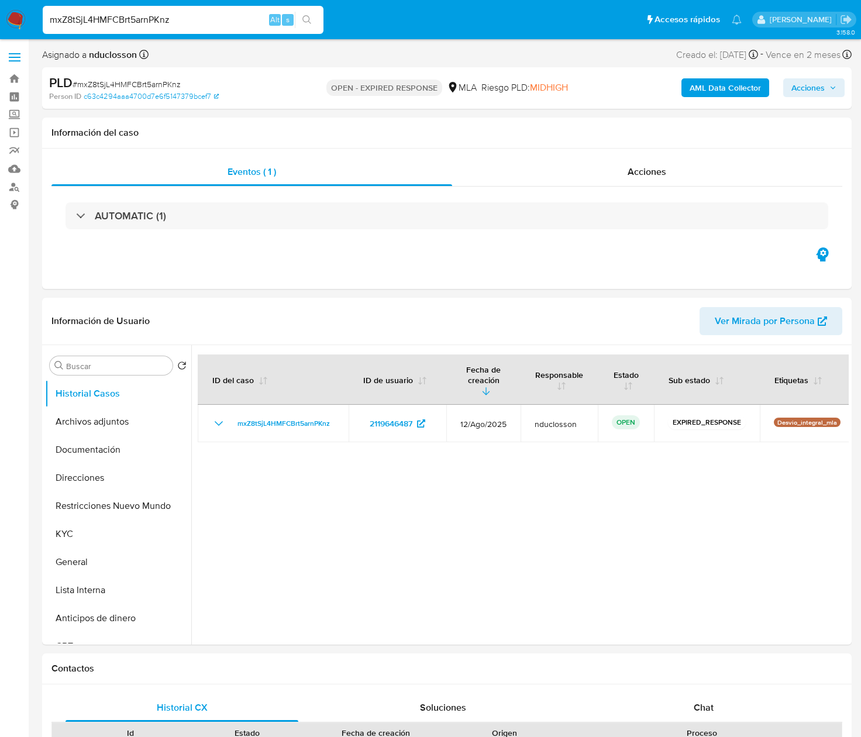
select select "10"
click at [137, 19] on input "mxZ8tSjL4HMFCBrt5arnPKnz" at bounding box center [183, 19] width 281 height 15
paste input "LnSUN8aLgwcSXc8fUQukWDTW"
type input "LnSUN8aLgwcSXc8fUQukWDTW"
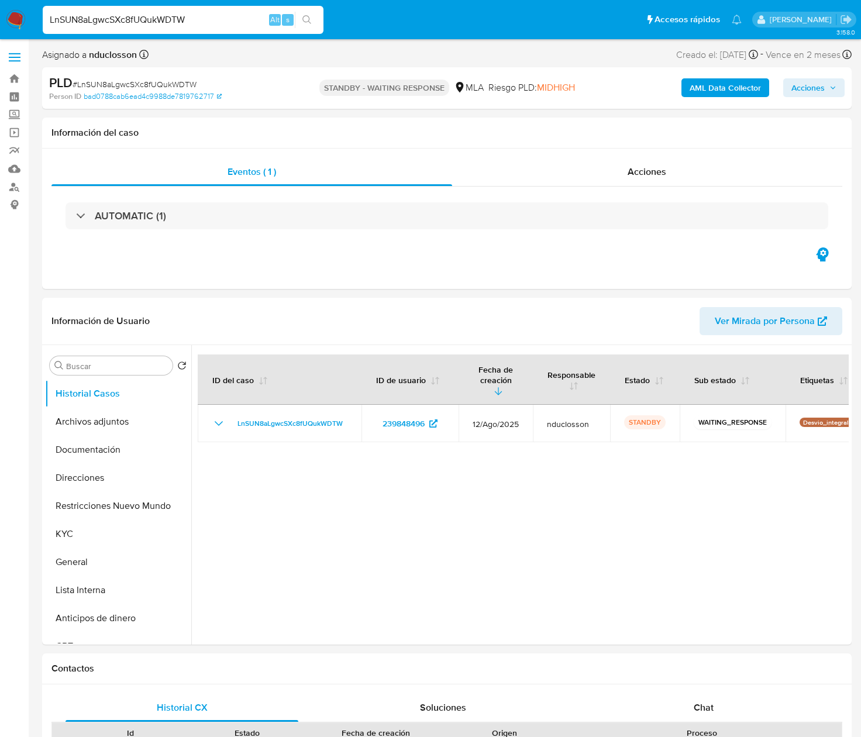
select select "10"
click at [105, 16] on input "LnSUN8aLgwcSXc8fUQukWDTW" at bounding box center [183, 19] width 281 height 15
paste input "9tYLp0lKqAYX6hQNzMXhE1xp"
type input "9tYLp0lKqAYX6hQNzMXhE1xp"
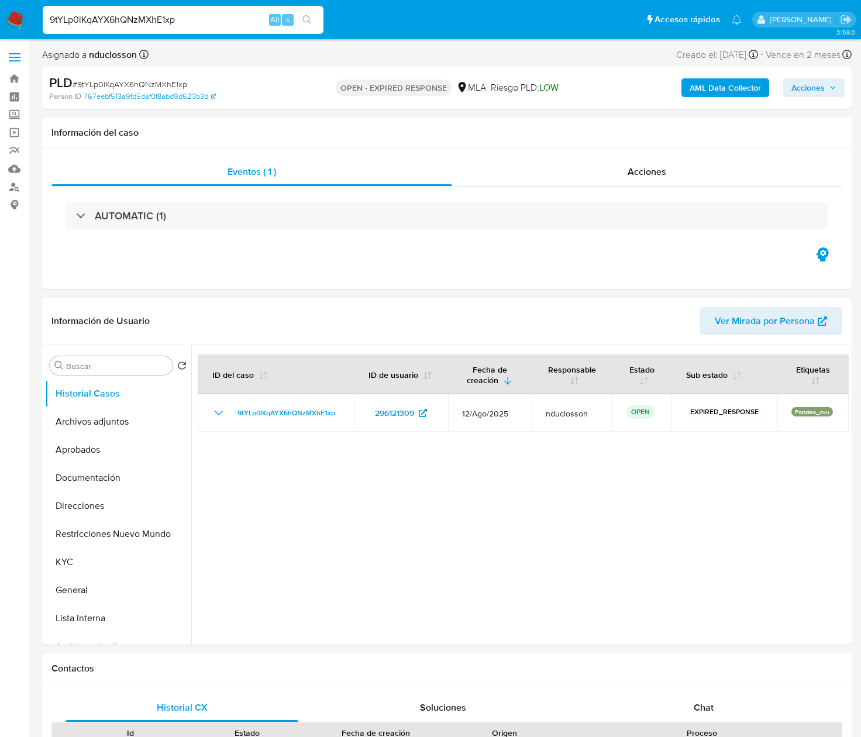
select select "10"
click at [97, 19] on input "9tYLp0lKqAYX6hQNzMXhE1xp" at bounding box center [183, 19] width 281 height 15
paste input "I7xqYk2tyJFYs0VLmYOYOY0j"
type input "I7xqYk2tyJFYs0VLmYOYOY0j"
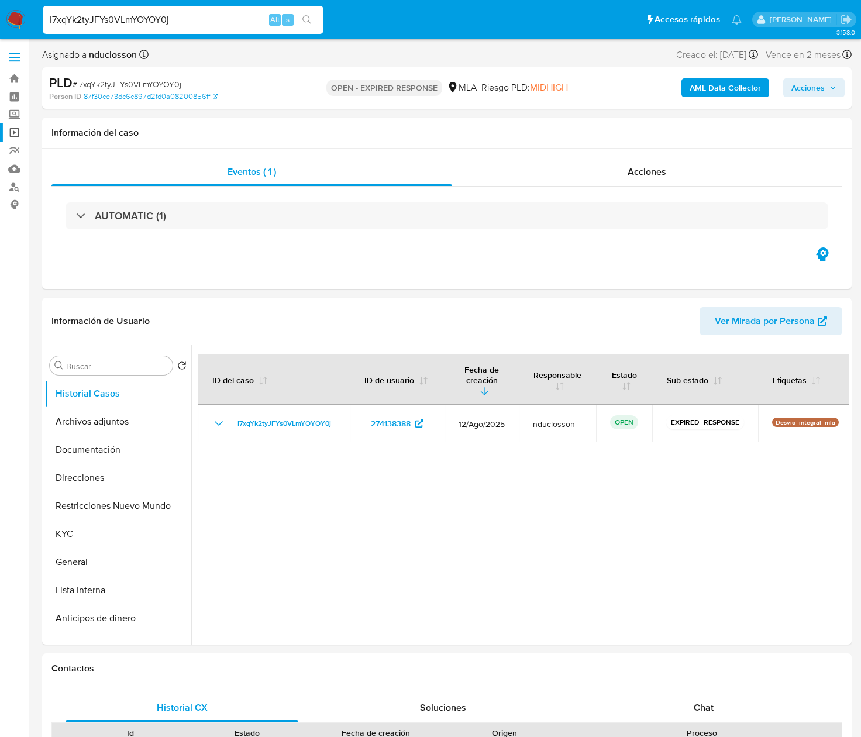
select select "10"
click at [82, 20] on input "I7xqYk2tyJFYs0VLmYOYOY0j" at bounding box center [183, 19] width 281 height 15
paste input "n1C6zOWg3EmaglZJLNySd2mf"
type input "n1C6zOWg3EmaglZJLNySd2mf"
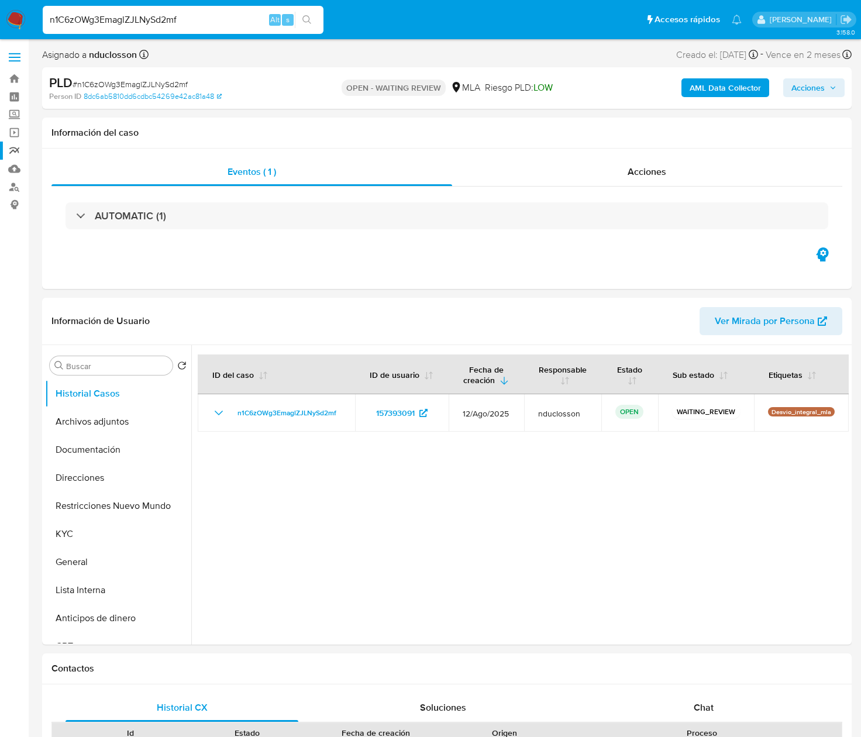
select select "10"
click at [101, 14] on input "n1C6zOWg3EmaglZJLNySd2mf" at bounding box center [183, 19] width 281 height 15
paste input "YtQ5DPt4ywS7tX0xpnFUbaWQ"
type input "YtQ5DPt4ywS7tX0xpnFUbaWQ"
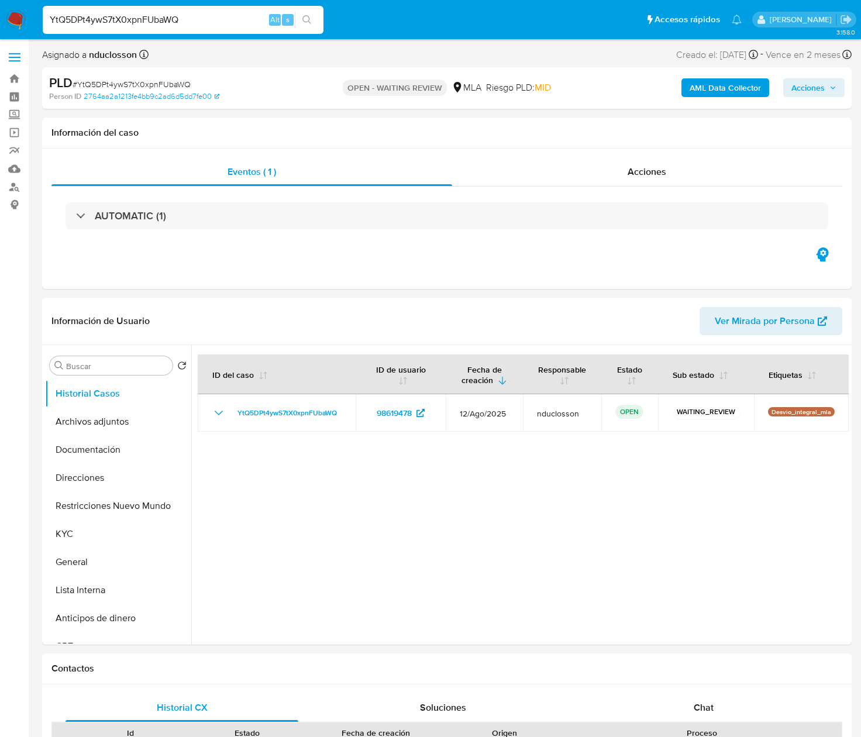
select select "10"
click at [153, 9] on div "YtQ5DPt4ywS7tX0xpnFUbaWQ Alt s" at bounding box center [183, 20] width 281 height 28
click at [143, 30] on div "YtQ5DPt4ywS7tX0xpnFUbaWQ Alt s" at bounding box center [183, 20] width 281 height 28
click at [131, 16] on input "YtQ5DPt4ywS7tX0xpnFUbaWQ" at bounding box center [183, 19] width 281 height 15
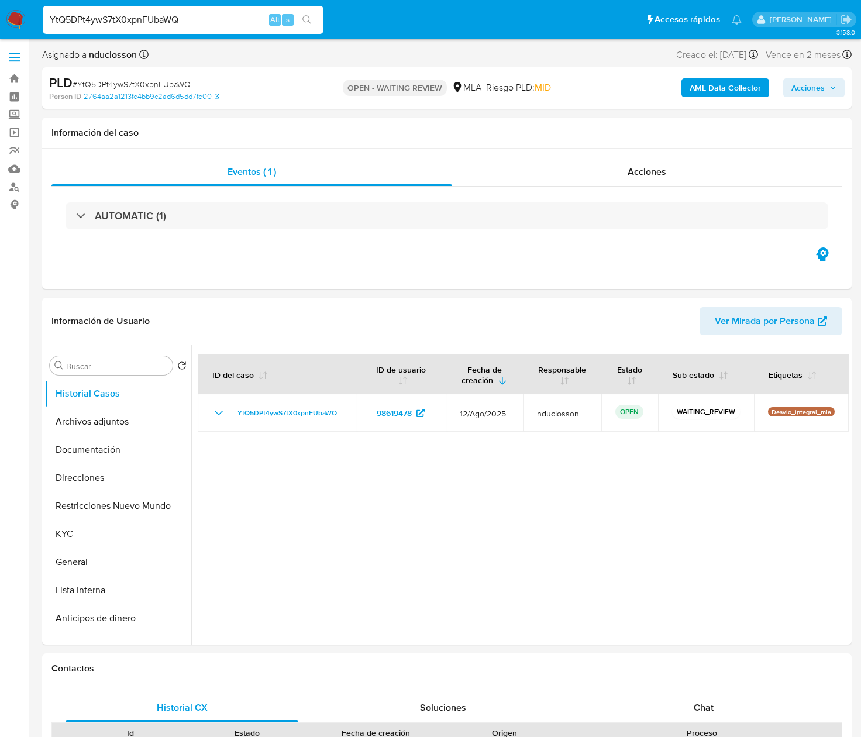
paste input "Q8YzGzkl0mnUK9ujIBiWdA4i"
type input "Q8YzGzkl0mnUK9ujIBiWdA4i"
select select "10"
click at [111, 16] on input "Q8YzGzkl0mnUK9ujIBiWdA4i" at bounding box center [183, 19] width 281 height 15
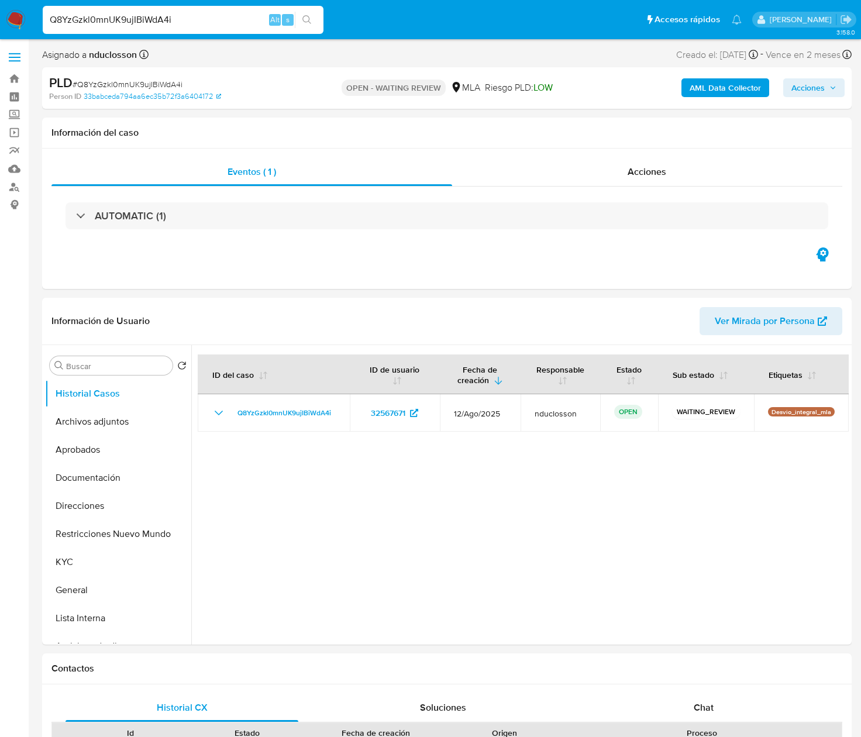
paste input "ZPPXpEAz56RsCIQRvXJIpgwK"
type input "ZPPXpEAz56RsCIQRvXJIpgwK"
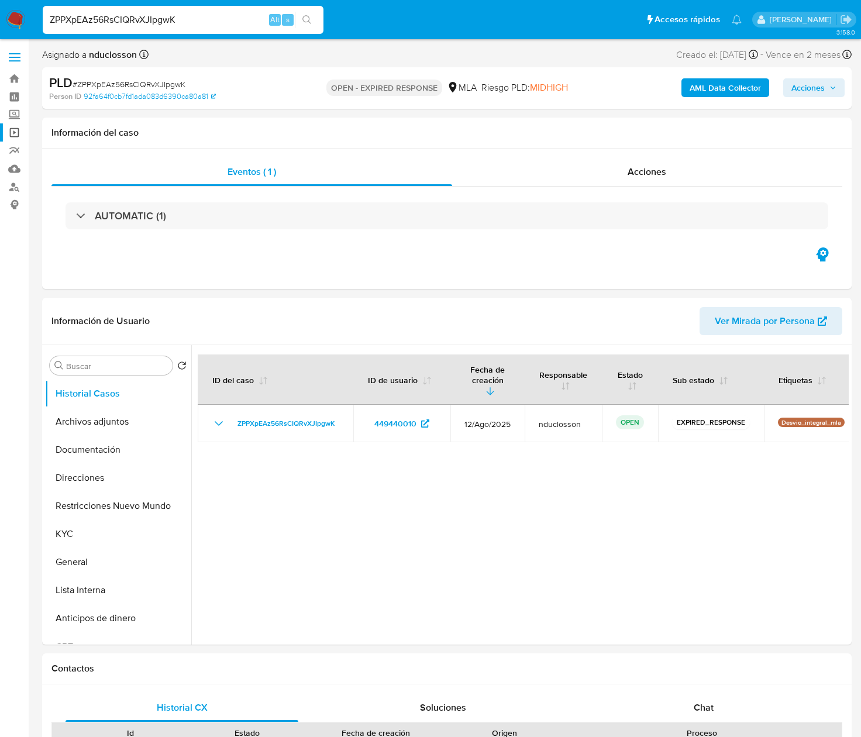
select select "10"
click at [71, 9] on div "ZPPXpEAz56RsCIQRvXJIpgwK Alt s" at bounding box center [183, 20] width 281 height 28
click at [82, 12] on input "ZPPXpEAz56RsCIQRvXJIpgwK" at bounding box center [183, 19] width 281 height 15
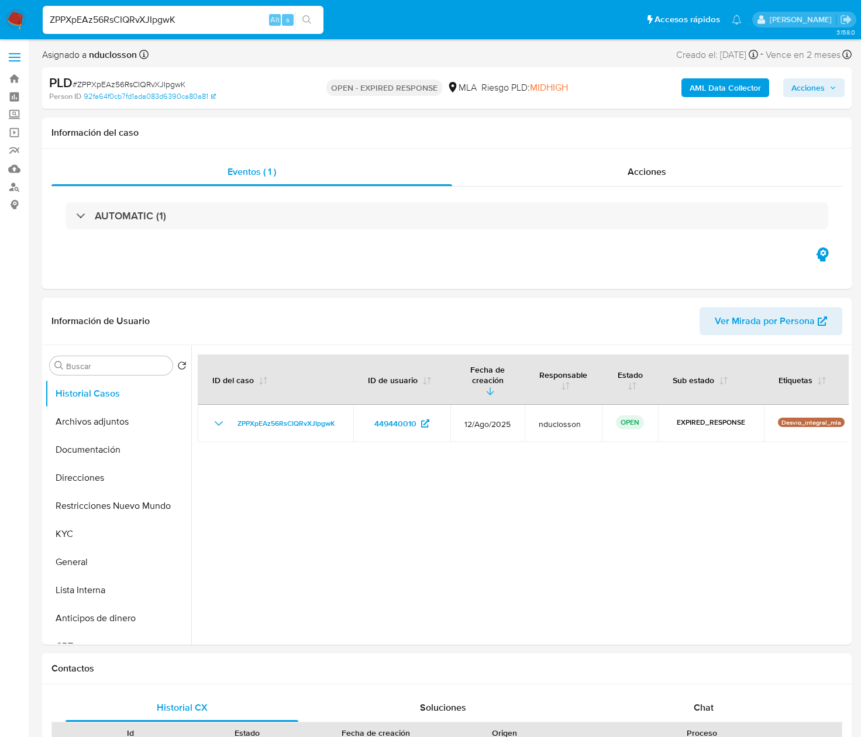
paste input "84xpkJDXHIQ9ebO1sMoWVvji"
type input "84xpkJDXHIQ9ebO1sMoWVvji"
select select "10"
click at [119, 27] on div "84xpkJDXHIQ9ebO1sMoWVvji Alt s" at bounding box center [183, 20] width 281 height 28
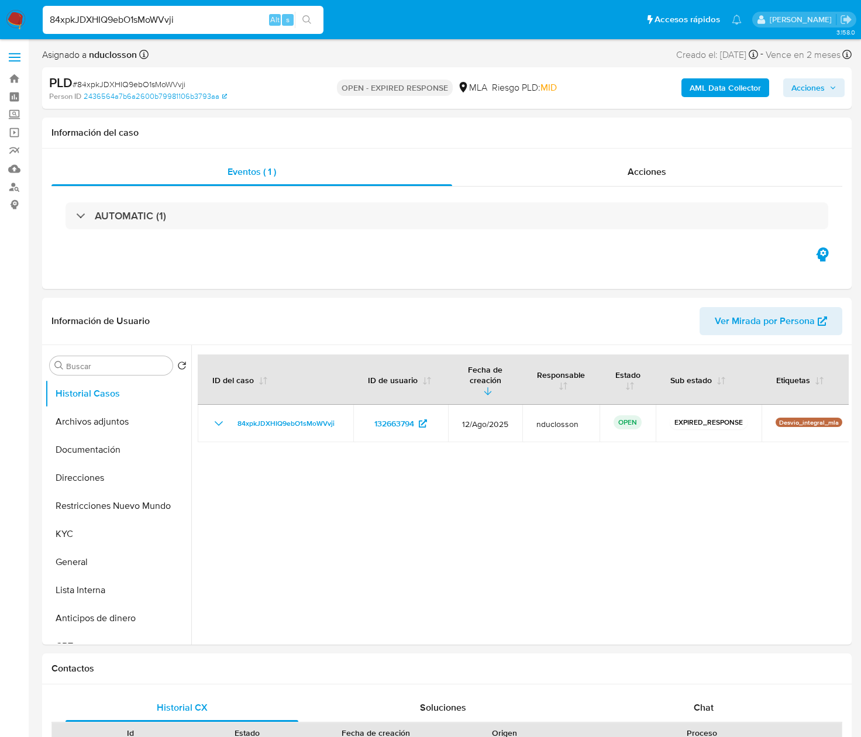
click at [104, 16] on input "84xpkJDXHIQ9ebO1sMoWVvji" at bounding box center [183, 19] width 281 height 15
click at [104, 15] on input "84xpkJDXHIQ9ebO1sMoWVvji" at bounding box center [183, 19] width 281 height 15
paste input "zNrGKbEE1tTTeZgaBmirrCdJ"
type input "zNrGKbEE1tTTeZgaBmirrCdJ"
select select "10"
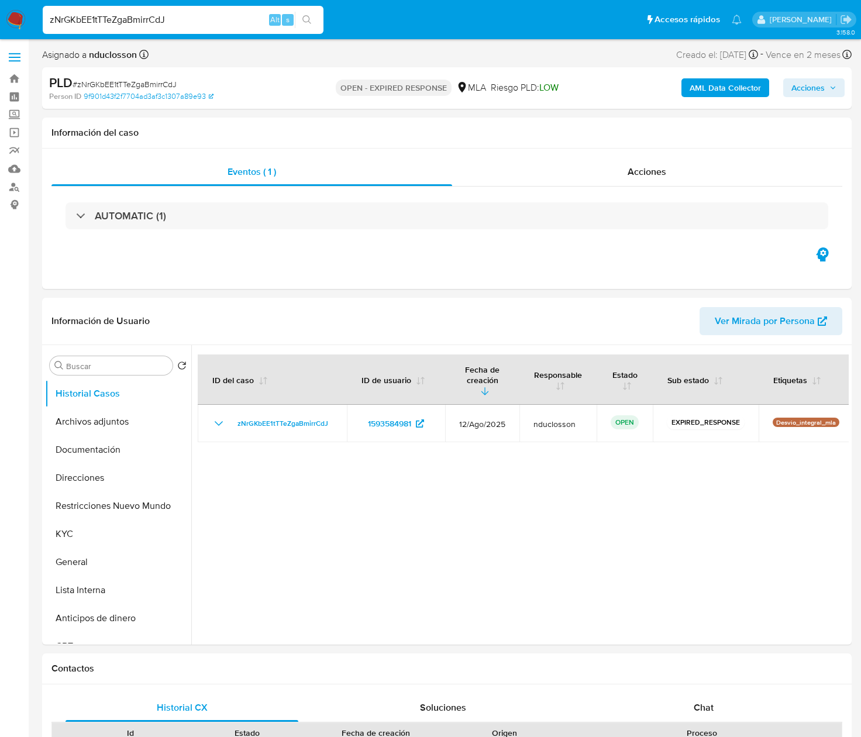
click at [128, 21] on input "zNrGKbEE1tTTeZgaBmirrCdJ" at bounding box center [183, 19] width 281 height 15
paste input "JULYM6ia54Ergib0pbvXlq1q"
type input "JULYM6ia54Ergib0pbvXlq1q"
select select "10"
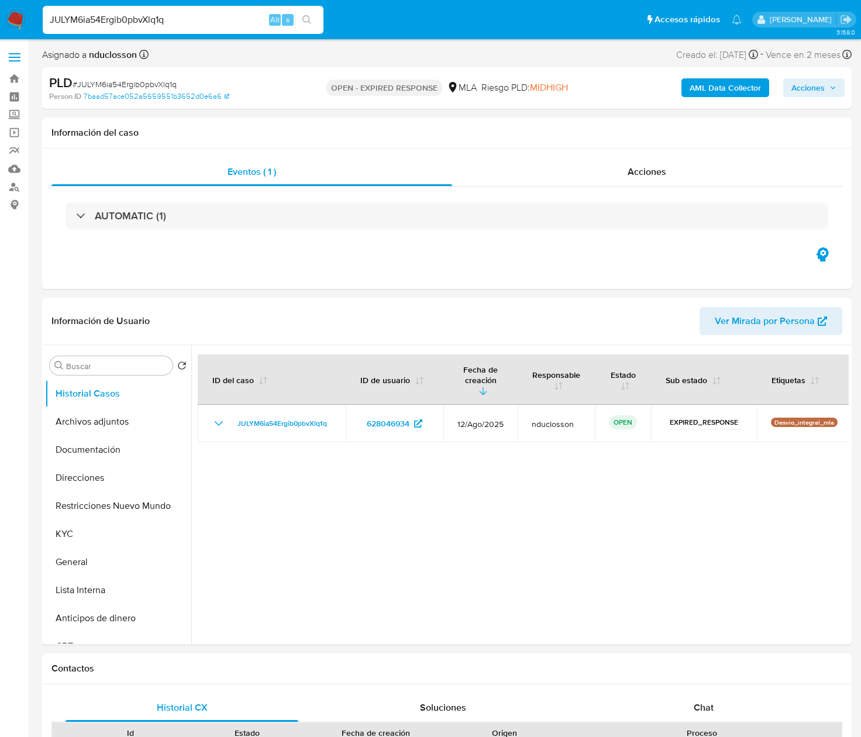
click at [118, 20] on input "JULYM6ia54Ergib0pbvXlq1q" at bounding box center [183, 19] width 281 height 15
paste input "RVr4J8yEQvVg6l5kksfAN4T"
type input "RVr4J8yEQvVg6l5kksfAN4Tq"
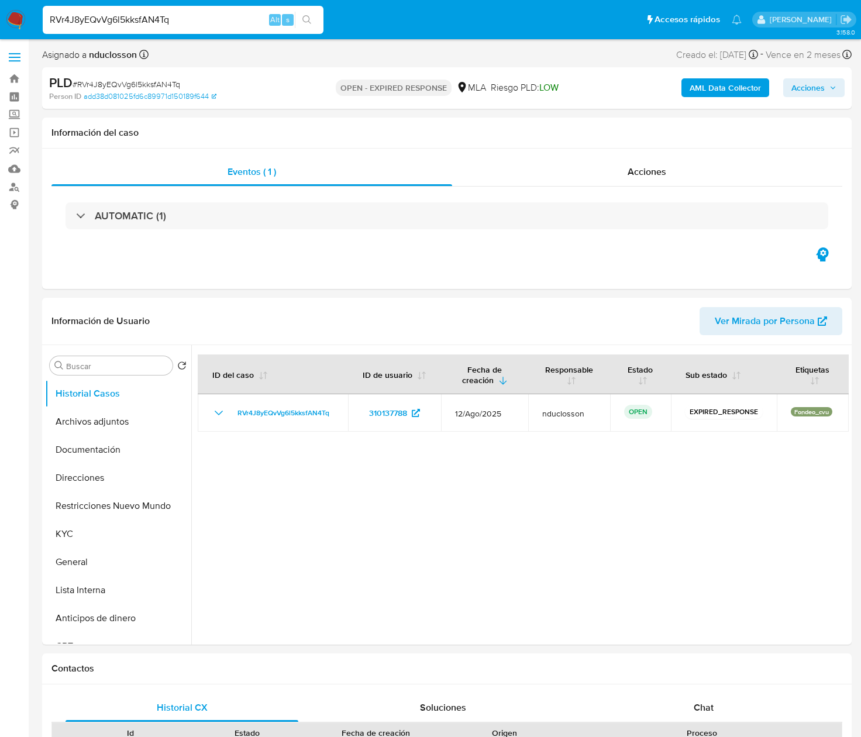
select select "10"
click at [99, 14] on input "RVr4J8yEQvVg6l5kksfAN4Tq" at bounding box center [183, 19] width 281 height 15
paste input "eF3wG6wOVSQPwRGoqoVFTTn2"
type input "eF3wG6wOVSQPwRGoqoVFTTn2"
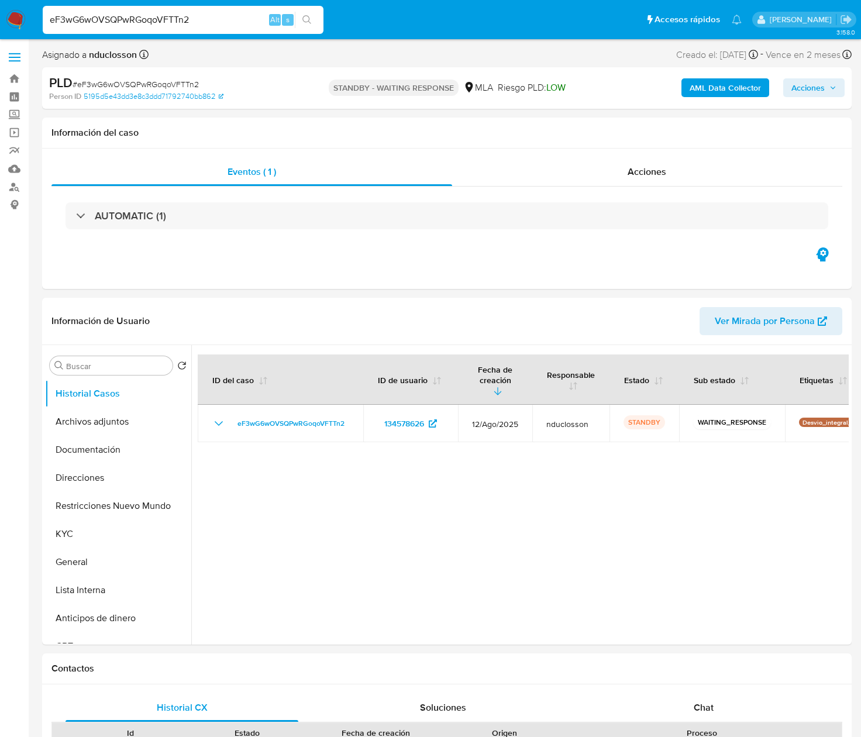
select select "10"
click at [146, 21] on input "eF3wG6wOVSQPwRGoqoVFTTn2" at bounding box center [183, 19] width 281 height 15
paste input "2B7FCX8Q3migl22yhLyPWRBz"
type input "2B7FCX8Q3migl22yhLyPWRBz"
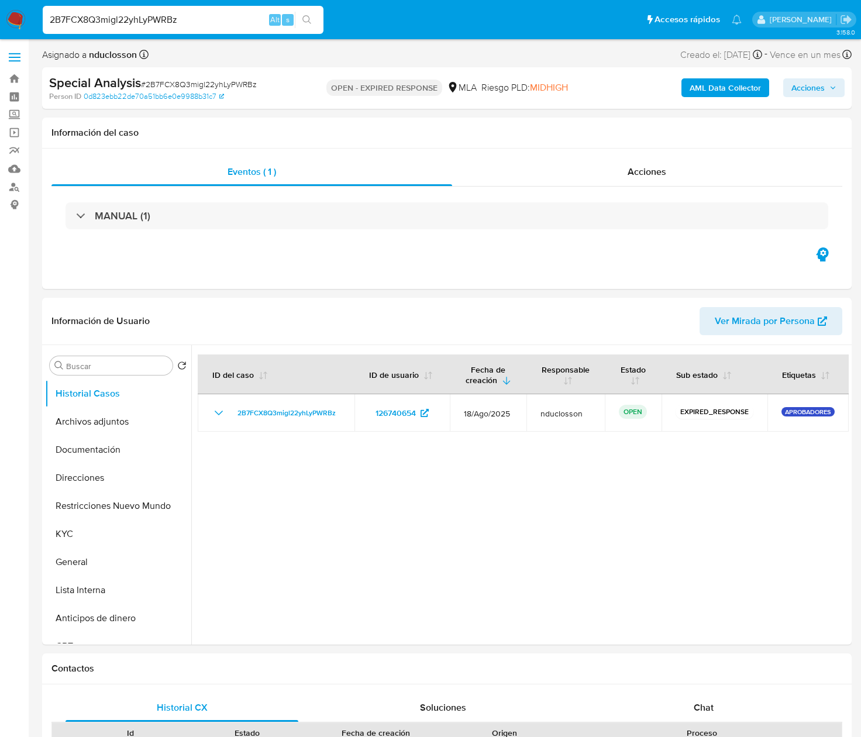
select select "10"
click at [104, 13] on input "2B7FCX8Q3migl22yhLyPWRBz" at bounding box center [183, 19] width 281 height 15
paste input "EHbhuCDK4hpXu59C7lulBWgs"
type input "EHbhuCDK4hpXu59C7lulBWgs"
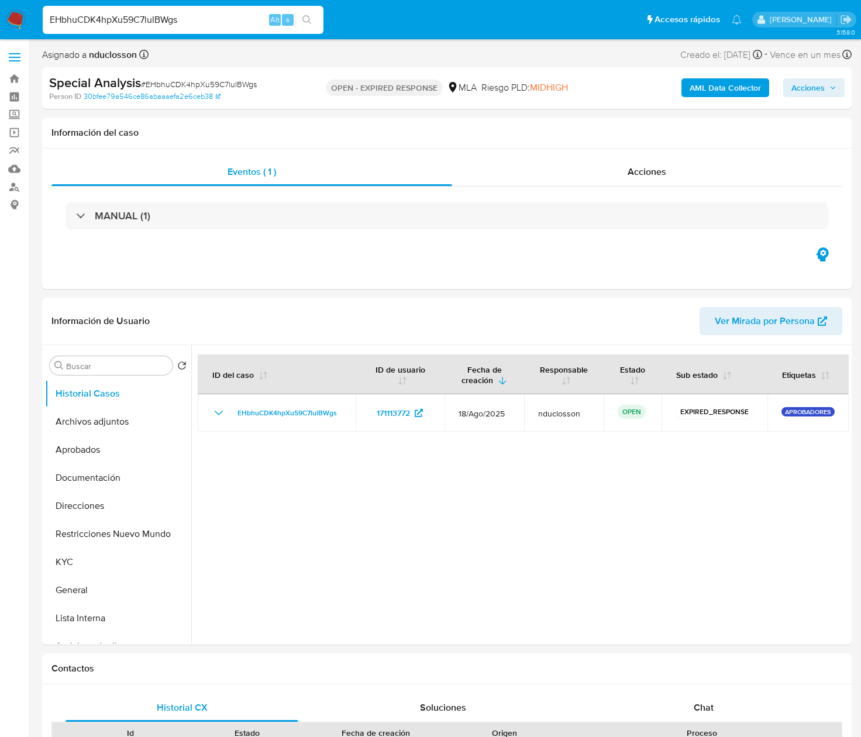
select select "10"
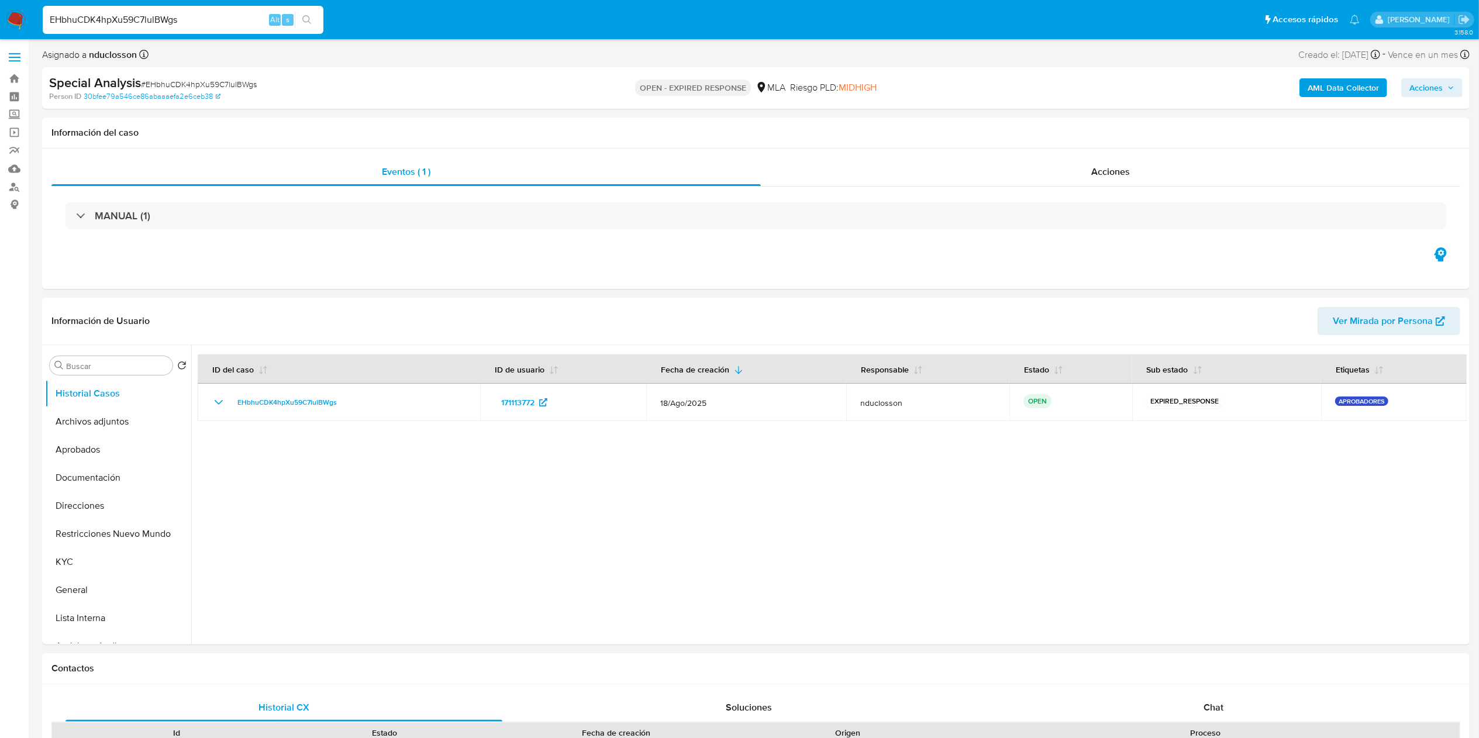
click at [158, 22] on input "EHbhuCDK4hpXu59C7lulBWgs" at bounding box center [183, 19] width 281 height 15
paste input "n0y9Cc7p2CV0NWWeGR4nOEIR"
type input "n0y9Cc7p2CV0NWWeGR4nOEIR"
click at [310, 15] on icon "search-icon" at bounding box center [306, 19] width 9 height 9
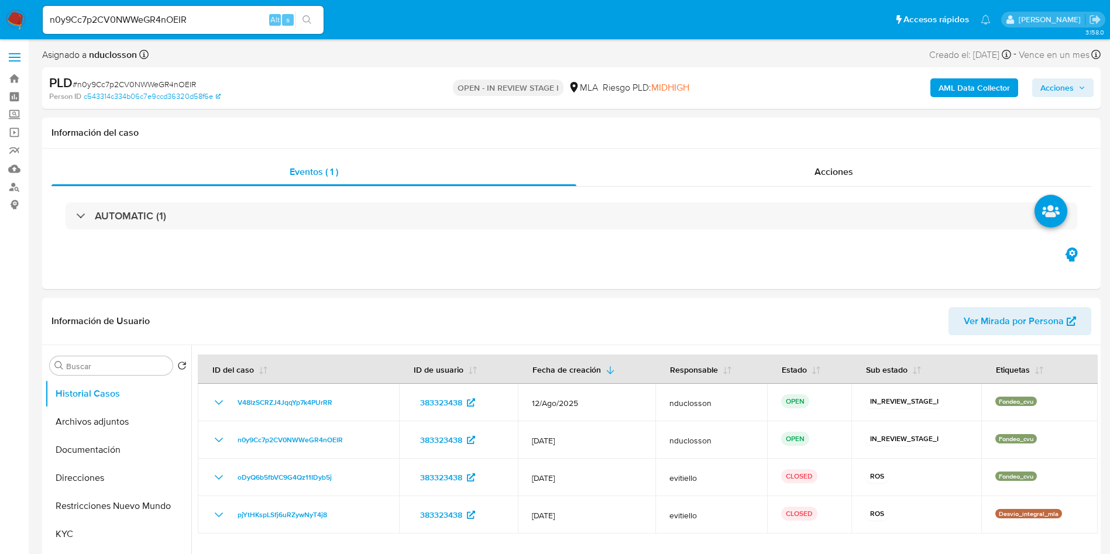
select select "10"
drag, startPoint x: 370, startPoint y: 1, endPoint x: 486, endPoint y: 47, distance: 124.5
click at [486, 47] on div "Asignado a nduclosson Asignado el: 17/07/2025 16:33:48 Creado el: 12/07/2025 Cr…" at bounding box center [571, 57] width 1058 height 20
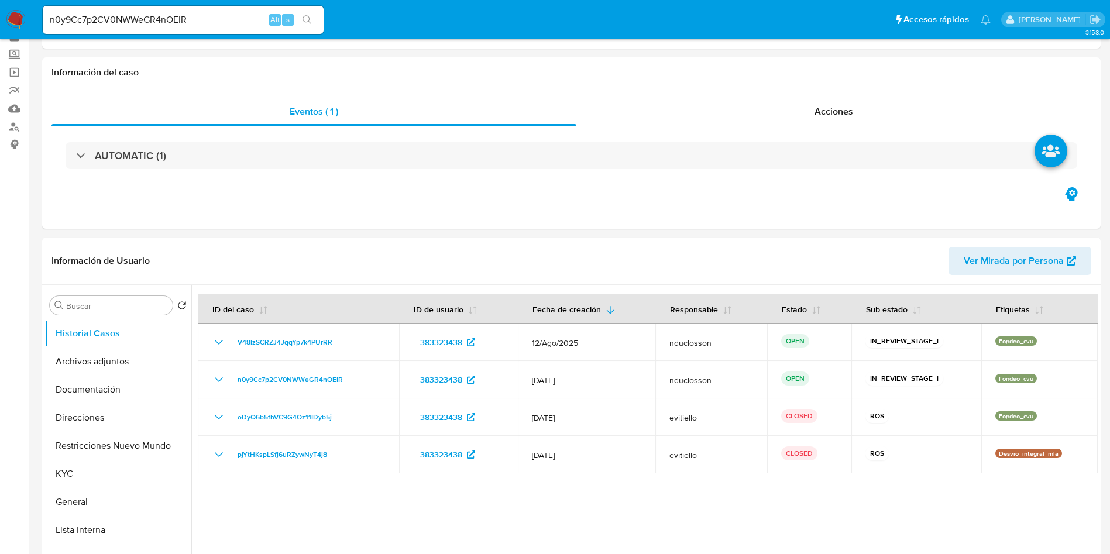
scroll to position [88, 0]
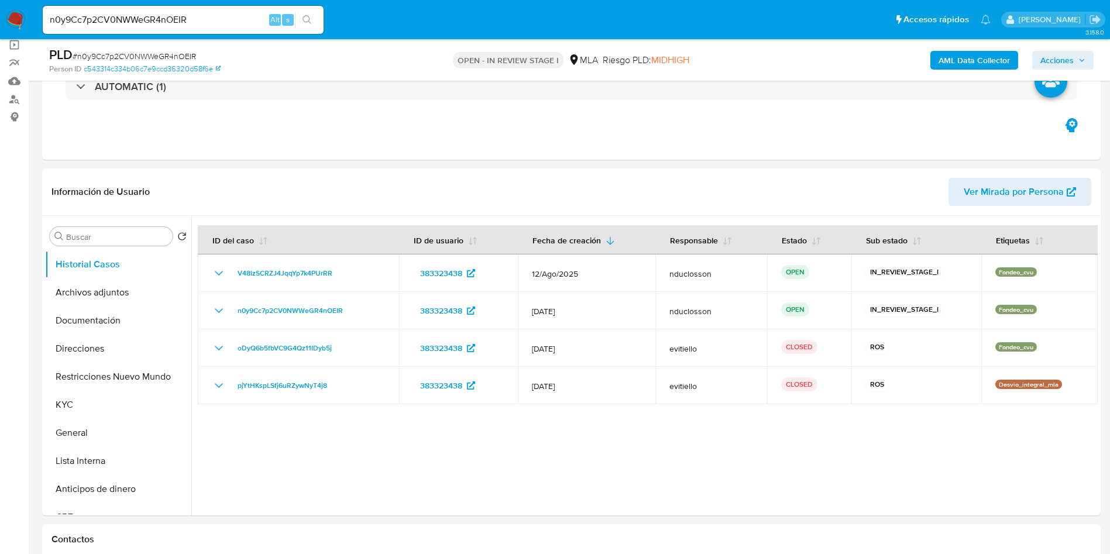
click at [166, 20] on input "n0y9Cc7p2CV0NWWeGR4nOEIR" at bounding box center [183, 19] width 281 height 15
click at [306, 20] on icon "search-icon" at bounding box center [306, 19] width 9 height 9
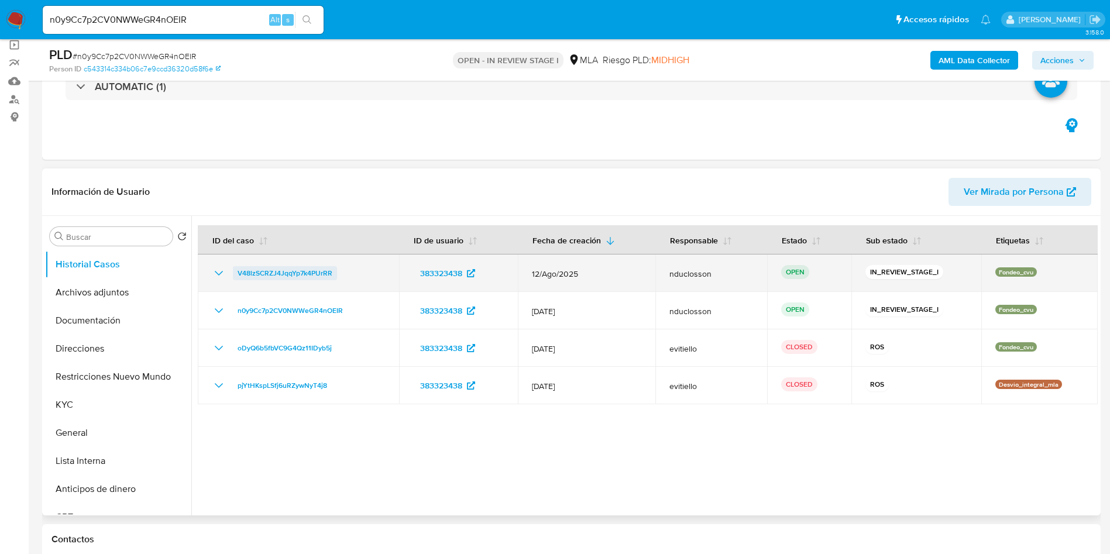
drag, startPoint x: 344, startPoint y: 273, endPoint x: 236, endPoint y: 270, distance: 108.3
click at [236, 270] on div "V48lzSCRZJ4JqqYp7k4PUrRR" at bounding box center [298, 273] width 173 height 14
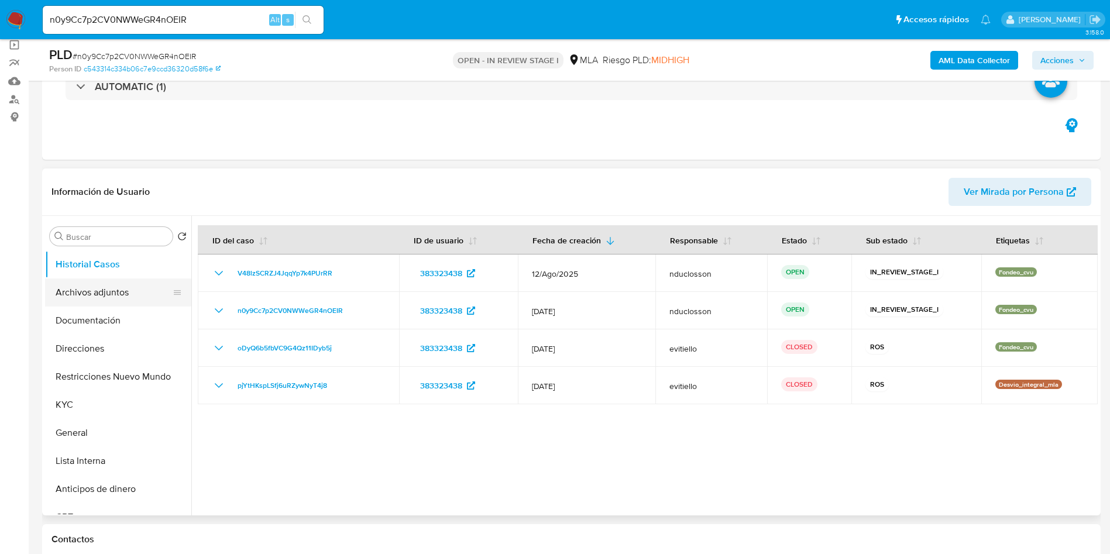
click at [89, 282] on button "Archivos adjuntos" at bounding box center [113, 292] width 137 height 28
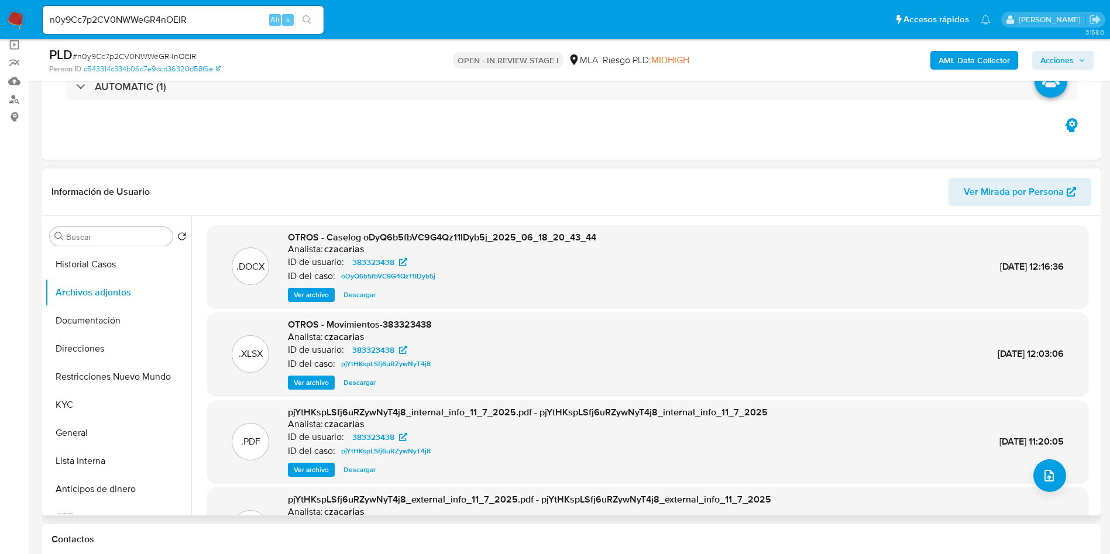
click at [353, 299] on span "Descargar" at bounding box center [359, 295] width 32 height 12
click at [362, 384] on span "Descargar" at bounding box center [359, 383] width 32 height 12
click at [111, 377] on button "Restricciones Nuevo Mundo" at bounding box center [113, 377] width 137 height 28
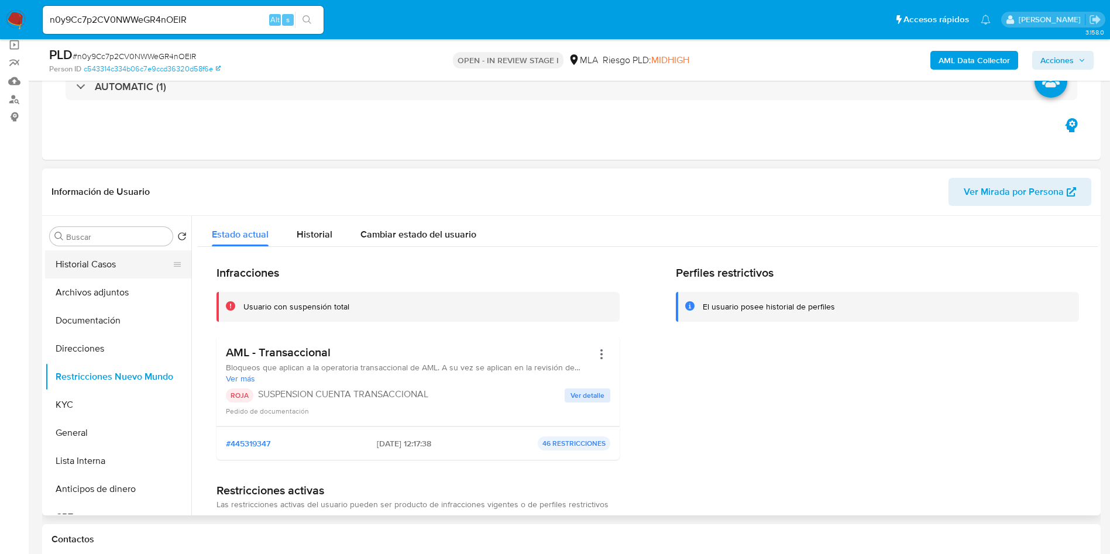
click at [121, 270] on button "Historial Casos" at bounding box center [113, 264] width 137 height 28
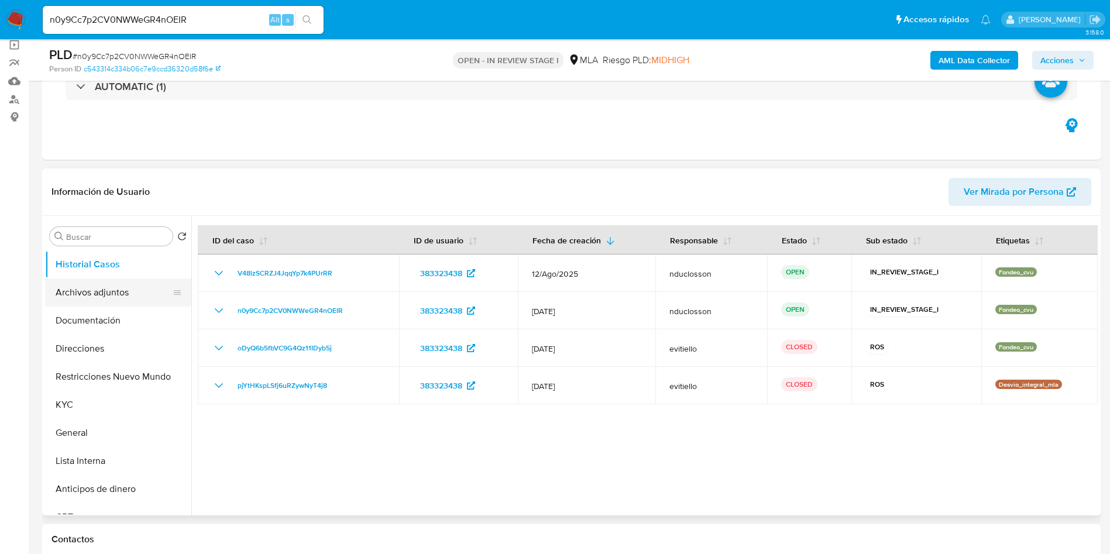
click at [121, 292] on button "Archivos adjuntos" at bounding box center [113, 292] width 137 height 28
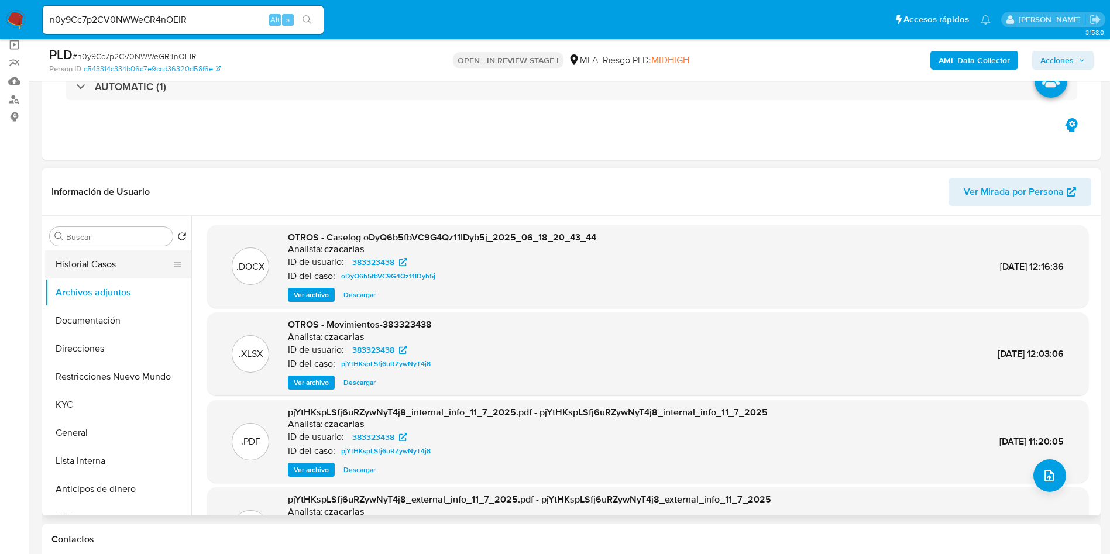
click at [126, 263] on button "Historial Casos" at bounding box center [113, 264] width 137 height 28
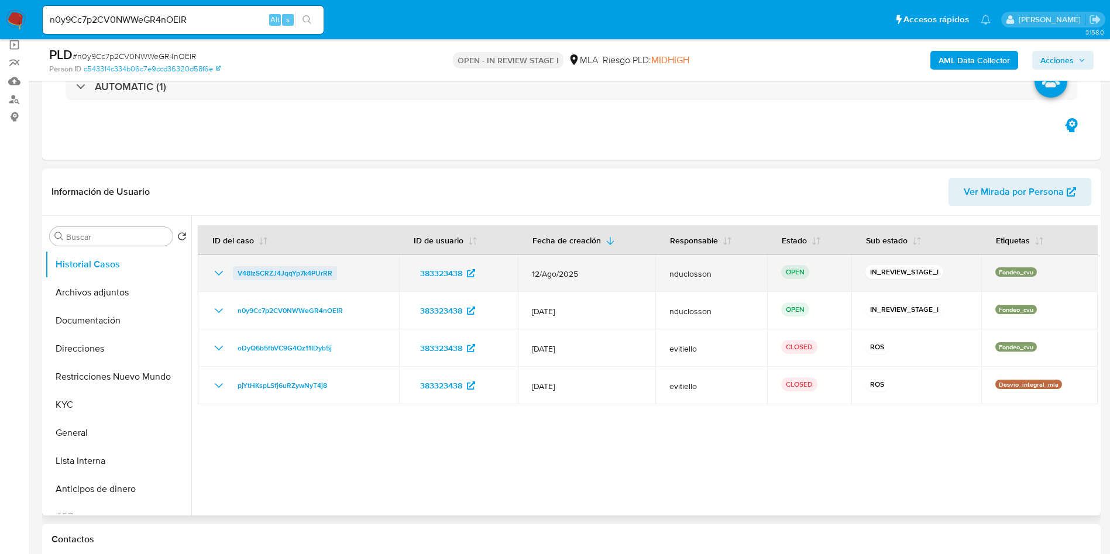
click at [278, 270] on span "V48lzSCRZJ4JqqYp7k4PUrRR" at bounding box center [284, 273] width 95 height 14
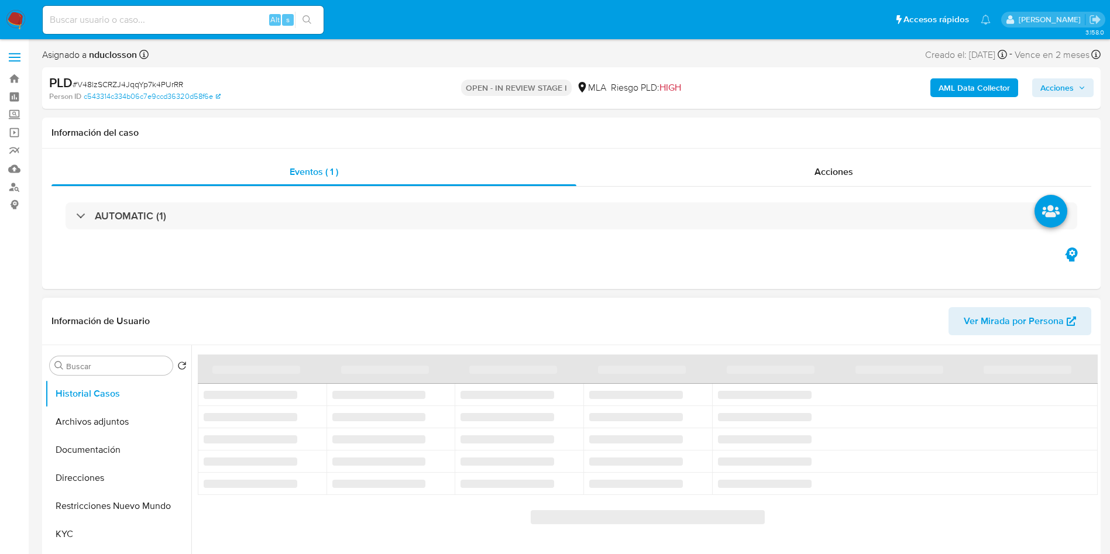
select select "10"
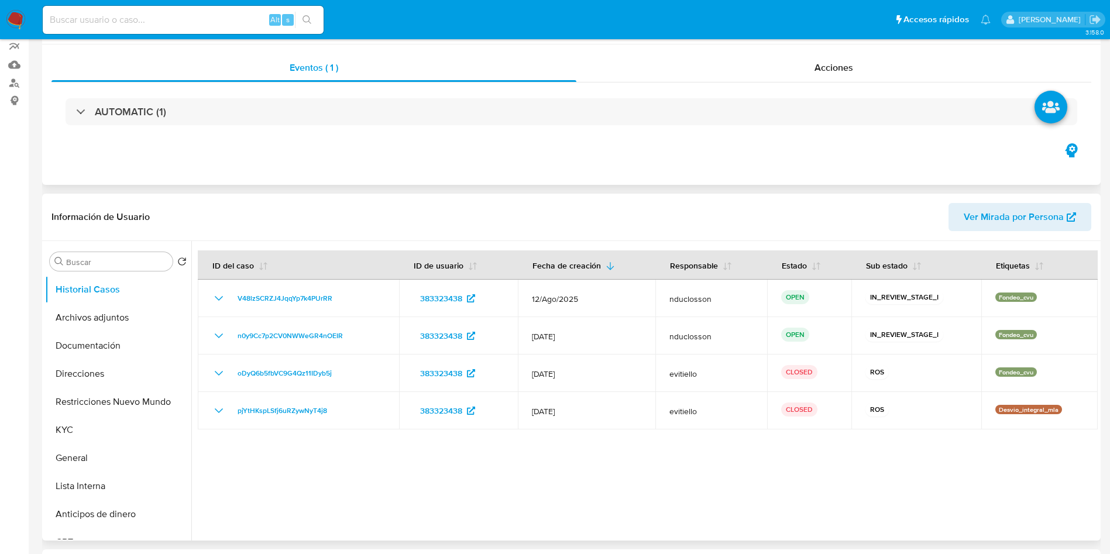
scroll to position [175, 0]
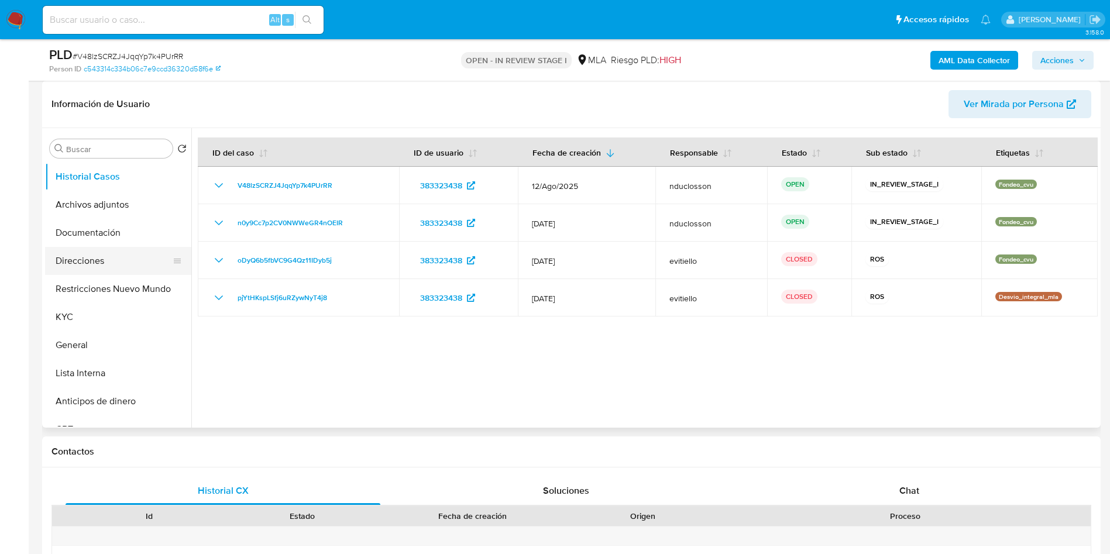
click at [97, 270] on button "Direcciones" at bounding box center [113, 261] width 137 height 28
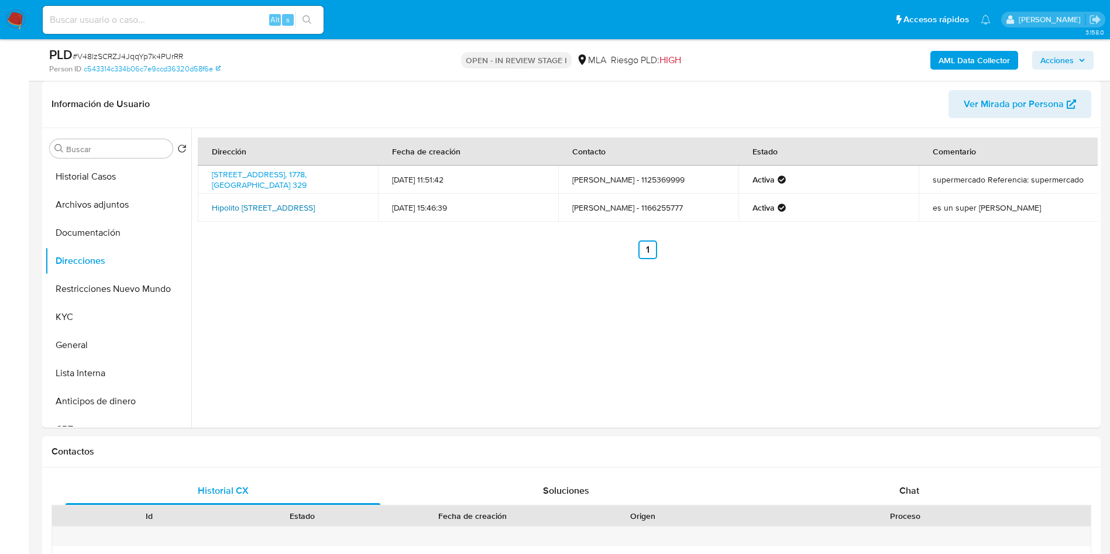
click at [250, 208] on link "Hipolito [STREET_ADDRESS]" at bounding box center [263, 208] width 103 height 12
click at [228, 182] on link "[STREET_ADDRESS], 1778, [GEOGRAPHIC_DATA] 329" at bounding box center [259, 179] width 95 height 22
click at [64, 177] on button "Historial Casos" at bounding box center [113, 177] width 137 height 28
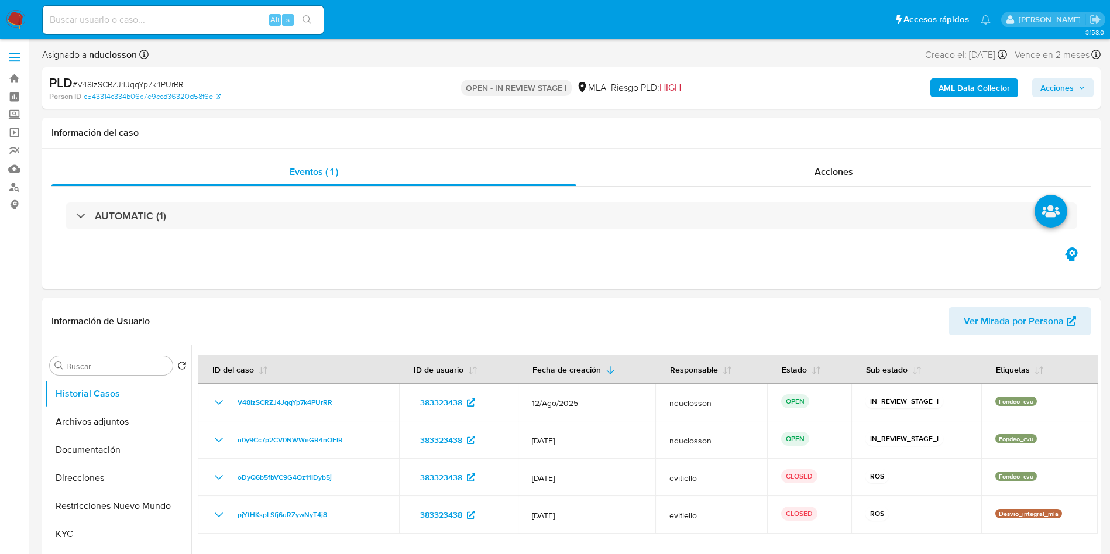
select select "10"
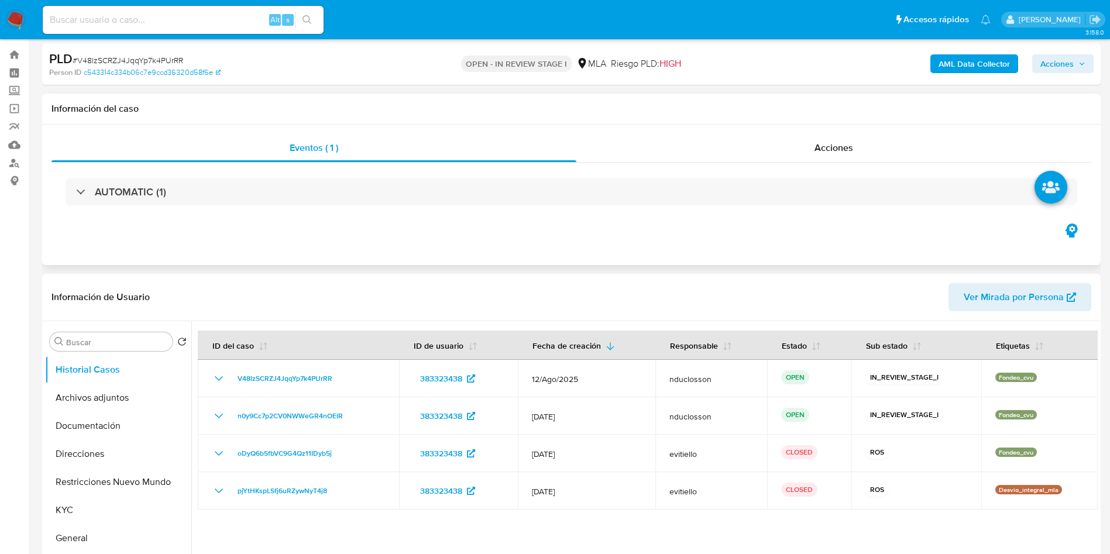
scroll to position [88, 0]
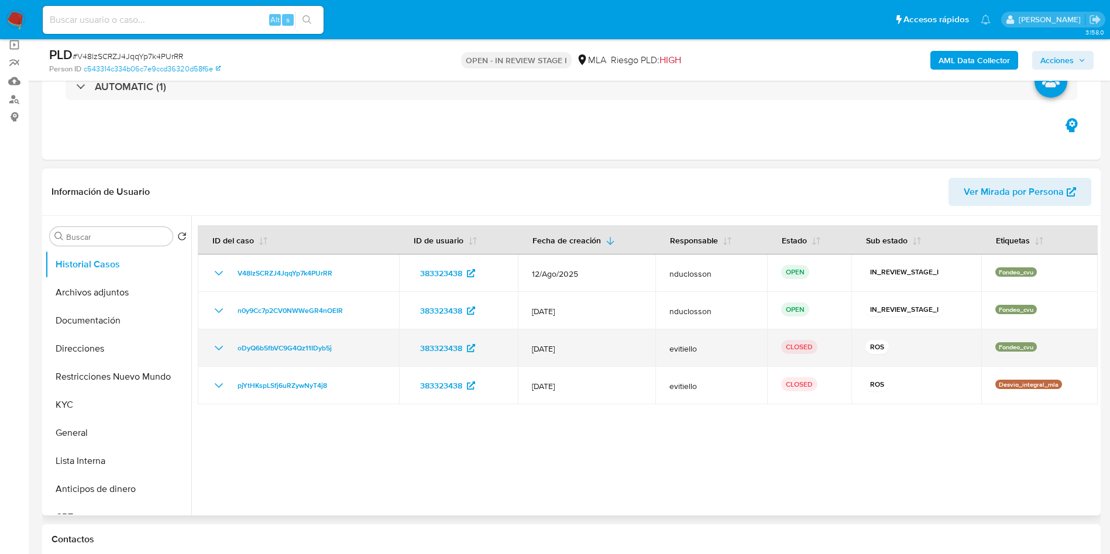
click at [222, 343] on icon "Mostrar/Ocultar" at bounding box center [219, 348] width 14 height 14
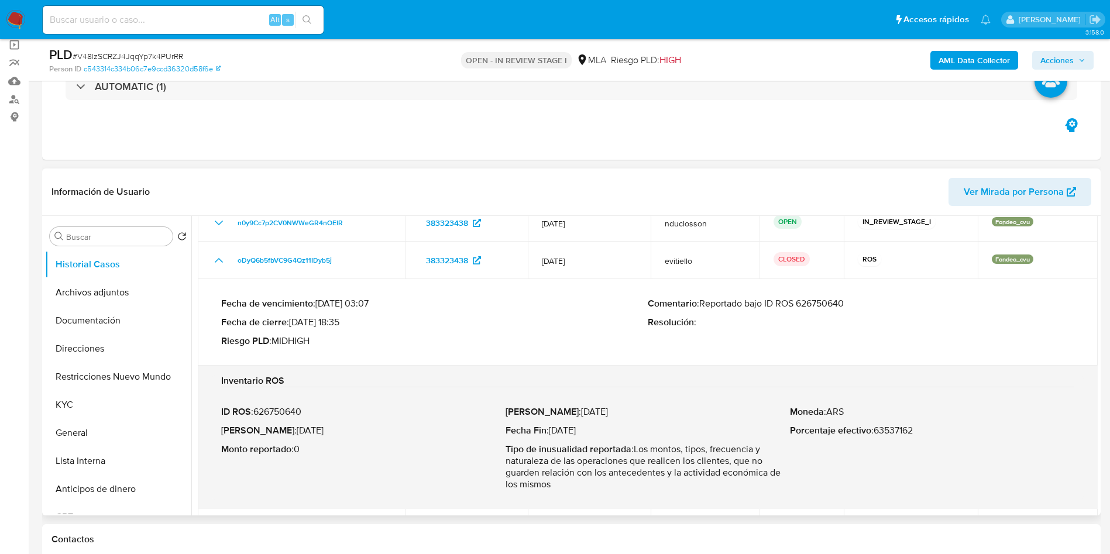
drag, startPoint x: 858, startPoint y: 304, endPoint x: 814, endPoint y: 303, distance: 43.3
click at [814, 303] on p "Comentario : Reportado bajo ID ROS 626750640" at bounding box center [861, 304] width 426 height 12
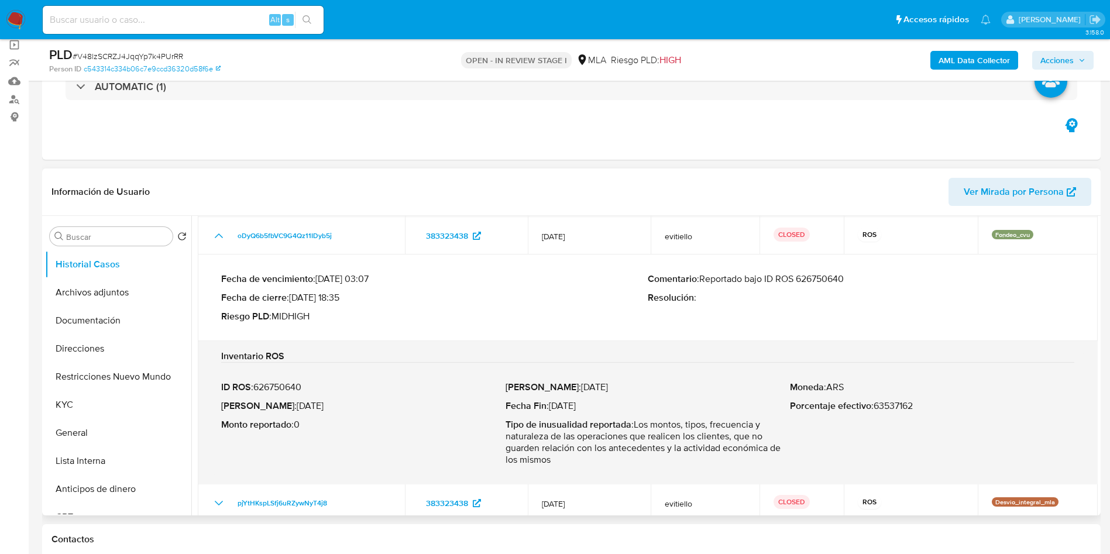
scroll to position [125, 0]
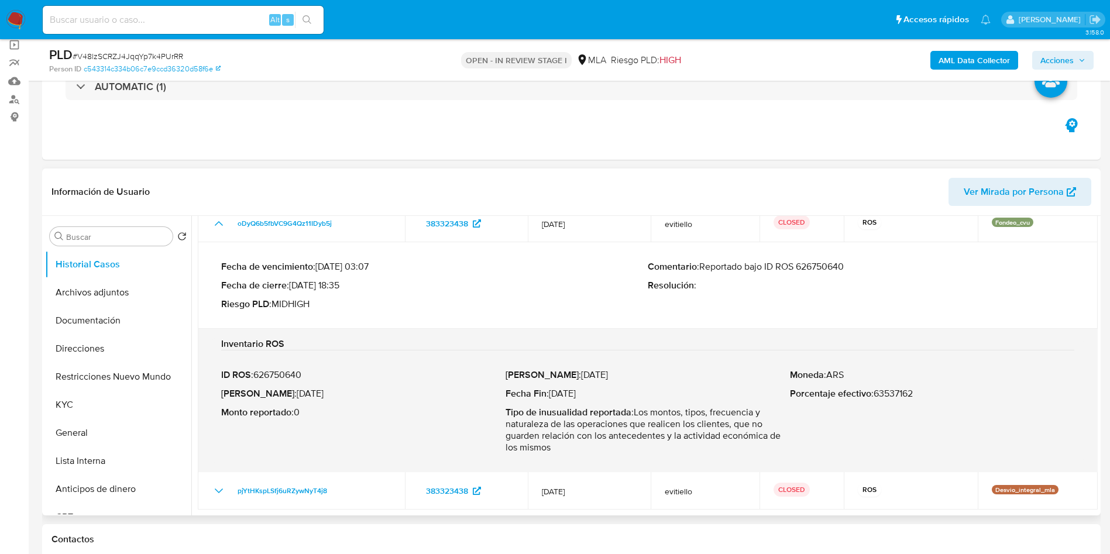
click at [301, 374] on p "ID ROS : 626750640" at bounding box center [363, 375] width 284 height 12
drag, startPoint x: 329, startPoint y: 394, endPoint x: 274, endPoint y: 395, distance: 55.0
click at [274, 395] on p "Fecha ROS : [DATE]" at bounding box center [363, 394] width 284 height 12
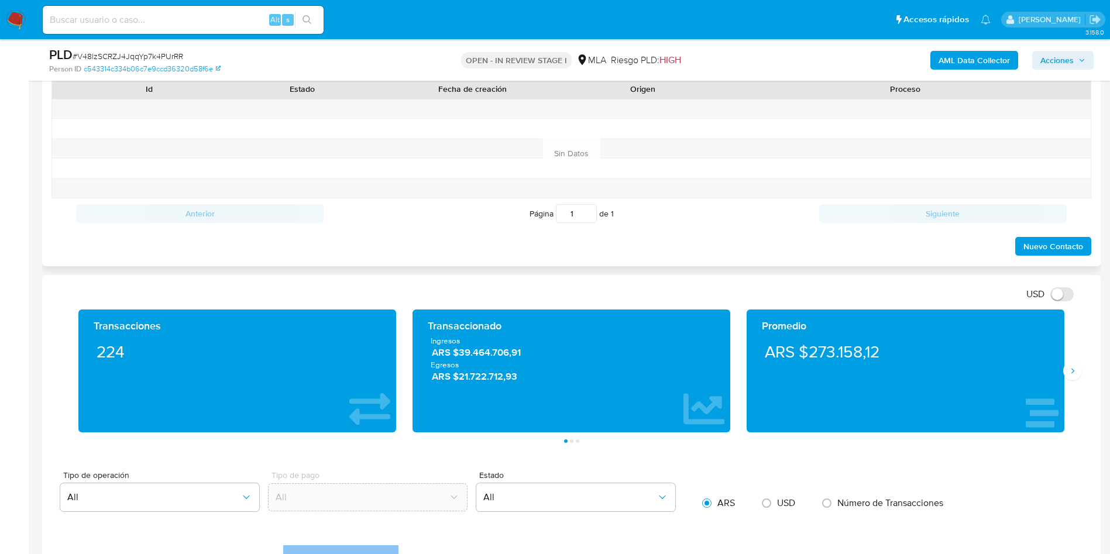
scroll to position [526, 0]
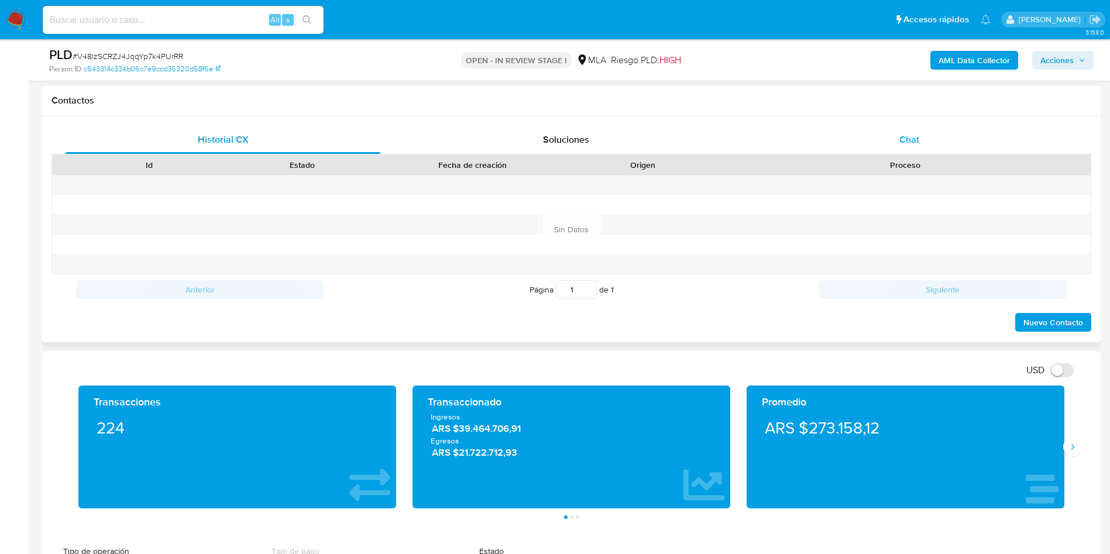
click at [919, 138] on div "Chat" at bounding box center [909, 140] width 315 height 28
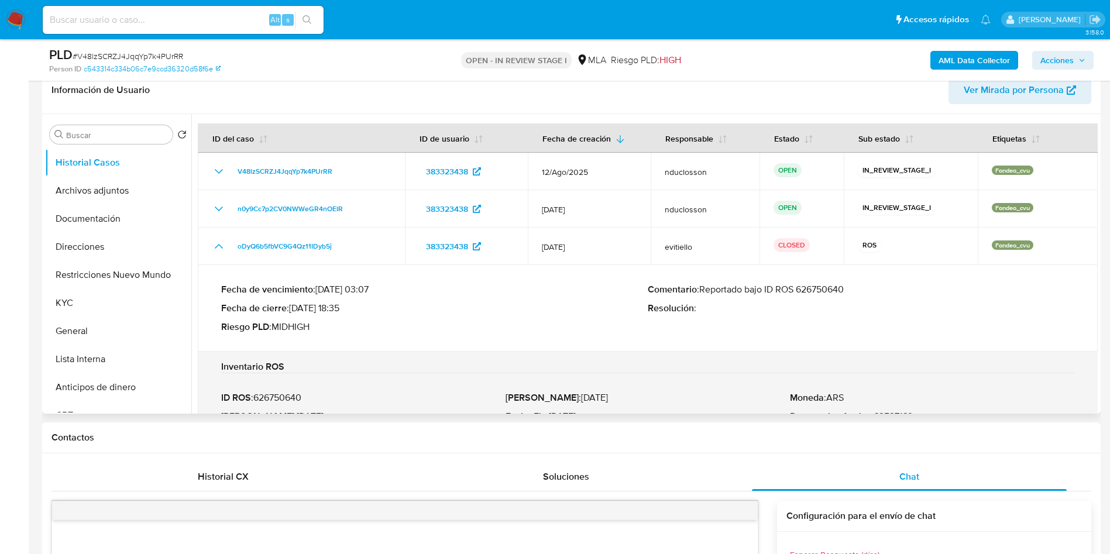
scroll to position [88, 0]
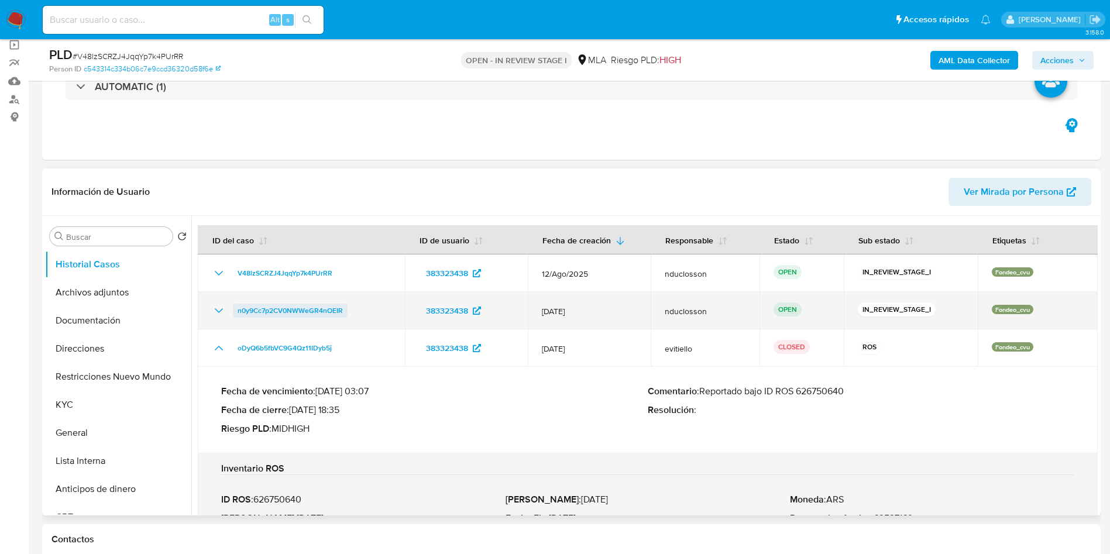
click at [250, 305] on span "n0y9Cc7p2CV0NWWeGR4nOEIR" at bounding box center [289, 311] width 105 height 14
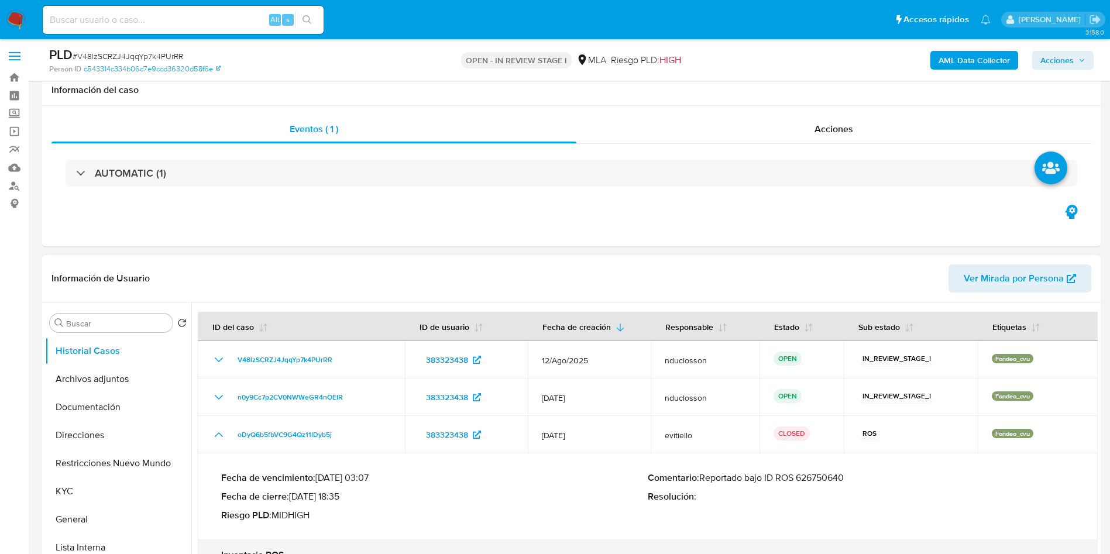
scroll to position [0, 0]
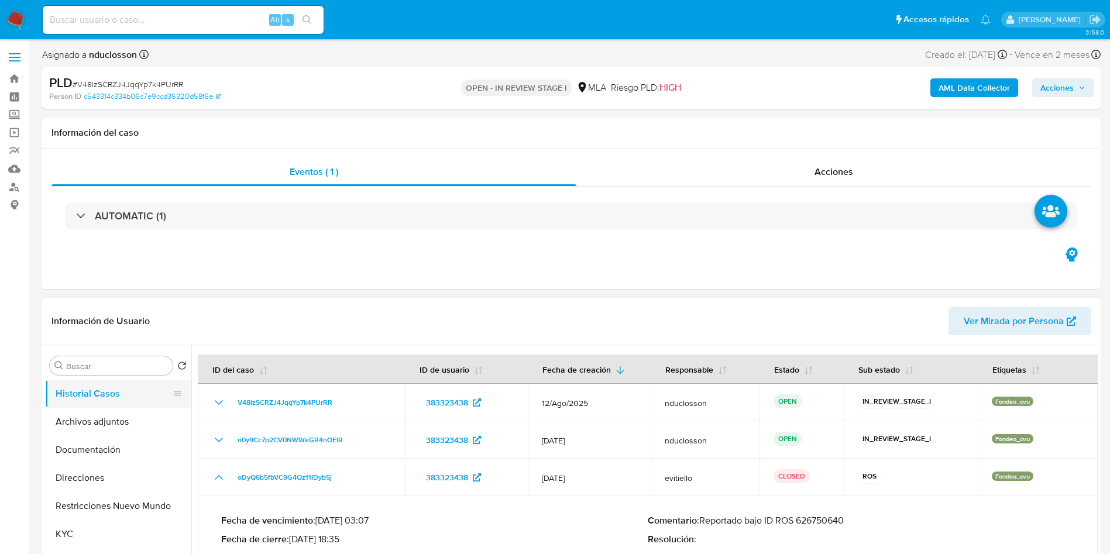
click at [92, 382] on button "Historial Casos" at bounding box center [113, 394] width 137 height 28
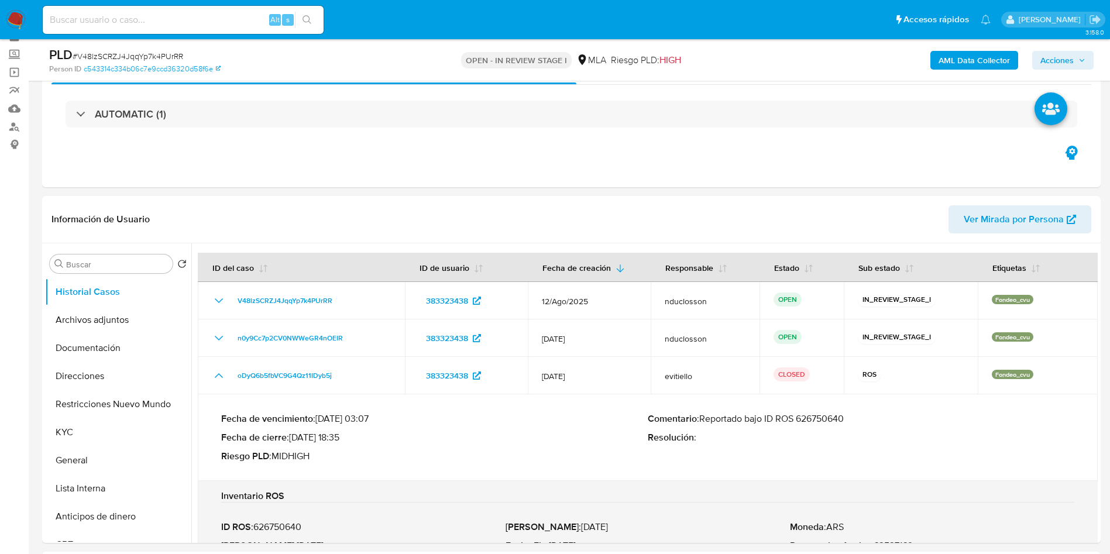
scroll to position [88, 0]
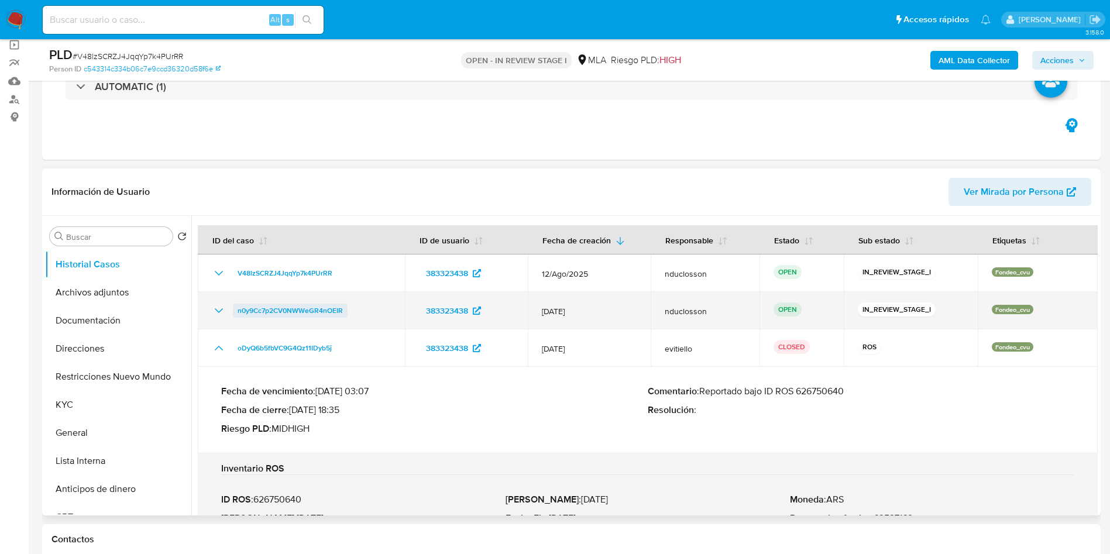
click at [298, 307] on span "n0y9Cc7p2CV0NWWeGR4nOEIR" at bounding box center [289, 311] width 105 height 14
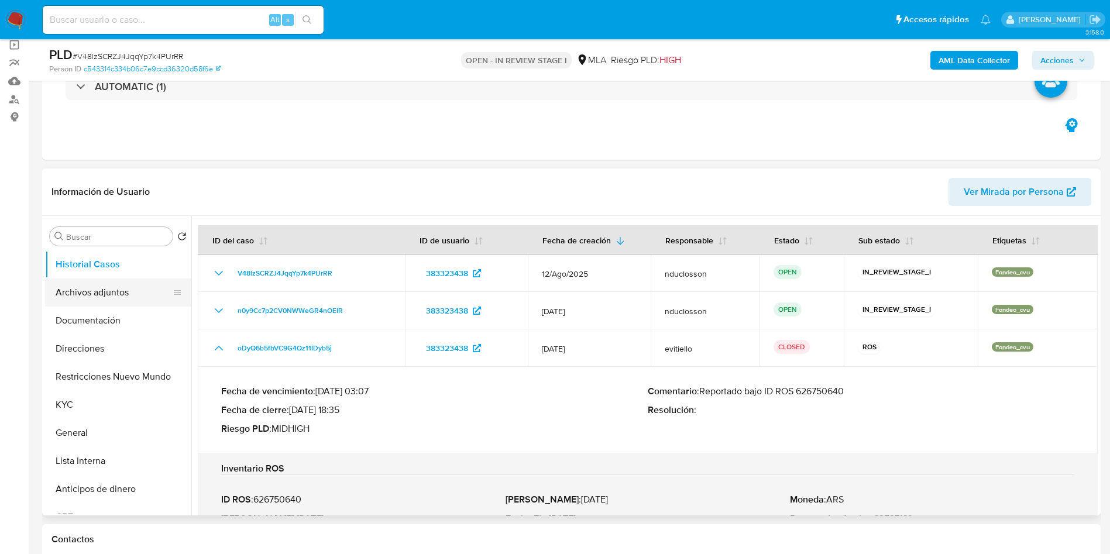
click at [120, 278] on button "Archivos adjuntos" at bounding box center [113, 292] width 137 height 28
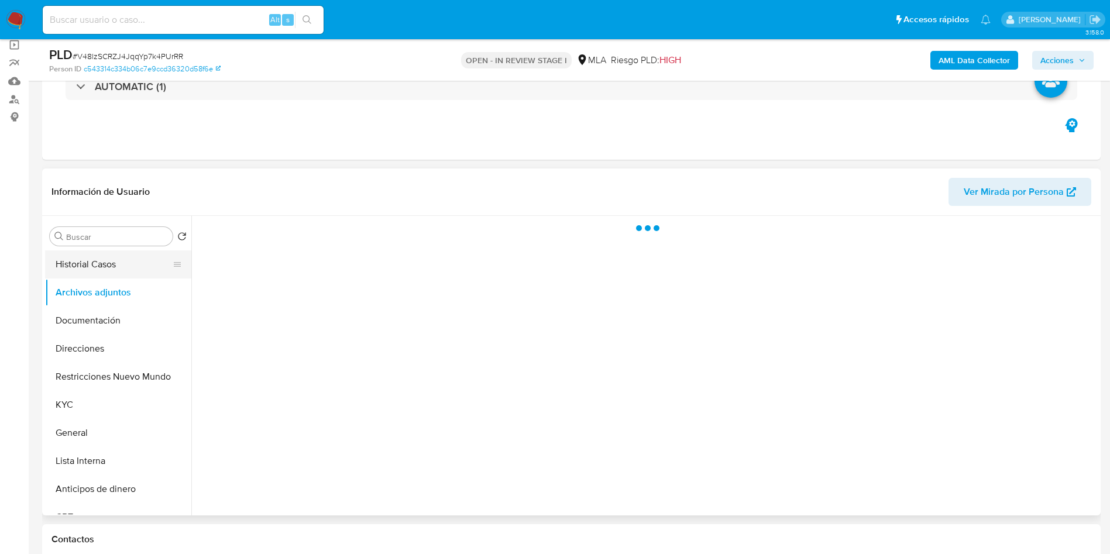
click at [117, 272] on button "Historial Casos" at bounding box center [113, 264] width 137 height 28
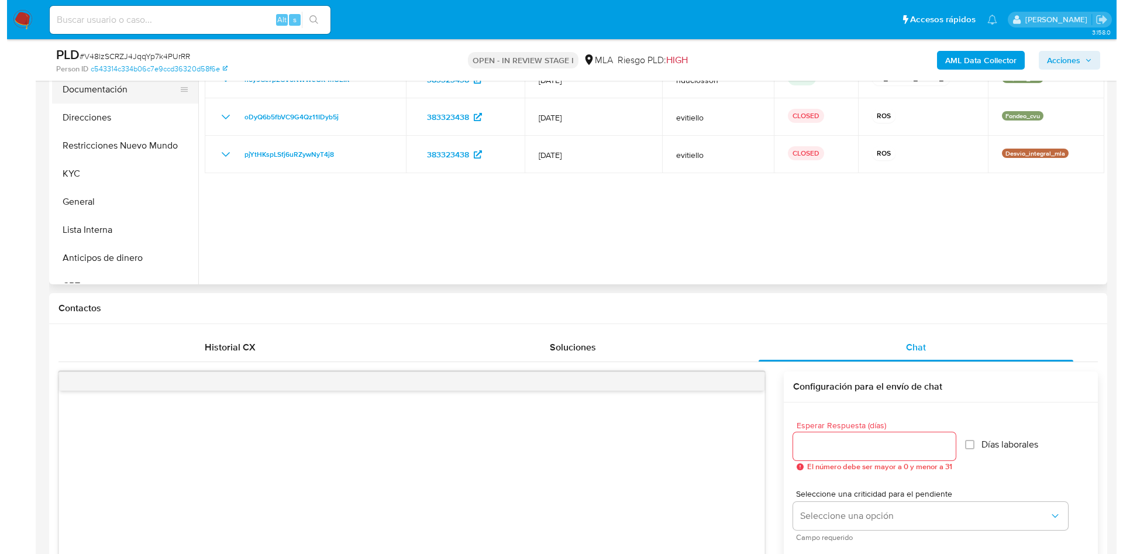
scroll to position [175, 0]
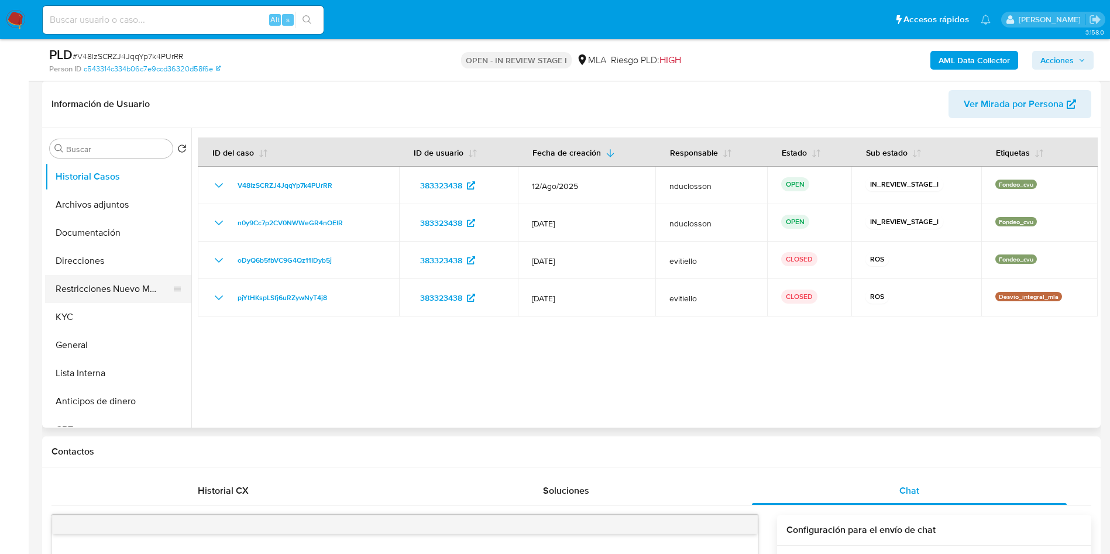
click at [91, 281] on button "Restricciones Nuevo Mundo" at bounding box center [113, 289] width 137 height 28
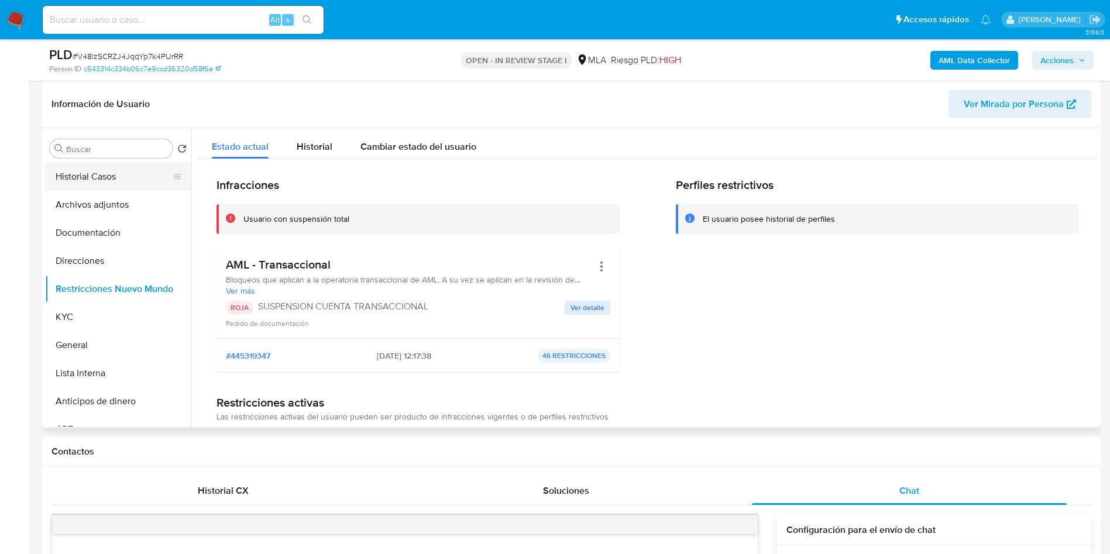
click at [71, 179] on button "Historial Casos" at bounding box center [113, 177] width 137 height 28
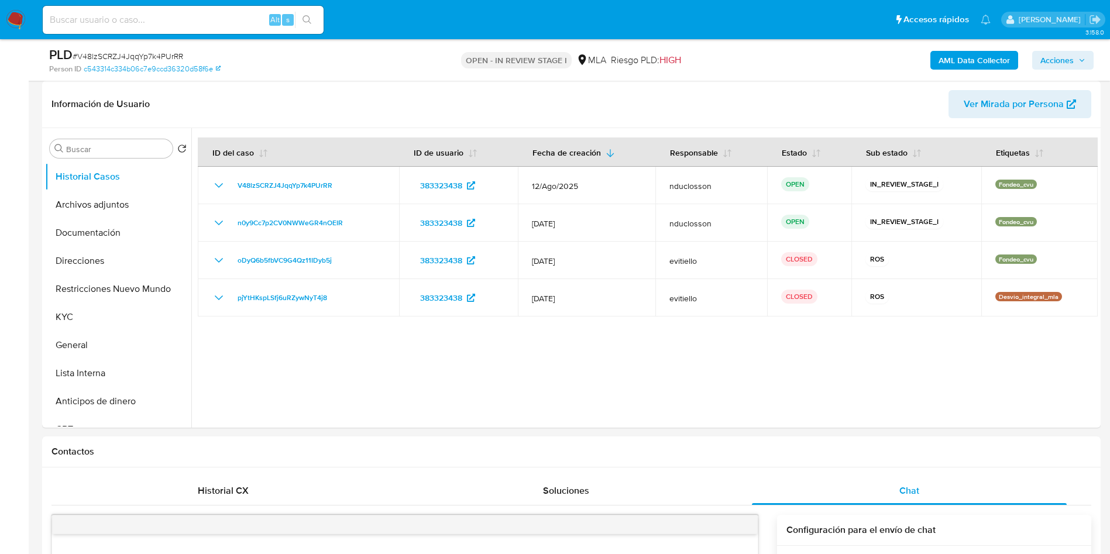
click at [951, 56] on b "AML Data Collector" at bounding box center [973, 60] width 71 height 19
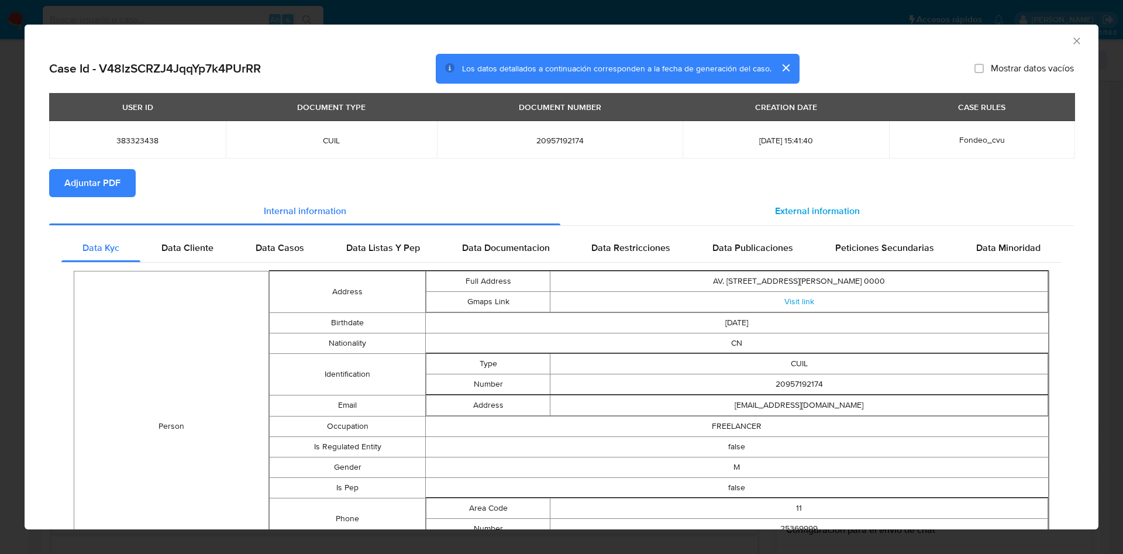
click at [796, 205] on span "External information" at bounding box center [817, 210] width 85 height 13
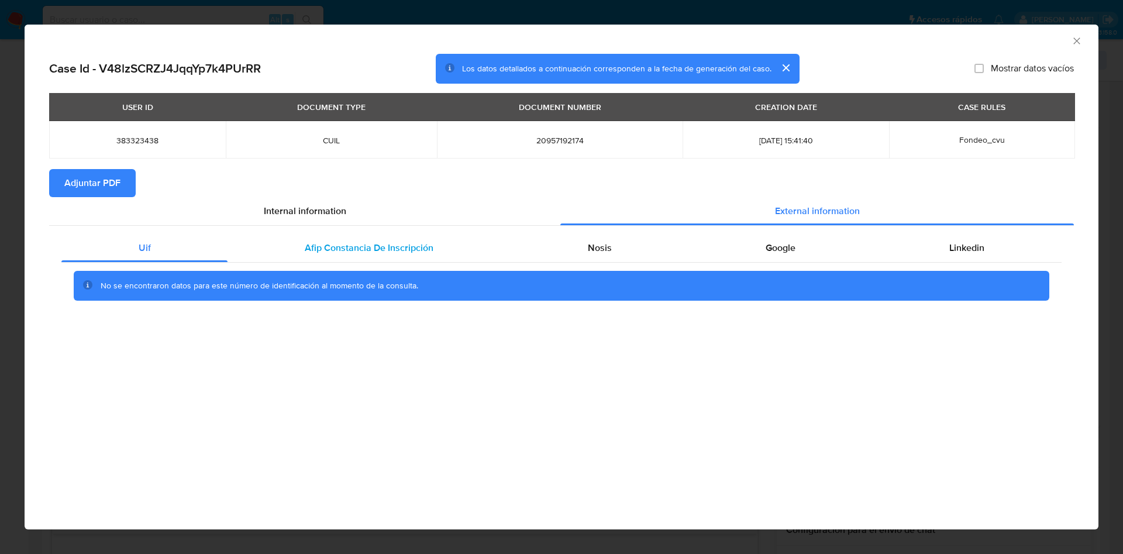
click at [363, 249] on span "Afip Constancia De Inscripción" at bounding box center [369, 247] width 129 height 13
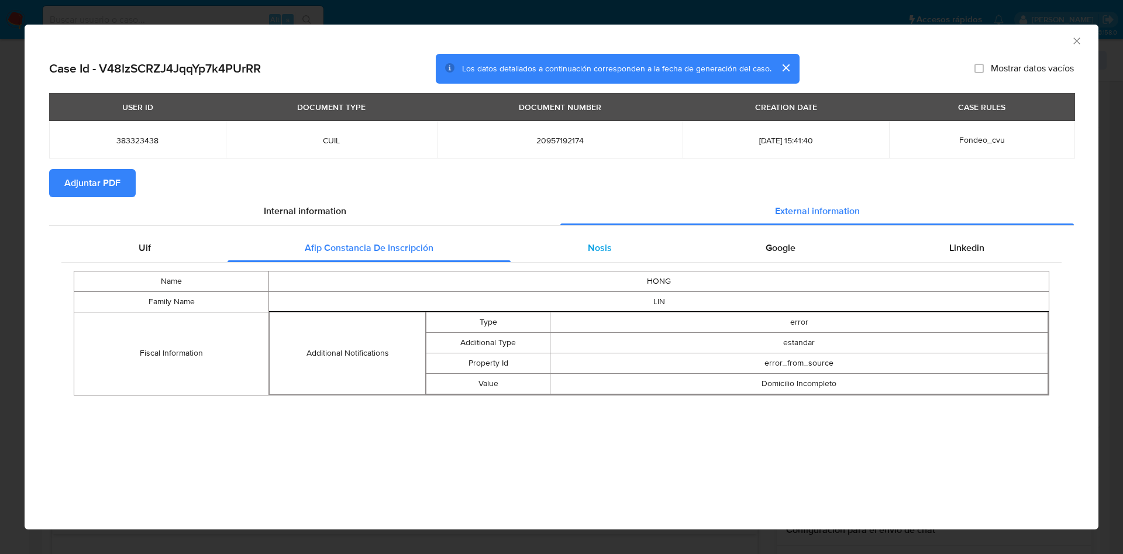
click at [588, 256] on div "Nosis" at bounding box center [600, 248] width 178 height 28
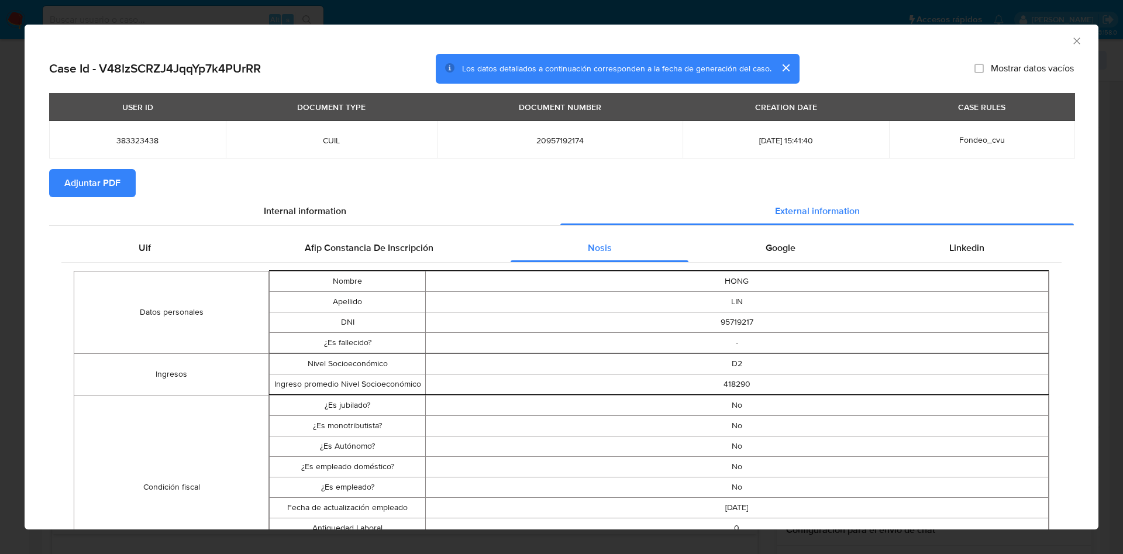
click at [755, 270] on th "closure-recommendation-modal" at bounding box center [736, 270] width 623 height 1
click at [766, 252] on span "Google" at bounding box center [781, 247] width 30 height 13
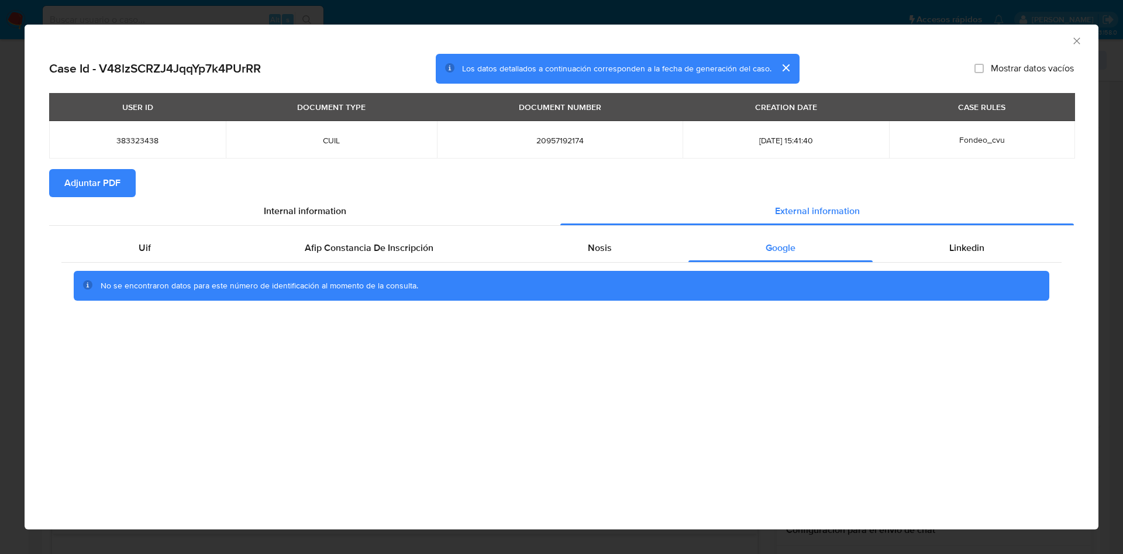
click at [105, 178] on span "Adjuntar PDF" at bounding box center [92, 183] width 56 height 26
click at [1079, 33] on div "AML Data Collector" at bounding box center [562, 39] width 1074 height 29
click at [1077, 36] on icon "Cerrar ventana" at bounding box center [1077, 41] width 12 height 12
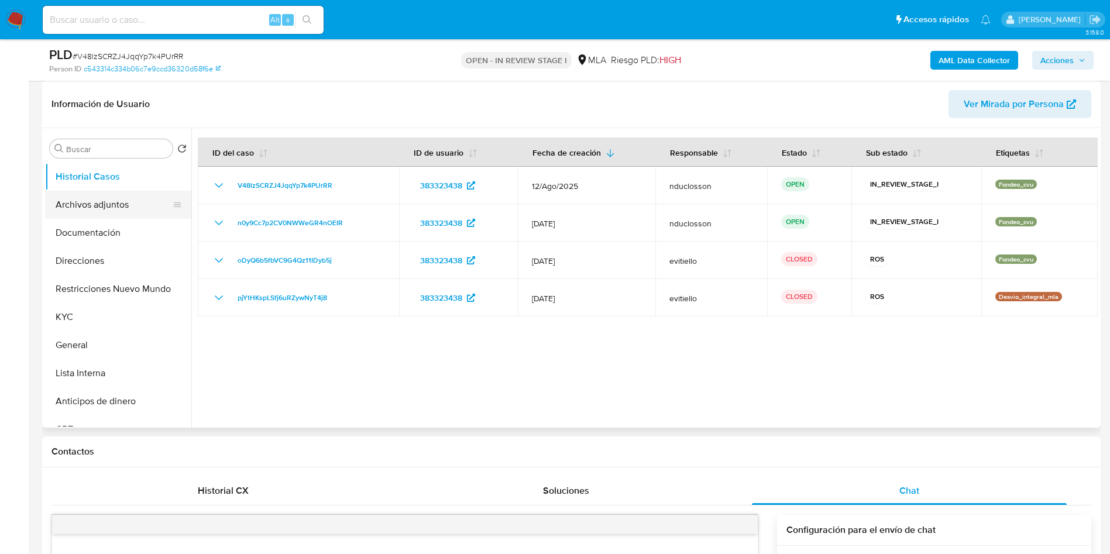
click at [110, 214] on button "Archivos adjuntos" at bounding box center [113, 205] width 137 height 28
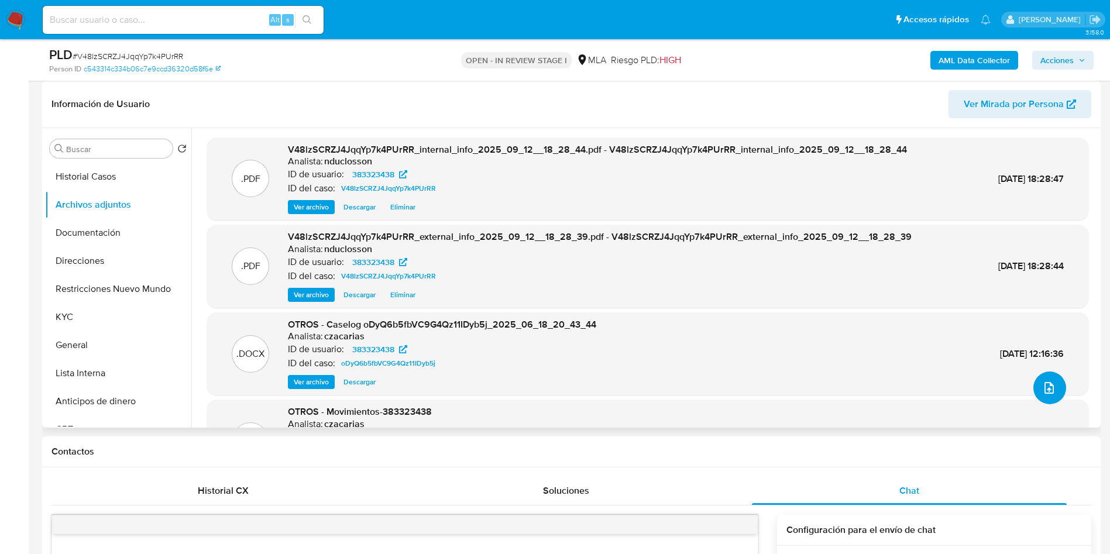
click at [1058, 392] on button "upload-file" at bounding box center [1049, 387] width 33 height 33
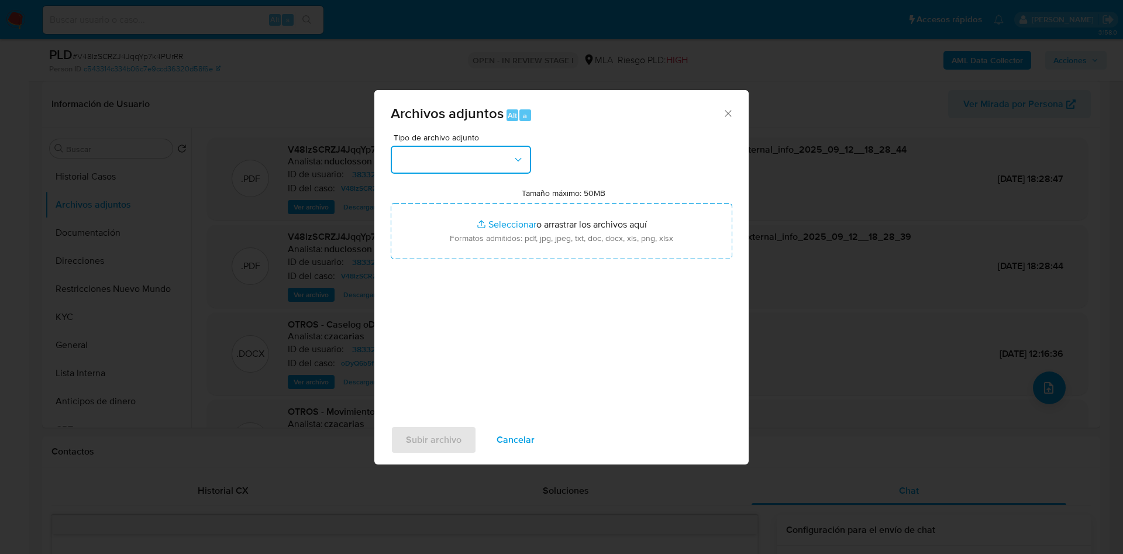
click at [449, 149] on button "button" at bounding box center [461, 160] width 140 height 28
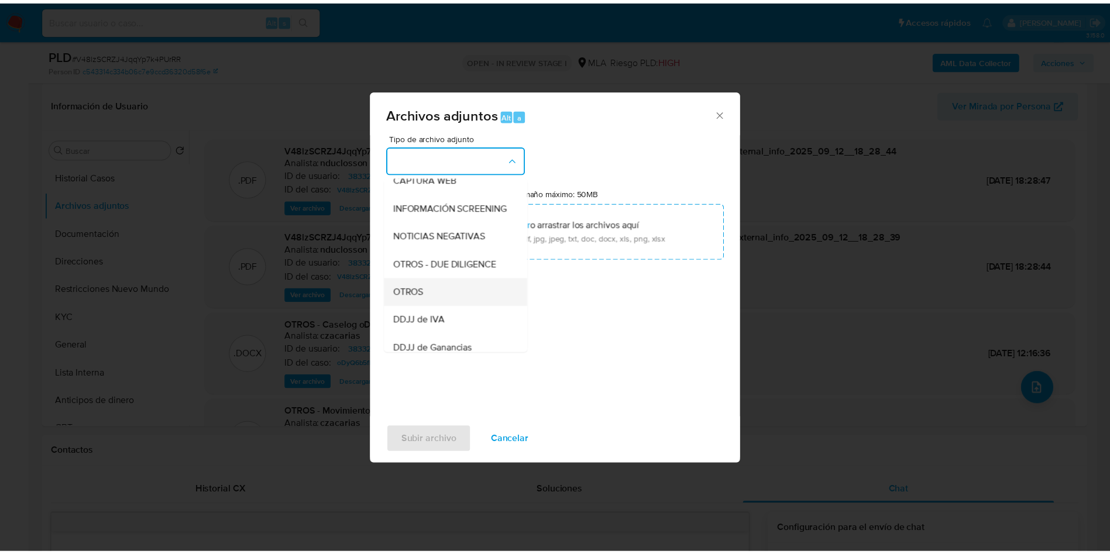
scroll to position [149, 0]
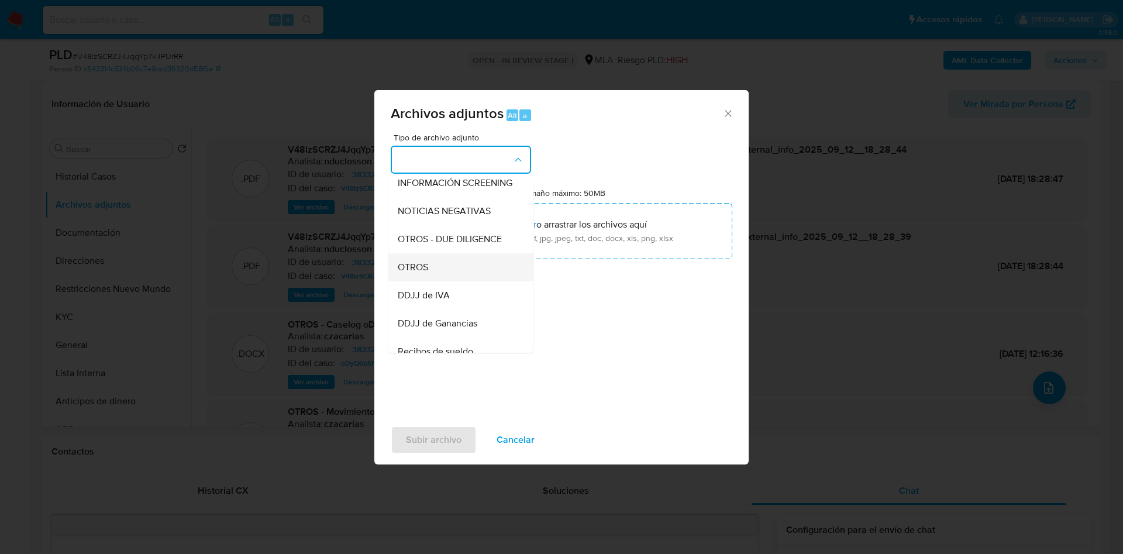
click at [423, 273] on span "OTROS" at bounding box center [413, 267] width 30 height 12
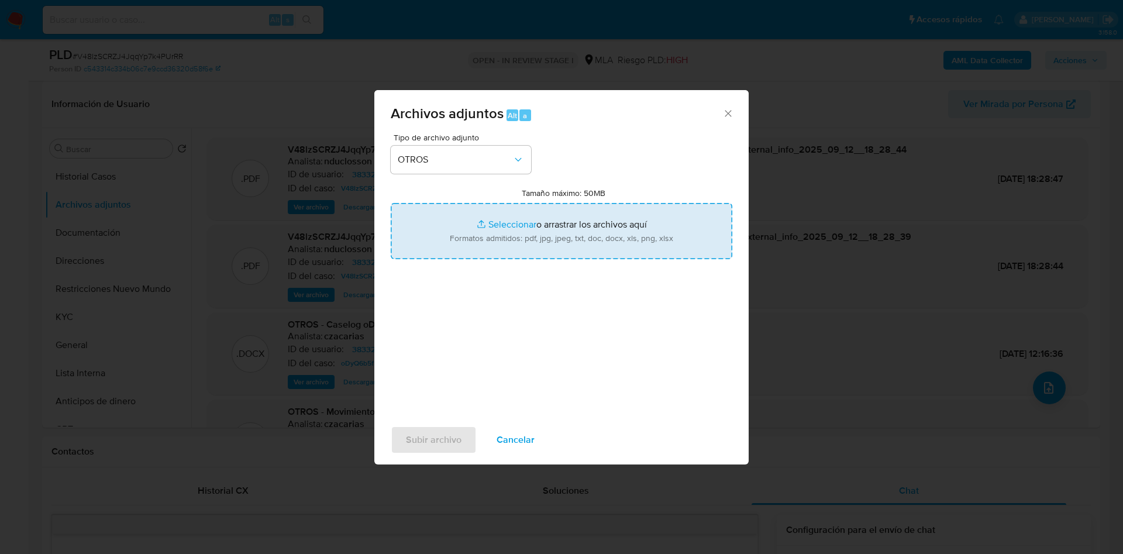
type input "C:\fakepath\Caselog V48lzSCRZJ4JqqYp7k4PUrRR.docx"
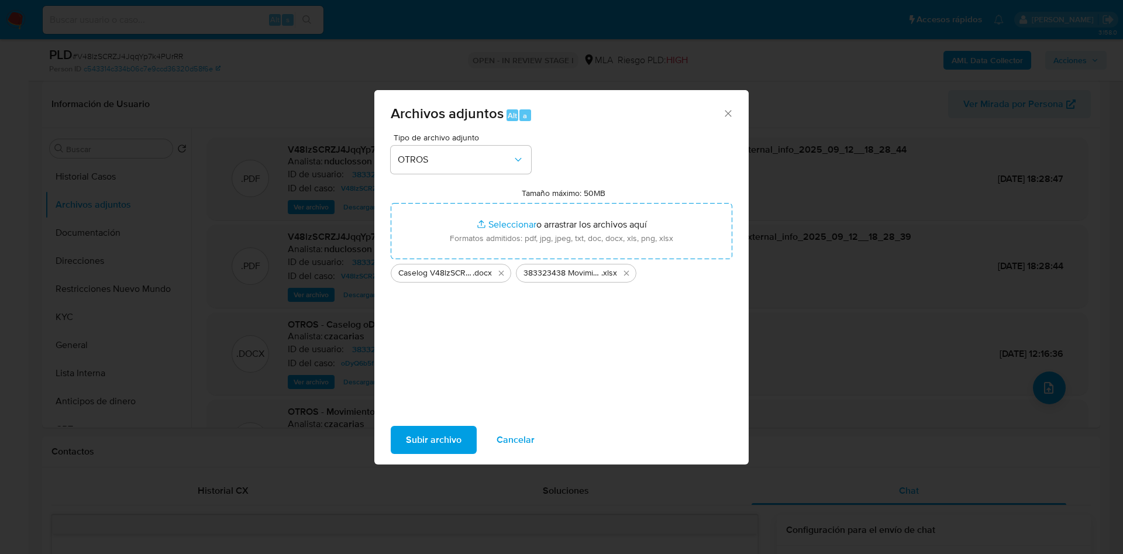
click at [446, 428] on span "Subir archivo" at bounding box center [434, 440] width 56 height 26
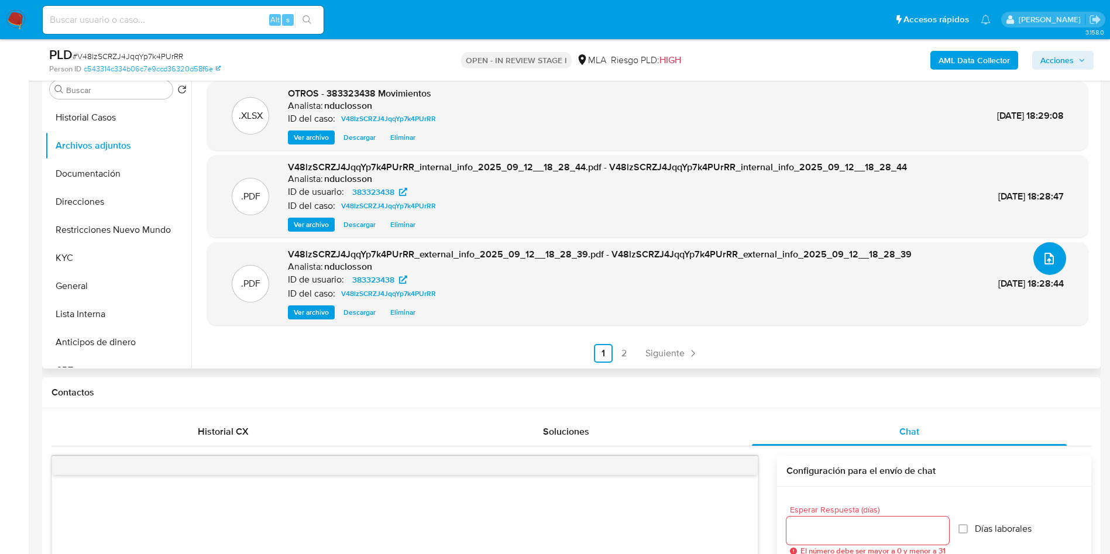
scroll to position [88, 0]
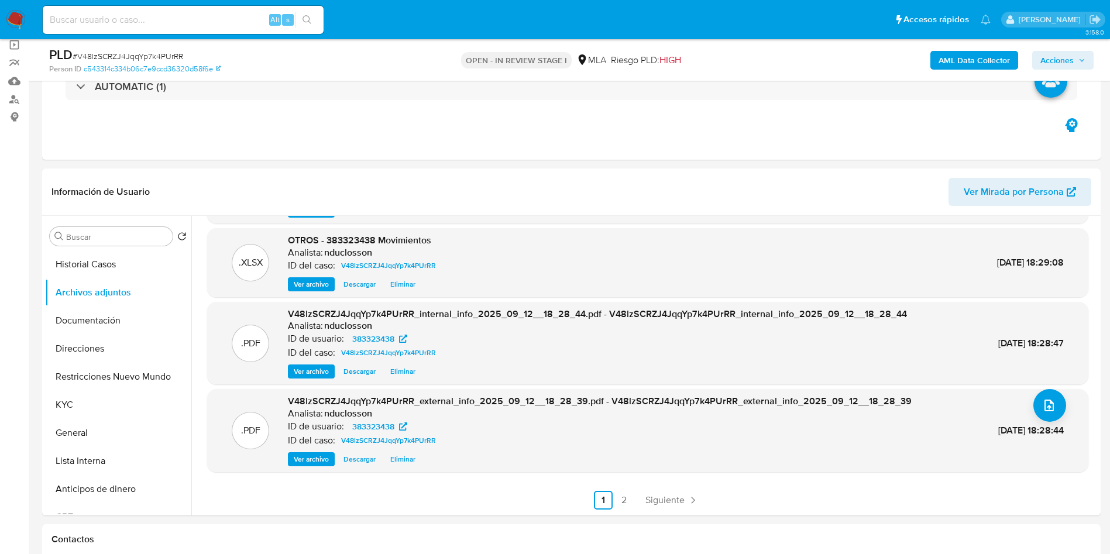
click at [1081, 67] on span "Acciones" at bounding box center [1062, 60] width 45 height 16
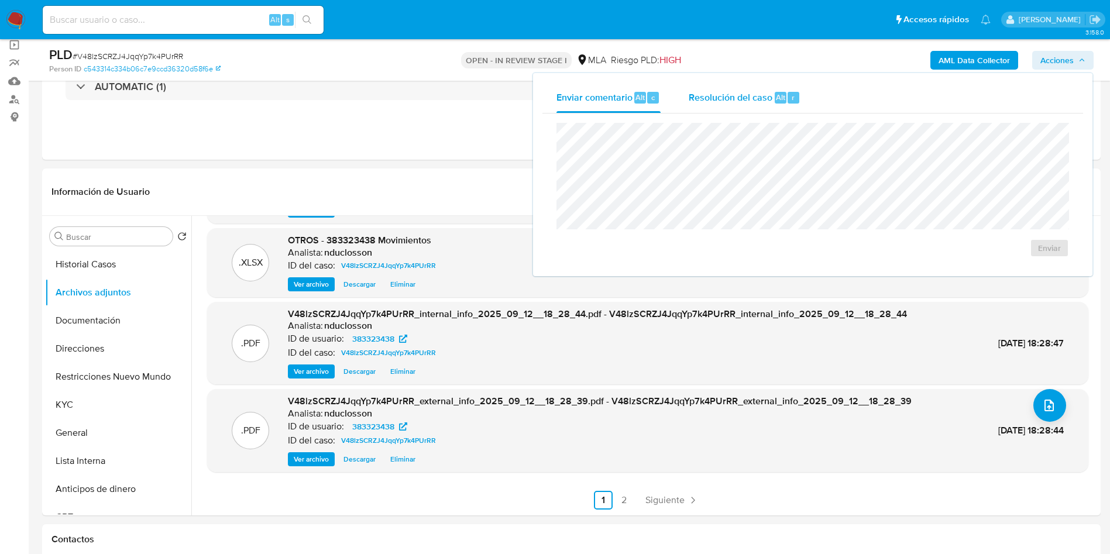
click at [752, 102] on span "Resolución del caso" at bounding box center [730, 96] width 84 height 13
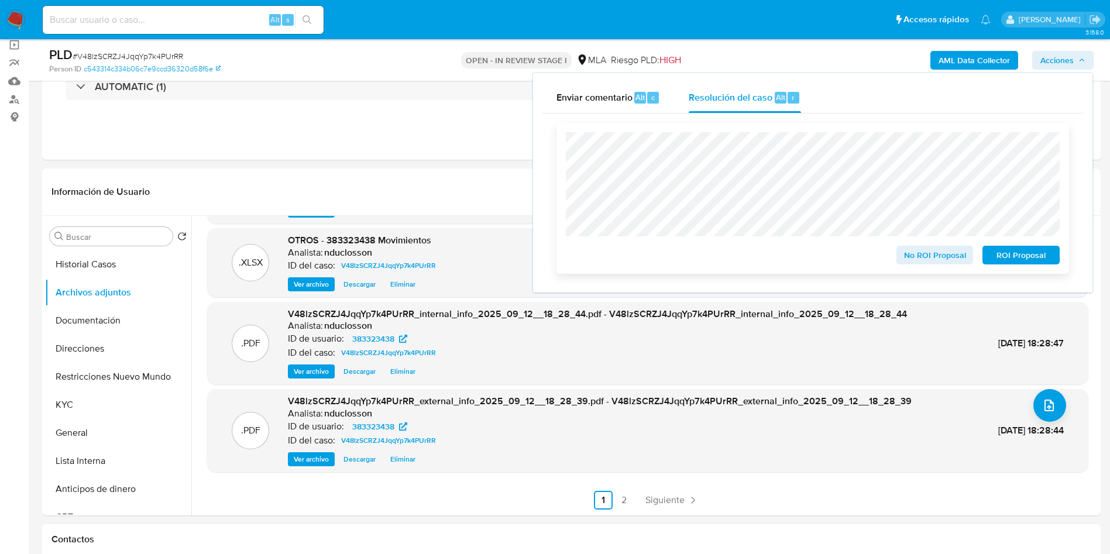
click at [1008, 254] on span "ROI Proposal" at bounding box center [1020, 255] width 61 height 16
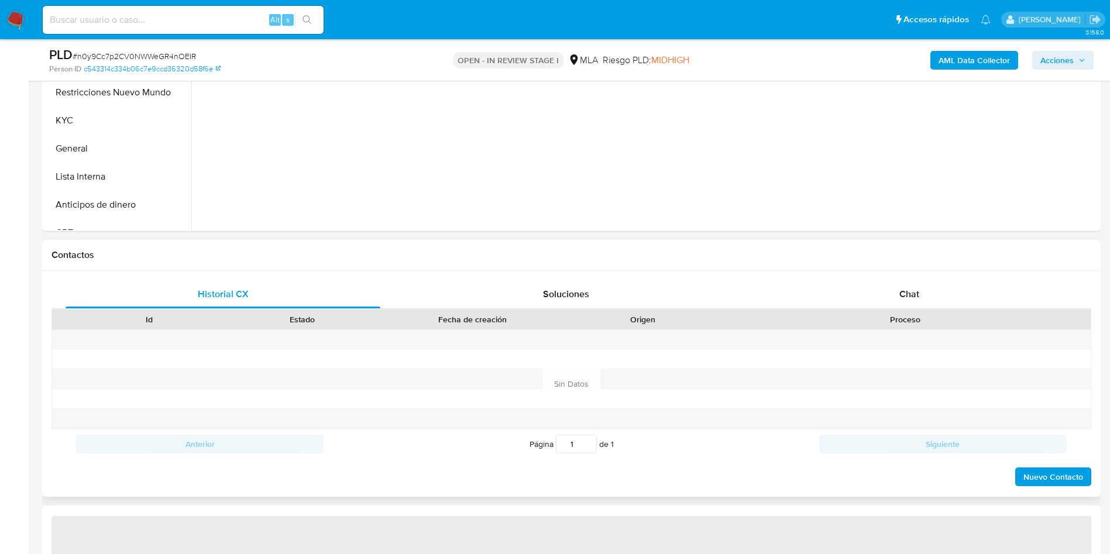
scroll to position [439, 0]
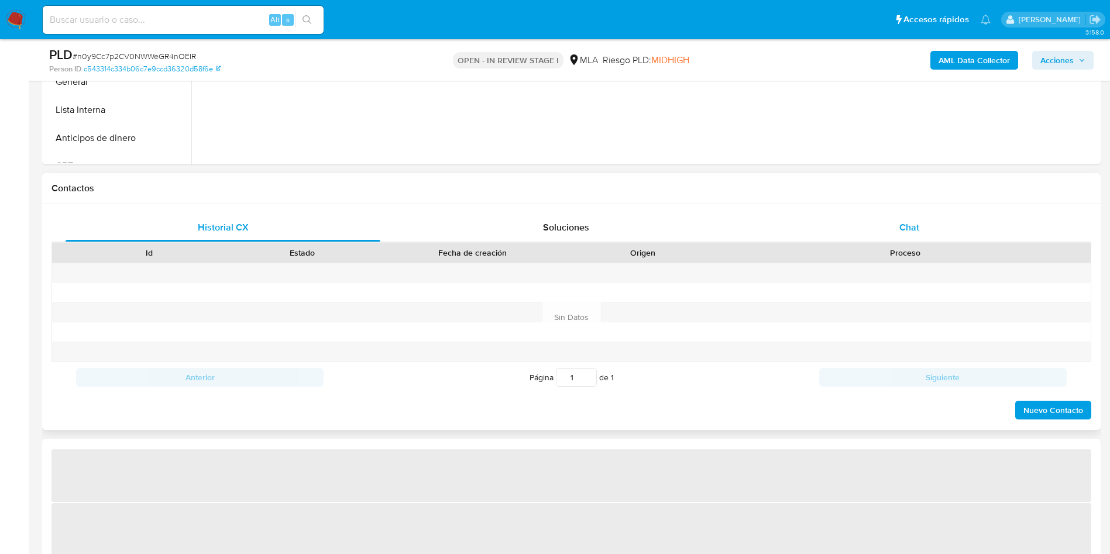
click at [903, 239] on div "Chat" at bounding box center [909, 228] width 315 height 28
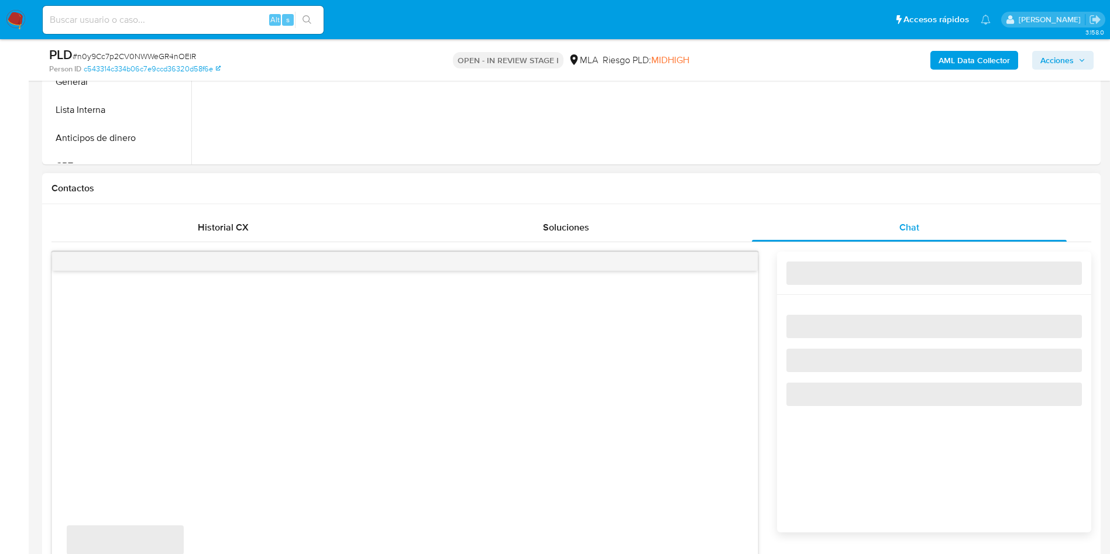
select select "10"
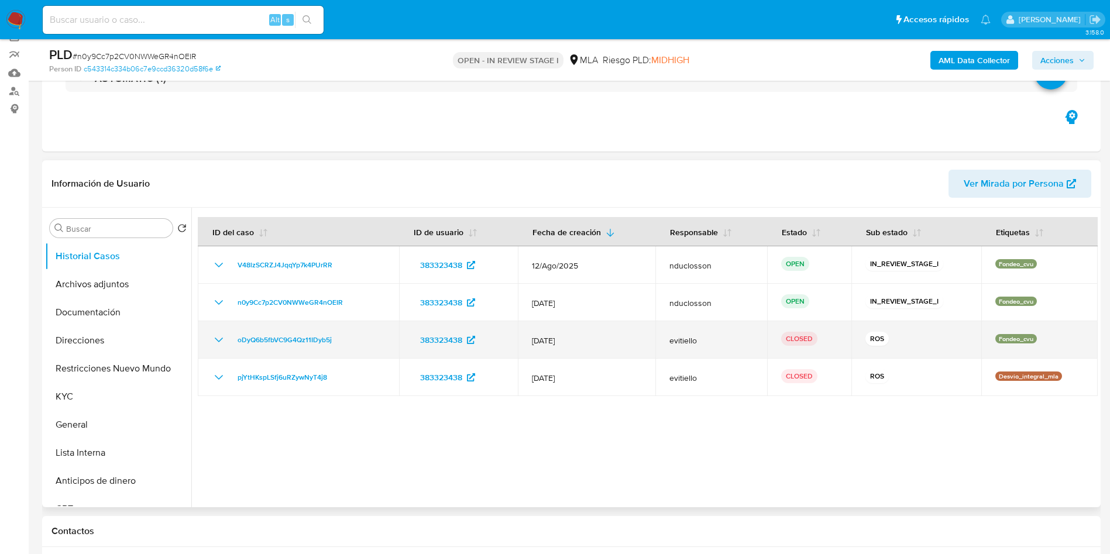
scroll to position [88, 0]
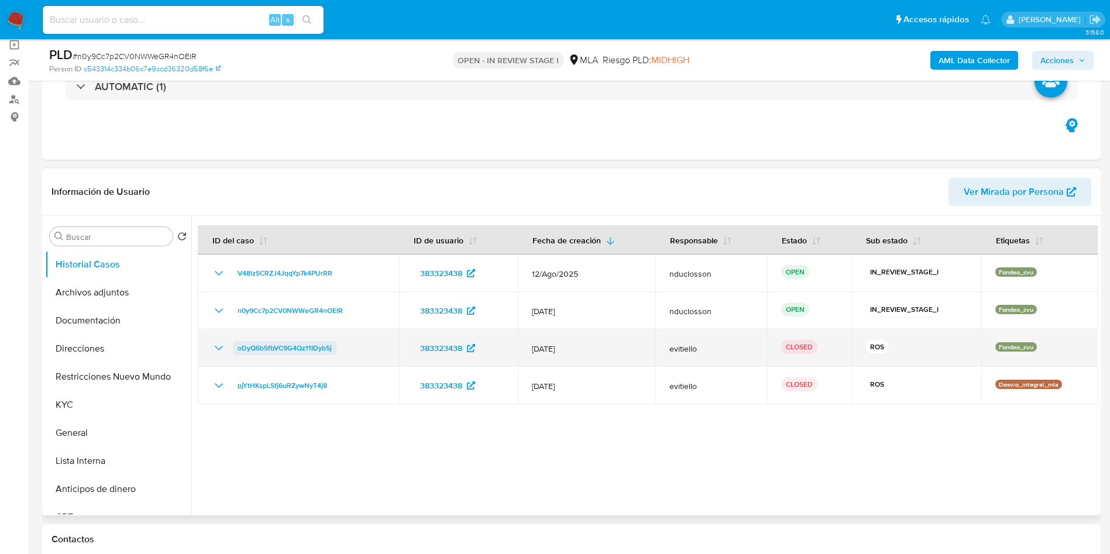
click at [276, 347] on span "oDyQ6b5fbVC9G4Qz11IDyb5j" at bounding box center [284, 348] width 94 height 14
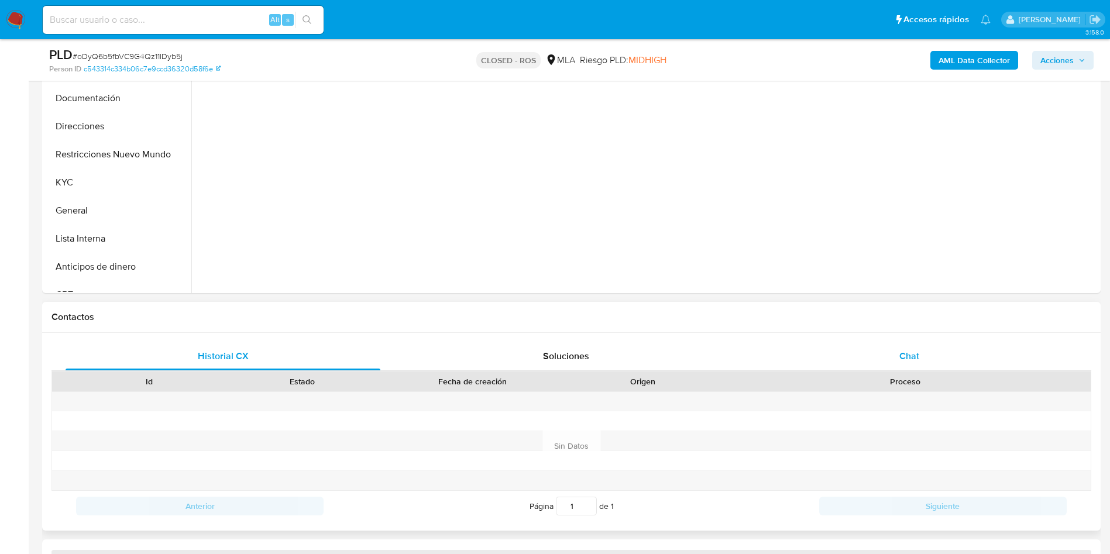
scroll to position [351, 0]
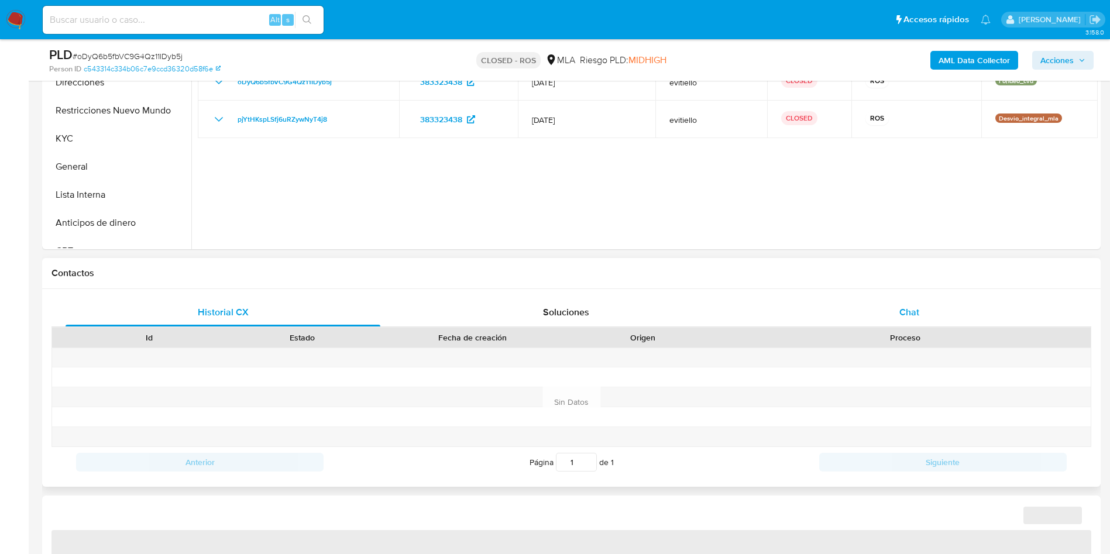
click at [908, 298] on div "Chat" at bounding box center [909, 312] width 315 height 28
select select "10"
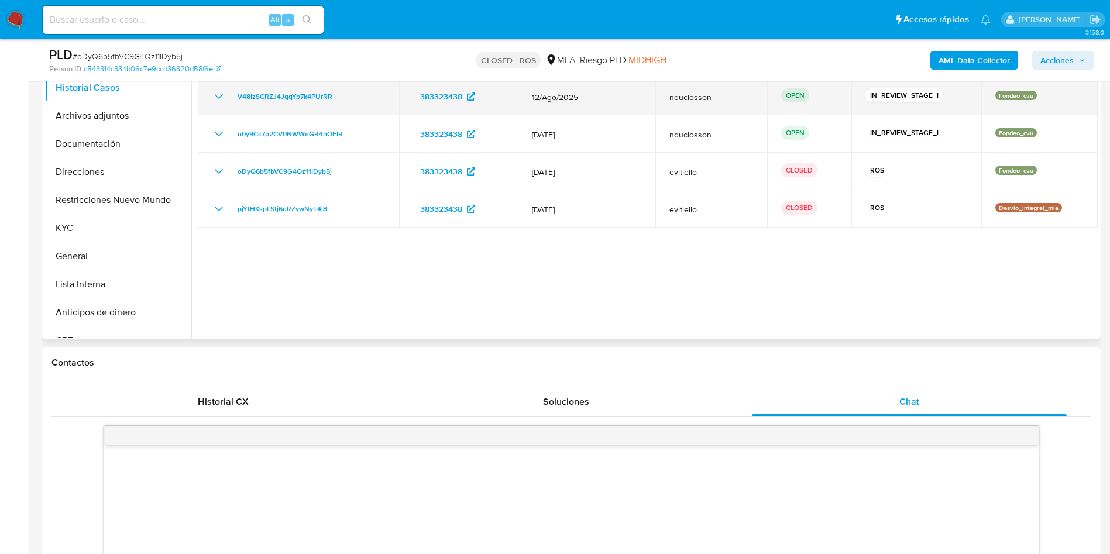
scroll to position [175, 0]
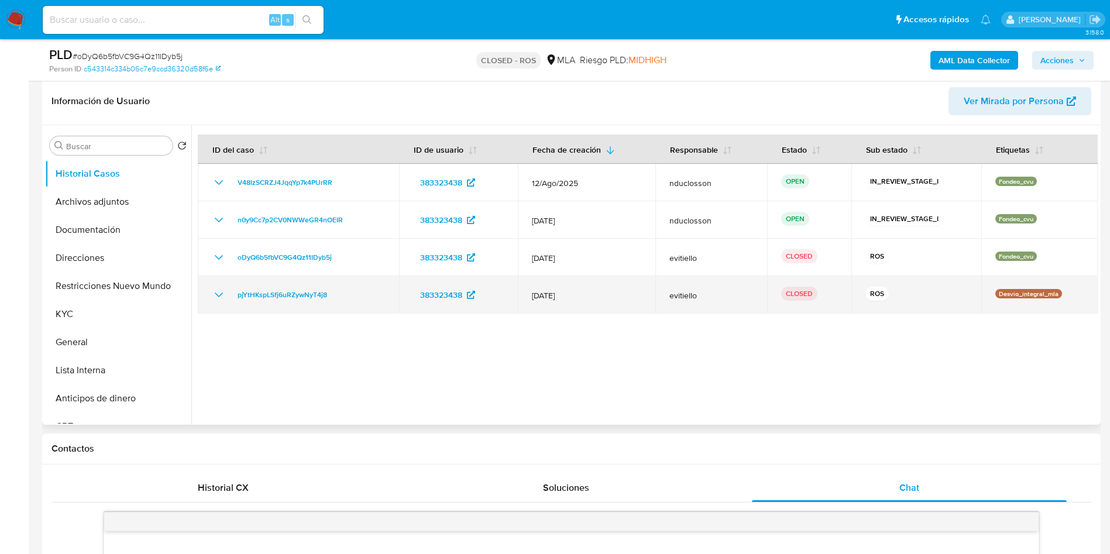
click at [277, 305] on td "pjYtHKspLSfj6uRZywNyT4j8" at bounding box center [298, 294] width 201 height 37
click at [270, 297] on span "pjYtHKspLSfj6uRZywNyT4j8" at bounding box center [281, 295] width 89 height 14
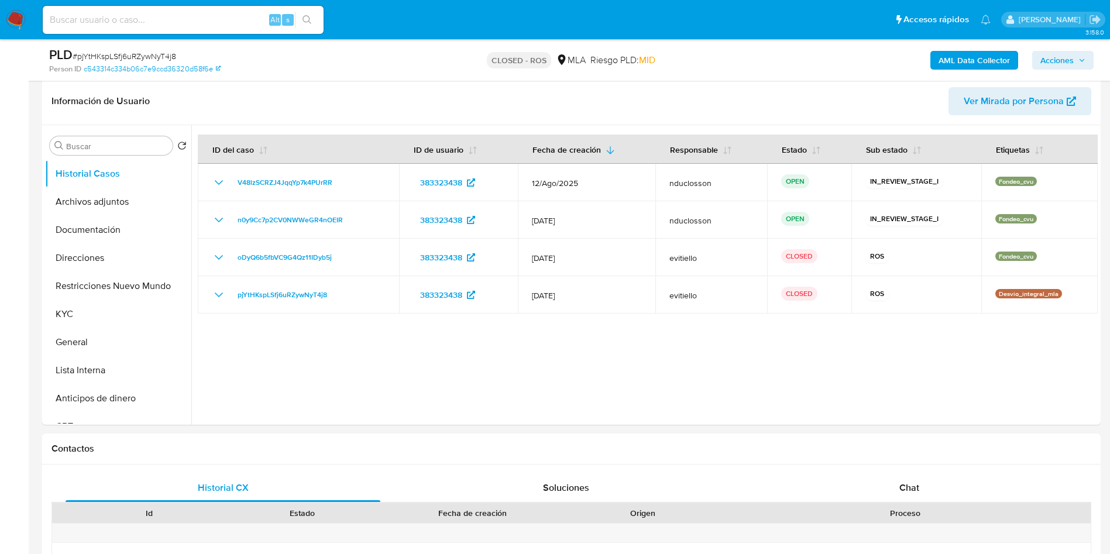
select select "10"
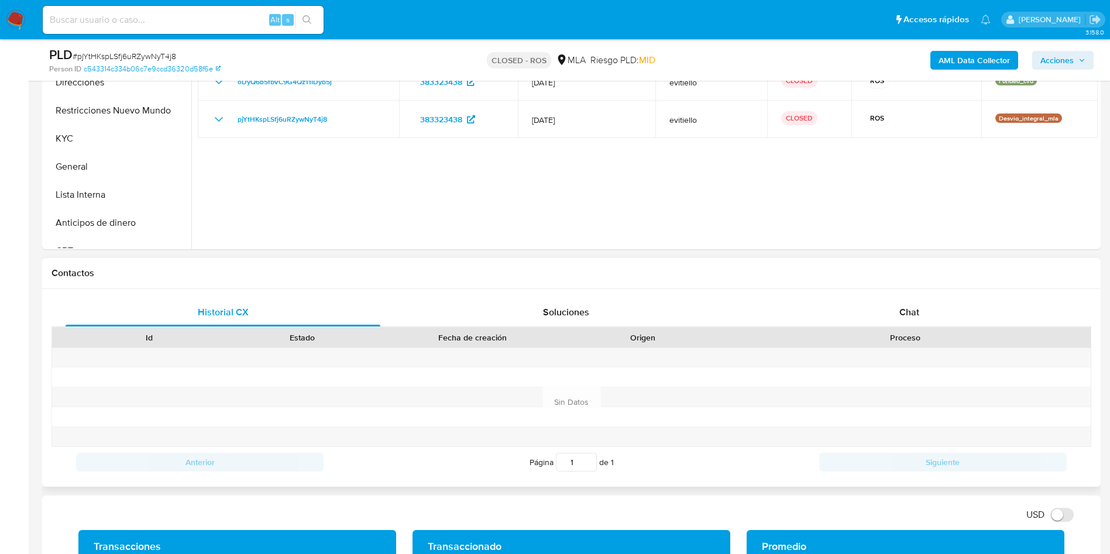
scroll to position [526, 0]
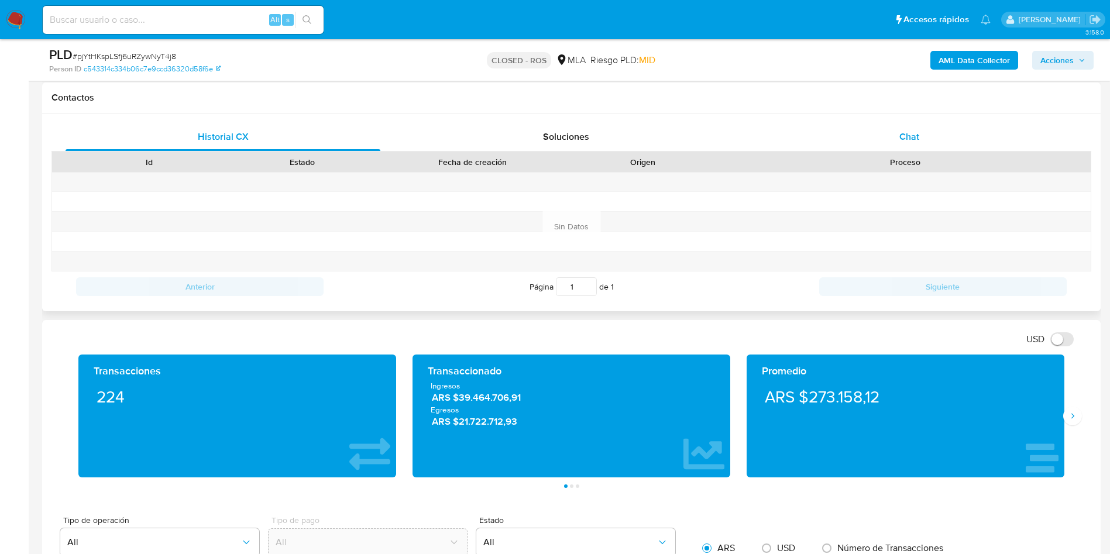
click at [910, 132] on span "Chat" at bounding box center [909, 136] width 20 height 13
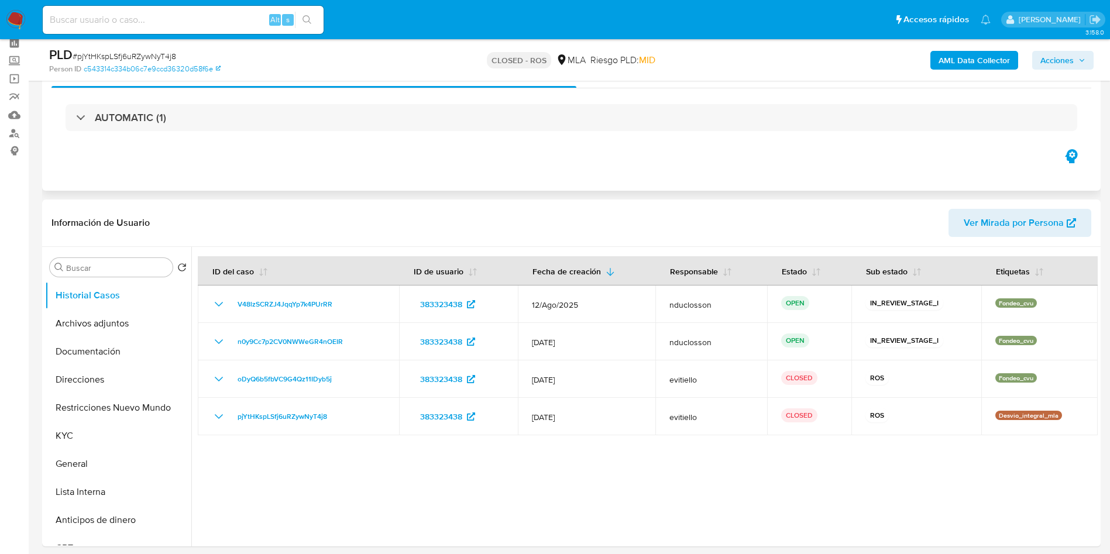
scroll to position [0, 0]
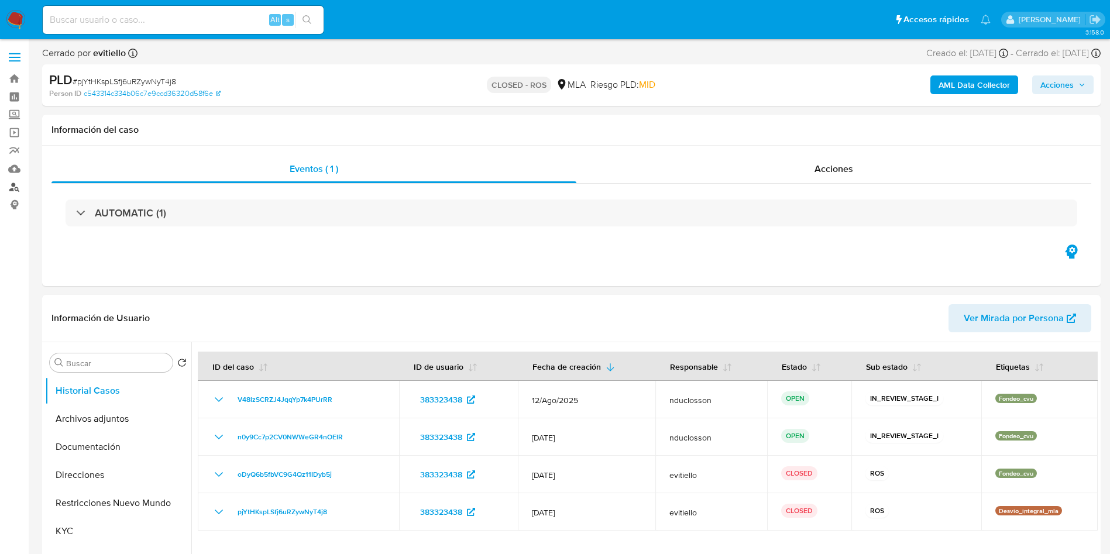
click at [21, 184] on link "Buscador de personas" at bounding box center [69, 187] width 139 height 18
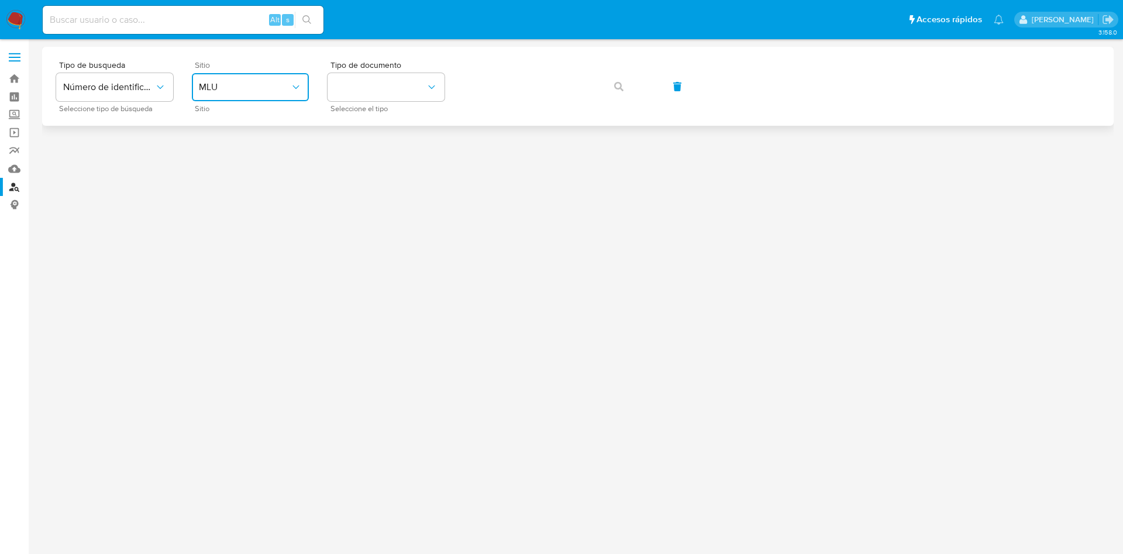
click at [213, 81] on span "MLU" at bounding box center [244, 87] width 91 height 12
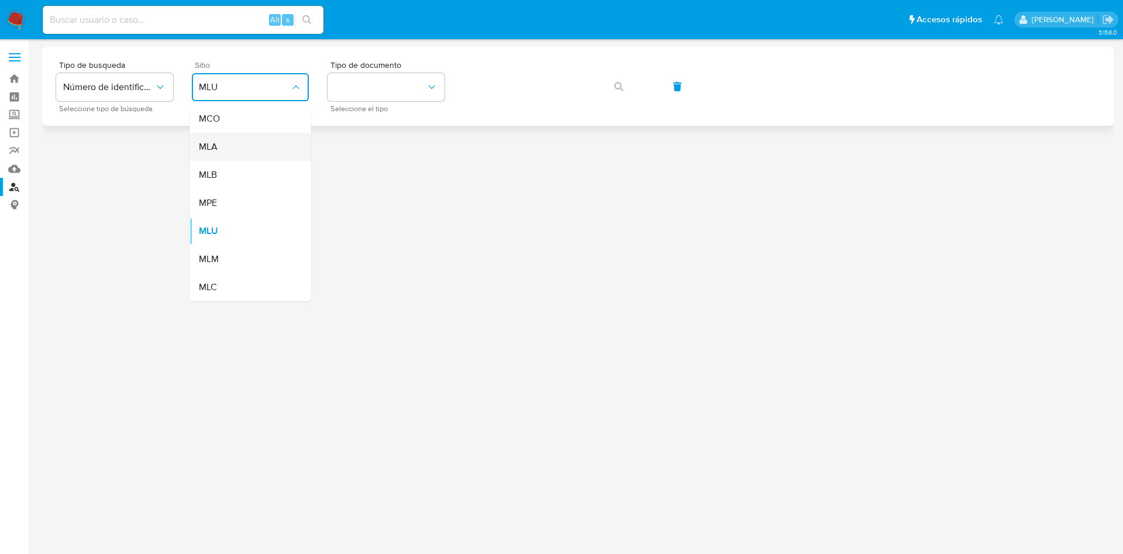
click at [214, 137] on div "MLA" at bounding box center [247, 147] width 96 height 28
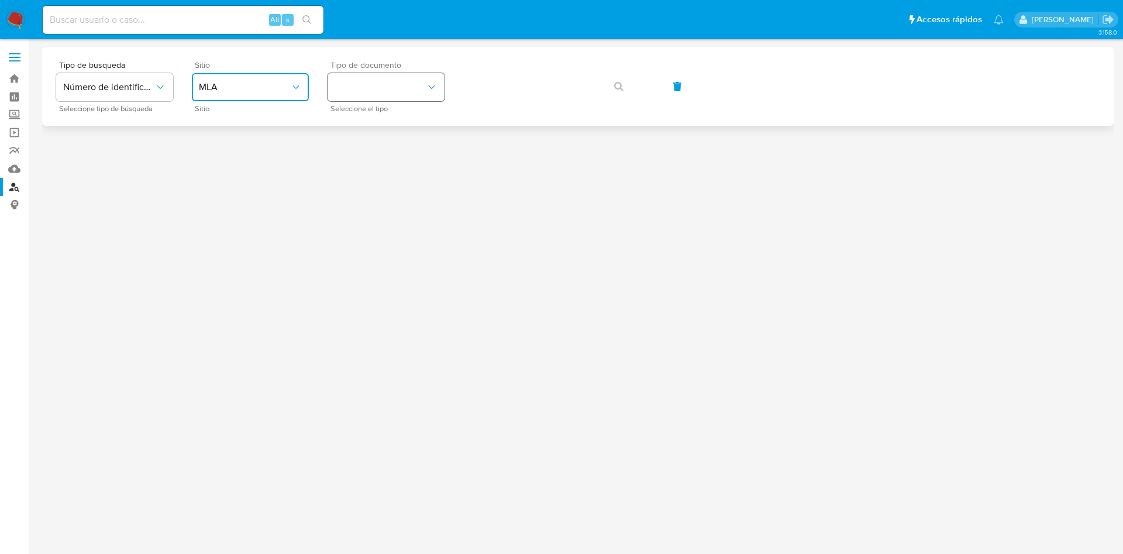
click at [441, 83] on button "identificationType" at bounding box center [386, 87] width 117 height 28
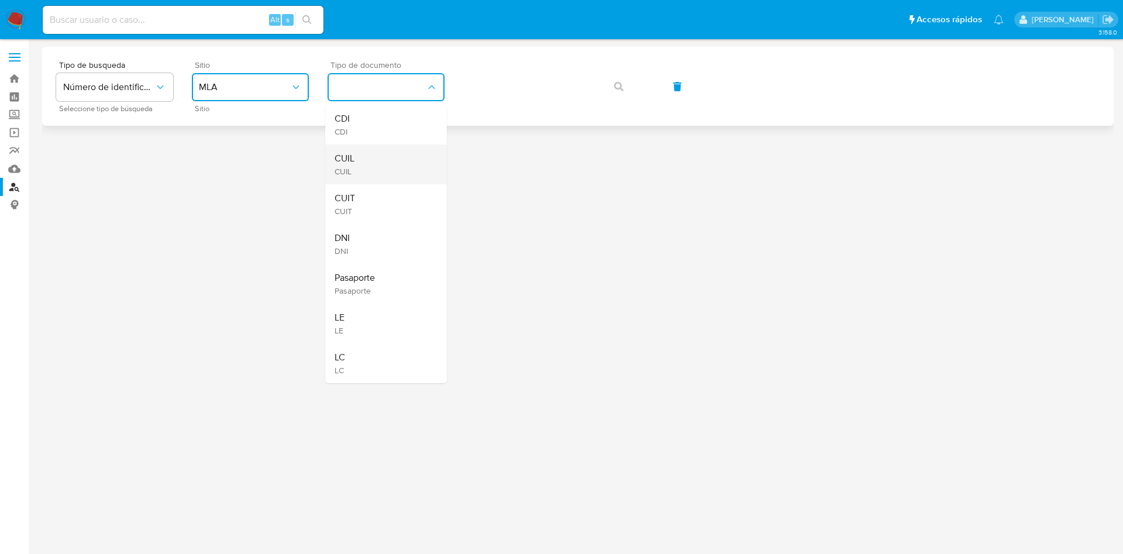
click at [401, 153] on div "CUIL CUIL" at bounding box center [383, 164] width 96 height 40
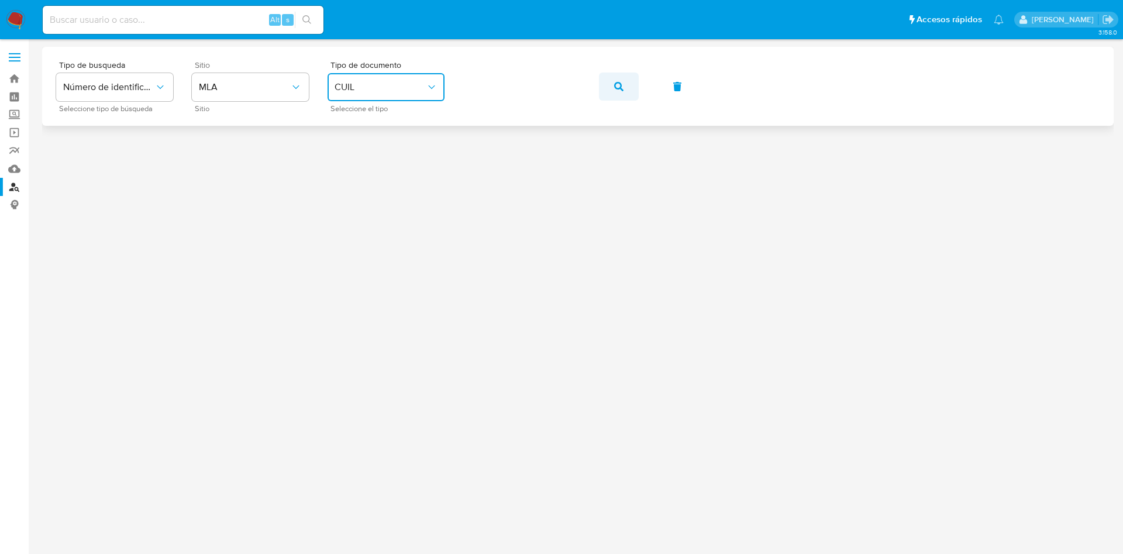
click at [621, 85] on icon "button" at bounding box center [618, 86] width 9 height 9
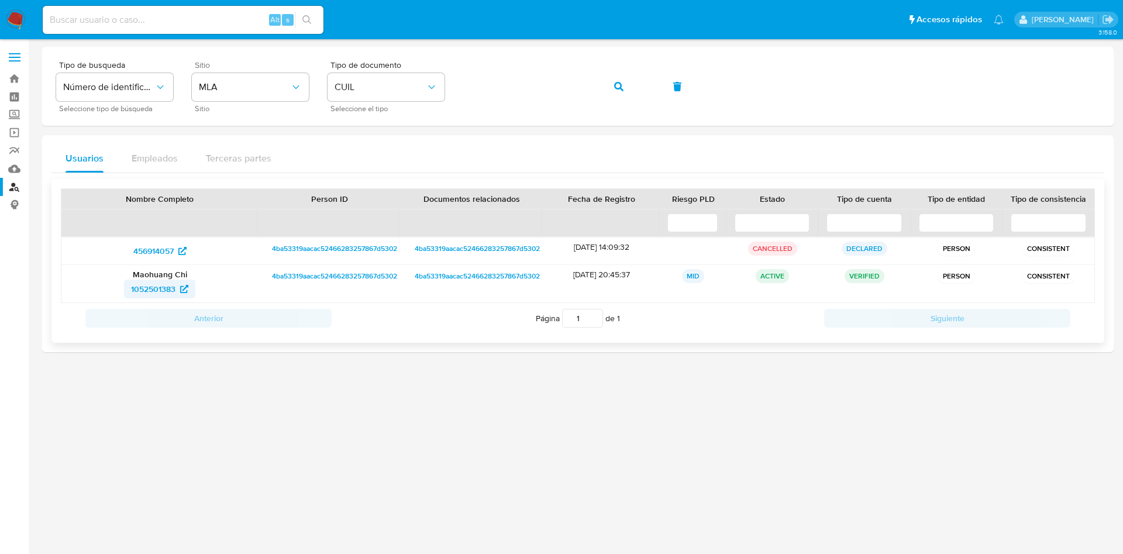
click at [145, 287] on span "1052501383" at bounding box center [153, 289] width 44 height 19
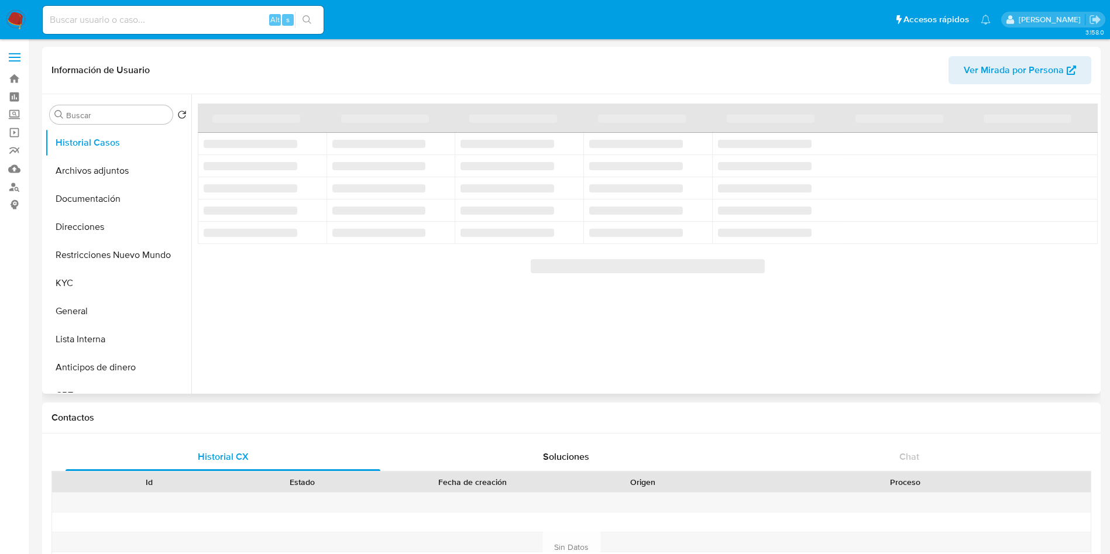
select select "10"
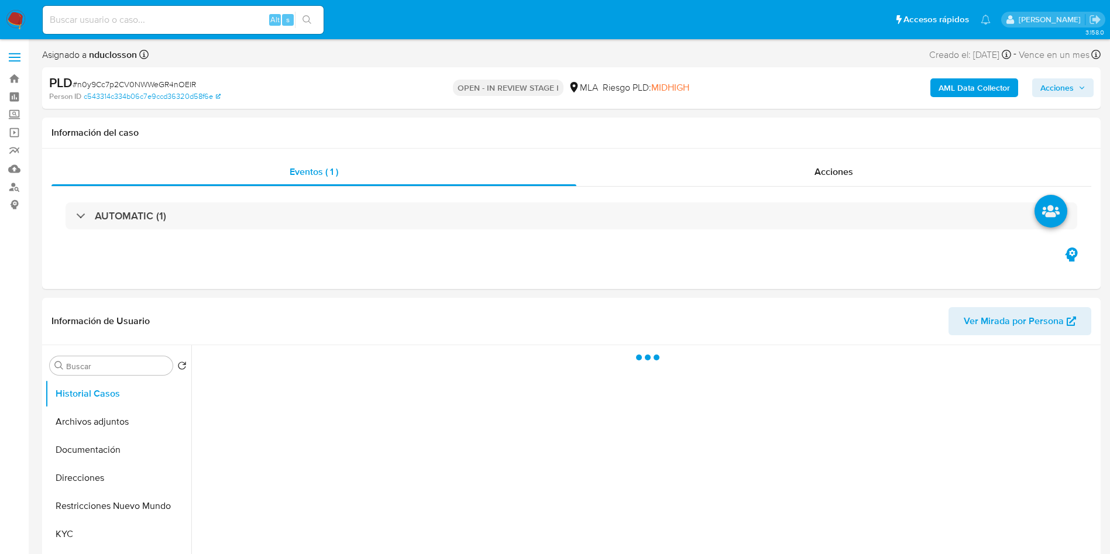
select select "10"
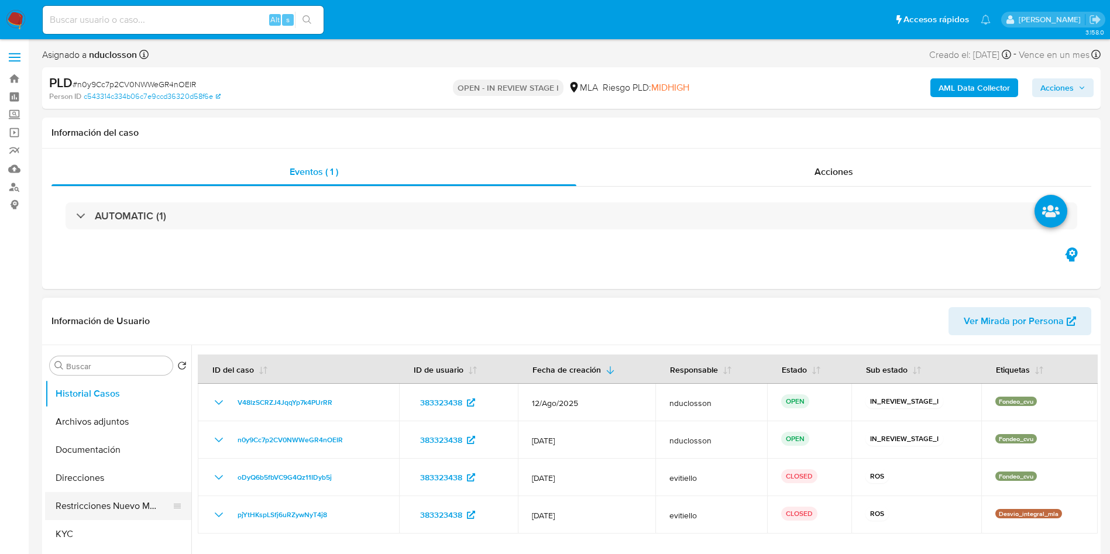
click at [97, 505] on button "Restricciones Nuevo Mundo" at bounding box center [113, 506] width 137 height 28
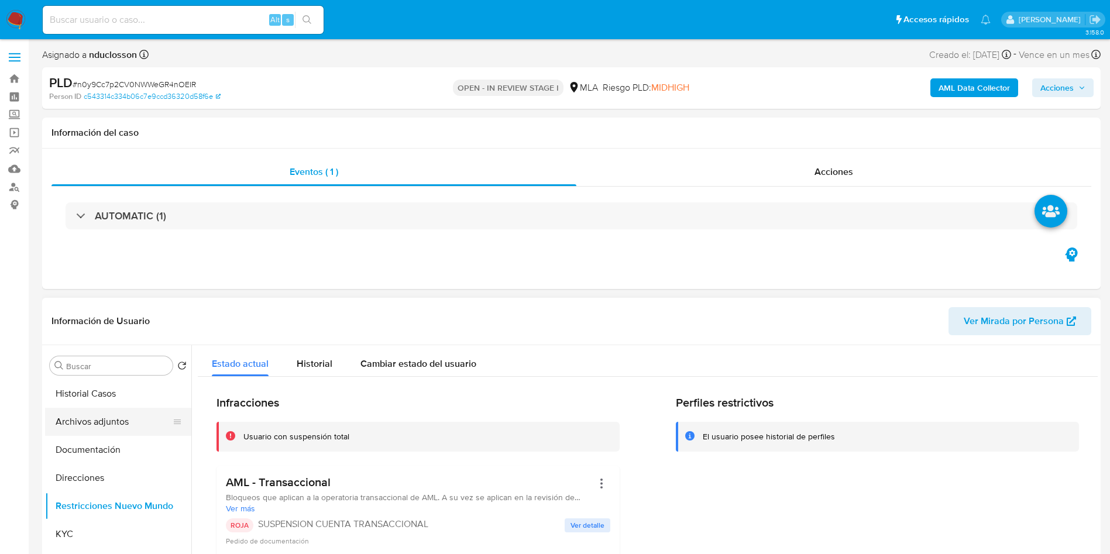
click at [113, 408] on button "Archivos adjuntos" at bounding box center [113, 422] width 137 height 28
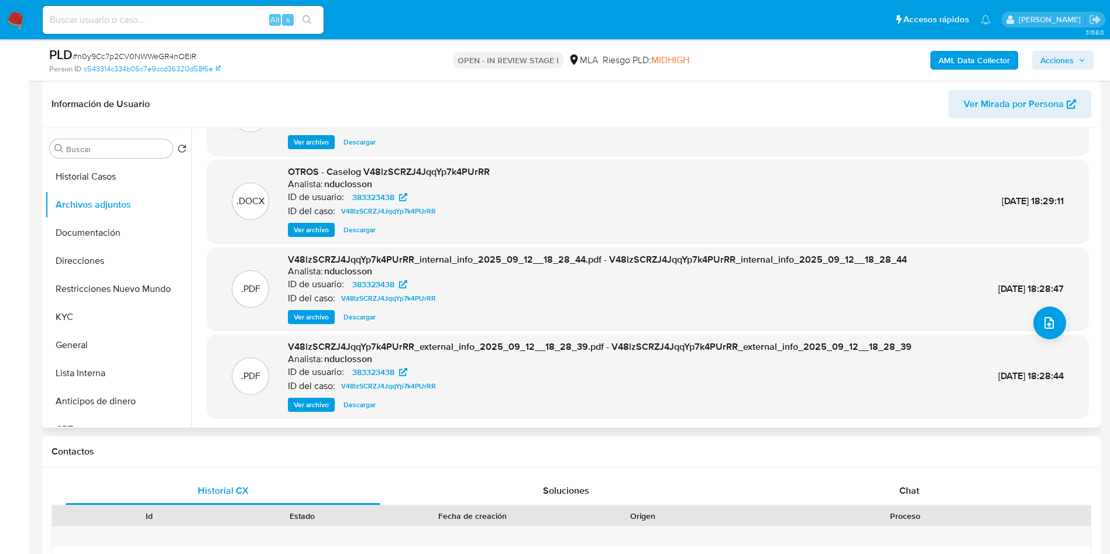
scroll to position [88, 0]
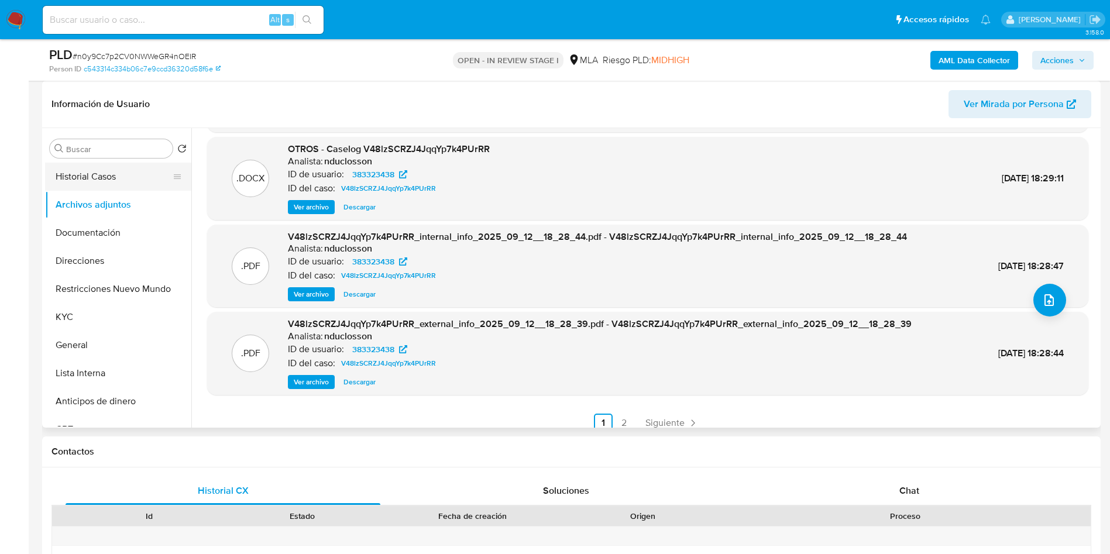
click at [95, 175] on button "Historial Casos" at bounding box center [113, 177] width 137 height 28
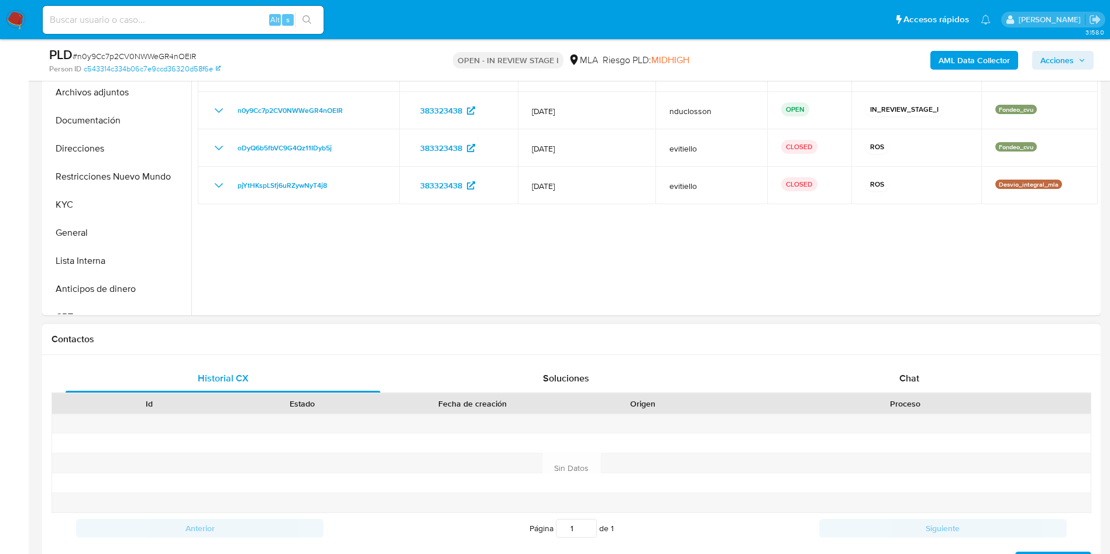
scroll to position [351, 0]
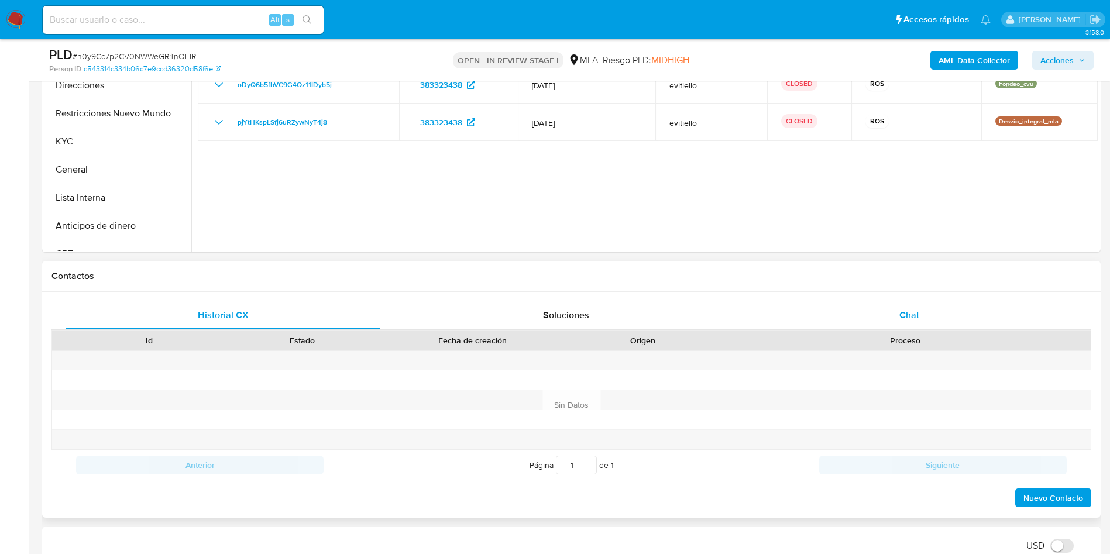
click at [894, 320] on div "Chat" at bounding box center [909, 315] width 315 height 28
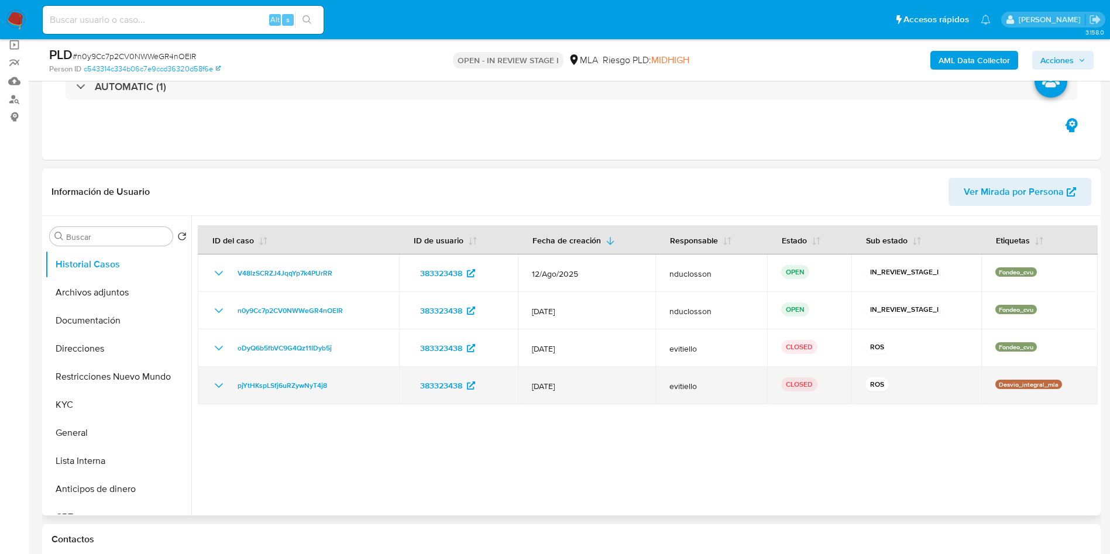
scroll to position [0, 0]
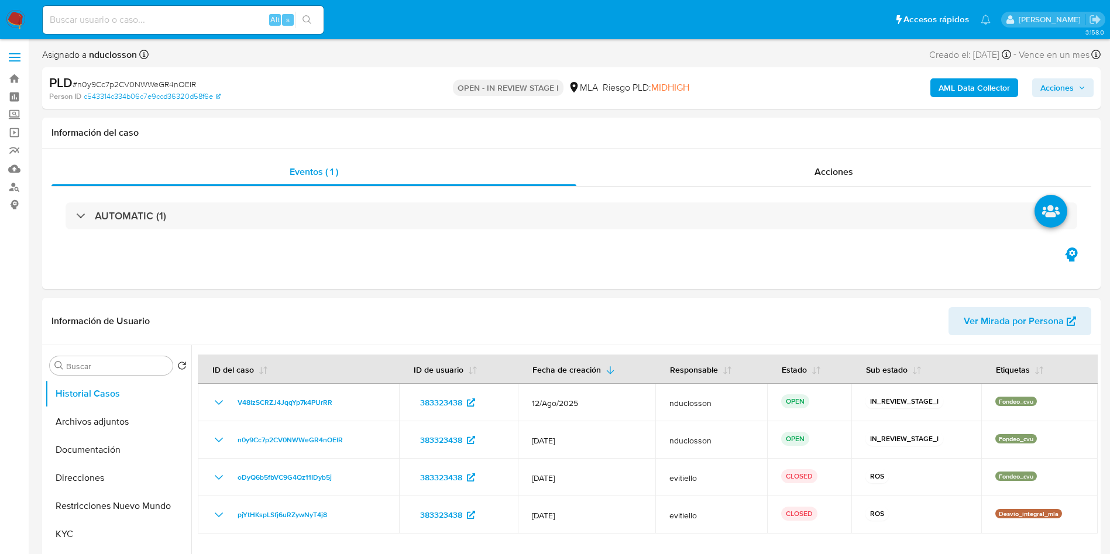
click at [1054, 85] on span "Acciones" at bounding box center [1056, 87] width 33 height 19
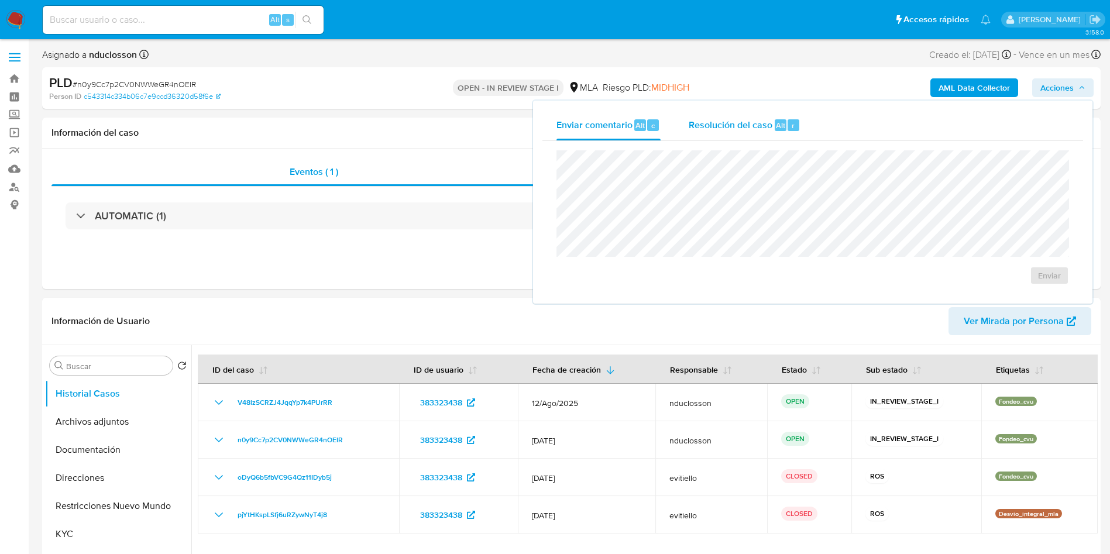
click at [763, 121] on span "Resolución del caso" at bounding box center [730, 124] width 84 height 13
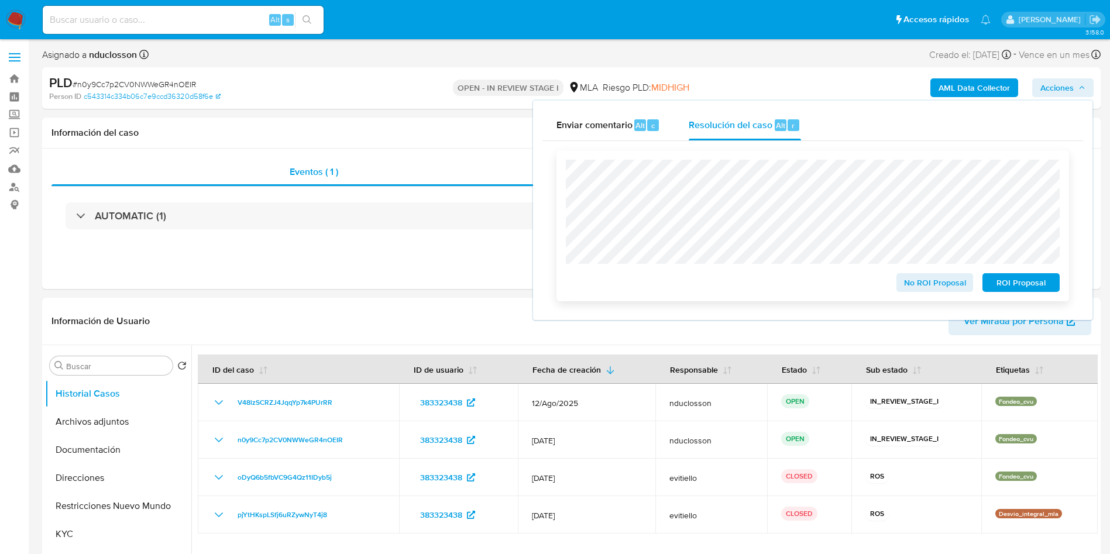
click at [1023, 286] on span "ROI Proposal" at bounding box center [1020, 282] width 61 height 16
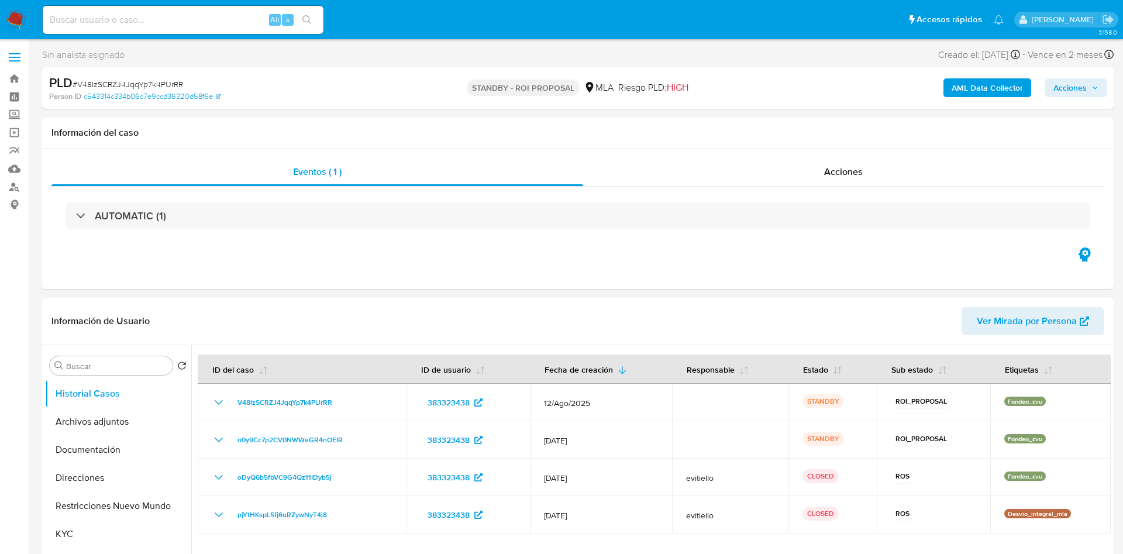
select select "10"
